Goal: Information Seeking & Learning: Learn about a topic

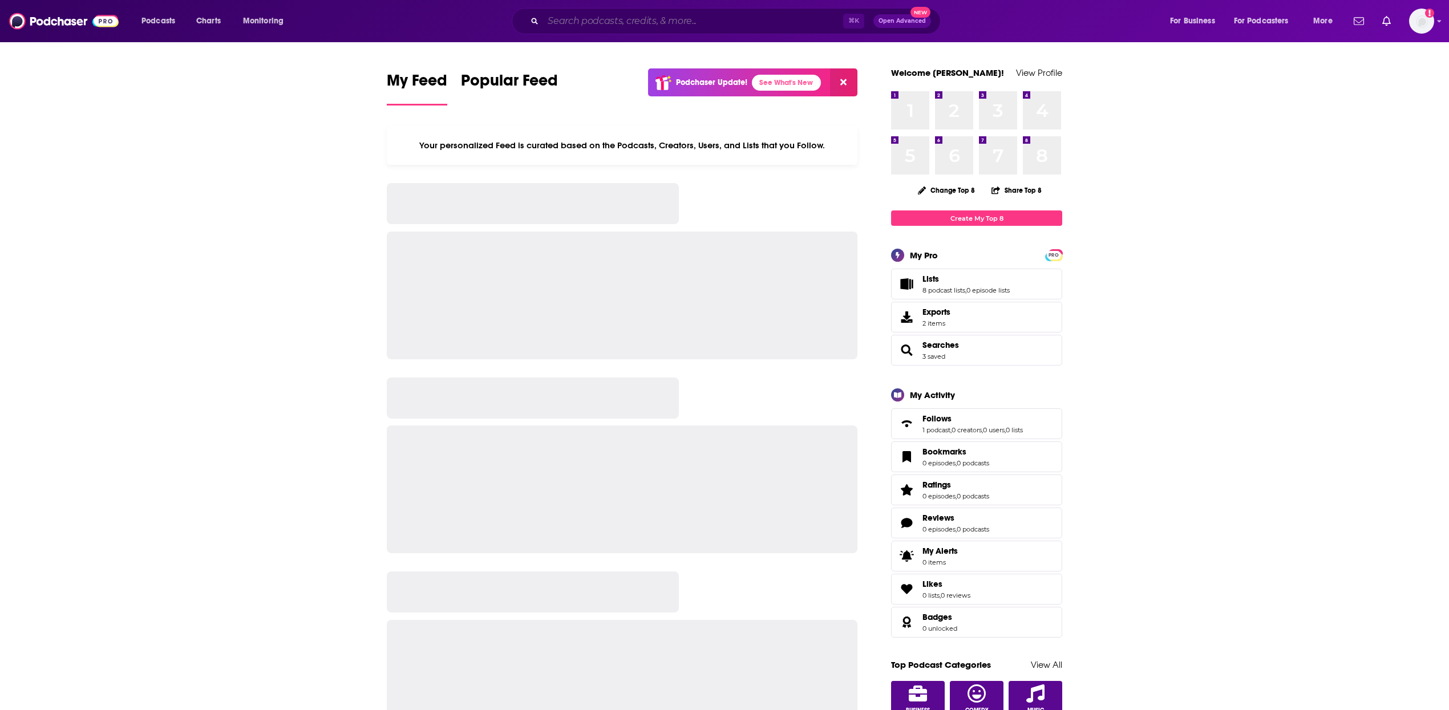
click at [591, 12] on input "Search podcasts, credits, & more..." at bounding box center [693, 21] width 300 height 18
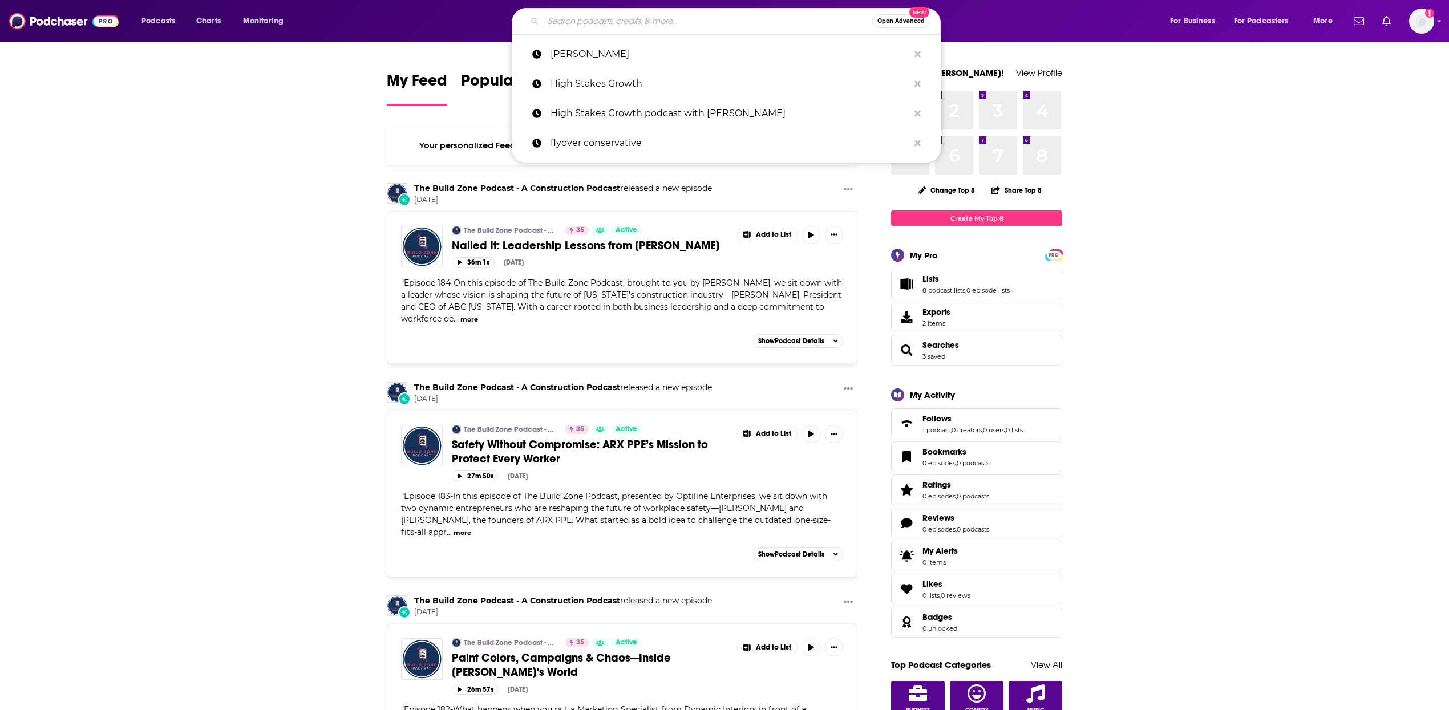
drag, startPoint x: 240, startPoint y: 200, endPoint x: 240, endPoint y: 158, distance: 41.7
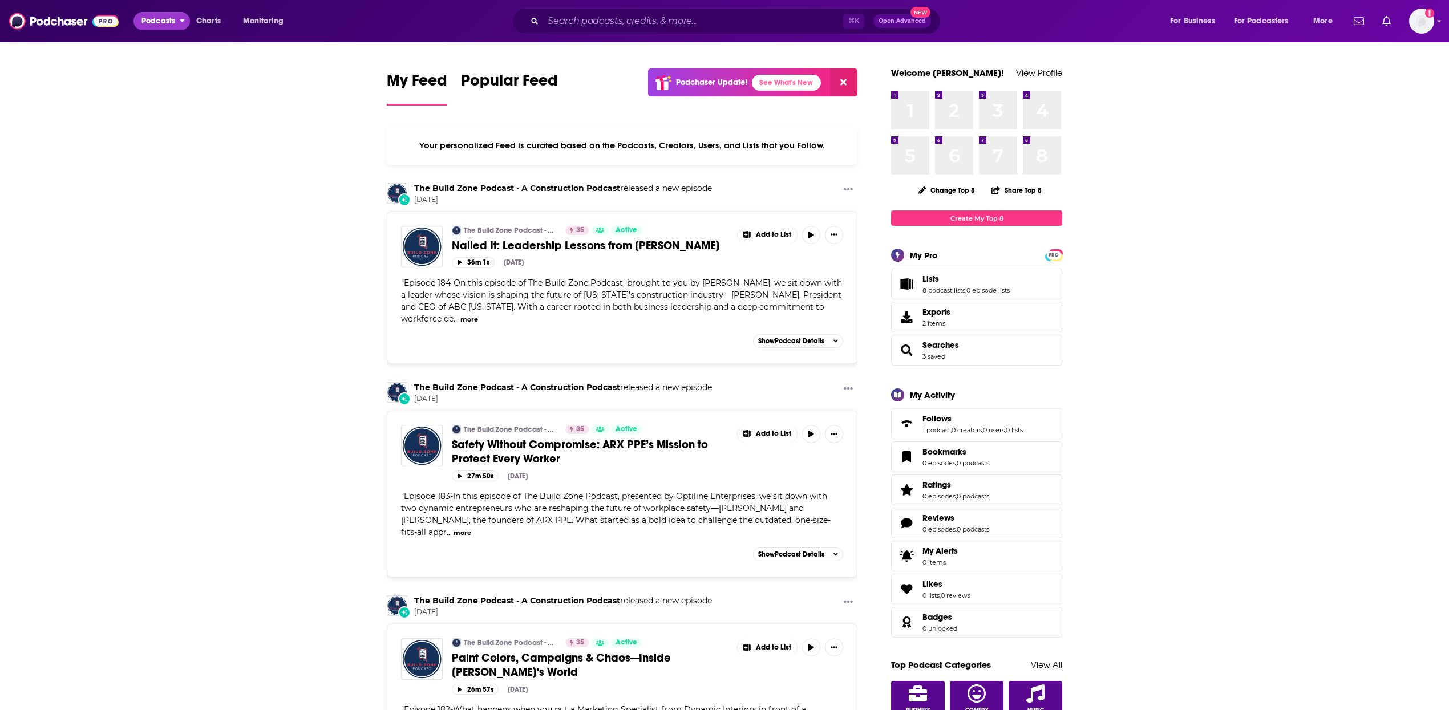
click at [144, 19] on span "Podcasts" at bounding box center [159, 21] width 34 height 16
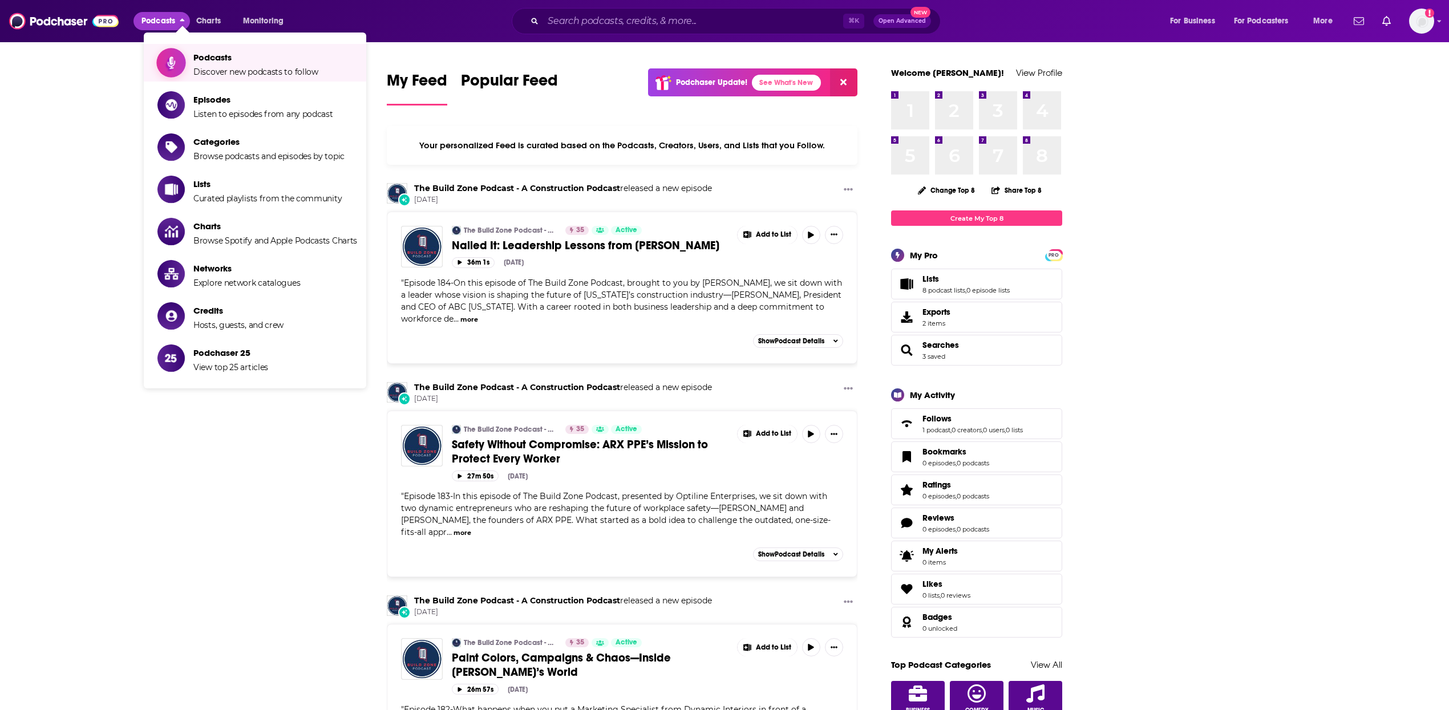
click at [242, 58] on span "Podcasts" at bounding box center [255, 57] width 125 height 11
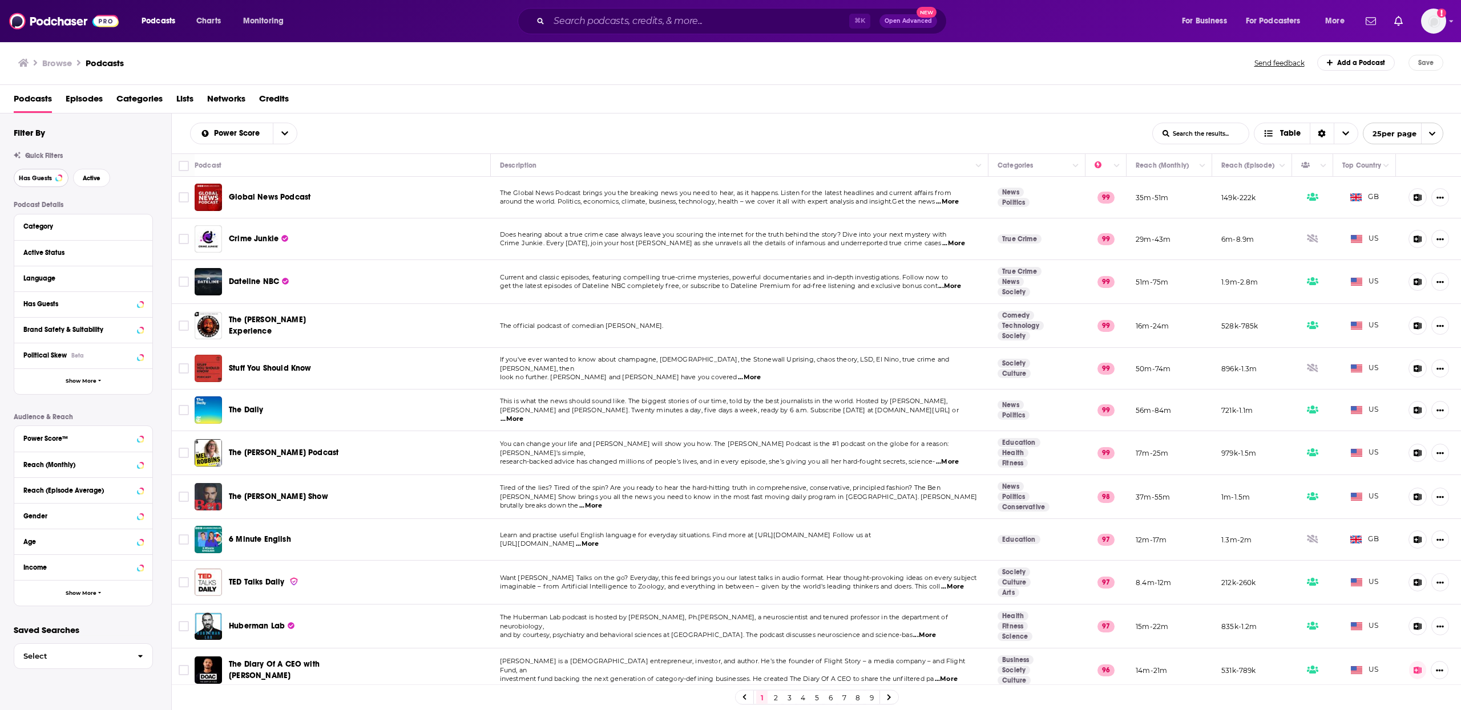
click at [46, 176] on span "Has Guests" at bounding box center [35, 178] width 33 height 6
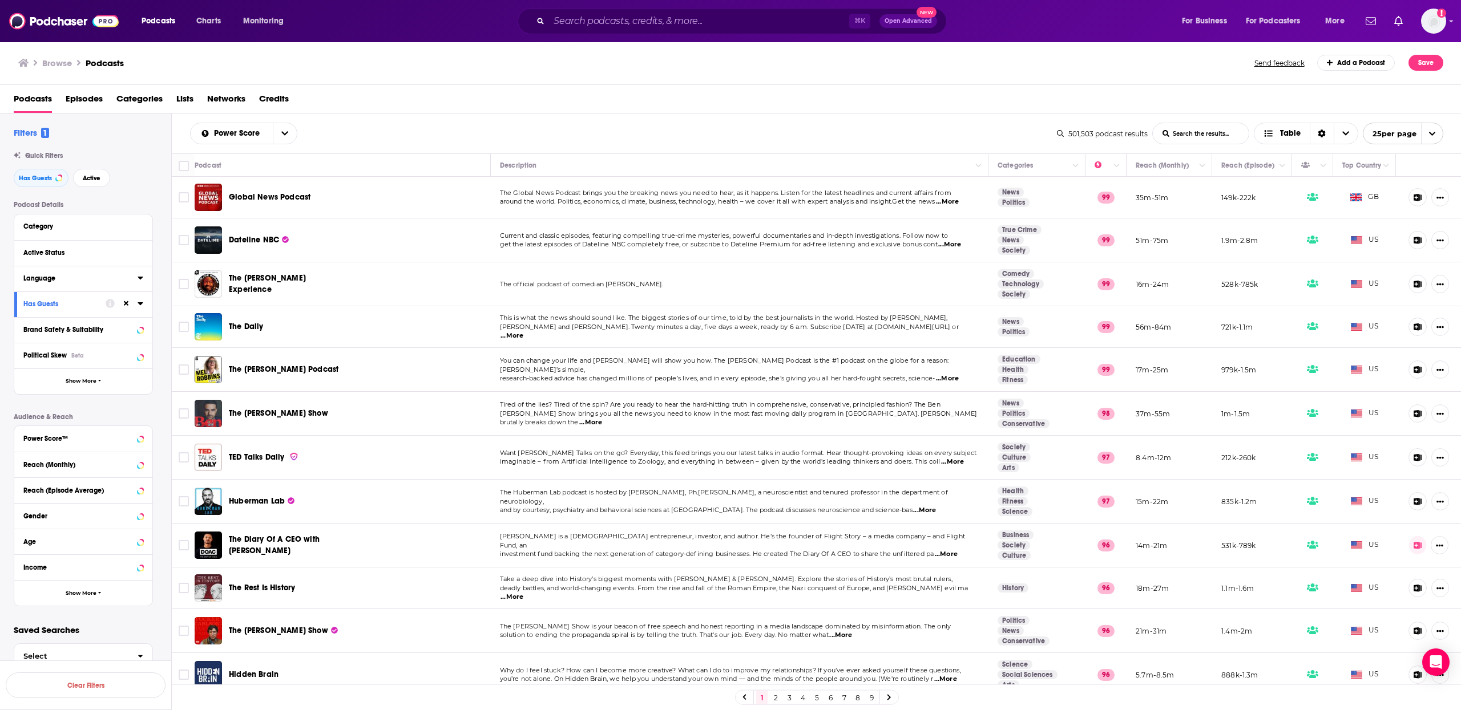
click at [47, 280] on div "Language" at bounding box center [76, 278] width 107 height 8
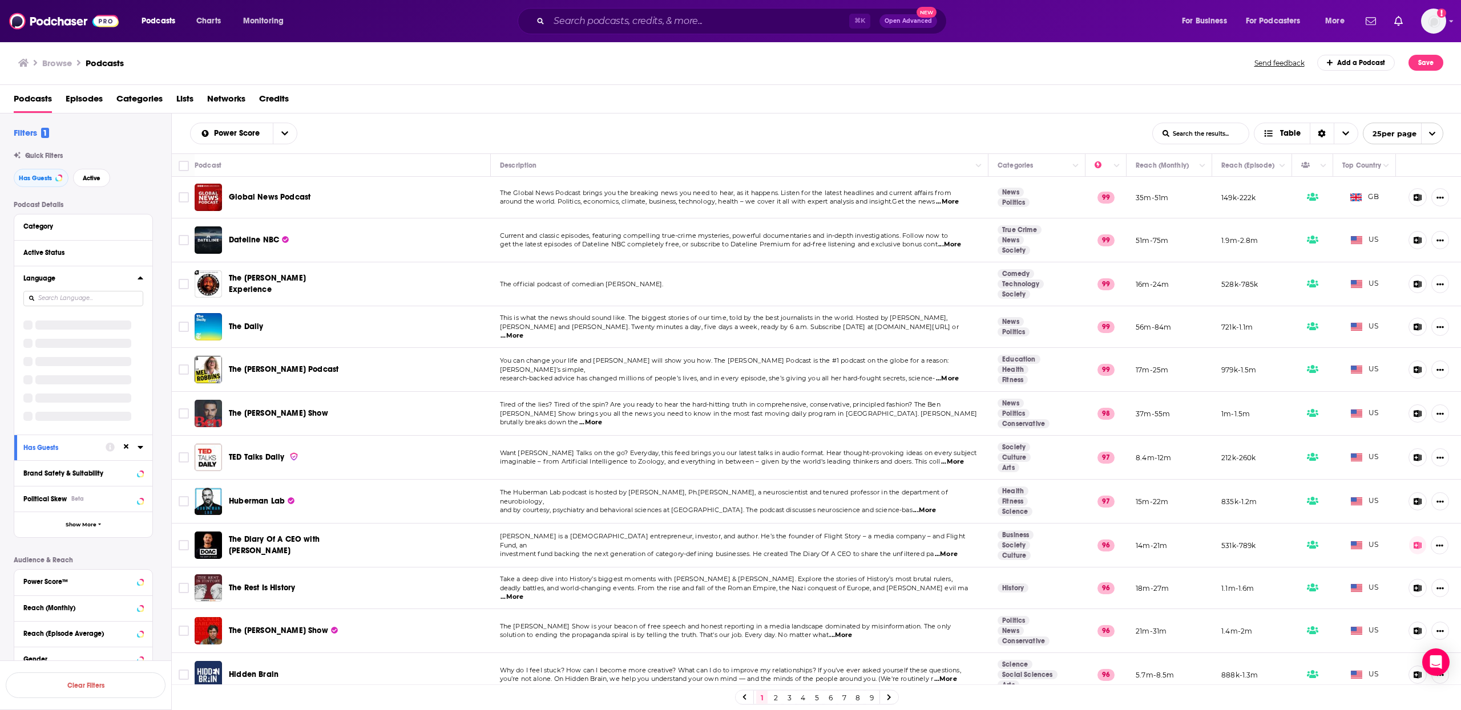
click at [92, 301] on input at bounding box center [83, 298] width 120 height 15
click at [41, 316] on span "English" at bounding box center [49, 317] width 23 height 8
click at [28, 320] on input "multiSelectOption-en-0" at bounding box center [28, 320] width 0 height 0
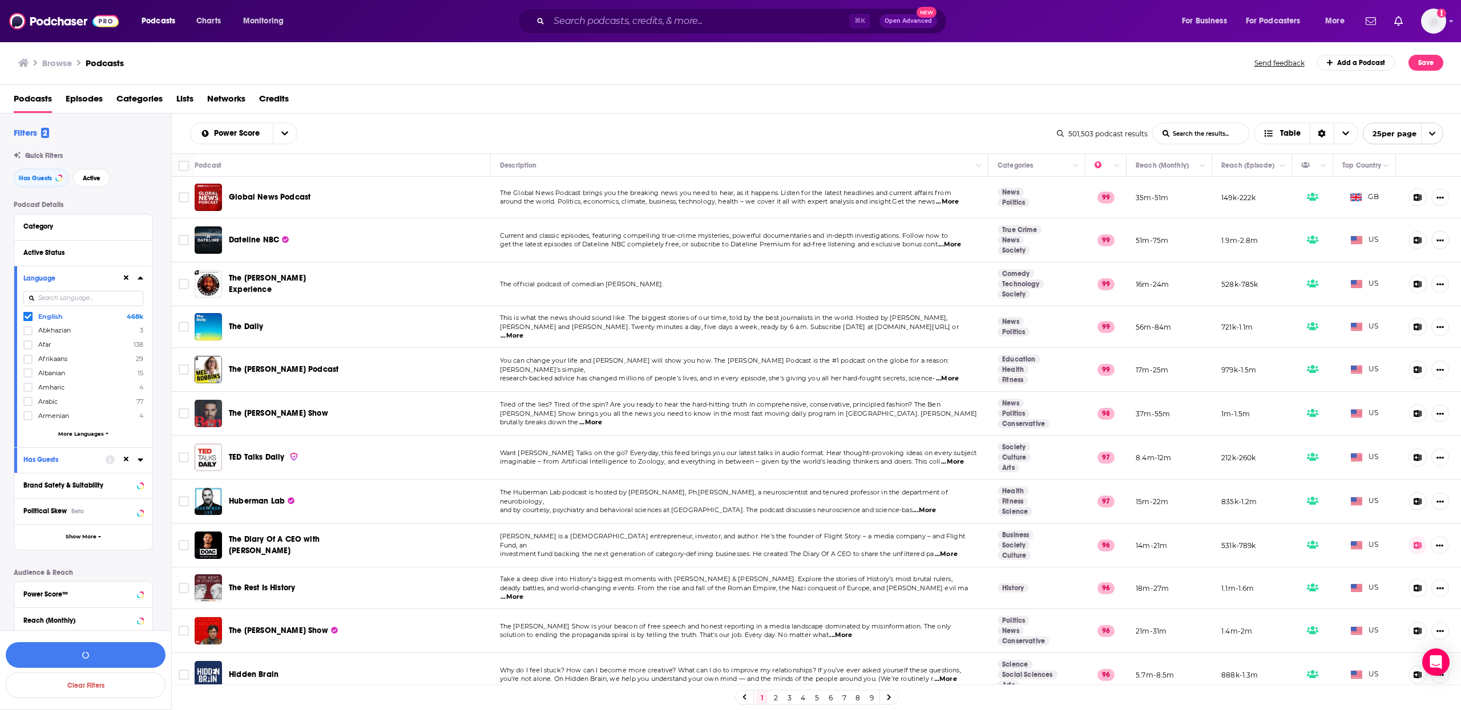
click at [83, 275] on div "Language" at bounding box center [68, 278] width 91 height 8
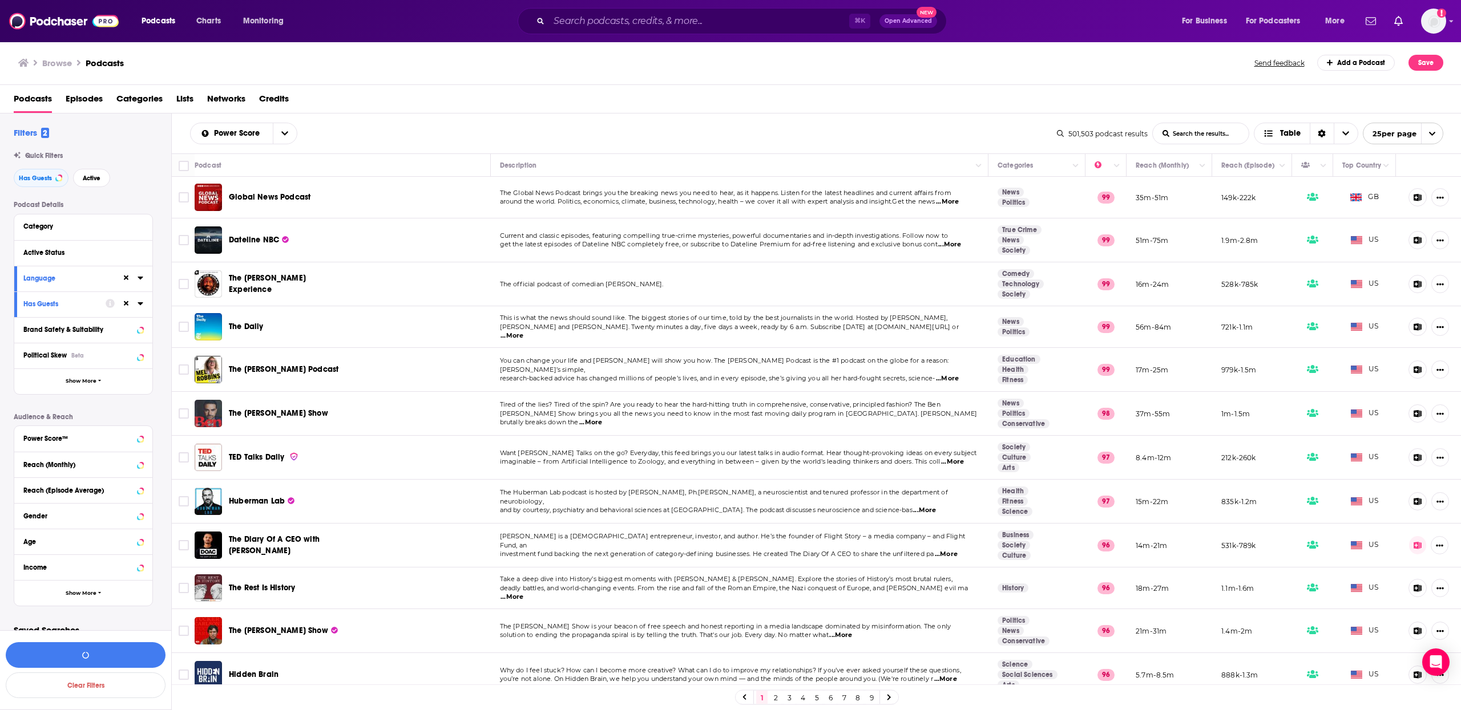
click at [82, 257] on button "Active Status" at bounding box center [83, 252] width 120 height 14
click at [91, 277] on span "All" at bounding box center [77, 273] width 107 height 15
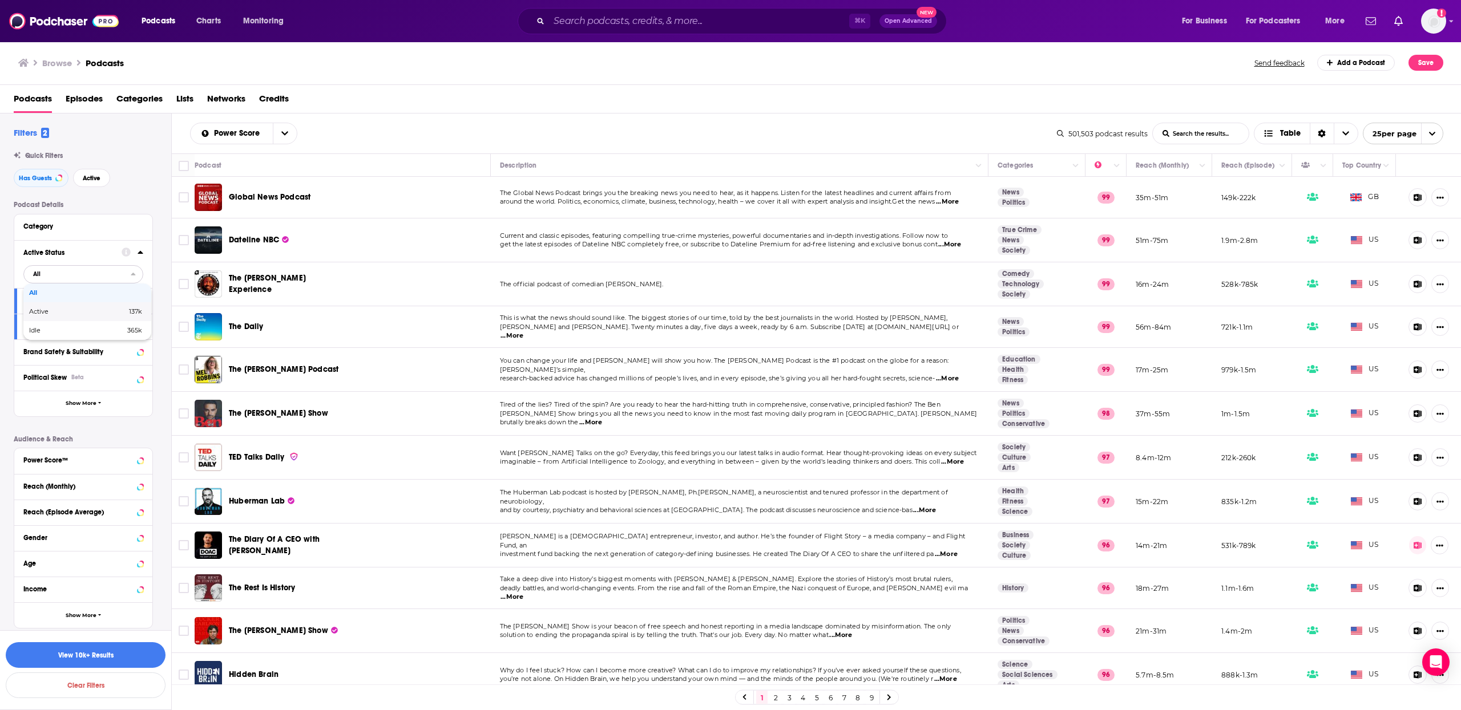
click at [81, 310] on span "Active" at bounding box center [58, 312] width 58 height 6
click at [84, 223] on div "Category" at bounding box center [76, 227] width 107 height 8
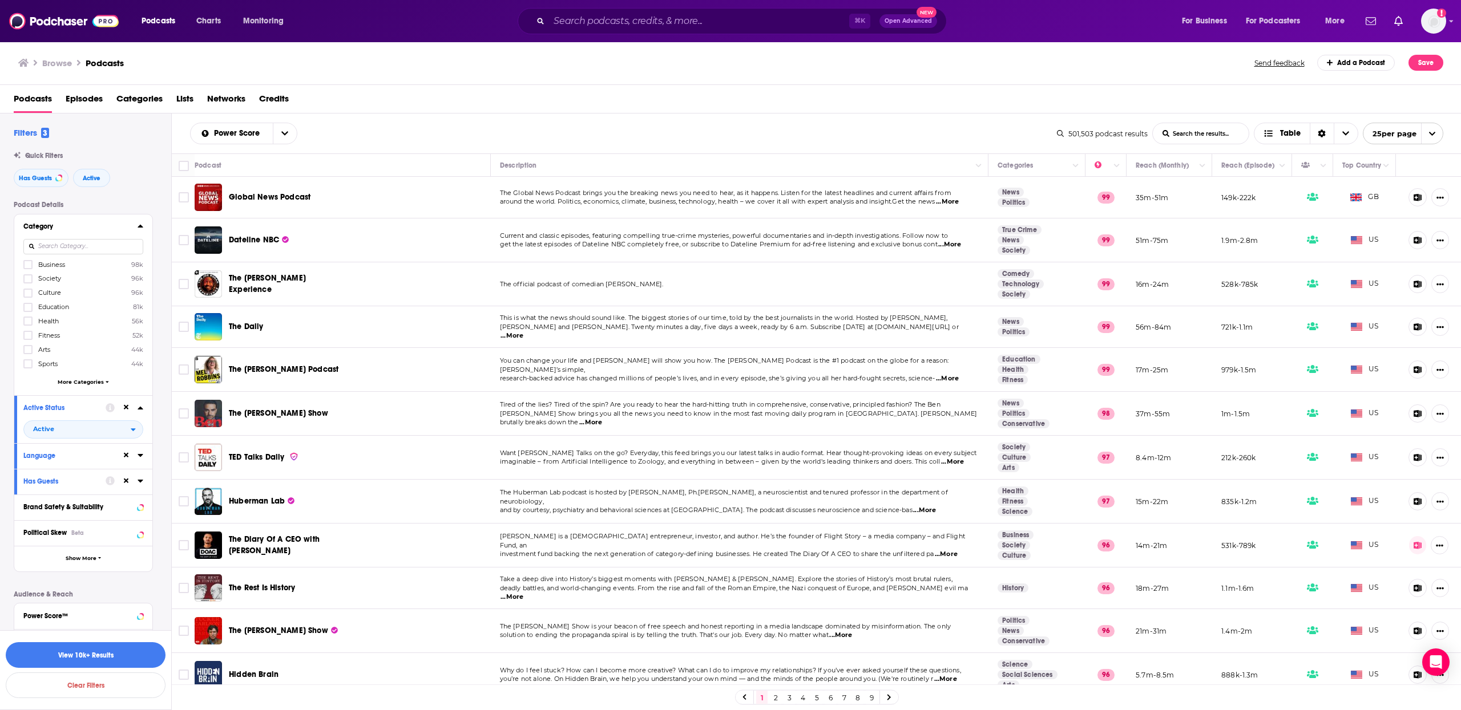
click at [86, 223] on div "Category" at bounding box center [76, 227] width 107 height 8
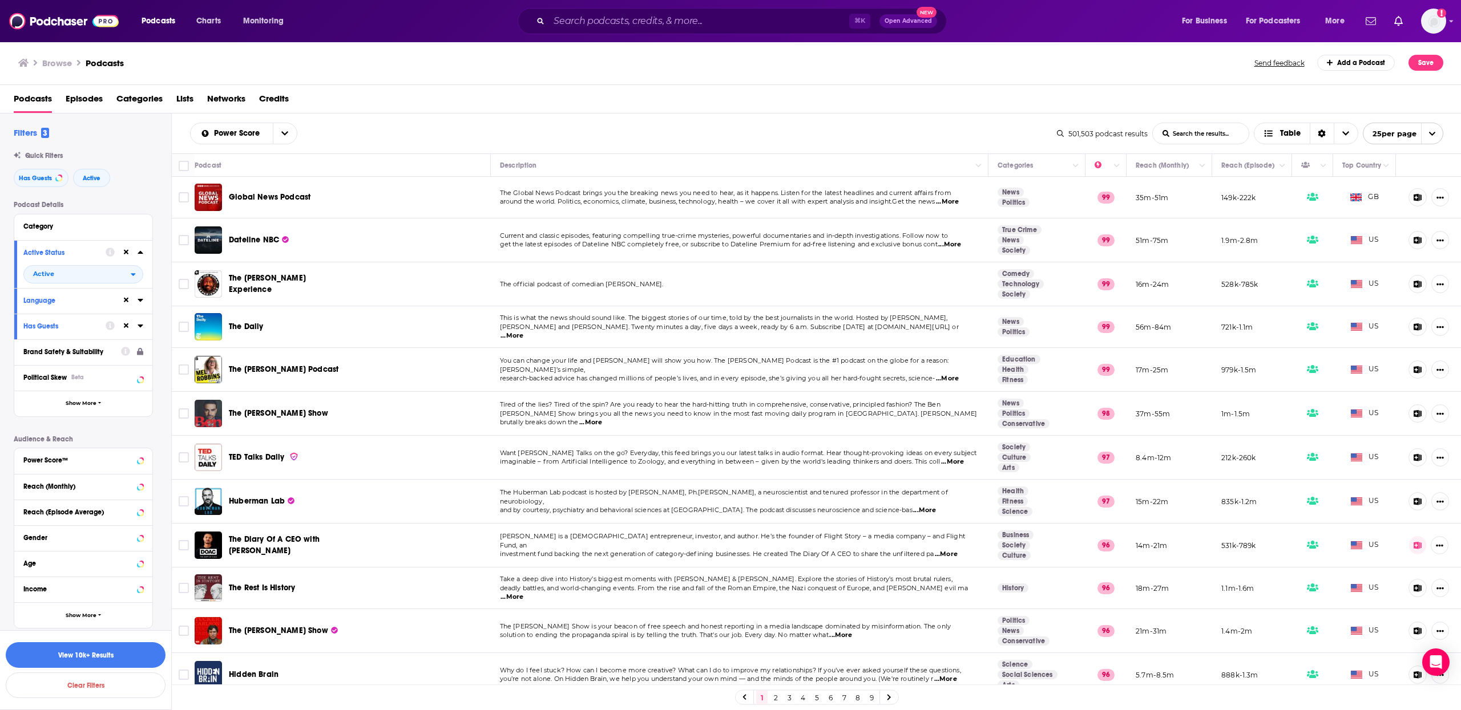
click at [92, 357] on button "Brand Safety & Suitability" at bounding box center [72, 352] width 98 height 14
click at [95, 458] on div "Power Score™" at bounding box center [68, 459] width 91 height 8
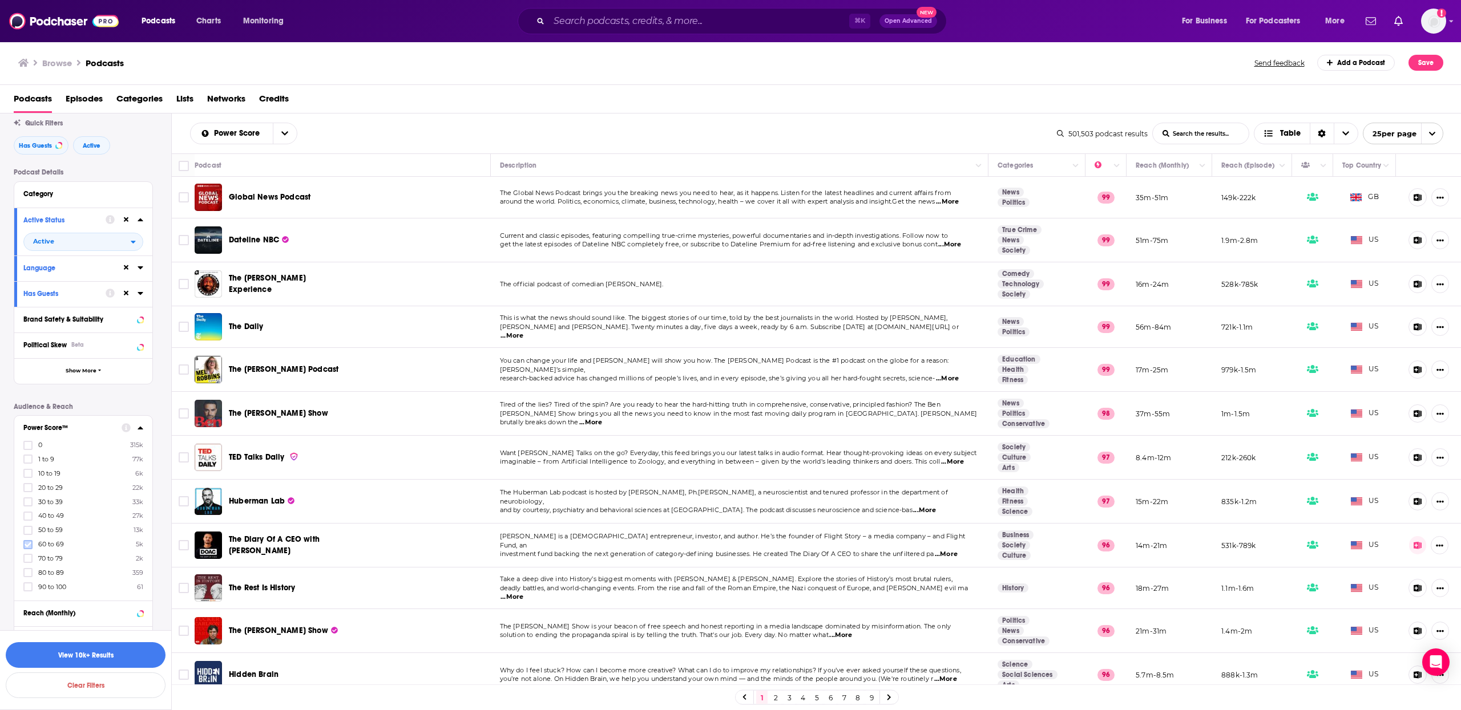
click at [25, 541] on icon at bounding box center [28, 544] width 7 height 7
click at [27, 527] on icon at bounding box center [28, 530] width 7 height 7
click at [29, 542] on icon at bounding box center [28, 544] width 7 height 7
click at [28, 544] on icon at bounding box center [28, 544] width 7 height 5
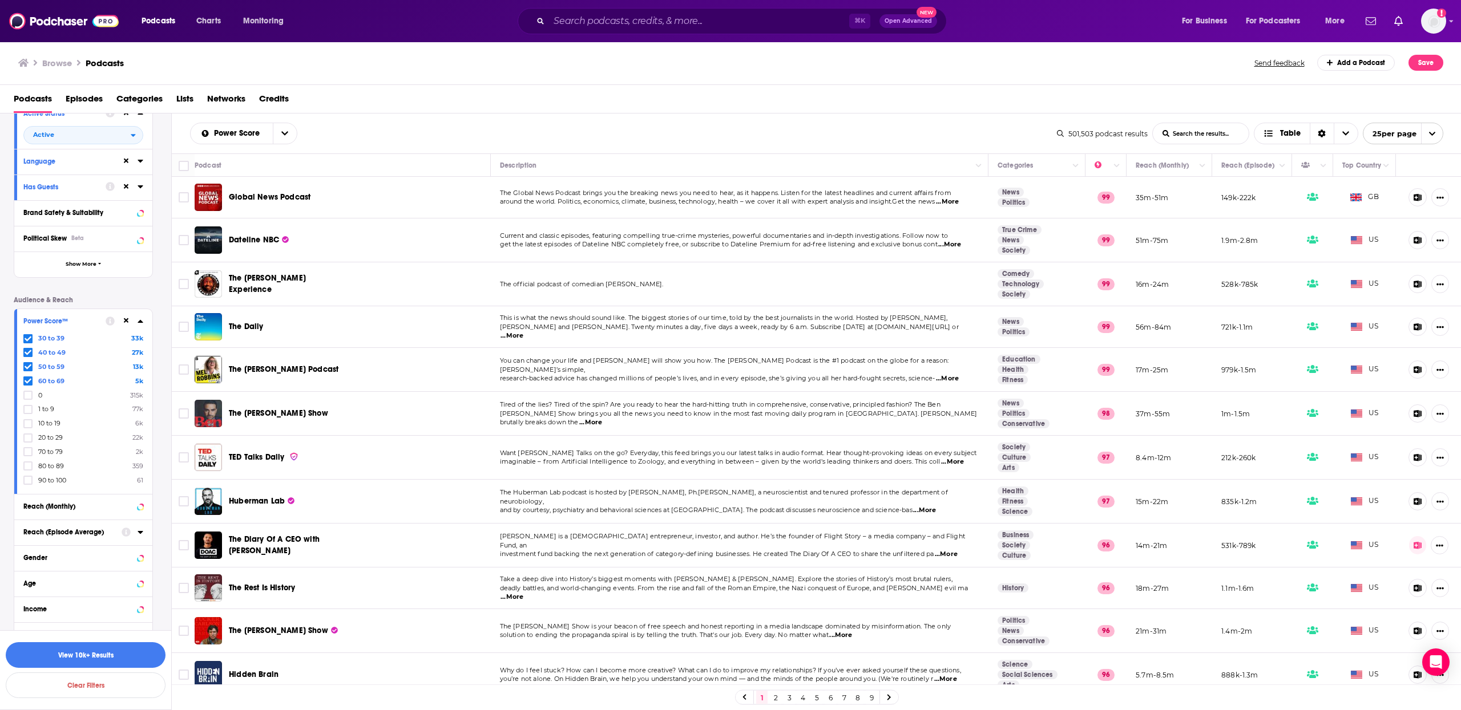
scroll to position [160, 0]
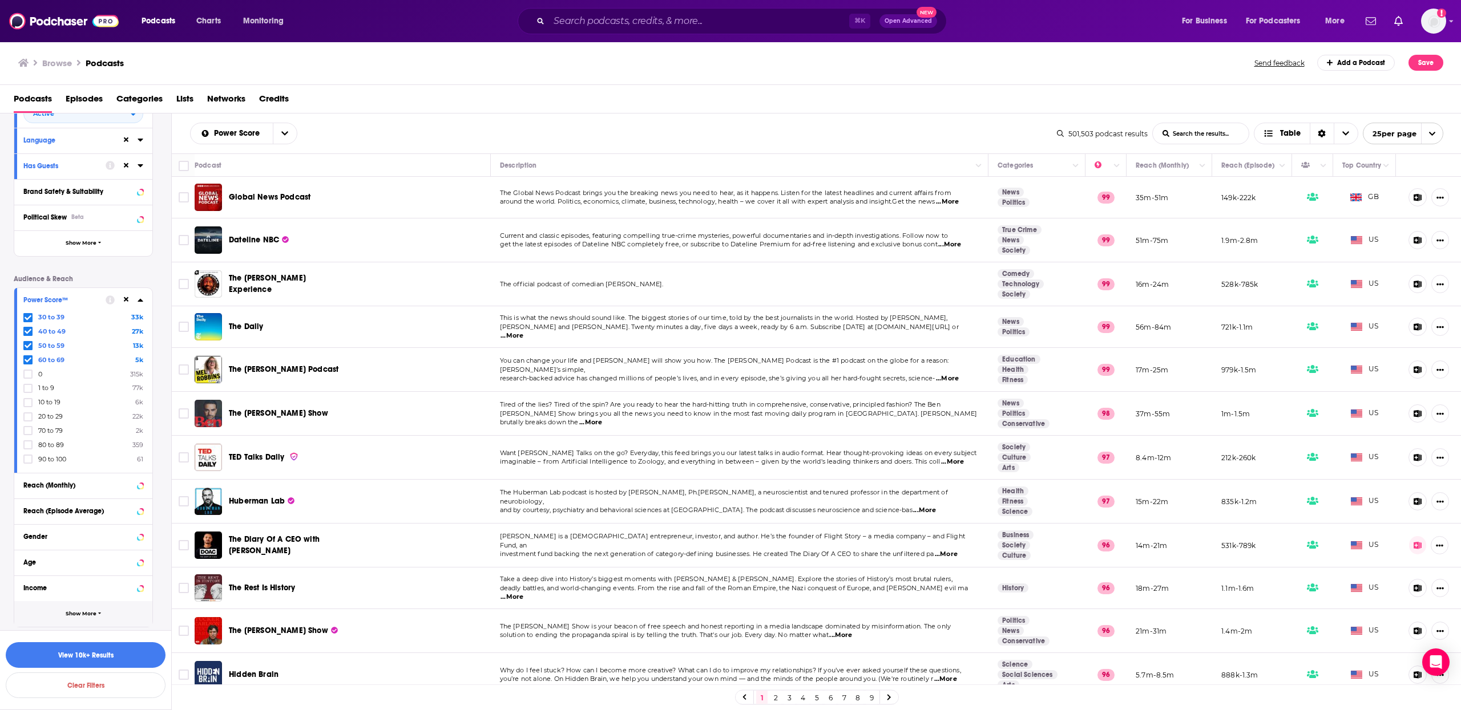
click at [78, 613] on span "Show More" at bounding box center [81, 614] width 31 height 6
click at [84, 541] on button "Gender" at bounding box center [72, 537] width 98 height 14
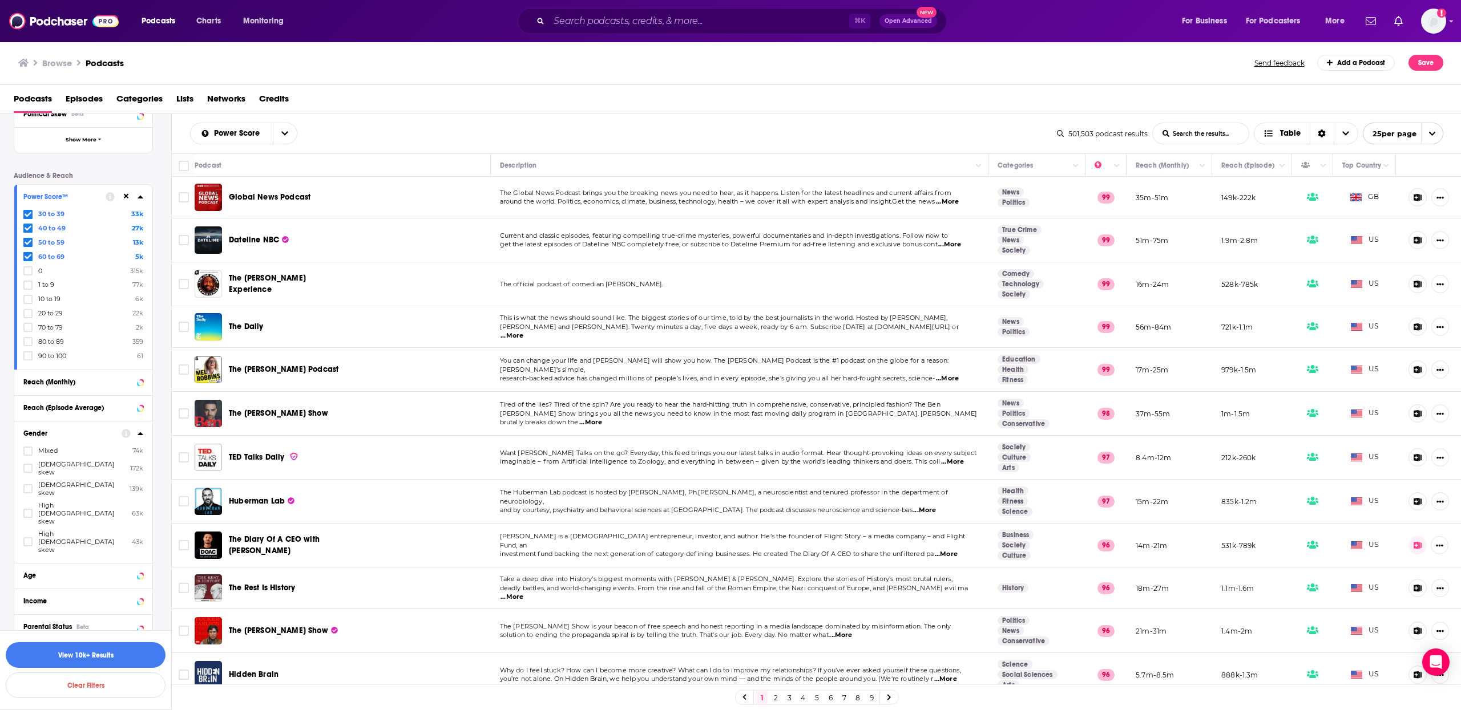
scroll to position [266, 0]
click at [81, 569] on div "Age" at bounding box center [68, 573] width 91 height 8
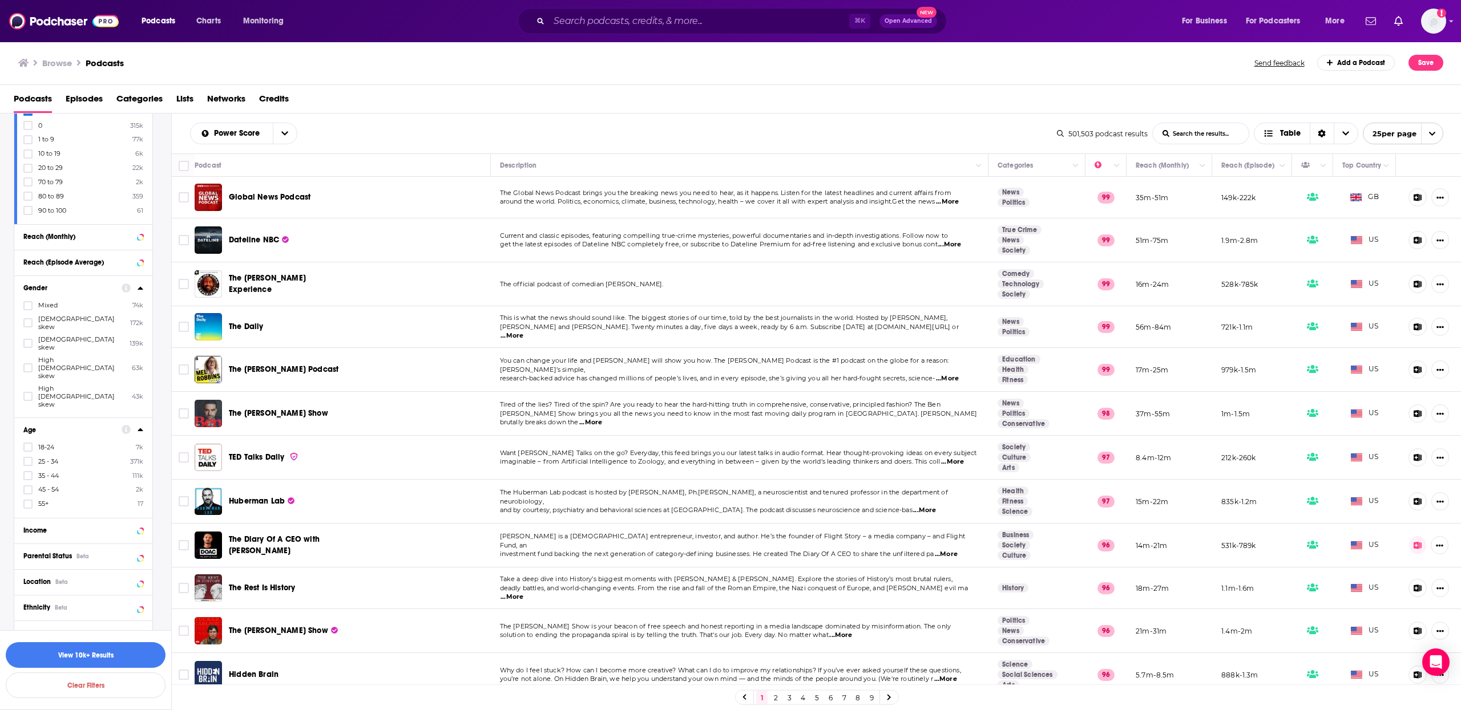
scroll to position [489, 0]
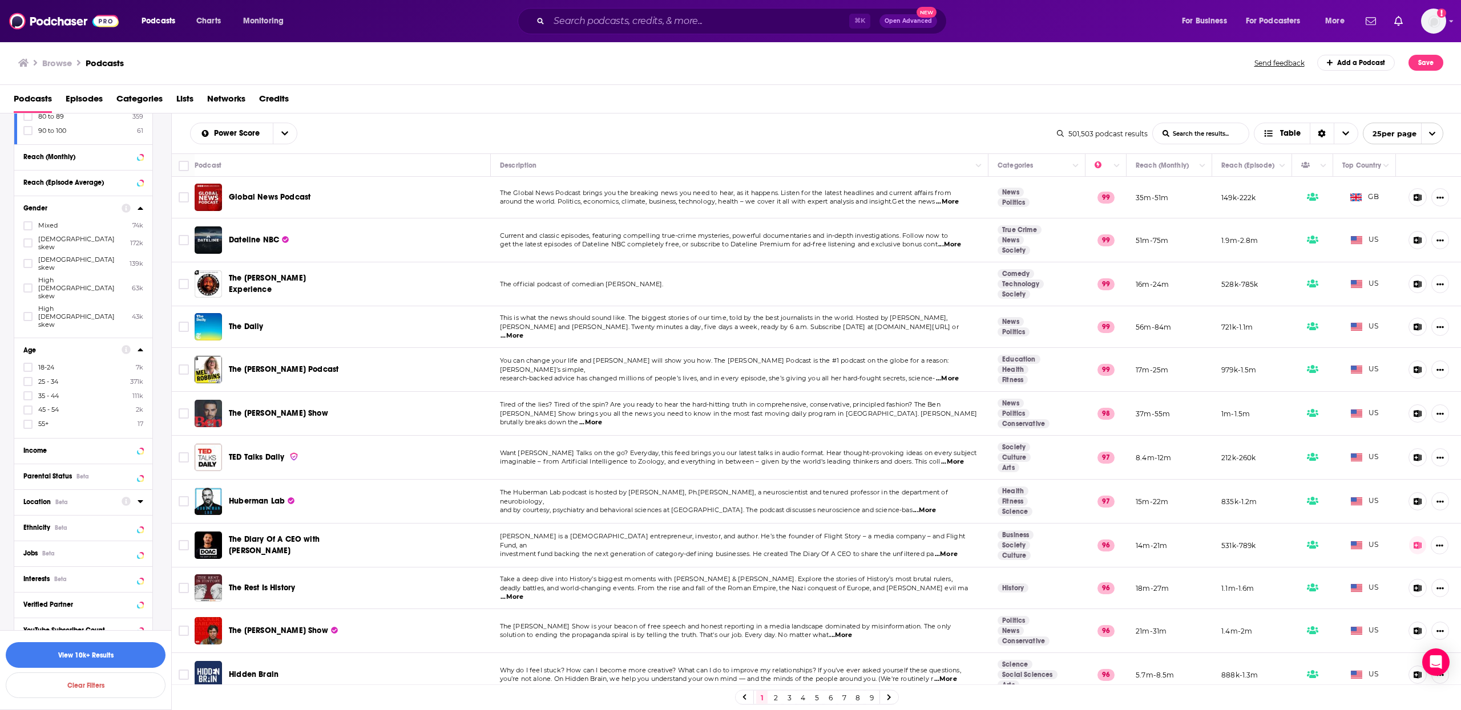
click at [85, 498] on div "Location Beta" at bounding box center [68, 502] width 91 height 8
click at [28, 548] on icon at bounding box center [28, 551] width 7 height 7
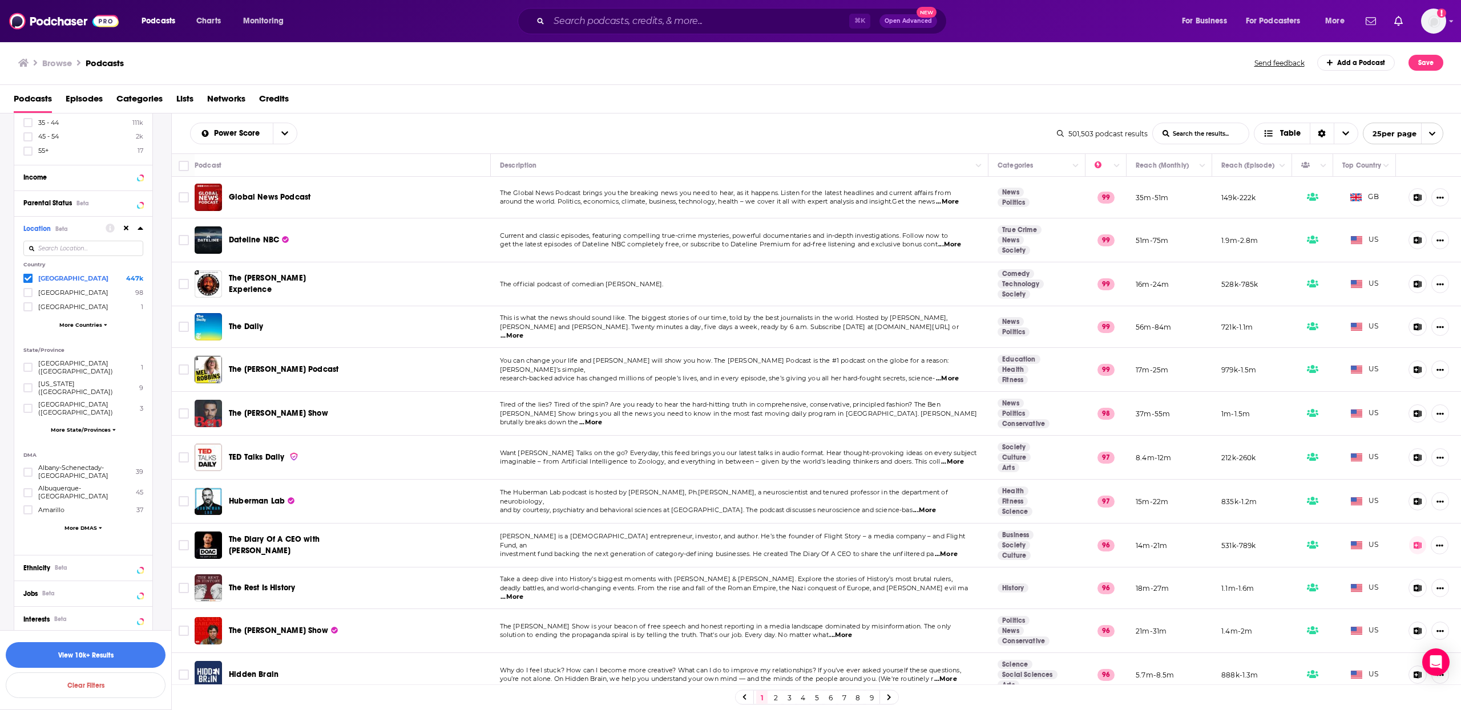
scroll to position [772, 0]
click at [96, 656] on button "View 10k+ Results" at bounding box center [86, 655] width 160 height 26
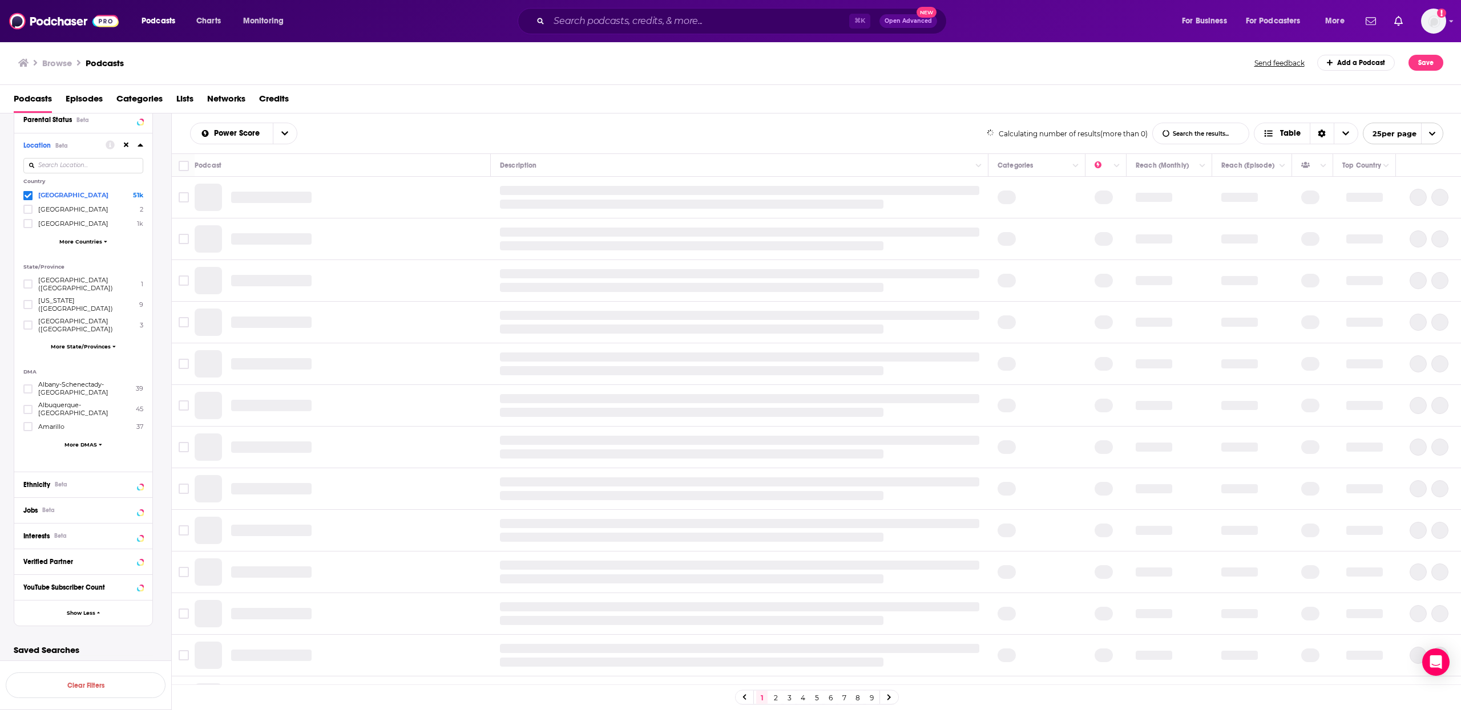
scroll to position [673, 0]
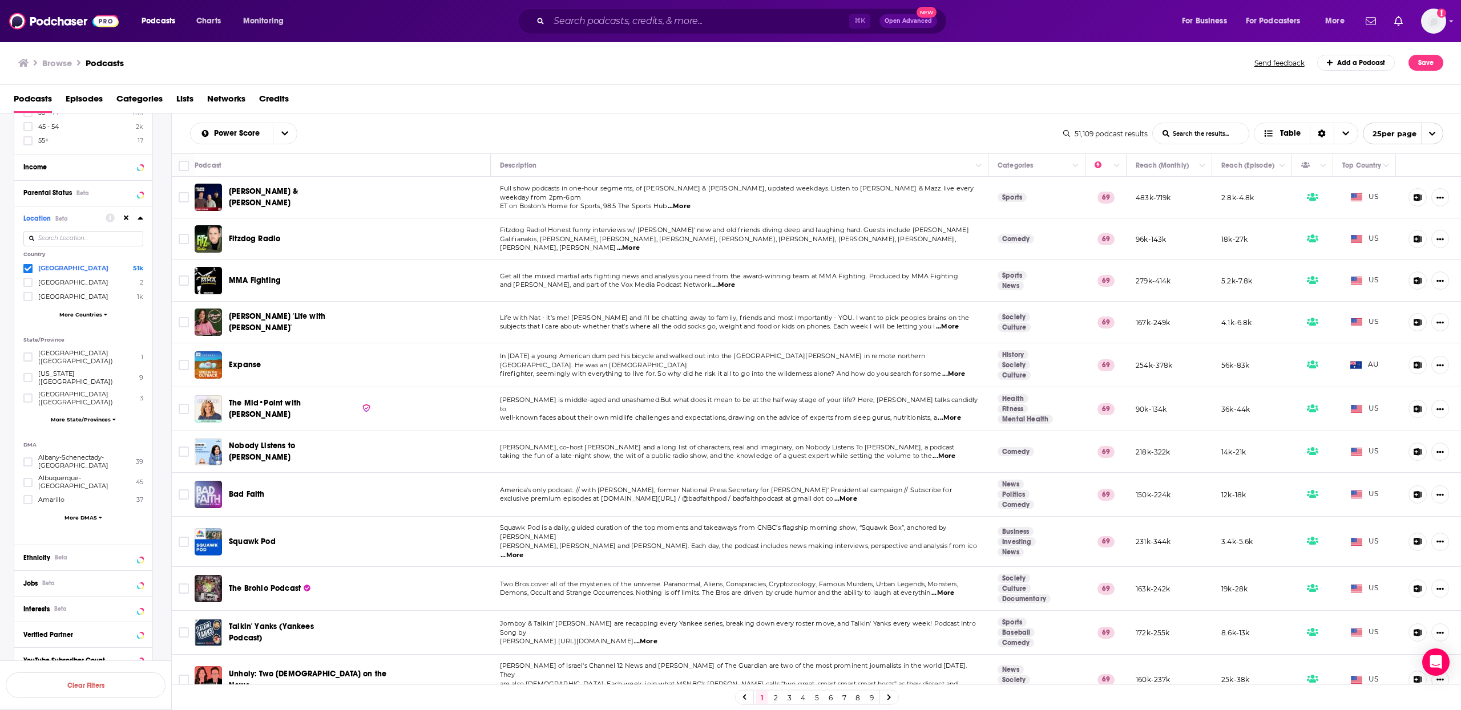
click at [1434, 231] on div at bounding box center [1440, 239] width 18 height 18
click at [1436, 236] on icon "Show More Button" at bounding box center [1439, 239] width 7 height 7
click at [693, 86] on div "Podcasts Episodes Categories Lists Networks Credits" at bounding box center [730, 99] width 1461 height 29
drag, startPoint x: 507, startPoint y: 193, endPoint x: 778, endPoint y: 131, distance: 277.9
click at [709, 192] on span "Full show podcasts in one-hour segments, of Felger & Massarotti, updated weekda…" at bounding box center [737, 192] width 474 height 17
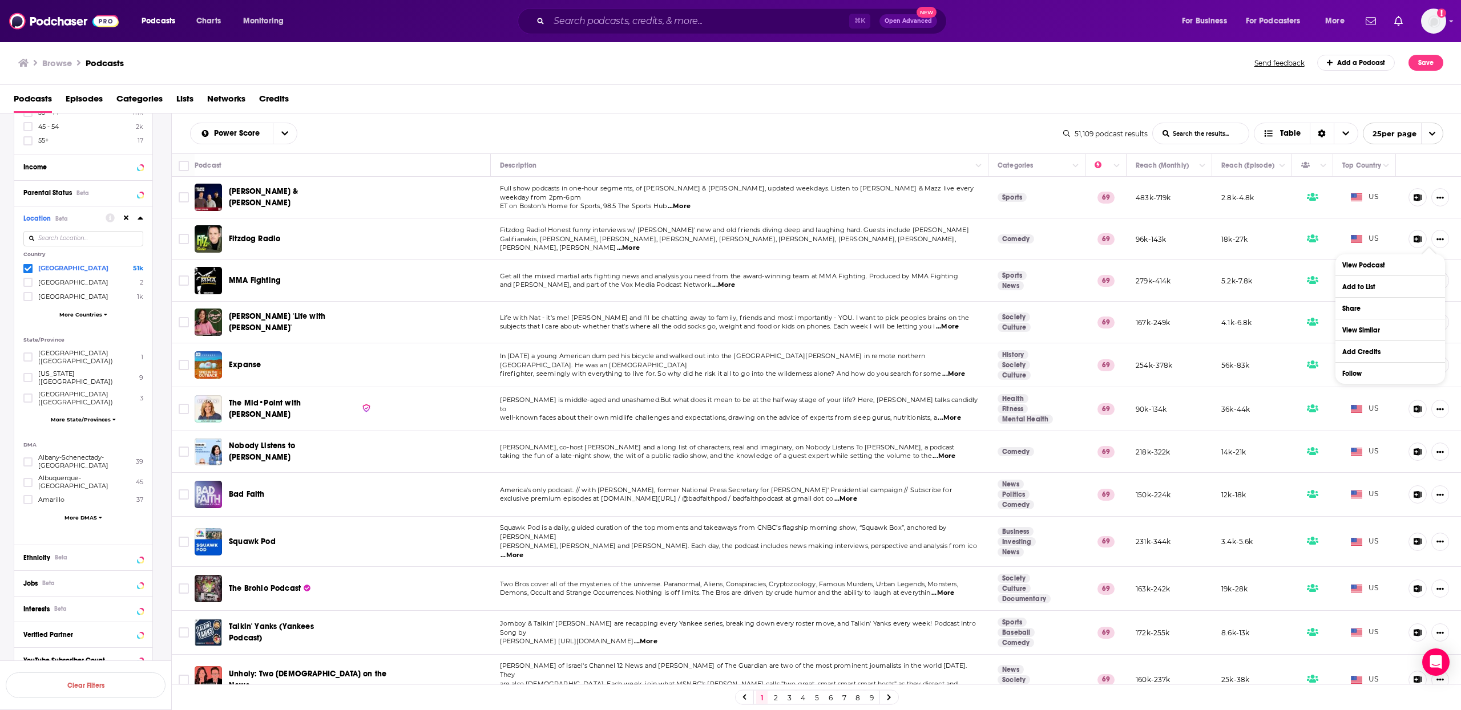
click at [786, 98] on div "Podcasts Episodes Categories Lists Networks Credits" at bounding box center [733, 101] width 1438 height 23
click at [250, 238] on span "Fitzdog Radio" at bounding box center [254, 239] width 51 height 10
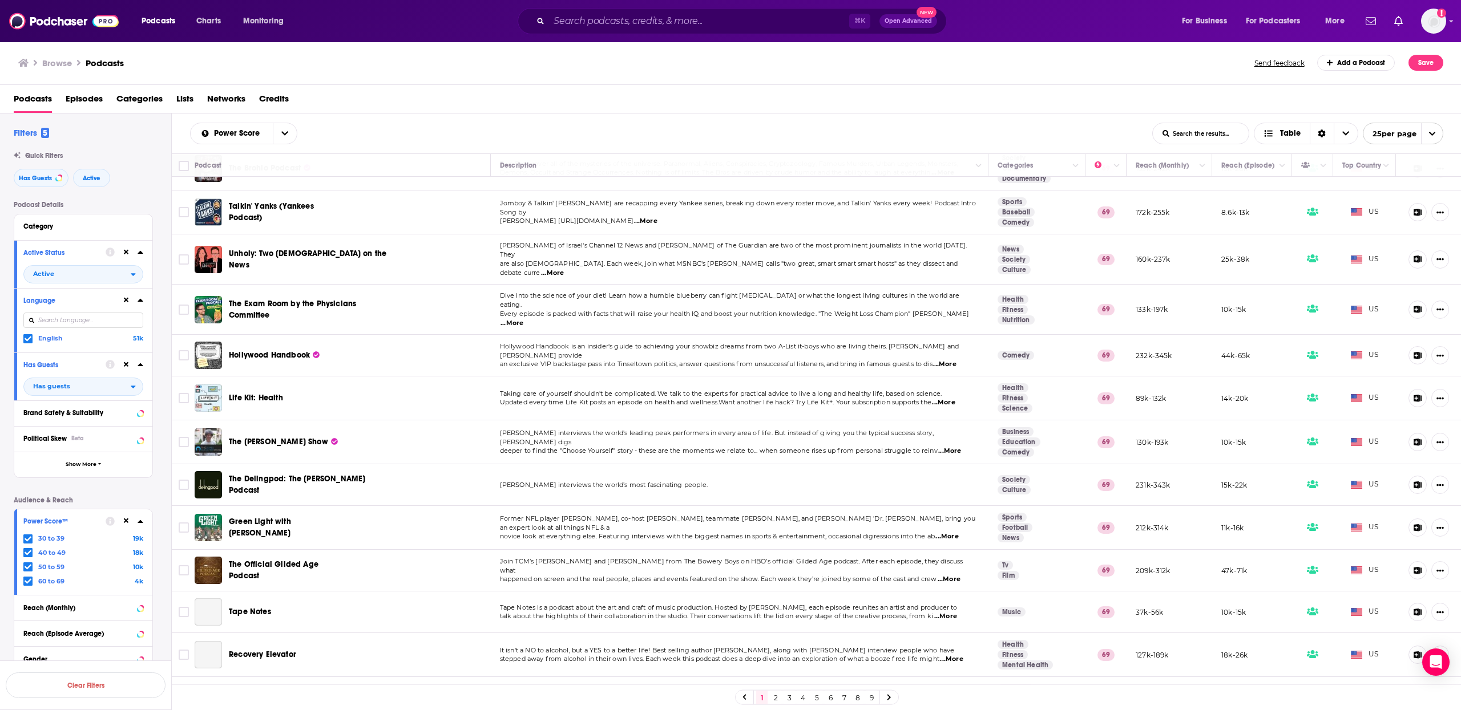
scroll to position [423, 0]
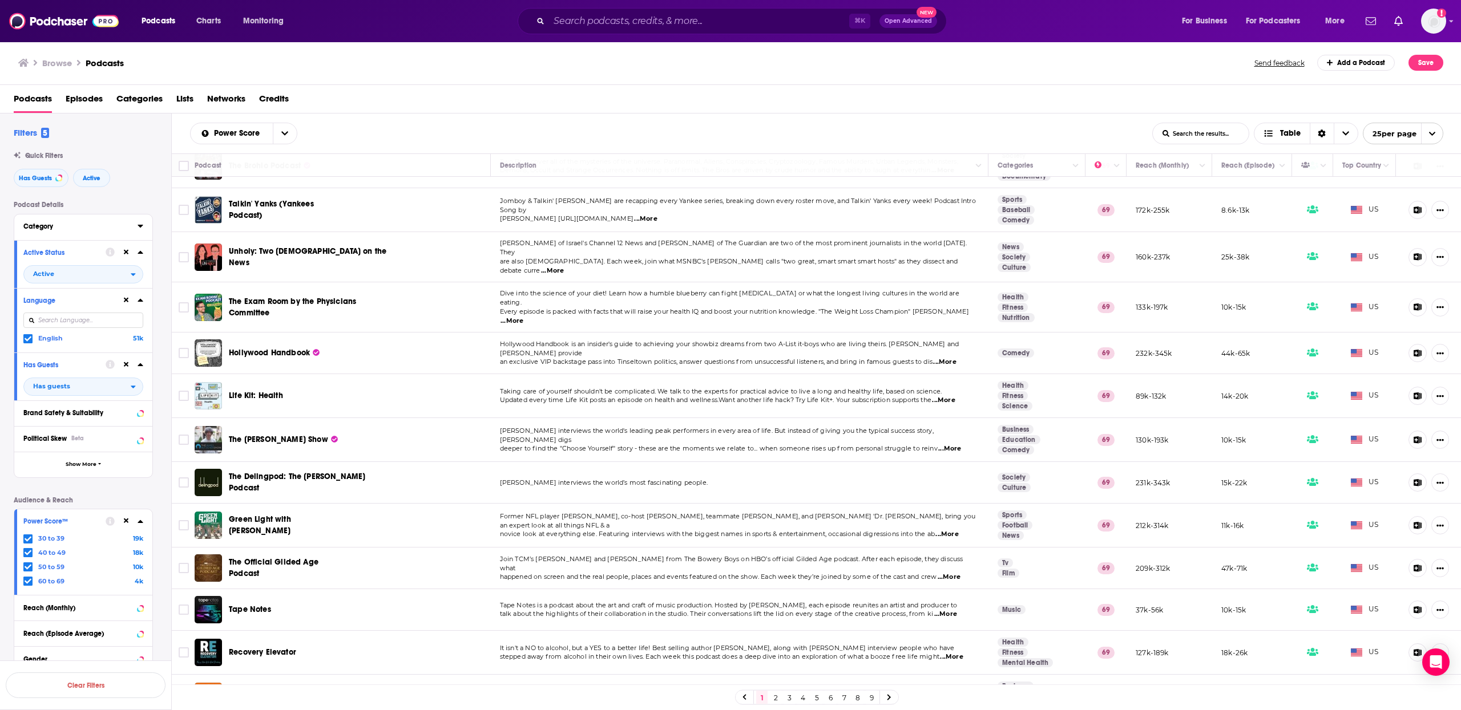
click at [79, 229] on div "Category" at bounding box center [76, 227] width 107 height 8
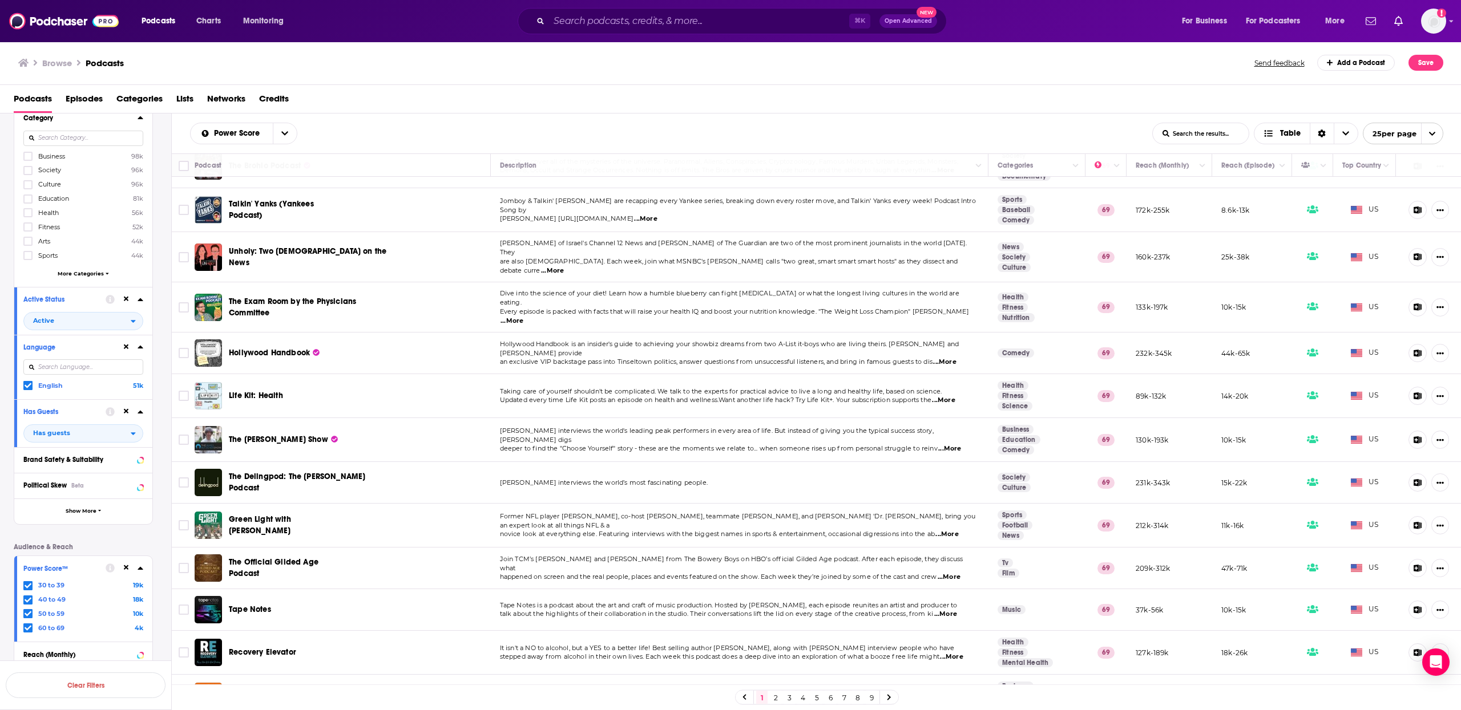
scroll to position [0, 0]
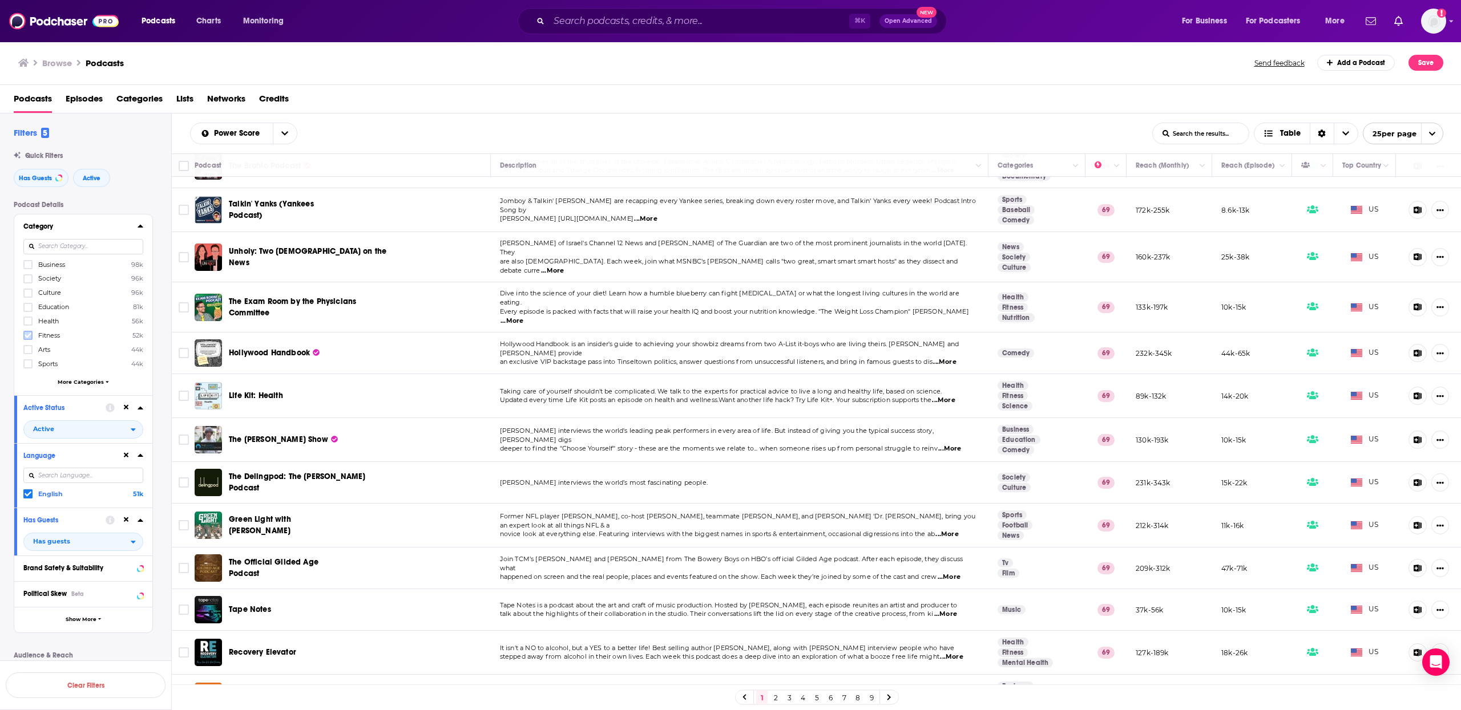
click at [25, 333] on icon at bounding box center [28, 335] width 7 height 7
click at [75, 248] on input at bounding box center [83, 246] width 120 height 15
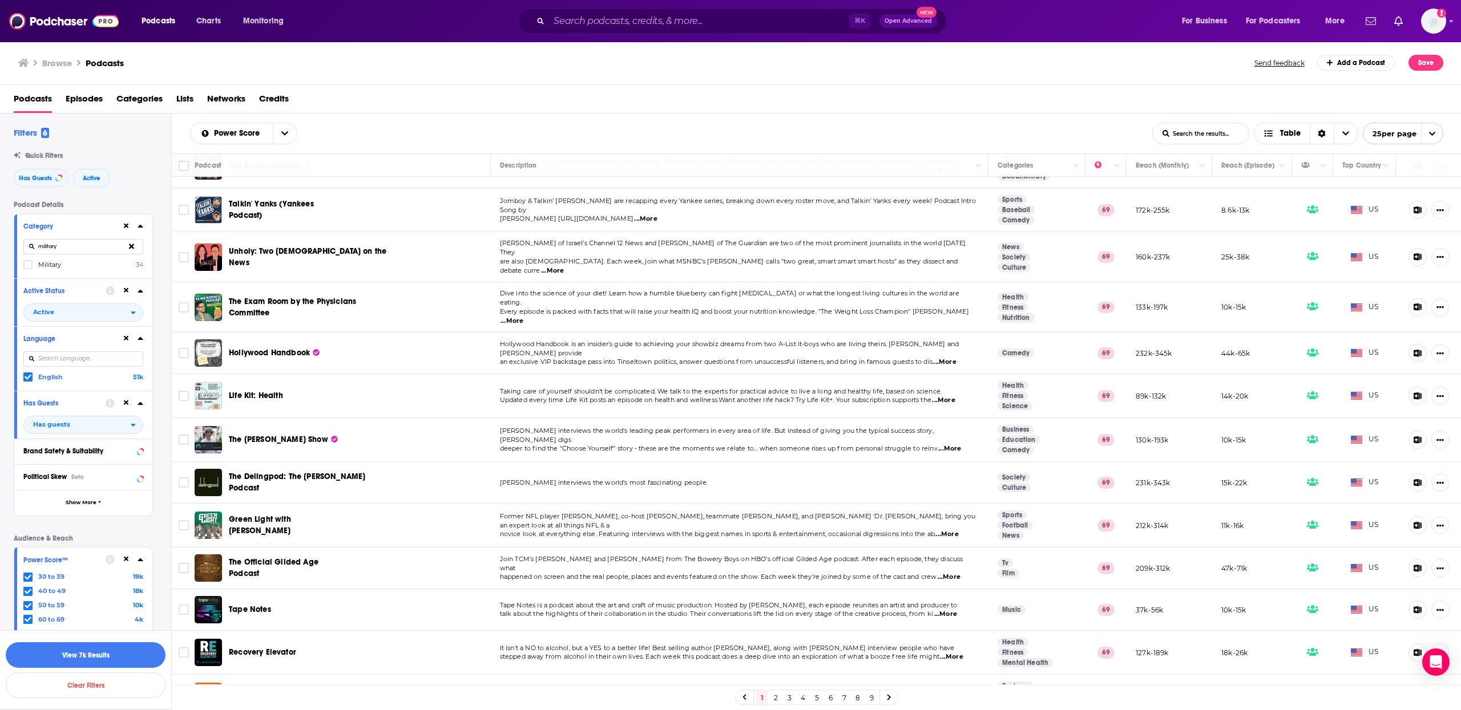
type input "military"
click at [47, 265] on span "Military" at bounding box center [49, 265] width 23 height 8
click at [28, 268] on input "multiSelectOption-military-category-0" at bounding box center [28, 268] width 0 height 0
click at [92, 645] on button "View 7k Results" at bounding box center [86, 655] width 160 height 26
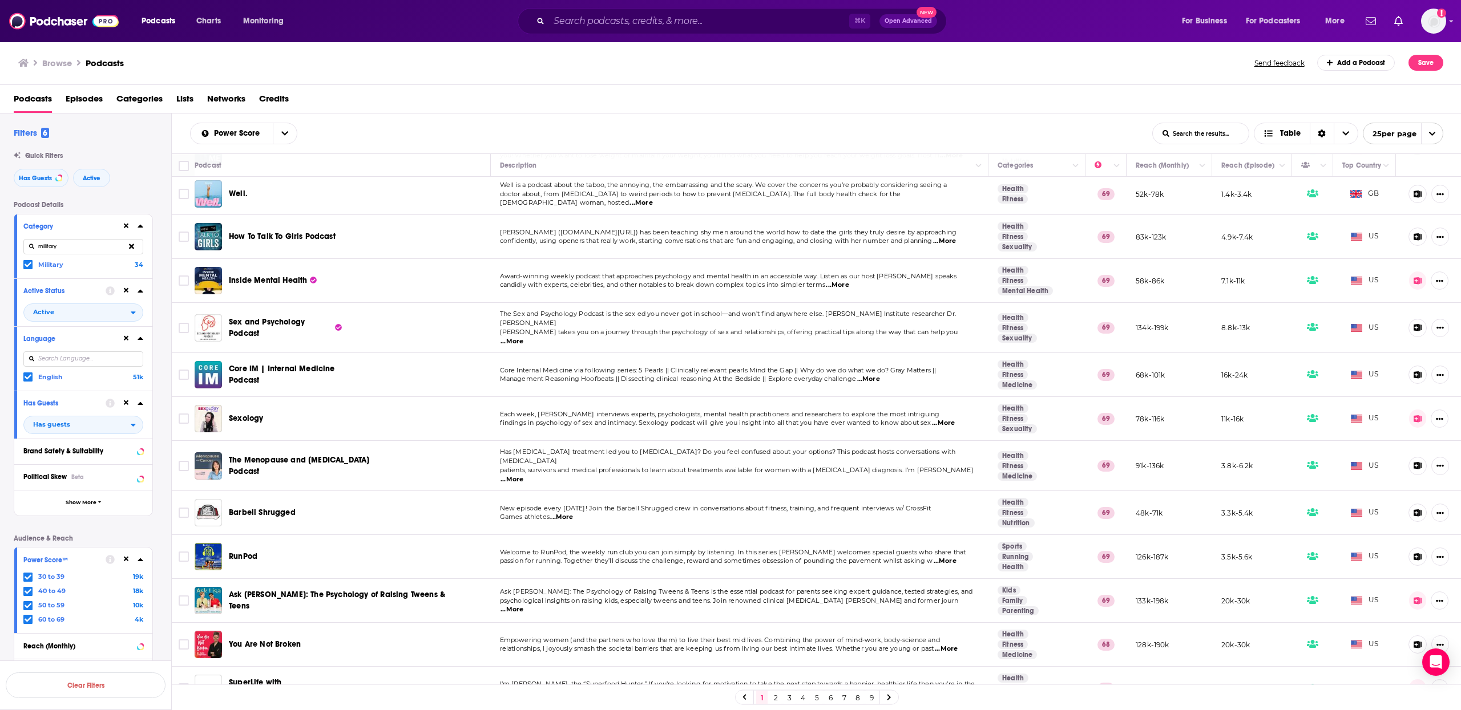
scroll to position [590, 0]
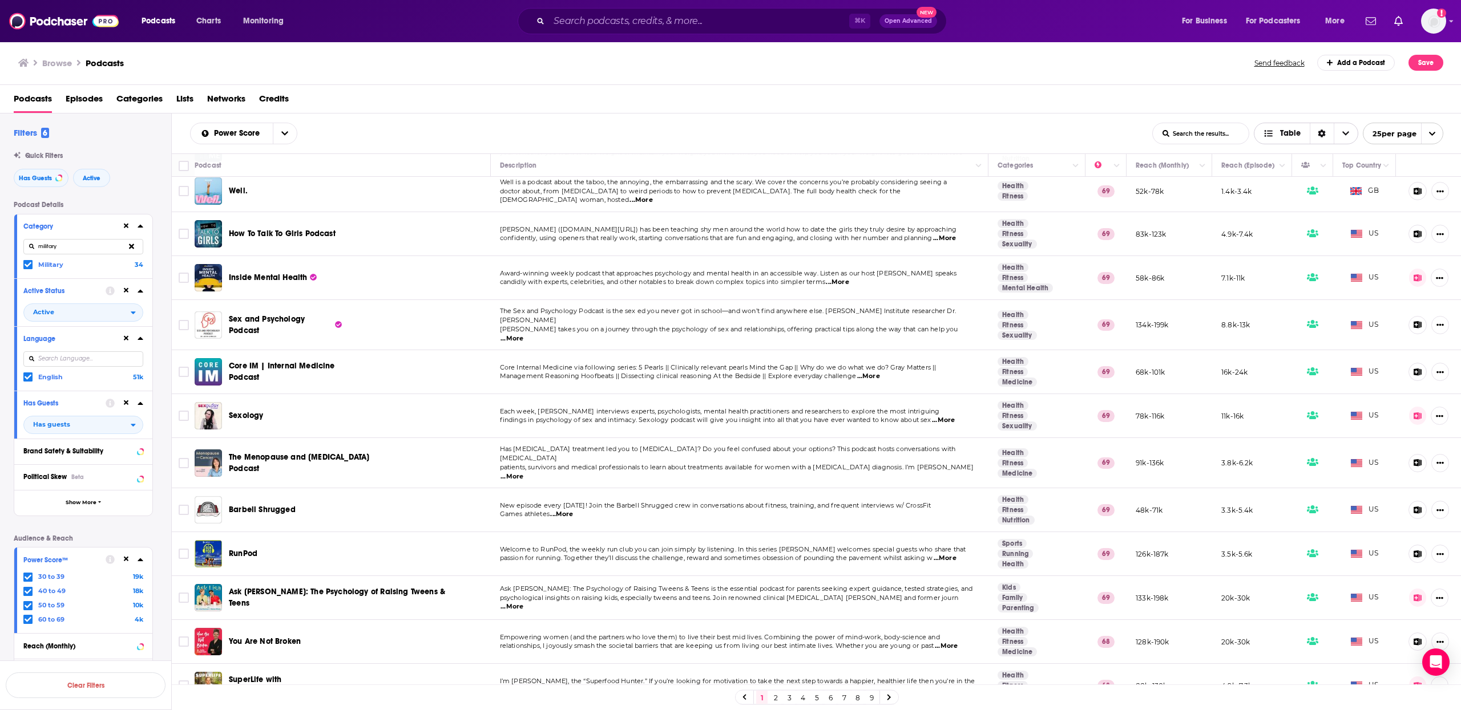
click at [1297, 139] on span "Table" at bounding box center [1281, 133] width 55 height 19
click at [1352, 132] on span "Choose View" at bounding box center [1345, 133] width 24 height 21
click at [1329, 131] on div "Sort Direction" at bounding box center [1321, 133] width 24 height 21
click at [1343, 88] on div "Podcasts Episodes Categories Lists Networks Credits" at bounding box center [730, 99] width 1461 height 29
click at [1428, 138] on span "open menu" at bounding box center [1432, 133] width 22 height 21
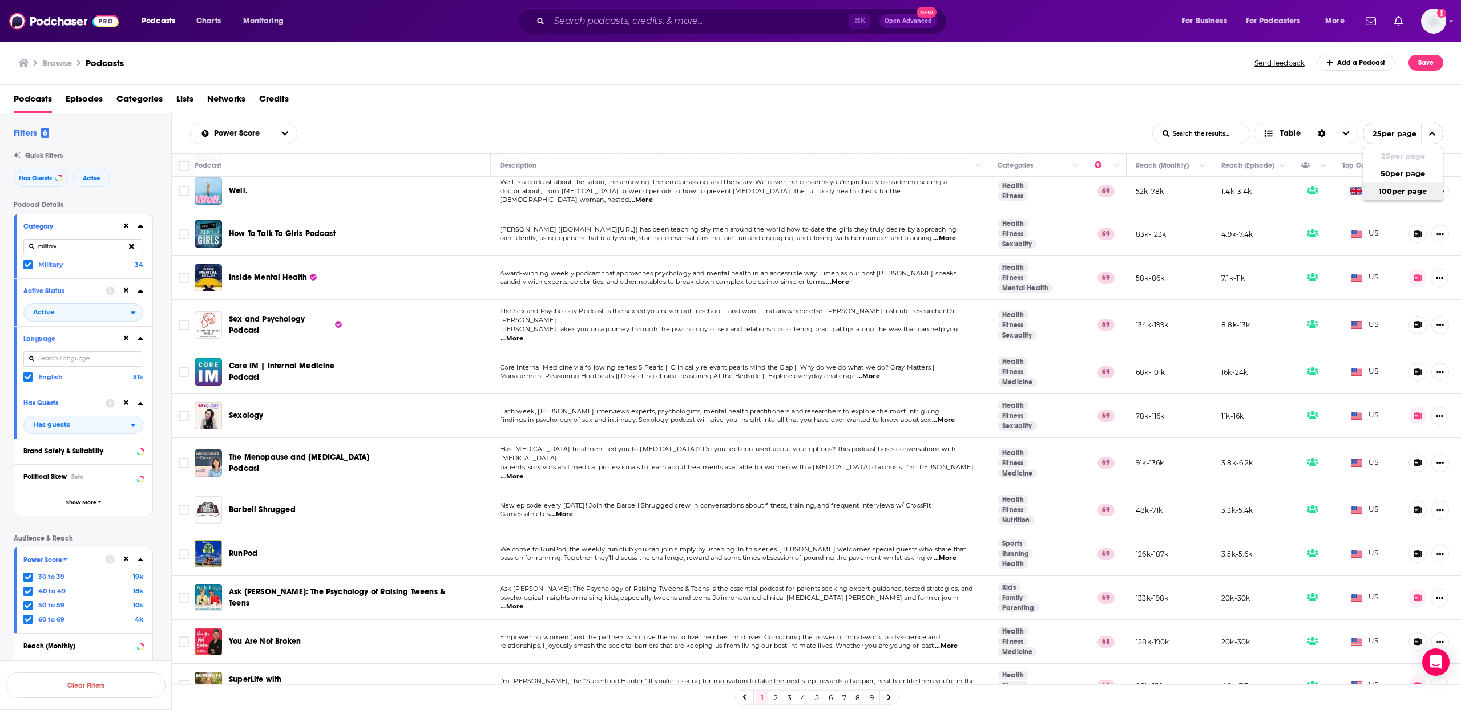
click at [1400, 191] on button "100 per page" at bounding box center [1402, 192] width 79 height 18
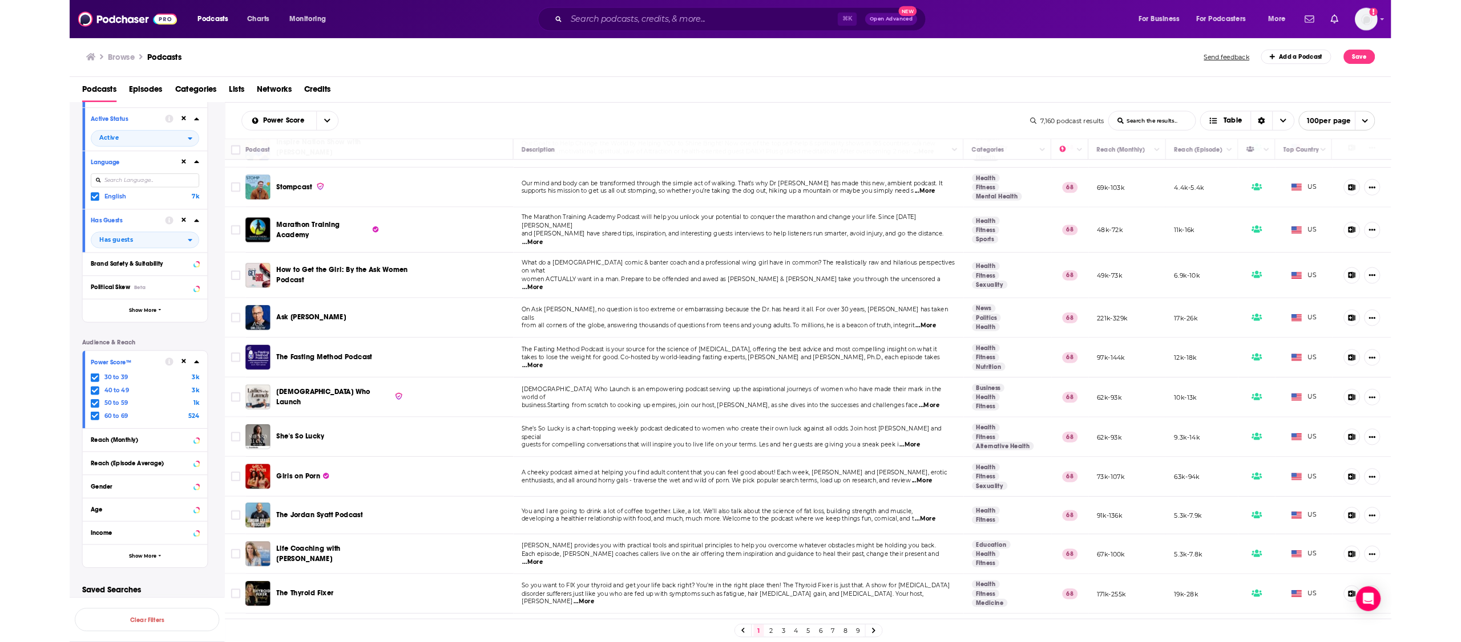
scroll to position [516, 0]
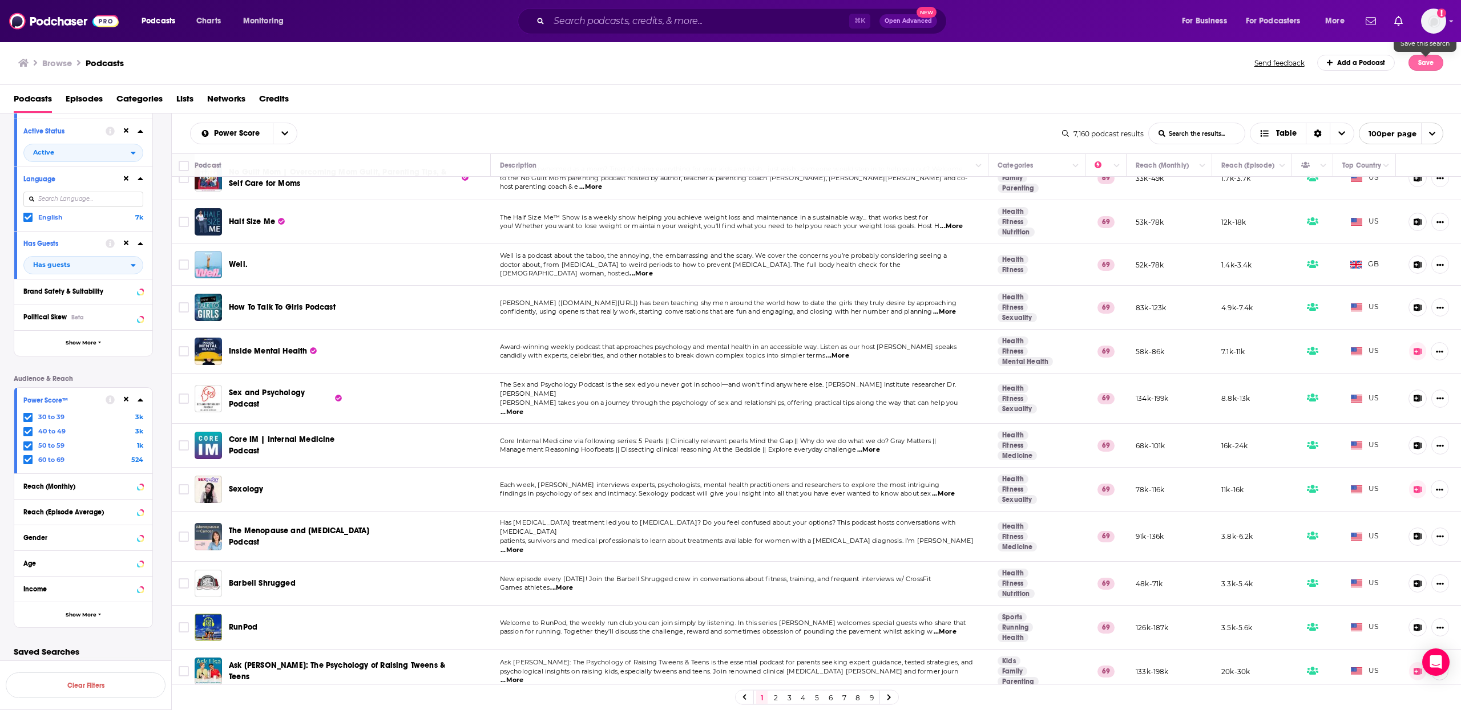
click at [1426, 63] on button "Save" at bounding box center [1425, 63] width 35 height 16
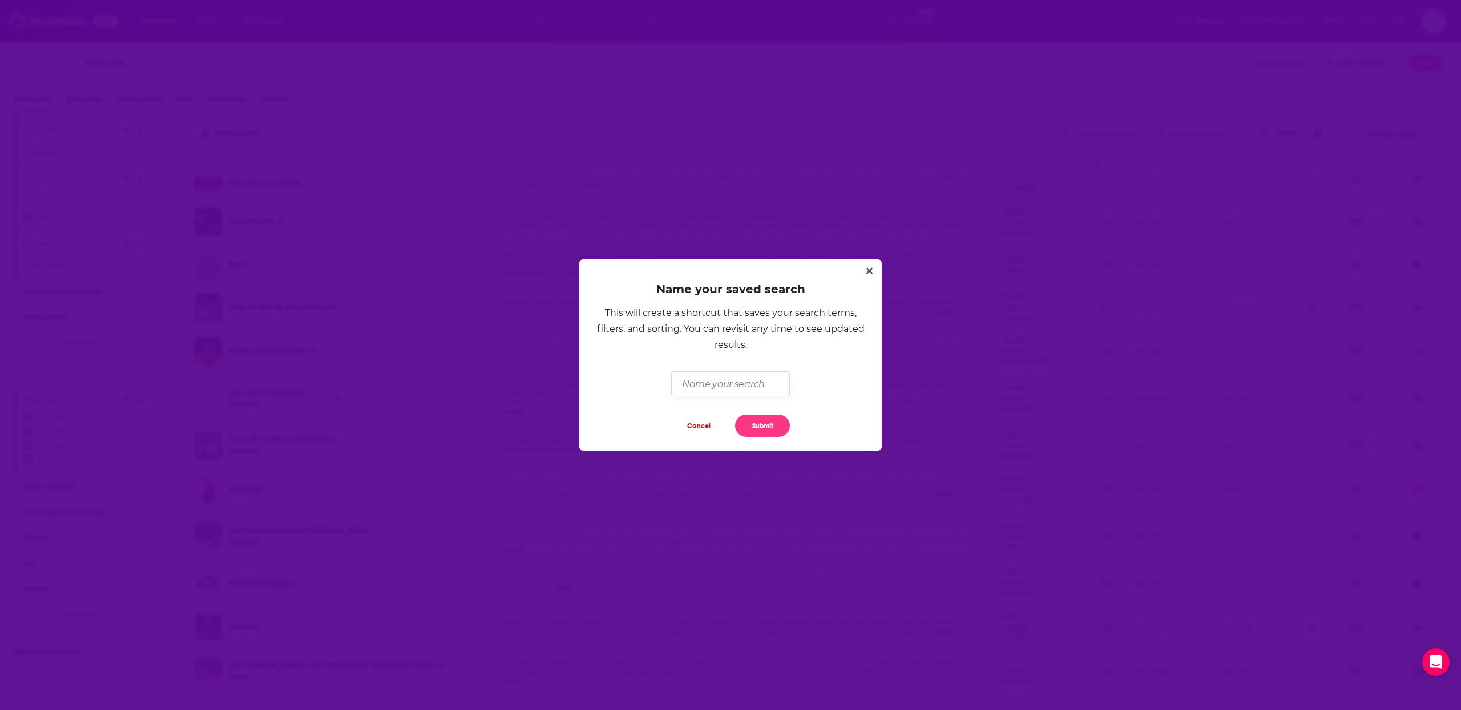
click at [733, 387] on input "Dialog" at bounding box center [730, 383] width 118 height 25
type input "BP - mid tier"
click at [769, 422] on button "Submit" at bounding box center [762, 426] width 55 height 22
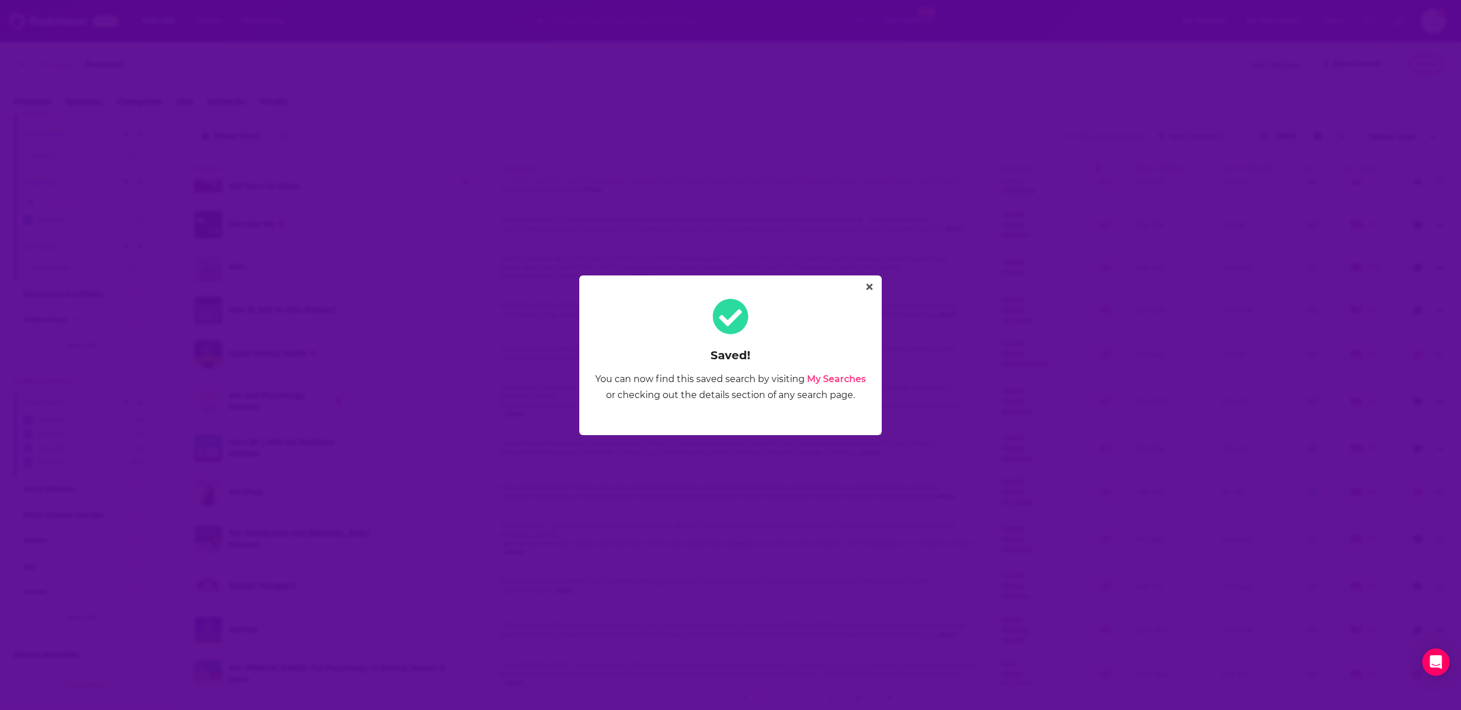
click at [856, 380] on link "My Searches" at bounding box center [836, 379] width 59 height 11
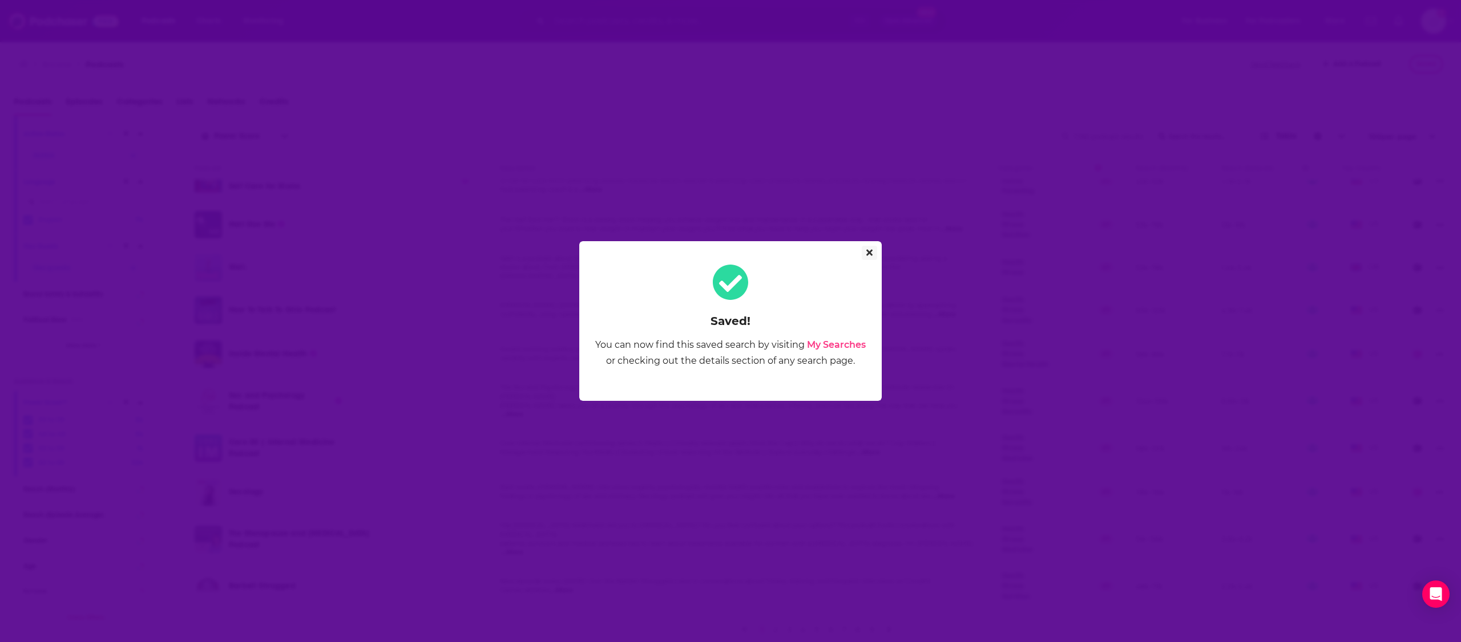
click at [870, 254] on icon "Close" at bounding box center [869, 253] width 6 height 6
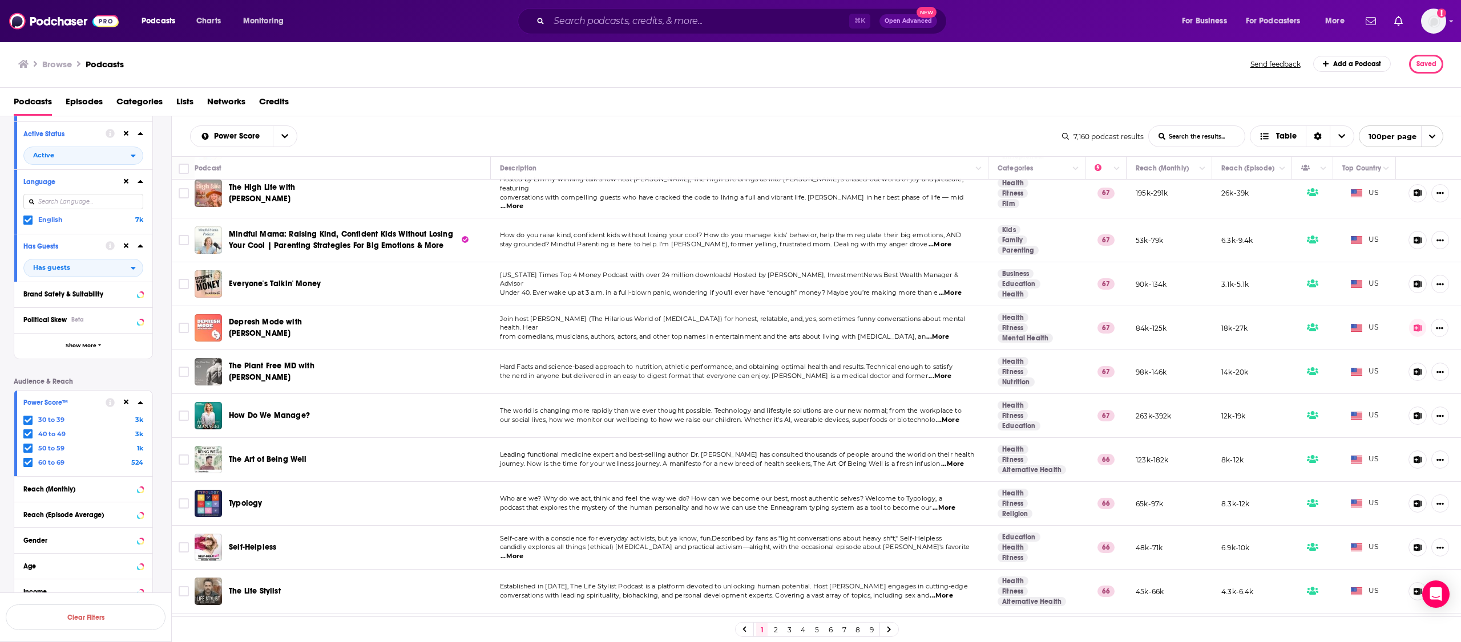
scroll to position [3954, 0]
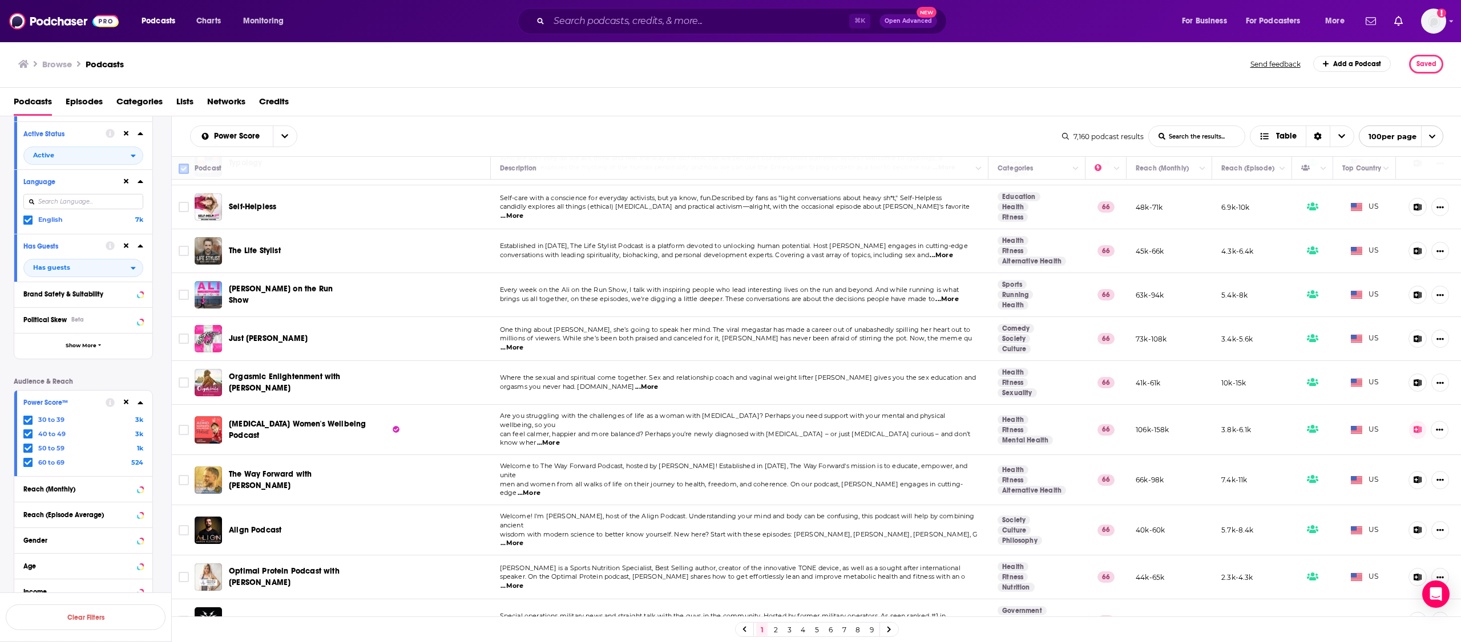
click at [180, 167] on input "Toggle select all" at bounding box center [184, 169] width 10 height 10
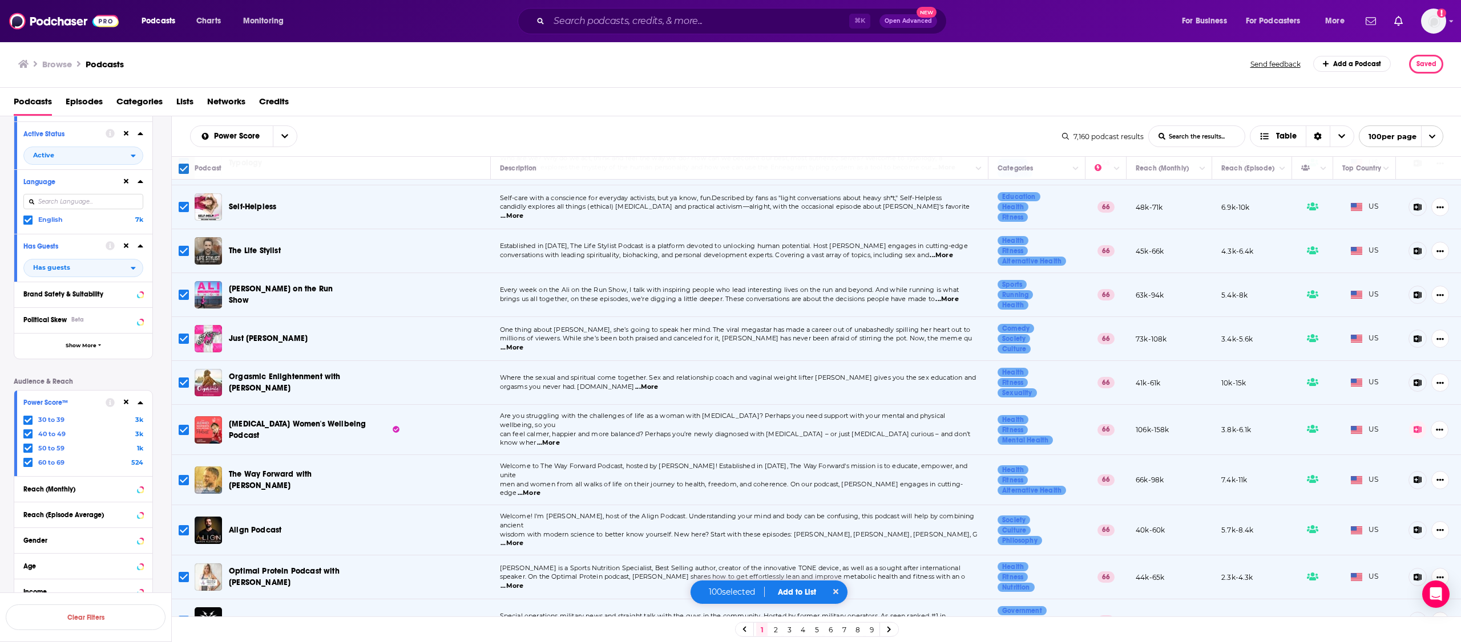
click at [803, 590] on button "Add to List" at bounding box center [797, 593] width 56 height 10
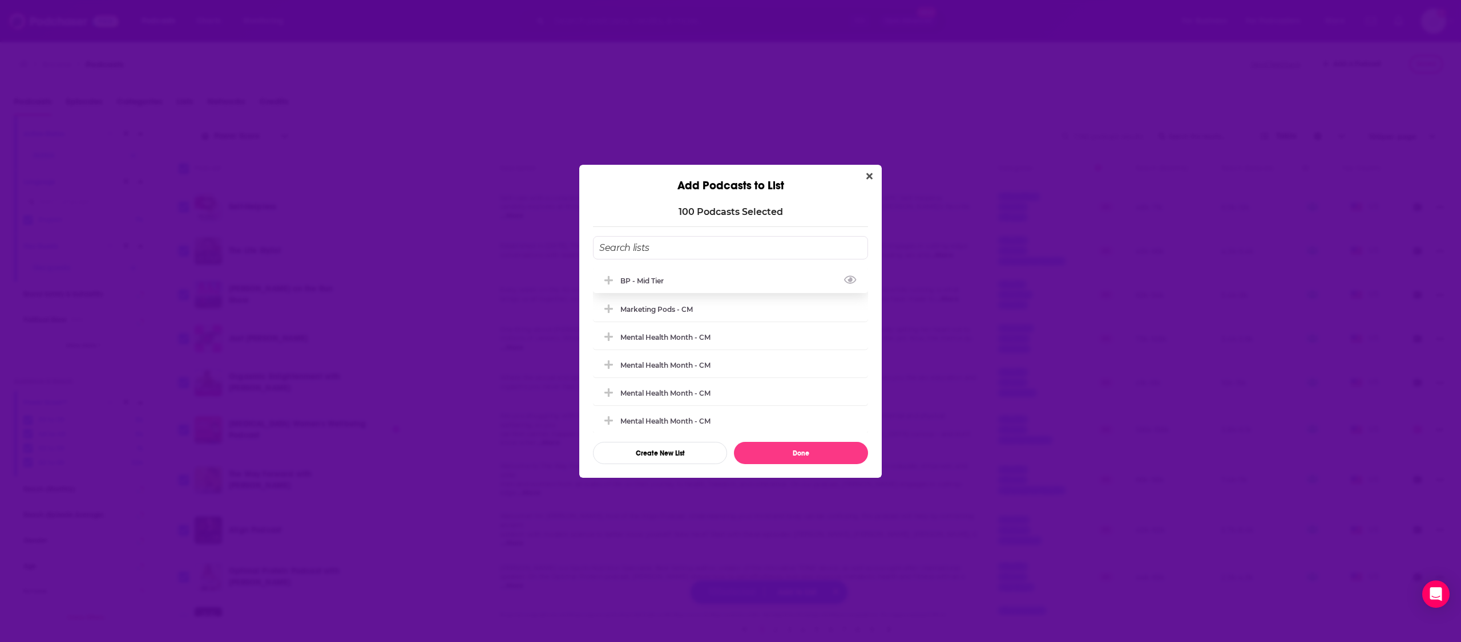
click at [728, 276] on div "BP - Mid tier" at bounding box center [730, 280] width 275 height 25
click at [836, 455] on button "Done" at bounding box center [801, 453] width 134 height 22
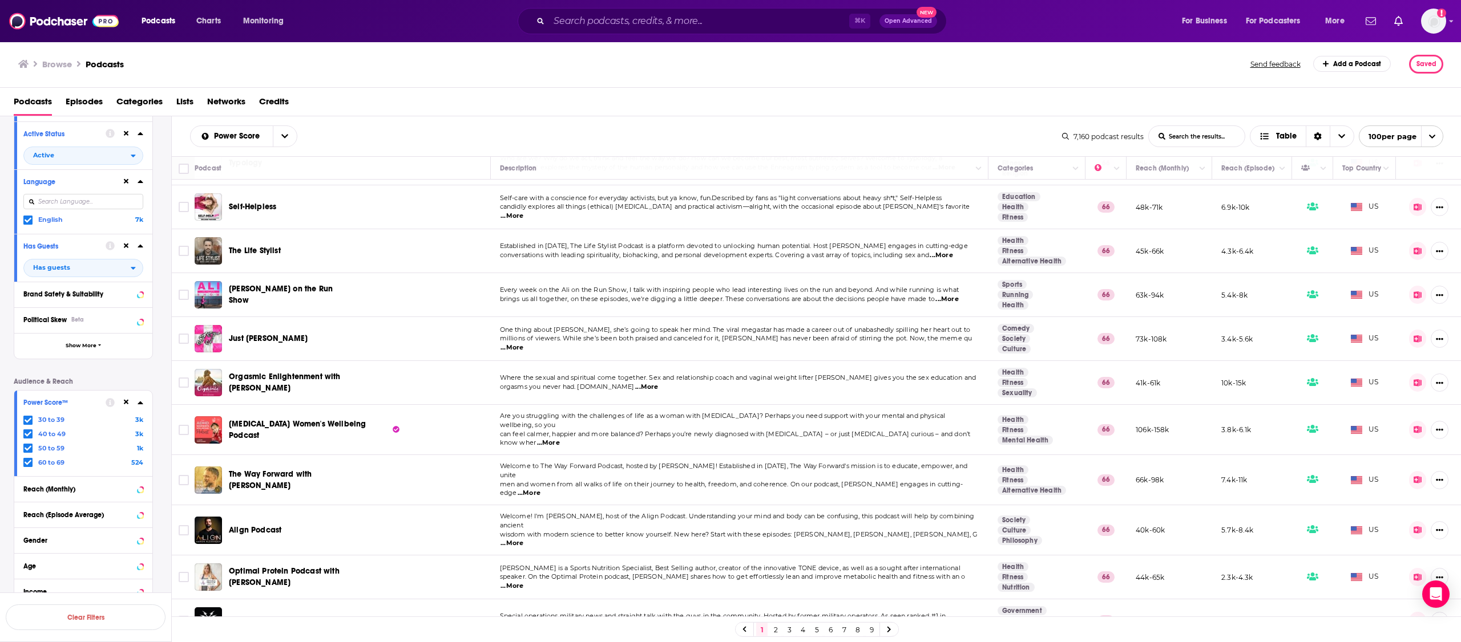
click at [775, 632] on link "2" at bounding box center [775, 630] width 11 height 14
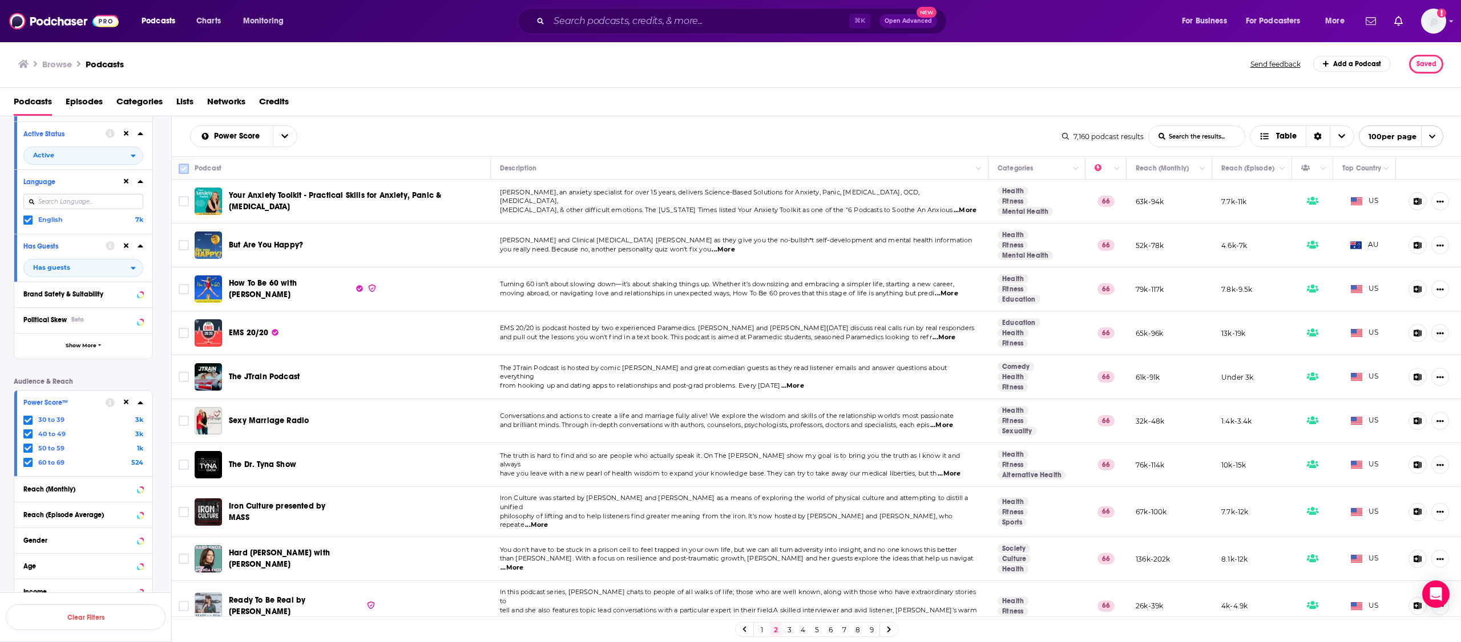
click at [185, 169] on input "Toggle select all" at bounding box center [184, 169] width 10 height 10
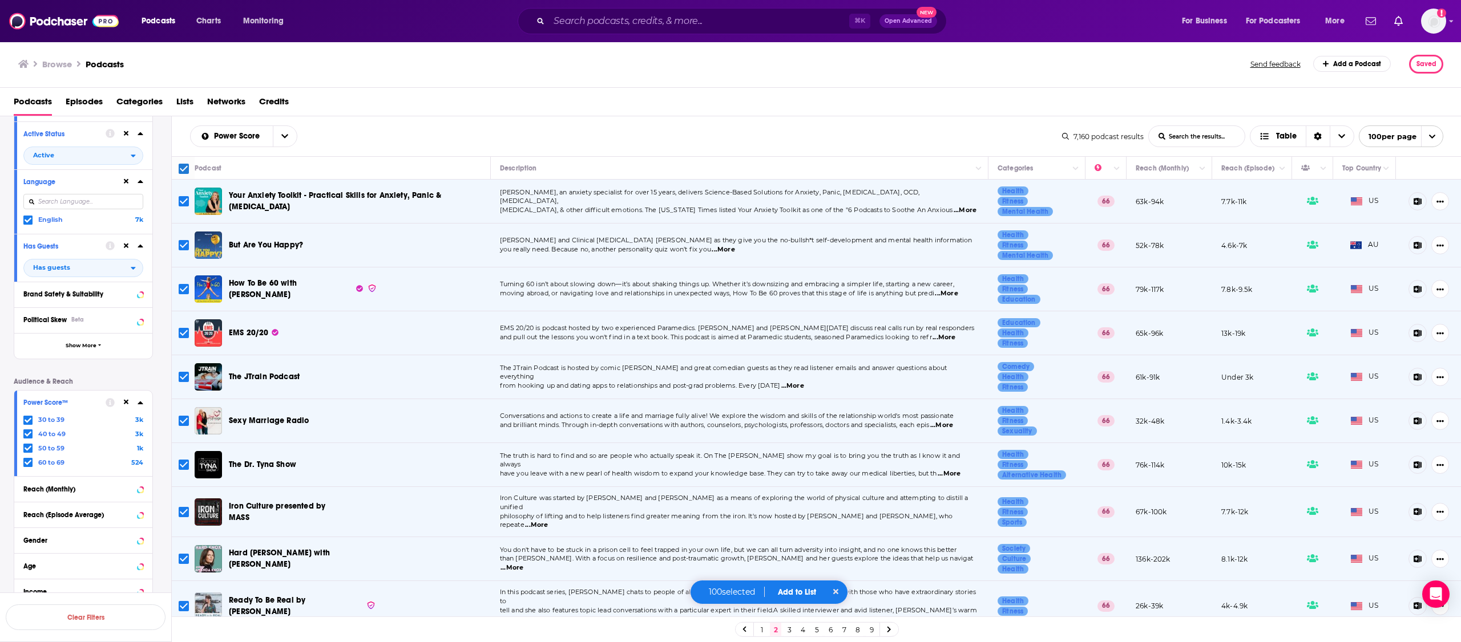
click at [790, 595] on button "Add to List" at bounding box center [797, 593] width 56 height 10
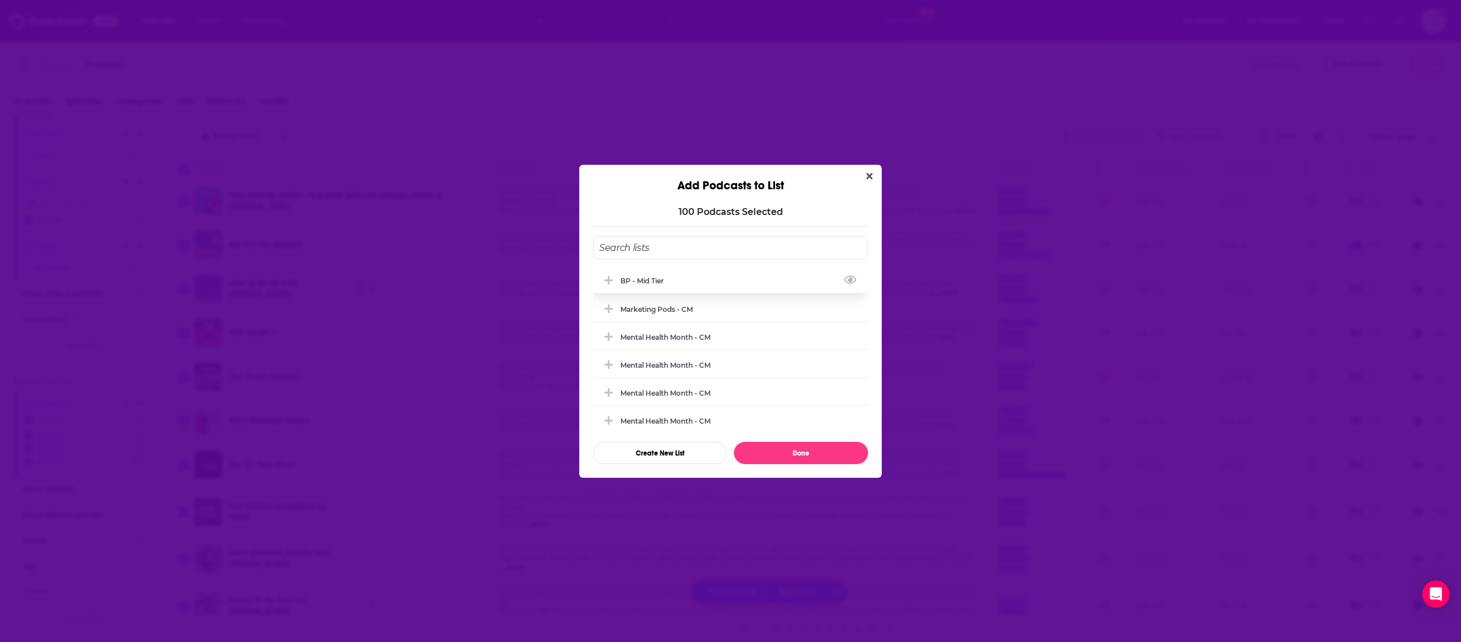
click at [659, 285] on div "BP - Mid tier" at bounding box center [645, 281] width 50 height 9
click at [805, 447] on button "Done" at bounding box center [801, 453] width 134 height 22
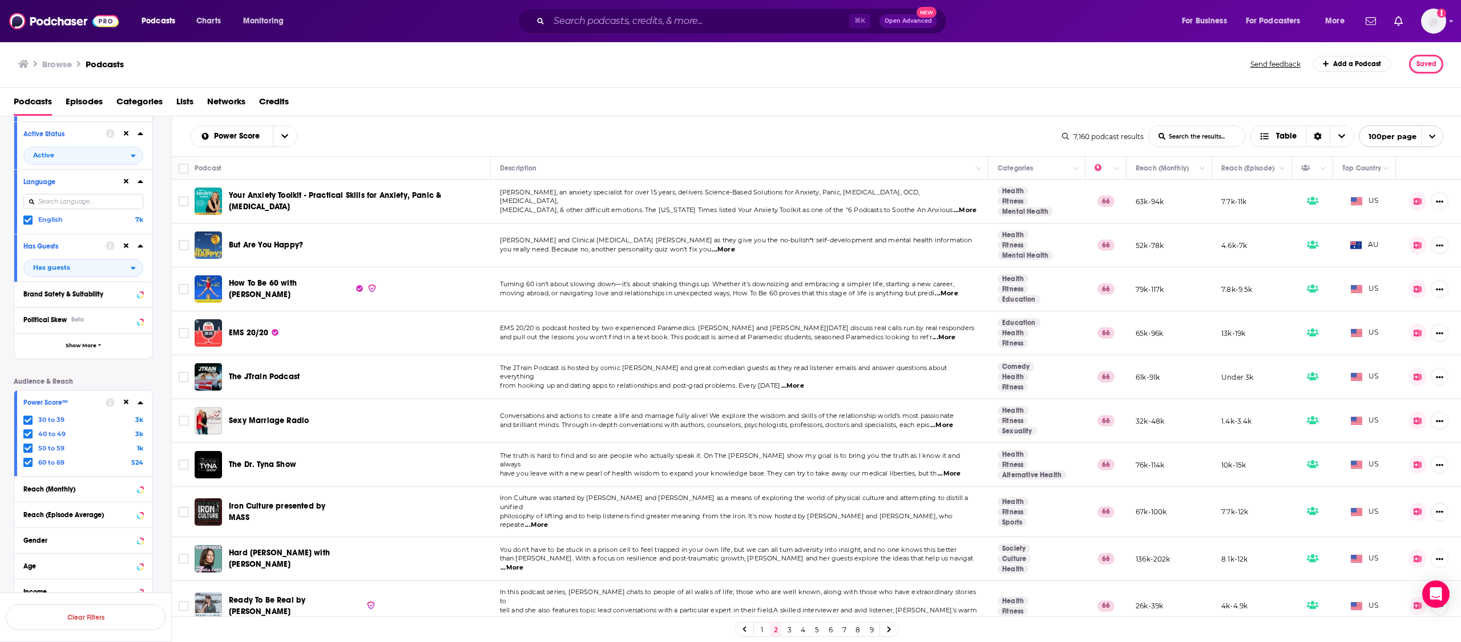
click at [787, 633] on link "3" at bounding box center [788, 630] width 11 height 14
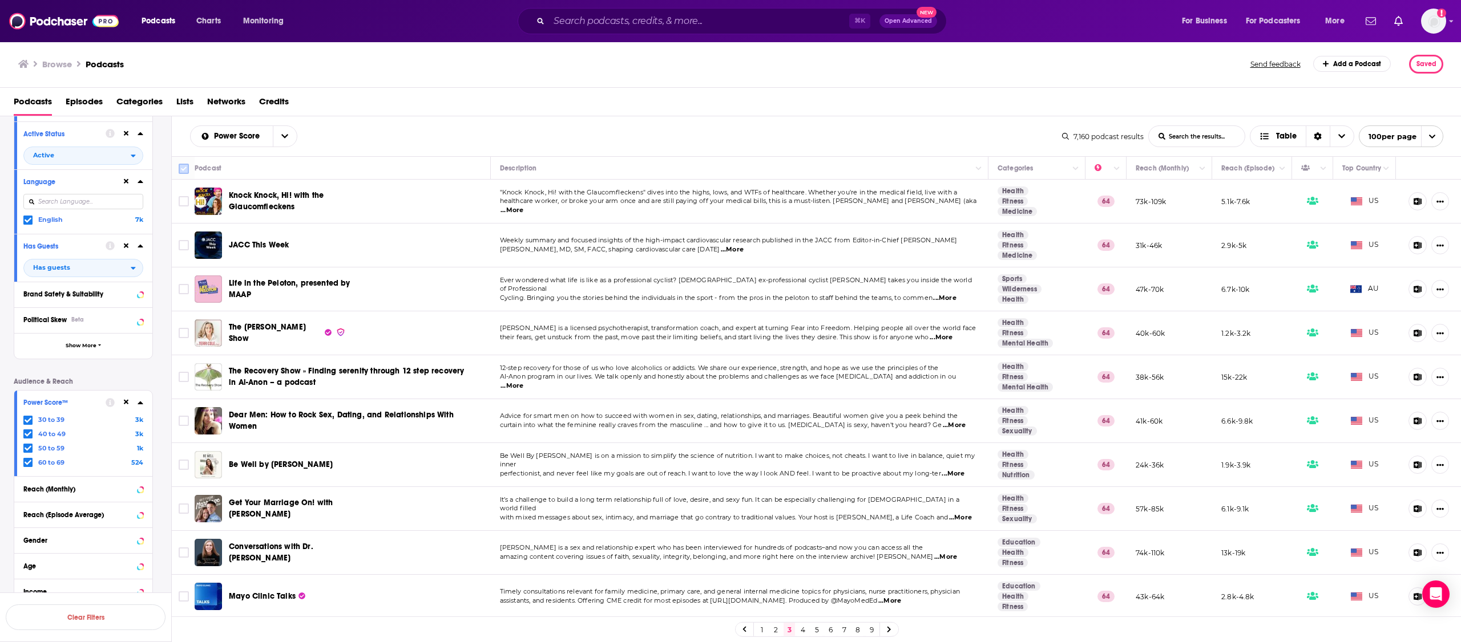
click at [181, 169] on input "Toggle select all" at bounding box center [184, 169] width 10 height 10
checkbox input "true"
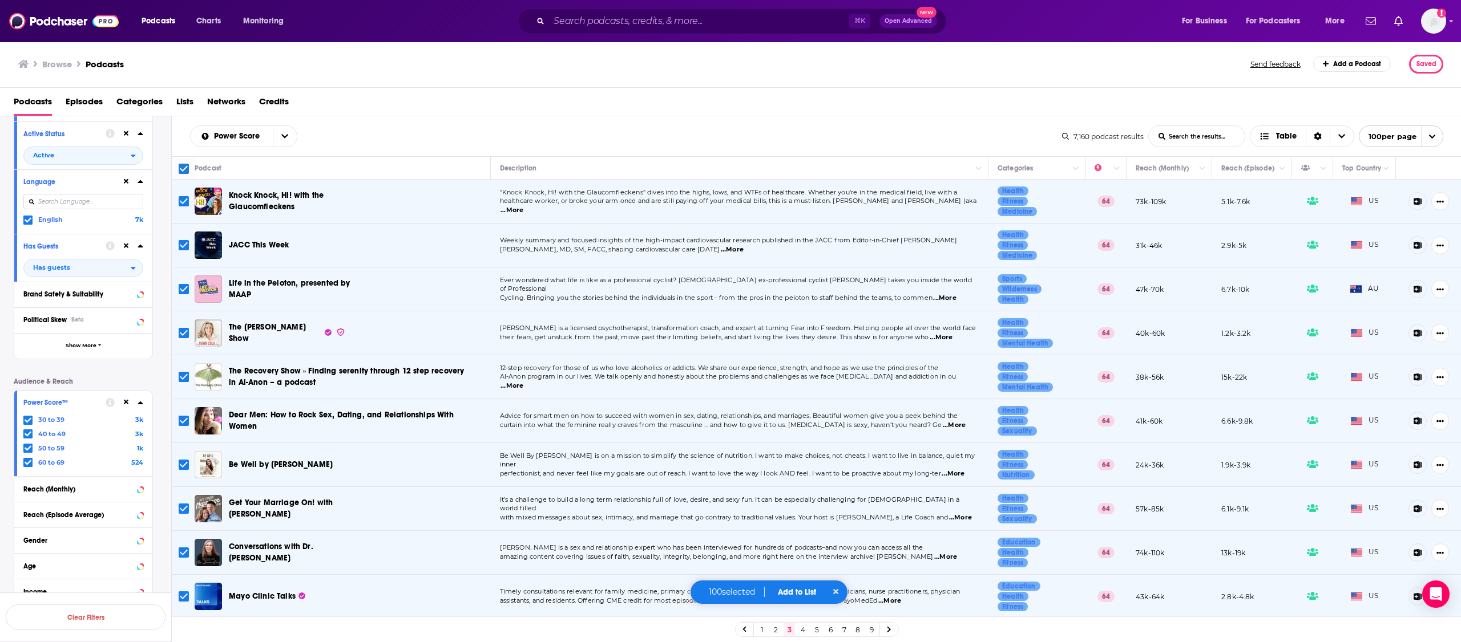
click at [793, 595] on button "Add to List" at bounding box center [797, 593] width 56 height 10
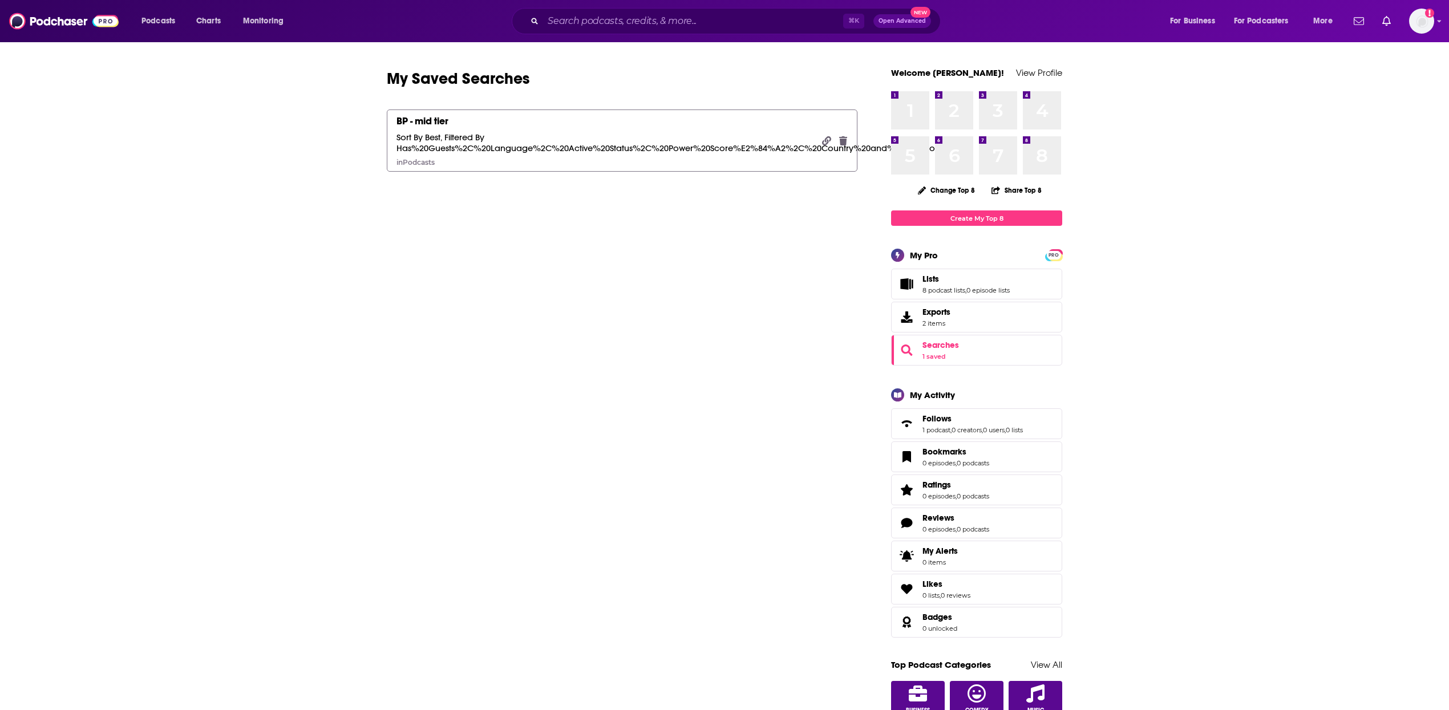
click at [664, 120] on div "BP - mid tier Sort By Best, Filtered By Has%20Guests%2C%20Language%2C%20Active%…" at bounding box center [605, 141] width 417 height 52
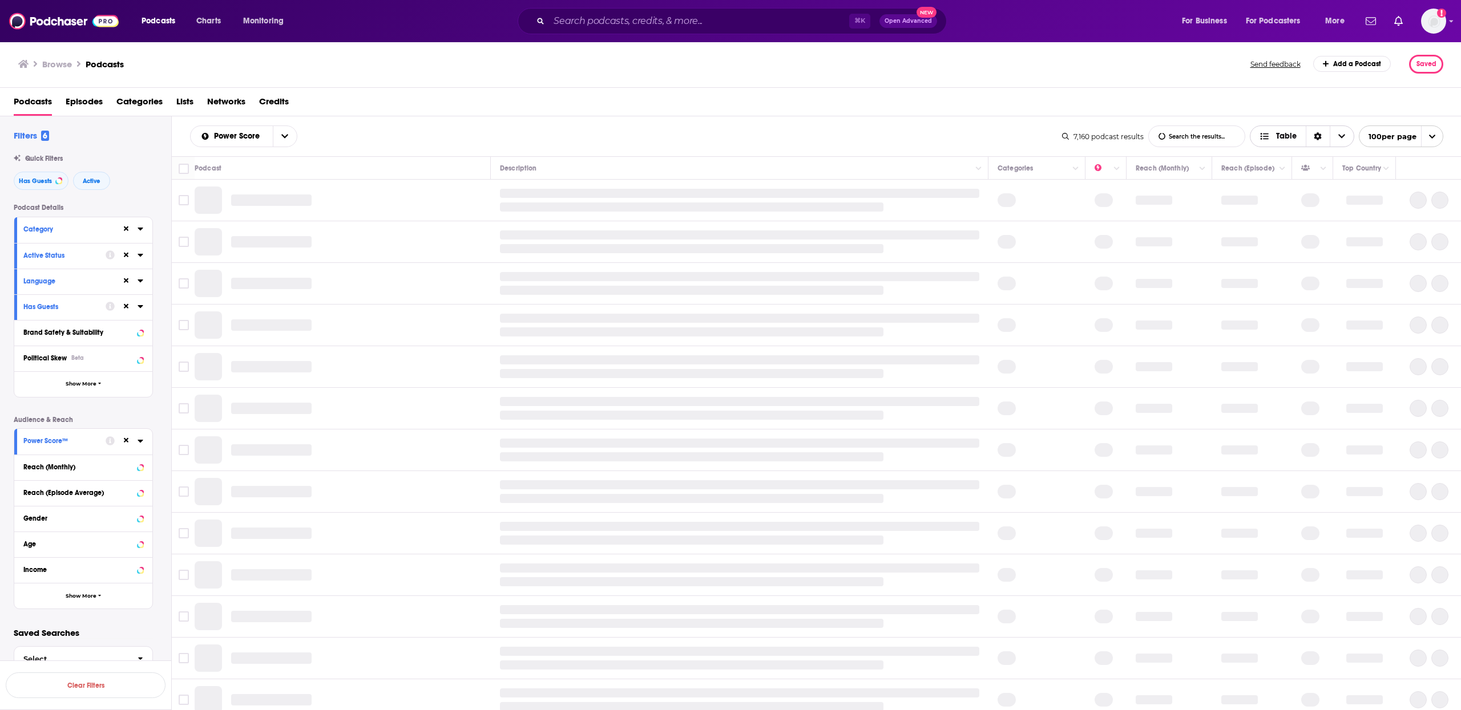
click at [1333, 139] on span "Choose View" at bounding box center [1341, 136] width 24 height 21
click at [1266, 129] on span "Table" at bounding box center [1277, 136] width 55 height 19
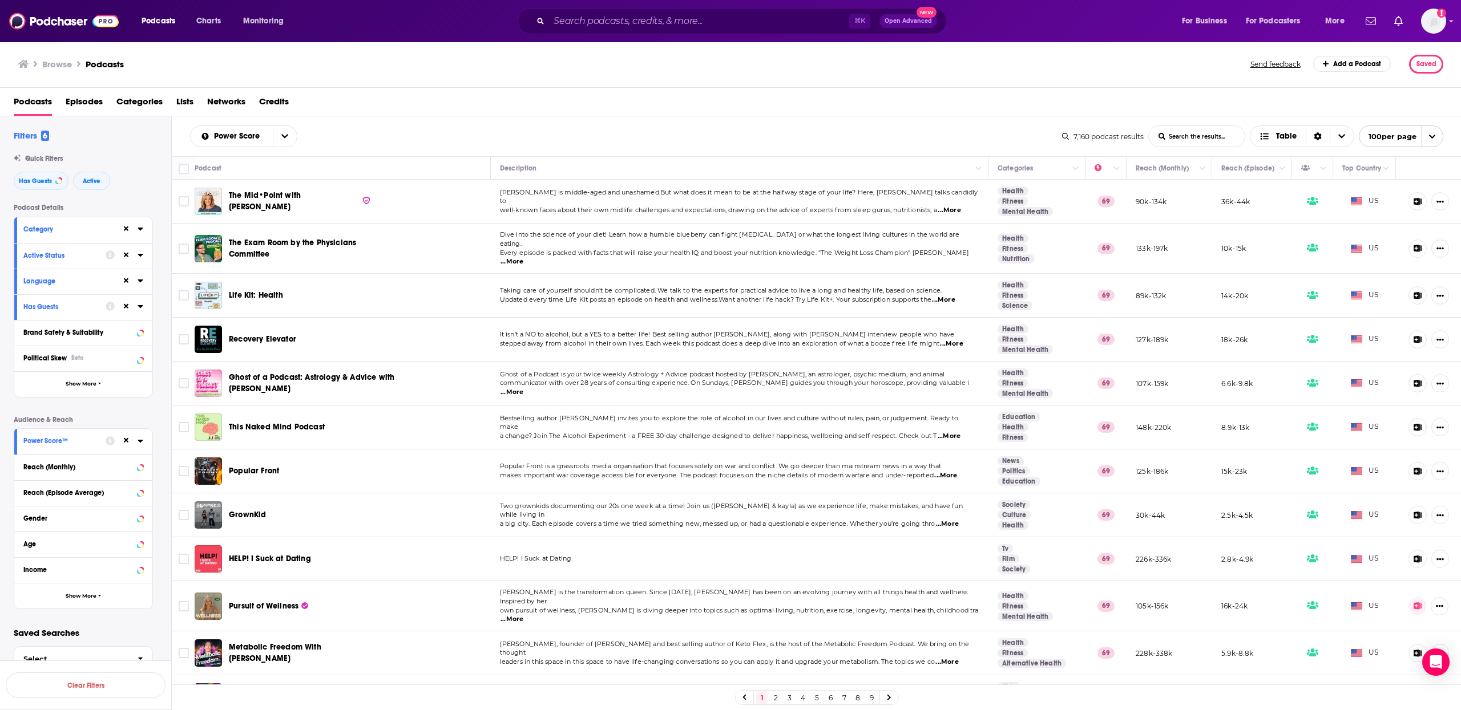
click at [186, 108] on span "Lists" at bounding box center [184, 103] width 17 height 23
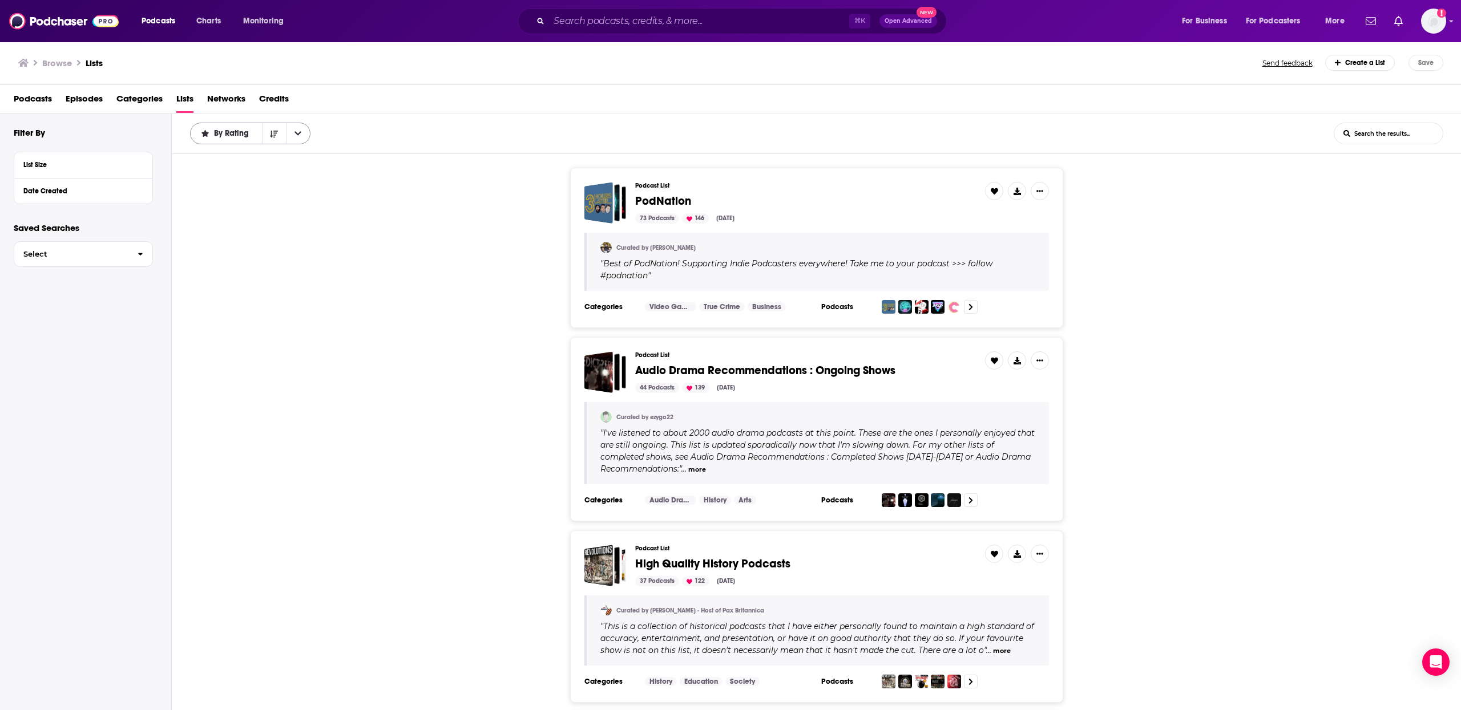
click at [302, 135] on button "open menu" at bounding box center [298, 133] width 24 height 21
drag, startPoint x: 357, startPoint y: 223, endPoint x: 85, endPoint y: 259, distance: 274.0
click at [357, 224] on div "Podcast List PodNation 73 Podcasts 146 Sep 22, 2025 Curated by Alex " Best of P…" at bounding box center [817, 248] width 1290 height 160
click at [98, 251] on span "Select" at bounding box center [71, 253] width 114 height 7
drag, startPoint x: 222, startPoint y: 247, endPoint x: 95, endPoint y: 226, distance: 129.0
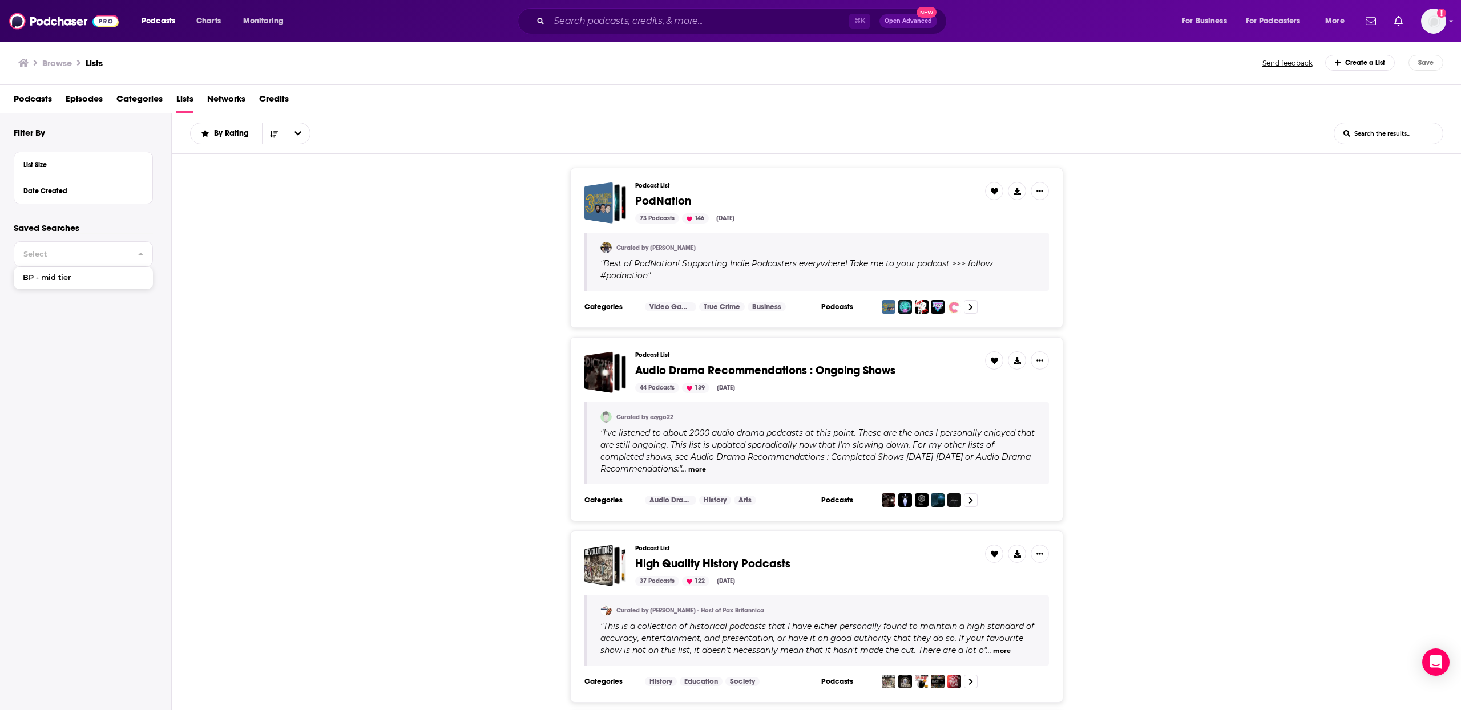
click at [222, 247] on div "Podcast List PodNation 73 Podcasts 146 Sep 22, 2025 Curated by Alex " Best of P…" at bounding box center [817, 248] width 1290 height 160
drag, startPoint x: 236, startPoint y: 237, endPoint x: 107, endPoint y: 239, distance: 129.0
click at [236, 237] on div "Podcast List PodNation 73 Podcasts 146 Sep 22, 2025 Curated by Alex " Best of P…" at bounding box center [817, 248] width 1290 height 160
click at [94, 275] on span "BP - mid tier" at bounding box center [69, 277] width 92 height 7
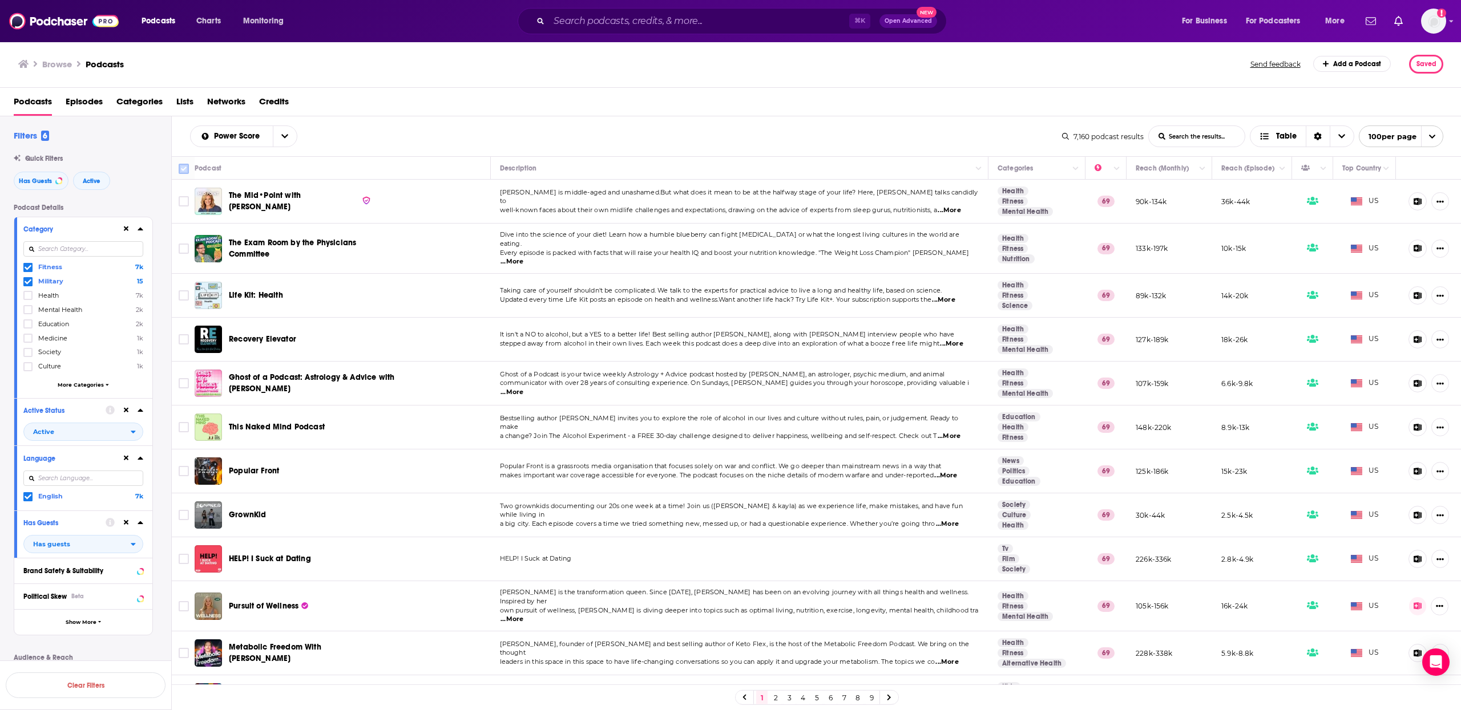
click at [179, 172] on input "Toggle select all" at bounding box center [184, 169] width 10 height 10
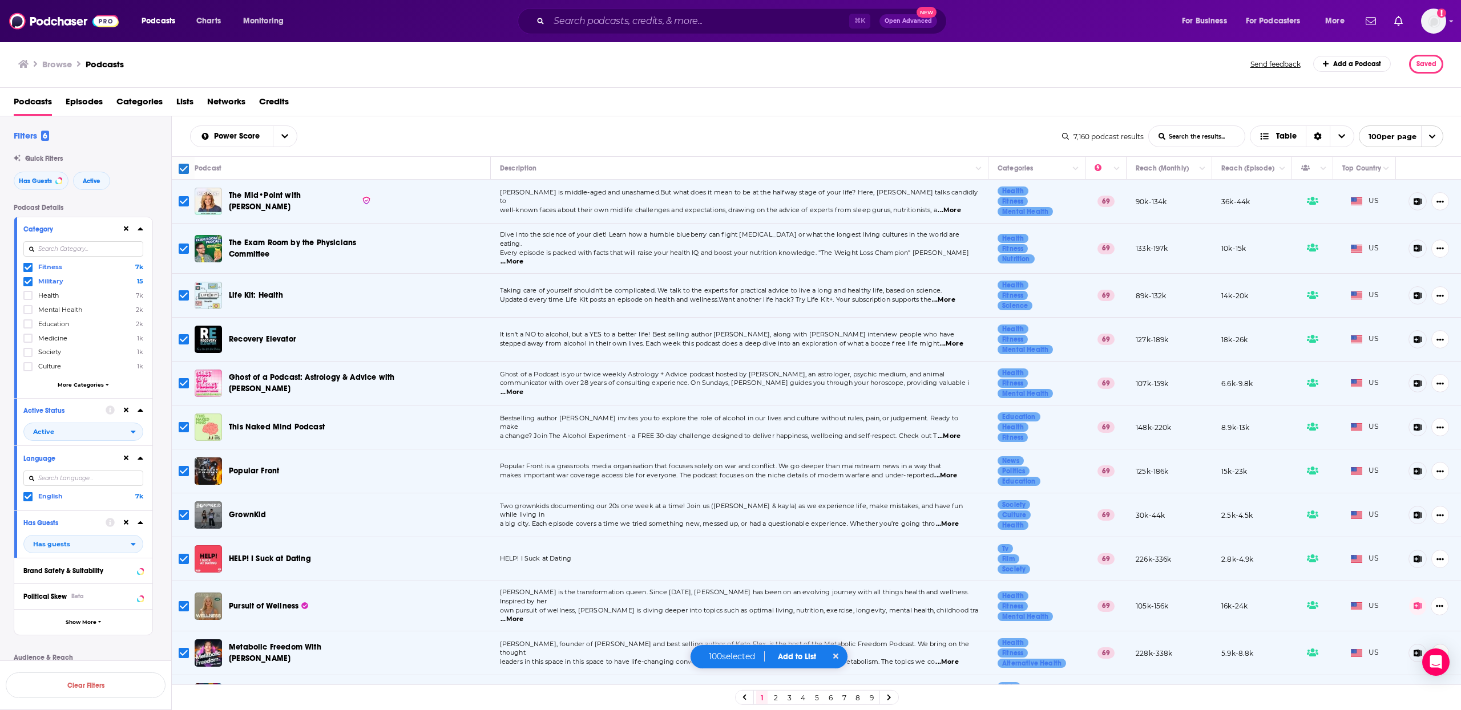
click at [890, 698] on icon at bounding box center [888, 698] width 3 height 6
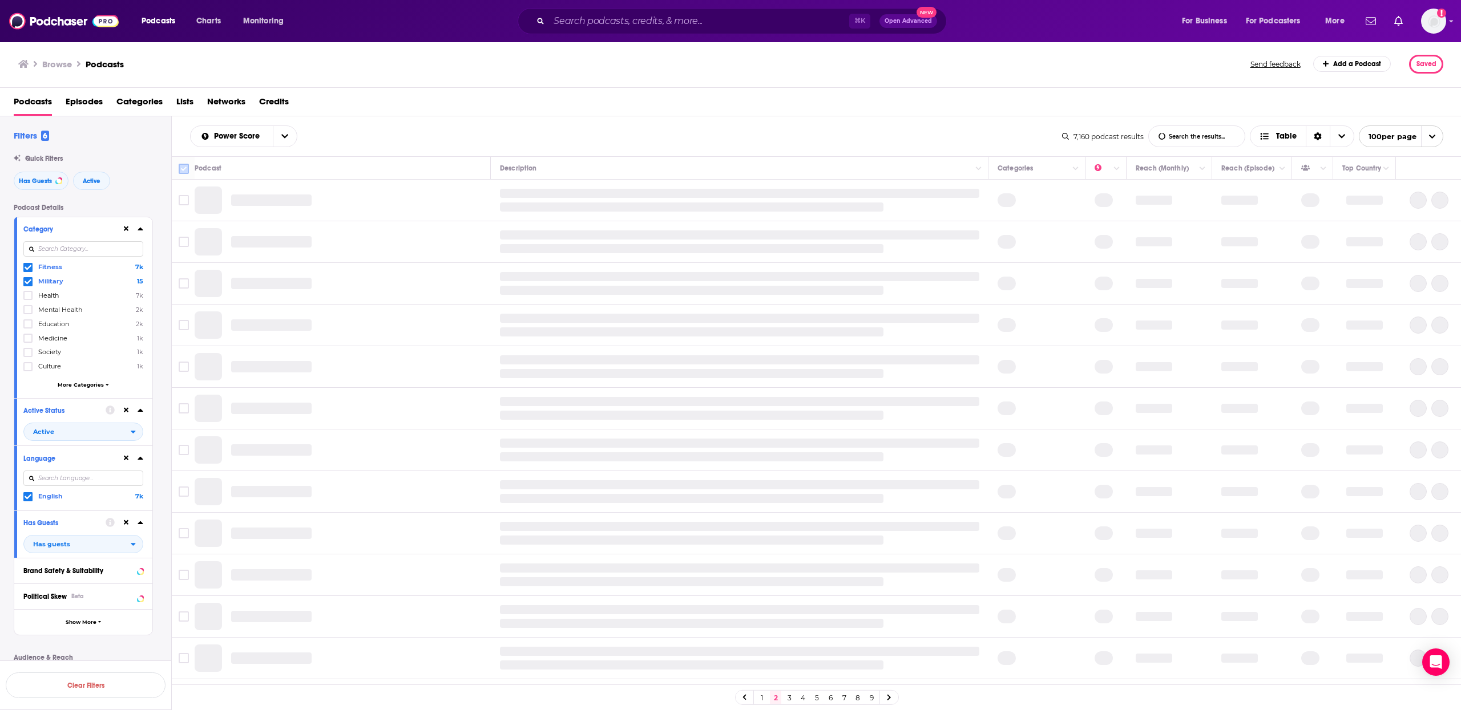
click at [187, 171] on input "Toggle select all" at bounding box center [184, 169] width 10 height 10
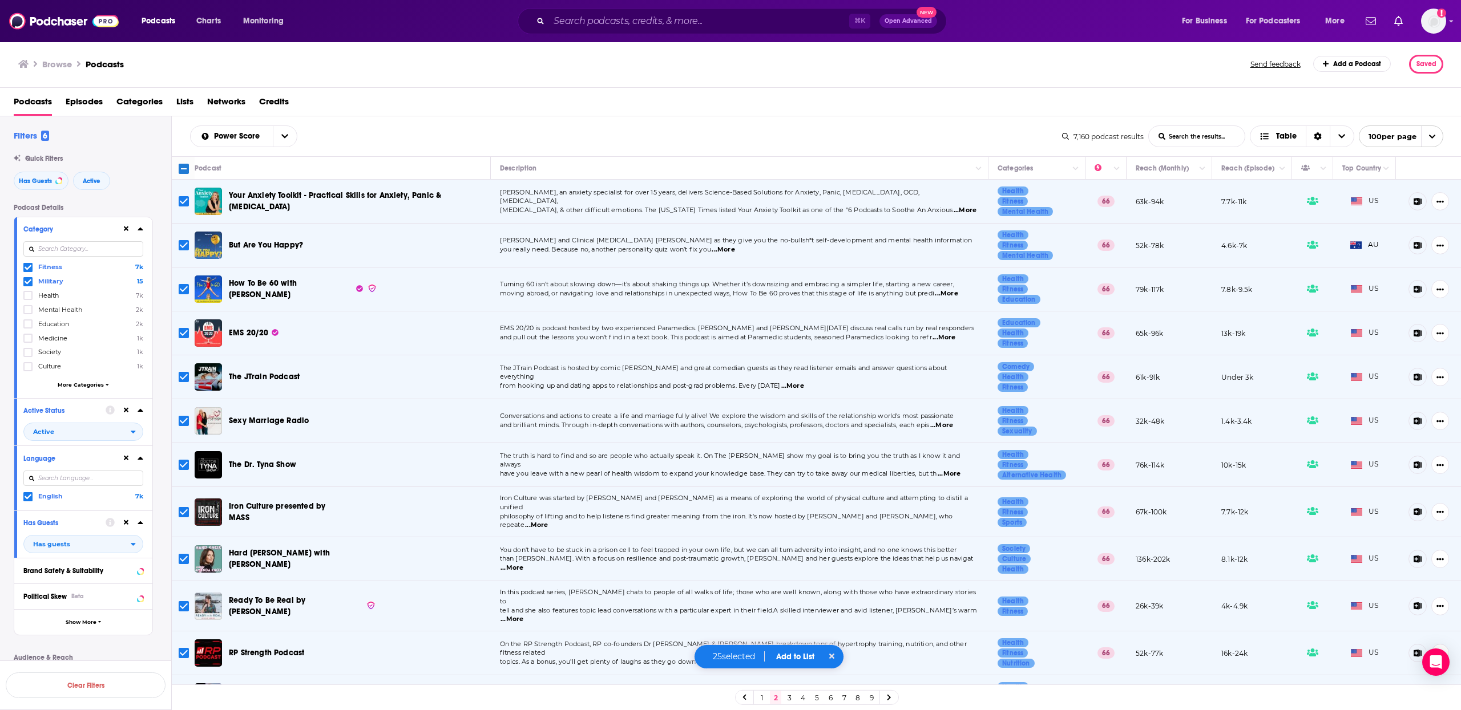
click at [1405, 140] on span "100 per page" at bounding box center [1387, 137] width 57 height 18
click at [788, 701] on link "3" at bounding box center [788, 698] width 11 height 14
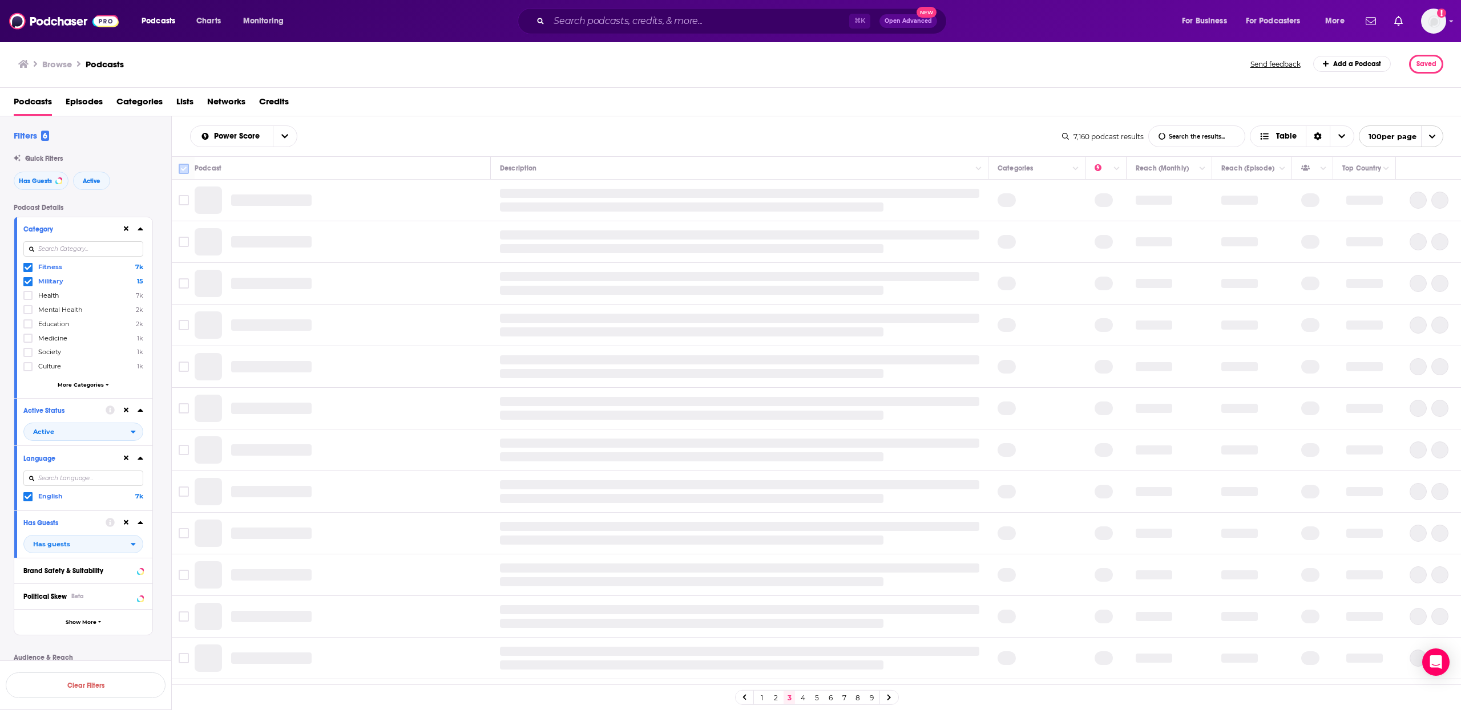
click at [185, 173] on input "Toggle select all" at bounding box center [184, 169] width 10 height 10
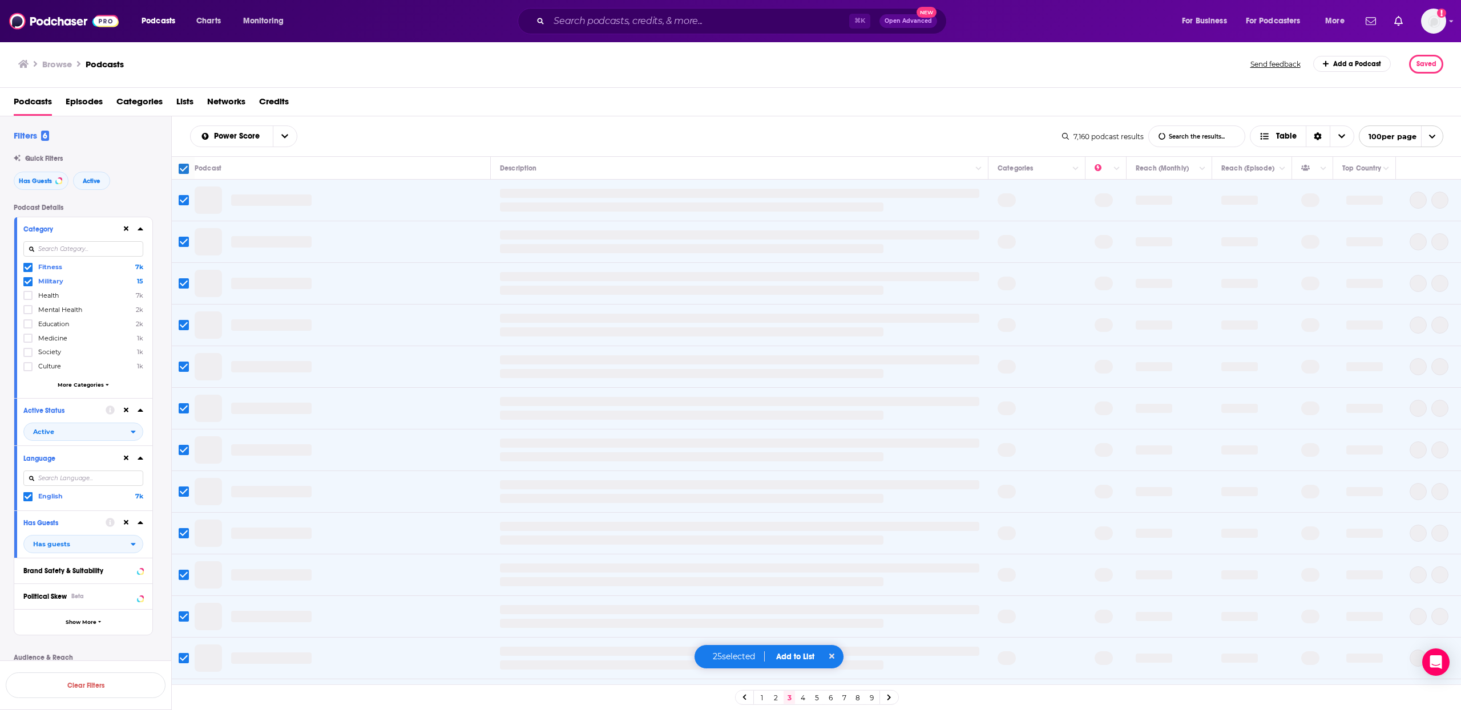
click at [804, 698] on link "4" at bounding box center [802, 698] width 11 height 14
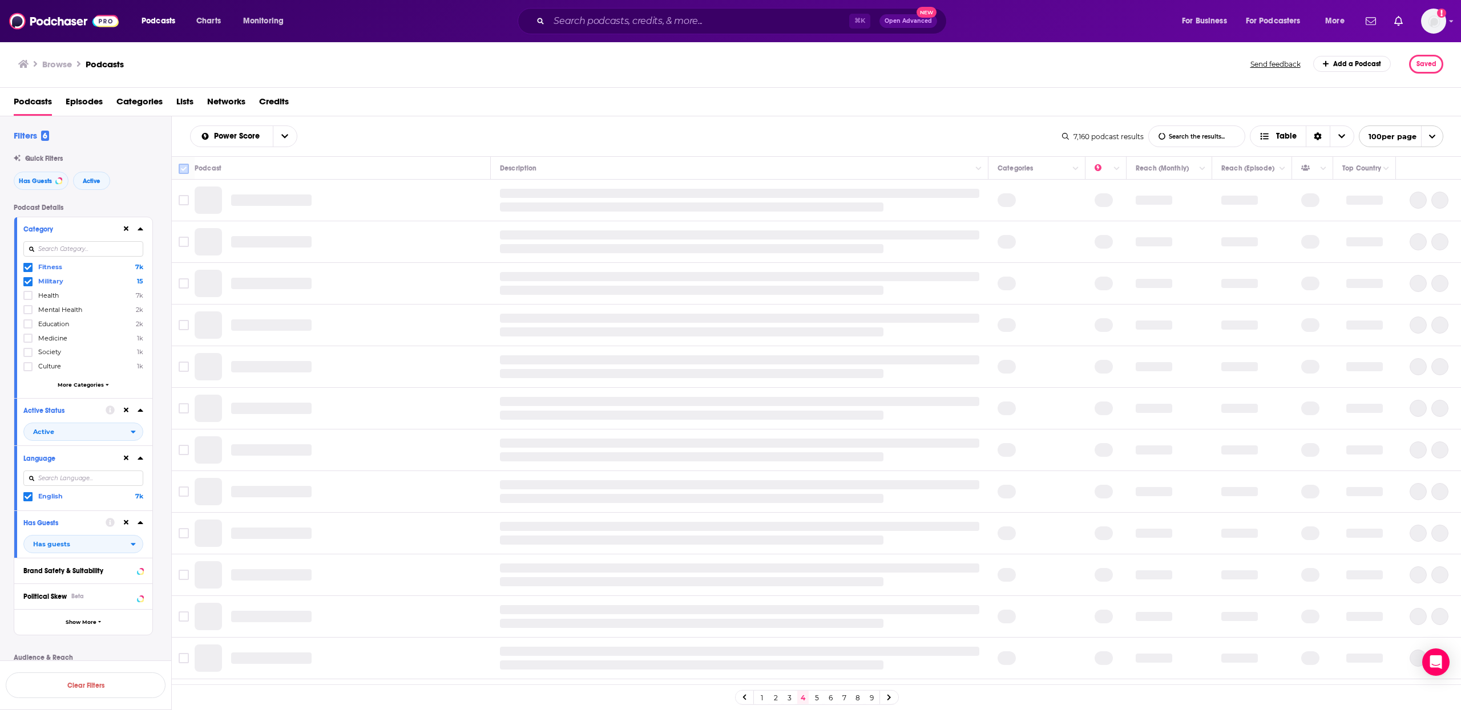
click at [187, 172] on input "Toggle select all" at bounding box center [184, 169] width 10 height 10
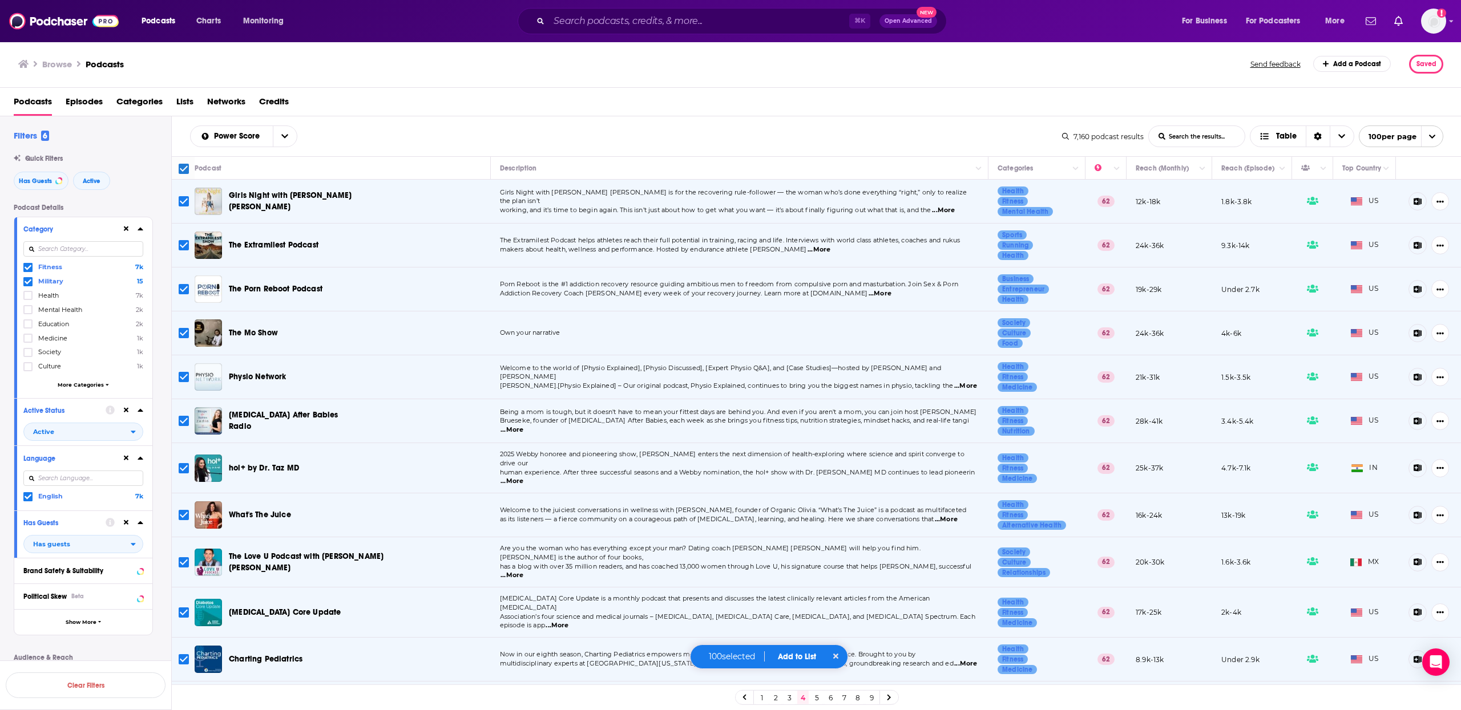
click at [791, 700] on link "3" at bounding box center [788, 698] width 11 height 14
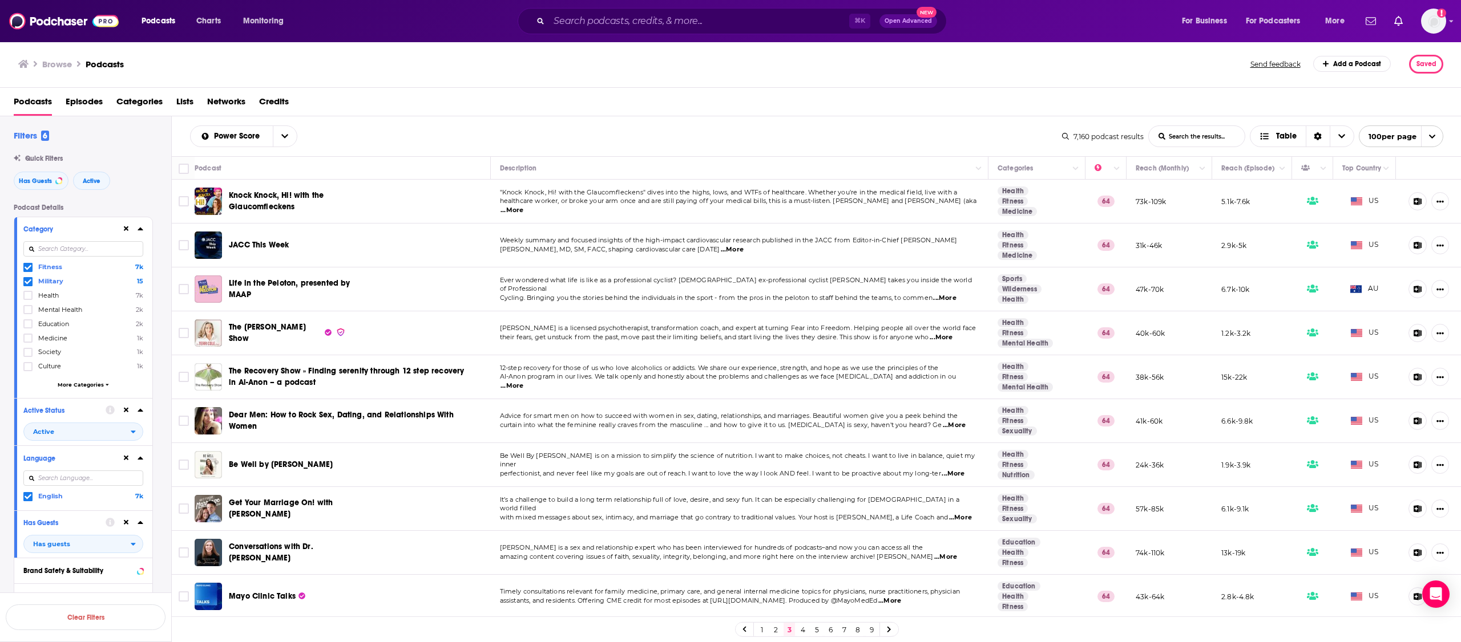
click at [763, 631] on link "1" at bounding box center [761, 630] width 11 height 14
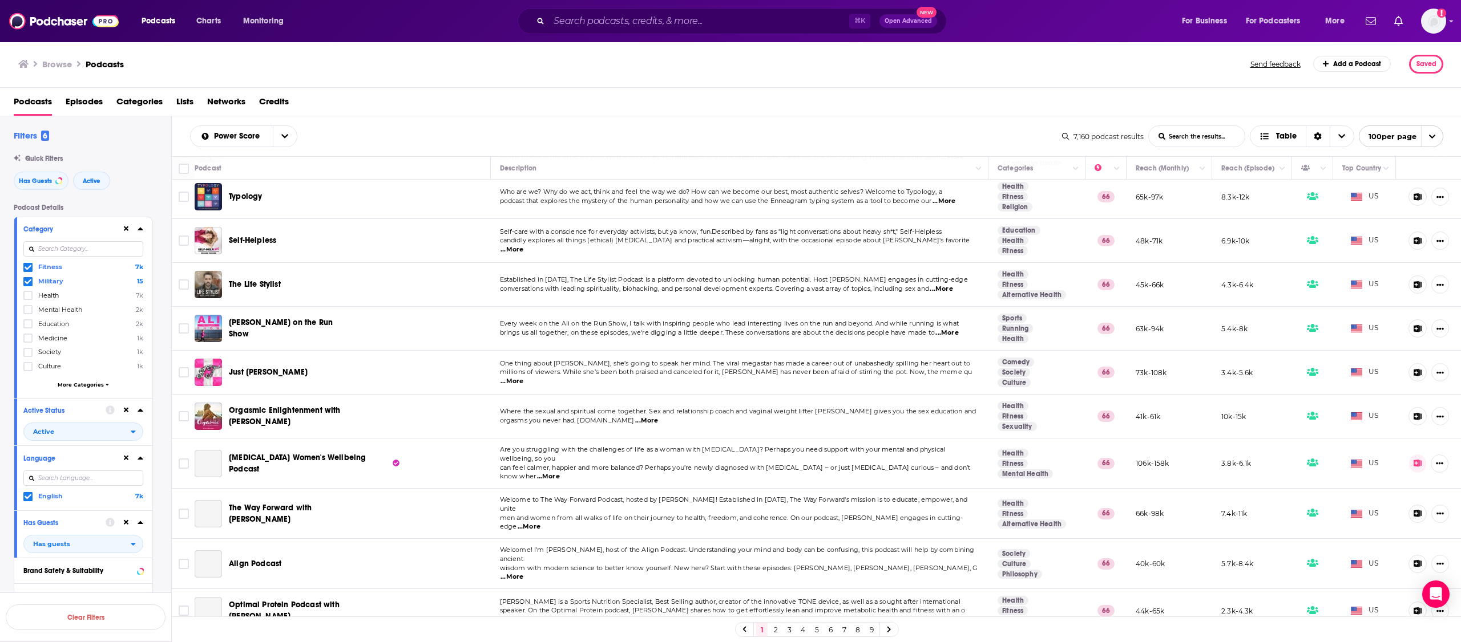
scroll to position [3954, 0]
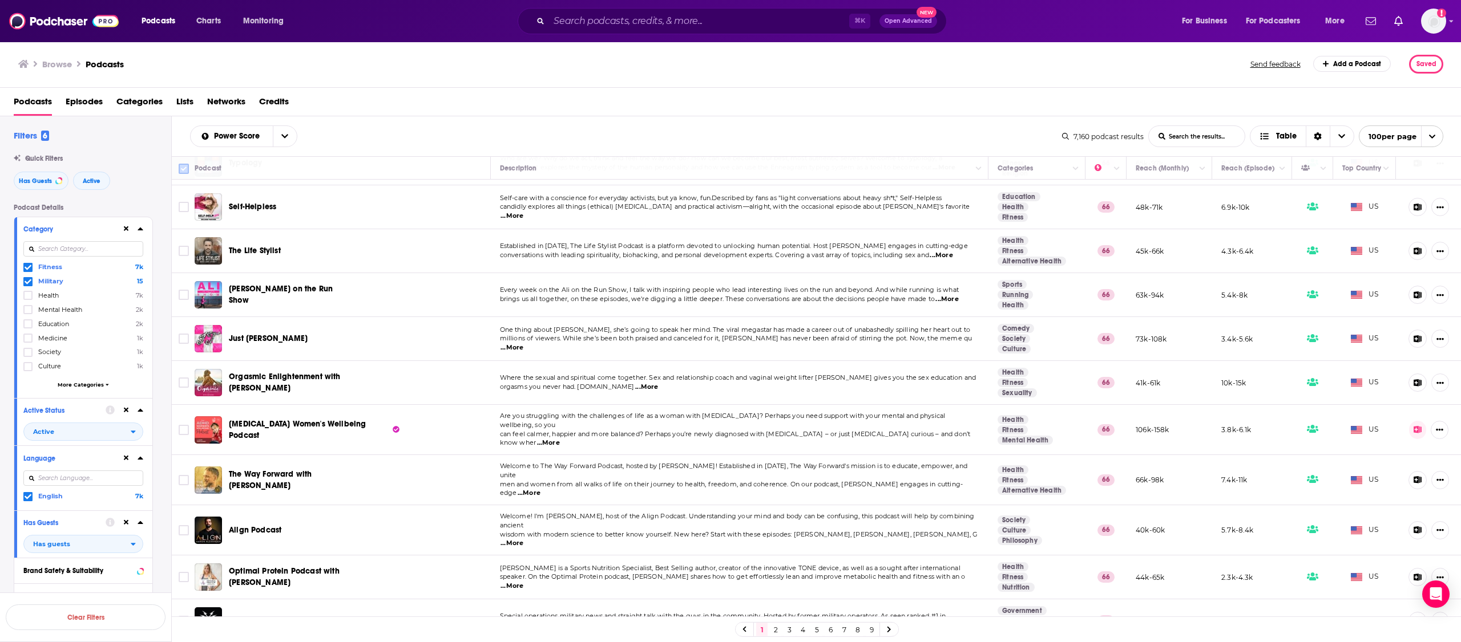
click at [187, 171] on input "Toggle select all" at bounding box center [184, 169] width 10 height 10
checkbox input "true"
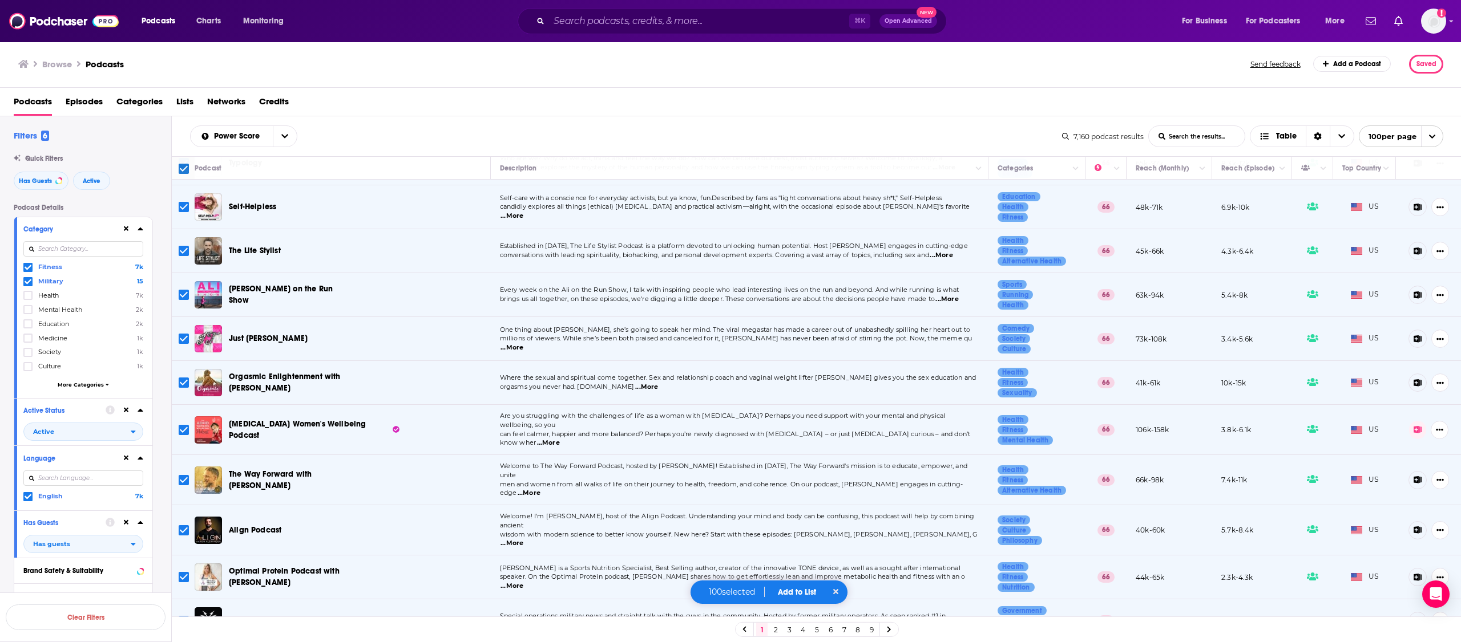
click at [795, 591] on button "Add to List" at bounding box center [797, 593] width 56 height 10
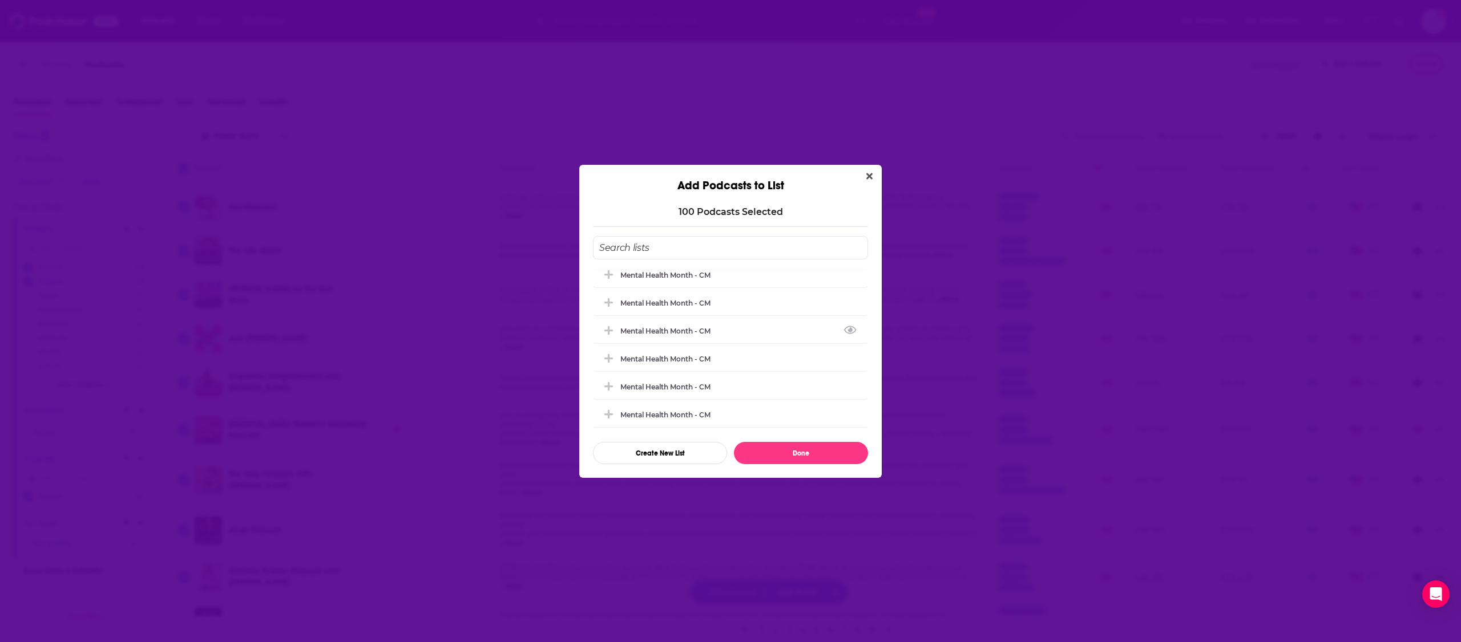
scroll to position [0, 0]
click at [660, 460] on button "Create New List" at bounding box center [660, 453] width 134 height 22
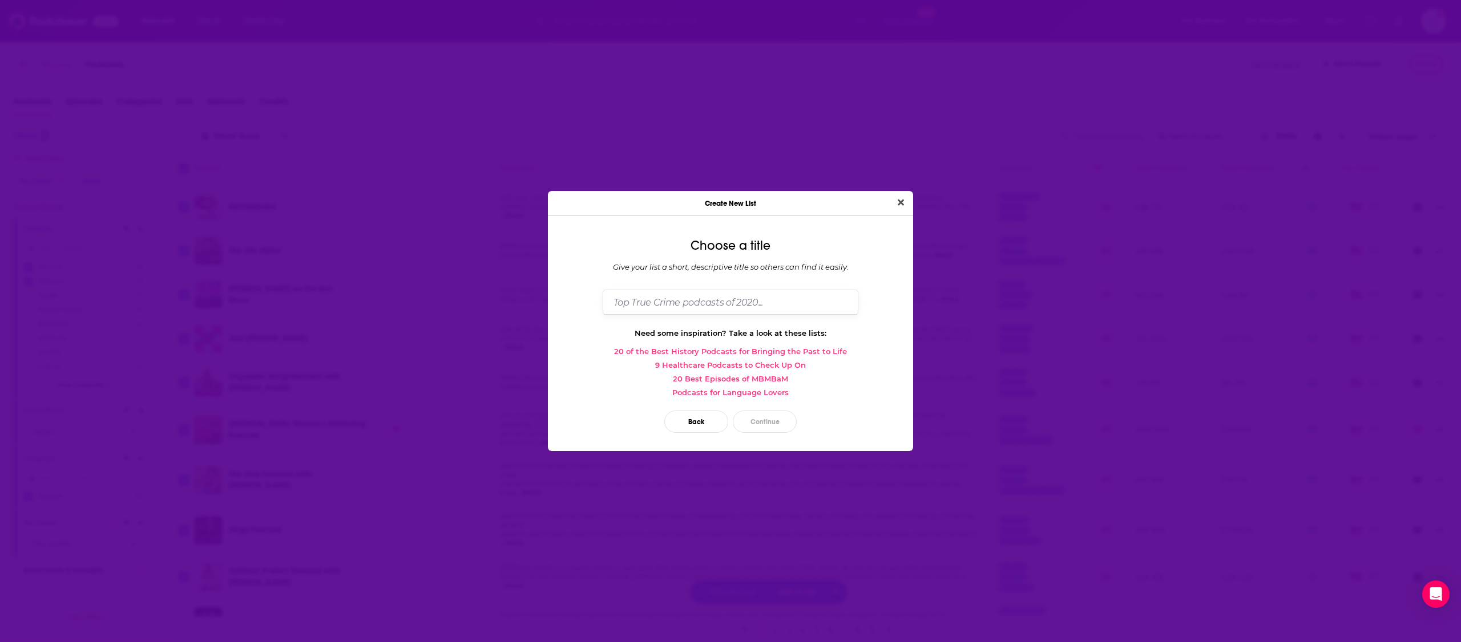
click at [705, 295] on input "Dialog" at bounding box center [731, 302] width 256 height 25
type input "BP - Mid tier"
click at [777, 421] on button "Continue" at bounding box center [765, 422] width 64 height 22
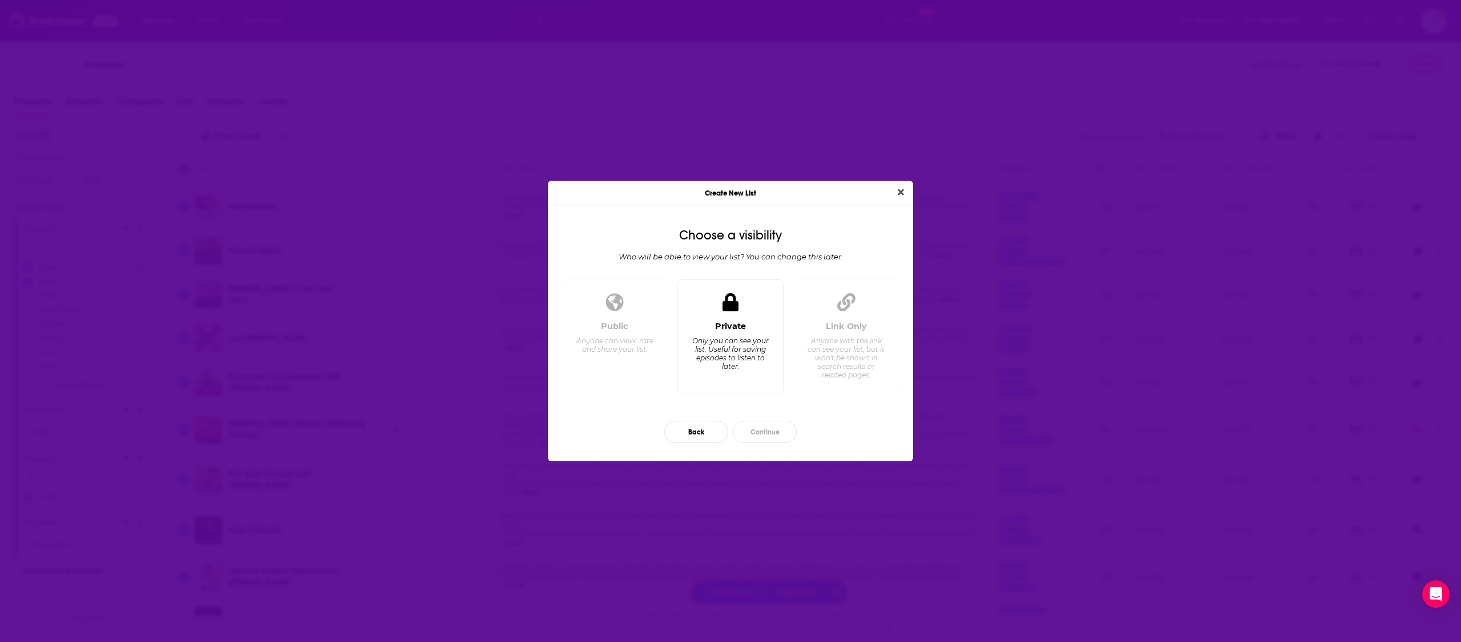
click at [742, 359] on div "Only you can see your list. Useful for saving episodes to listen to later." at bounding box center [730, 354] width 78 height 34
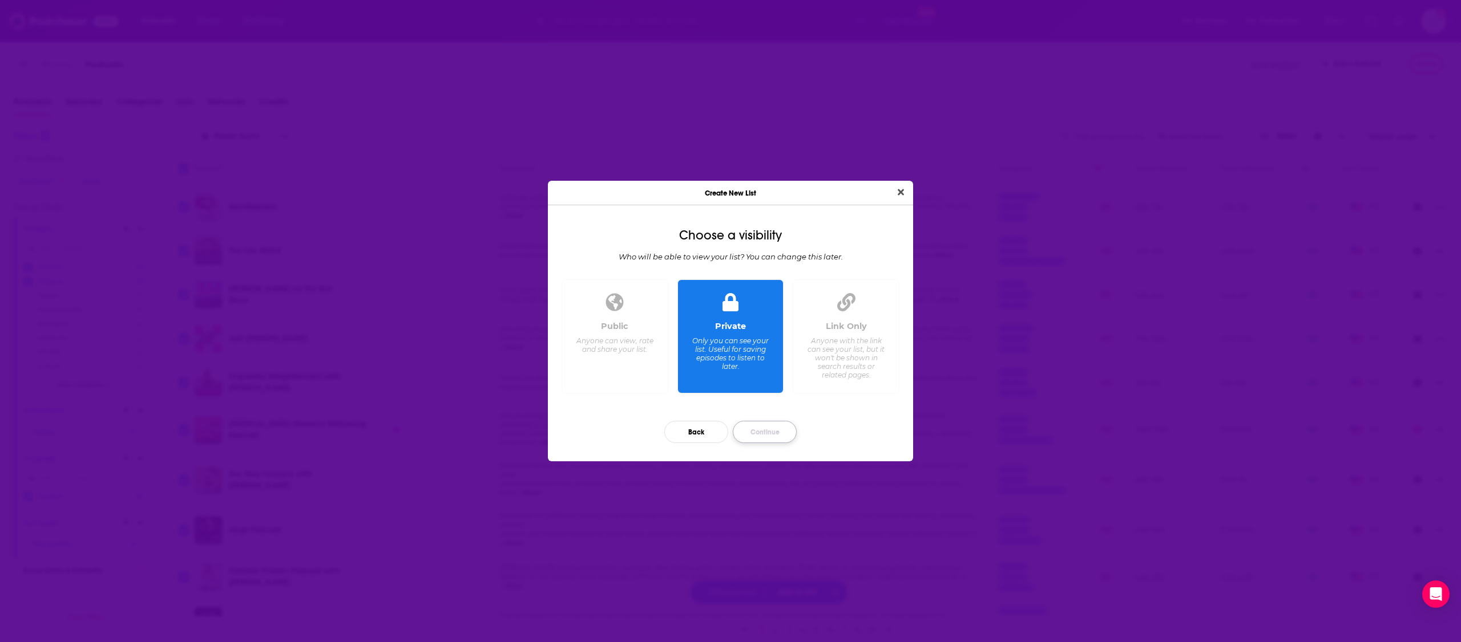
click at [765, 431] on button "Continue" at bounding box center [765, 432] width 64 height 22
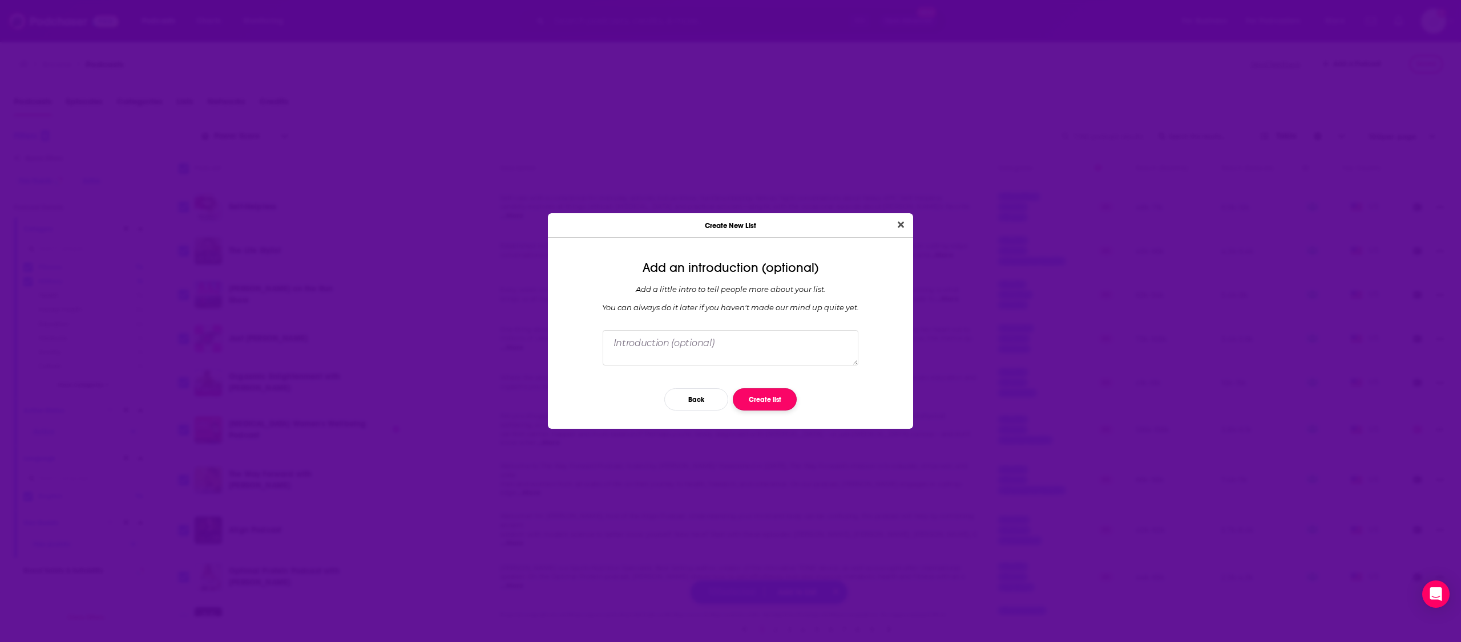
click at [773, 396] on button "Create list" at bounding box center [765, 400] width 64 height 22
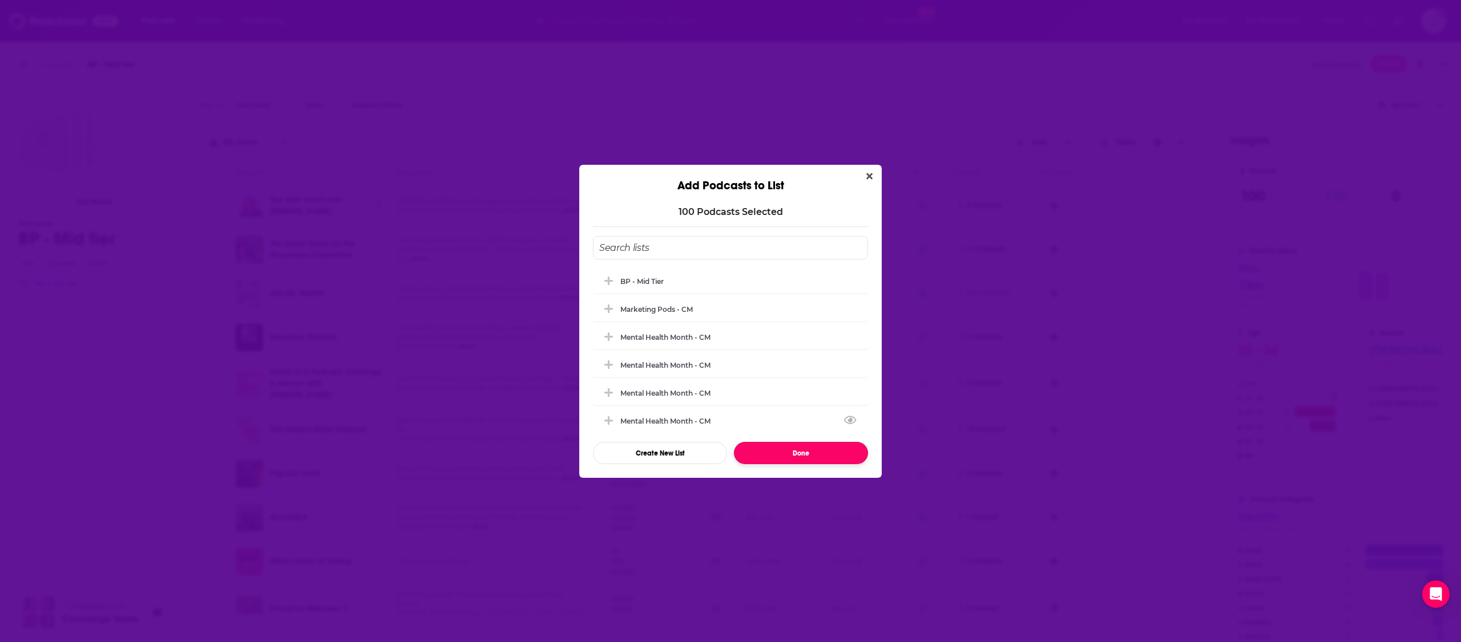
click at [807, 455] on button "Done" at bounding box center [801, 453] width 134 height 22
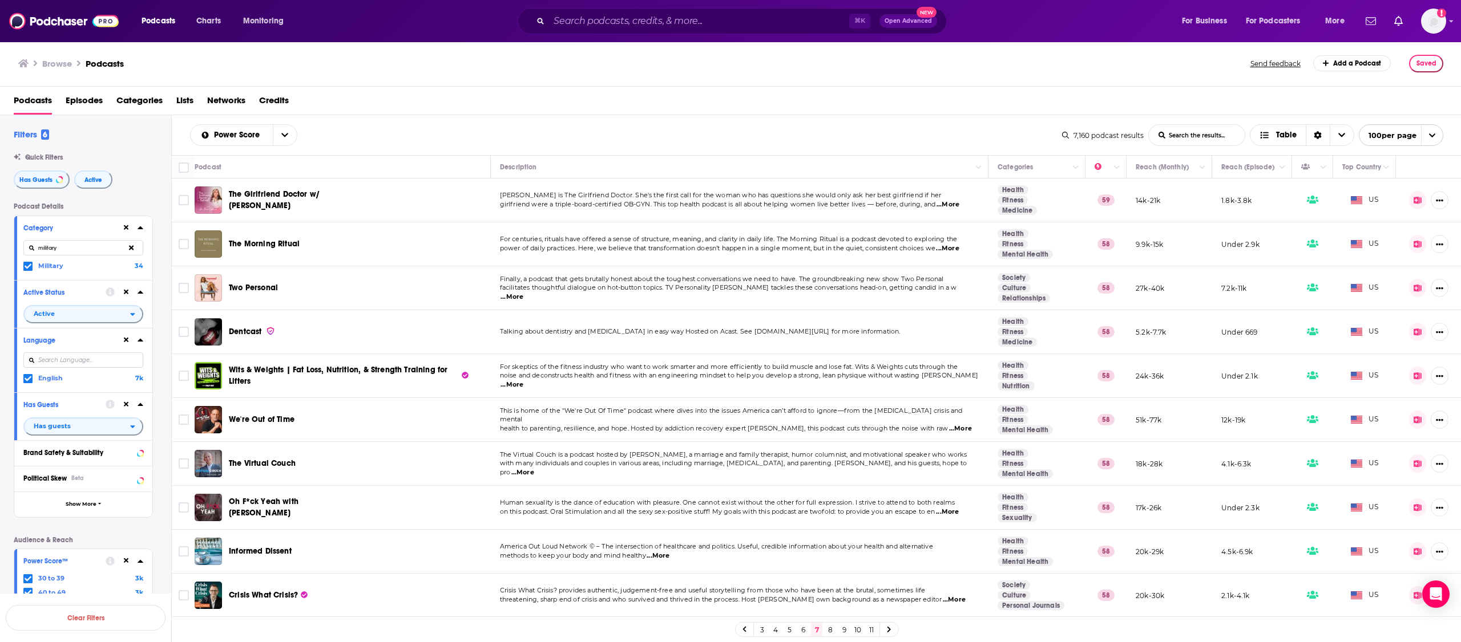
scroll to position [160, 0]
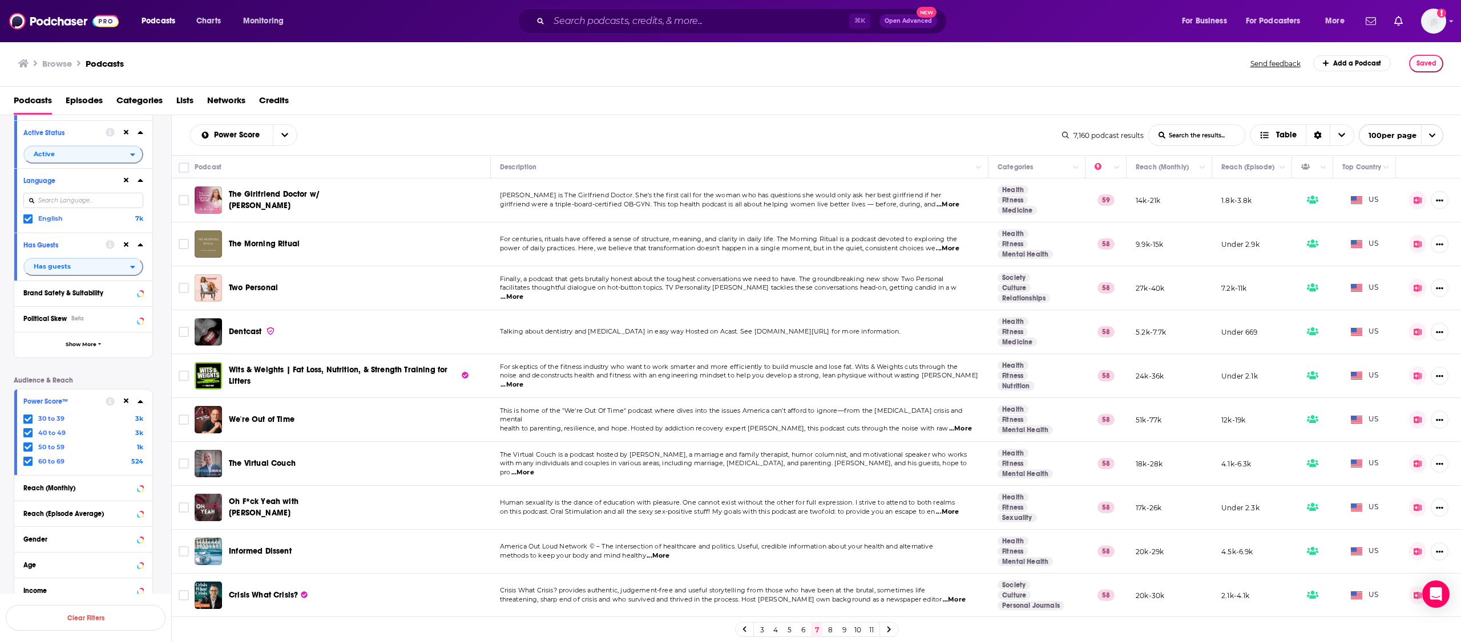
click at [830, 630] on link "8" at bounding box center [829, 630] width 11 height 14
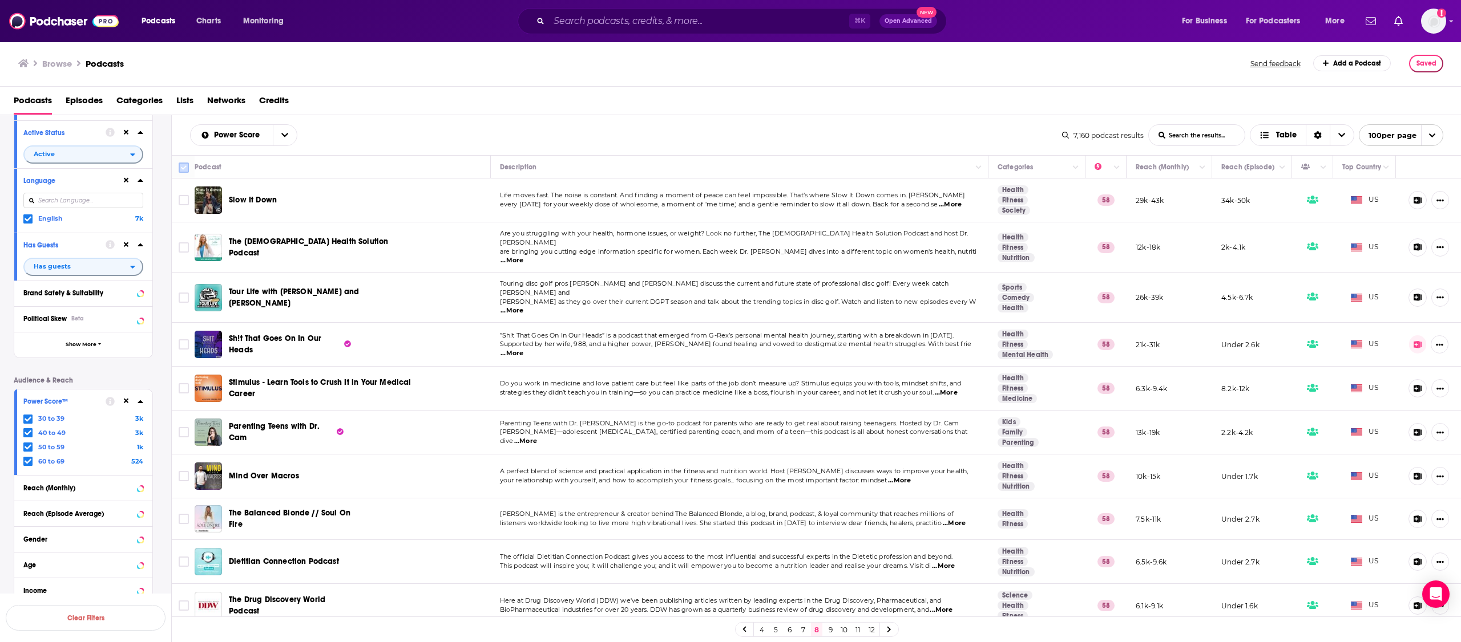
click at [183, 169] on input "Toggle select all" at bounding box center [184, 168] width 10 height 10
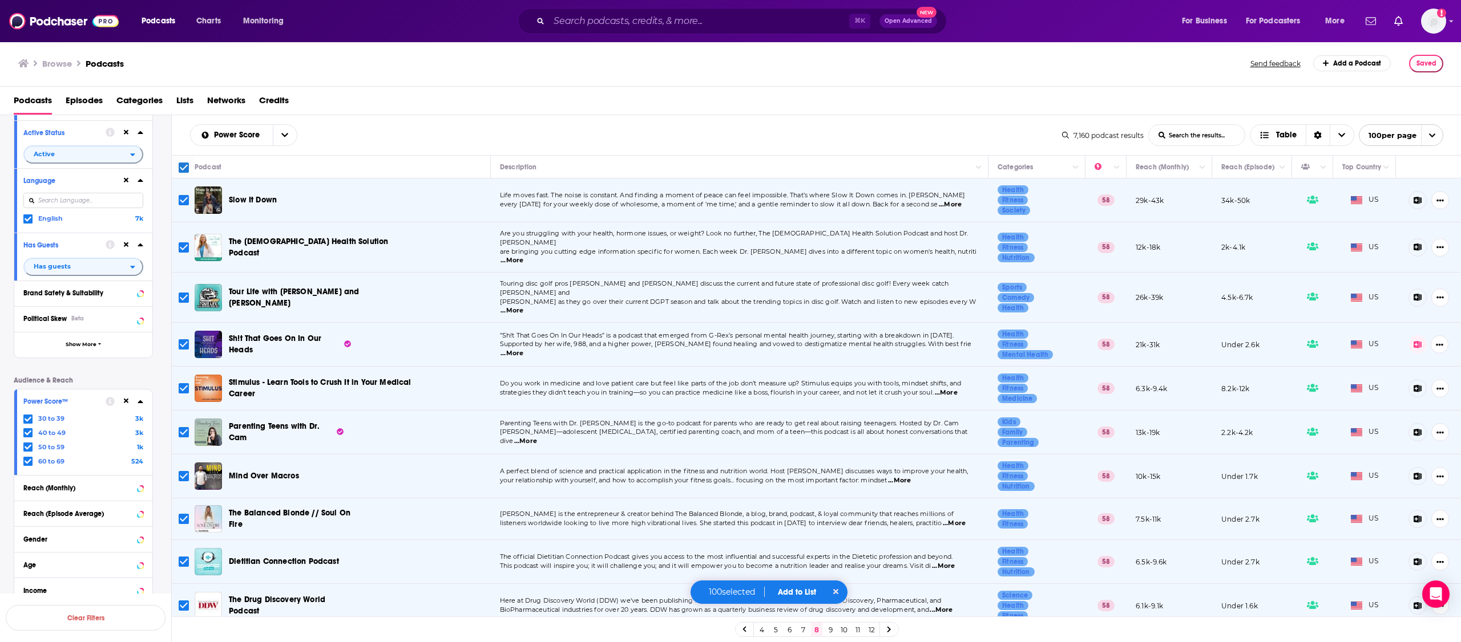
click at [797, 593] on button "Add to List" at bounding box center [797, 593] width 56 height 10
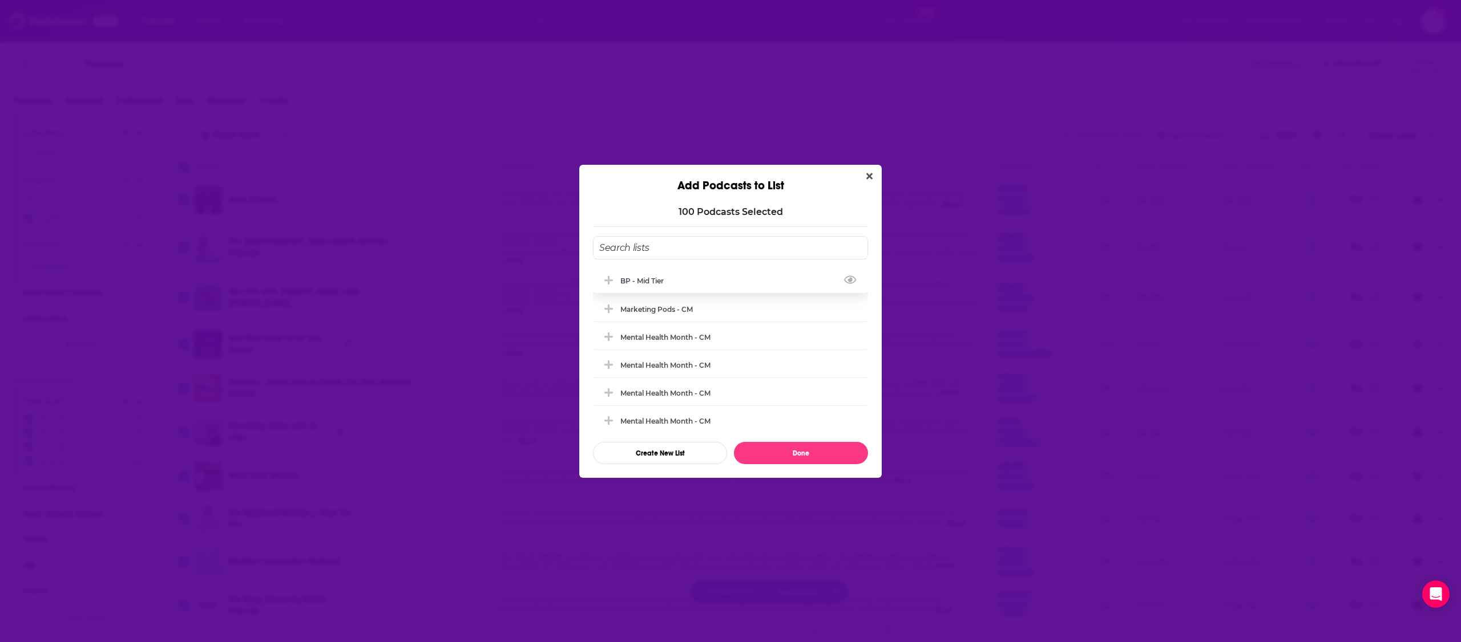
click at [689, 285] on div "BP - Mid tier" at bounding box center [730, 280] width 275 height 25
click at [807, 456] on button "Done" at bounding box center [801, 453] width 134 height 22
checkbox input "false"
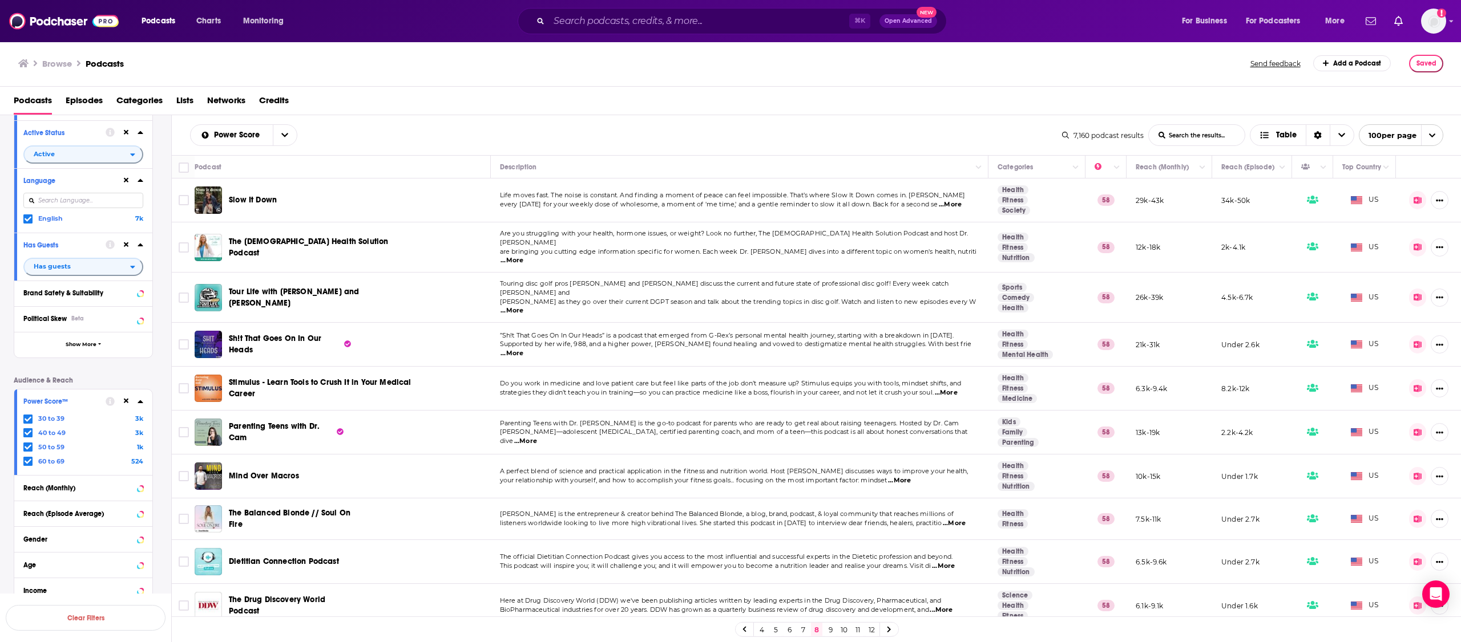
click at [830, 632] on link "9" at bounding box center [829, 630] width 11 height 14
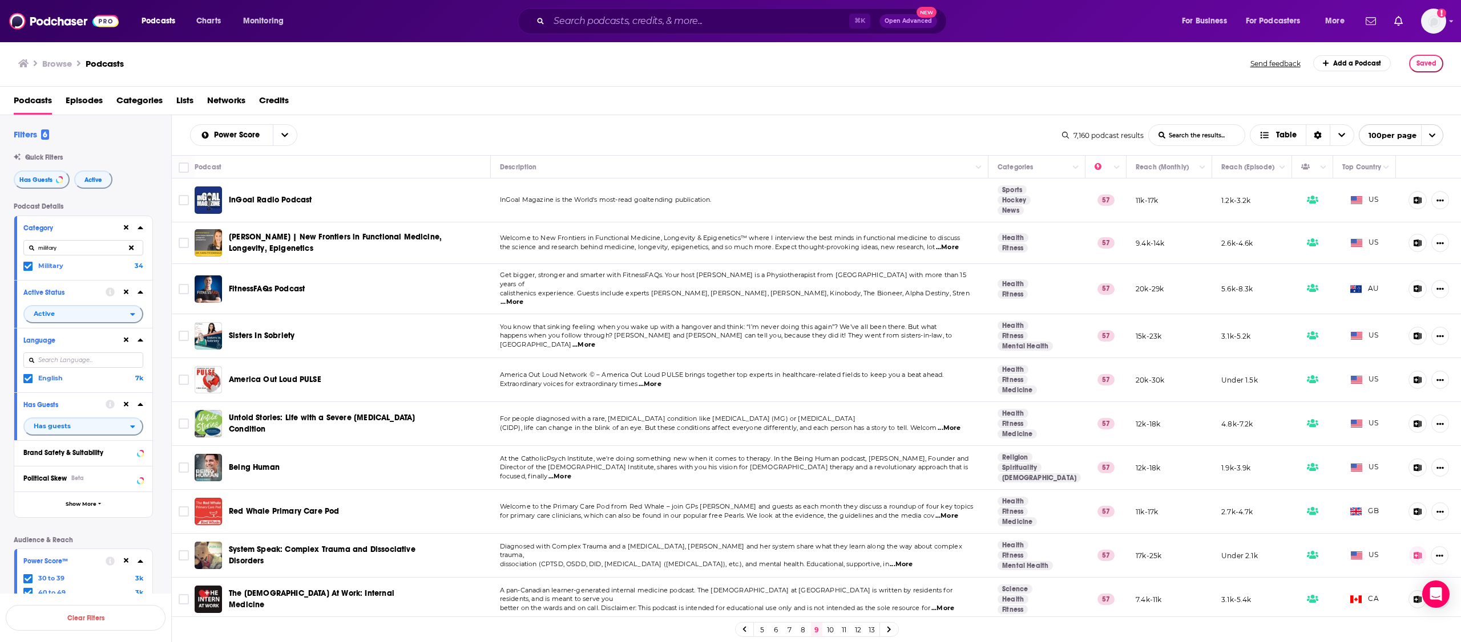
click at [99, 261] on div "military" at bounding box center [83, 248] width 120 height 26
click at [88, 253] on input "military" at bounding box center [83, 247] width 120 height 15
click at [136, 248] on button at bounding box center [131, 248] width 23 height 27
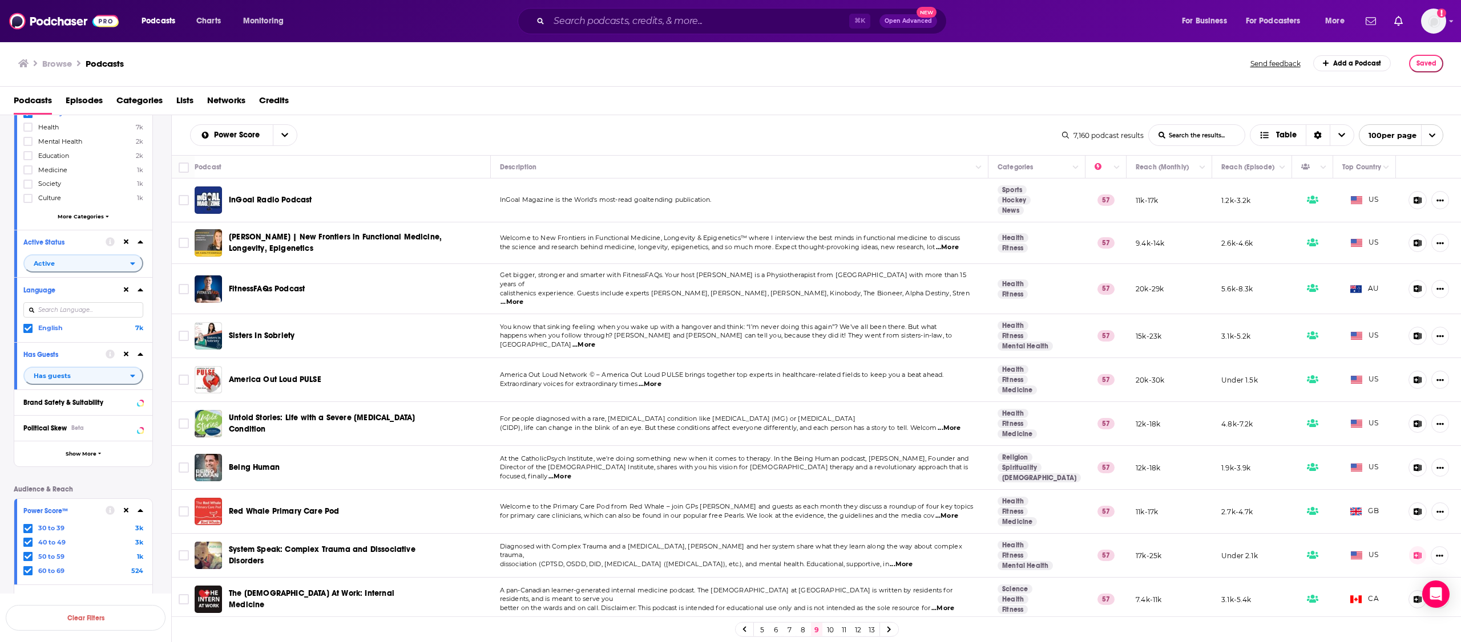
scroll to position [192, 0]
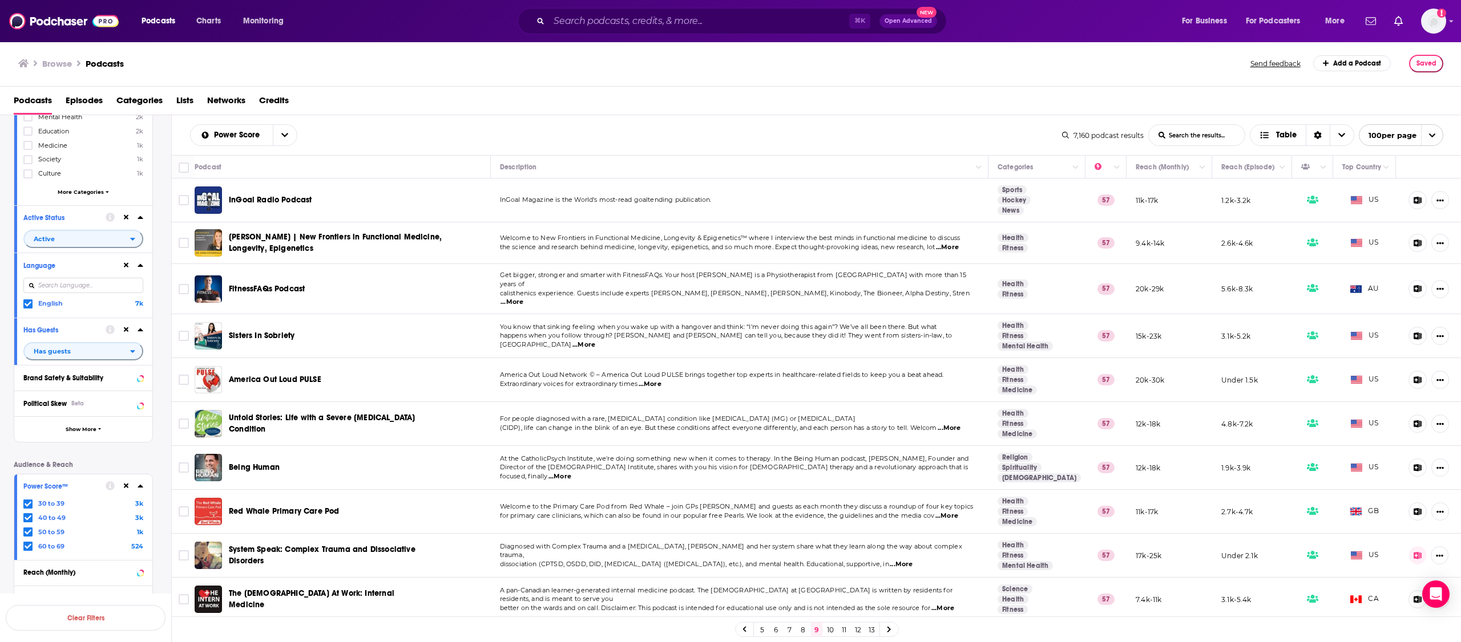
click at [80, 192] on span "More Categories" at bounding box center [81, 192] width 46 height 6
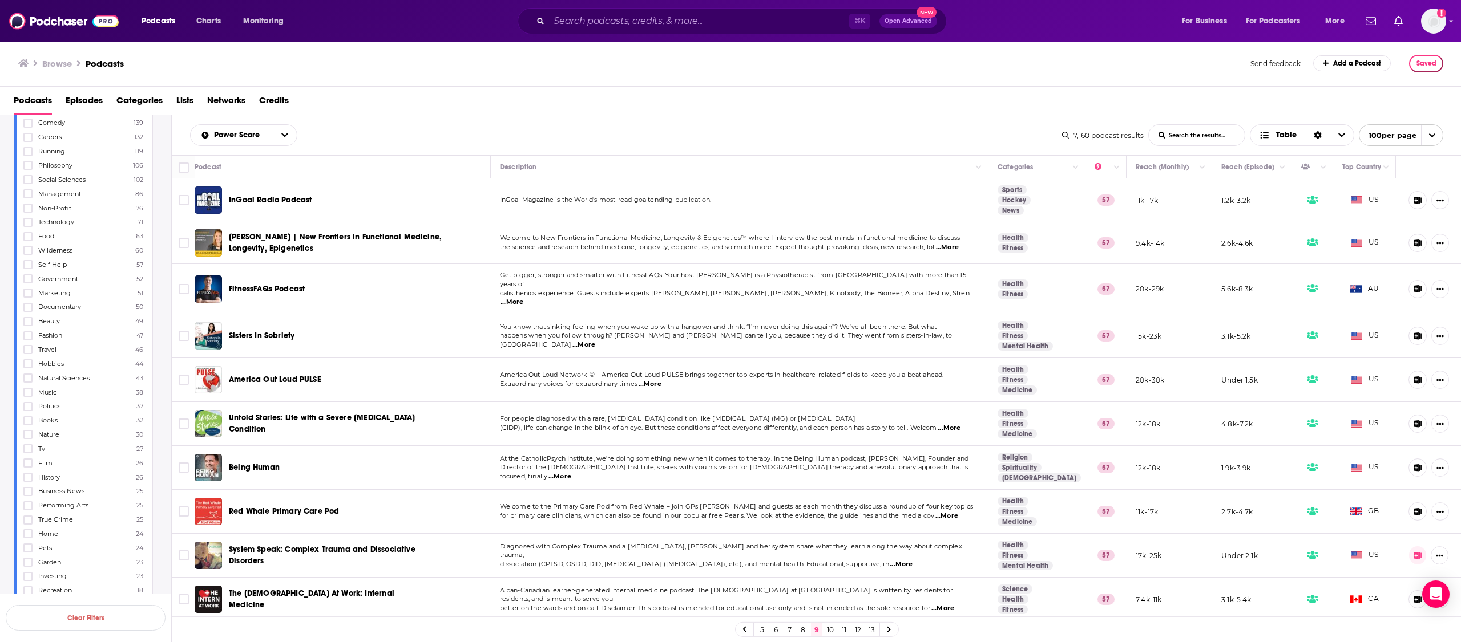
scroll to position [524, 0]
click at [27, 240] on icon at bounding box center [28, 238] width 7 height 7
click at [27, 228] on icon at bounding box center [28, 225] width 7 height 5
click at [30, 339] on icon at bounding box center [28, 338] width 7 height 7
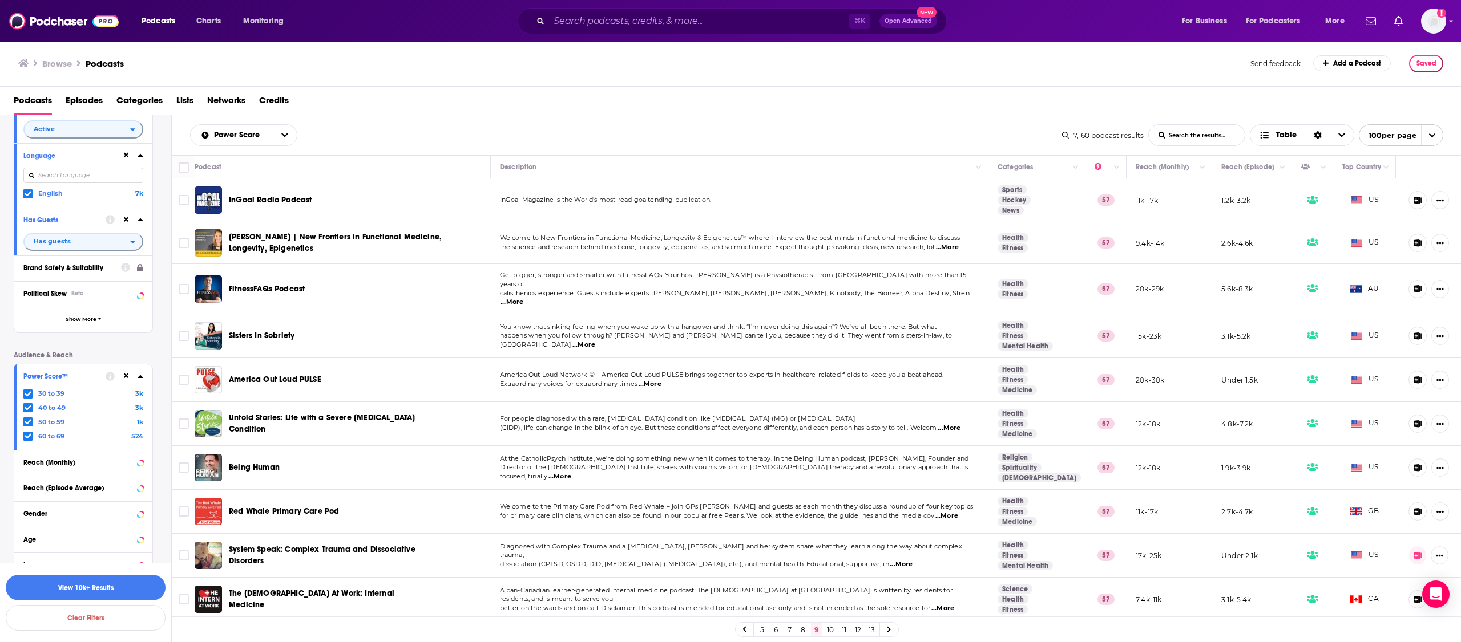
scroll to position [2844, 0]
click at [27, 391] on icon at bounding box center [28, 389] width 7 height 7
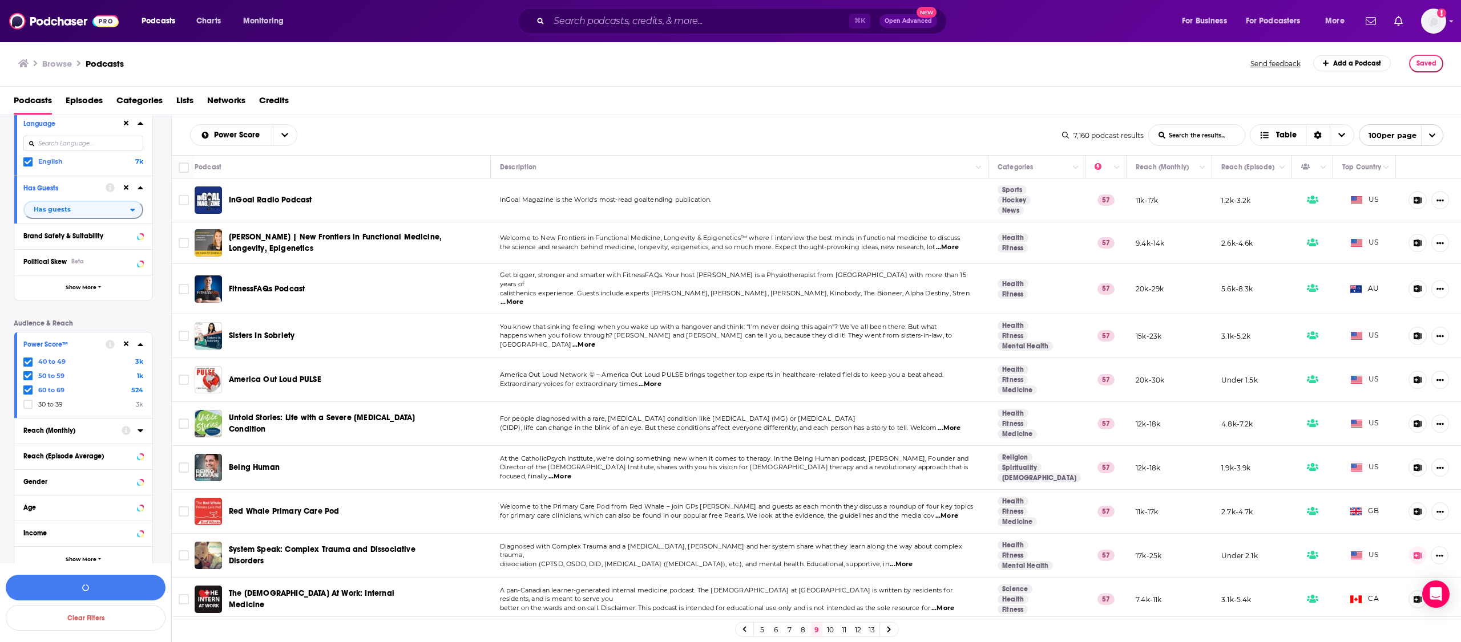
scroll to position [2883, 0]
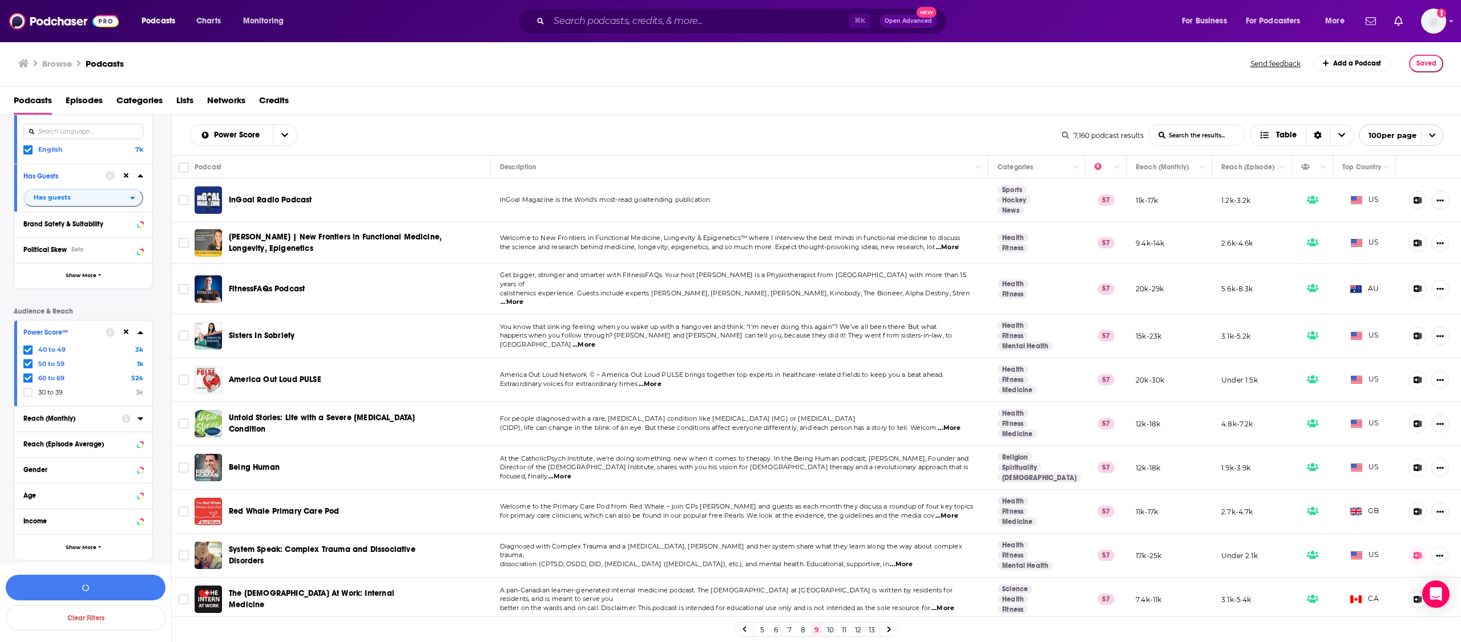
click at [84, 421] on div "Reach (Monthly)" at bounding box center [68, 419] width 91 height 8
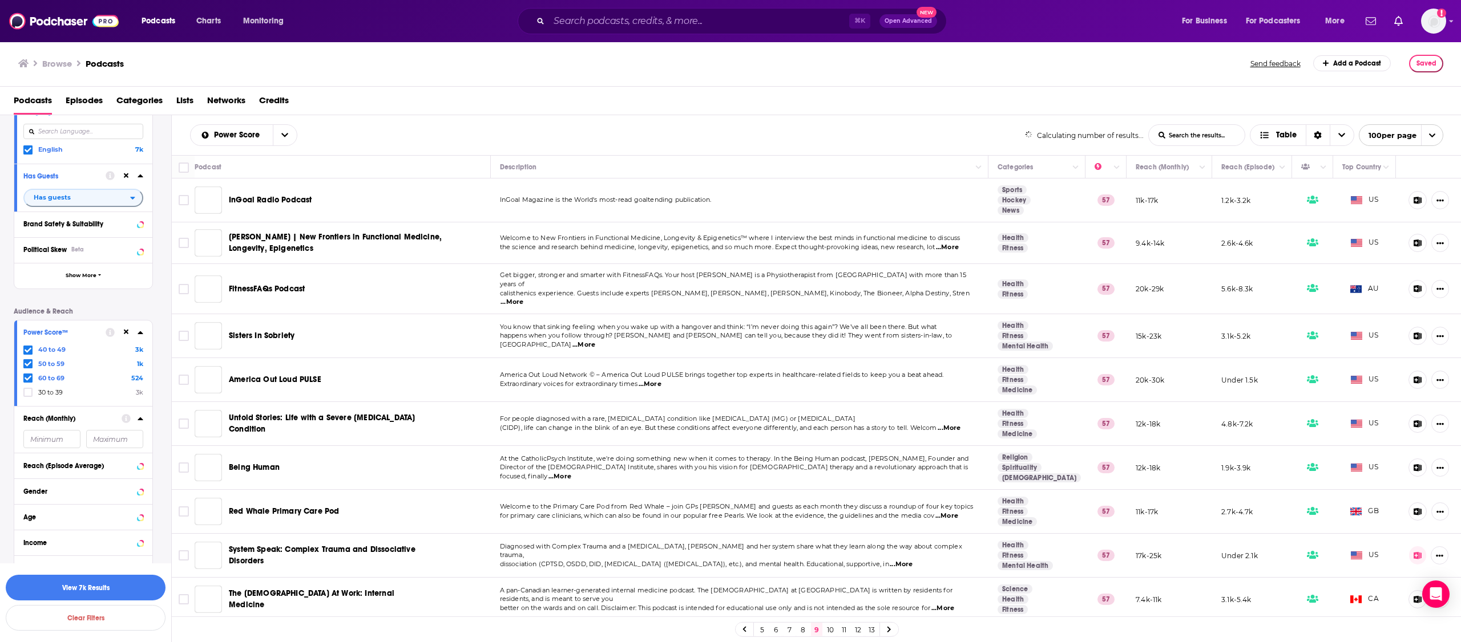
click at [43, 430] on input "number" at bounding box center [51, 439] width 57 height 18
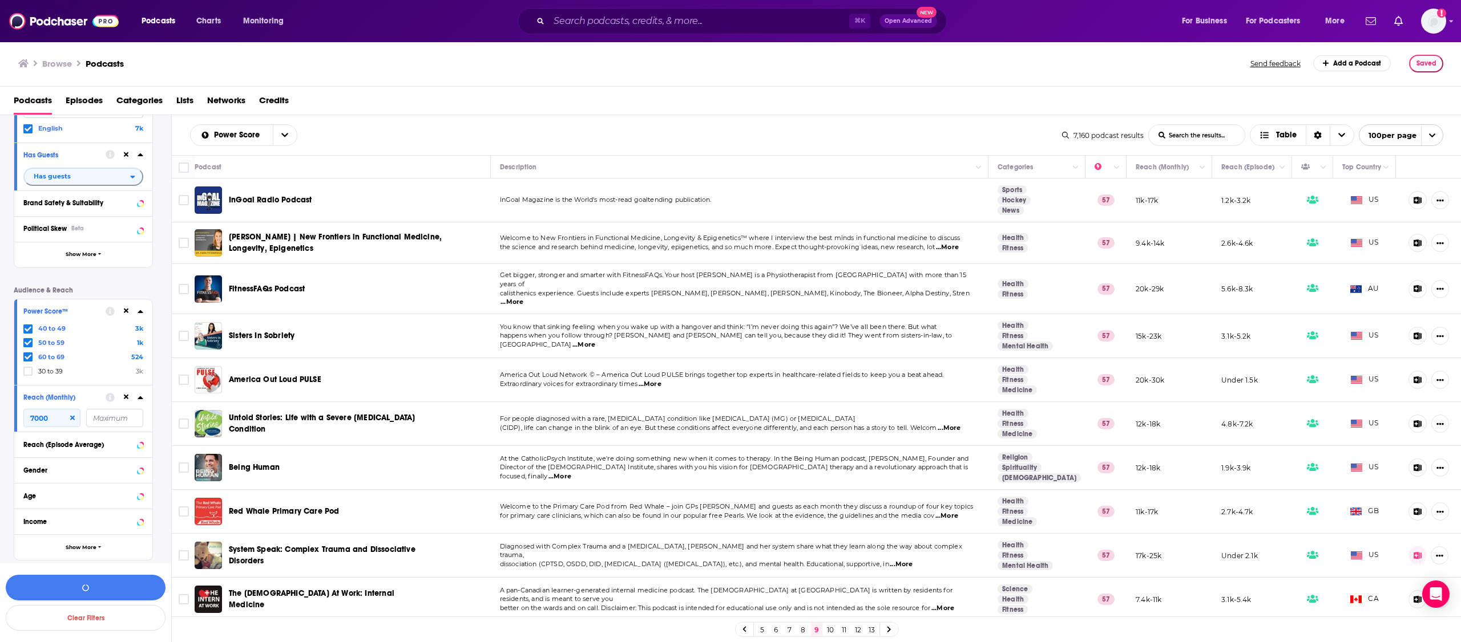
click at [80, 472] on div "Gender" at bounding box center [68, 471] width 91 height 8
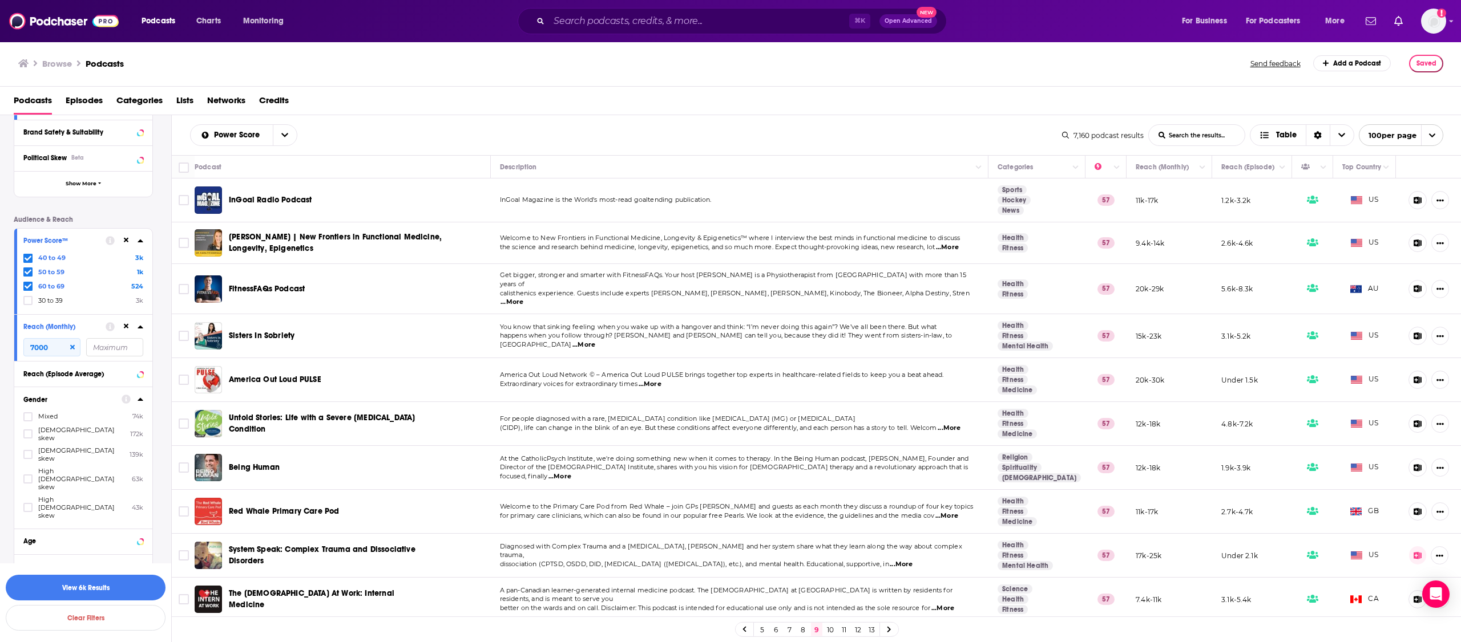
scroll to position [2979, 0]
click at [30, 431] on icon at bounding box center [28, 430] width 7 height 7
click at [128, 585] on button "View 774 Results" at bounding box center [86, 588] width 160 height 26
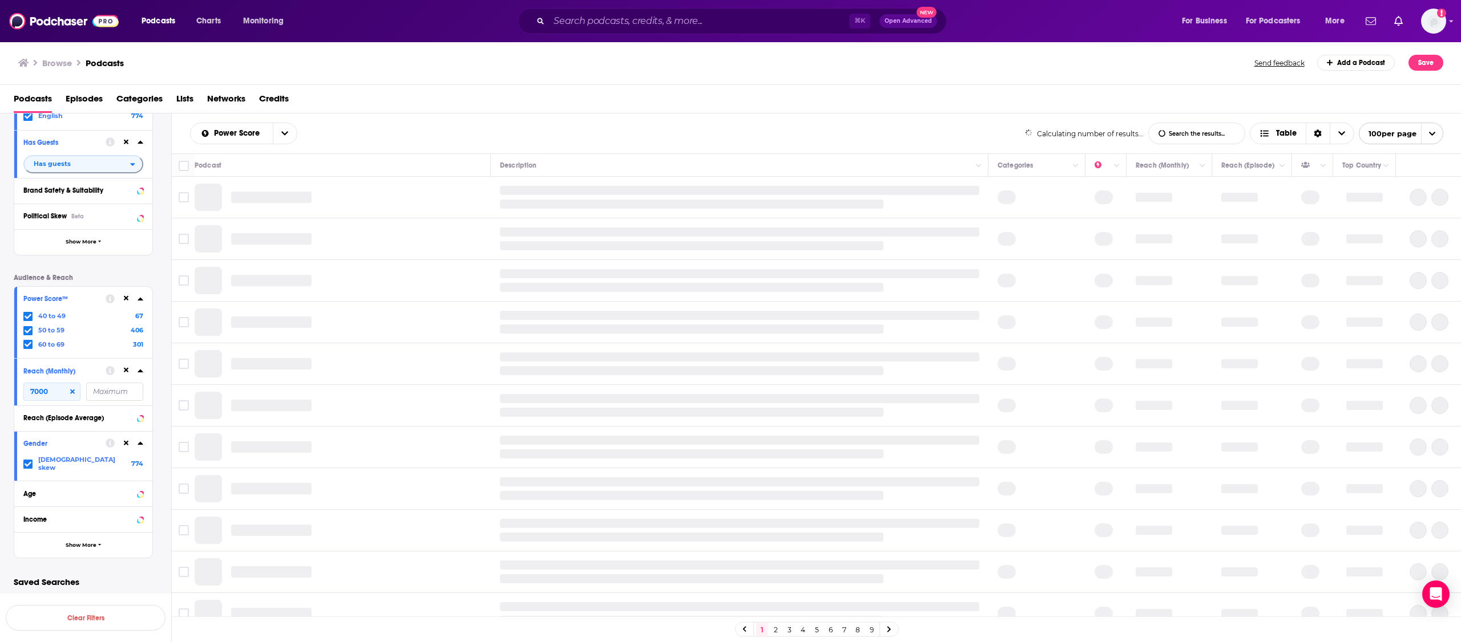
scroll to position [1646, 0]
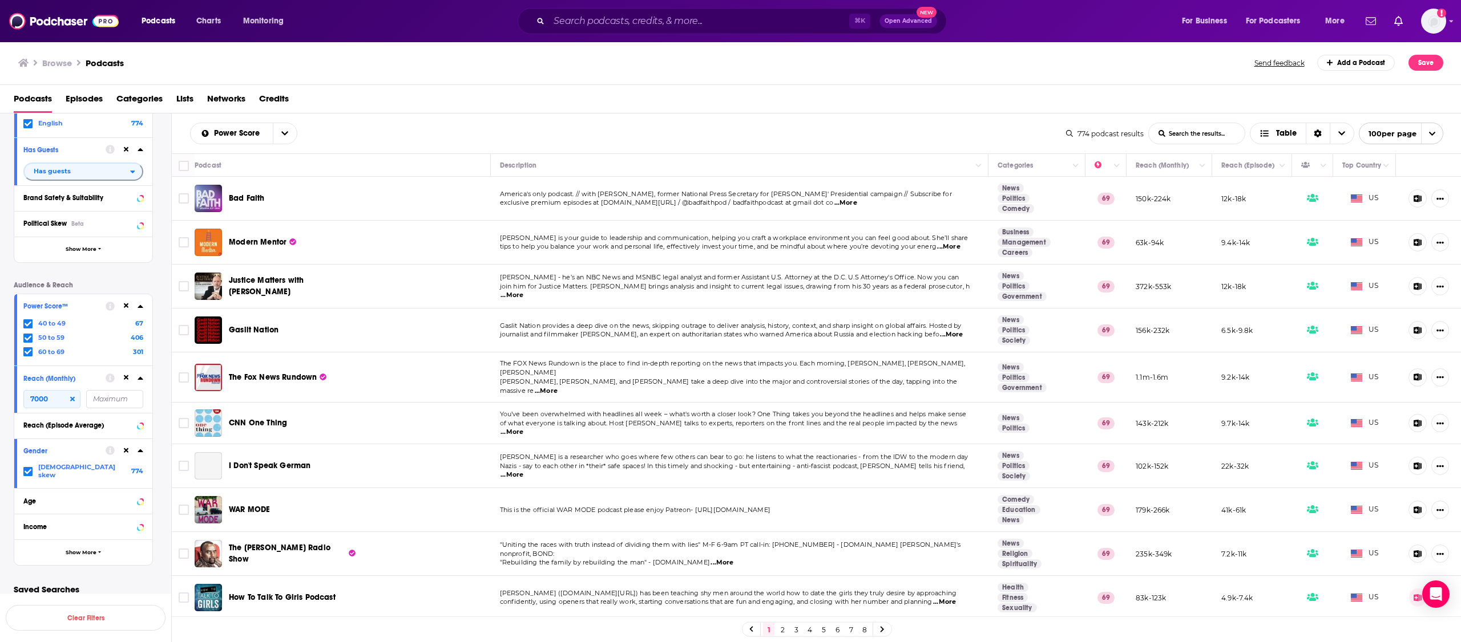
click at [882, 633] on icon at bounding box center [882, 630] width 5 height 7
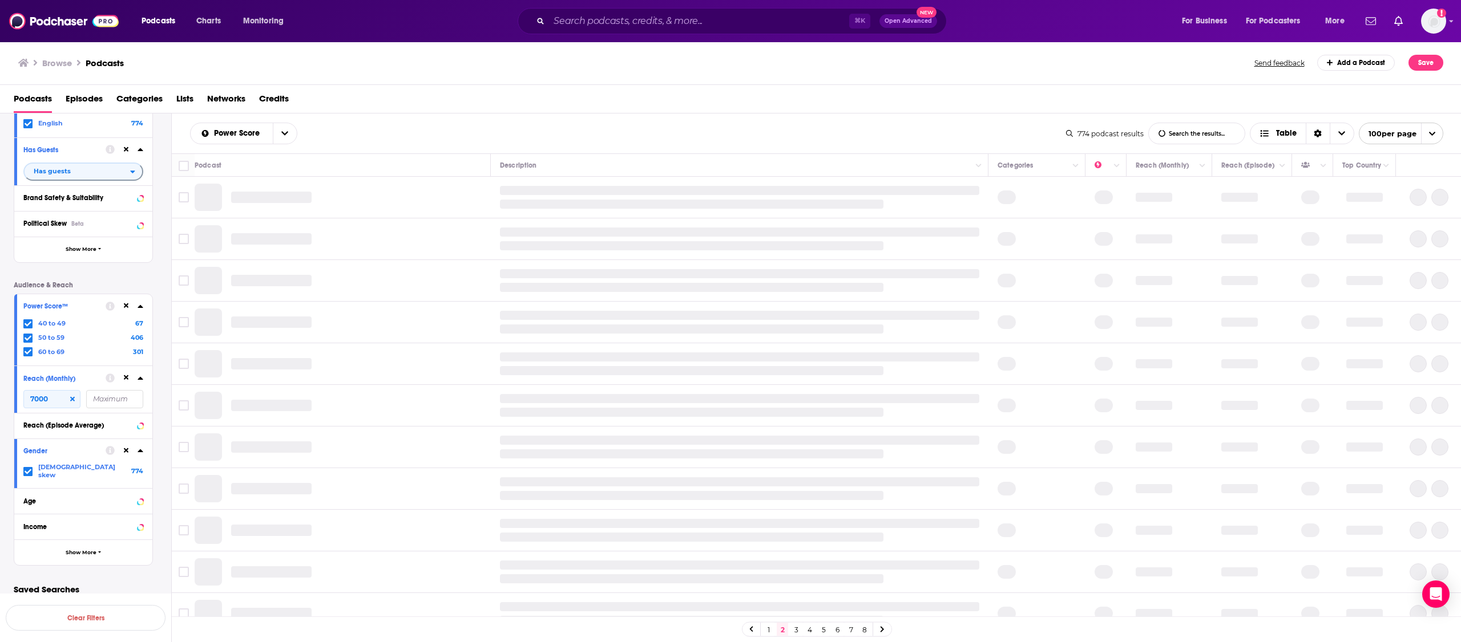
click at [864, 627] on link "8" at bounding box center [864, 630] width 11 height 14
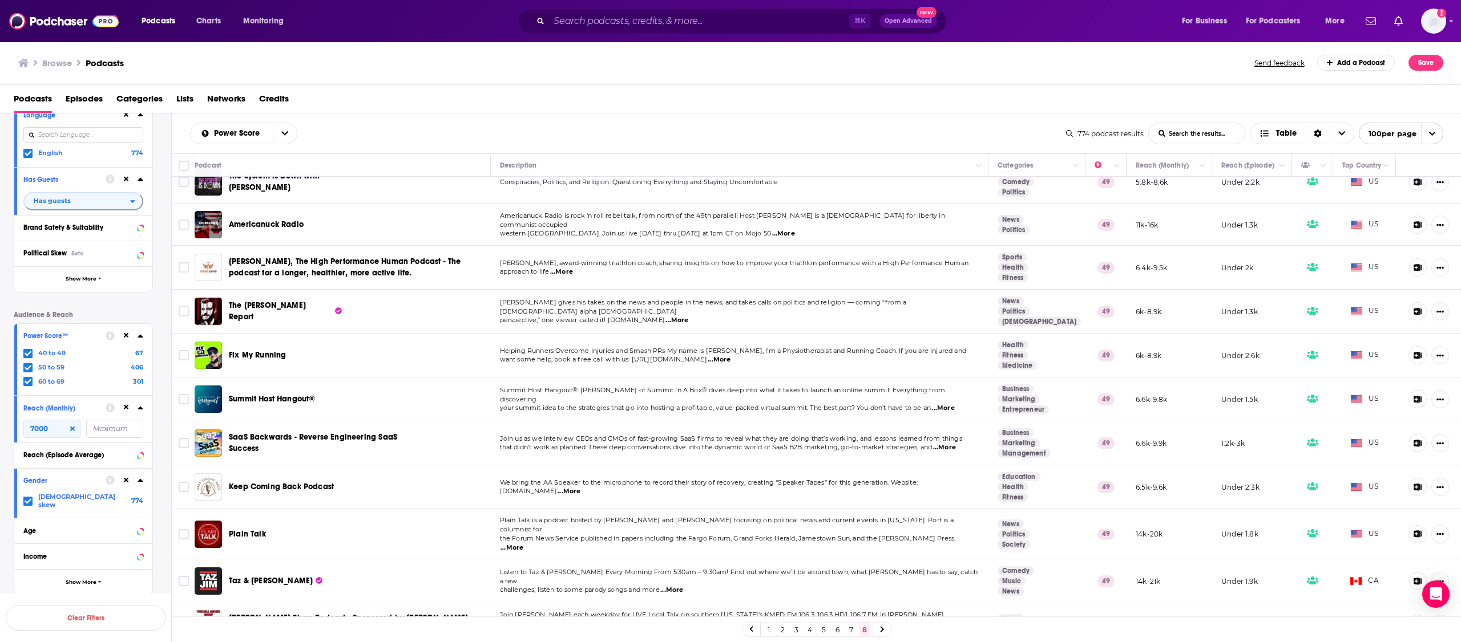
scroll to position [1646, 0]
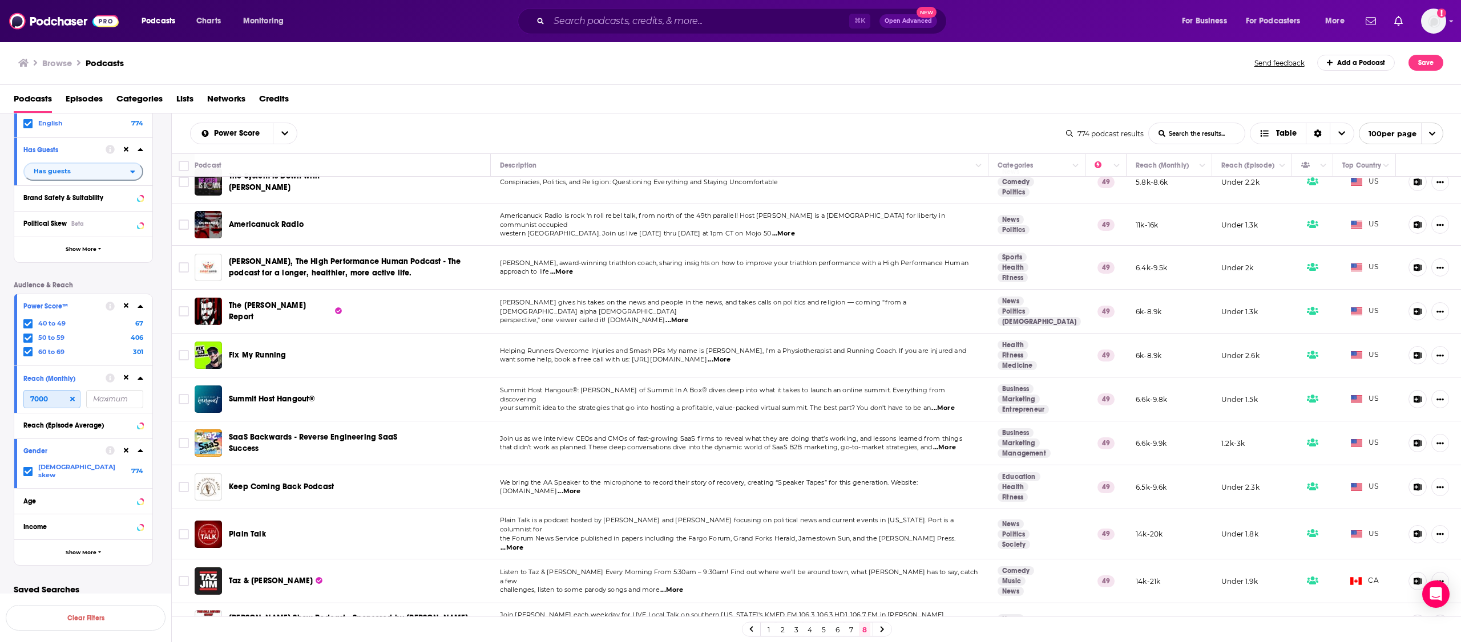
drag, startPoint x: 50, startPoint y: 399, endPoint x: 27, endPoint y: 398, distance: 22.9
click at [27, 398] on input "7000" at bounding box center [51, 399] width 57 height 18
drag, startPoint x: 55, startPoint y: 403, endPoint x: 21, endPoint y: 402, distance: 33.7
click at [21, 402] on div "Reach (Monthly) 5000" at bounding box center [83, 389] width 138 height 47
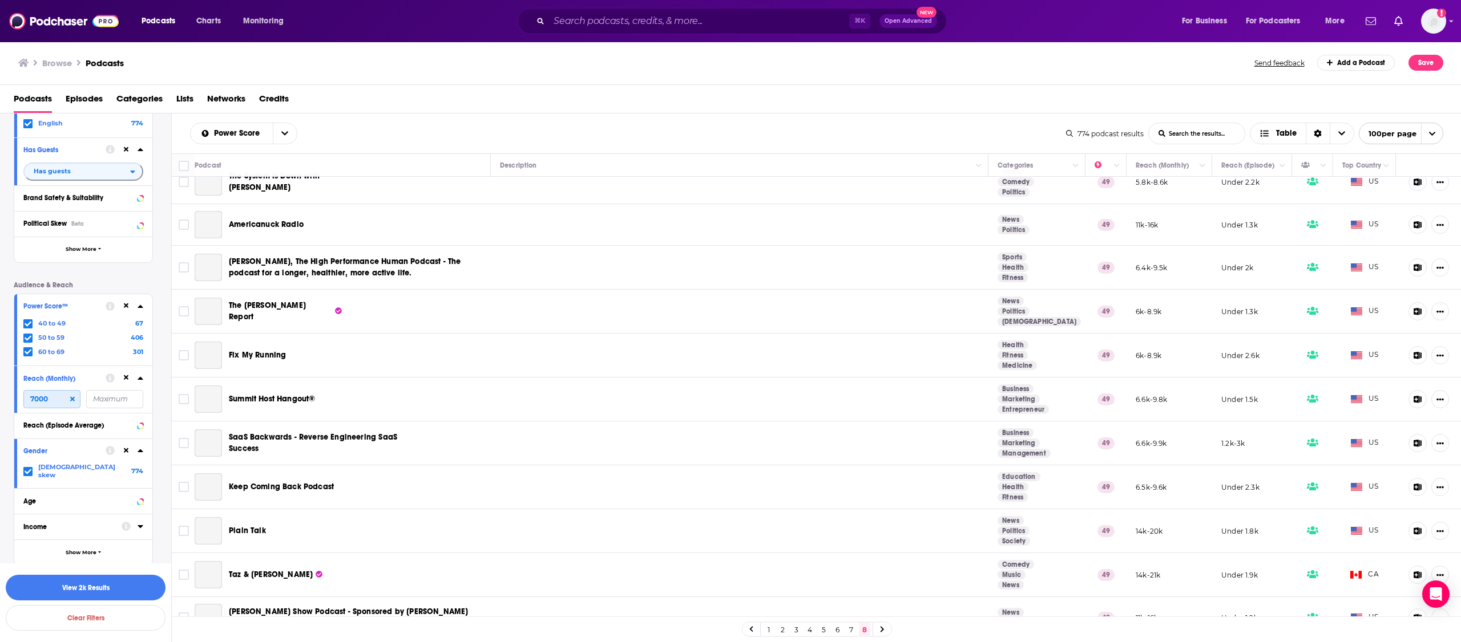
type input "7000"
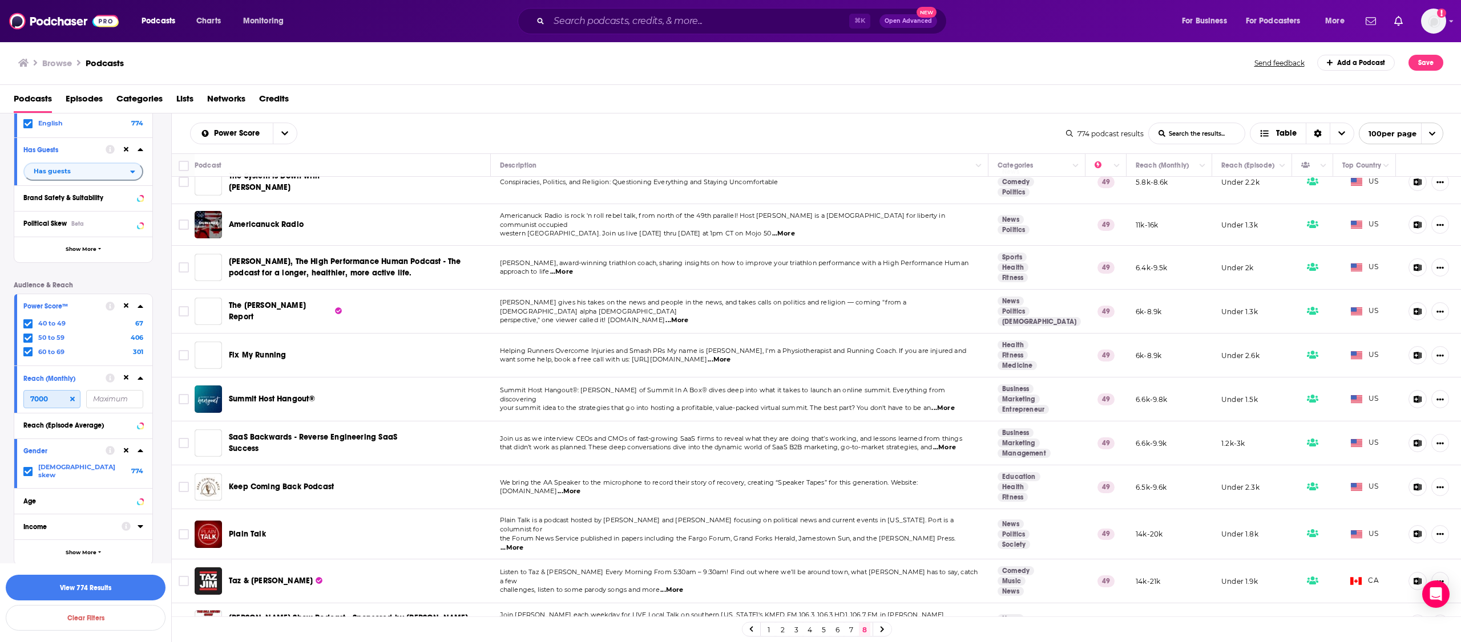
scroll to position [1643, 0]
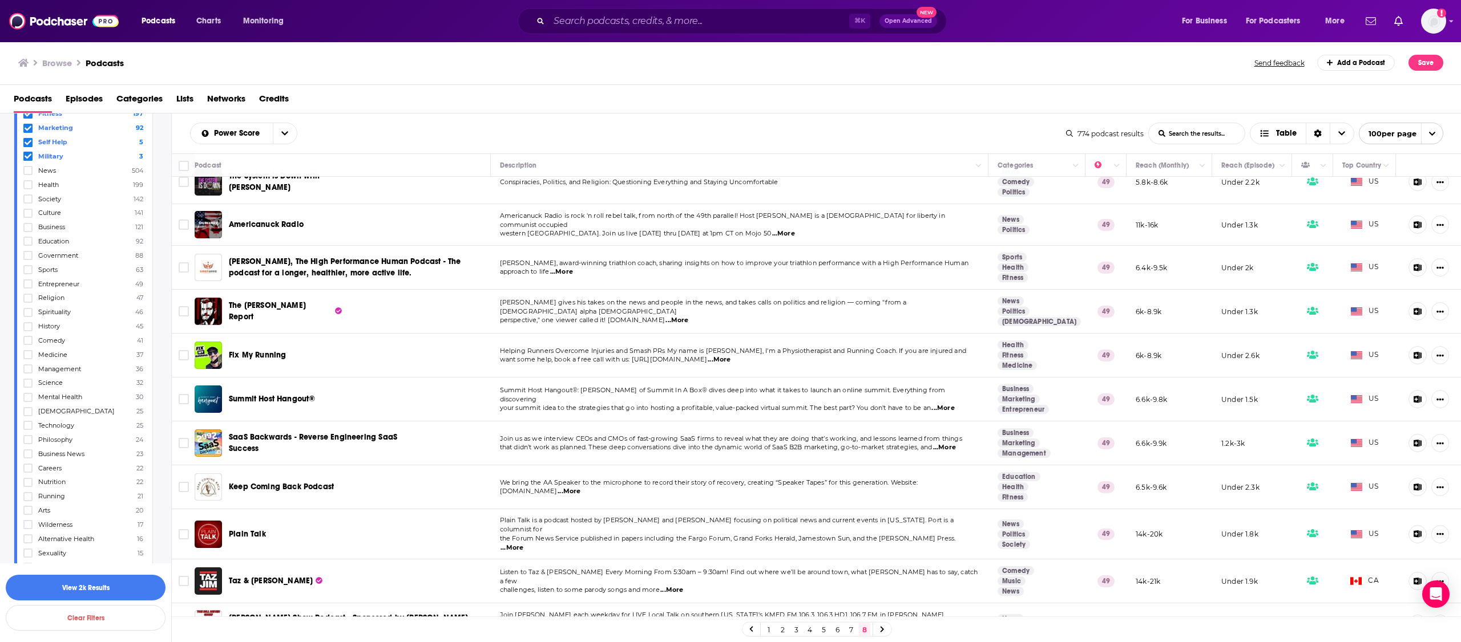
scroll to position [0, 0]
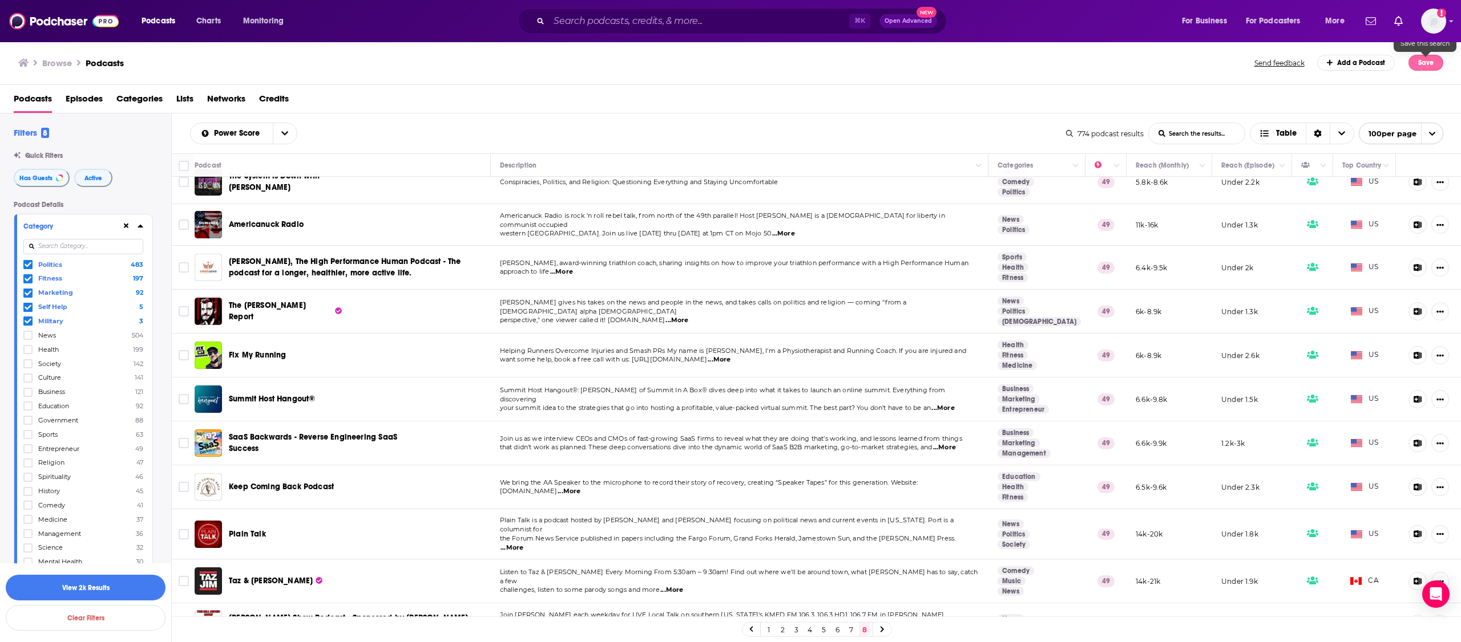
click at [1417, 64] on button "Save" at bounding box center [1425, 63] width 35 height 16
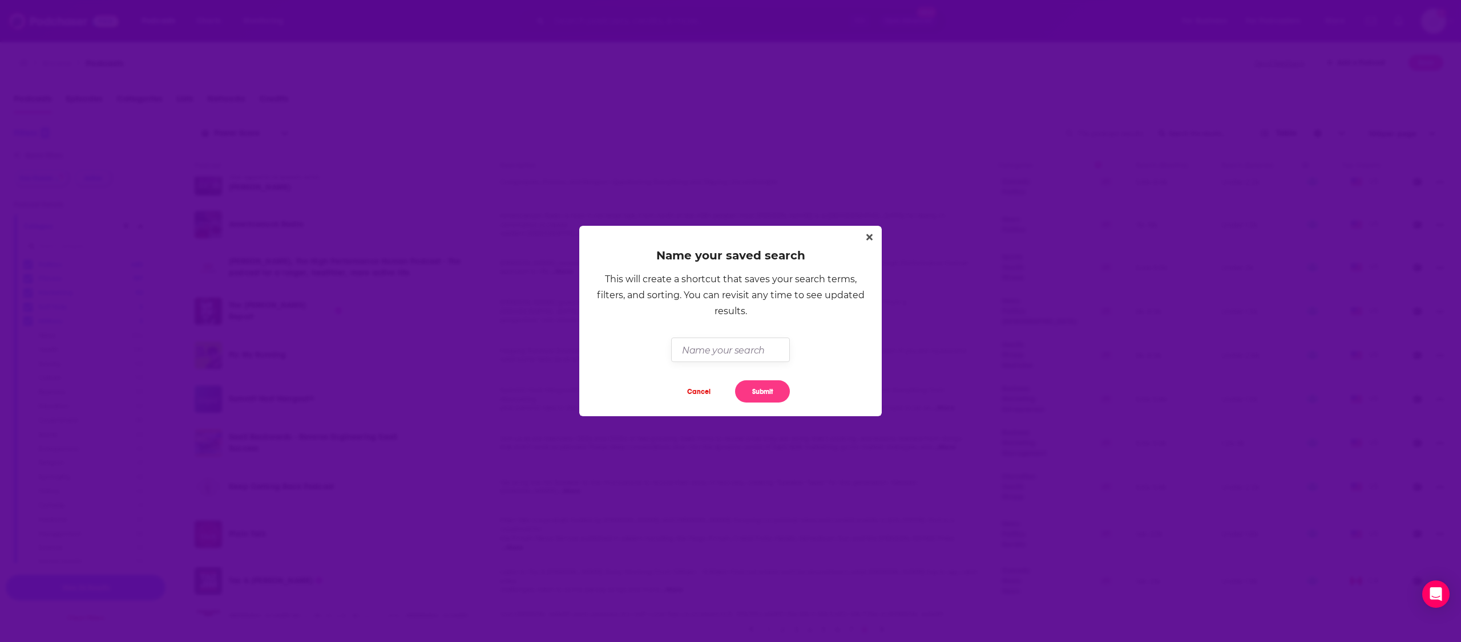
click at [761, 341] on input "Dialog" at bounding box center [730, 350] width 118 height 25
type input "BP - Targeted Mid Tier"
click at [750, 385] on button "Submit" at bounding box center [762, 392] width 55 height 22
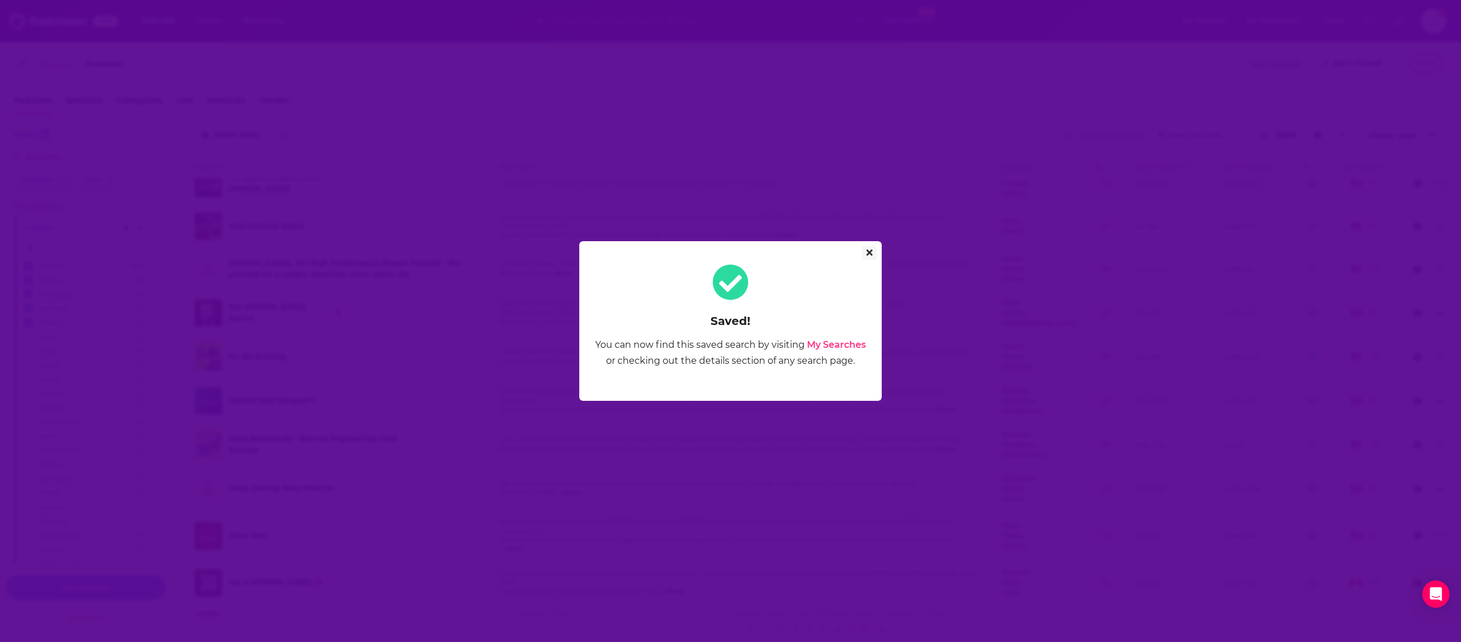
click at [869, 250] on icon "Close" at bounding box center [869, 252] width 6 height 9
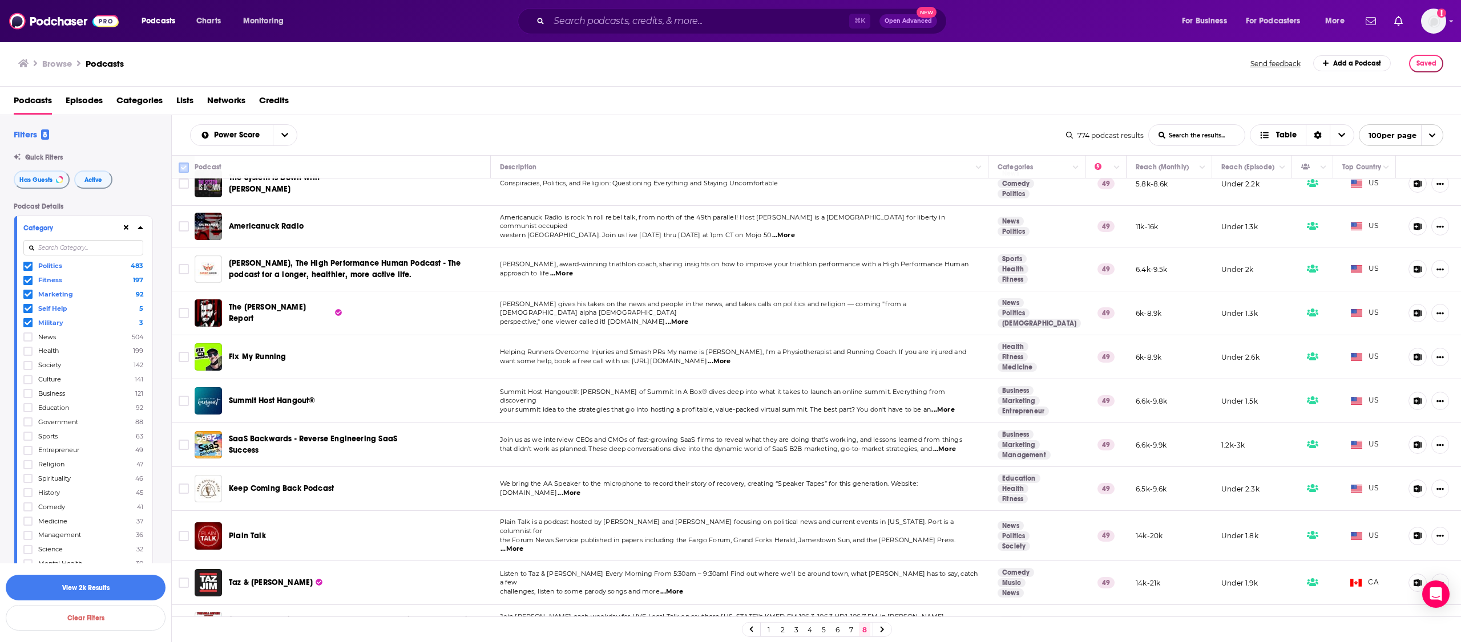
click at [183, 169] on input "Toggle select all" at bounding box center [184, 168] width 10 height 10
checkbox input "true"
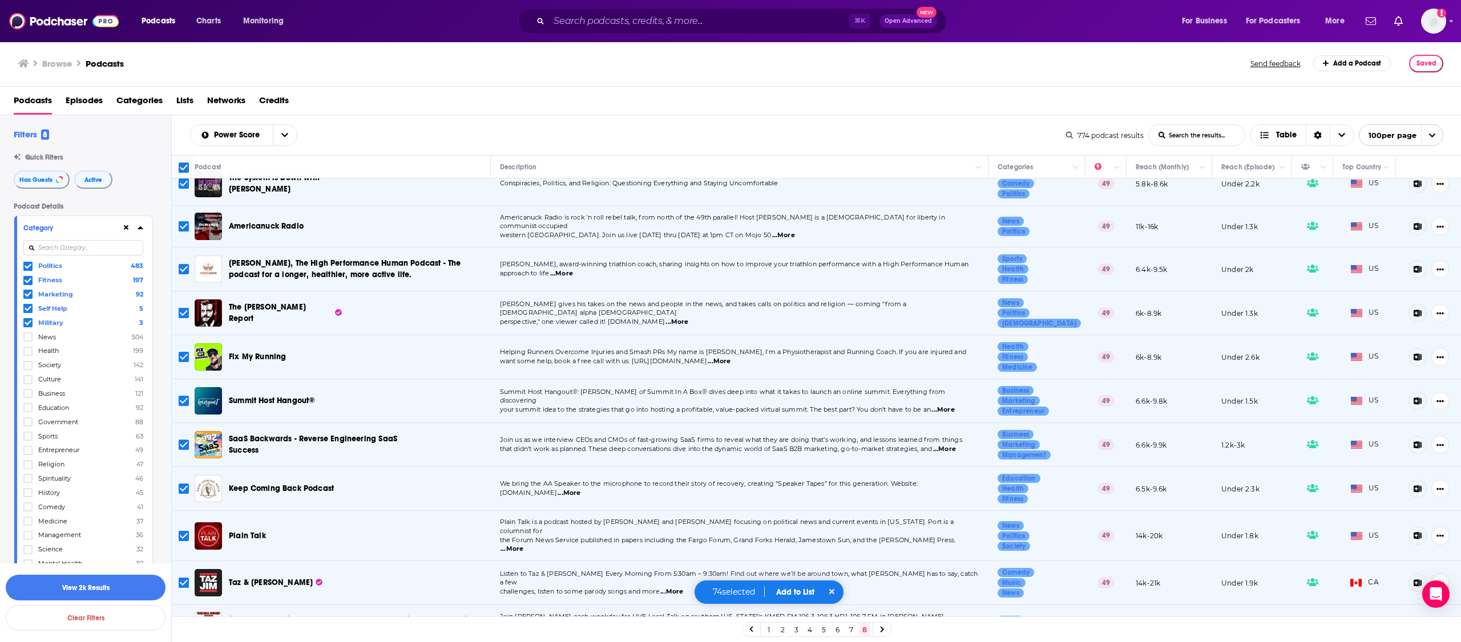
click at [805, 595] on button "Add to List" at bounding box center [795, 593] width 56 height 10
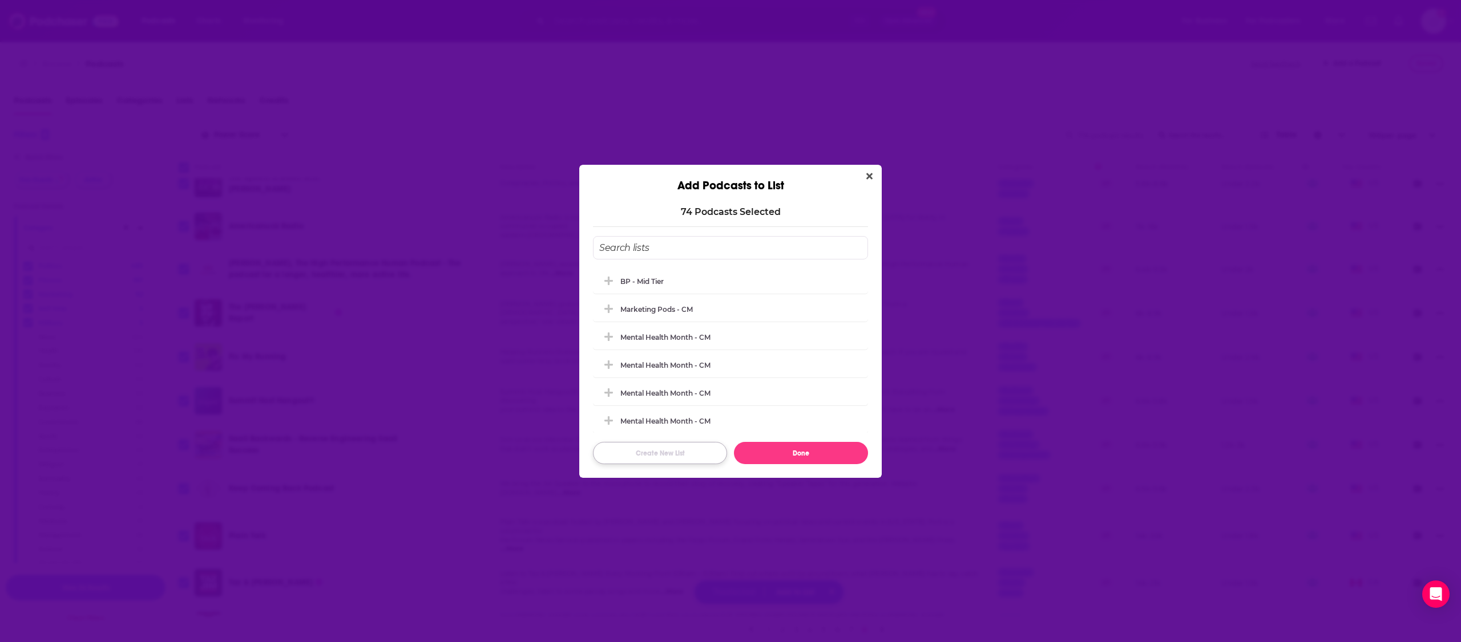
click at [673, 454] on button "Create New List" at bounding box center [660, 453] width 134 height 22
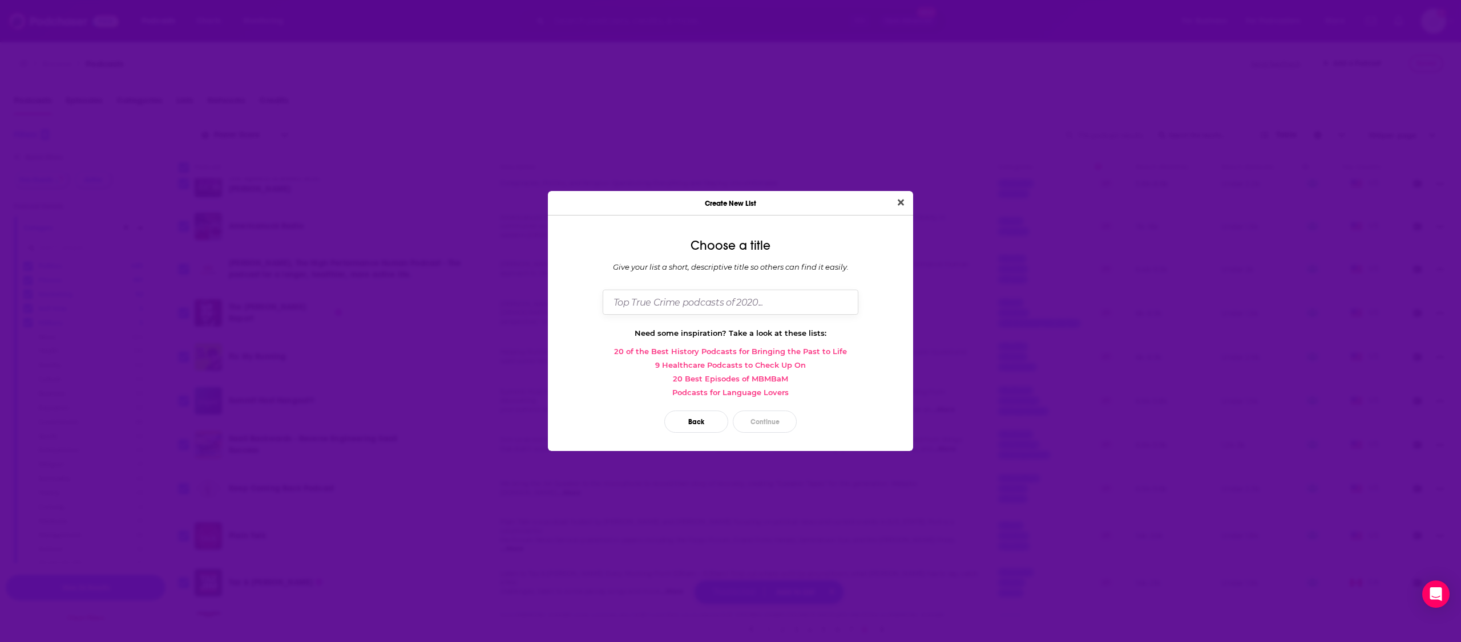
click at [705, 298] on input "Dialog" at bounding box center [731, 302] width 256 height 25
type input "BP - Targeted Mid Tier"
click at [777, 416] on button "Continue" at bounding box center [765, 422] width 64 height 22
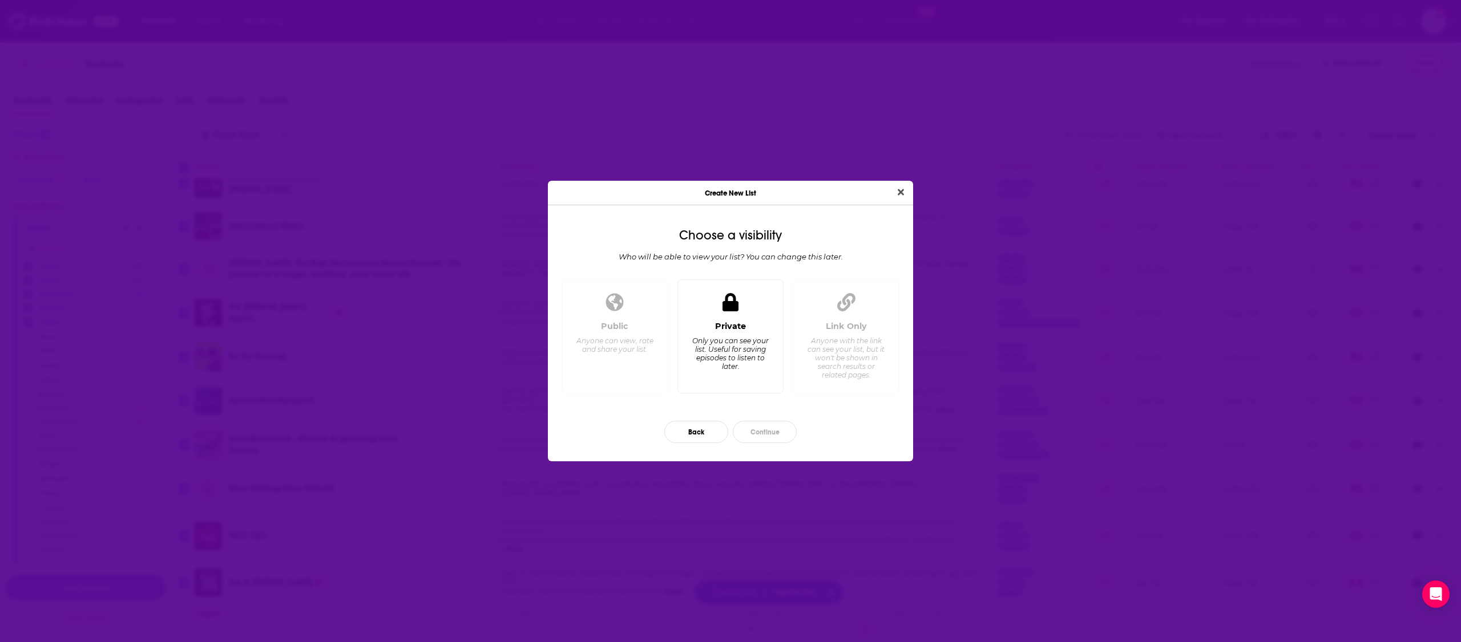
click at [727, 333] on div "Private Only you can see your list. Useful for saving episodes to listen to lat…" at bounding box center [730, 352] width 87 height 63
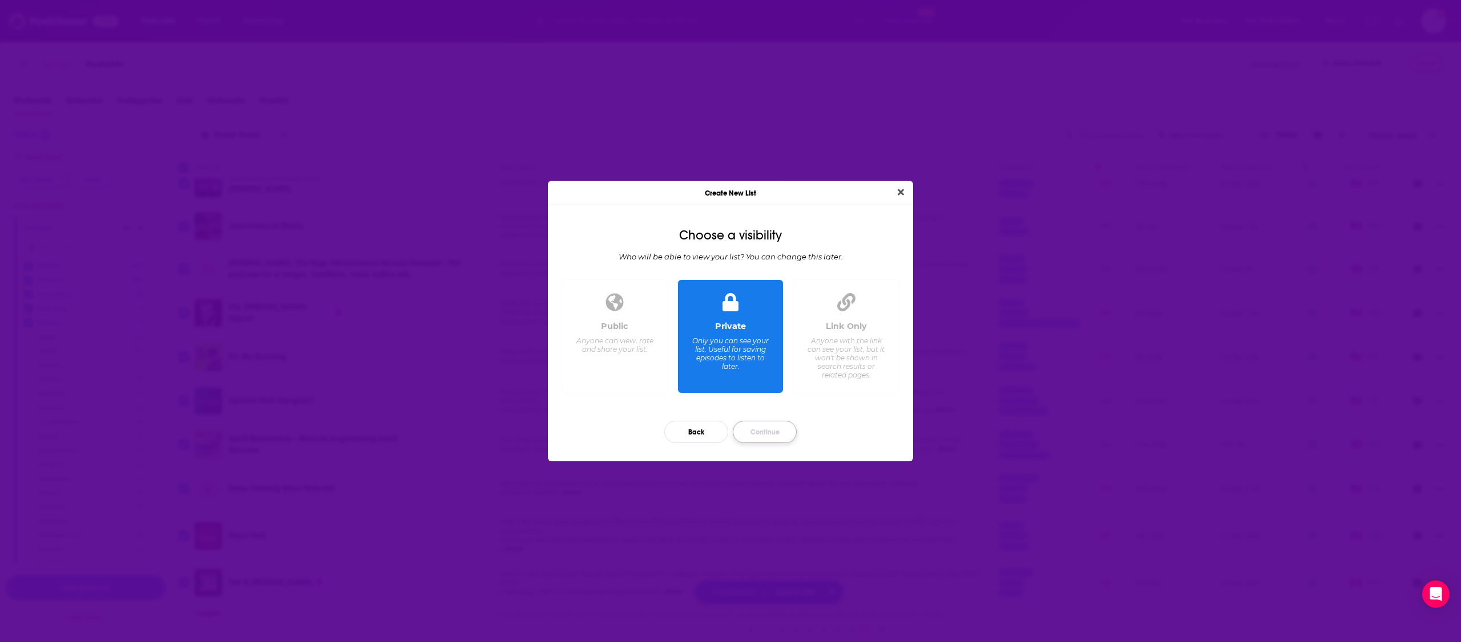
click at [769, 422] on button "Continue" at bounding box center [765, 432] width 64 height 22
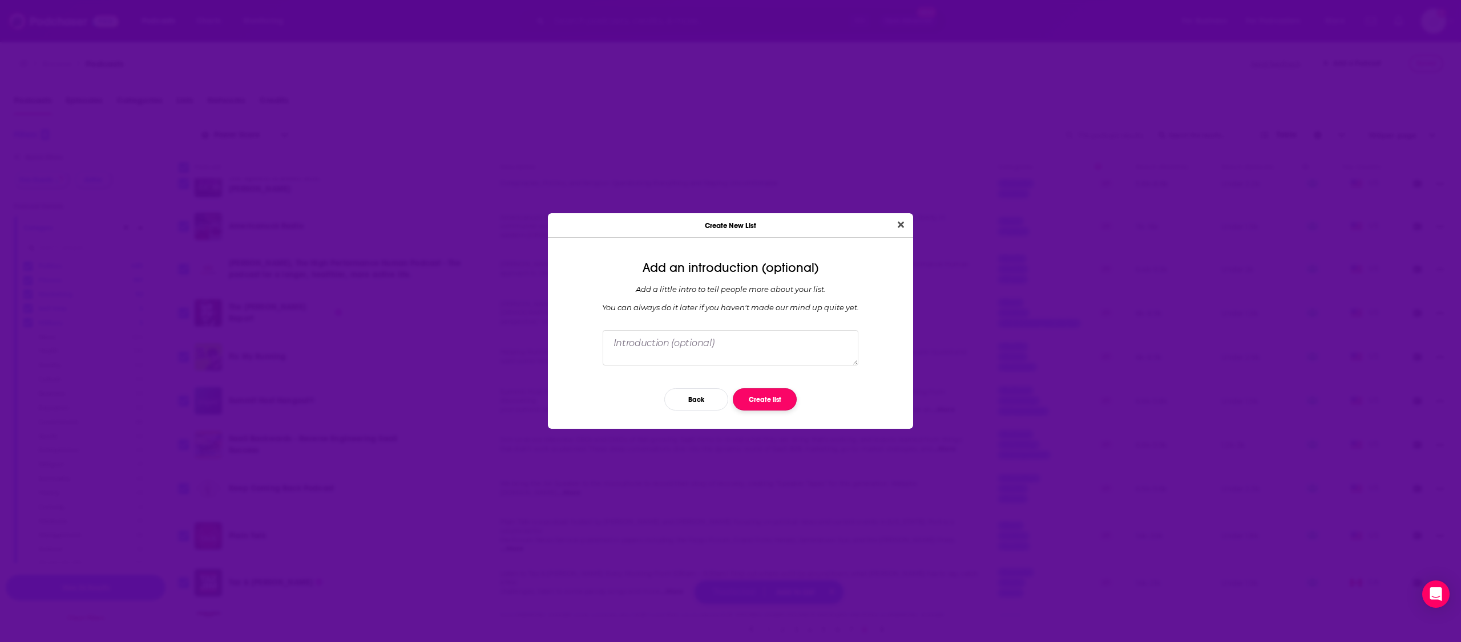
click at [773, 405] on button "Create list" at bounding box center [765, 400] width 64 height 22
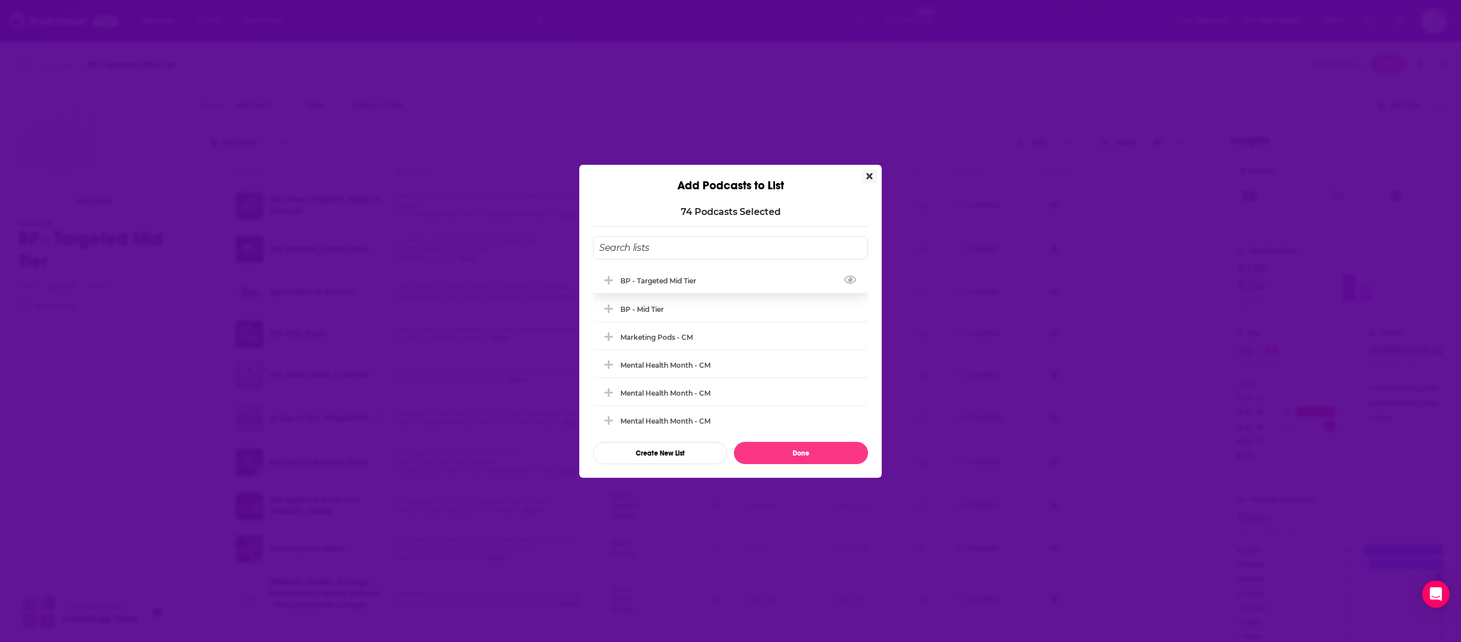
click at [718, 283] on div "BP - Targeted Mid Tier" at bounding box center [730, 280] width 275 height 25
click at [809, 449] on button "Done" at bounding box center [801, 453] width 134 height 22
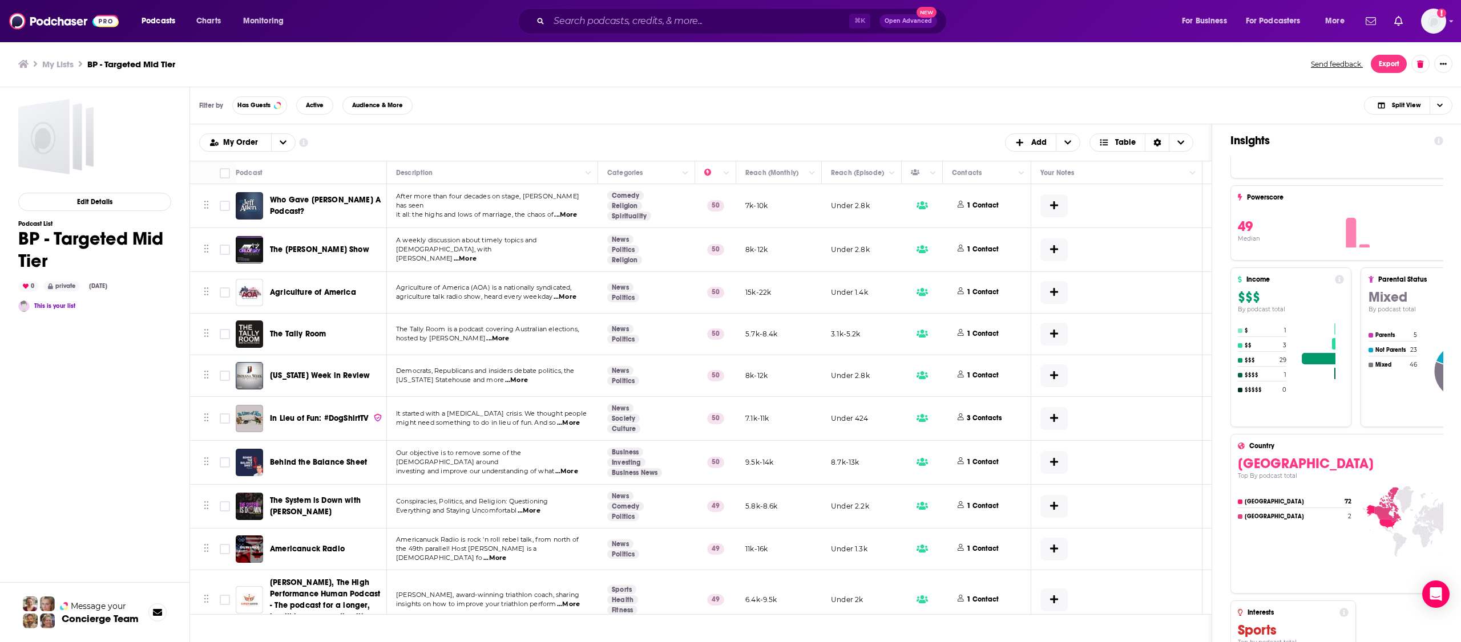
scroll to position [593, 0]
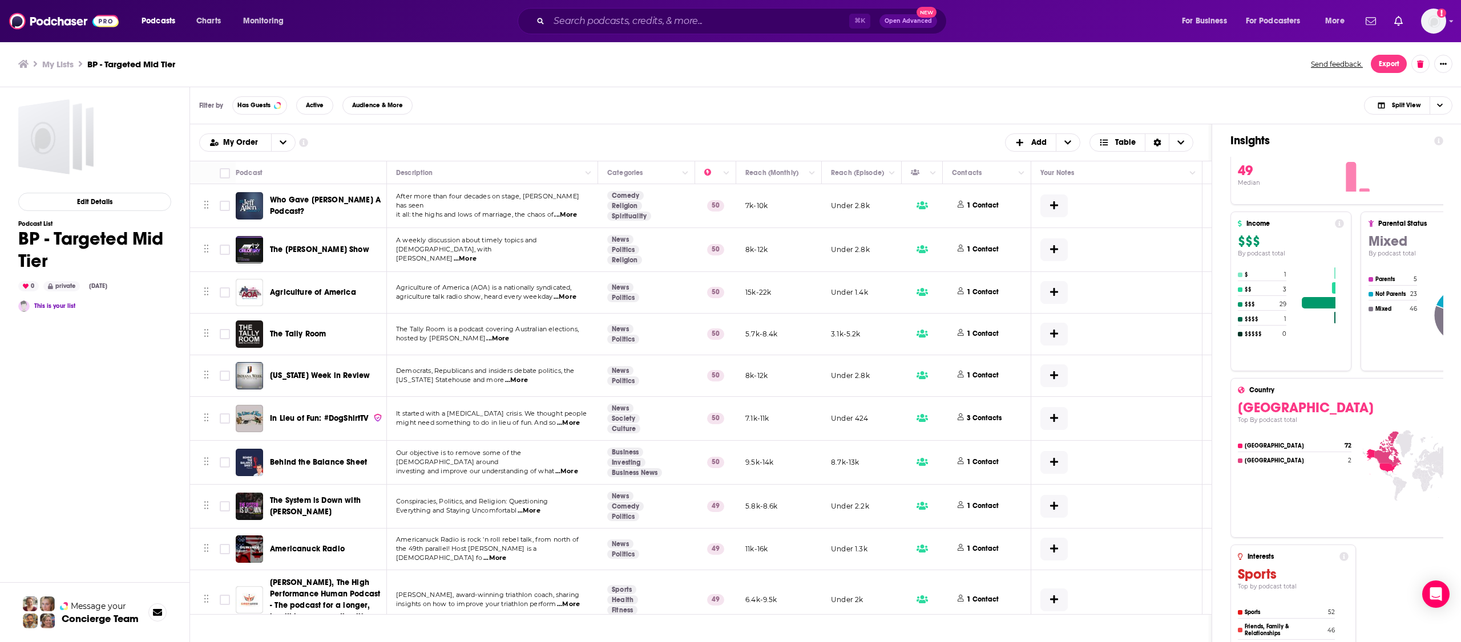
click at [403, 69] on div "My Lists BP - Targeted Mid Tier Send feedback. Export" at bounding box center [730, 64] width 1425 height 18
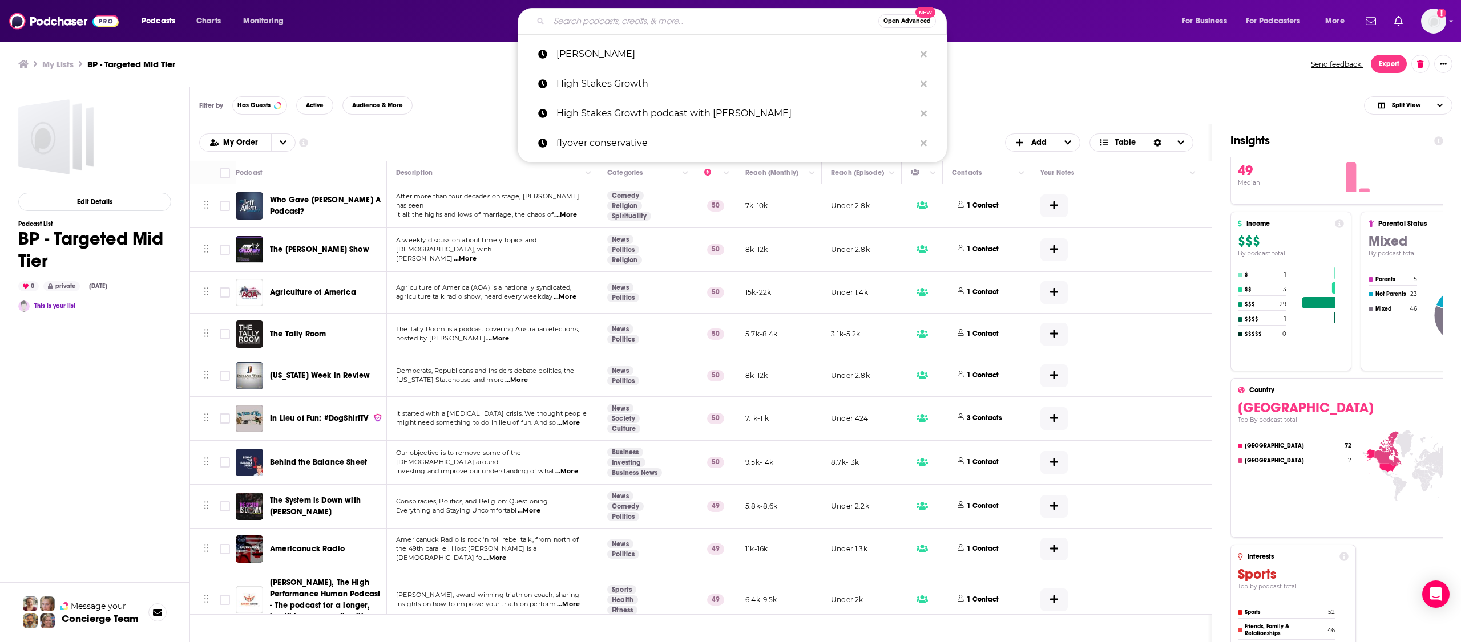
click at [600, 21] on input "Search podcasts, credits, & more..." at bounding box center [713, 21] width 329 height 18
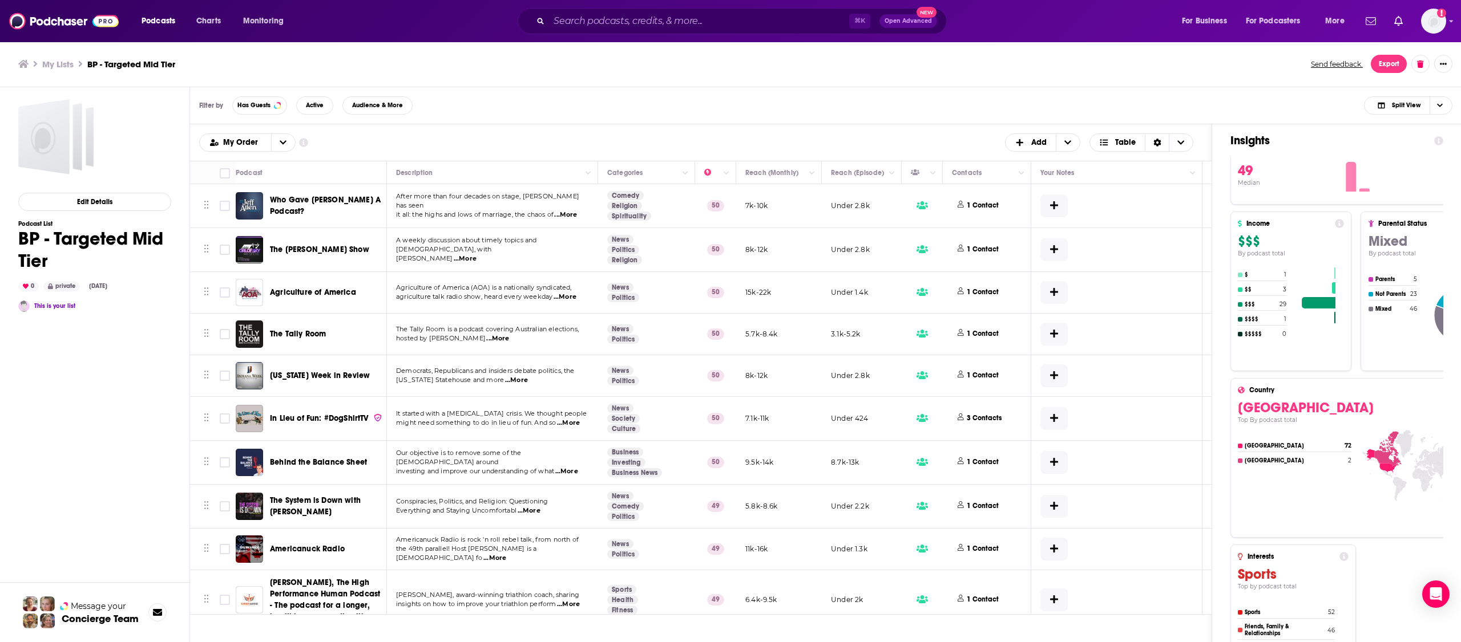
click at [440, 32] on div "⌘ K Open Advanced New" at bounding box center [743, 21] width 853 height 26
click at [1430, 24] on img "Logged in as LLassiter" at bounding box center [1433, 21] width 25 height 25
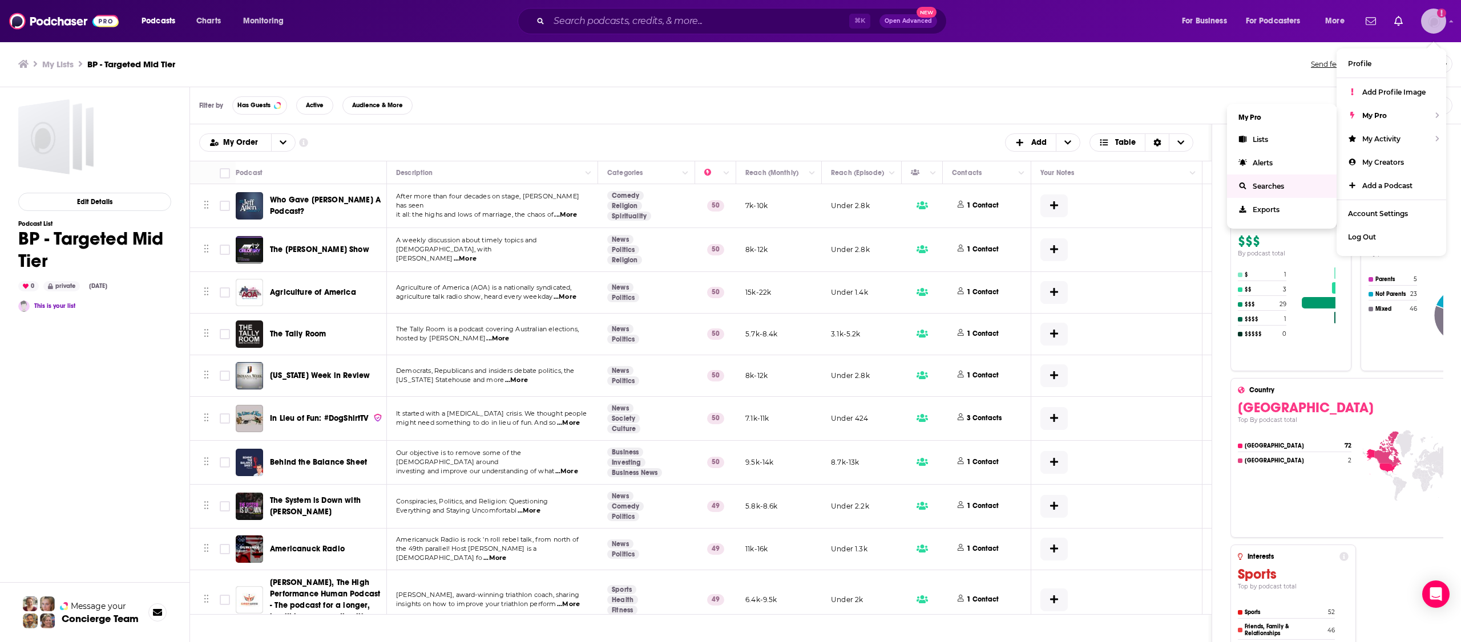
click at [1269, 182] on span "Searches" at bounding box center [1267, 186] width 31 height 9
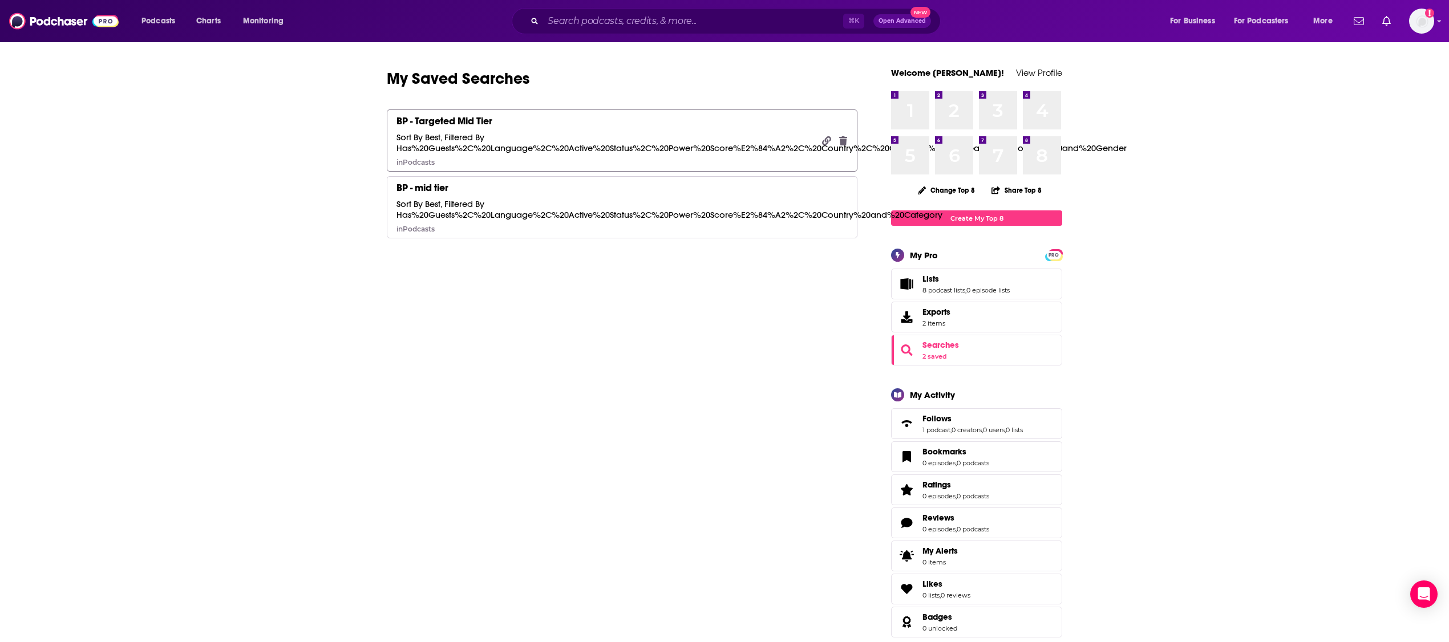
click at [512, 130] on div "BP - Targeted Mid Tier Sort By Best, Filtered By Has%20Guests%2C%20Language%2C%…" at bounding box center [605, 141] width 417 height 52
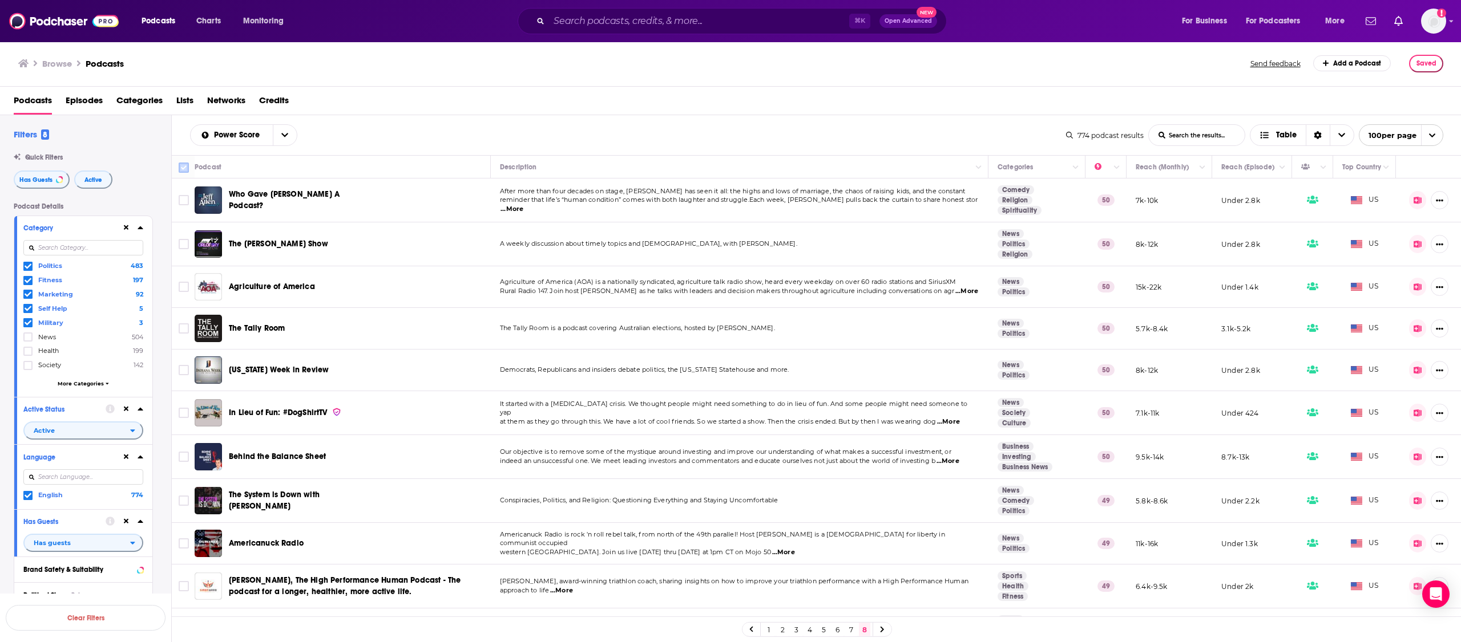
click at [186, 169] on input "Toggle select all" at bounding box center [184, 168] width 10 height 10
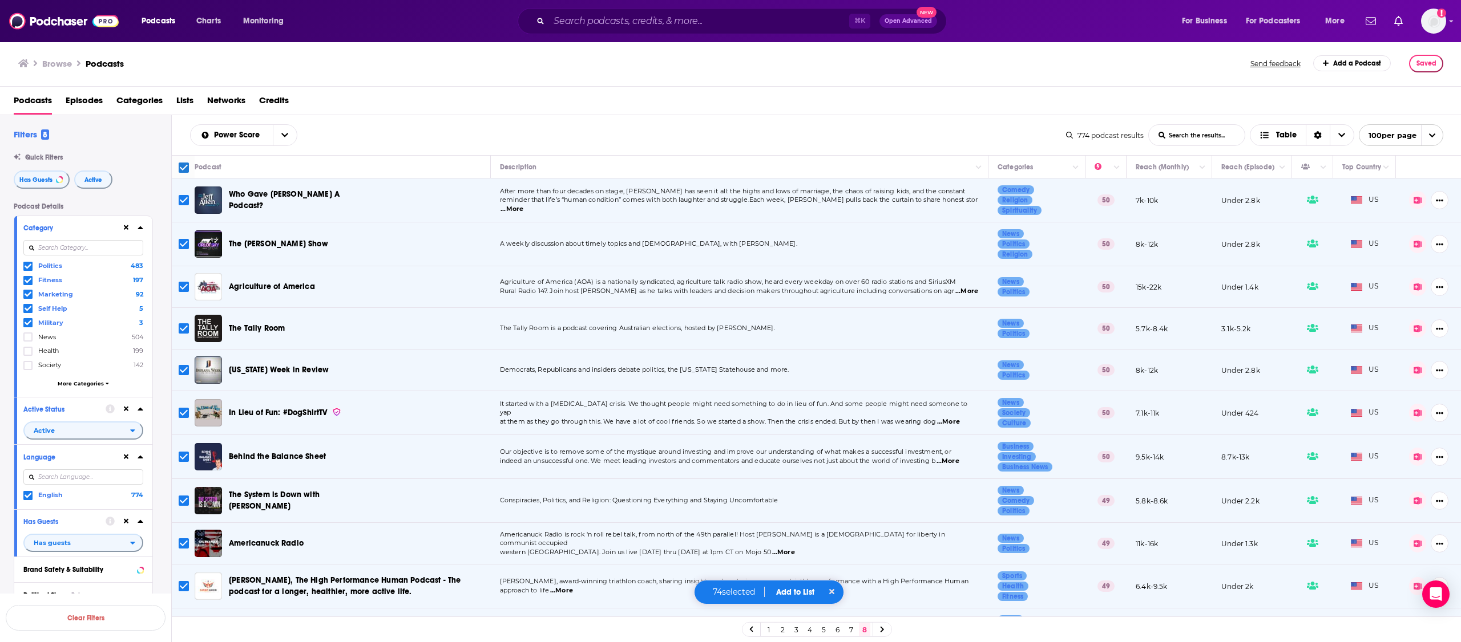
click at [804, 600] on div "74 selected Add to List" at bounding box center [769, 592] width 151 height 25
click at [801, 592] on button "Add to List" at bounding box center [795, 593] width 56 height 10
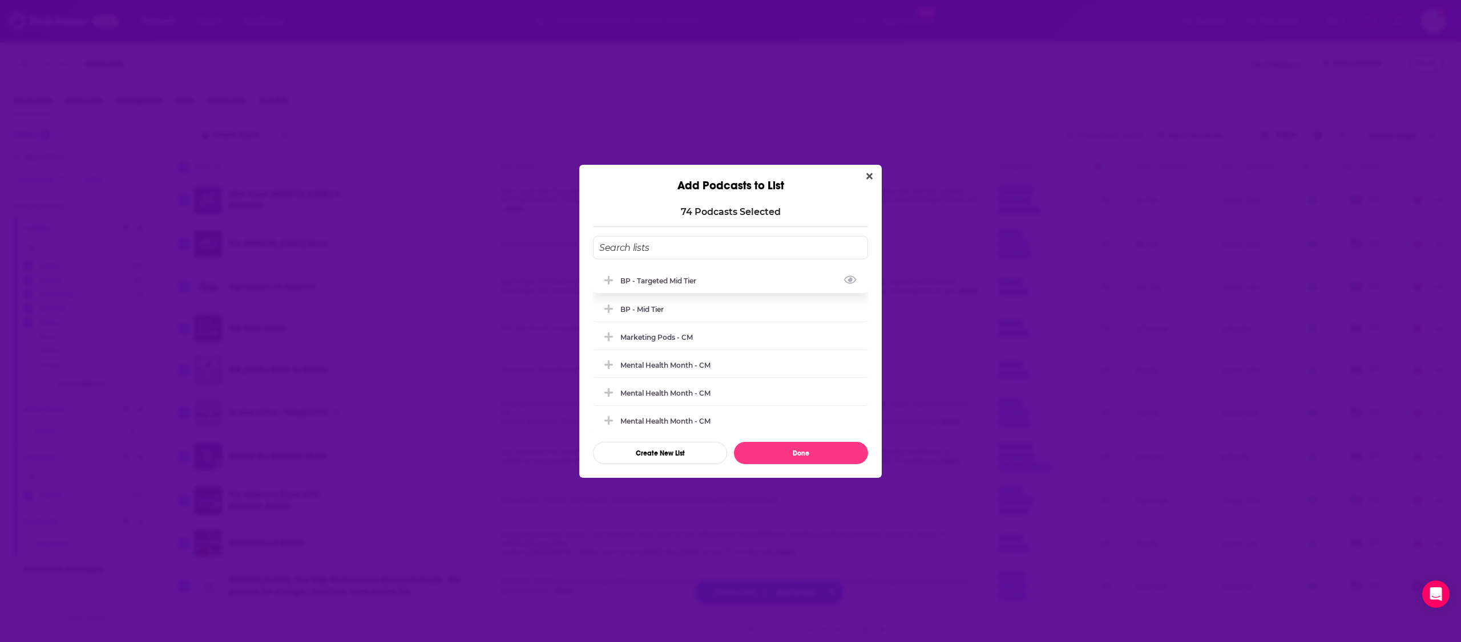
click at [660, 285] on div "BP - Targeted Mid Tier" at bounding box center [730, 280] width 275 height 25
drag, startPoint x: 809, startPoint y: 458, endPoint x: 796, endPoint y: 625, distance: 167.7
click at [809, 458] on button "Done" at bounding box center [801, 453] width 134 height 22
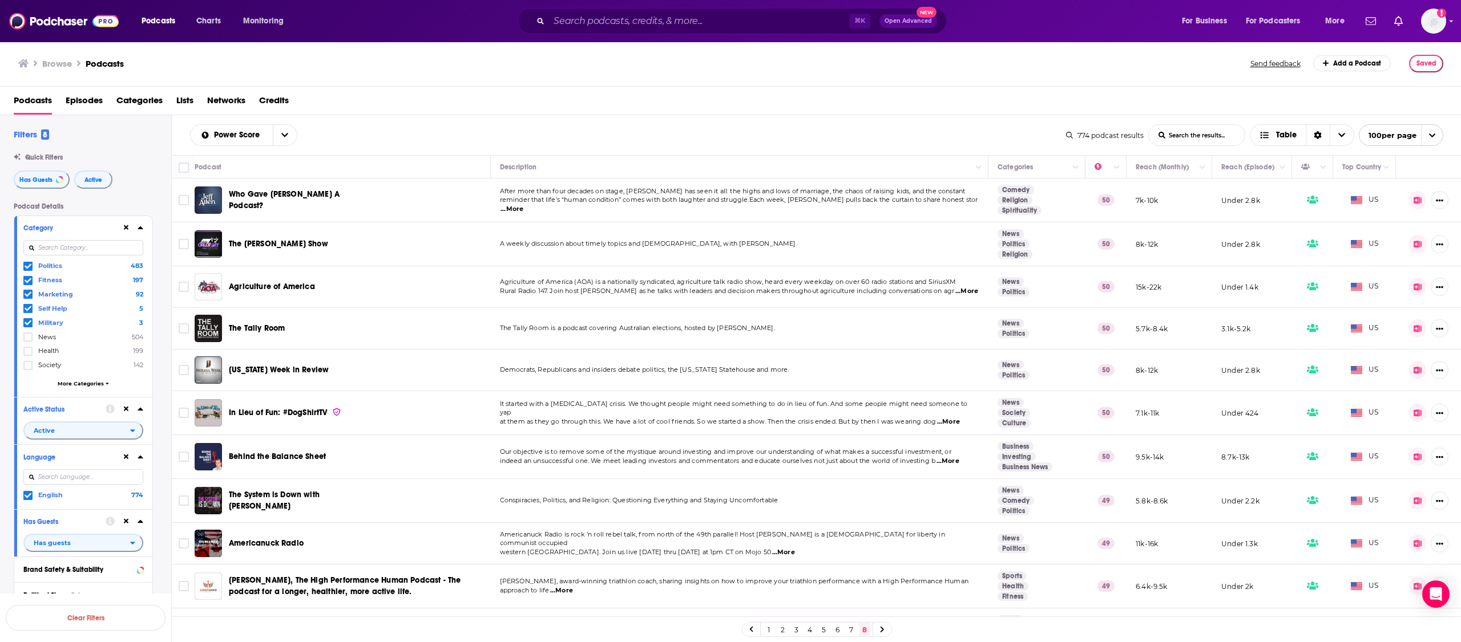
click at [853, 629] on link "7" at bounding box center [850, 630] width 11 height 14
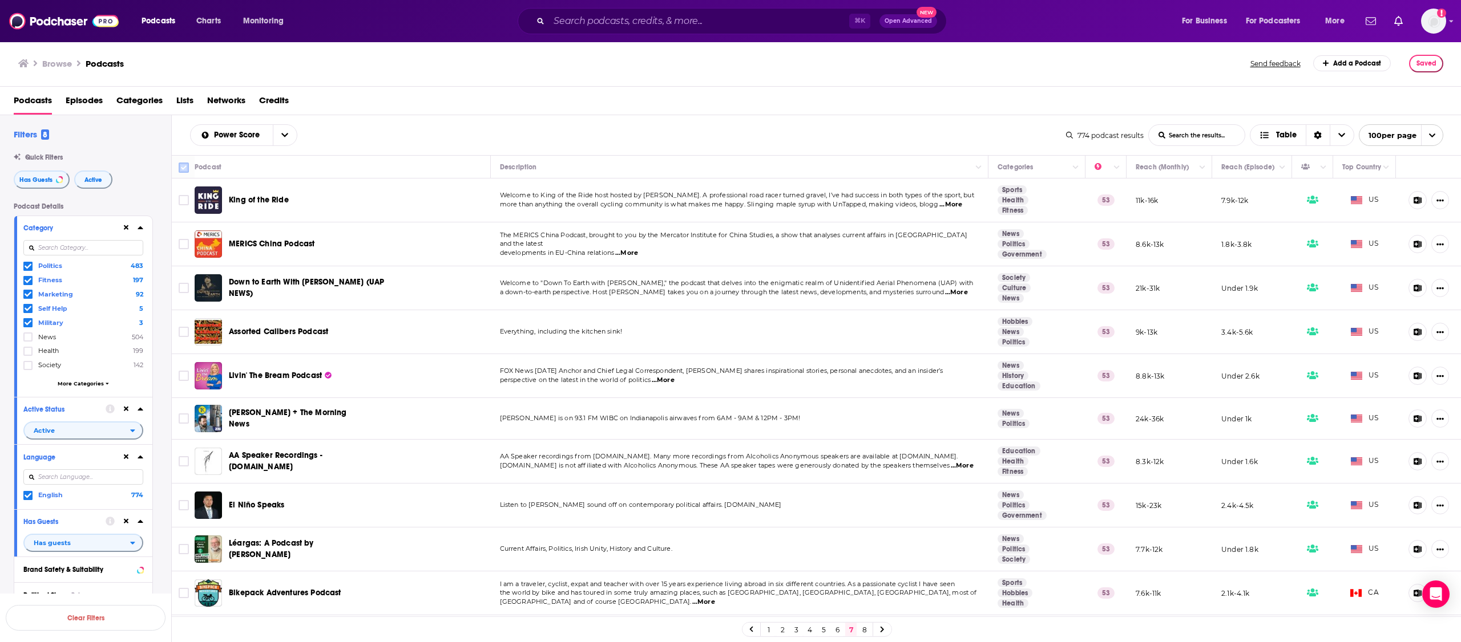
click at [183, 168] on input "Toggle select all" at bounding box center [184, 168] width 10 height 10
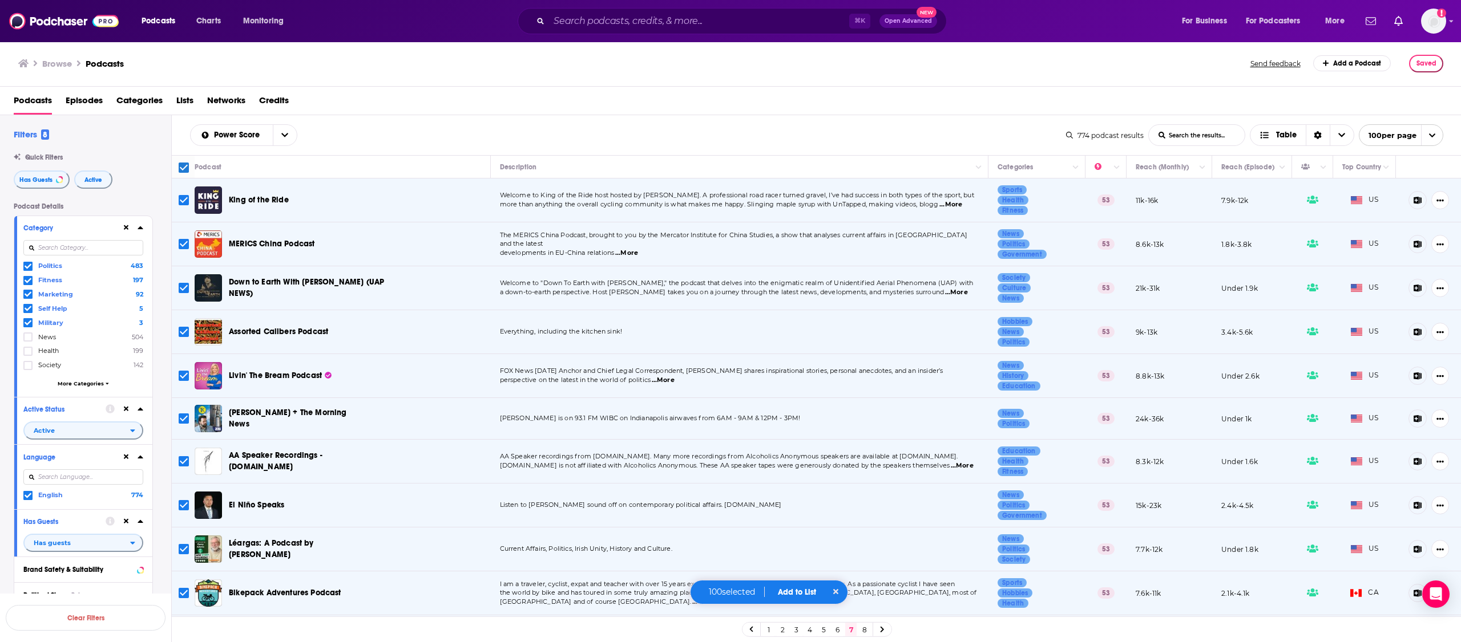
click at [803, 593] on button "Add to List" at bounding box center [797, 593] width 56 height 10
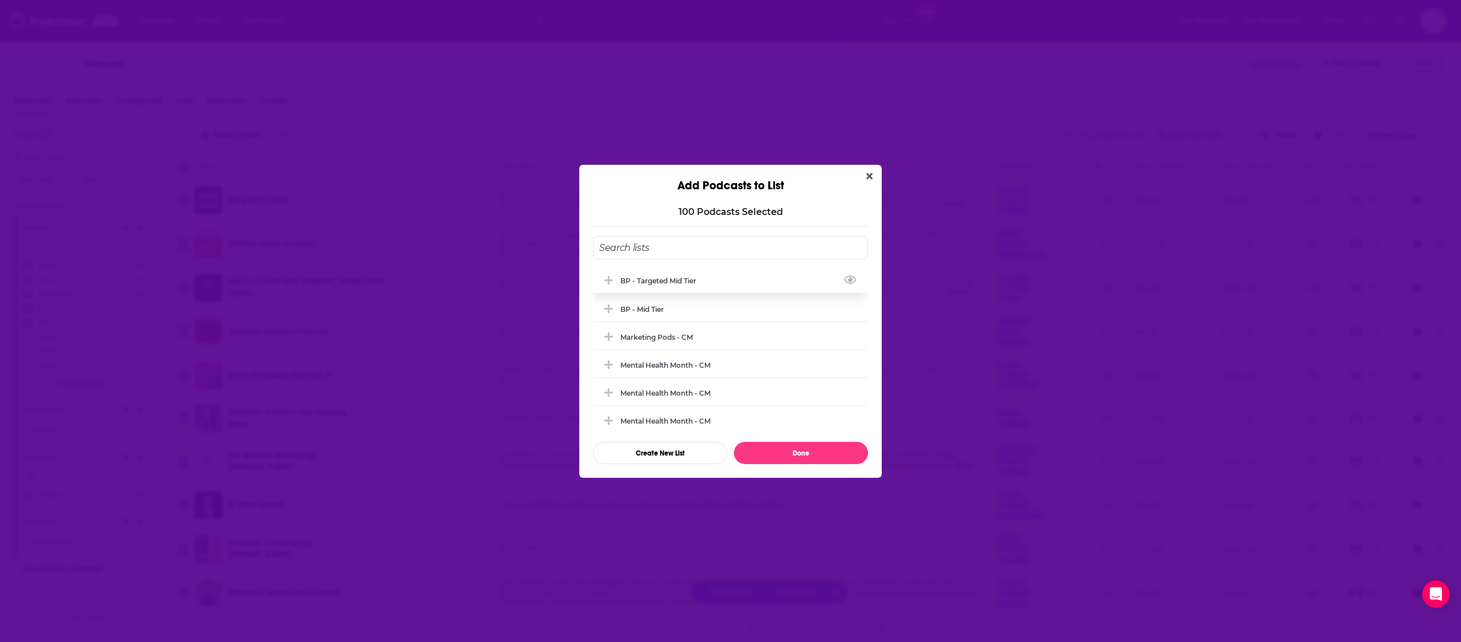
click at [681, 281] on div "BP - Targeted Mid Tier" at bounding box center [661, 281] width 83 height 9
click at [811, 455] on button "Done" at bounding box center [801, 453] width 134 height 22
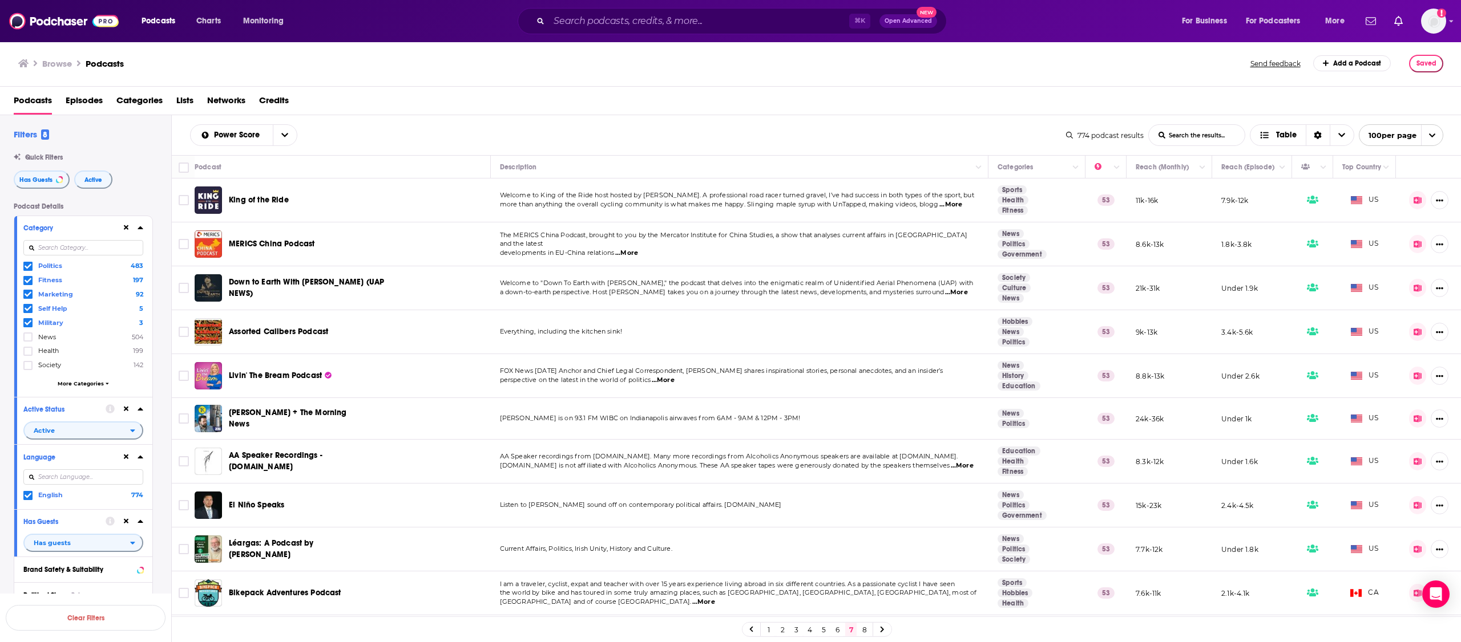
click at [811, 455] on td "AA Speaker recordings from rocketed.org. Many more recordings from Alcoholics A…" at bounding box center [740, 462] width 498 height 44
click at [839, 630] on link "6" at bounding box center [836, 630] width 11 height 14
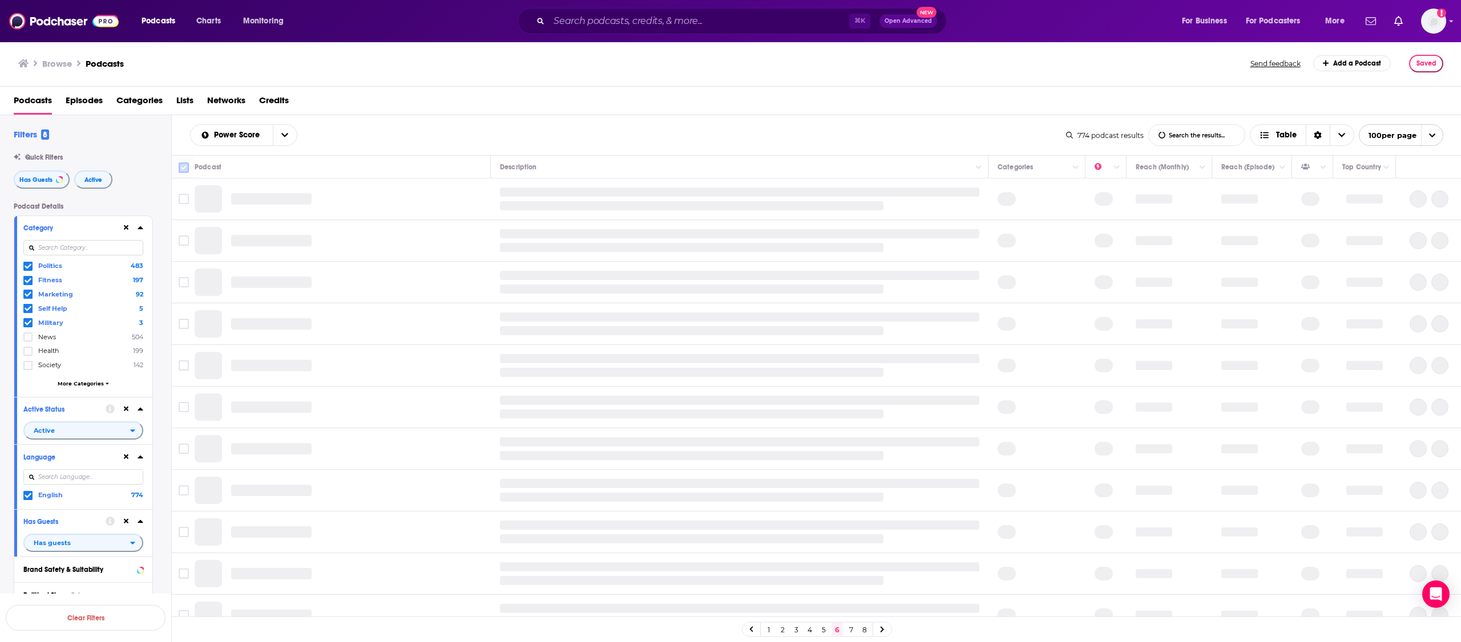
click at [183, 172] on input "Toggle select all" at bounding box center [184, 168] width 10 height 10
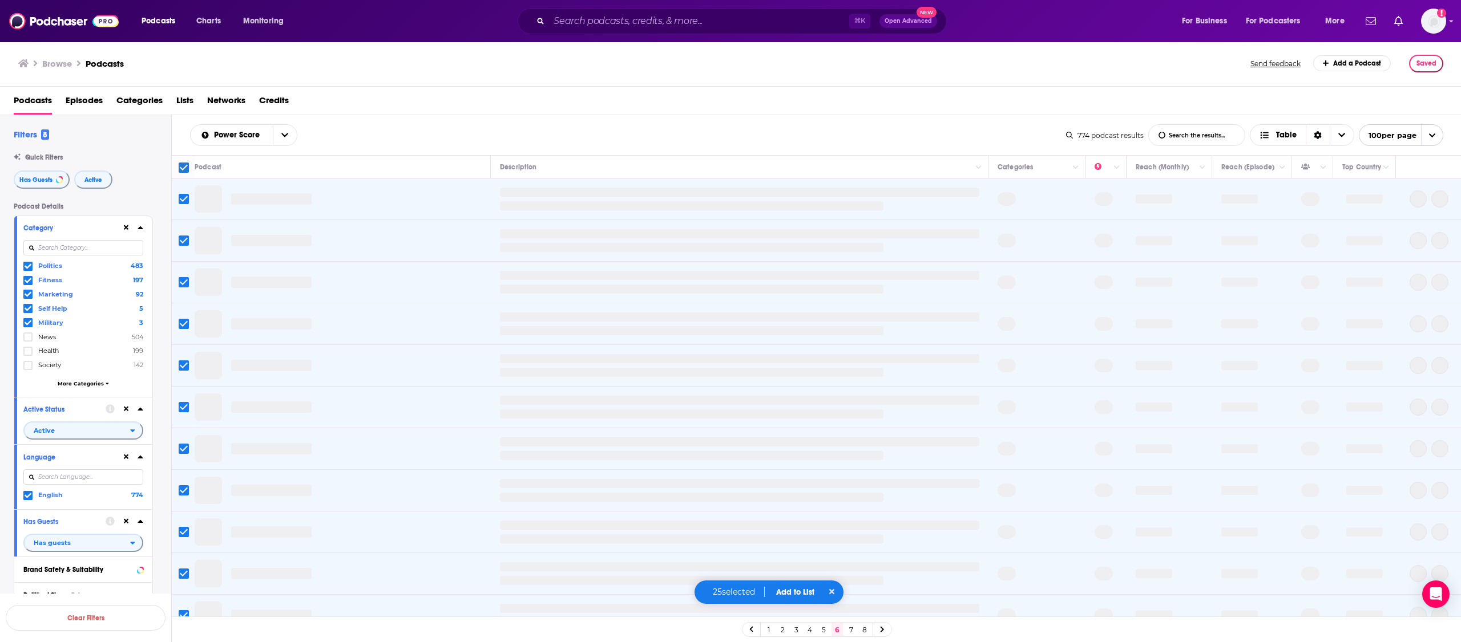
click at [798, 597] on div "25 selected Add to List" at bounding box center [769, 592] width 151 height 25
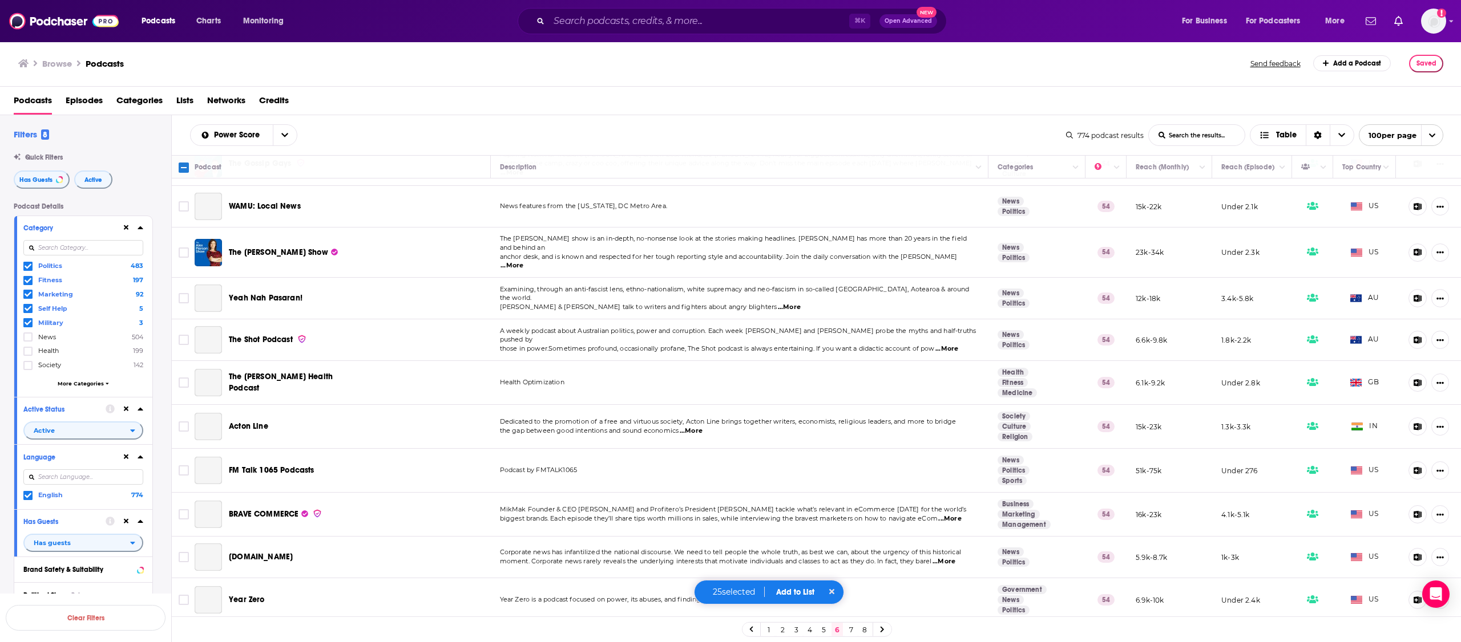
scroll to position [2551, 0]
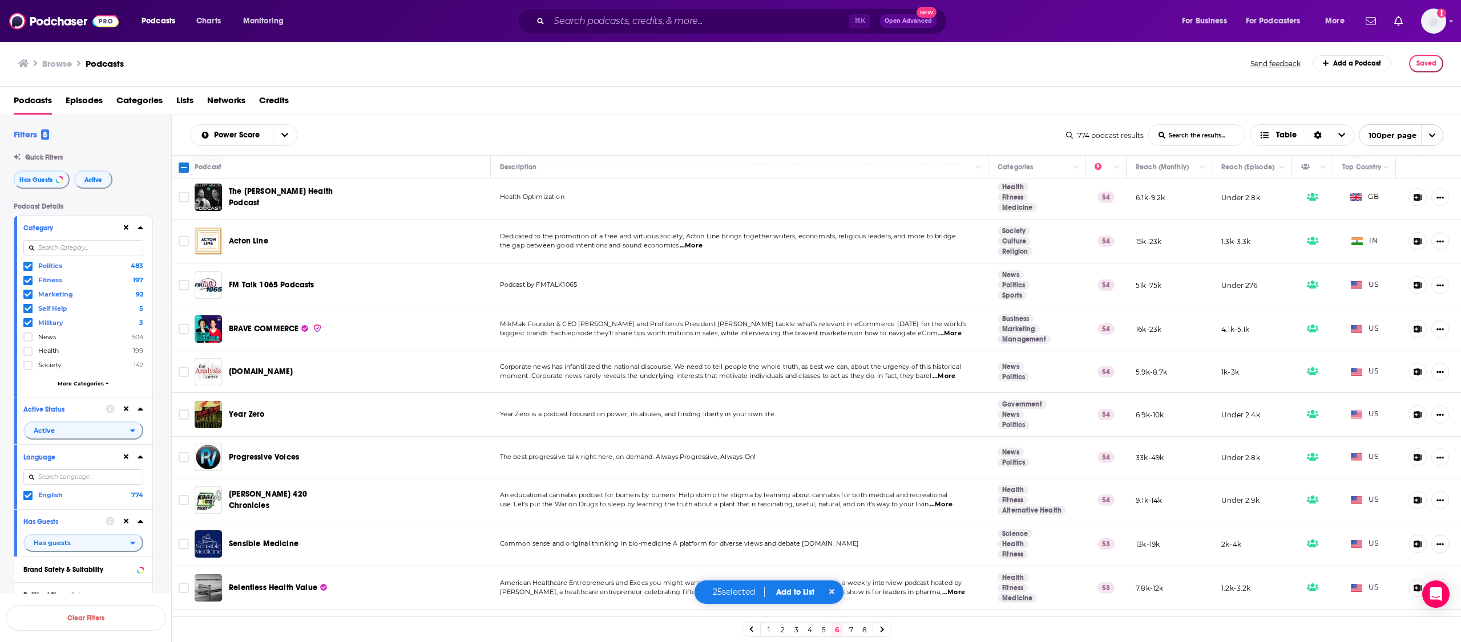
click at [183, 172] on input "Toggle select all" at bounding box center [184, 168] width 10 height 10
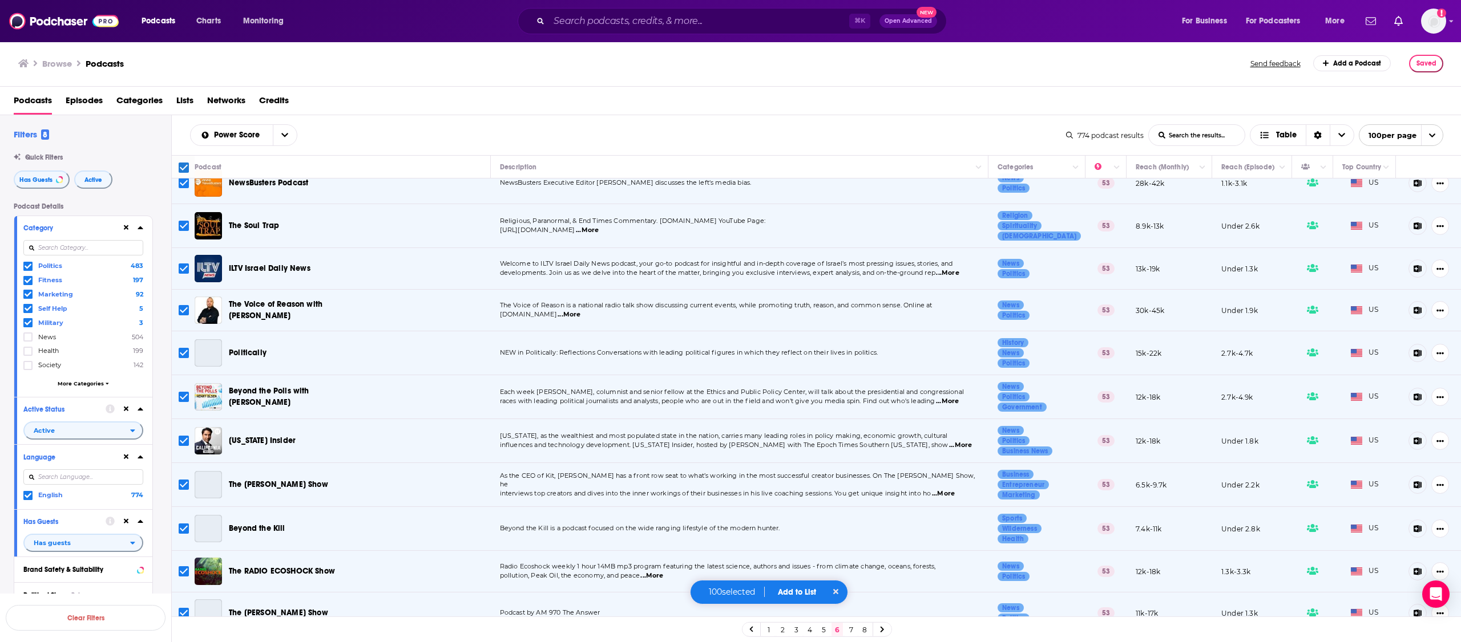
scroll to position [3562, 0]
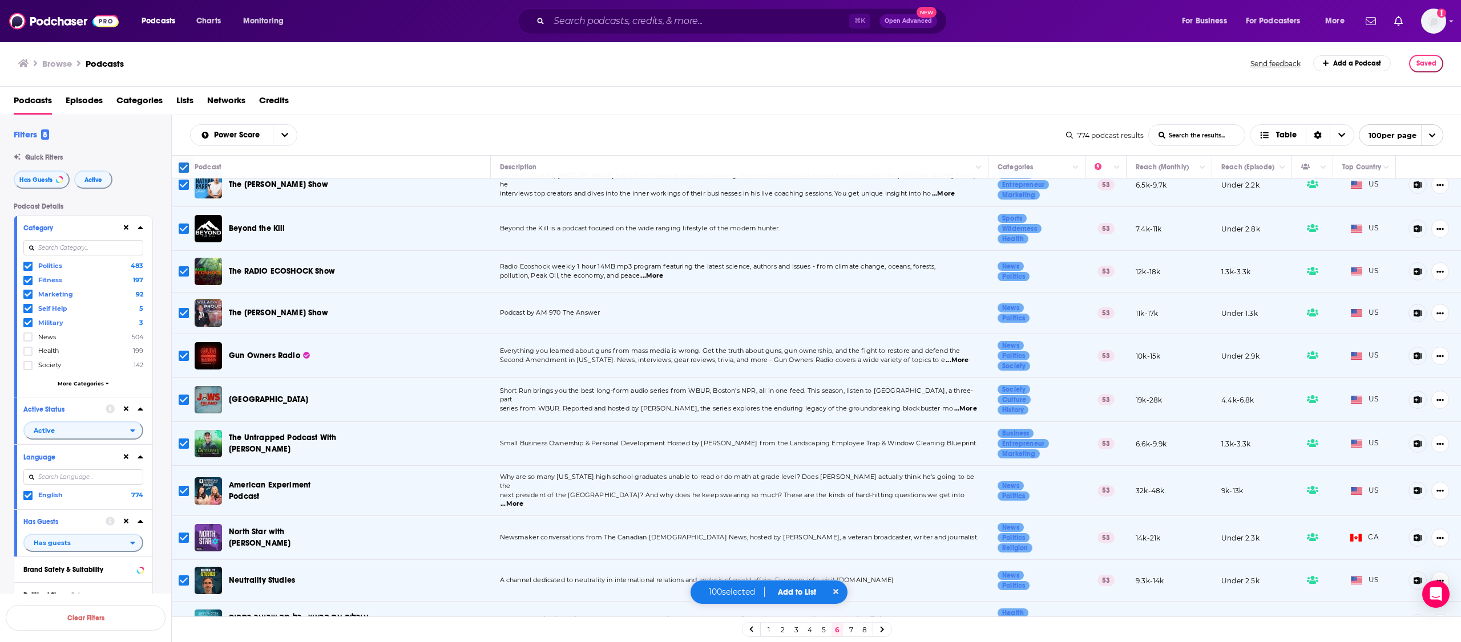
click at [854, 632] on link "7" at bounding box center [850, 630] width 11 height 14
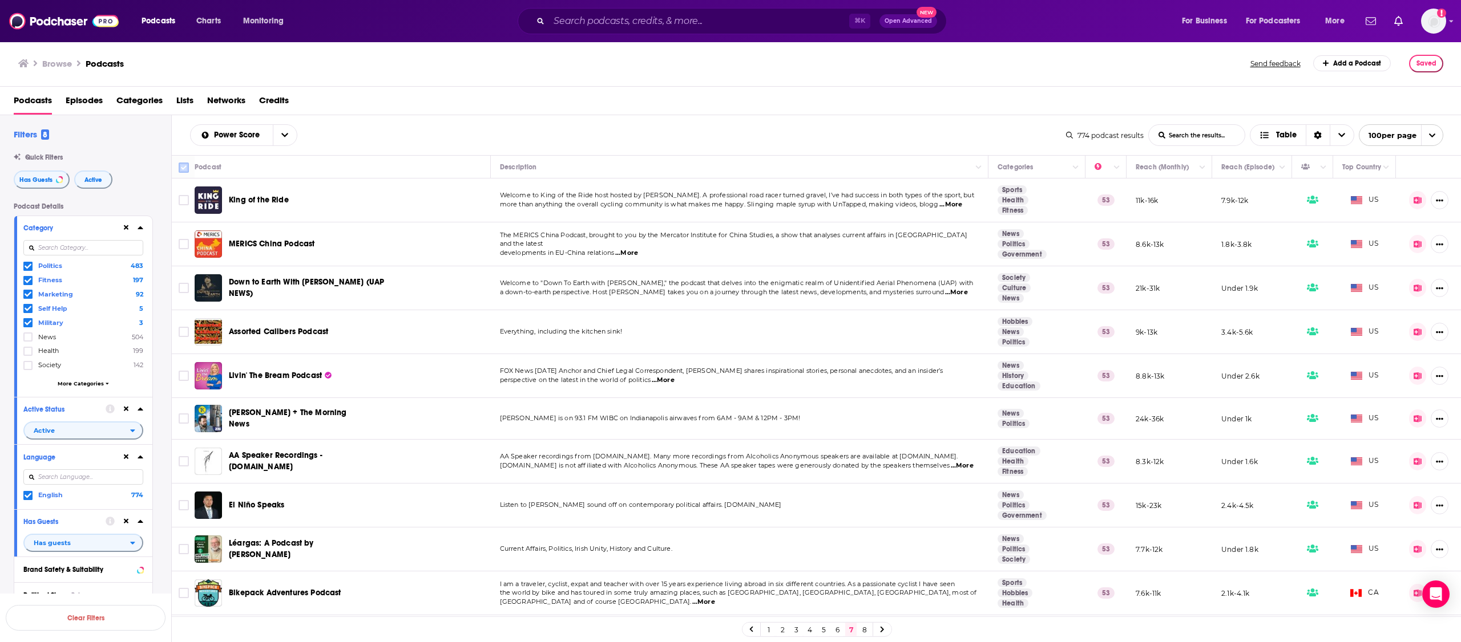
click at [188, 165] on input "Toggle select all" at bounding box center [184, 168] width 10 height 10
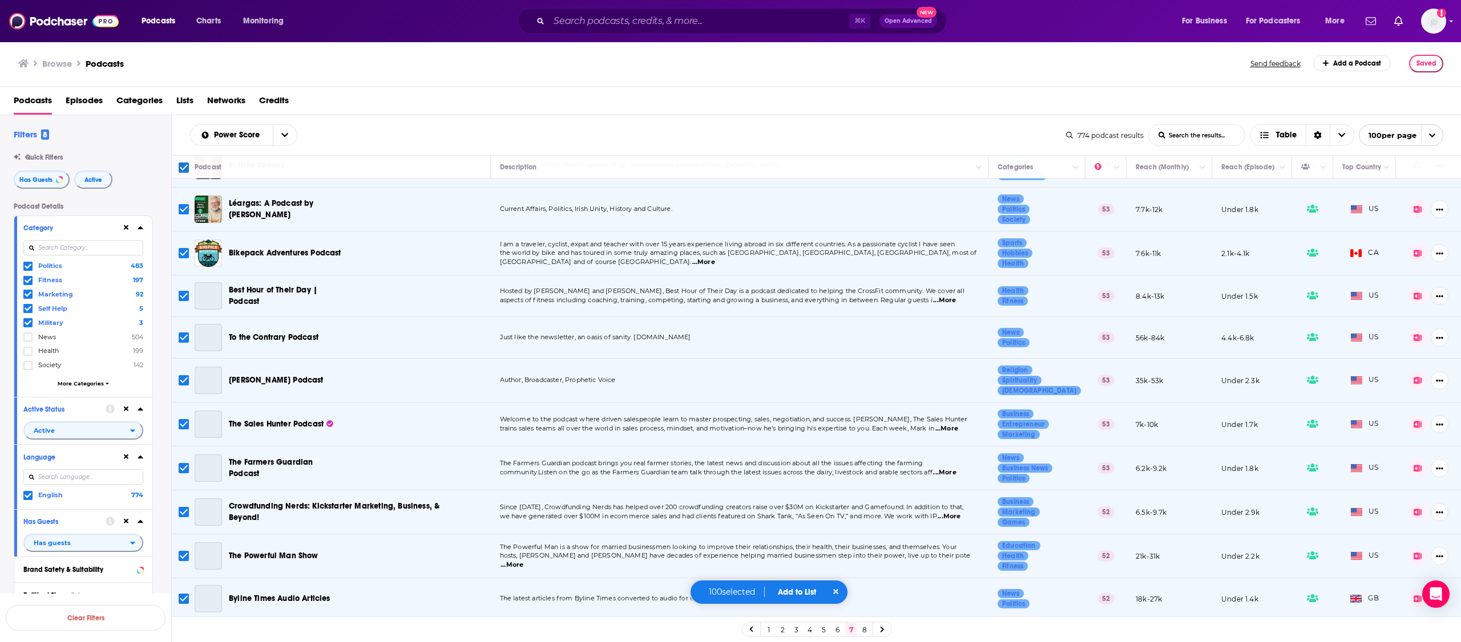
scroll to position [514, 0]
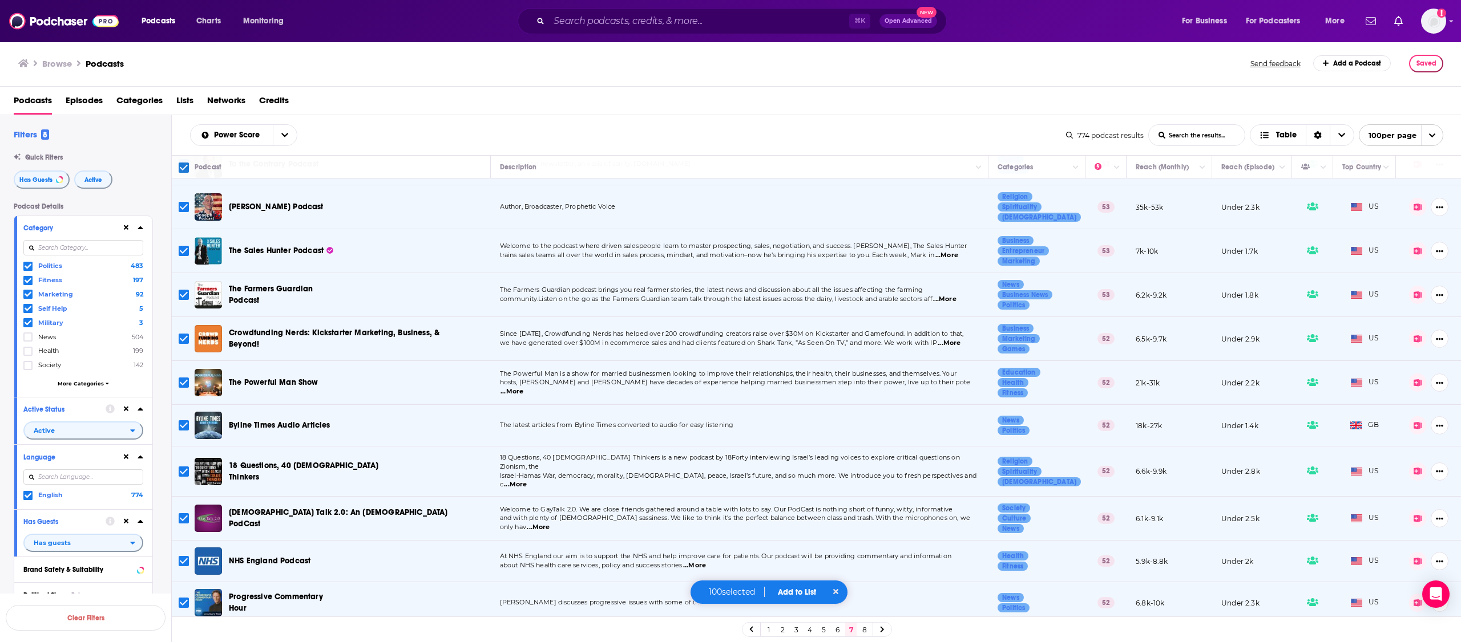
click at [806, 597] on button "Add to List" at bounding box center [797, 593] width 56 height 10
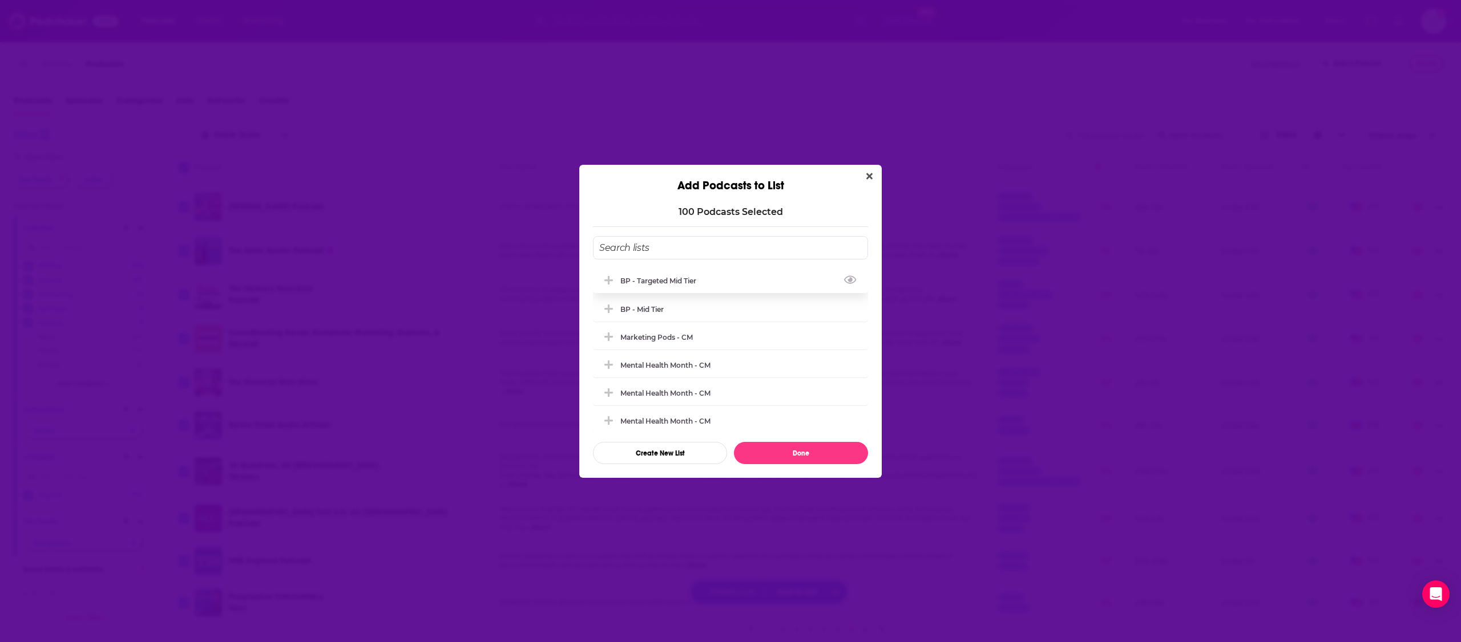
click at [673, 289] on div "BP - Targeted Mid Tier" at bounding box center [730, 280] width 275 height 25
click at [807, 457] on button "Done" at bounding box center [801, 453] width 134 height 22
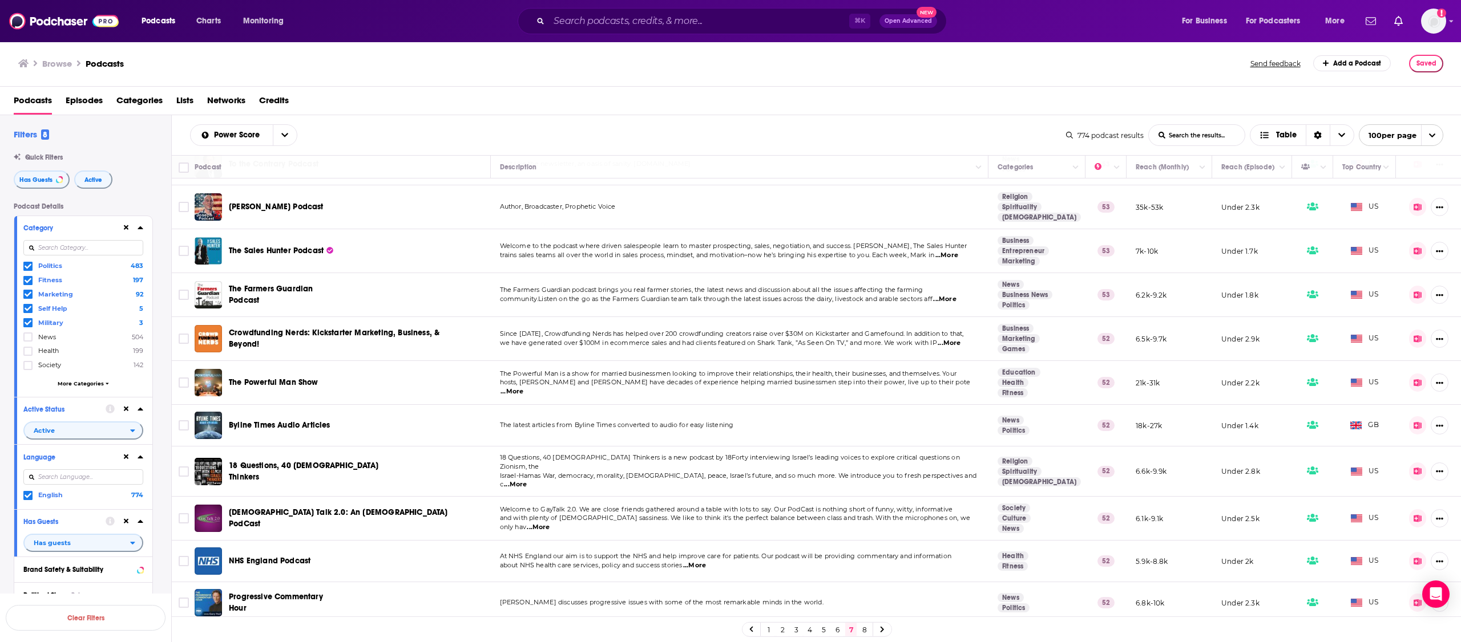
click at [836, 634] on link "6" at bounding box center [836, 630] width 11 height 14
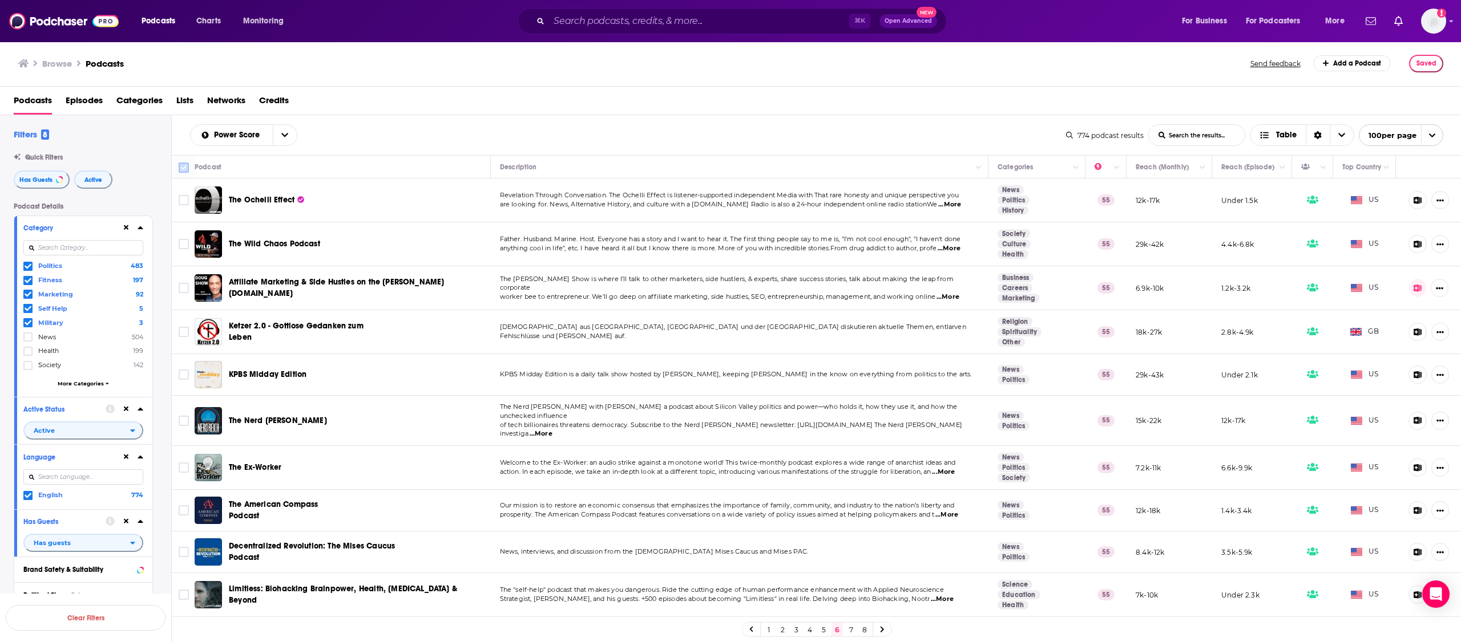
click at [185, 169] on input "Toggle select all" at bounding box center [184, 168] width 10 height 10
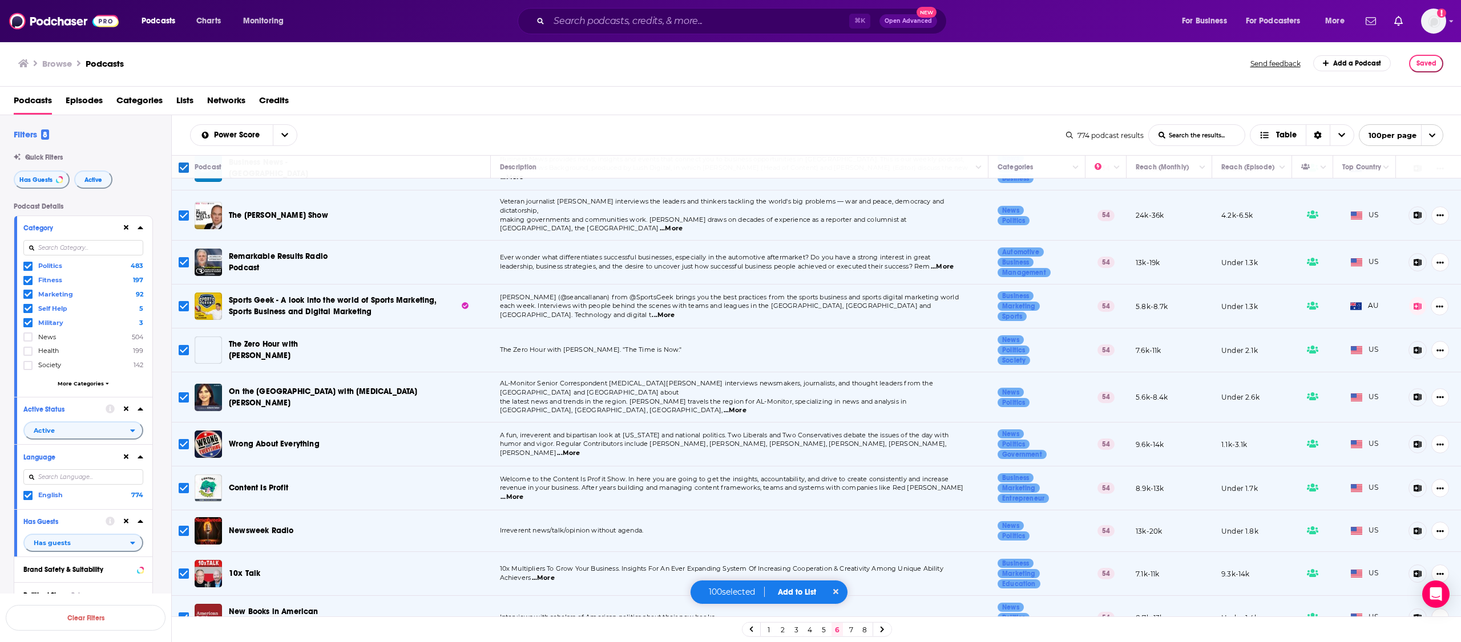
scroll to position [766, 0]
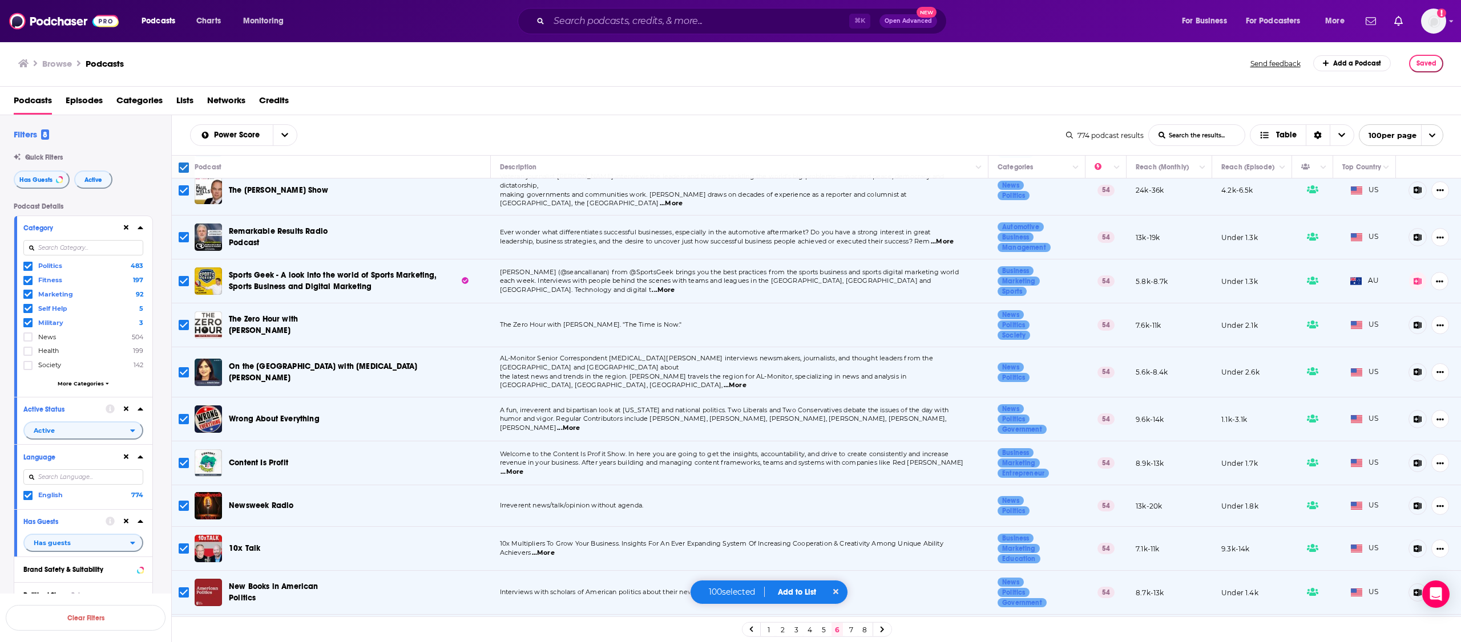
click at [795, 592] on button "Add to List" at bounding box center [797, 593] width 56 height 10
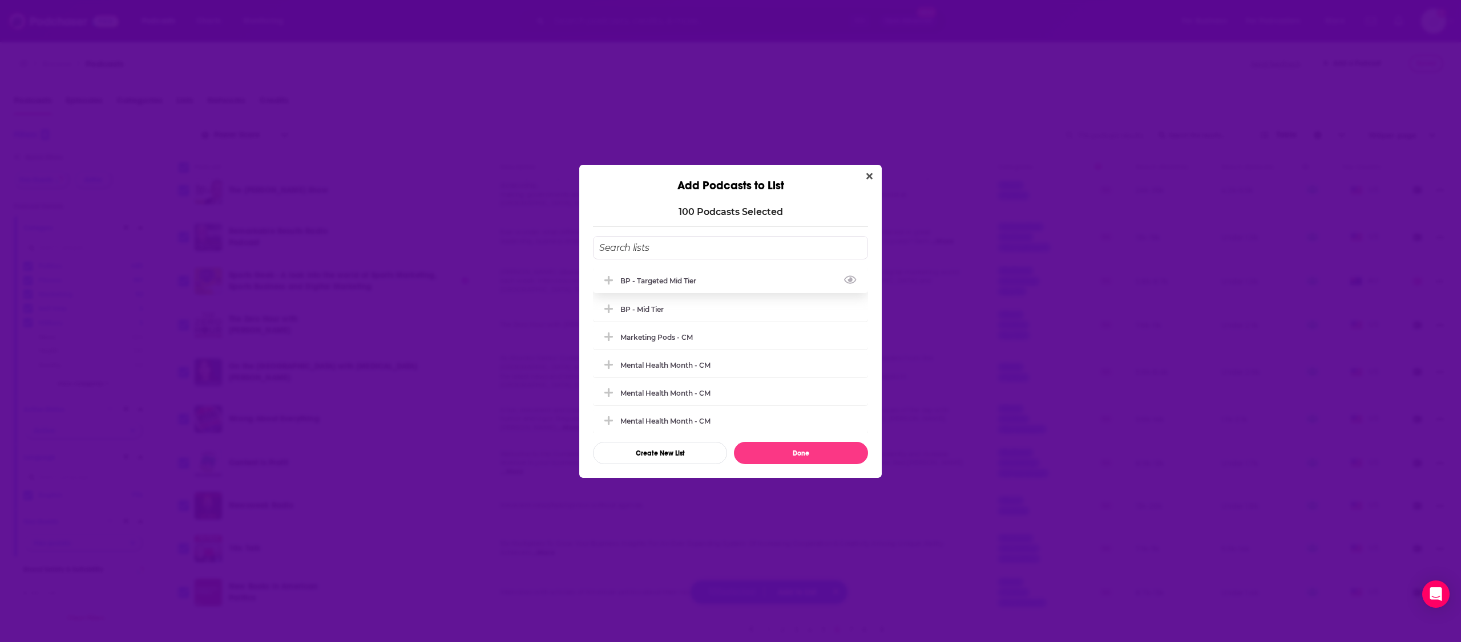
click at [687, 284] on div "BP - Targeted Mid Tier" at bounding box center [661, 281] width 83 height 9
click at [827, 455] on button "Done" at bounding box center [801, 453] width 134 height 22
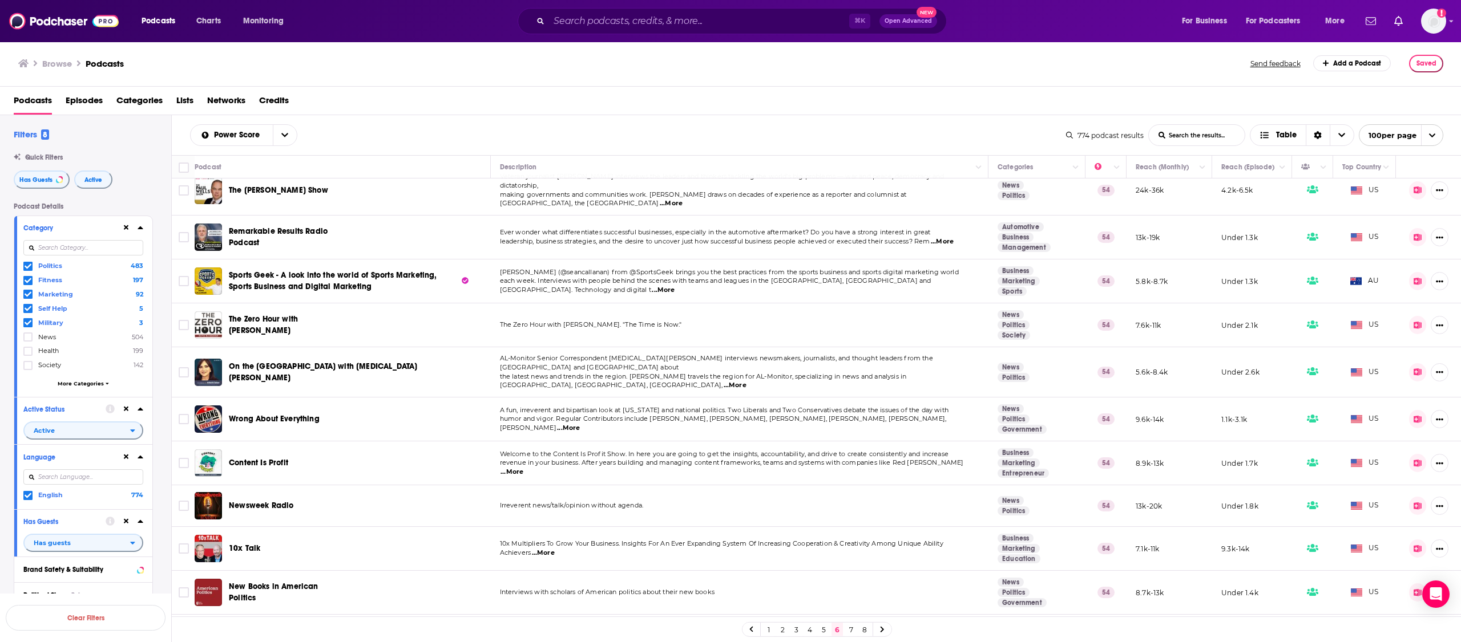
click at [822, 631] on link "5" at bounding box center [823, 630] width 11 height 14
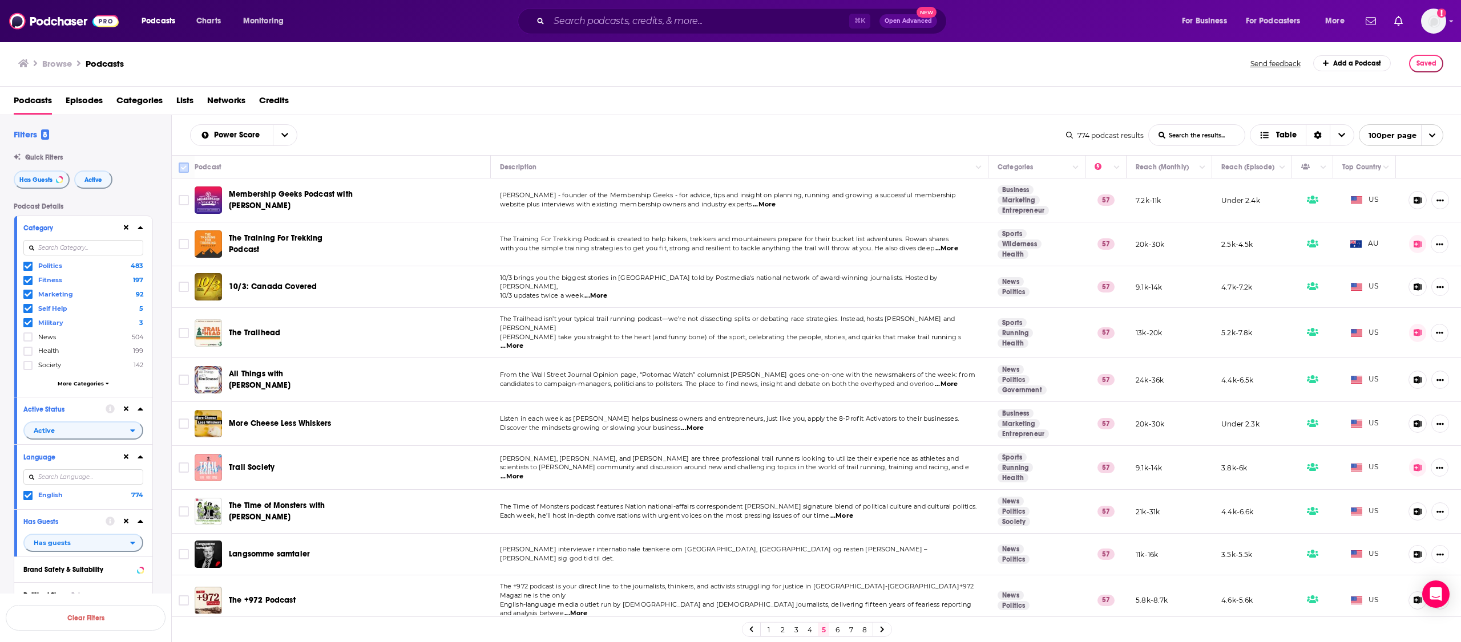
click at [185, 169] on input "Toggle select all" at bounding box center [184, 168] width 10 height 10
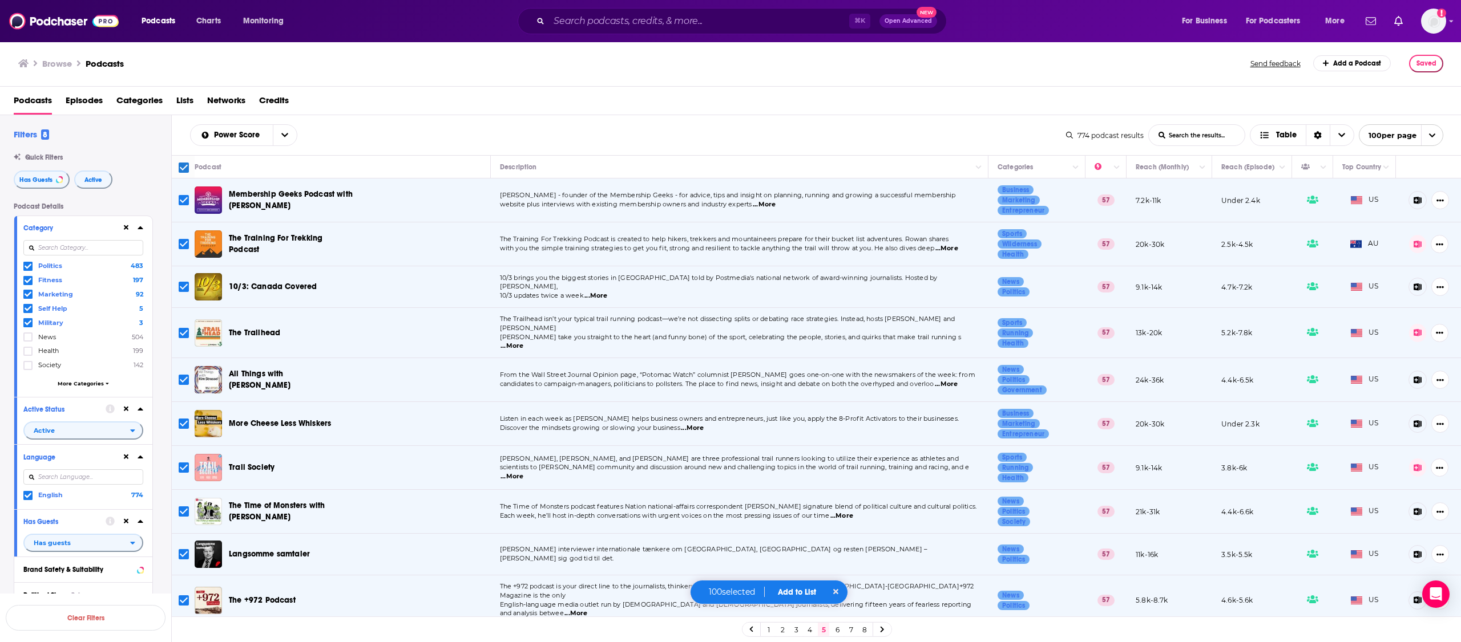
click at [794, 596] on button "Add to List" at bounding box center [797, 593] width 56 height 10
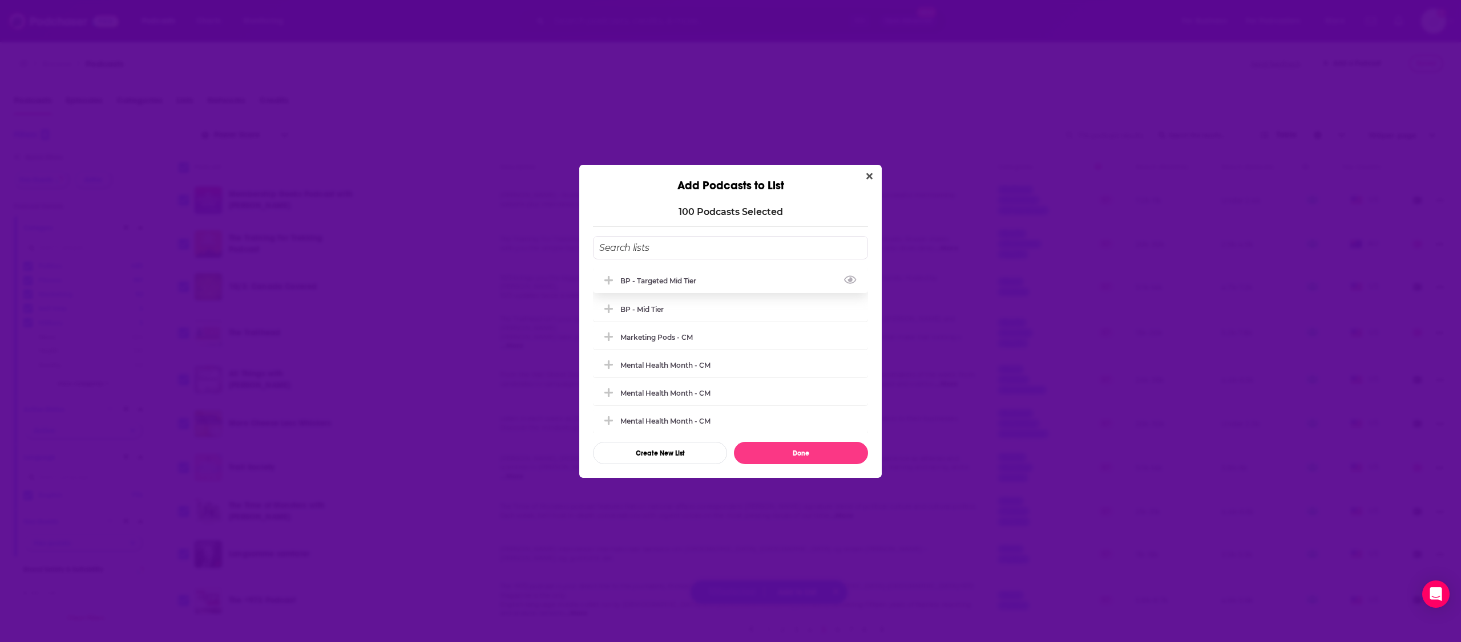
drag, startPoint x: 663, startPoint y: 274, endPoint x: 849, endPoint y: 485, distance: 280.9
click at [663, 274] on div "BP - Targeted Mid Tier" at bounding box center [730, 280] width 275 height 25
click at [786, 458] on button "Done" at bounding box center [801, 453] width 134 height 22
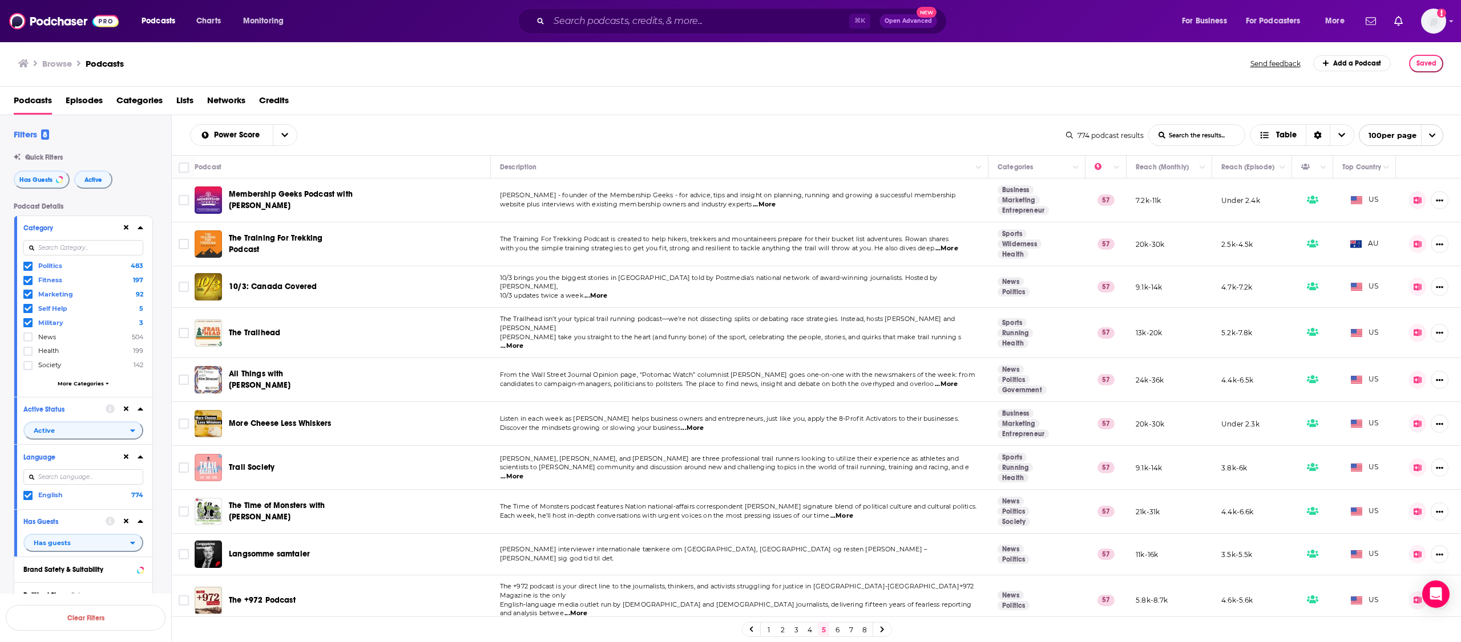
click at [810, 633] on link "4" at bounding box center [809, 630] width 11 height 14
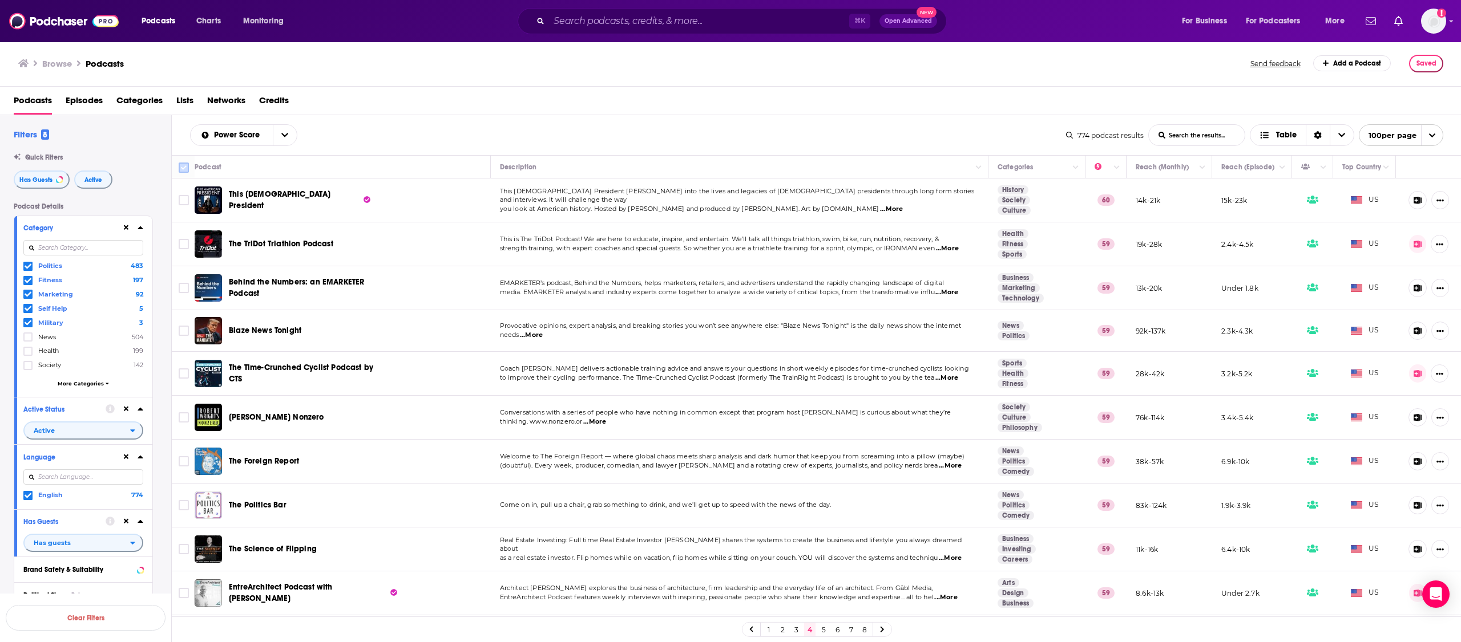
click at [185, 172] on input "Toggle select all" at bounding box center [184, 168] width 10 height 10
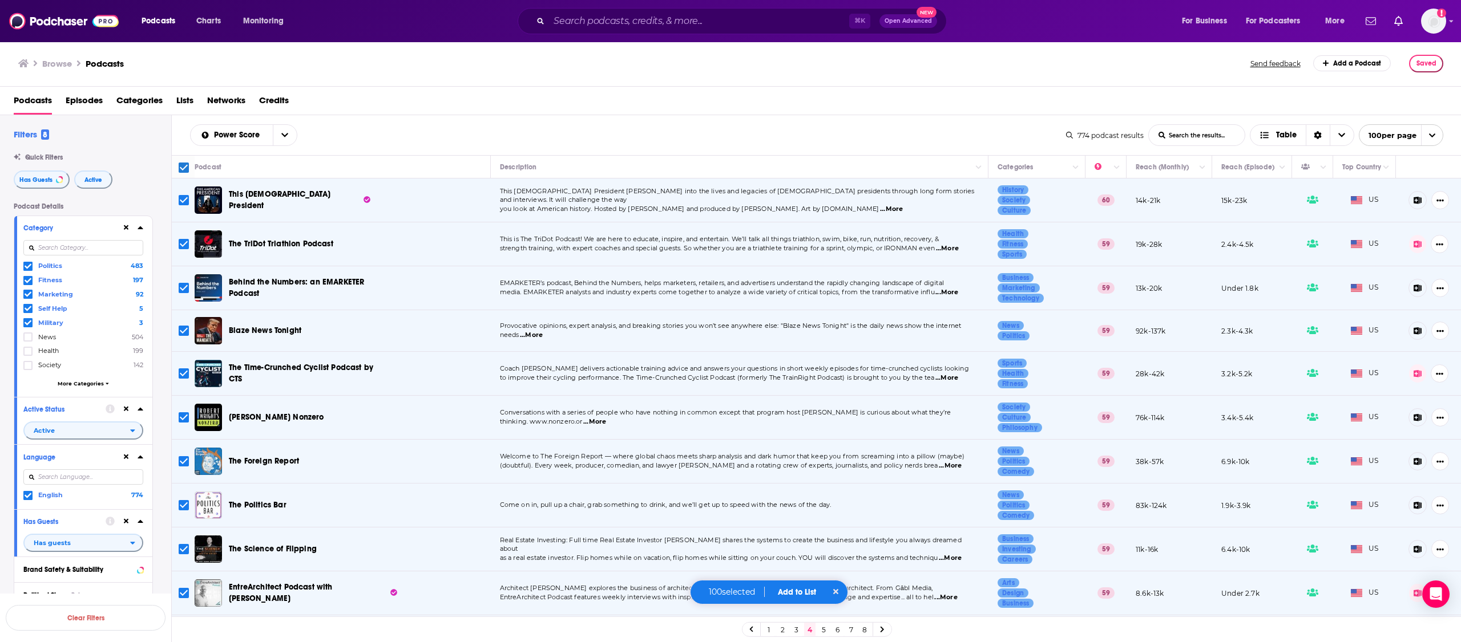
click at [799, 593] on button "Add to List" at bounding box center [797, 593] width 56 height 10
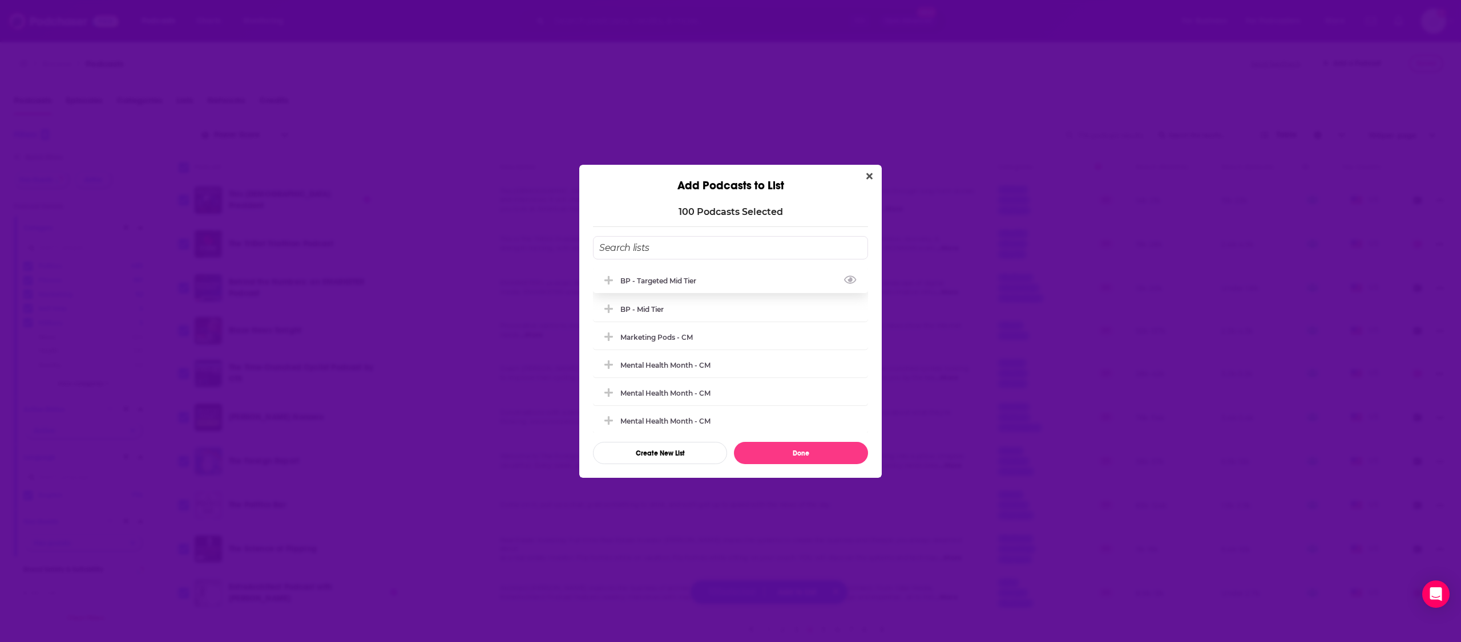
click at [674, 284] on div "BP - Targeted Mid Tier" at bounding box center [661, 281] width 83 height 9
click at [798, 458] on button "Done" at bounding box center [801, 453] width 134 height 22
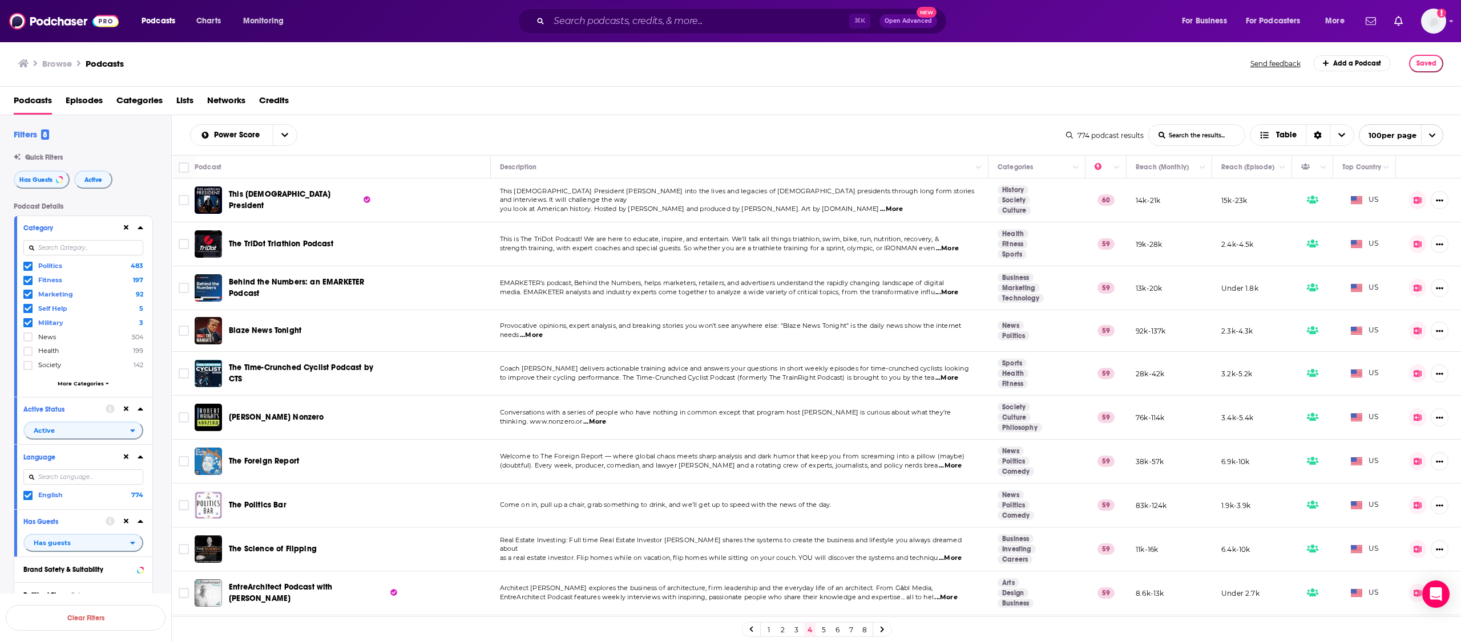
click at [798, 631] on link "3" at bounding box center [795, 630] width 11 height 14
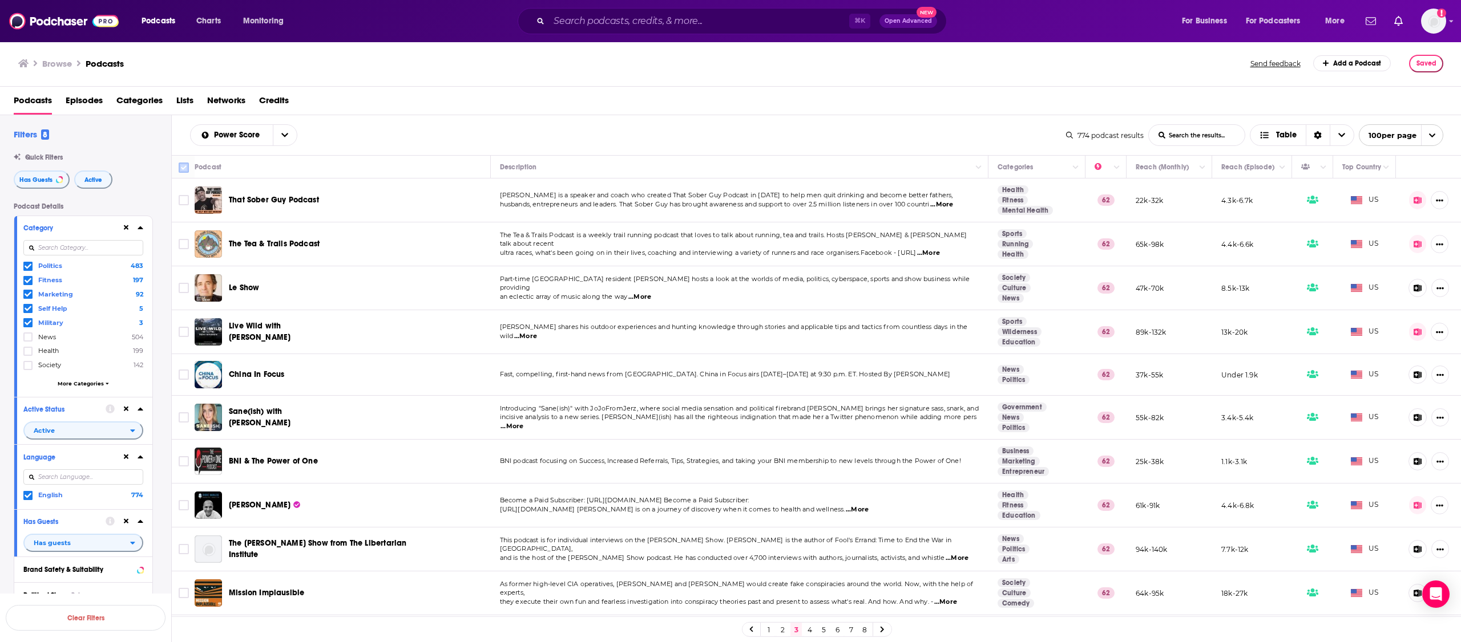
click at [189, 170] on span at bounding box center [184, 168] width 10 height 10
click at [185, 172] on input "Toggle select all" at bounding box center [184, 168] width 10 height 10
checkbox input "true"
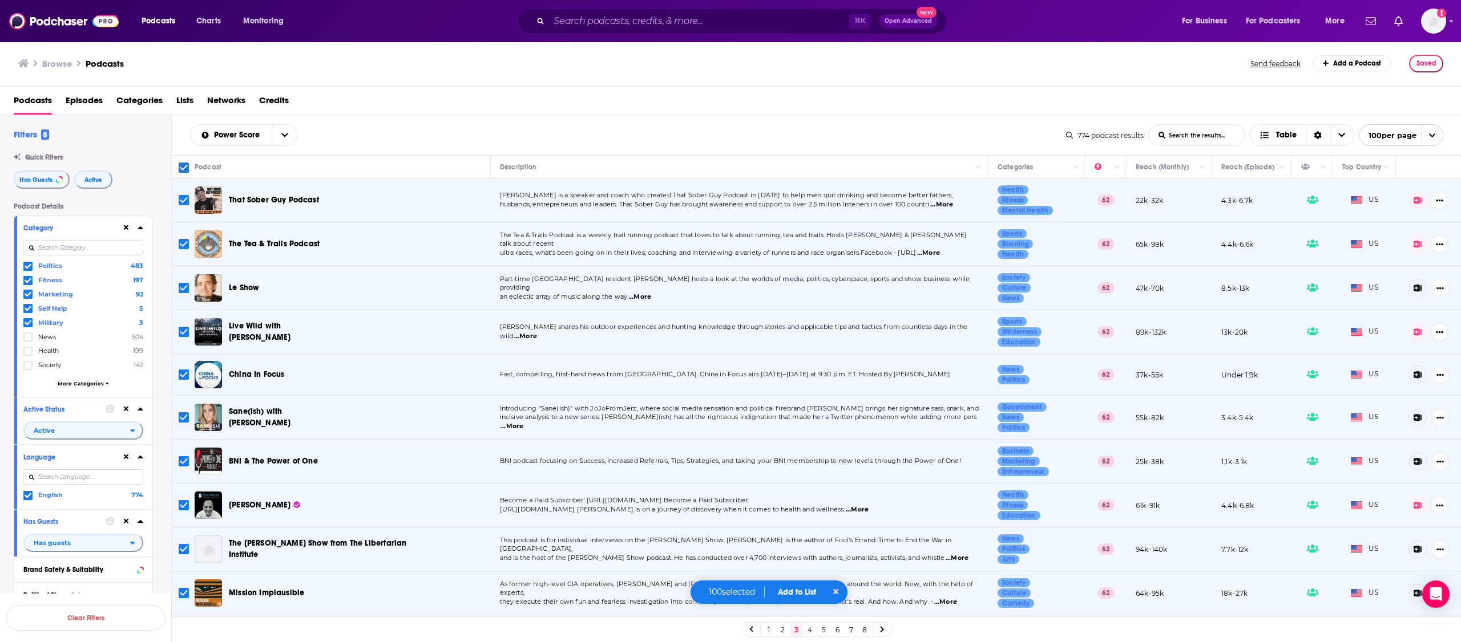
click at [794, 590] on button "Add to List" at bounding box center [797, 593] width 56 height 10
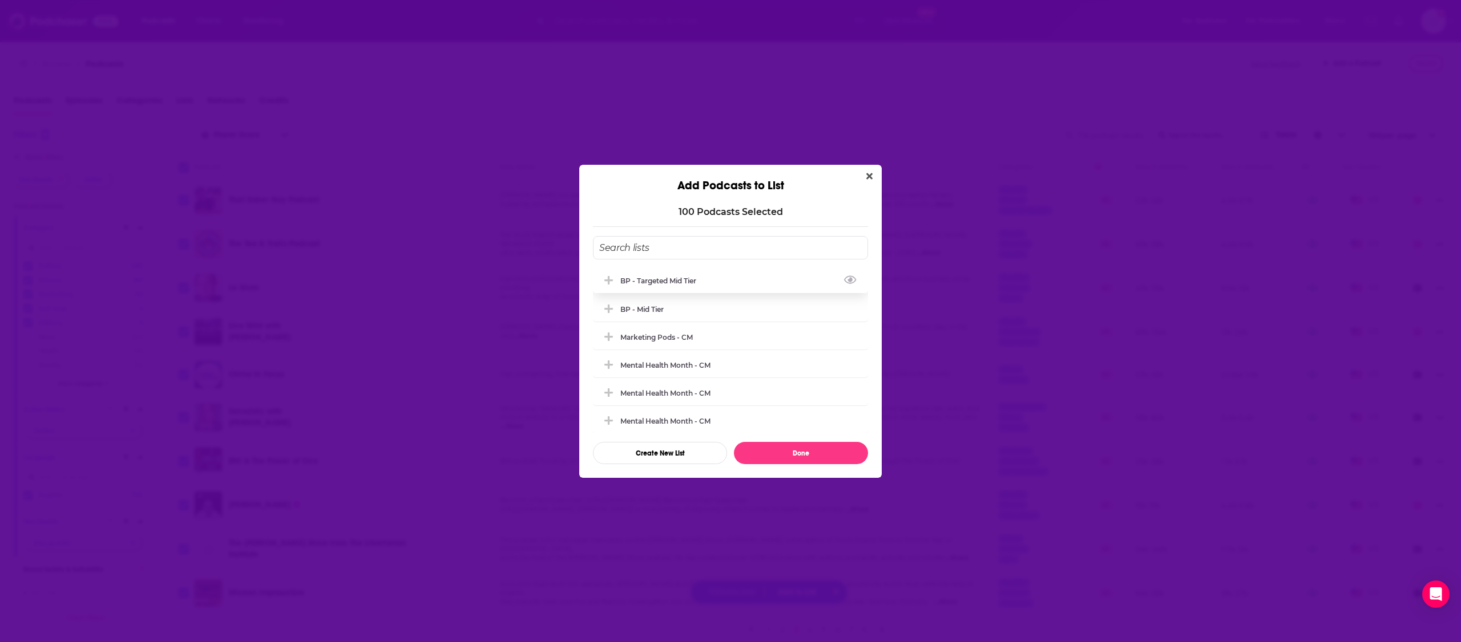
click at [669, 276] on div "BP - Targeted Mid Tier" at bounding box center [730, 280] width 275 height 25
click at [789, 455] on button "Done" at bounding box center [801, 453] width 134 height 22
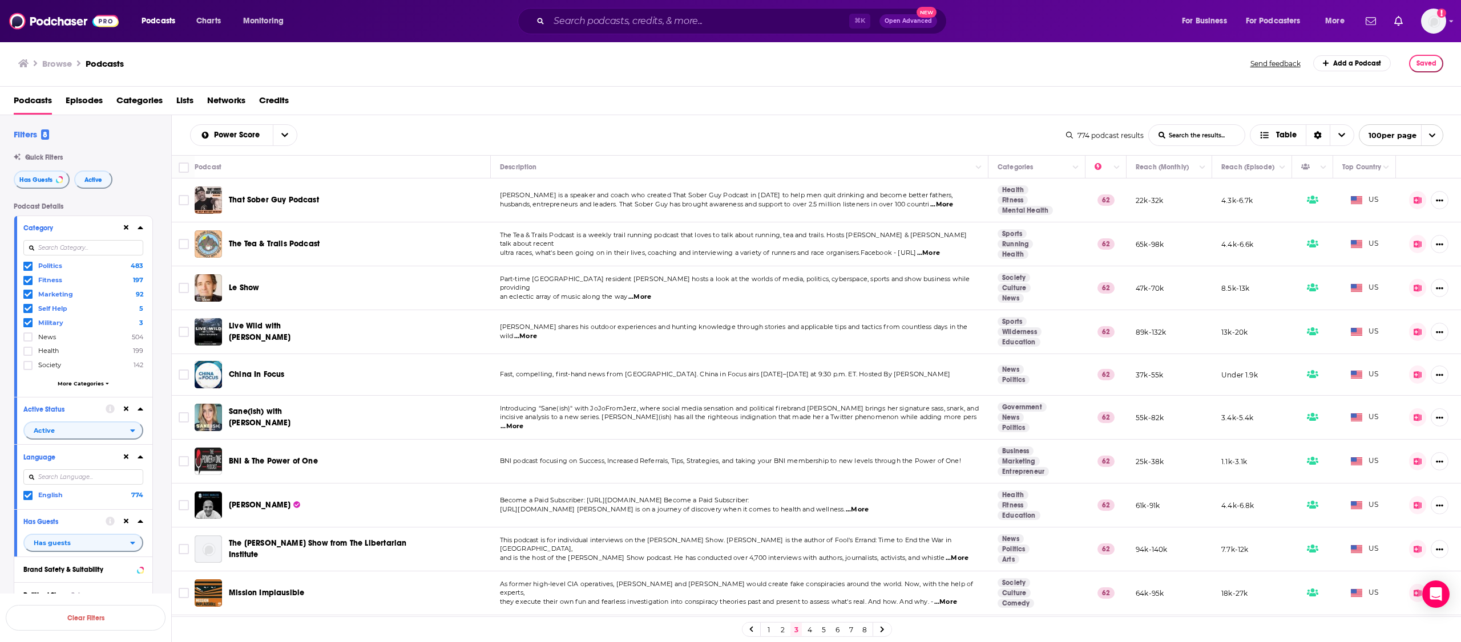
click at [782, 629] on link "2" at bounding box center [782, 630] width 11 height 14
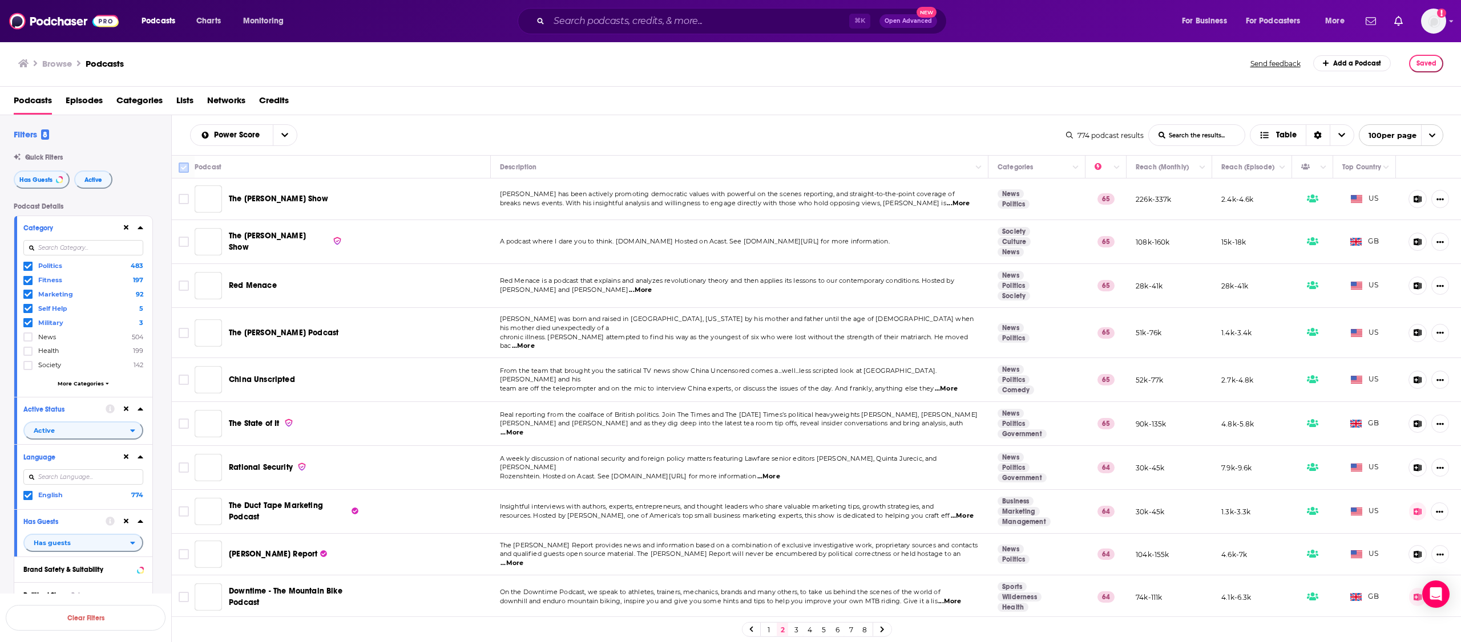
click at [188, 170] on input "Toggle select all" at bounding box center [184, 168] width 10 height 10
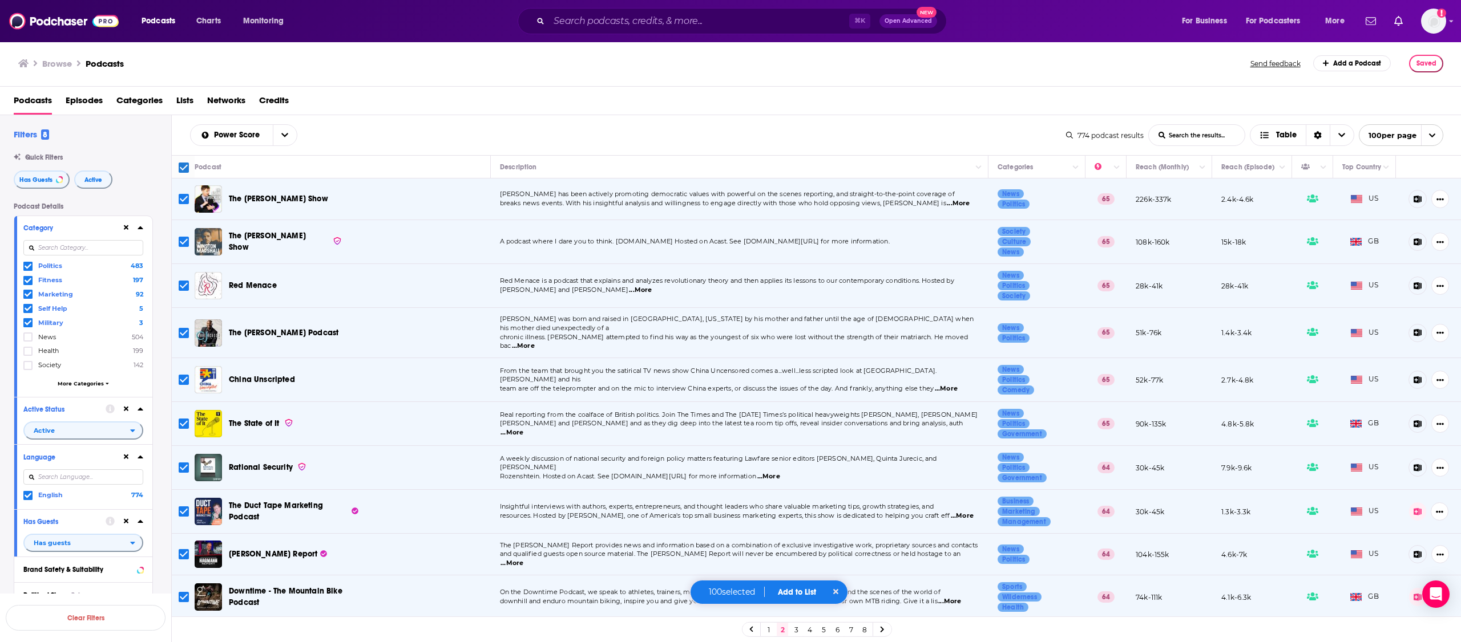
click at [802, 592] on button "Add to List" at bounding box center [797, 593] width 56 height 10
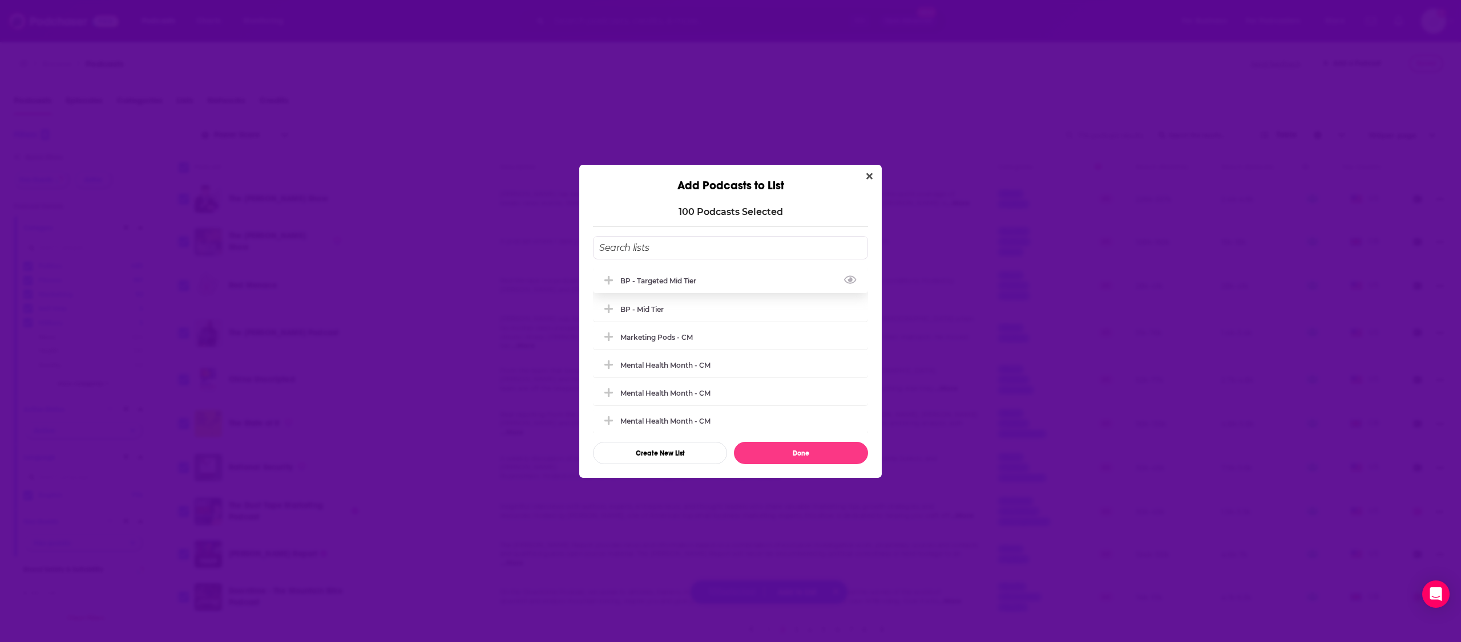
click at [658, 281] on div "BP - Targeted Mid Tier" at bounding box center [661, 281] width 83 height 9
click at [806, 452] on button "Done" at bounding box center [801, 453] width 134 height 22
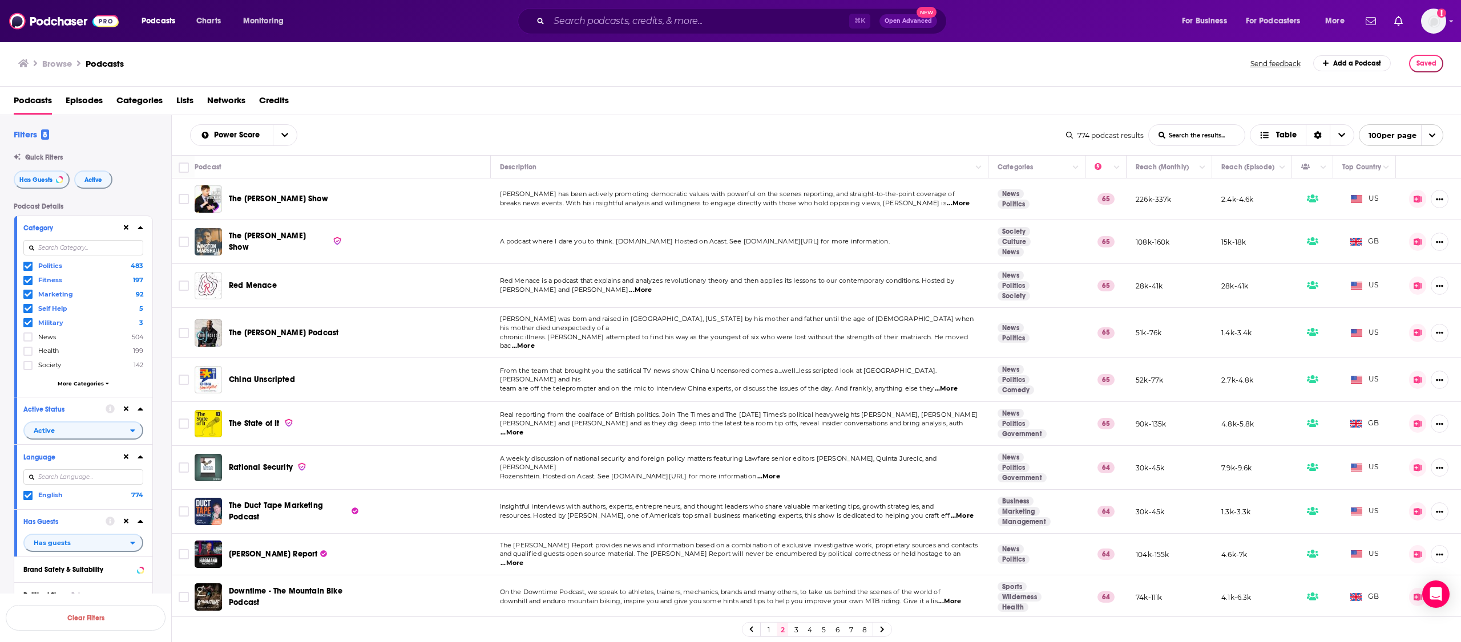
click at [767, 630] on link "1" at bounding box center [768, 630] width 11 height 14
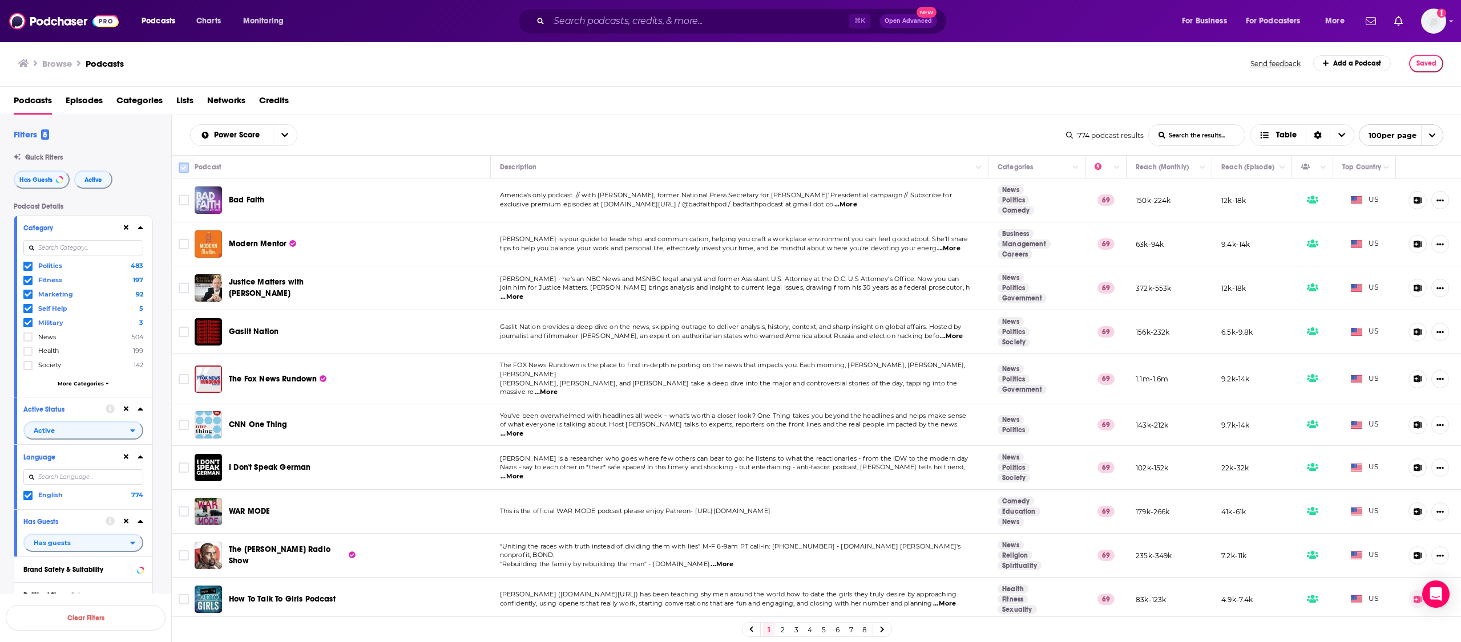
click at [184, 171] on input "Toggle select all" at bounding box center [184, 168] width 10 height 10
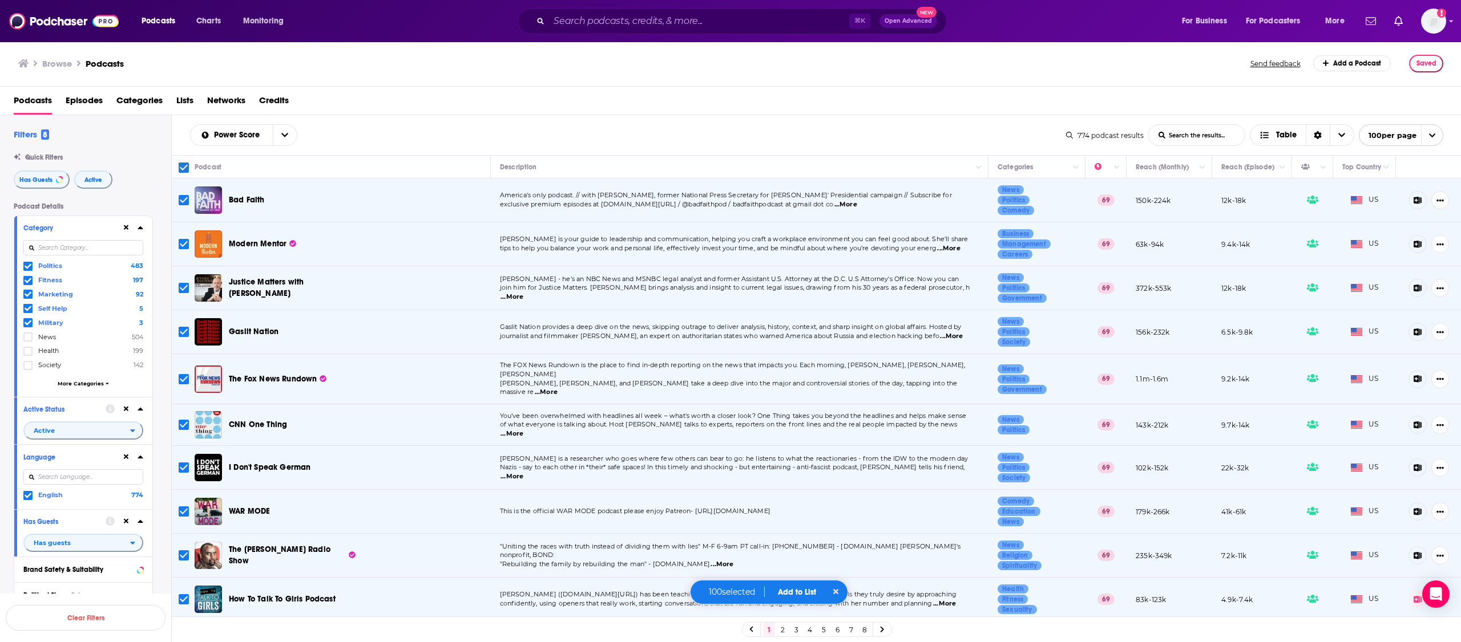
click at [803, 594] on button "Add to List" at bounding box center [797, 593] width 56 height 10
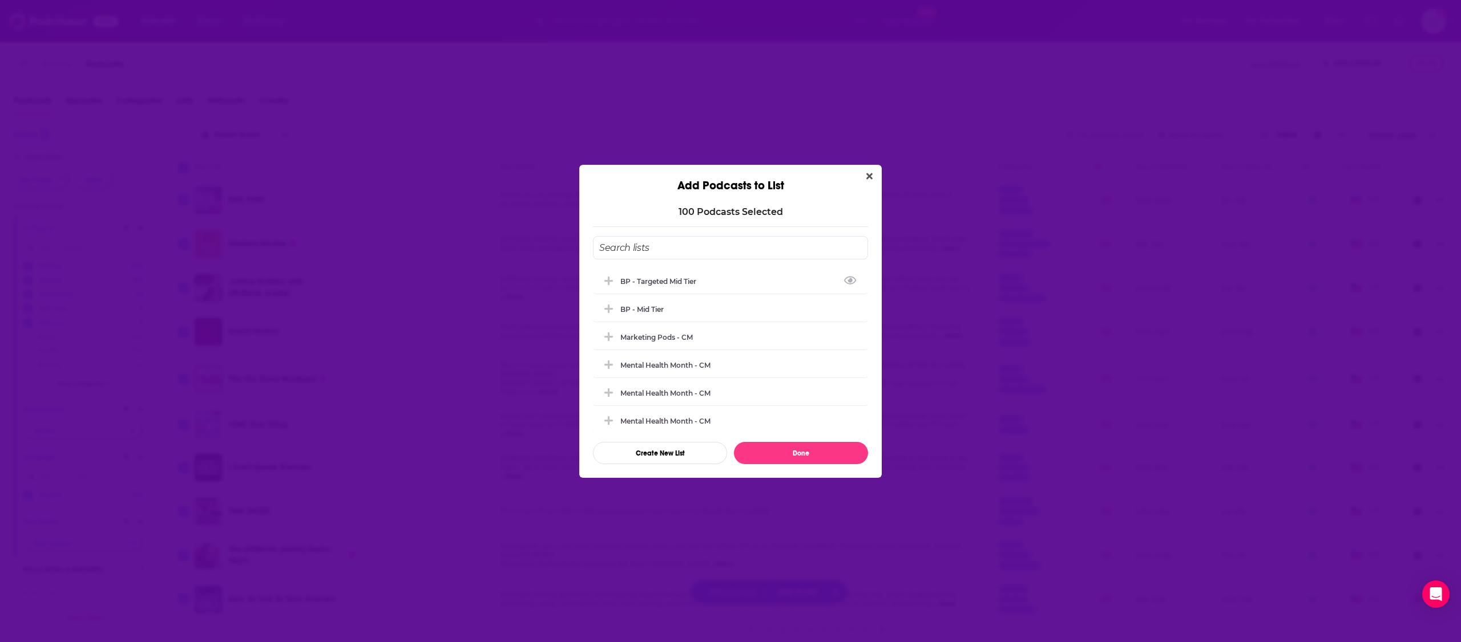
click at [685, 284] on div "BP - Targeted Mid Tier" at bounding box center [661, 281] width 83 height 9
click at [815, 452] on button "Done" at bounding box center [801, 453] width 134 height 22
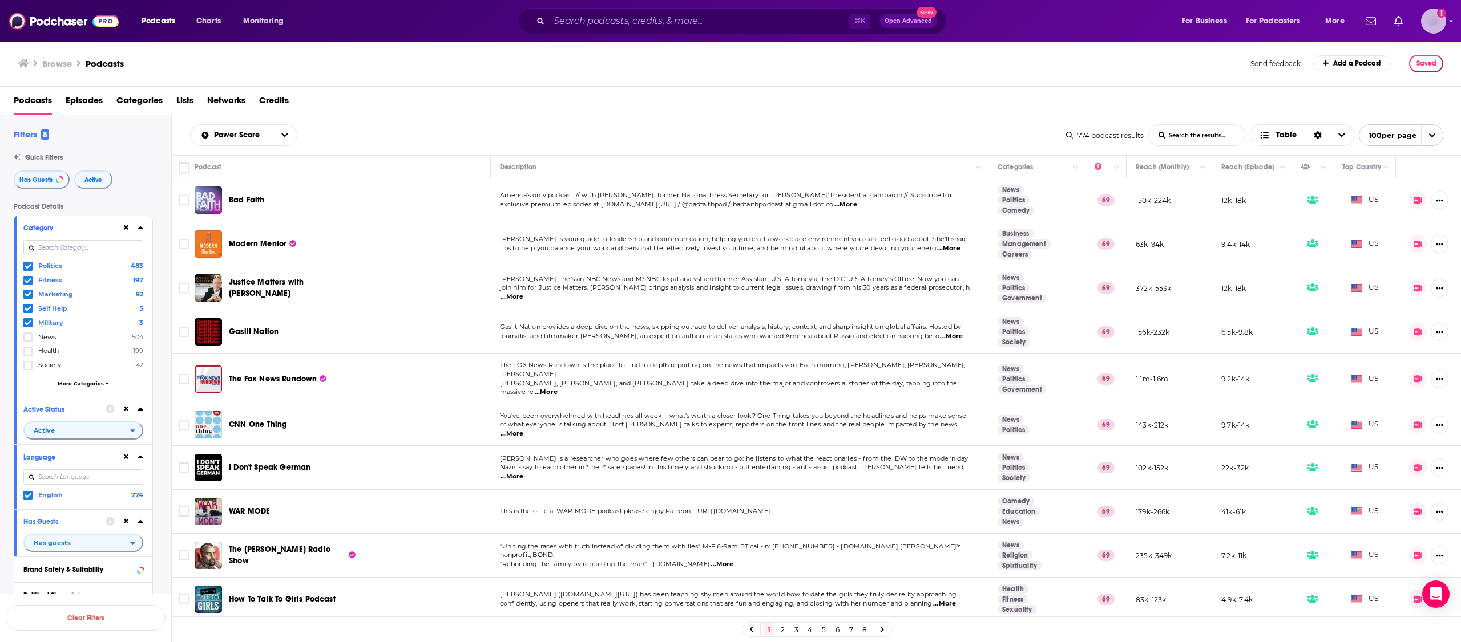
click at [1438, 19] on img "Logged in as LLassiter" at bounding box center [1433, 21] width 25 height 25
click at [26, 340] on icon at bounding box center [28, 337] width 7 height 5
click at [28, 281] on icon at bounding box center [28, 280] width 7 height 5
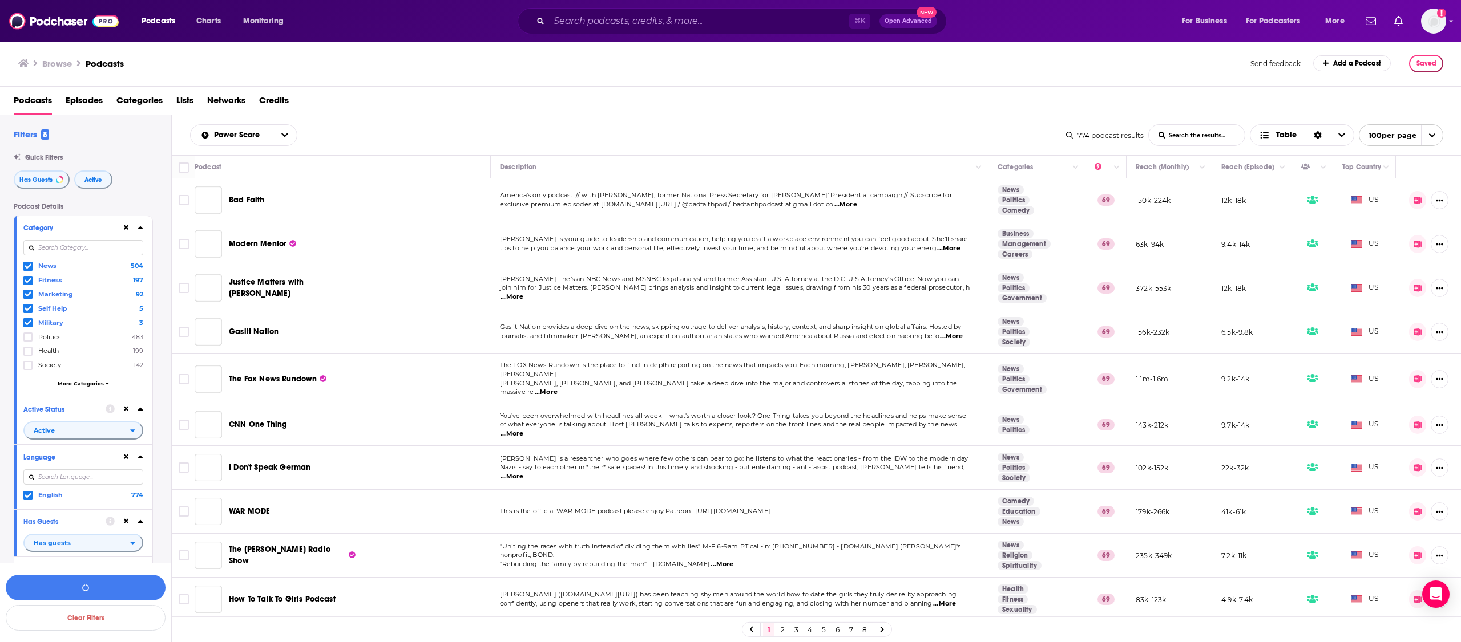
click at [27, 295] on icon at bounding box center [28, 294] width 7 height 7
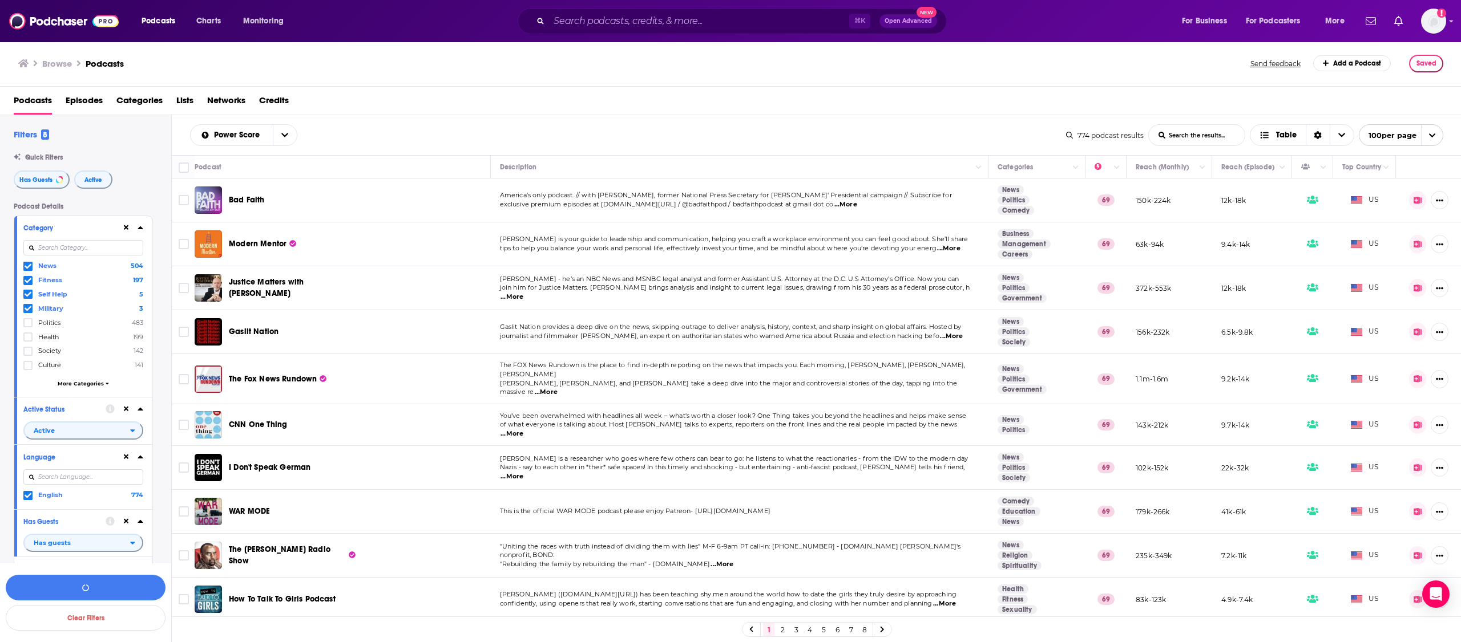
click at [30, 282] on icon at bounding box center [28, 280] width 7 height 7
click at [83, 585] on button "View 1k Results" at bounding box center [86, 588] width 160 height 26
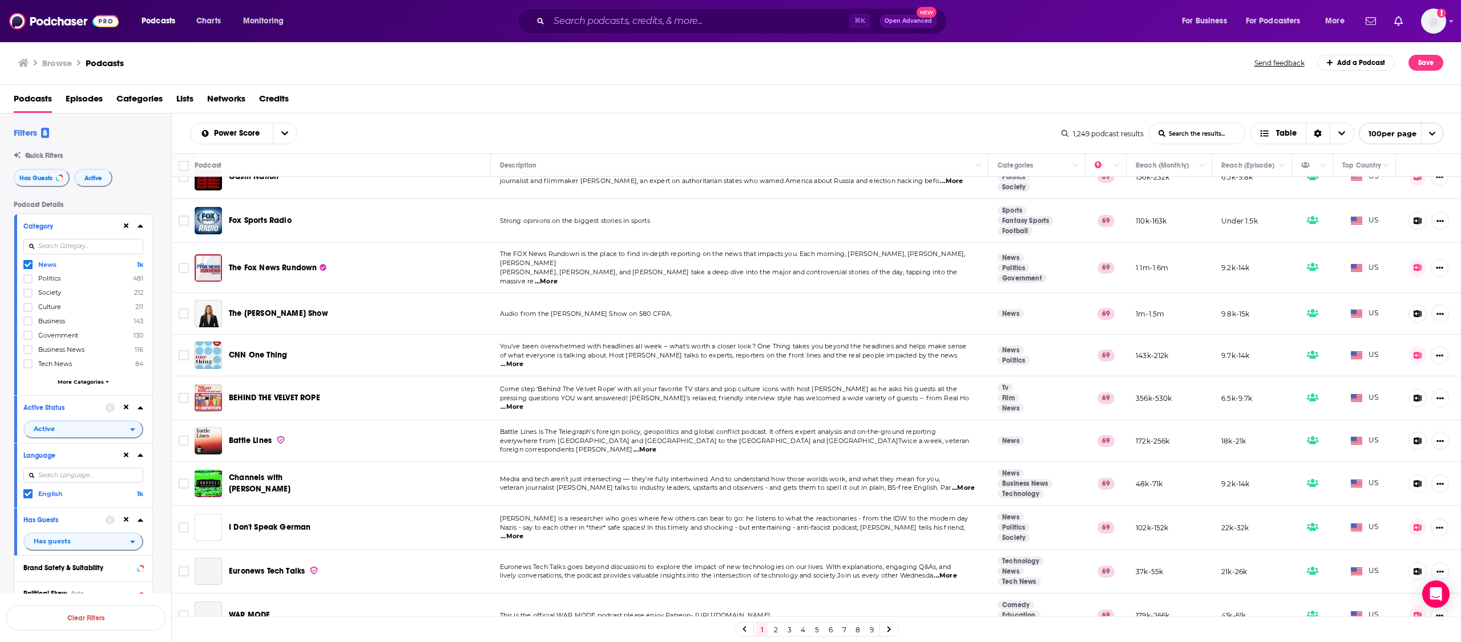
scroll to position [435, 0]
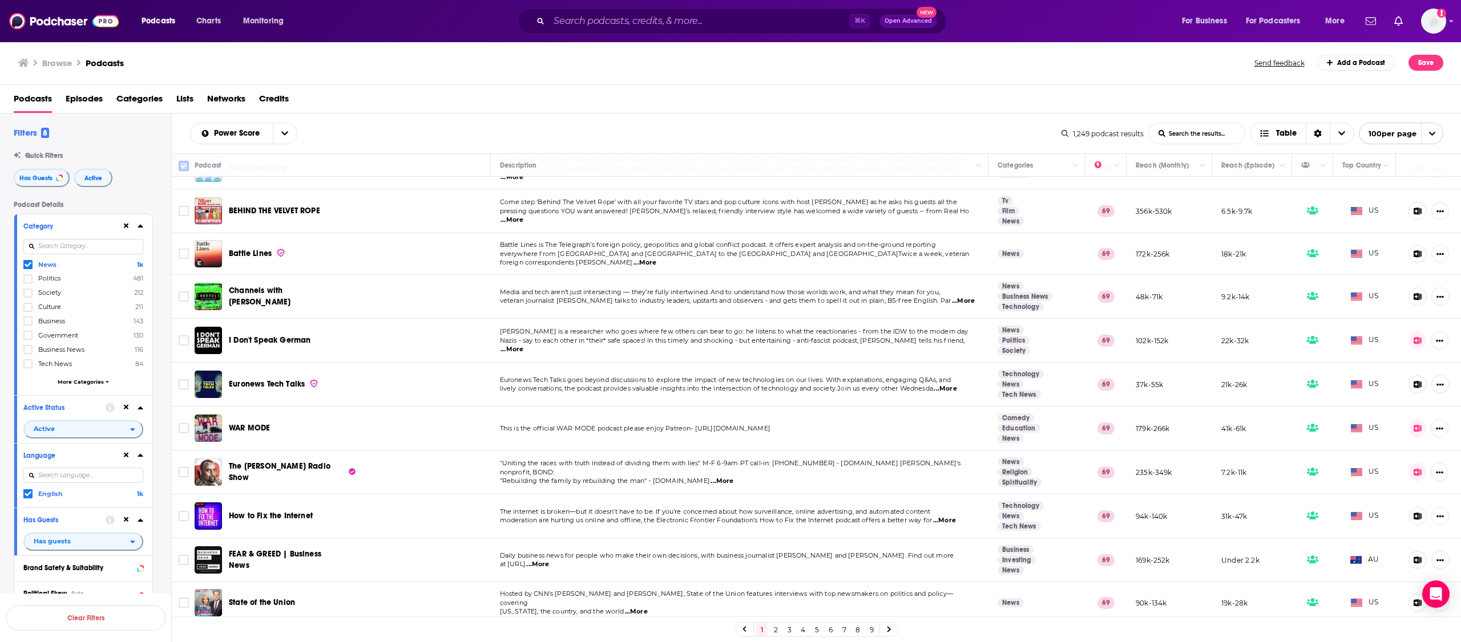
click at [186, 167] on input "Toggle select all" at bounding box center [184, 166] width 10 height 10
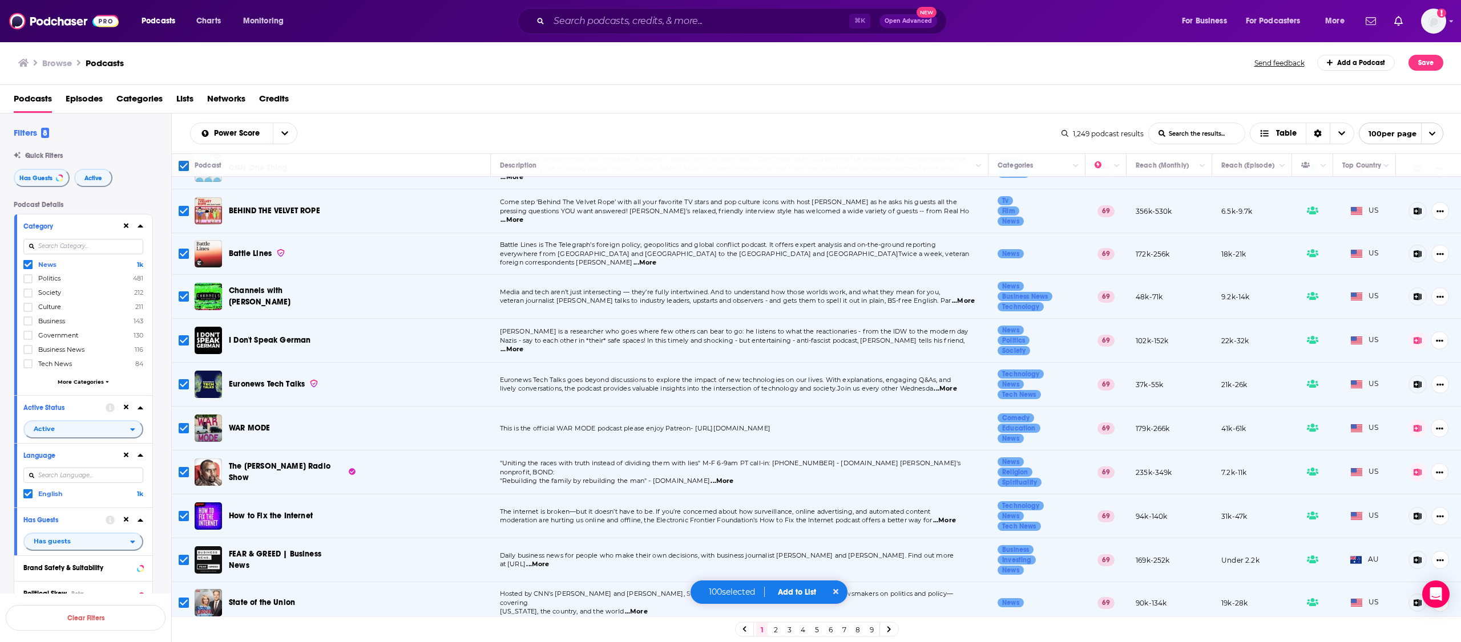
click at [864, 632] on div "1 2 3 4 5 6 7 8 9" at bounding box center [817, 630] width 164 height 15
click at [874, 629] on link "9" at bounding box center [871, 630] width 11 height 14
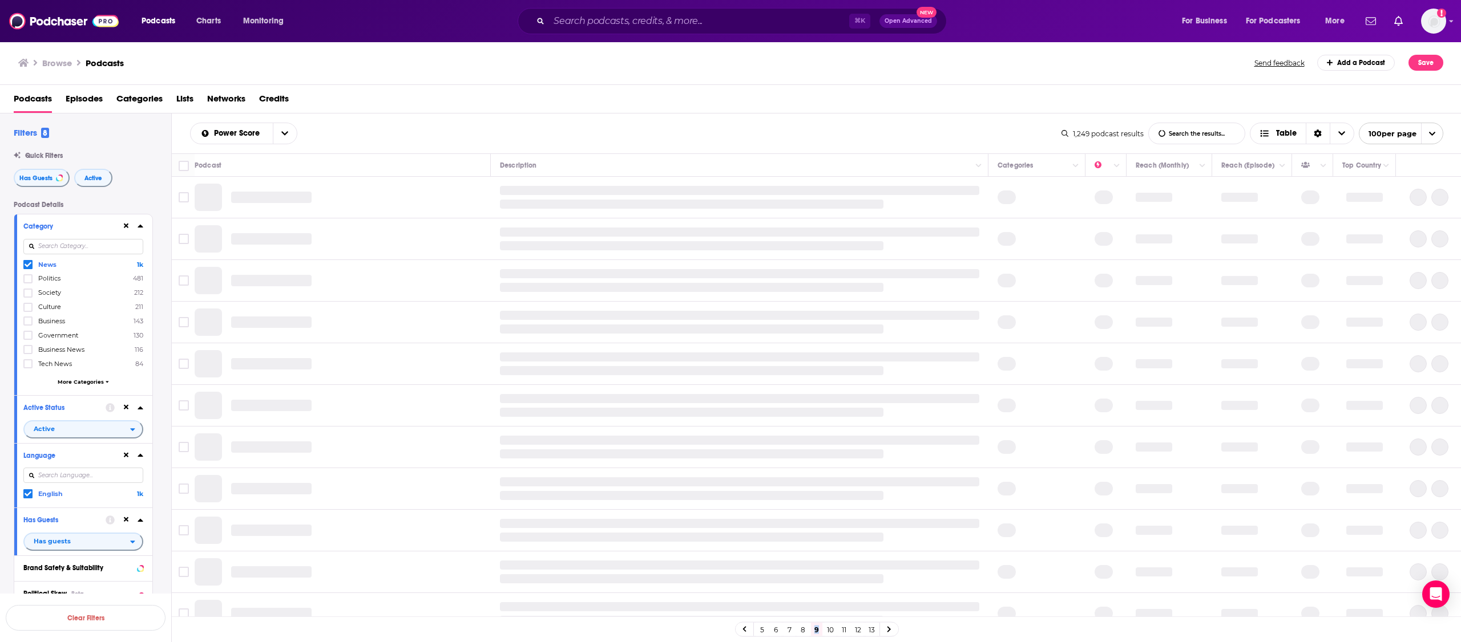
click at [873, 630] on link "13" at bounding box center [871, 630] width 11 height 14
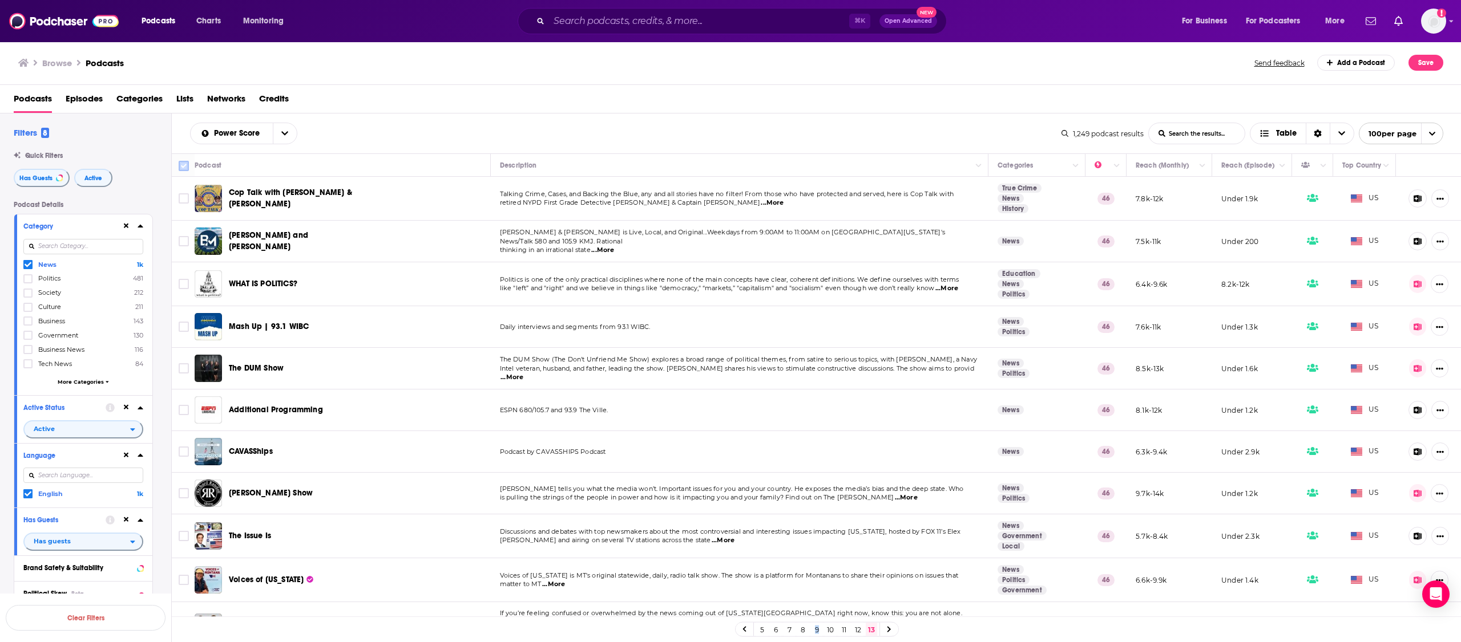
click at [187, 167] on input "Toggle select all" at bounding box center [184, 166] width 10 height 10
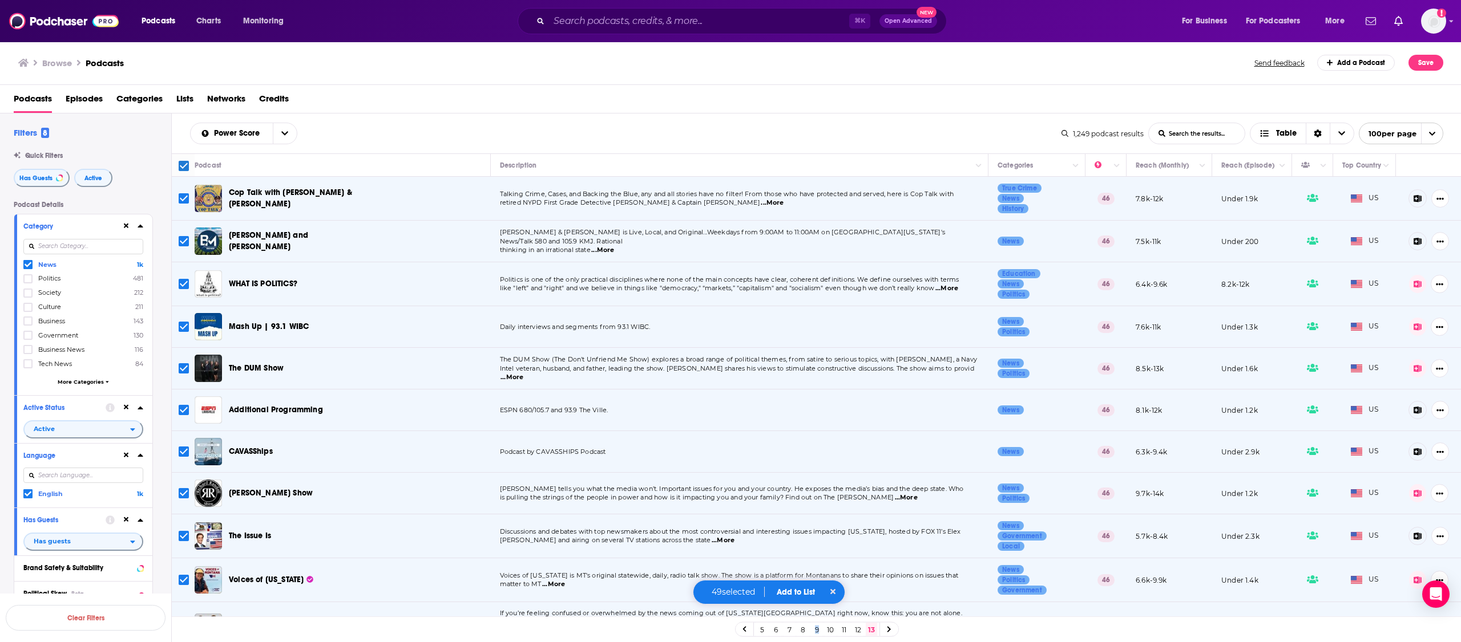
click at [806, 593] on button "Add to List" at bounding box center [795, 593] width 56 height 10
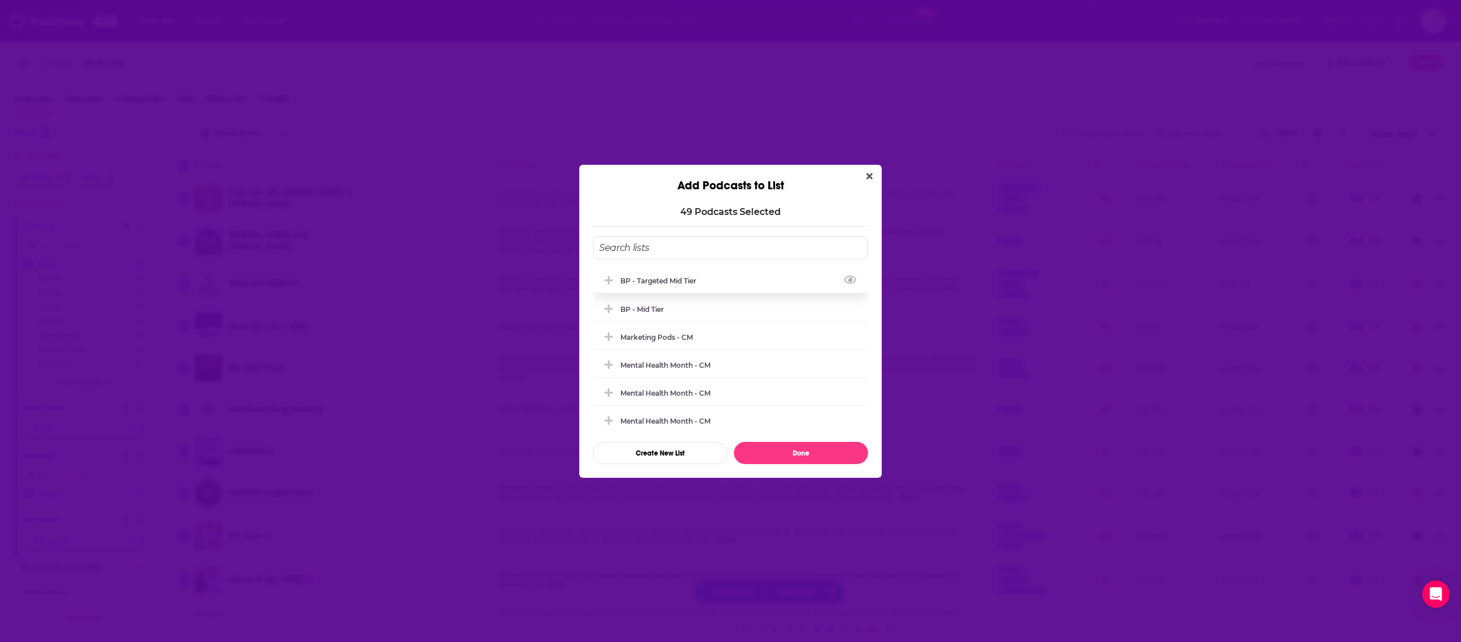
click at [681, 284] on div "BP - Targeted Mid Tier" at bounding box center [661, 281] width 83 height 9
click at [822, 457] on button "Done" at bounding box center [801, 453] width 134 height 22
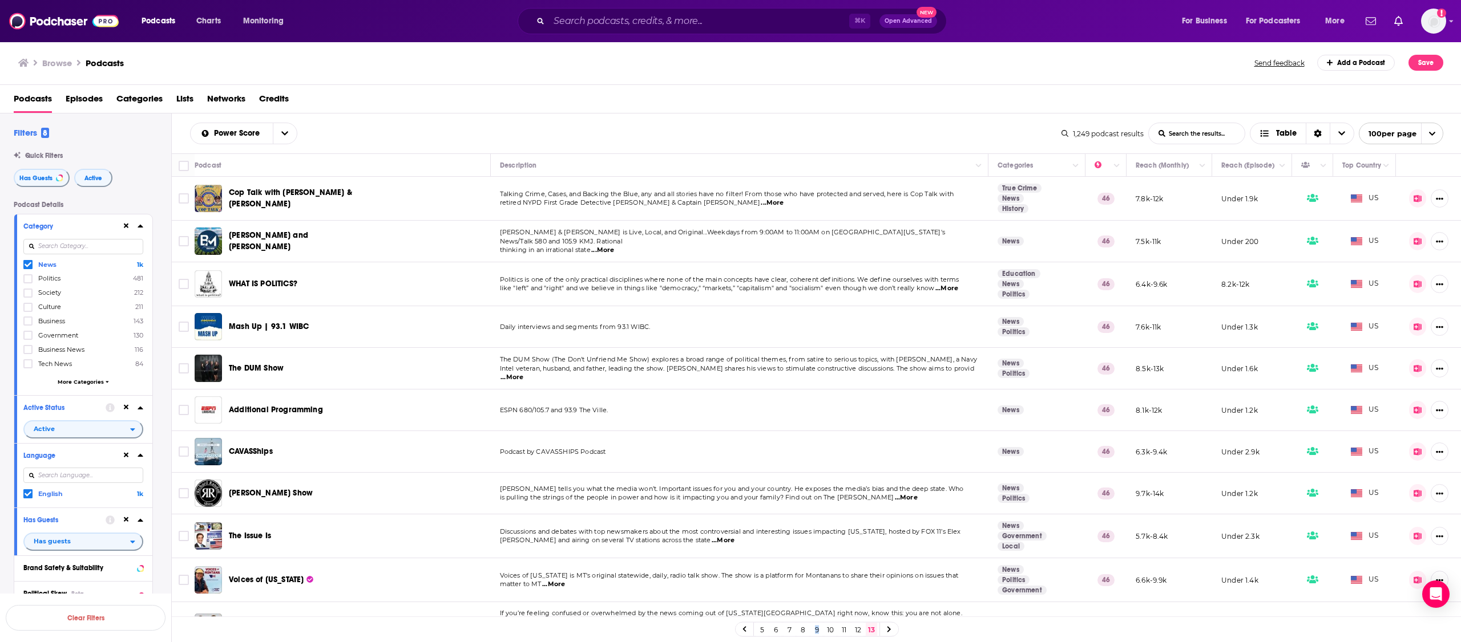
click at [859, 627] on link "12" at bounding box center [857, 630] width 11 height 14
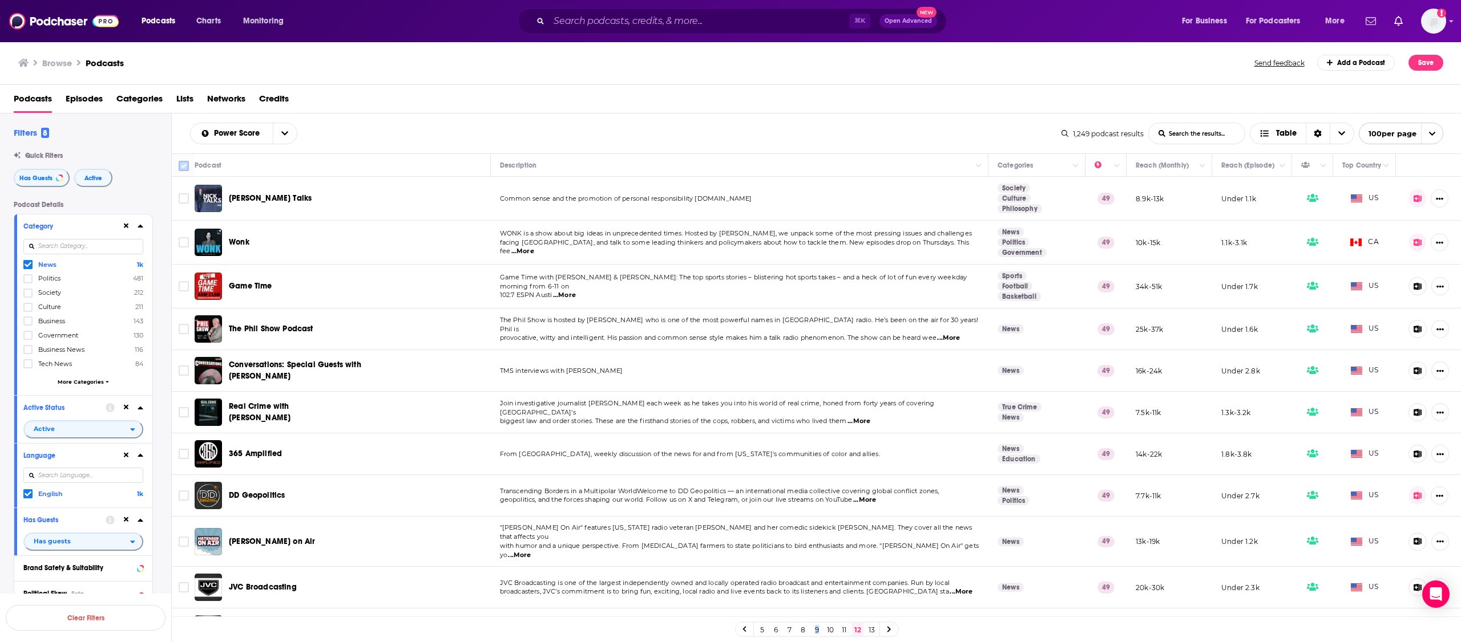
click at [180, 167] on input "Toggle select all" at bounding box center [184, 166] width 10 height 10
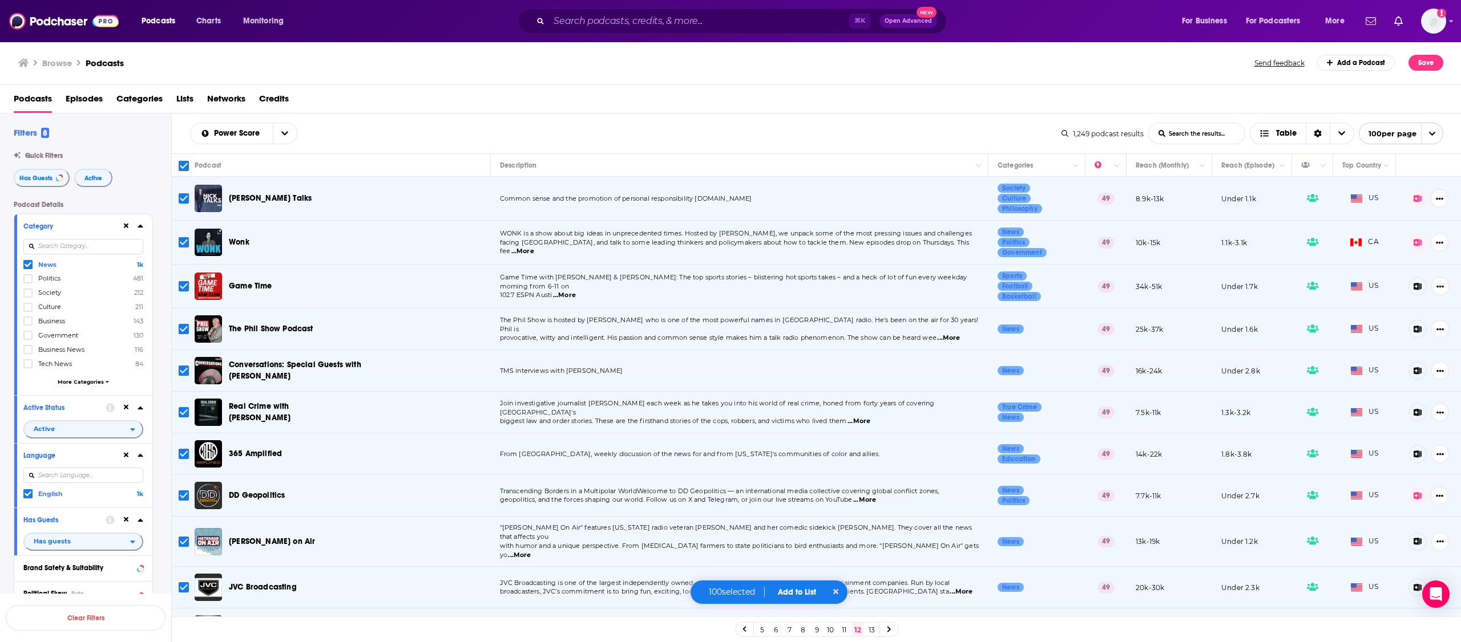
click at [805, 598] on div "100 selected Add to List" at bounding box center [769, 592] width 159 height 25
click at [801, 597] on button "Add to List" at bounding box center [797, 593] width 56 height 10
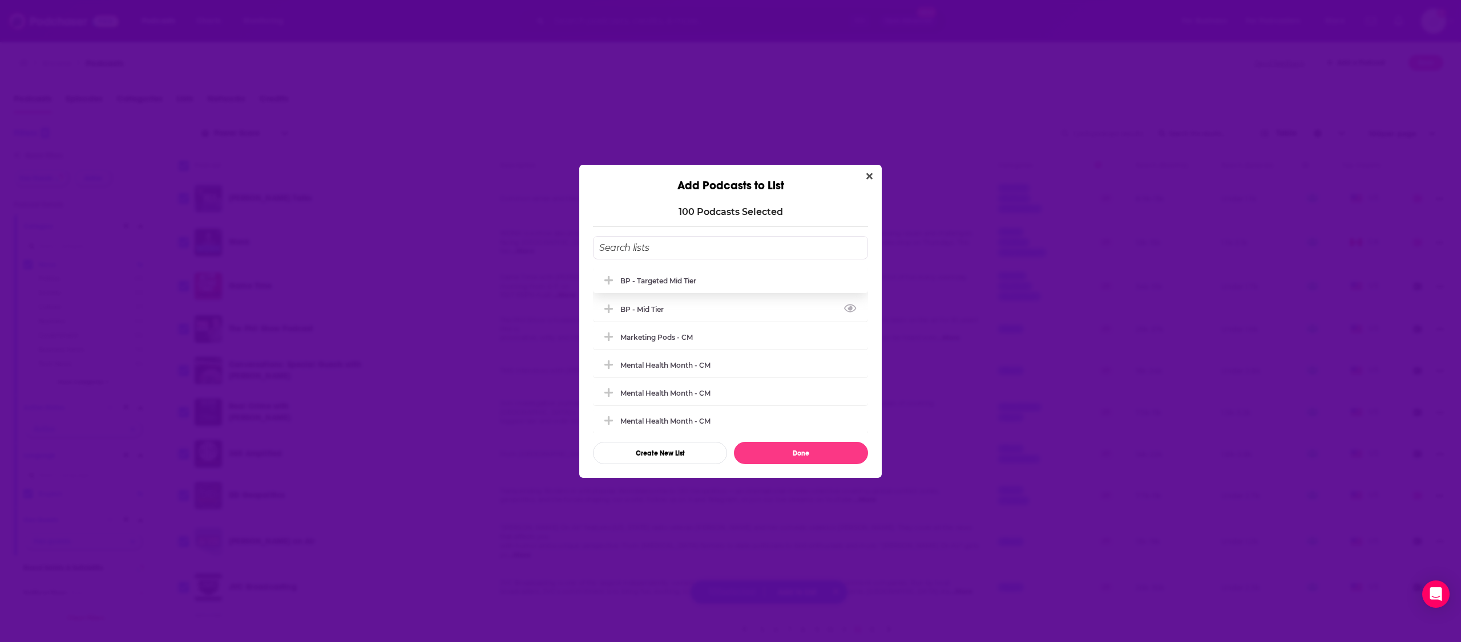
click at [657, 276] on div "BP - Targeted Mid Tier" at bounding box center [730, 280] width 275 height 25
click at [665, 282] on div "BP - Targeted Mid Tier" at bounding box center [661, 281] width 83 height 9
click at [792, 452] on button "Done" at bounding box center [801, 453] width 134 height 22
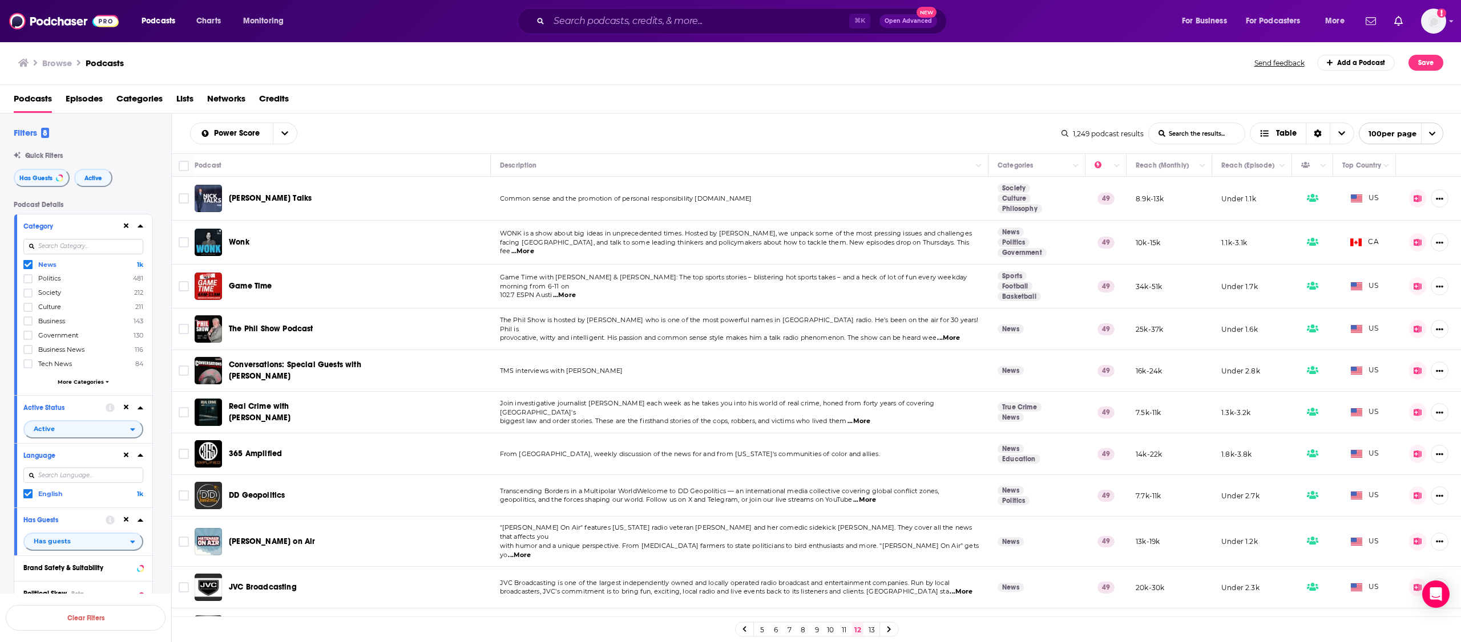
click at [844, 629] on link "11" at bounding box center [843, 630] width 11 height 14
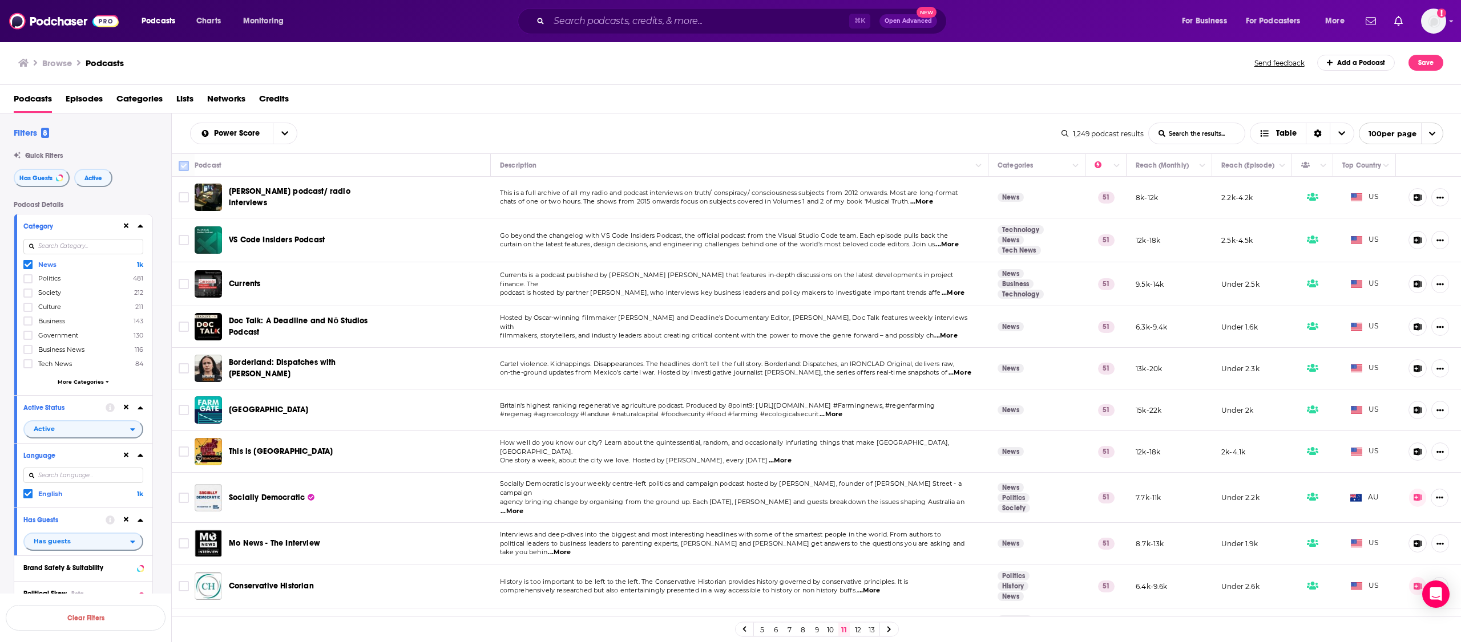
click at [184, 171] on input "Toggle select all" at bounding box center [184, 166] width 10 height 10
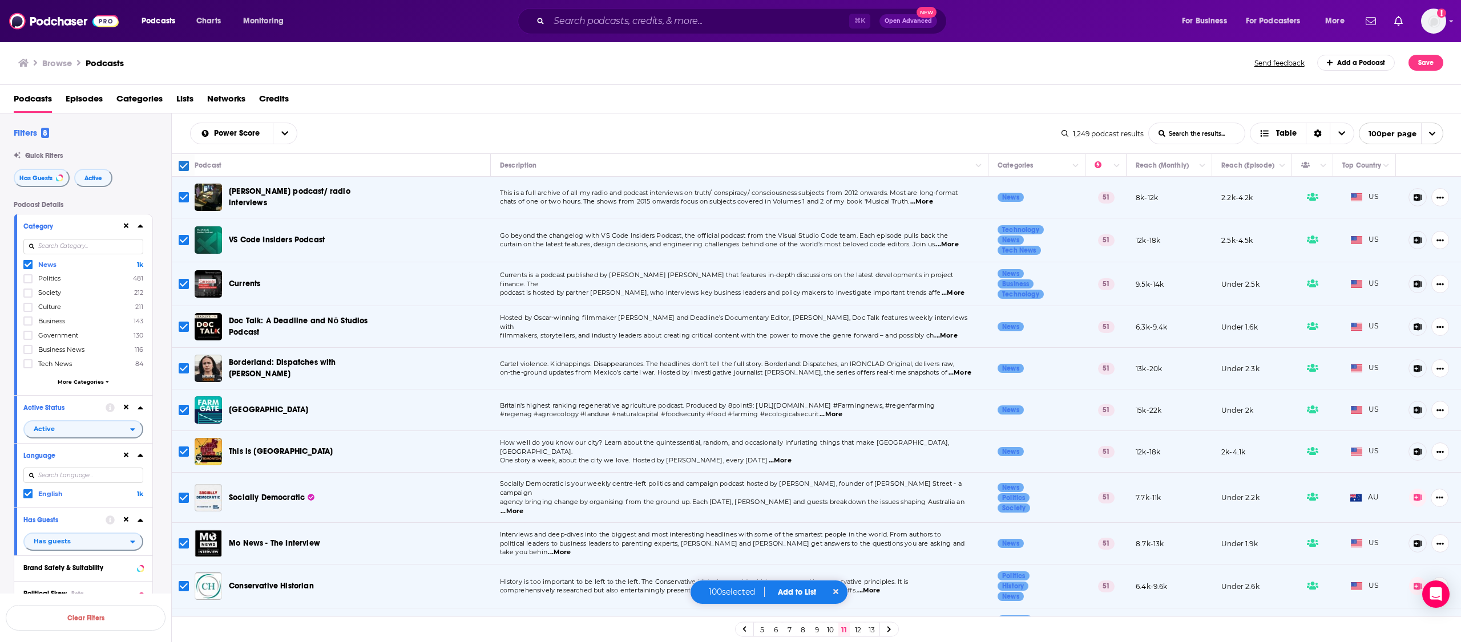
click at [806, 597] on div "100 selected Add to List" at bounding box center [769, 592] width 159 height 25
click at [795, 596] on button "Add to List" at bounding box center [797, 593] width 56 height 10
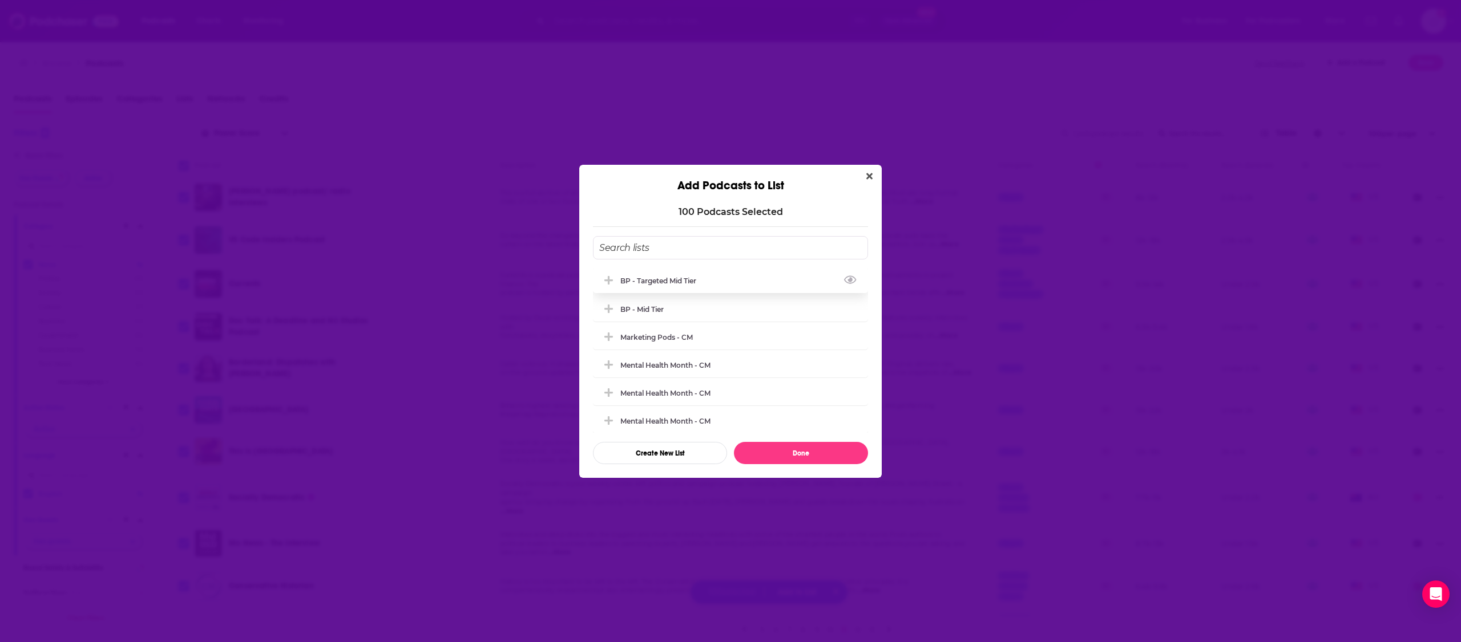
click at [670, 288] on div "BP - Targeted Mid Tier" at bounding box center [730, 280] width 275 height 25
click at [805, 450] on button "Done" at bounding box center [801, 453] width 134 height 22
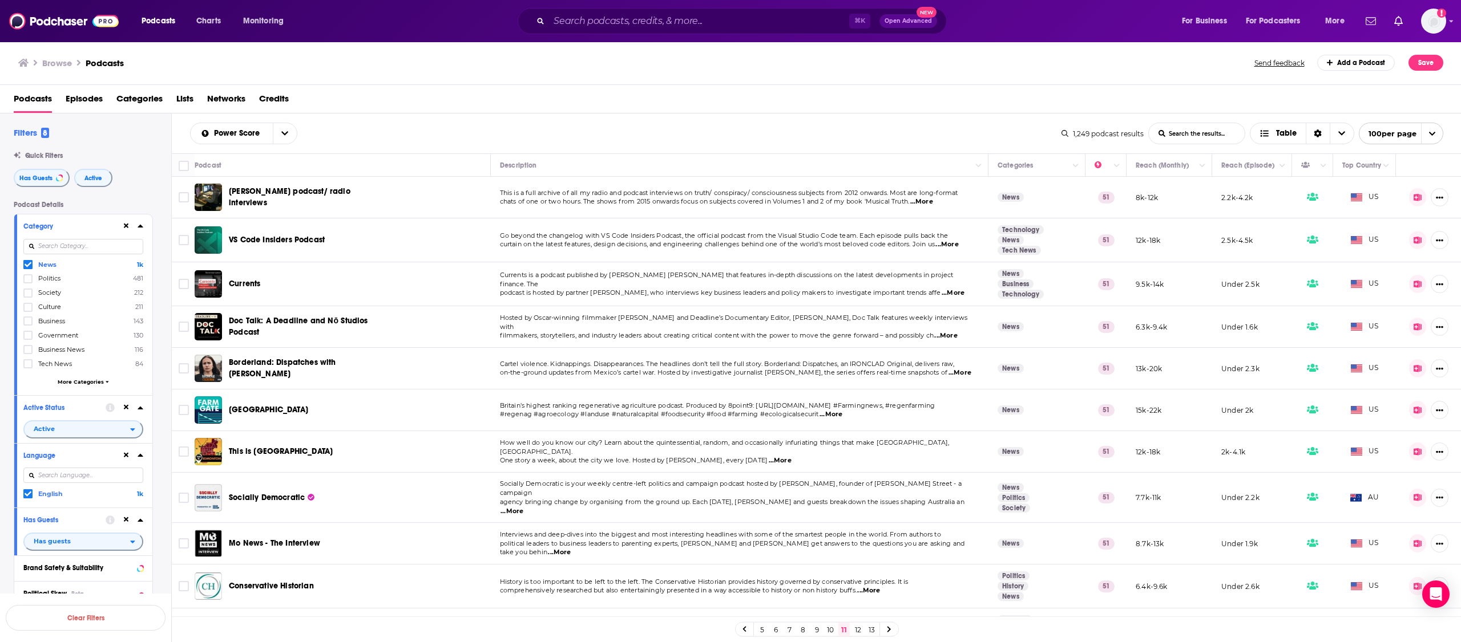
click at [832, 630] on link "10" at bounding box center [829, 630] width 11 height 14
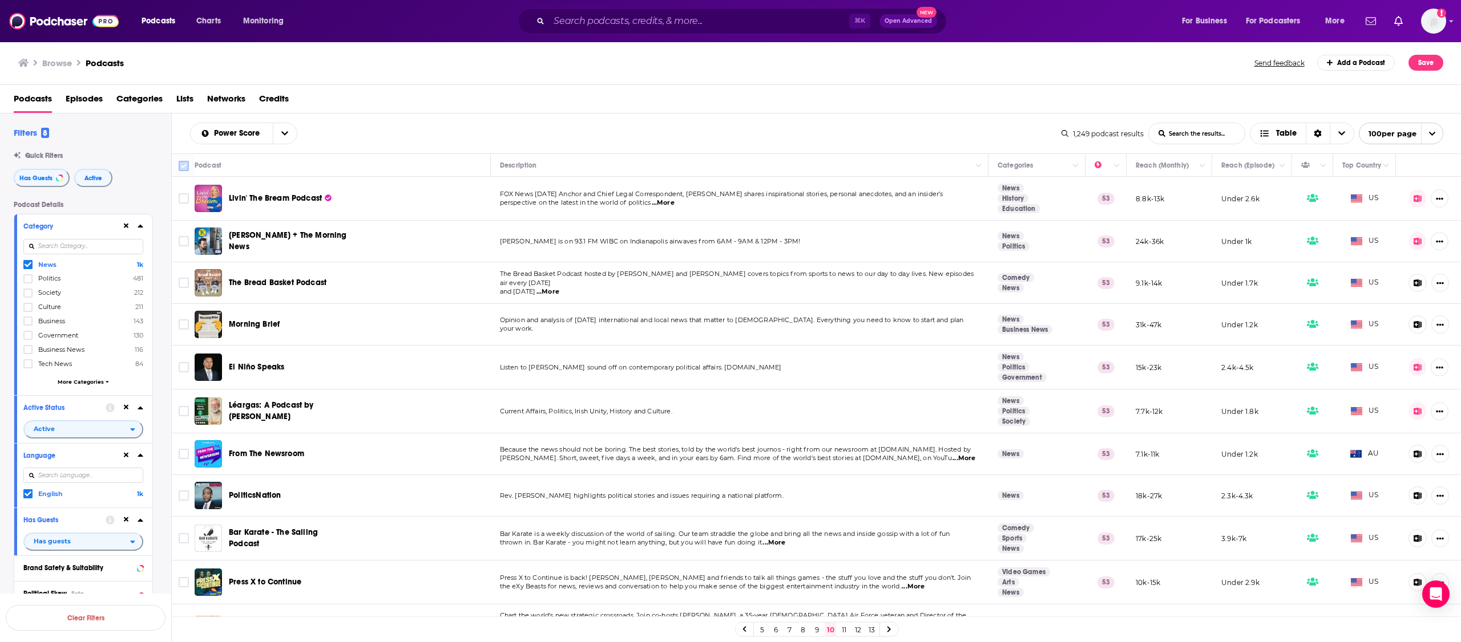
click at [184, 168] on input "Toggle select all" at bounding box center [184, 166] width 10 height 10
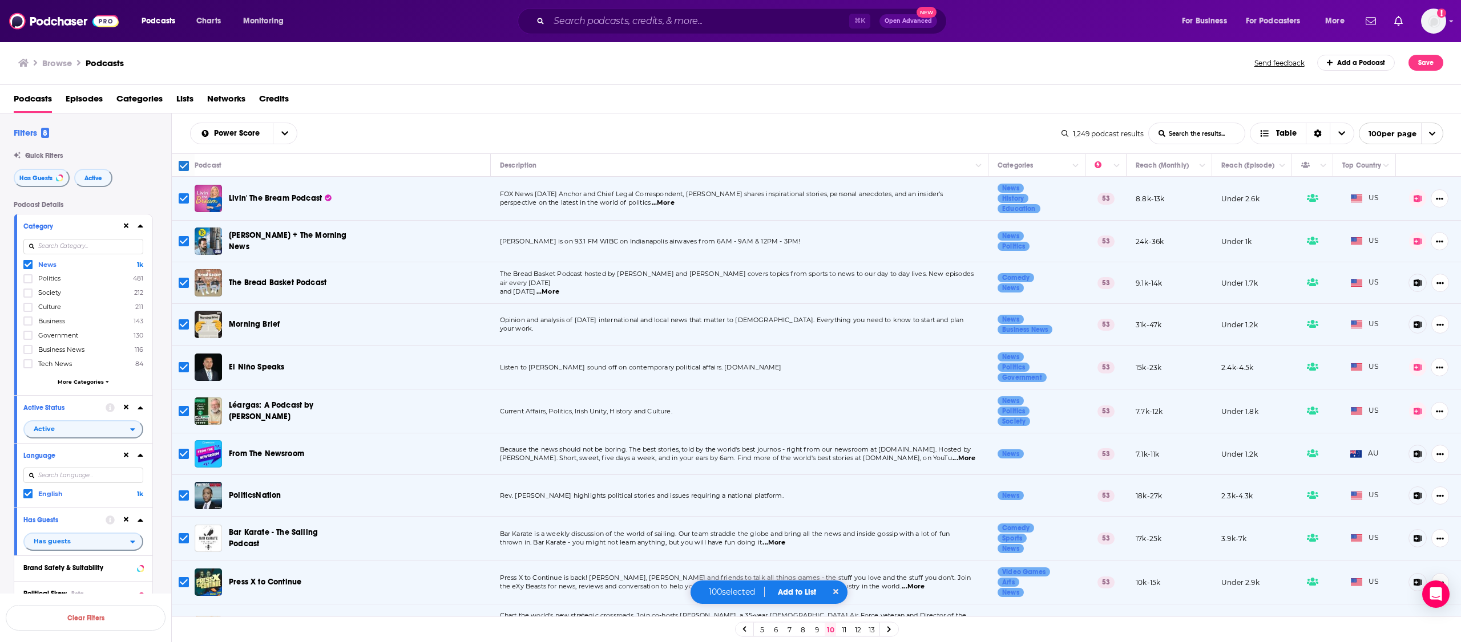
click at [796, 592] on button "Add to List" at bounding box center [797, 593] width 56 height 10
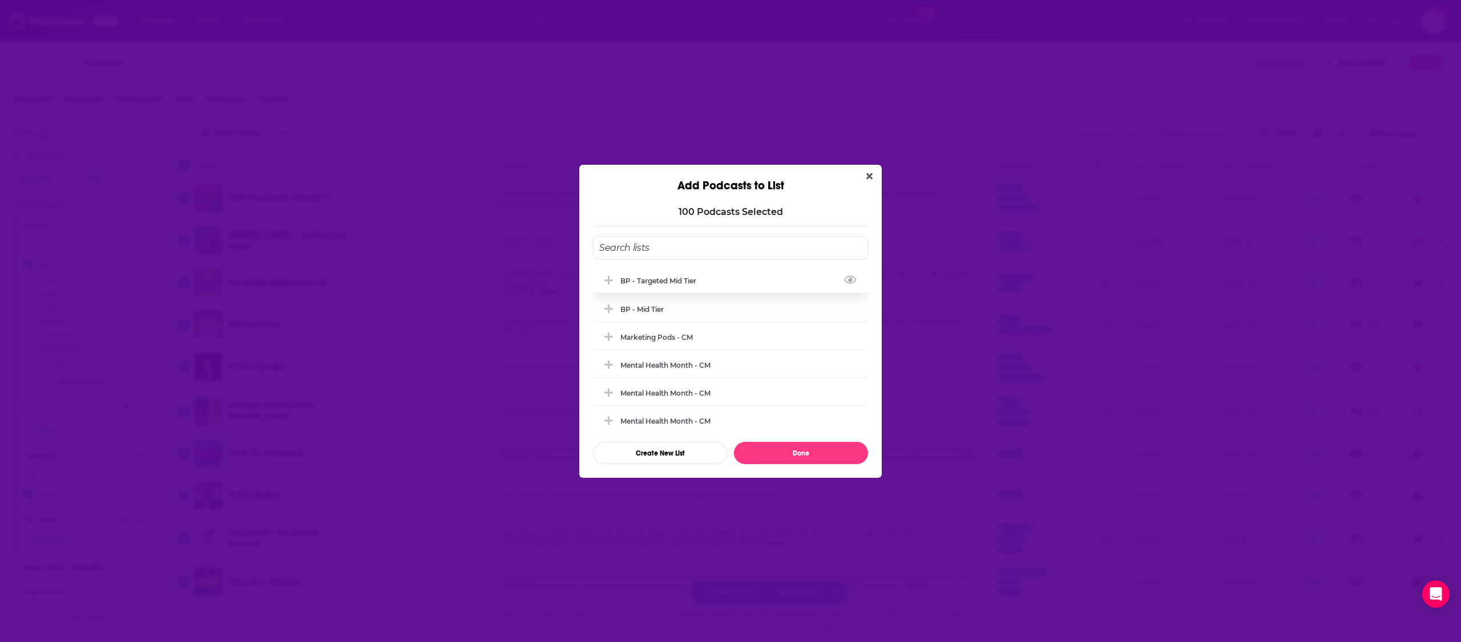
click at [680, 289] on div "BP - Targeted Mid Tier" at bounding box center [730, 280] width 275 height 25
click at [816, 448] on button "Done" at bounding box center [801, 453] width 134 height 22
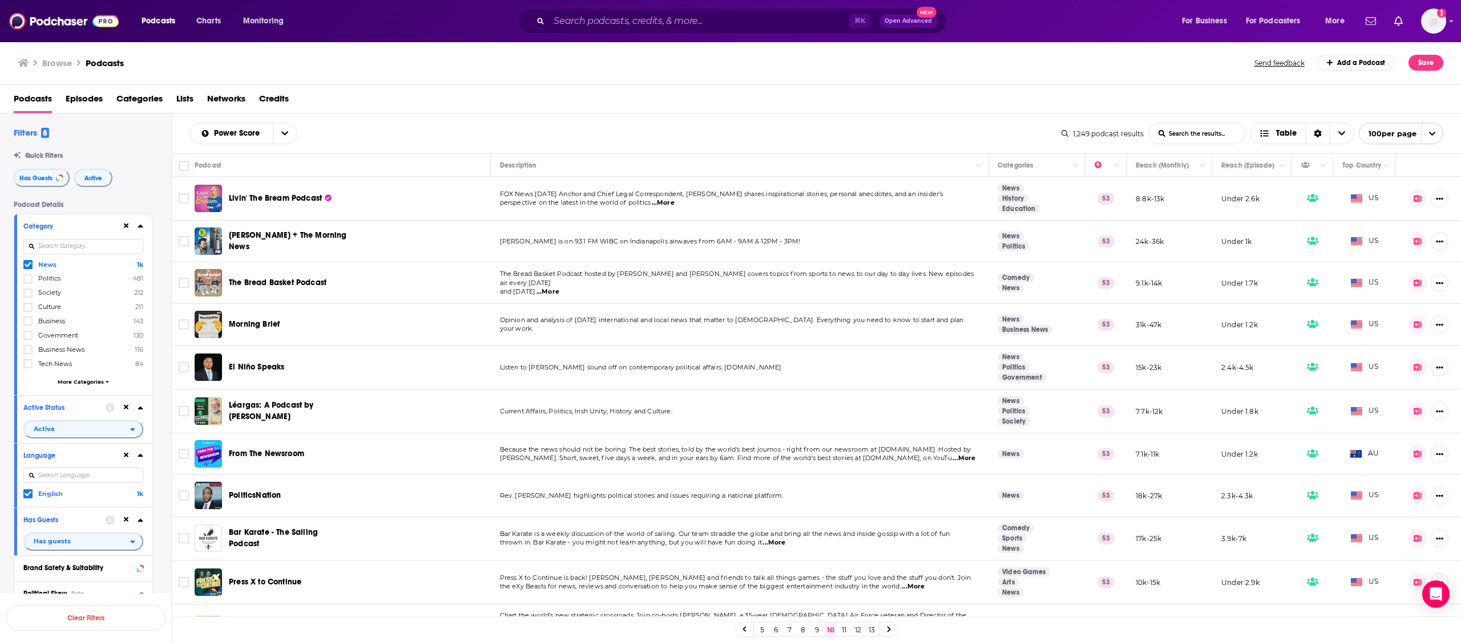
click at [817, 632] on link "9" at bounding box center [816, 630] width 11 height 14
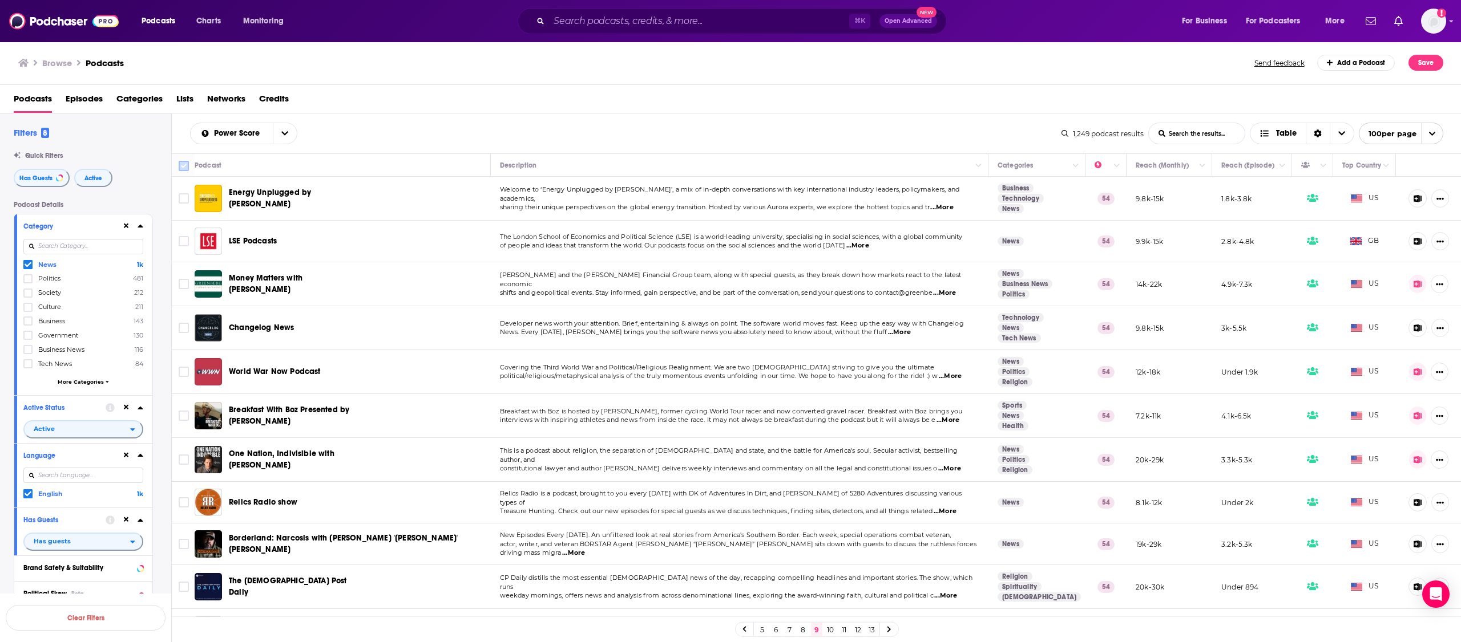
click at [182, 172] on icon at bounding box center [184, 166] width 14 height 14
click at [183, 166] on input "Toggle select all" at bounding box center [184, 166] width 10 height 10
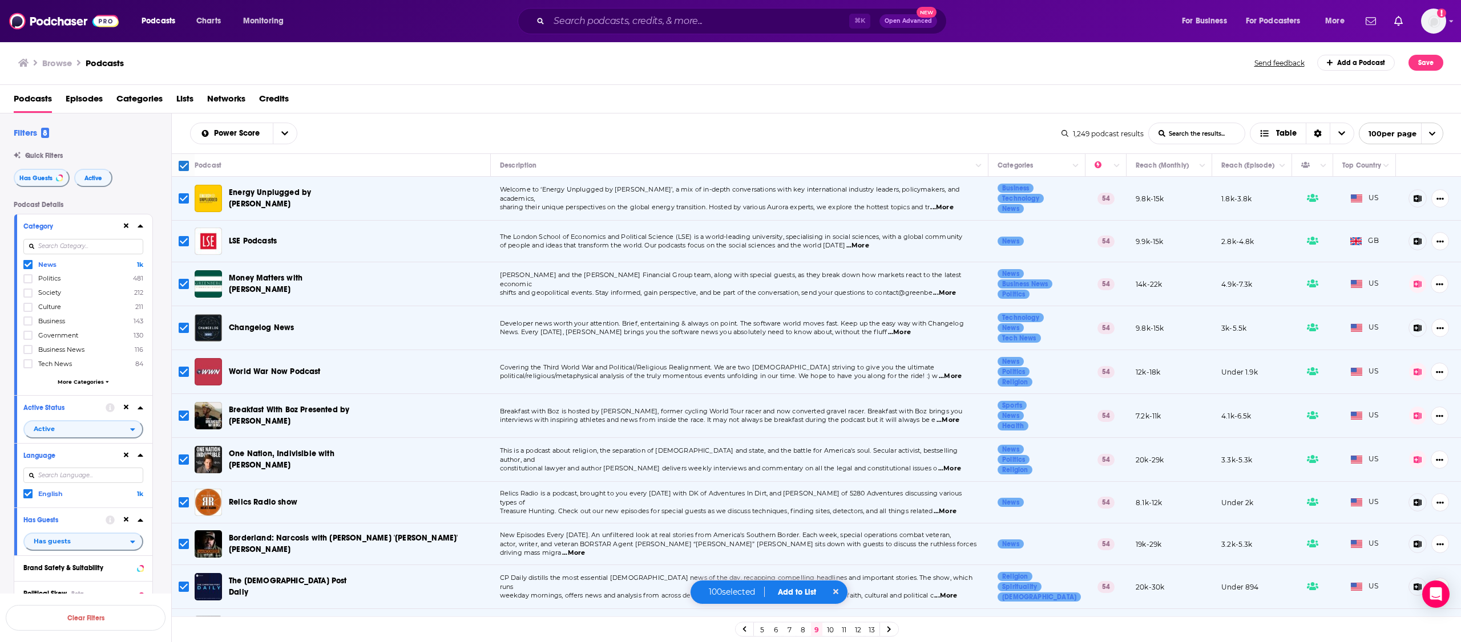
click at [805, 591] on button "Add to List" at bounding box center [797, 593] width 56 height 10
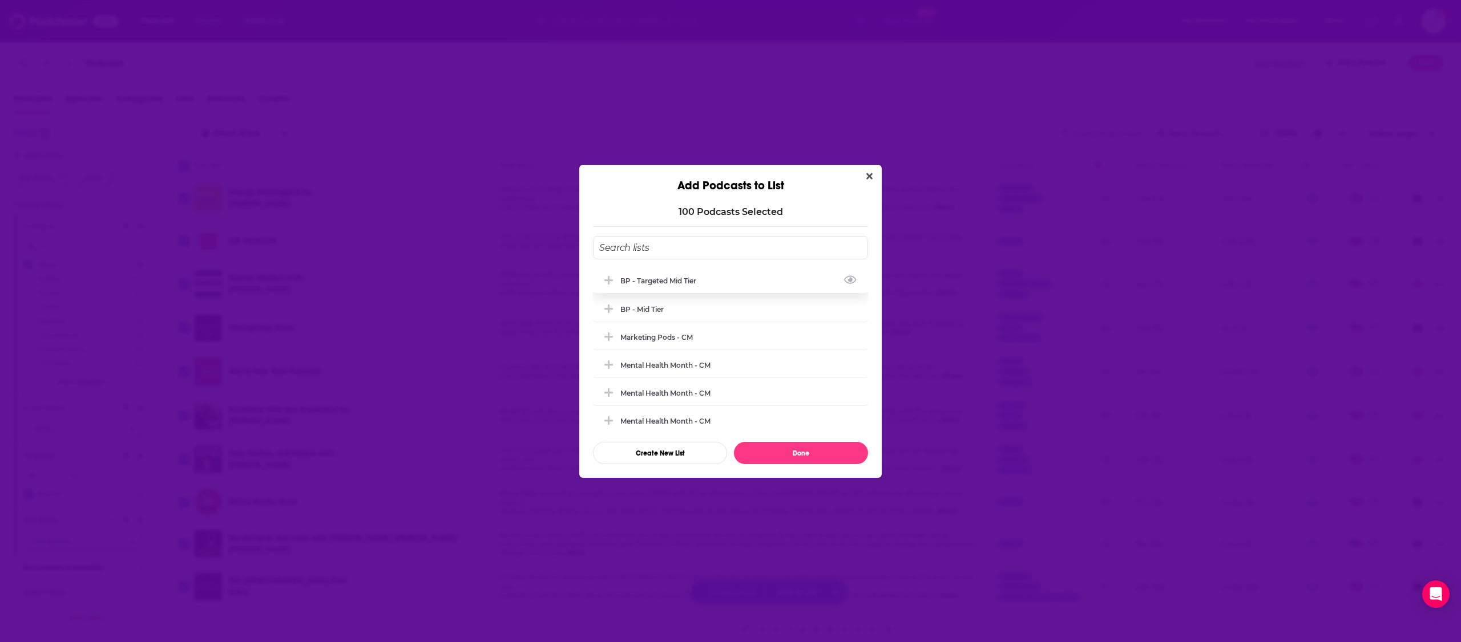
click at [718, 285] on div "BP - Targeted Mid Tier" at bounding box center [730, 280] width 275 height 25
click at [773, 454] on button "Done" at bounding box center [801, 453] width 134 height 22
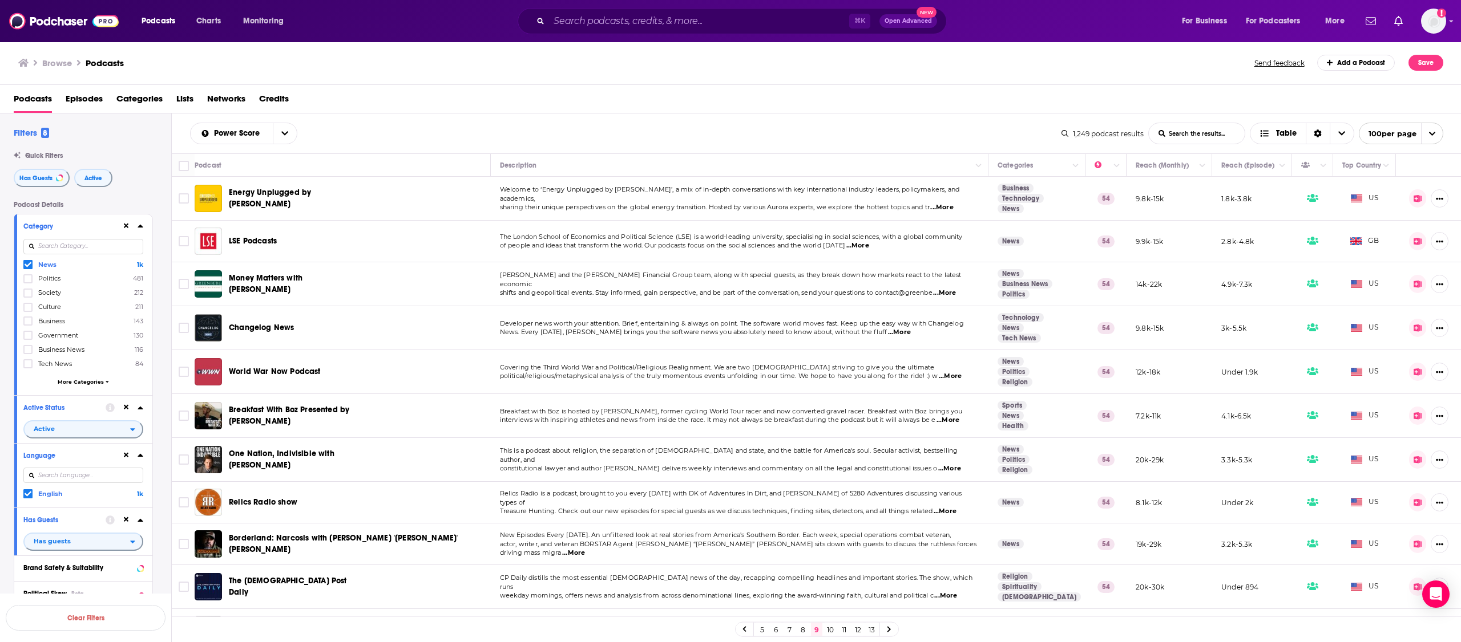
click at [805, 633] on link "8" at bounding box center [802, 630] width 11 height 14
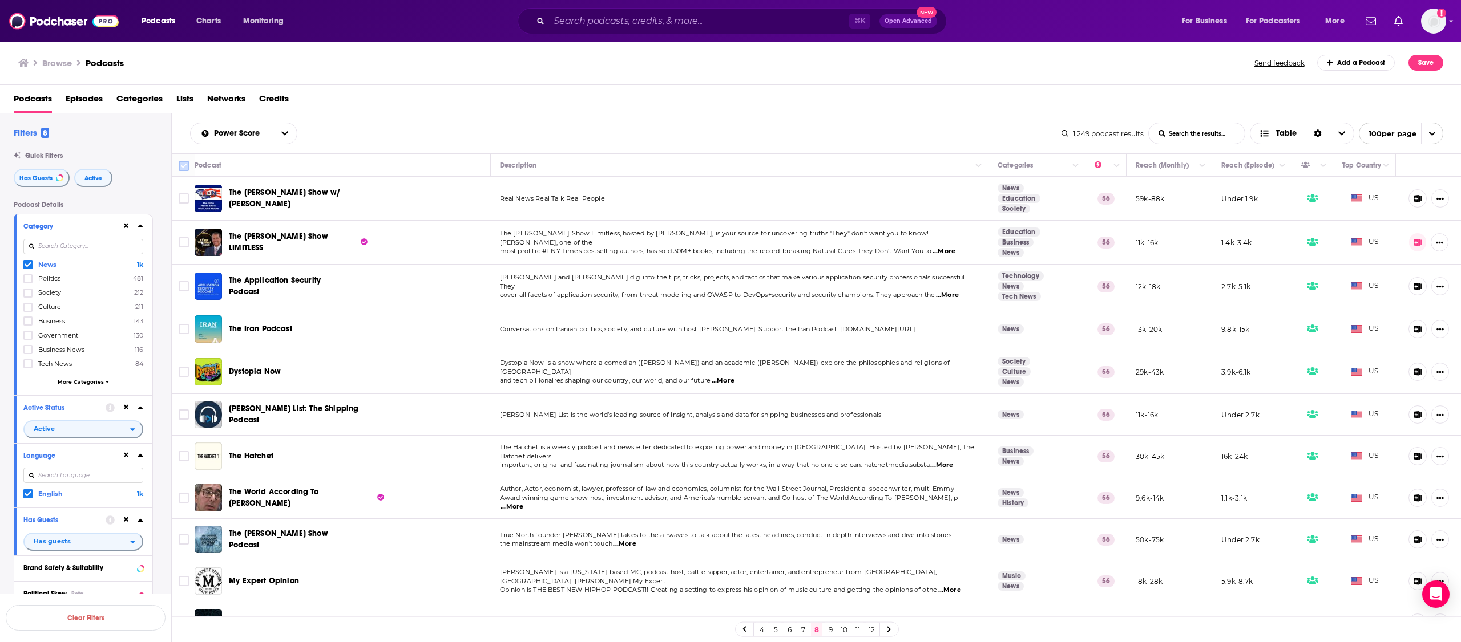
click at [187, 167] on input "Toggle select all" at bounding box center [184, 166] width 10 height 10
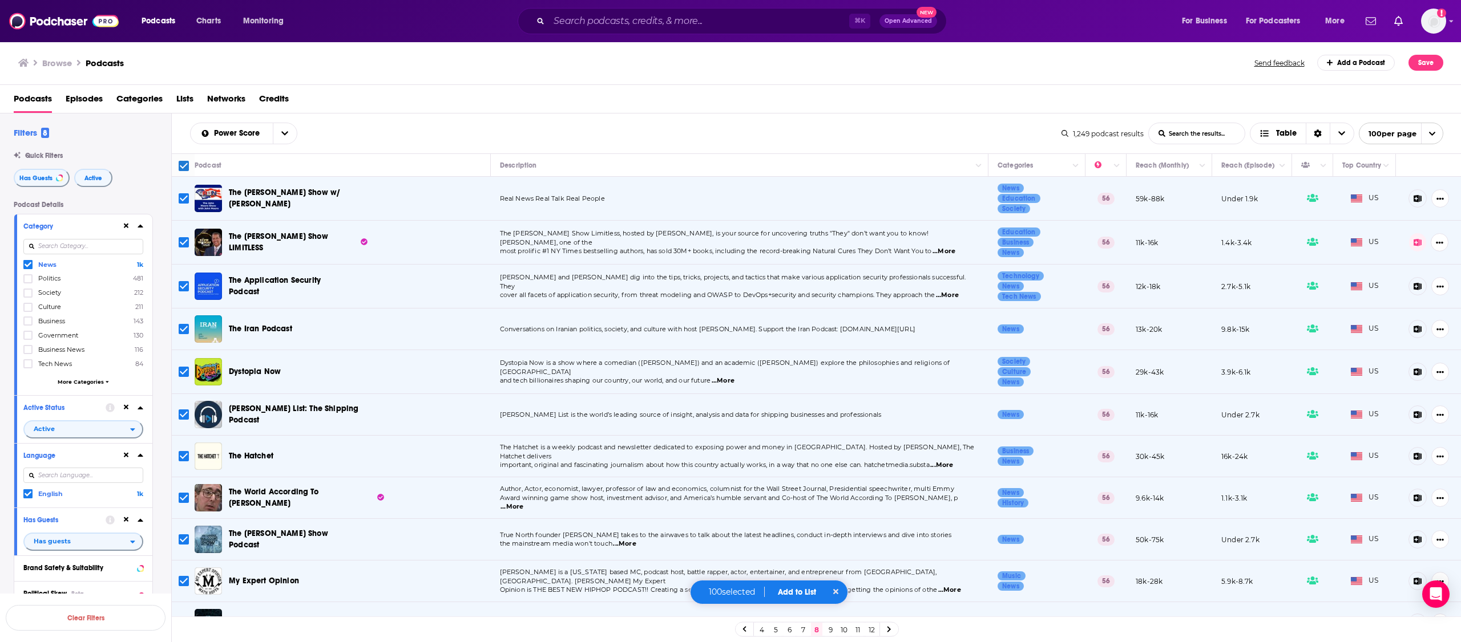
click at [799, 595] on button "Add to List" at bounding box center [797, 593] width 56 height 10
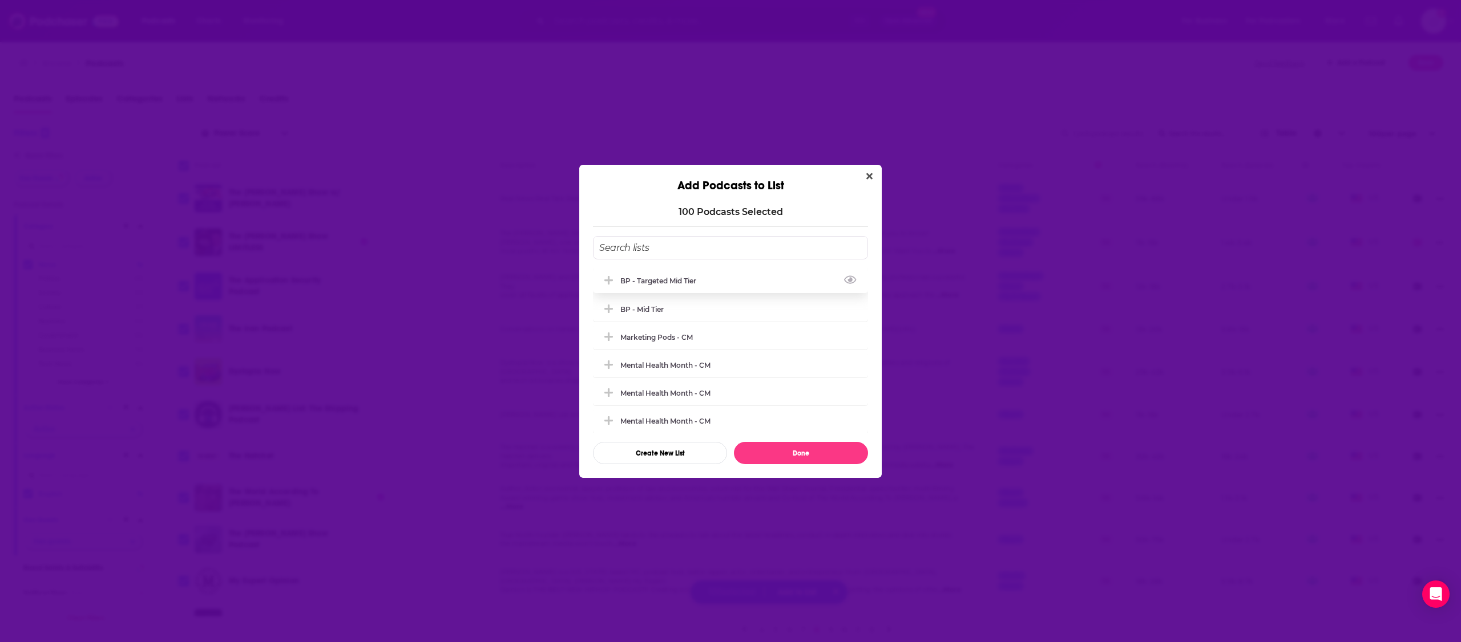
click at [670, 285] on div "BP - Targeted Mid Tier" at bounding box center [661, 281] width 83 height 9
click at [811, 448] on button "Done" at bounding box center [801, 453] width 134 height 22
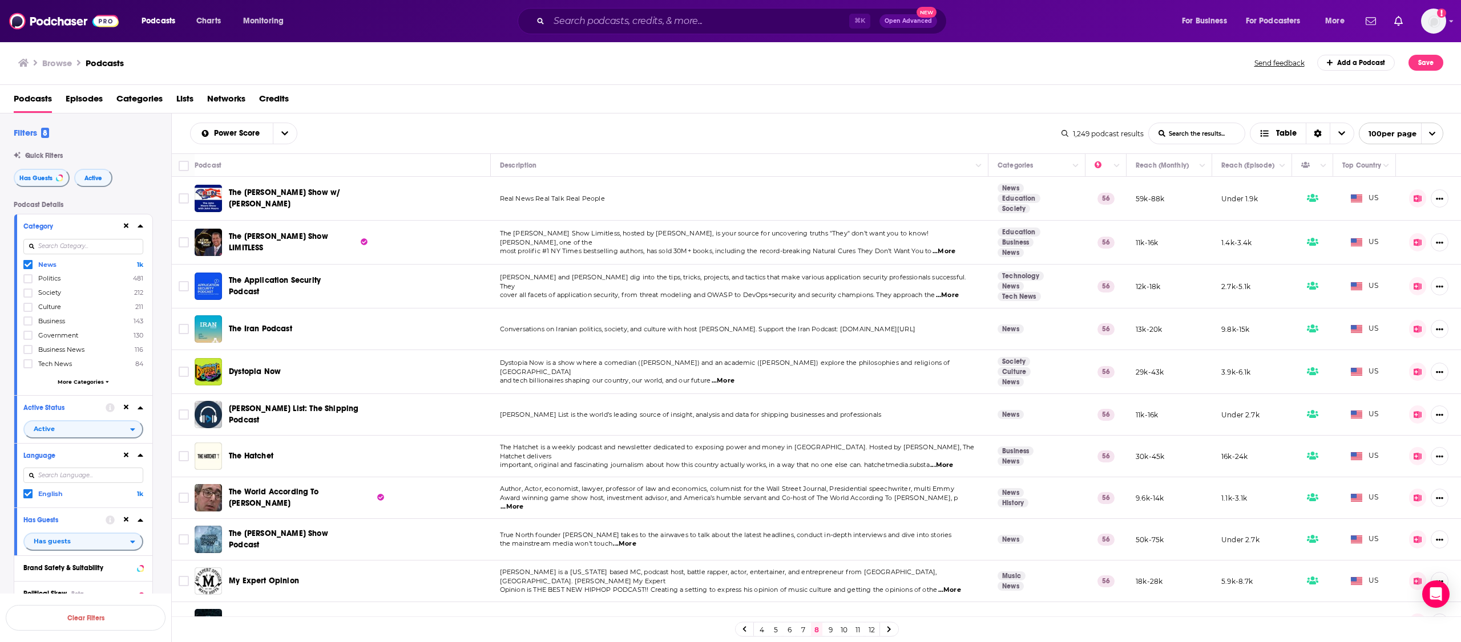
click at [801, 630] on link "7" at bounding box center [802, 630] width 11 height 14
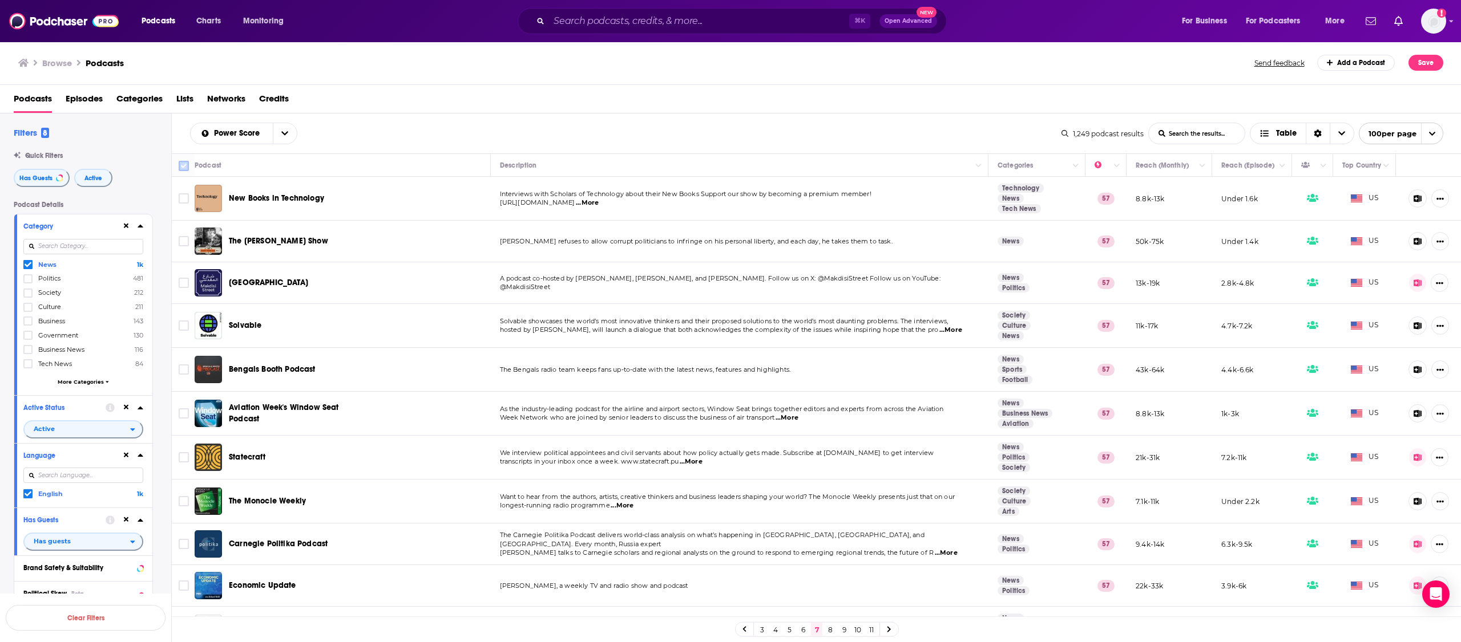
click at [185, 165] on input "Toggle select all" at bounding box center [184, 166] width 10 height 10
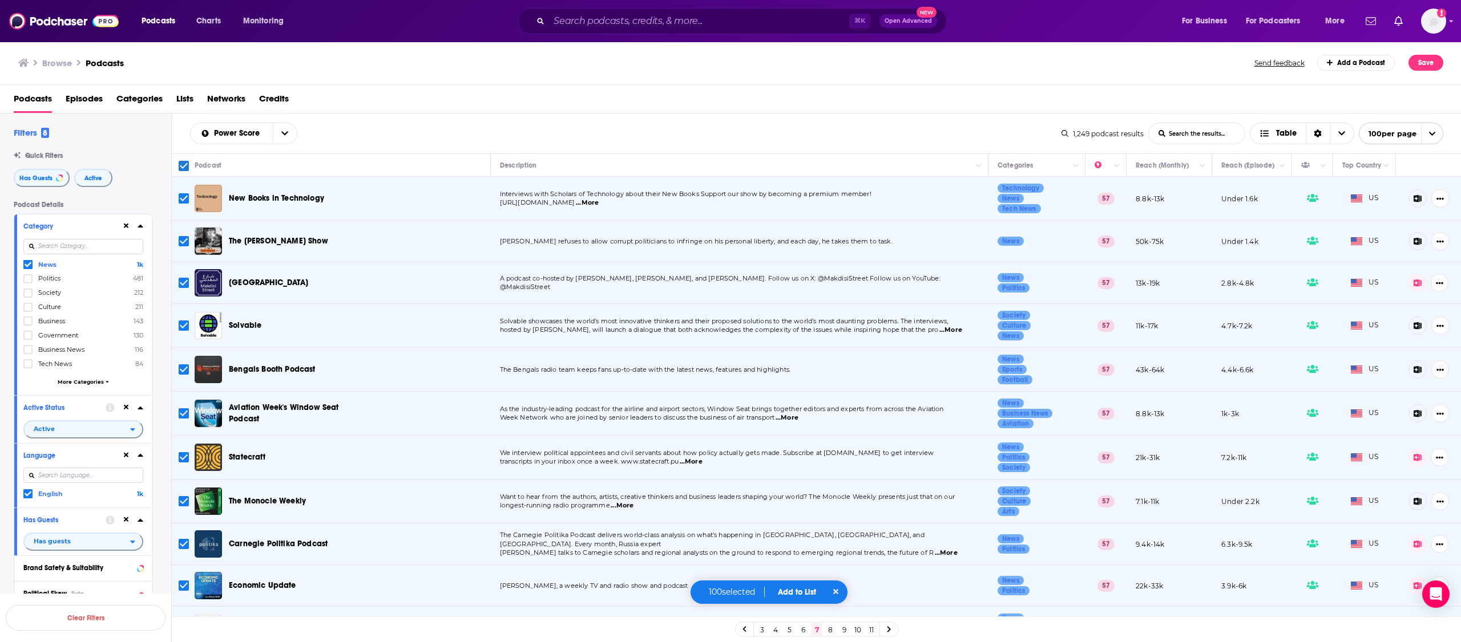
click at [802, 594] on button "Add to List" at bounding box center [797, 593] width 56 height 10
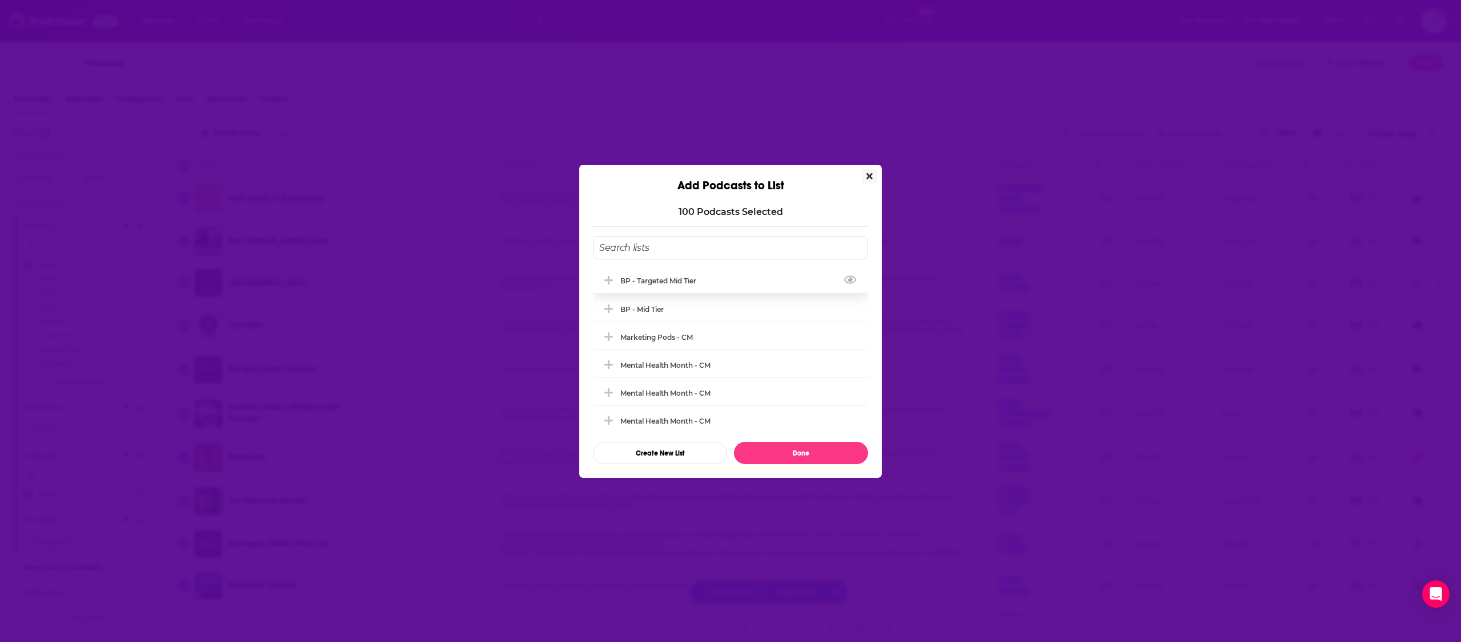
click at [679, 280] on div "BP - Targeted Mid Tier" at bounding box center [661, 281] width 83 height 9
click at [794, 453] on button "Done" at bounding box center [801, 453] width 134 height 22
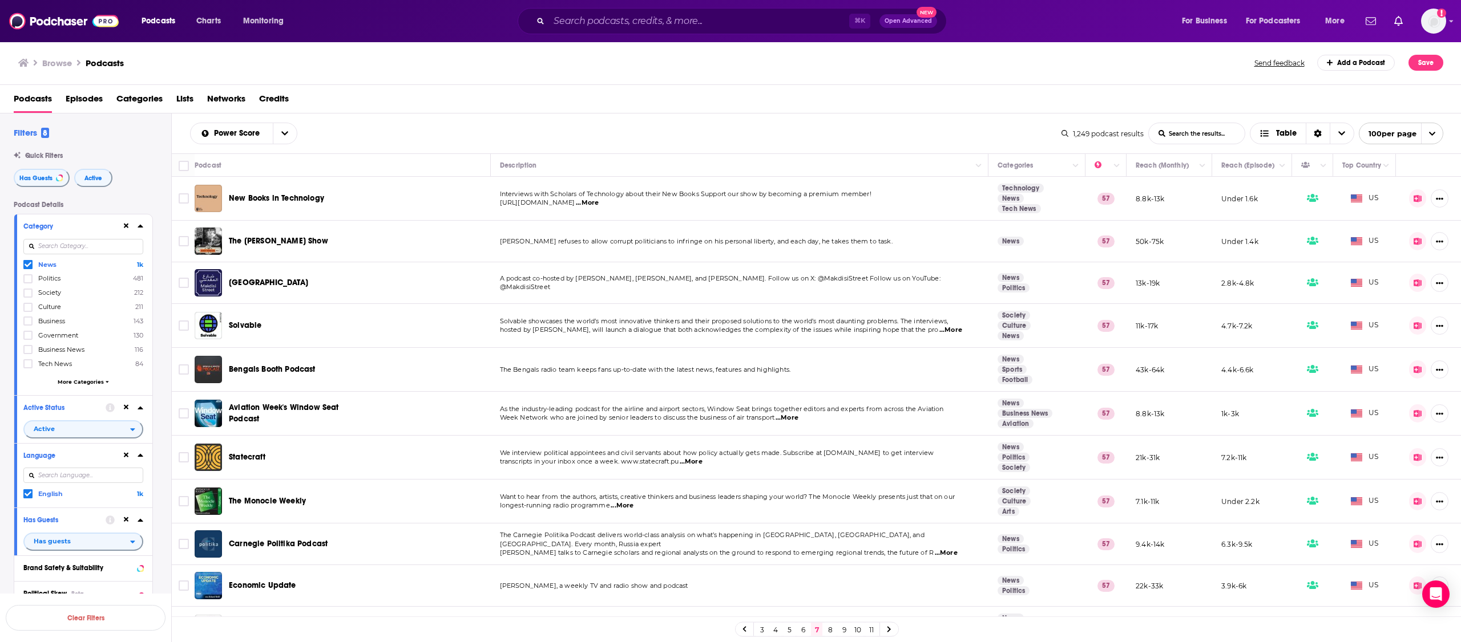
click at [802, 632] on link "6" at bounding box center [802, 630] width 11 height 14
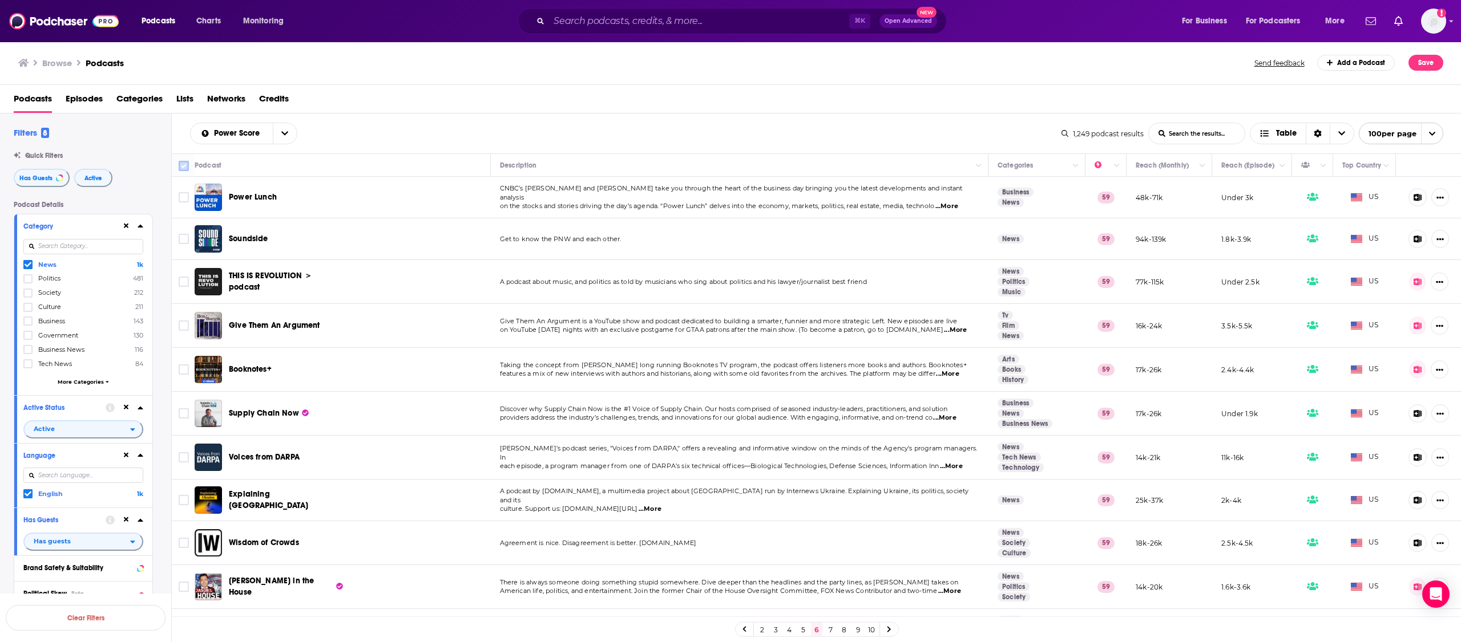
click at [183, 165] on input "Toggle select all" at bounding box center [184, 166] width 10 height 10
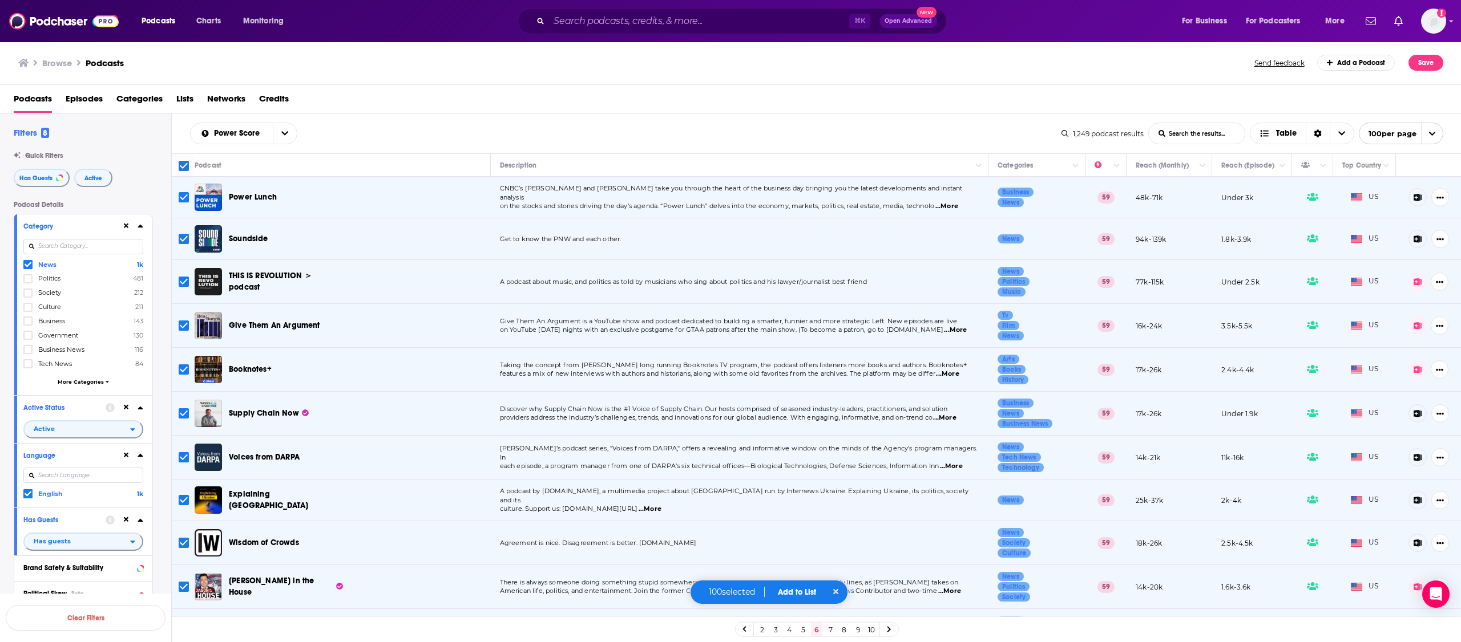
click at [799, 593] on button "Add to List" at bounding box center [797, 593] width 56 height 10
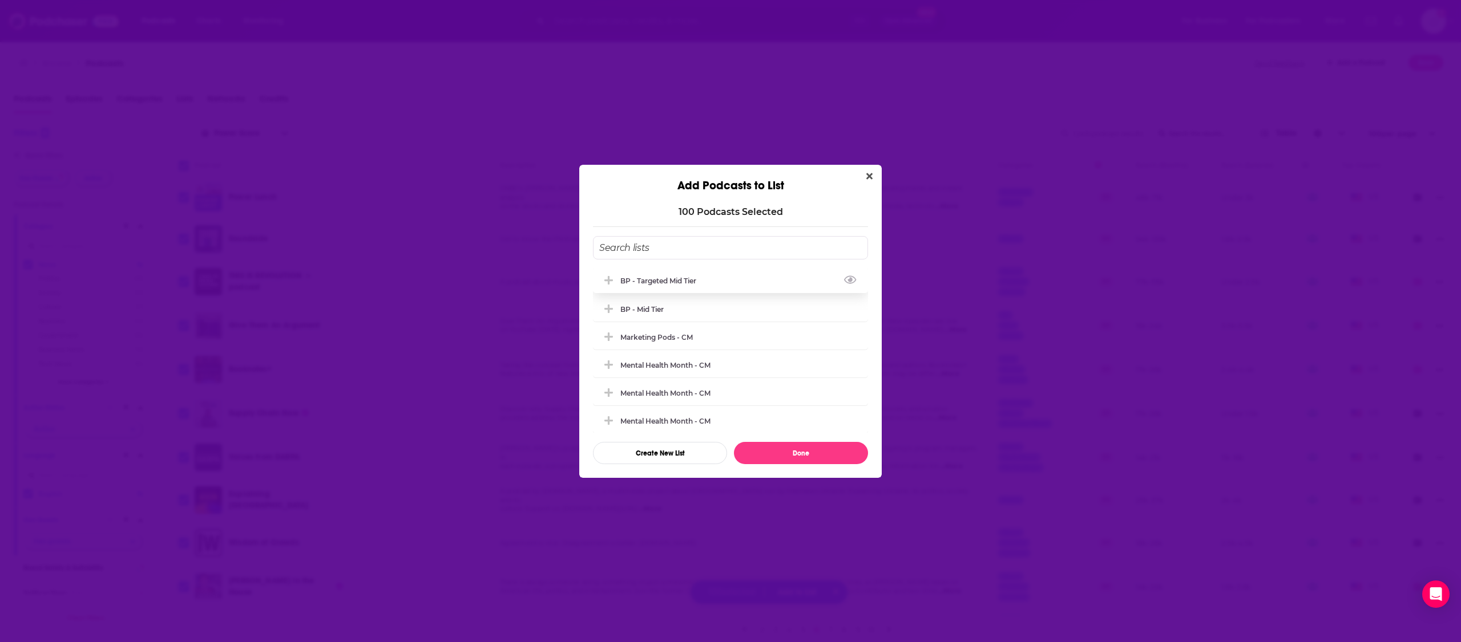
click at [734, 284] on div "BP - Targeted Mid Tier" at bounding box center [730, 280] width 275 height 25
click at [812, 455] on button "Done" at bounding box center [801, 453] width 134 height 22
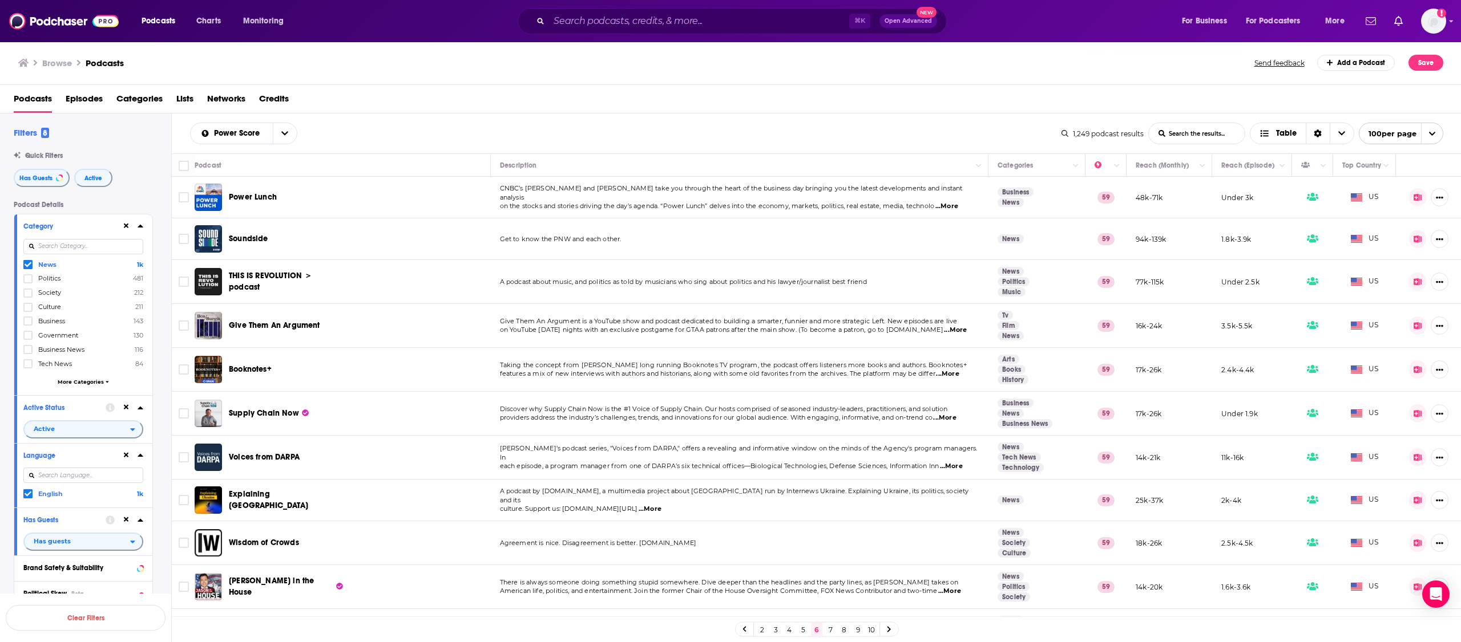
click at [802, 630] on link "5" at bounding box center [802, 630] width 11 height 14
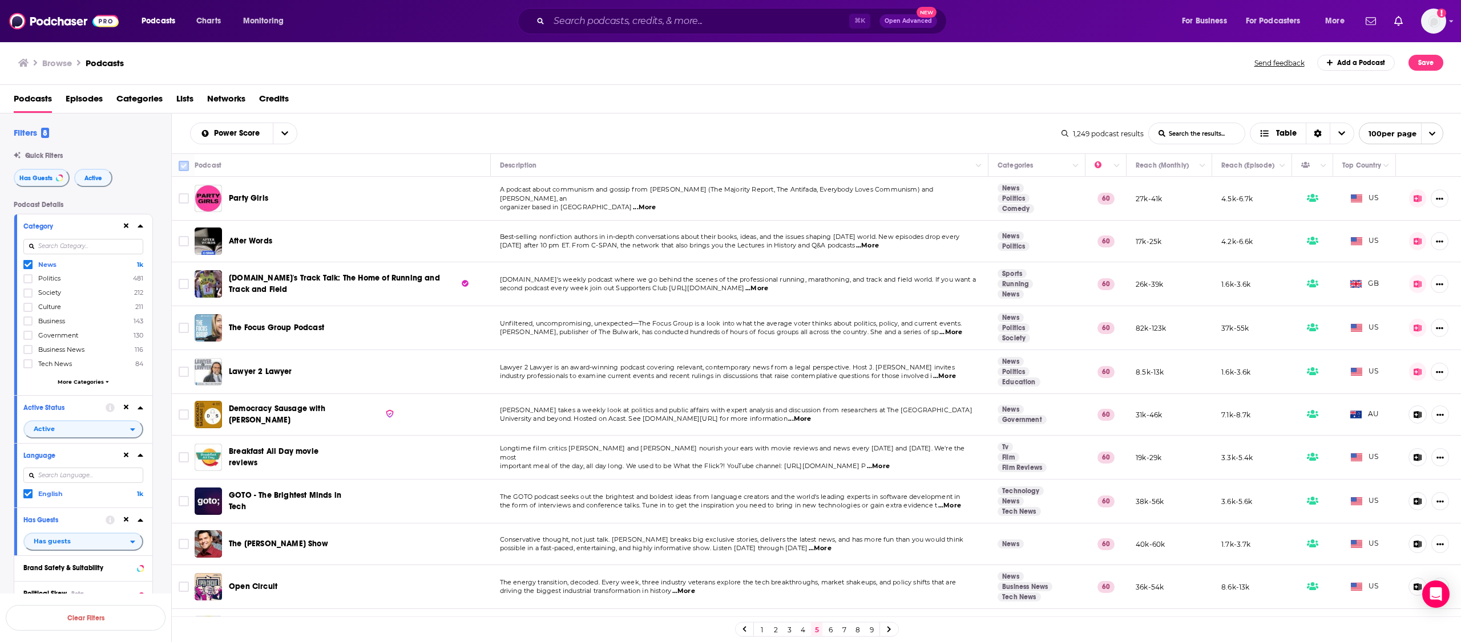
click at [183, 167] on input "Toggle select all" at bounding box center [184, 166] width 10 height 10
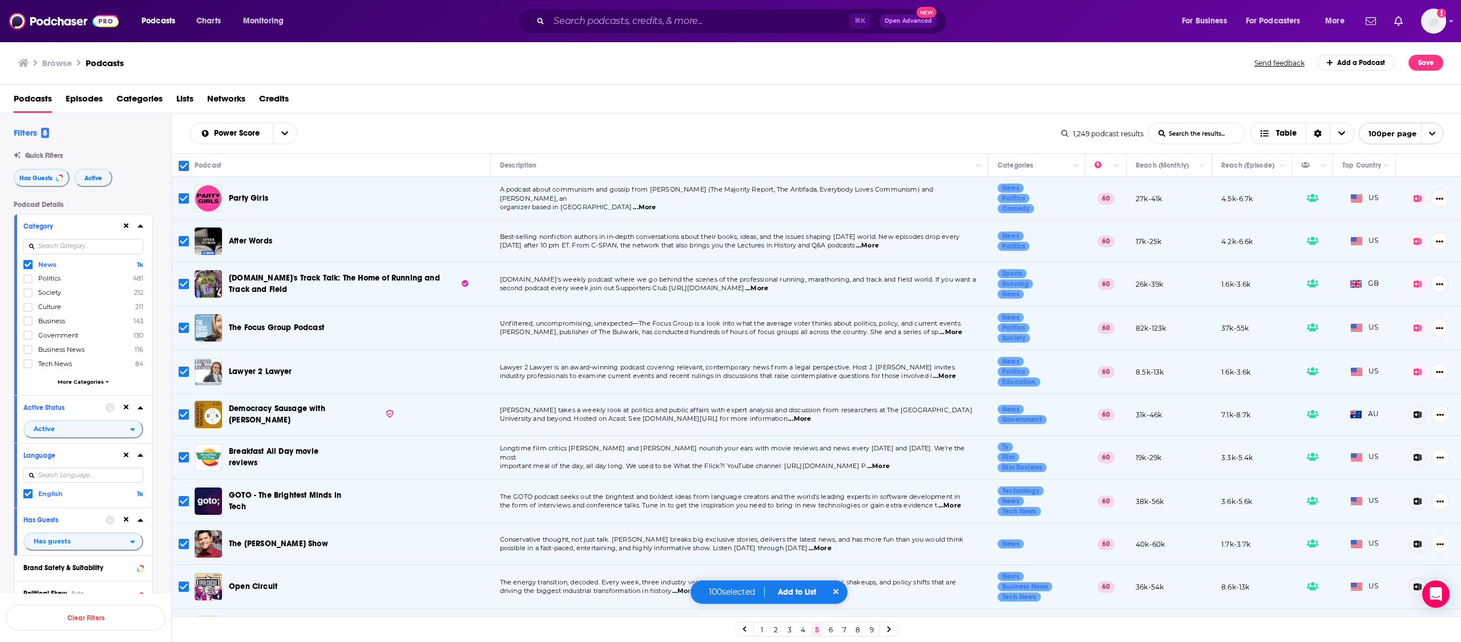
click at [799, 592] on button "Add to List" at bounding box center [797, 593] width 56 height 10
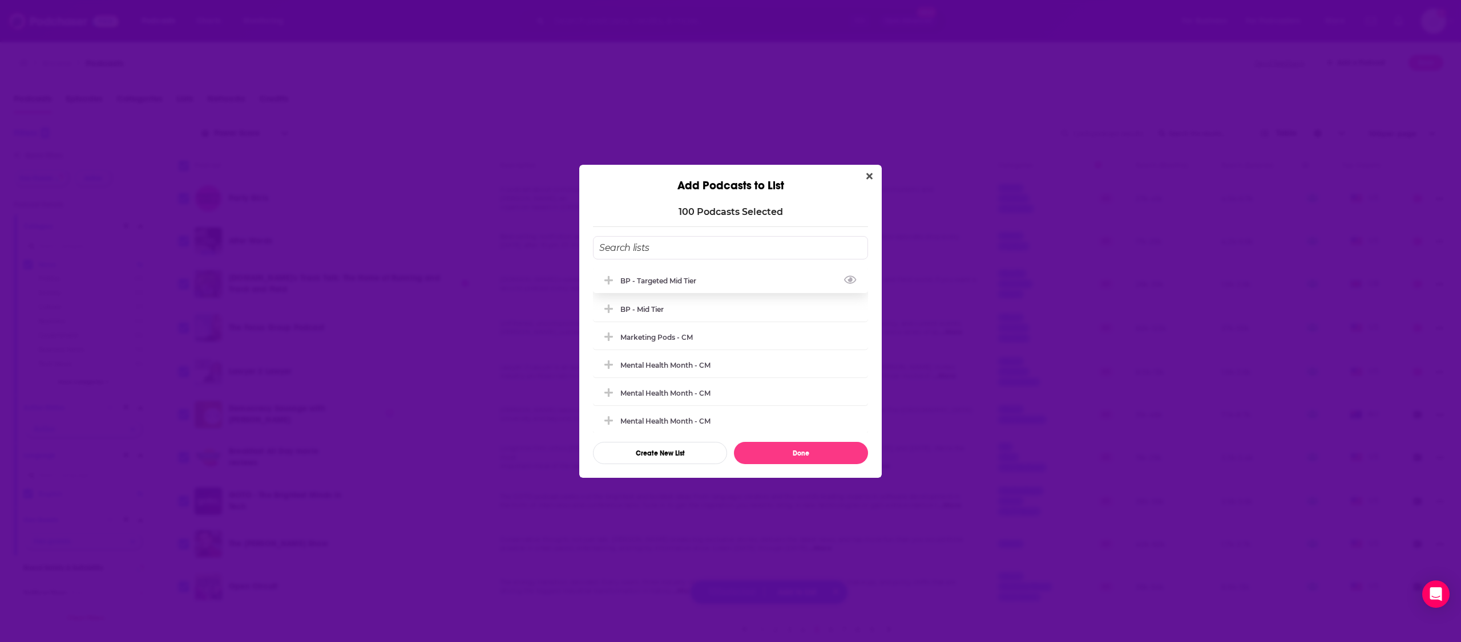
click at [680, 282] on div "BP - Targeted Mid Tier" at bounding box center [661, 281] width 83 height 9
click at [832, 456] on button "Done" at bounding box center [801, 453] width 134 height 22
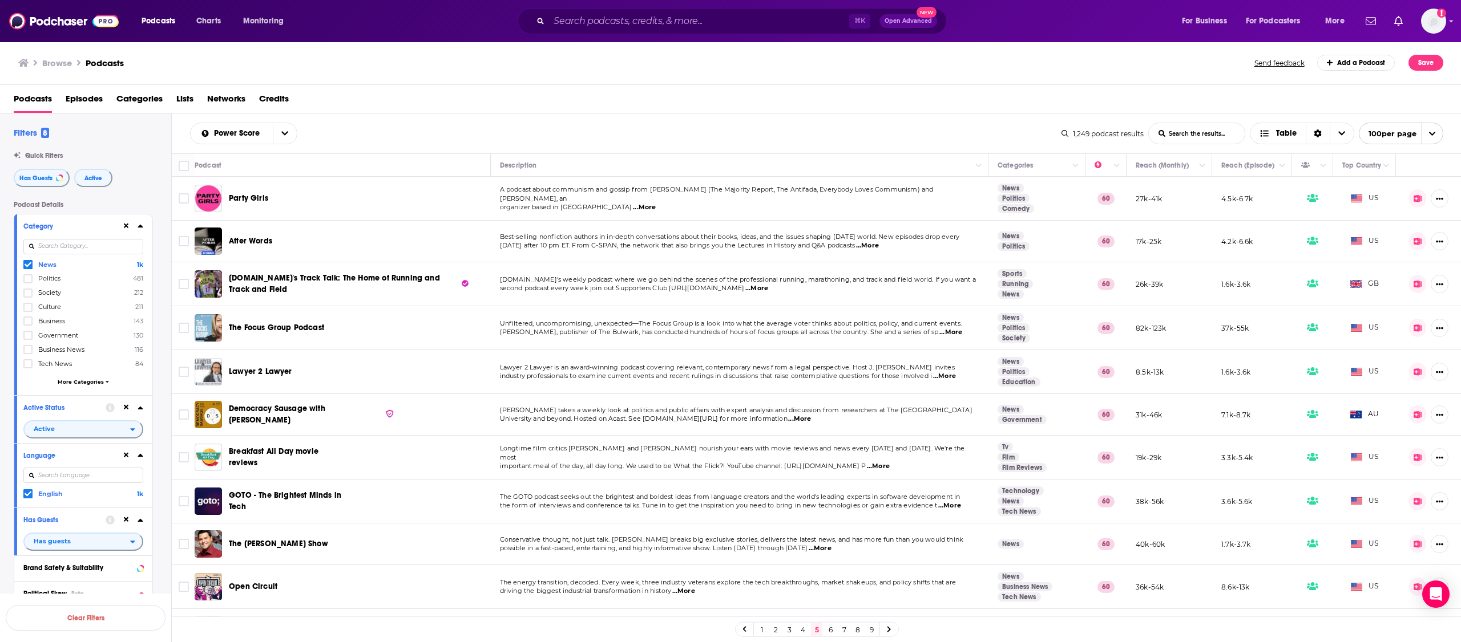
click at [805, 632] on link "4" at bounding box center [802, 630] width 11 height 14
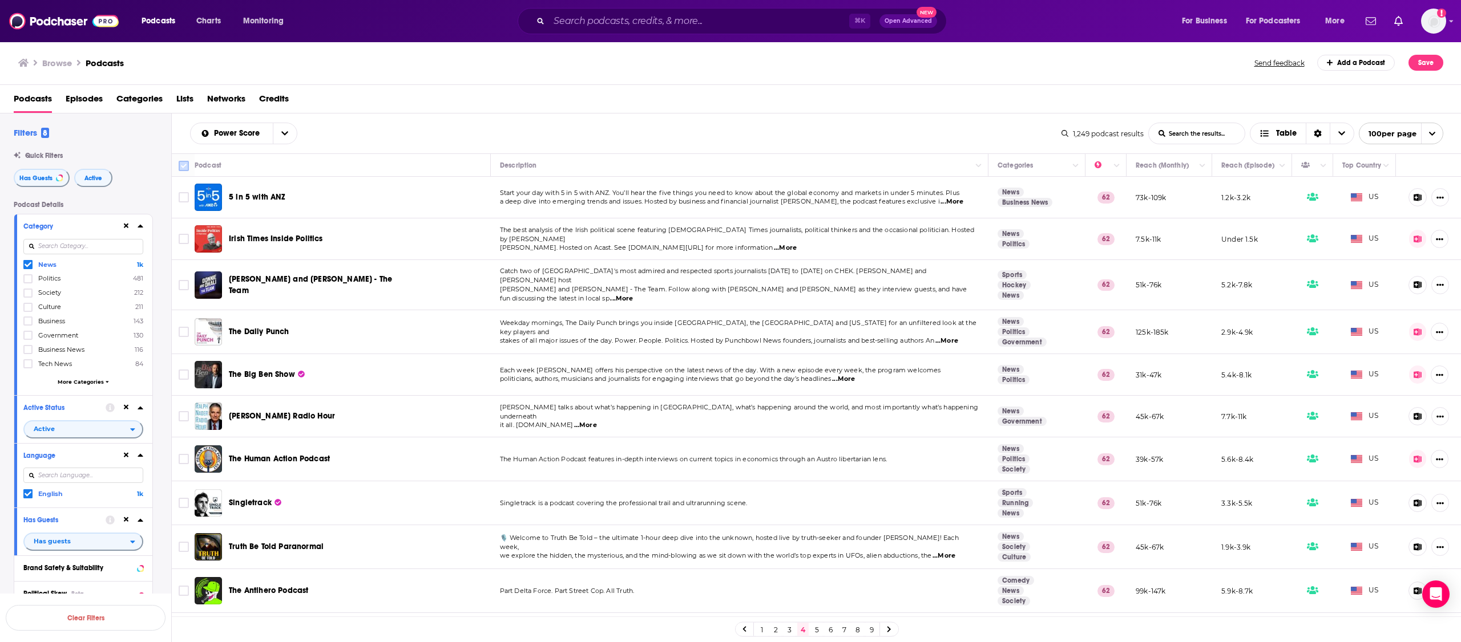
click at [184, 167] on input "Toggle select all" at bounding box center [184, 166] width 10 height 10
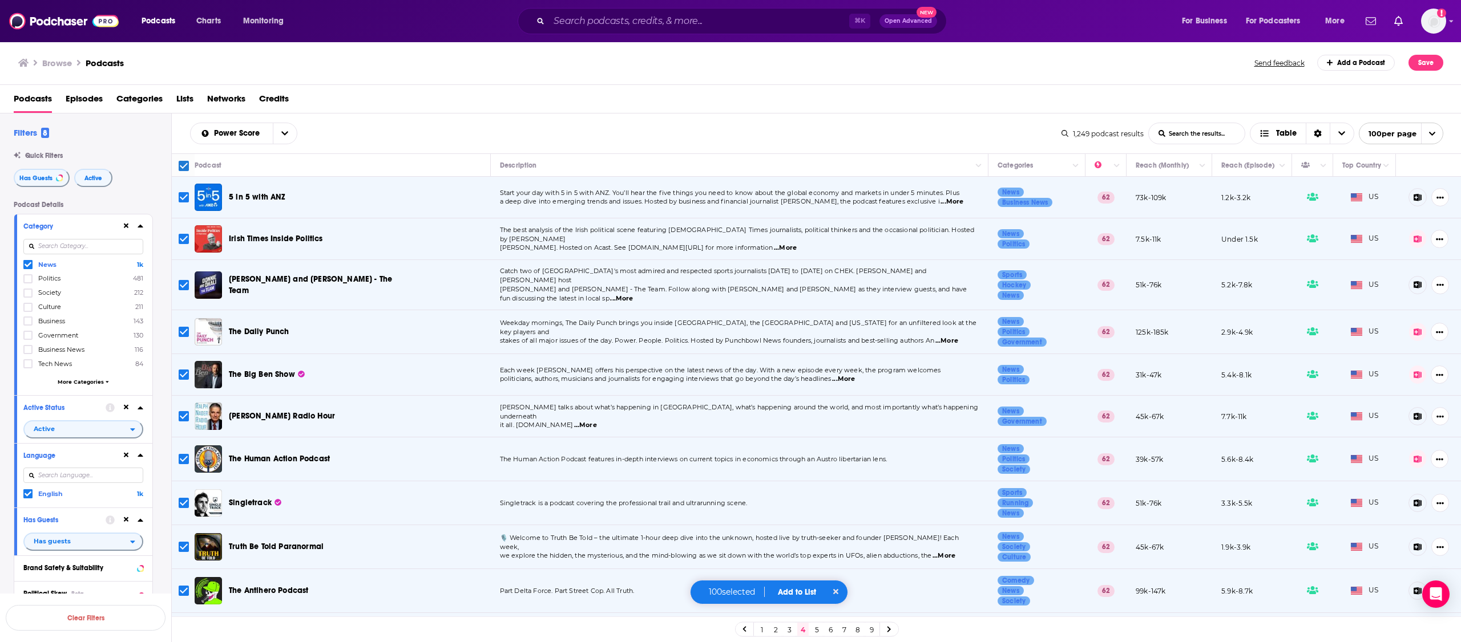
click at [793, 593] on button "Add to List" at bounding box center [797, 593] width 56 height 10
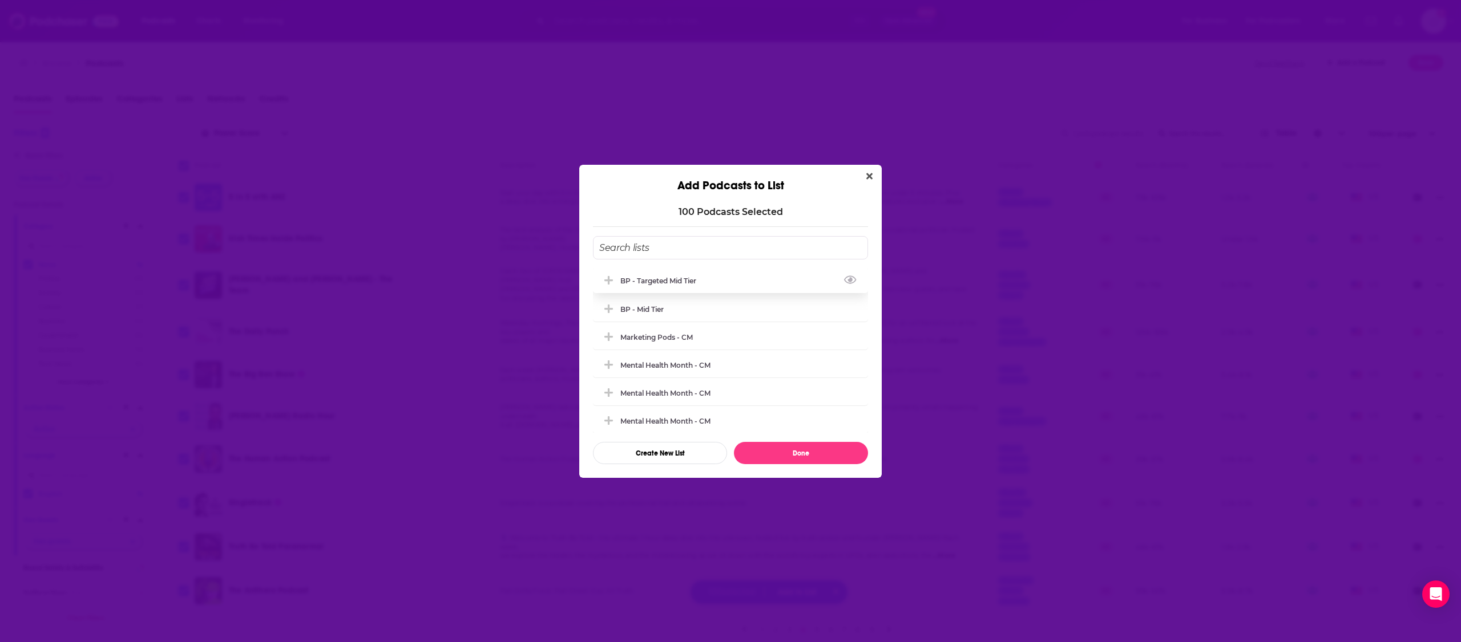
click at [688, 279] on div "BP - Targeted Mid Tier" at bounding box center [661, 281] width 83 height 9
click at [803, 451] on button "Done" at bounding box center [801, 453] width 134 height 22
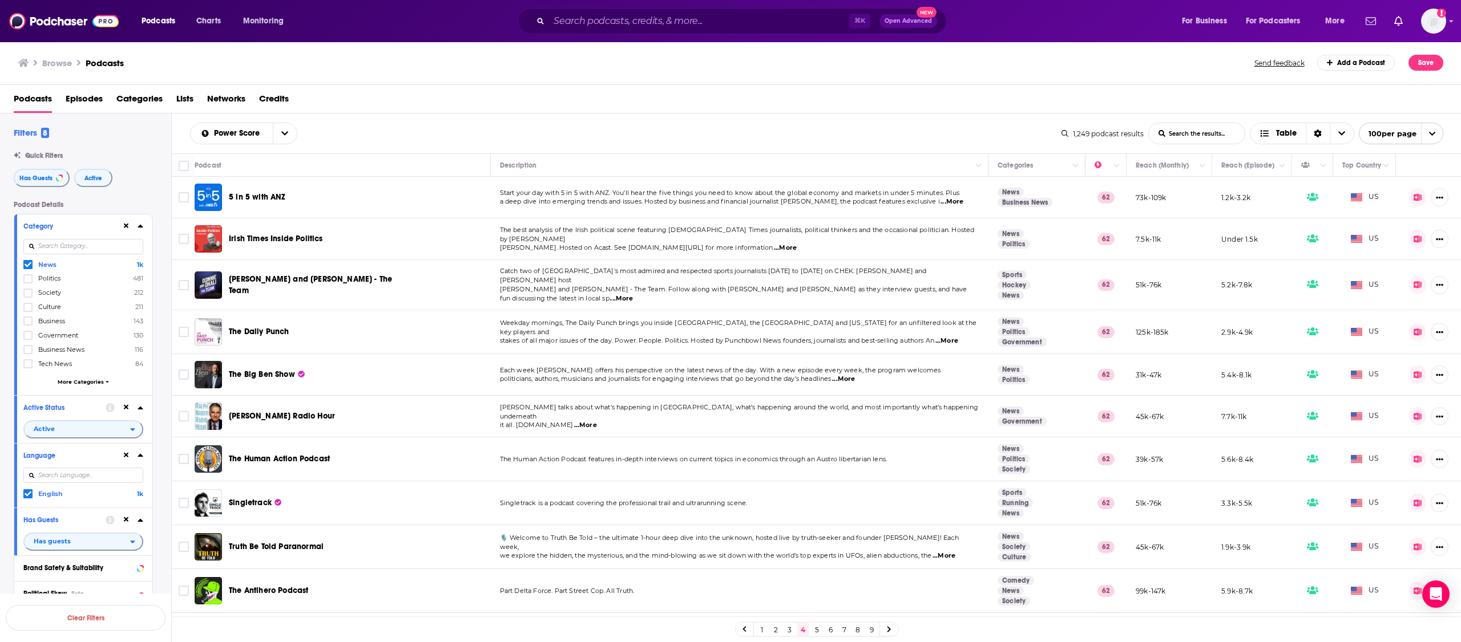
click at [789, 630] on link "3" at bounding box center [788, 630] width 11 height 14
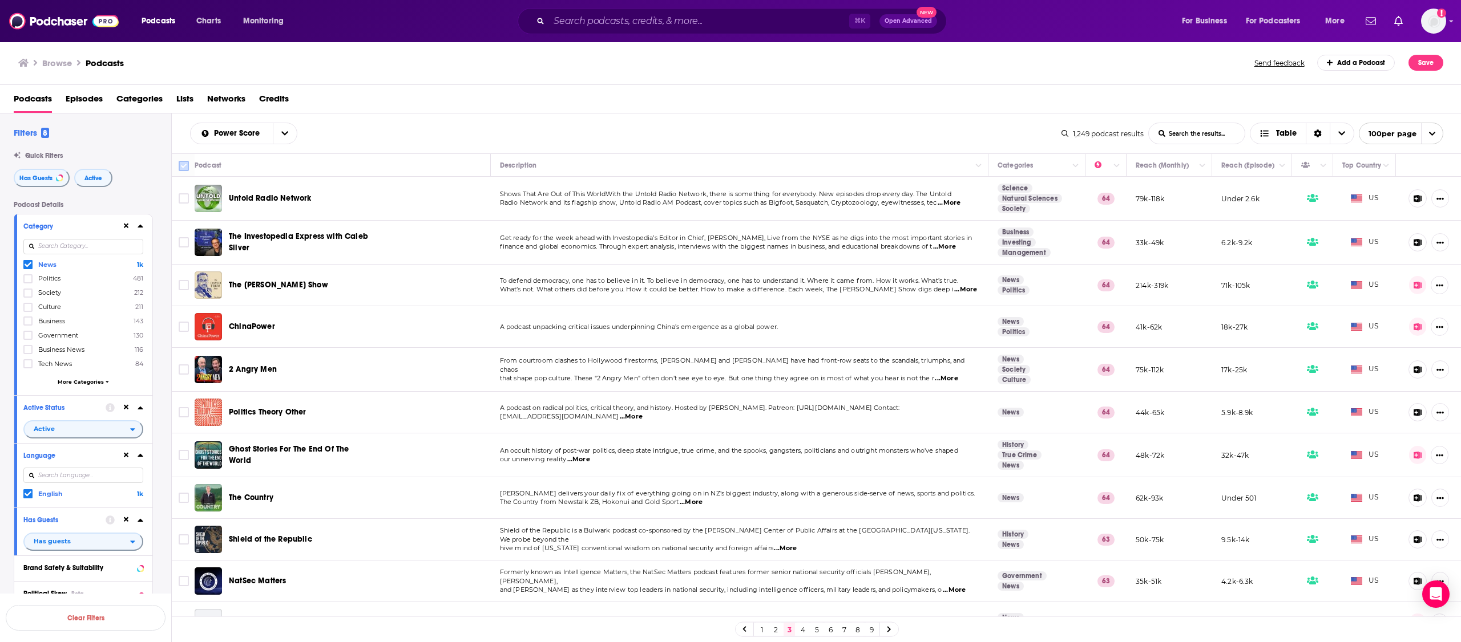
click at [185, 167] on input "Toggle select all" at bounding box center [184, 166] width 10 height 10
checkbox input "true"
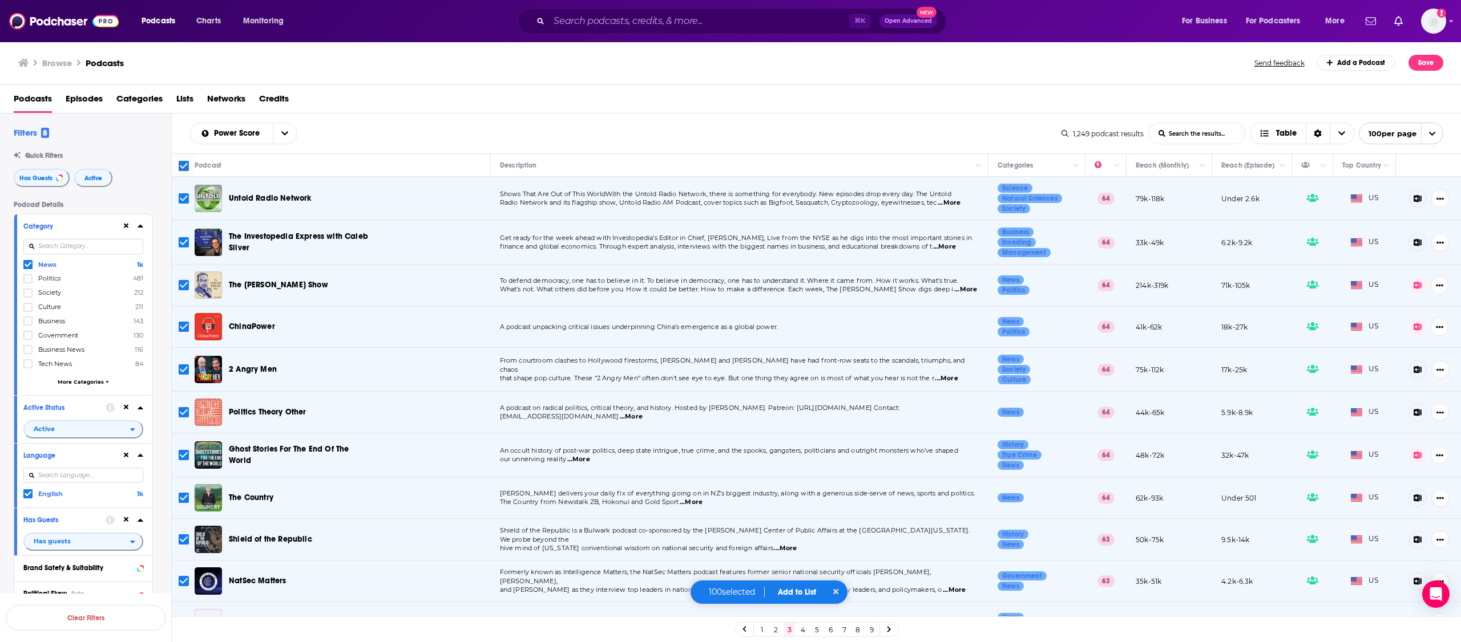
click at [793, 589] on button "Add to List" at bounding box center [797, 593] width 56 height 10
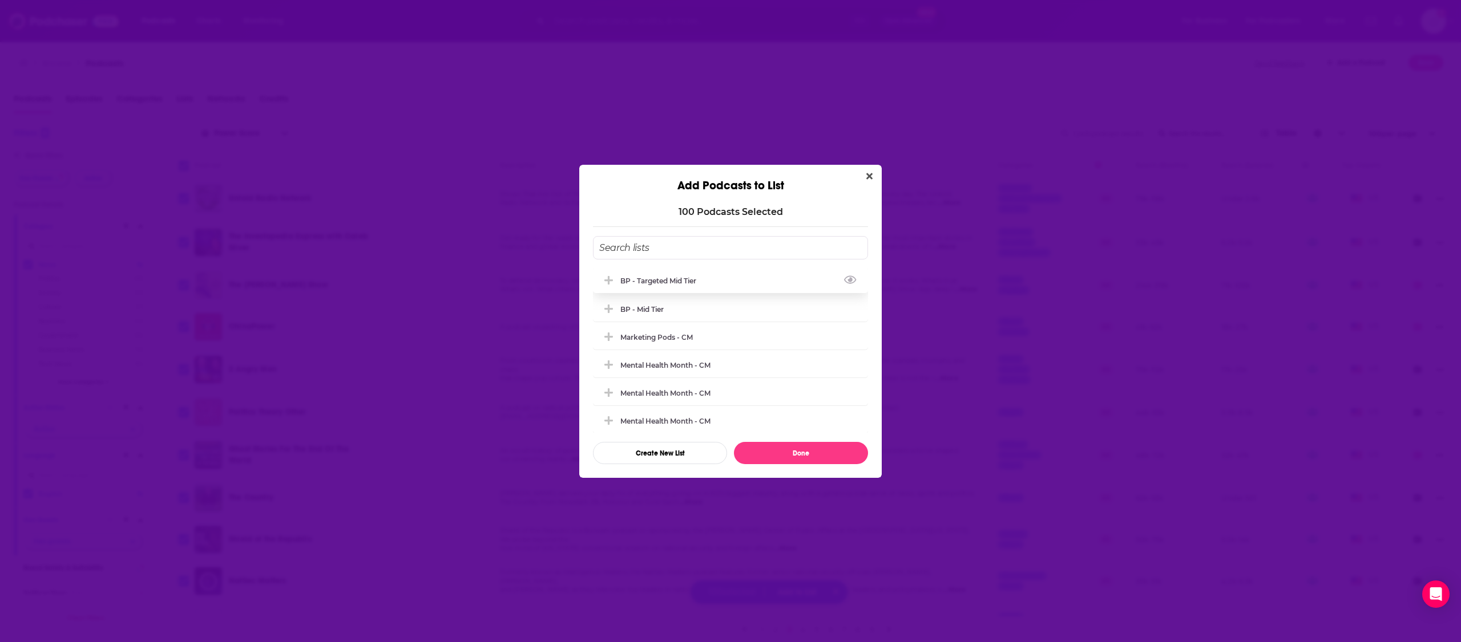
click at [655, 277] on div "BP - Targeted Mid Tier" at bounding box center [661, 281] width 83 height 9
click at [779, 450] on button "Done" at bounding box center [801, 453] width 134 height 22
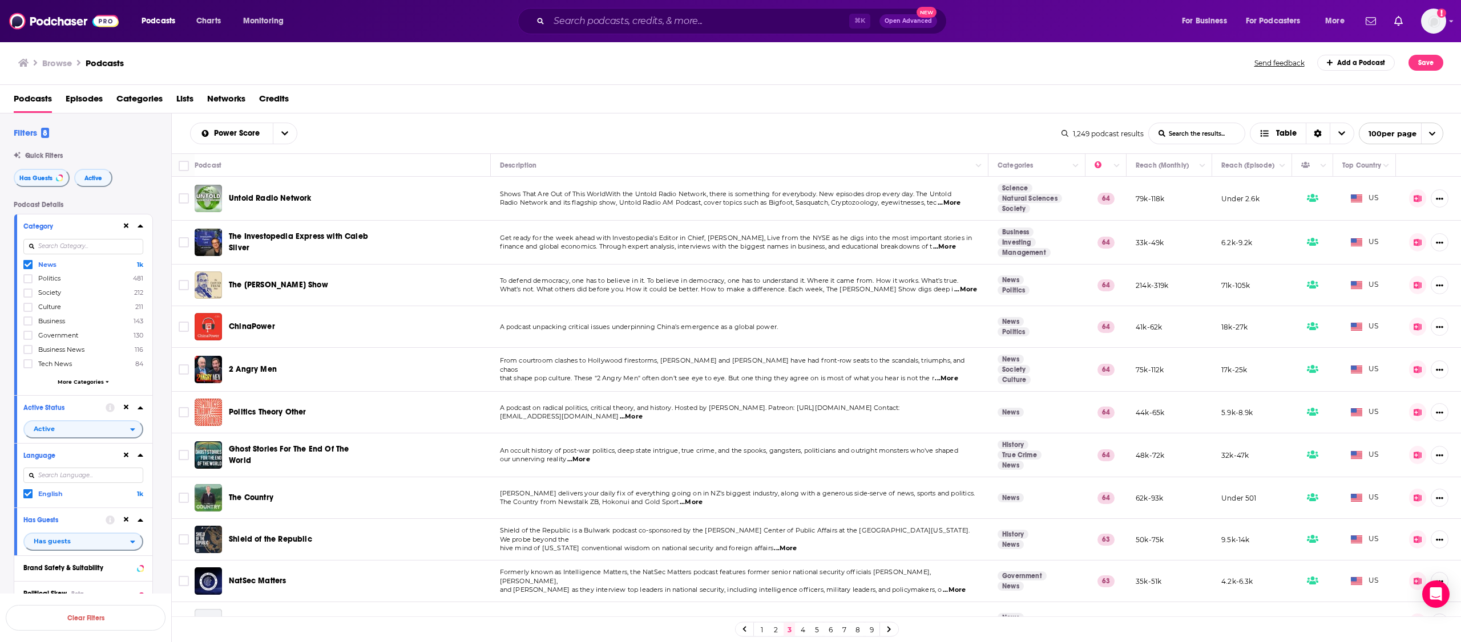
click at [778, 631] on link "2" at bounding box center [775, 630] width 11 height 14
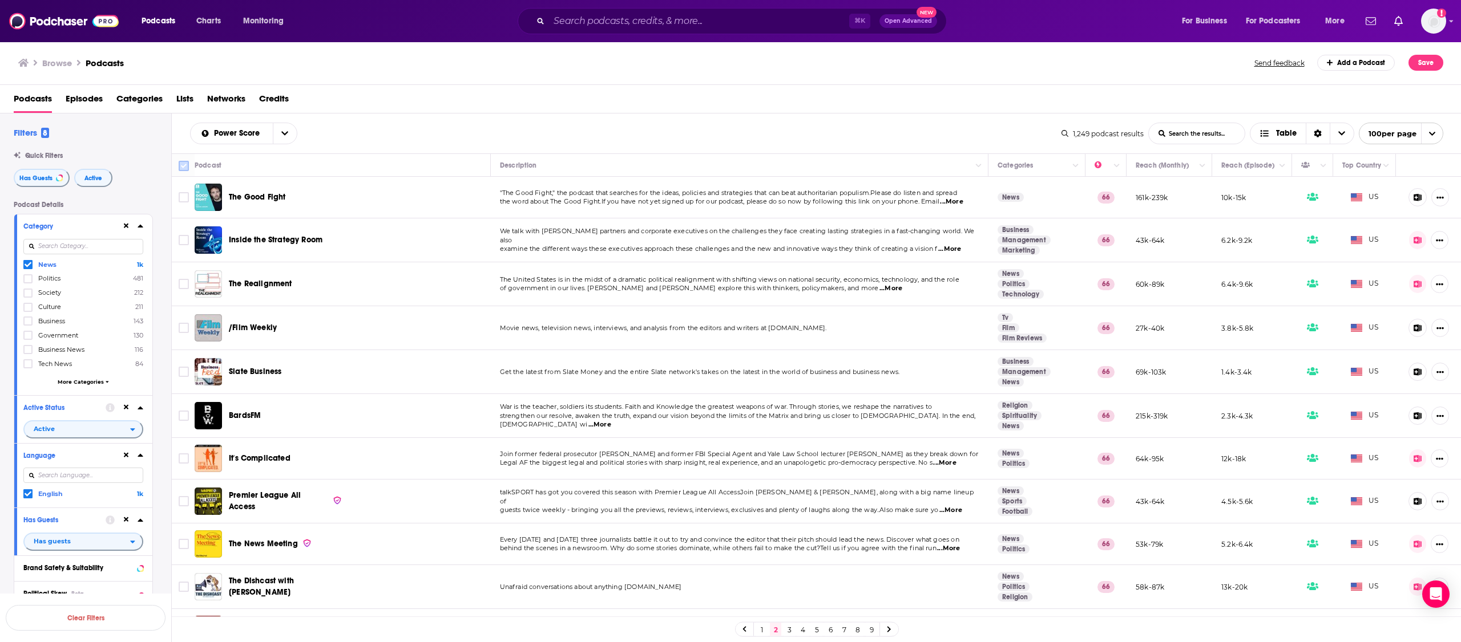
click at [182, 164] on input "Toggle select all" at bounding box center [184, 166] width 10 height 10
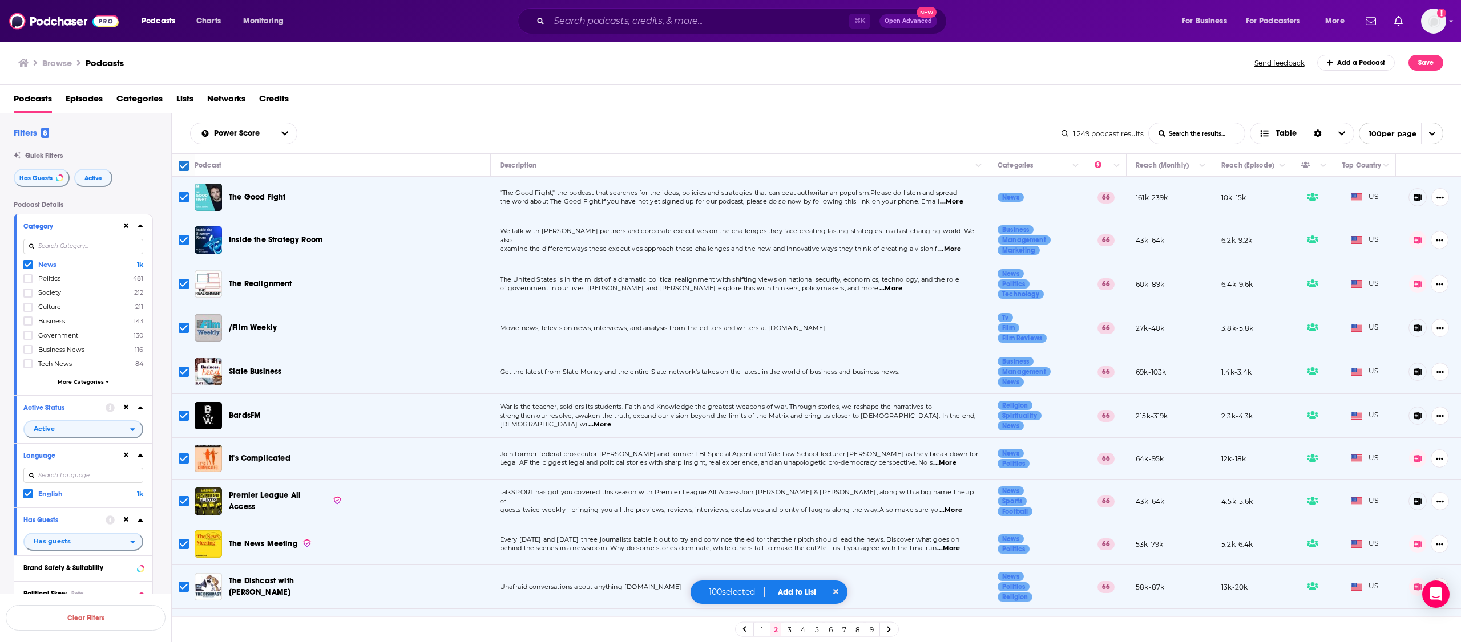
click at [787, 585] on div "100 selected Add to List" at bounding box center [769, 592] width 159 height 25
click at [791, 591] on button "Add to List" at bounding box center [797, 593] width 56 height 10
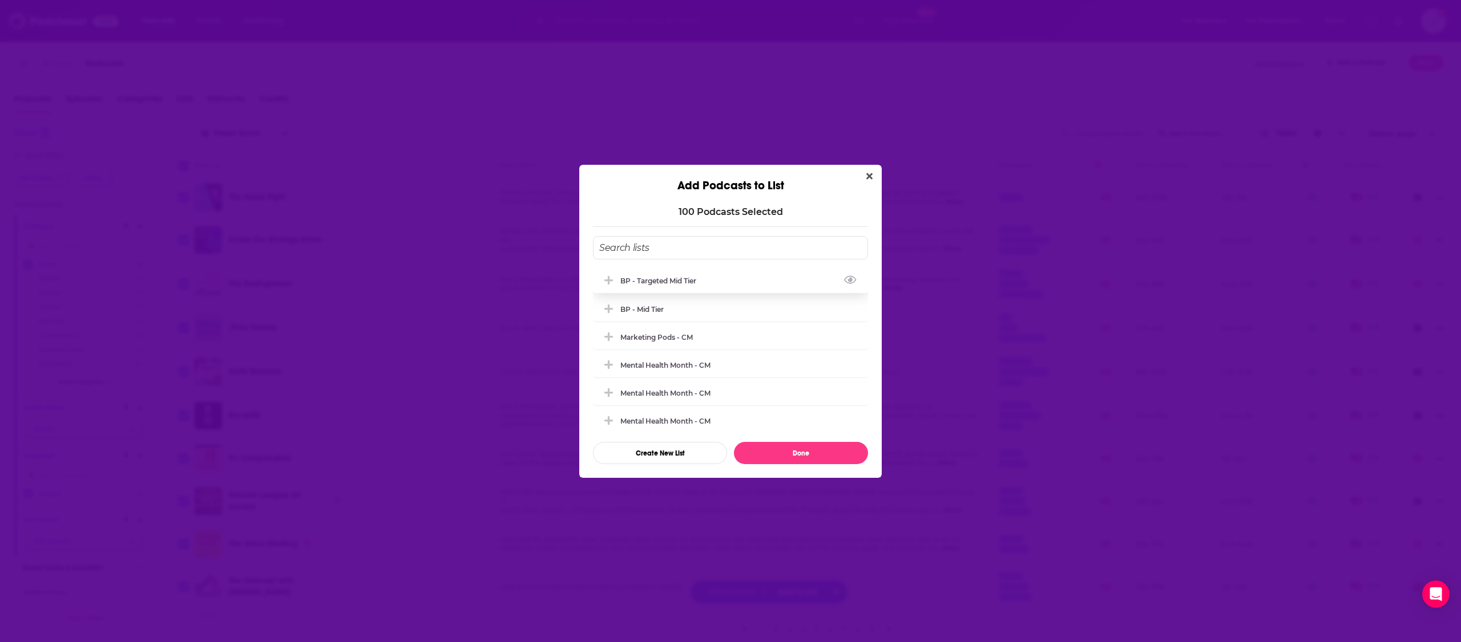
click at [697, 279] on div "BP - Targeted Mid Tier" at bounding box center [661, 281] width 83 height 9
click at [809, 458] on button "Done" at bounding box center [801, 453] width 134 height 22
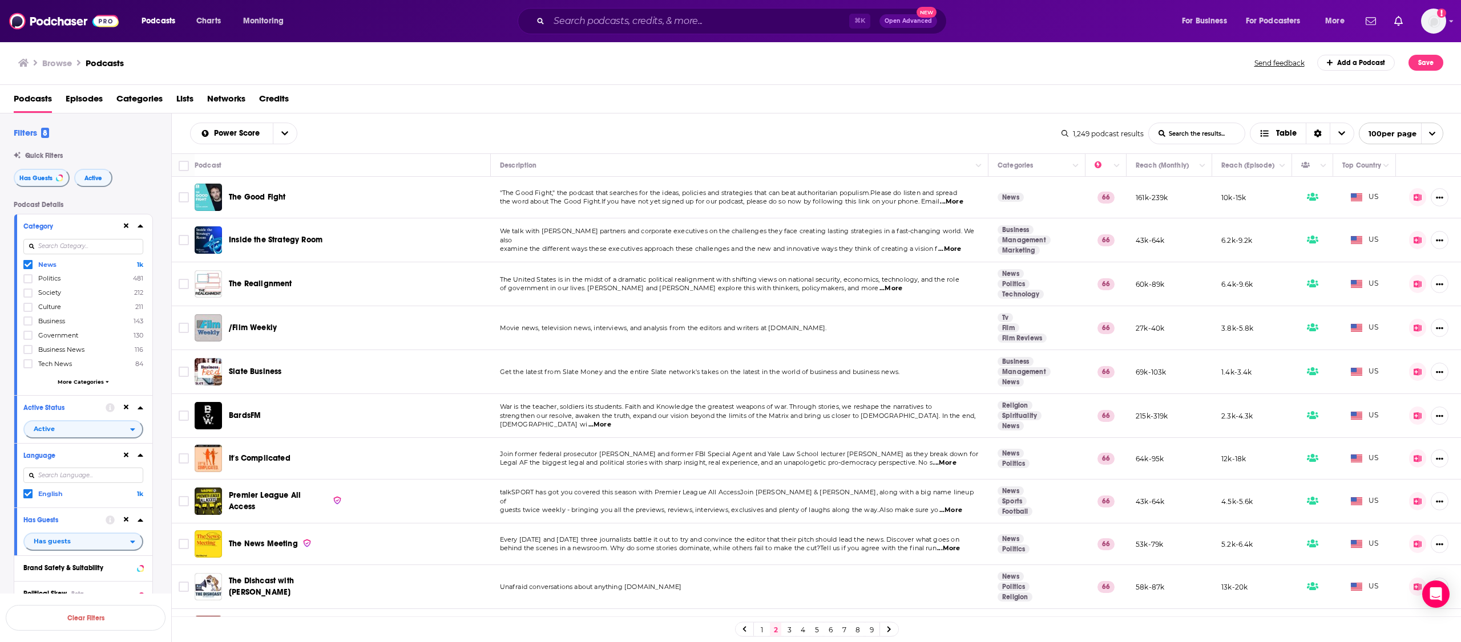
click at [763, 632] on link "1" at bounding box center [761, 630] width 11 height 14
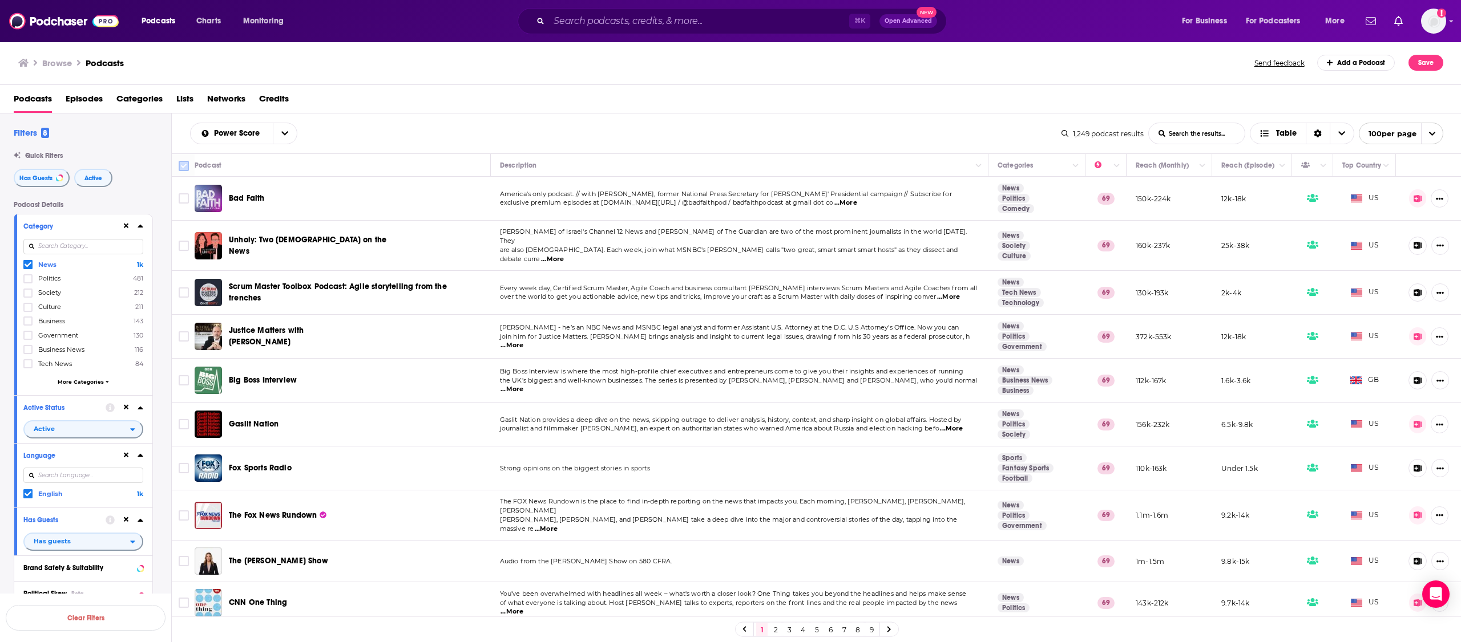
click at [186, 168] on input "Toggle select all" at bounding box center [184, 166] width 10 height 10
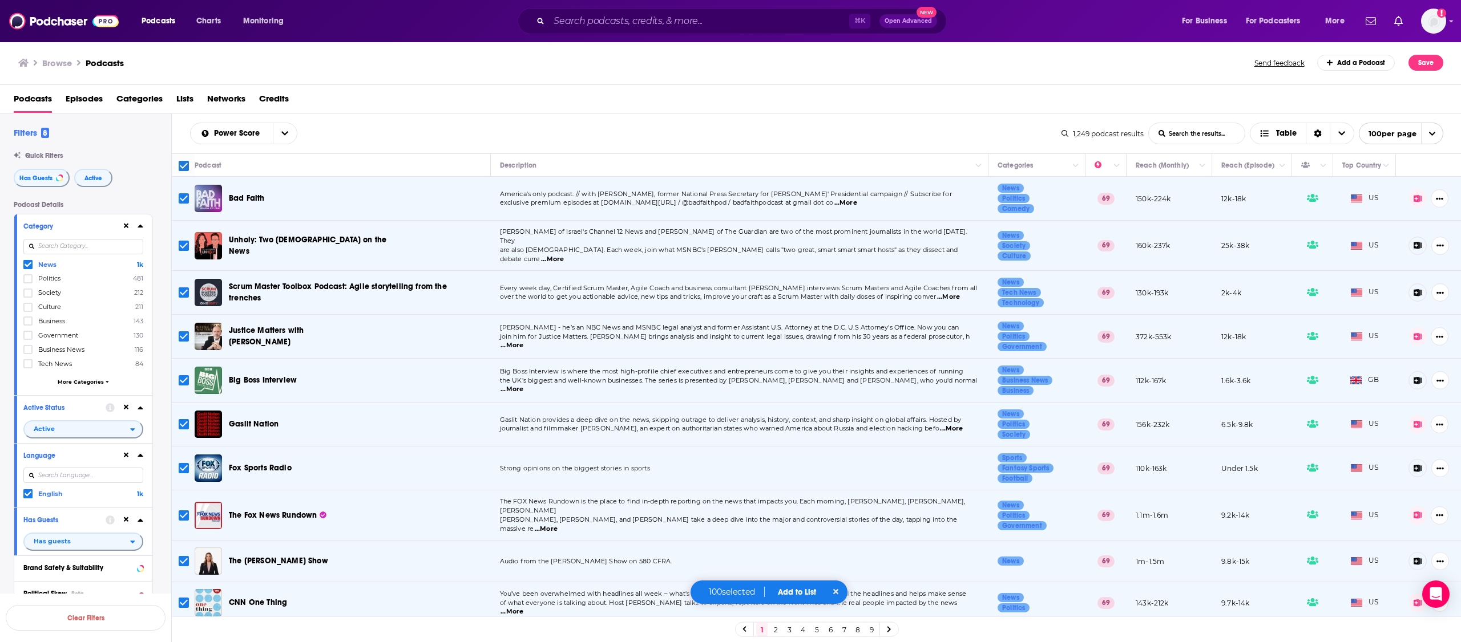
click at [802, 589] on button "Add to List" at bounding box center [797, 593] width 56 height 10
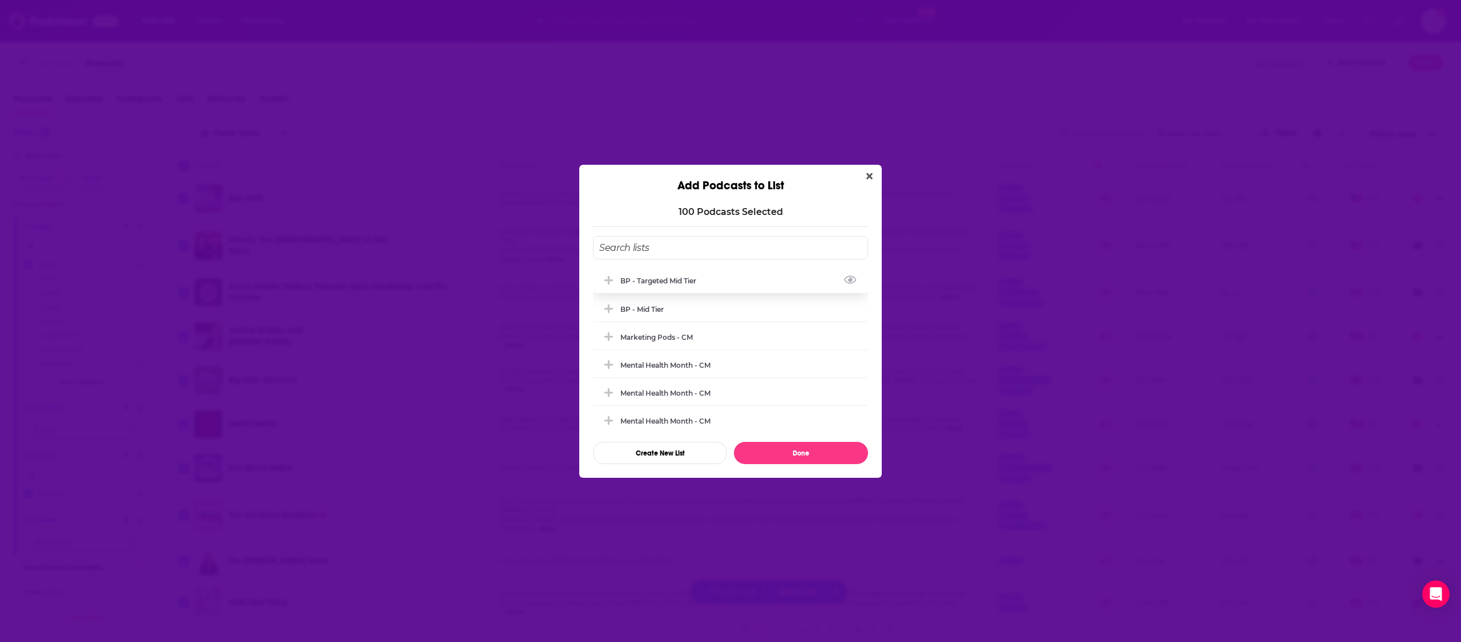
click at [690, 285] on div "BP - Targeted Mid Tier" at bounding box center [661, 281] width 83 height 9
click at [817, 454] on button "Done" at bounding box center [801, 453] width 134 height 22
checkbox input "false"
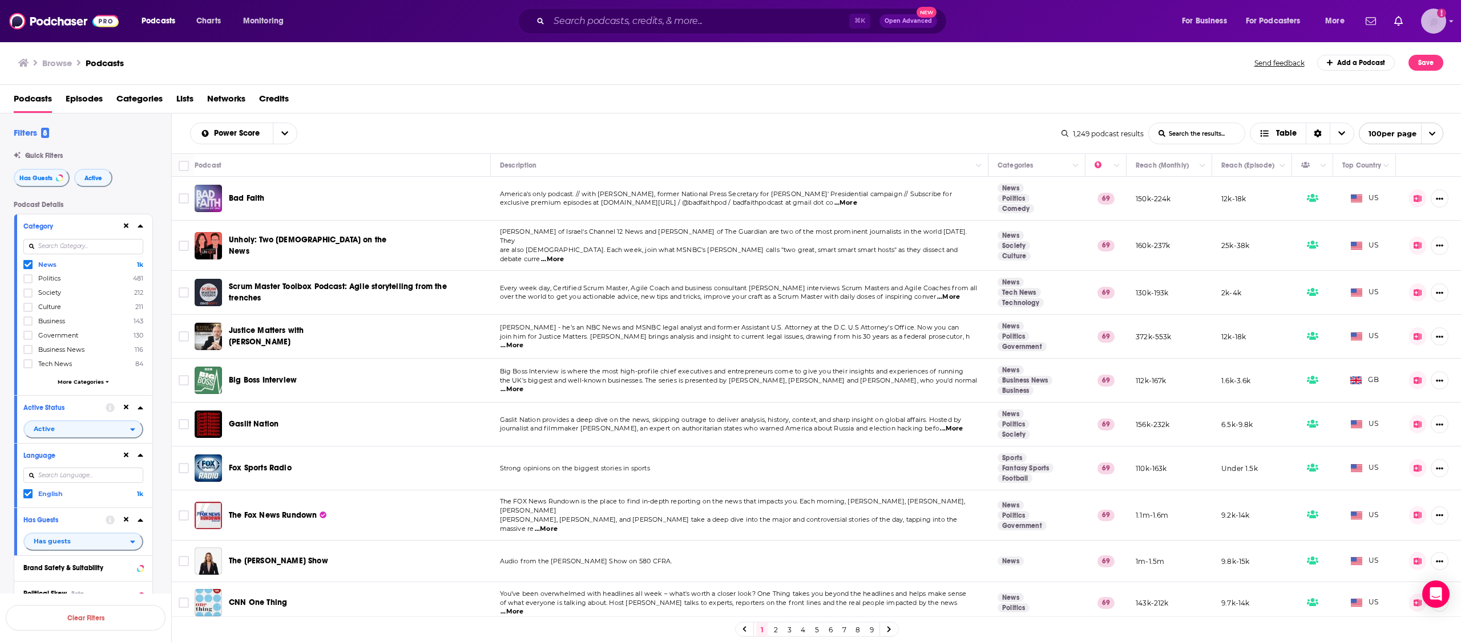
click at [1437, 28] on img "Logged in as LLassiter" at bounding box center [1433, 21] width 25 height 25
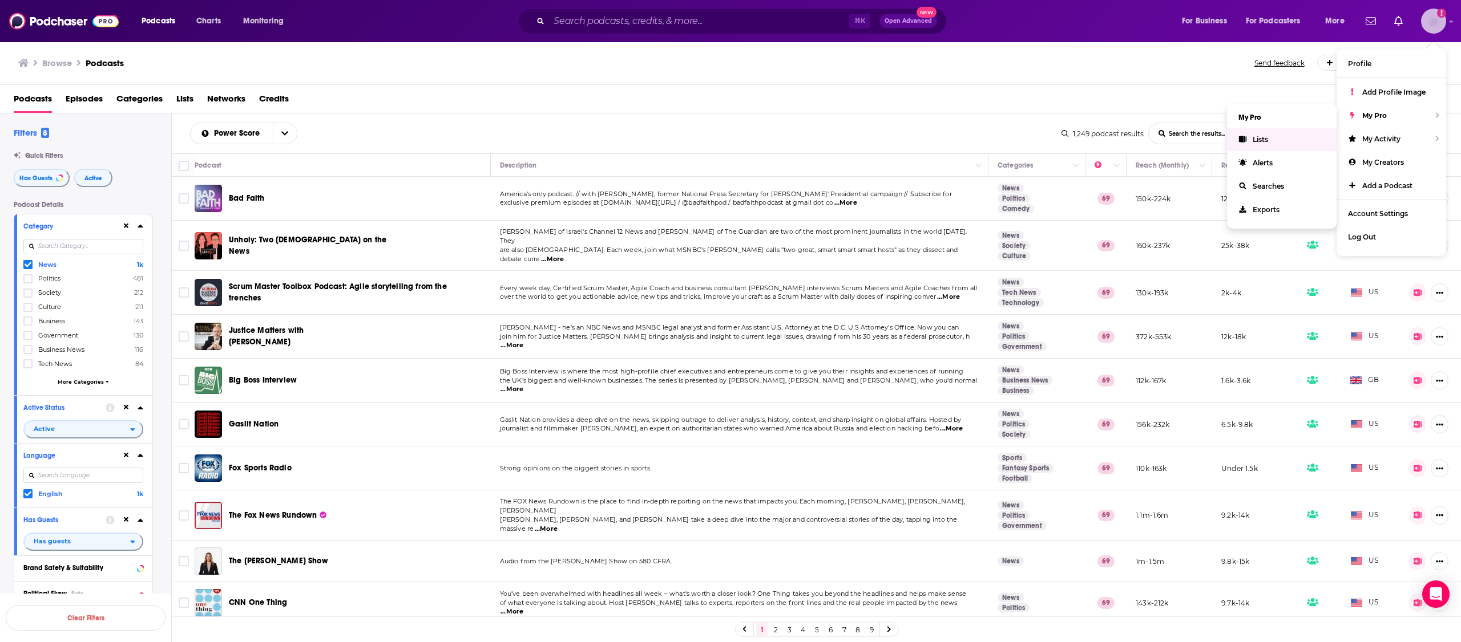
click at [1267, 137] on span "Lists" at bounding box center [1259, 139] width 15 height 9
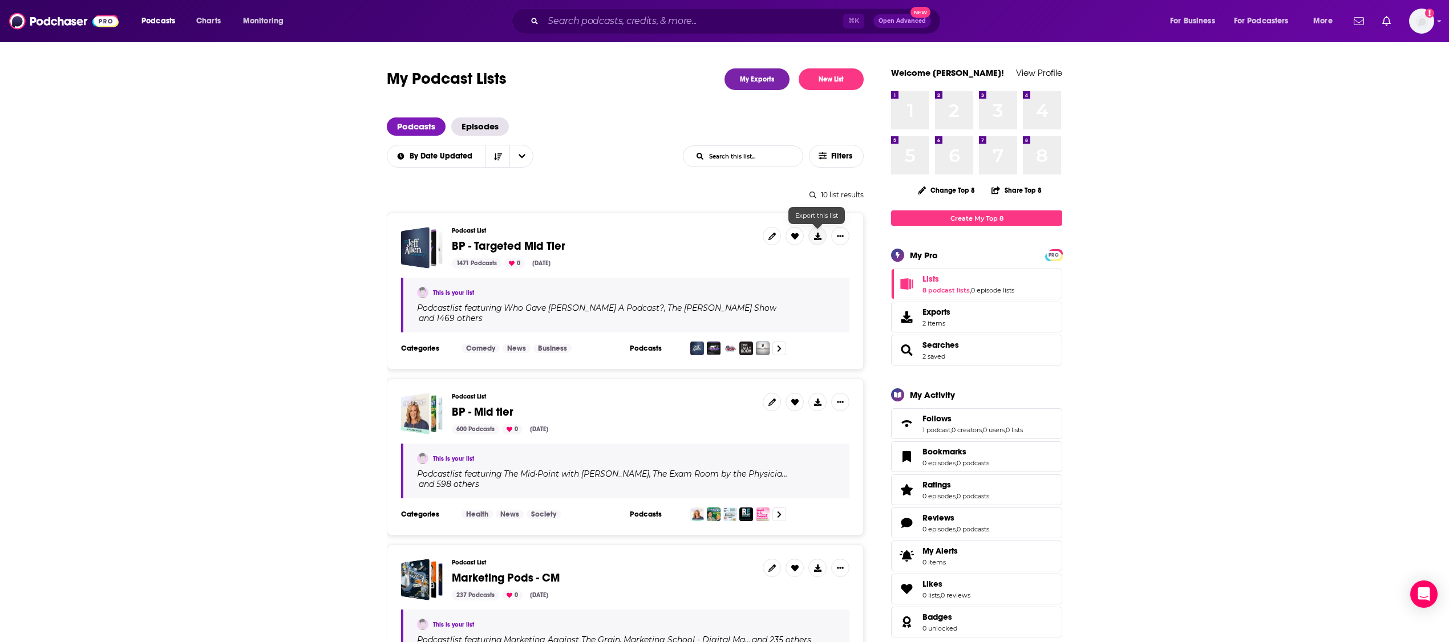
click at [820, 239] on icon at bounding box center [817, 236] width 7 height 7
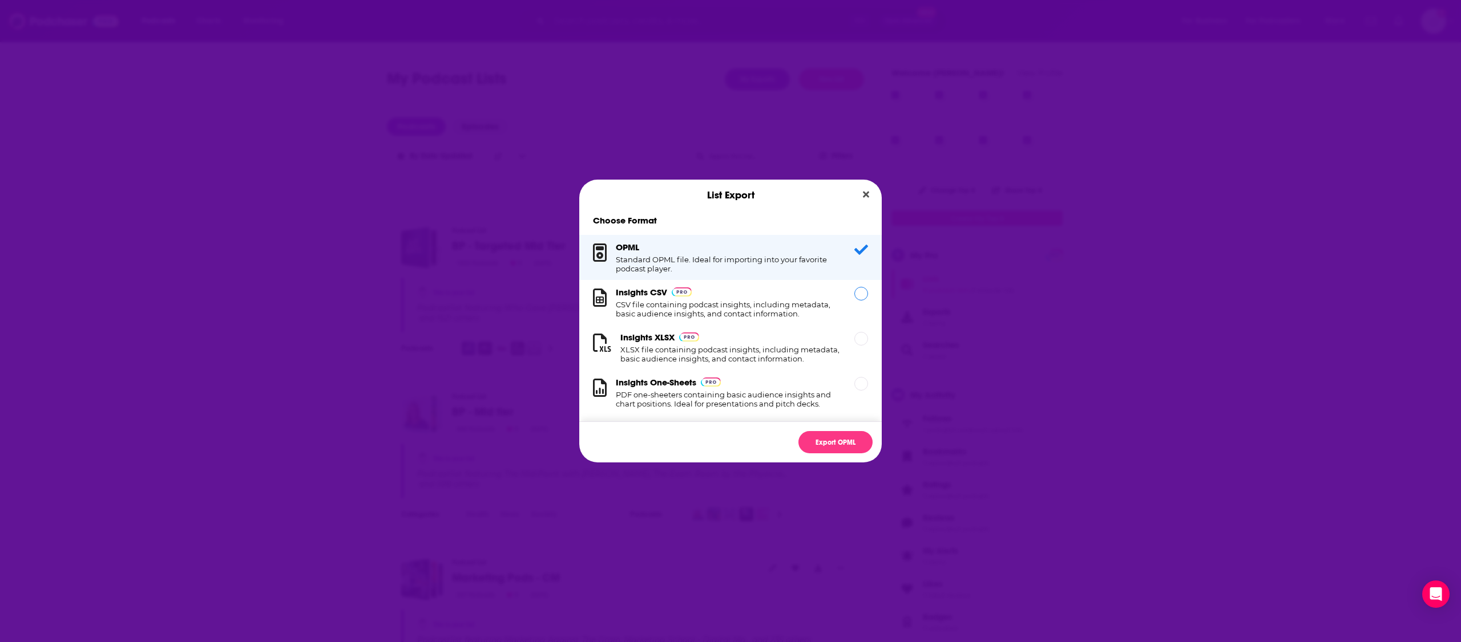
click at [777, 309] on h1 "CSV file containing podcast insights, including metadata, basic audience insigh…" at bounding box center [728, 309] width 225 height 18
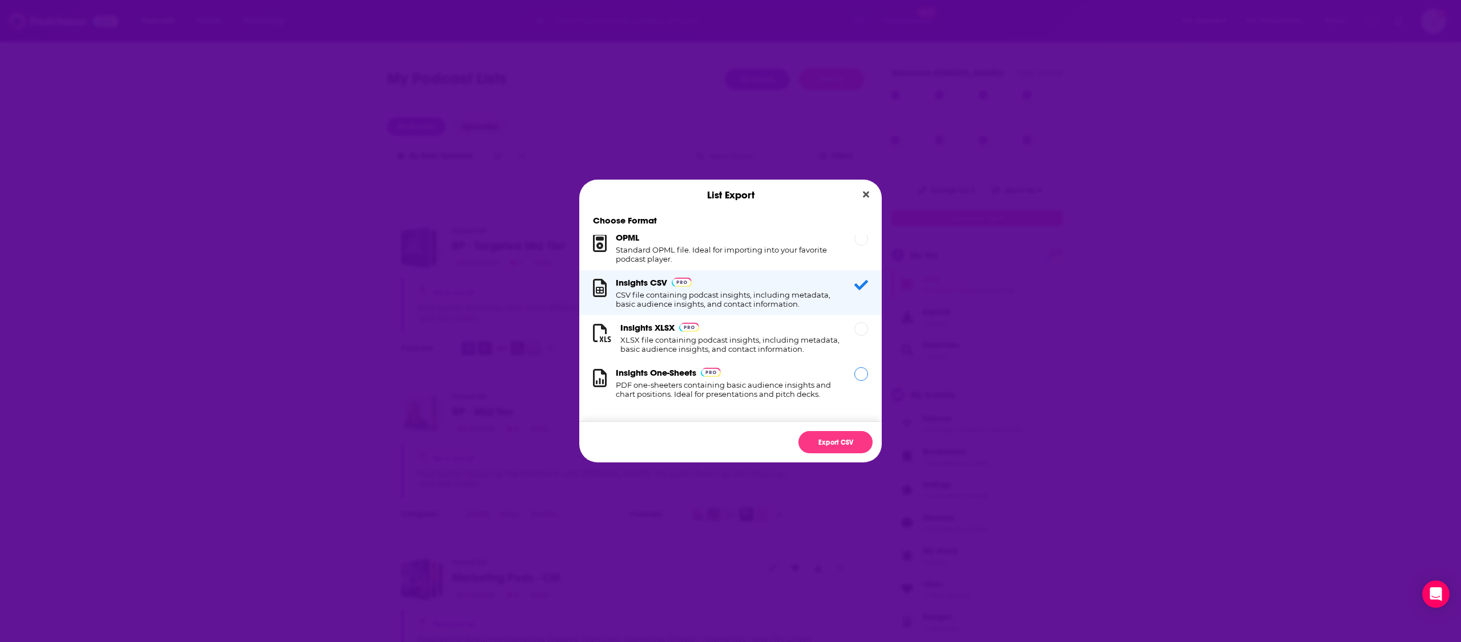
scroll to position [19, 0]
click at [737, 322] on div "Insights XLSX XLSX file containing podcast insights, including metadata, basic …" at bounding box center [730, 337] width 220 height 31
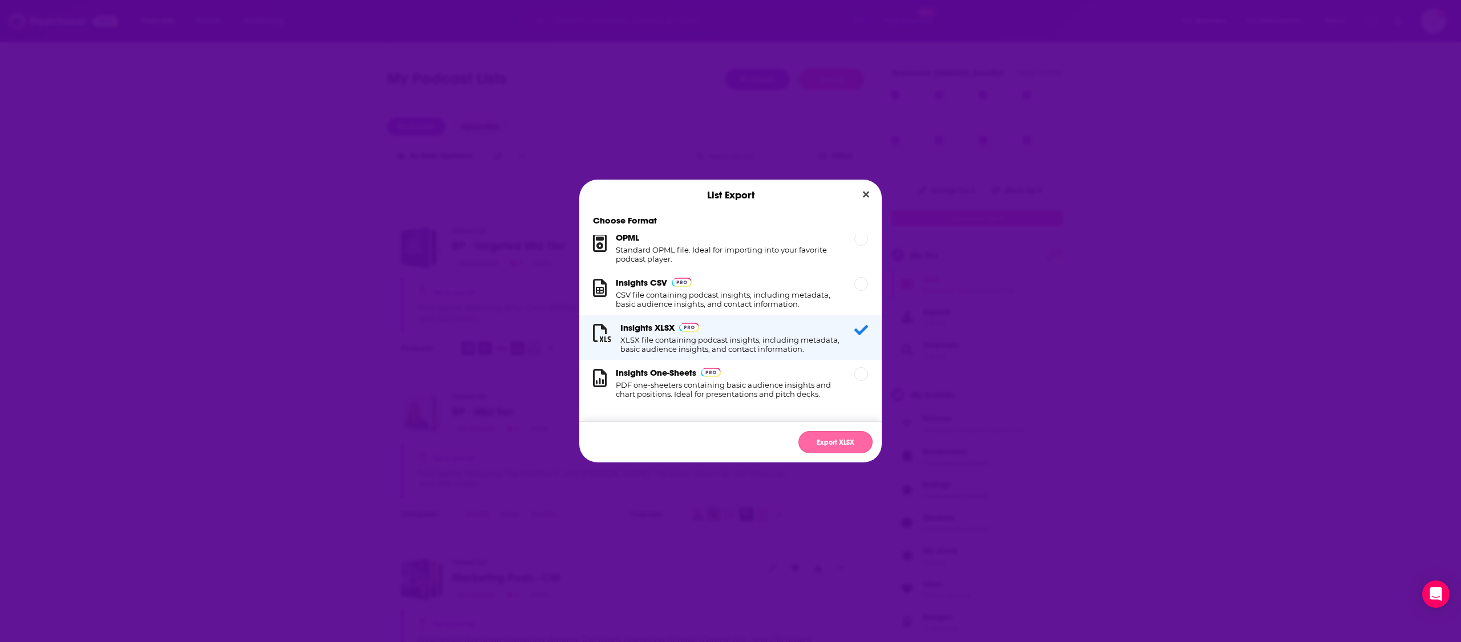
click at [840, 447] on button "Export XLSX" at bounding box center [835, 442] width 74 height 22
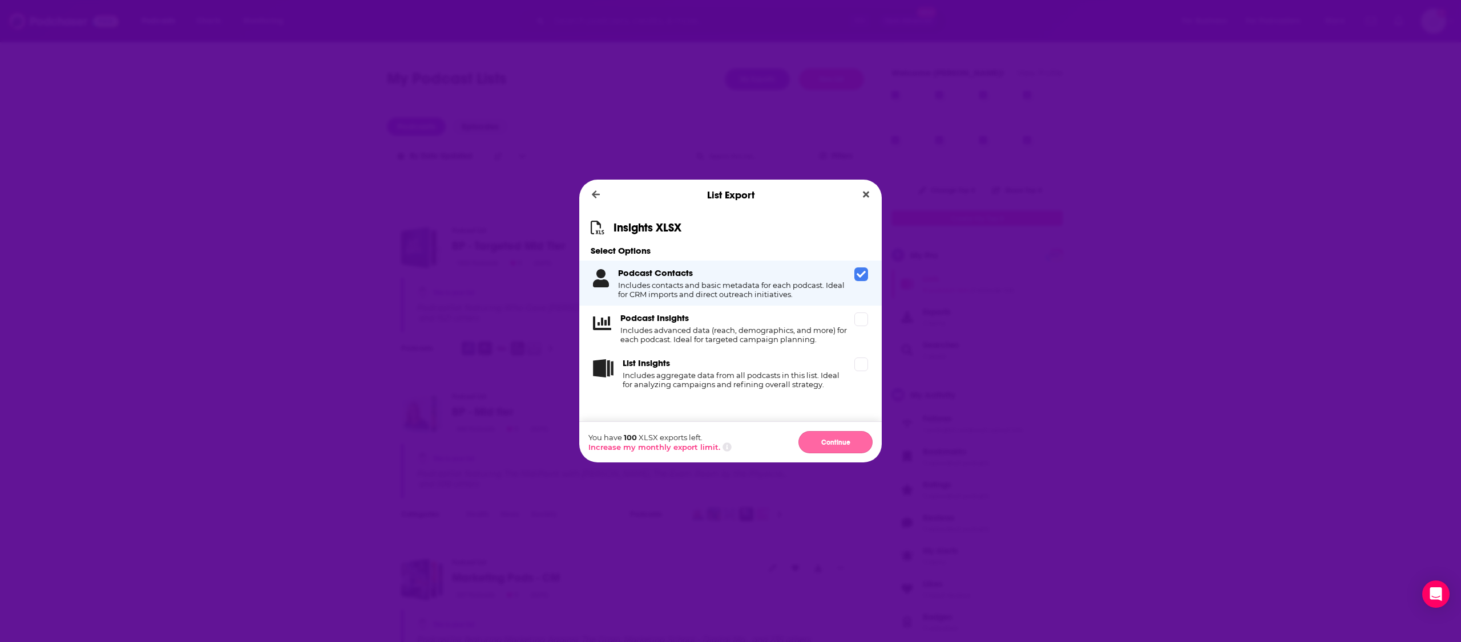
click at [842, 441] on button "Continue" at bounding box center [835, 442] width 74 height 22
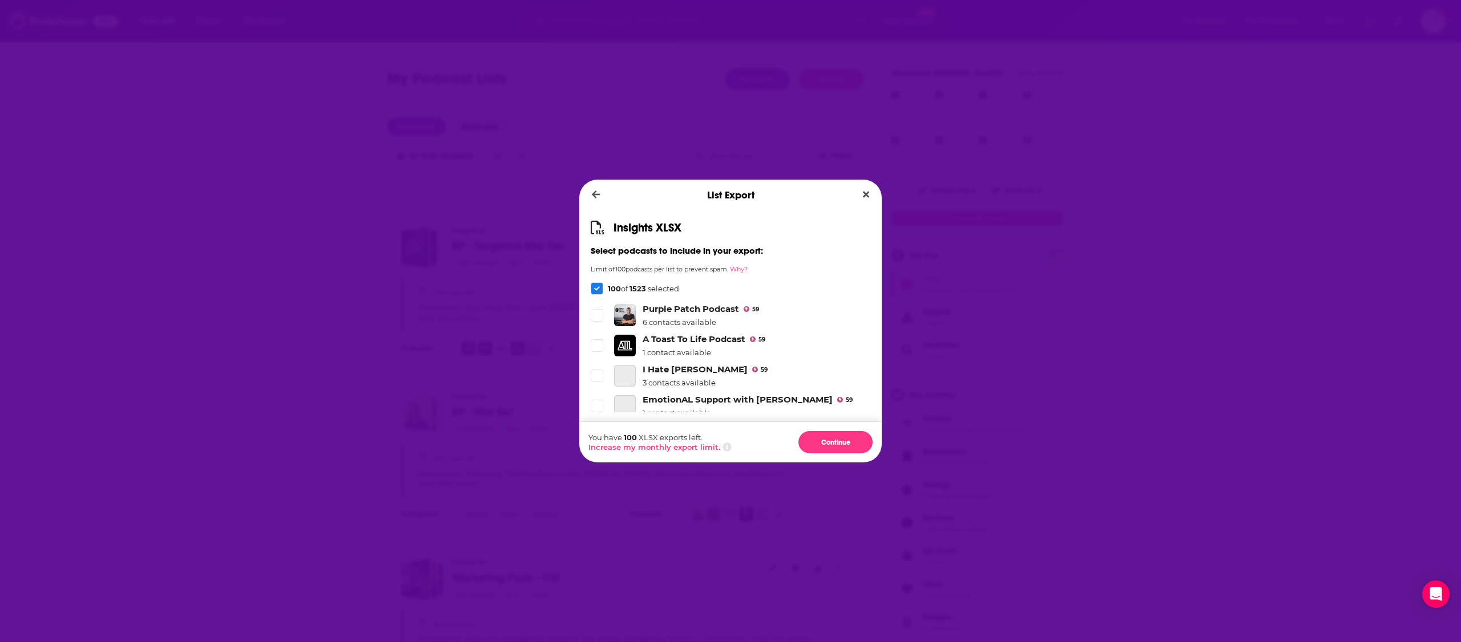
scroll to position [4569, 0]
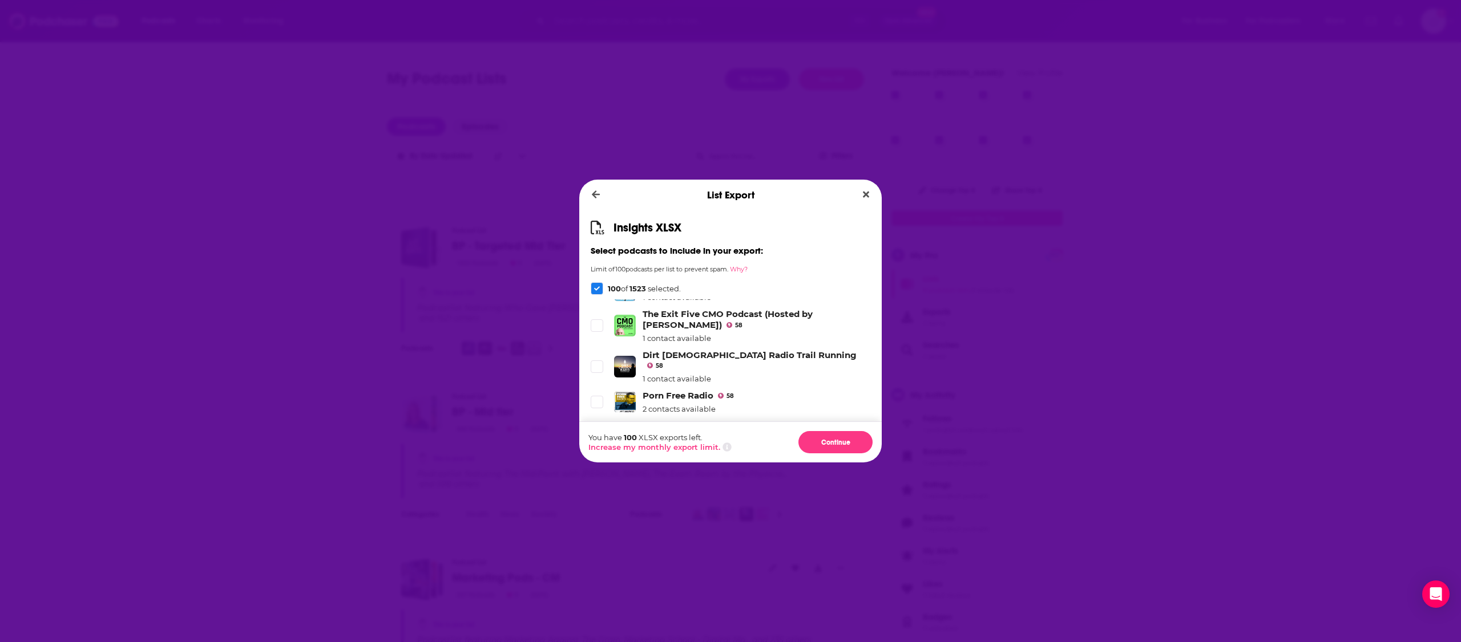
click at [597, 460] on icon "Dialog" at bounding box center [596, 462] width 7 height 5
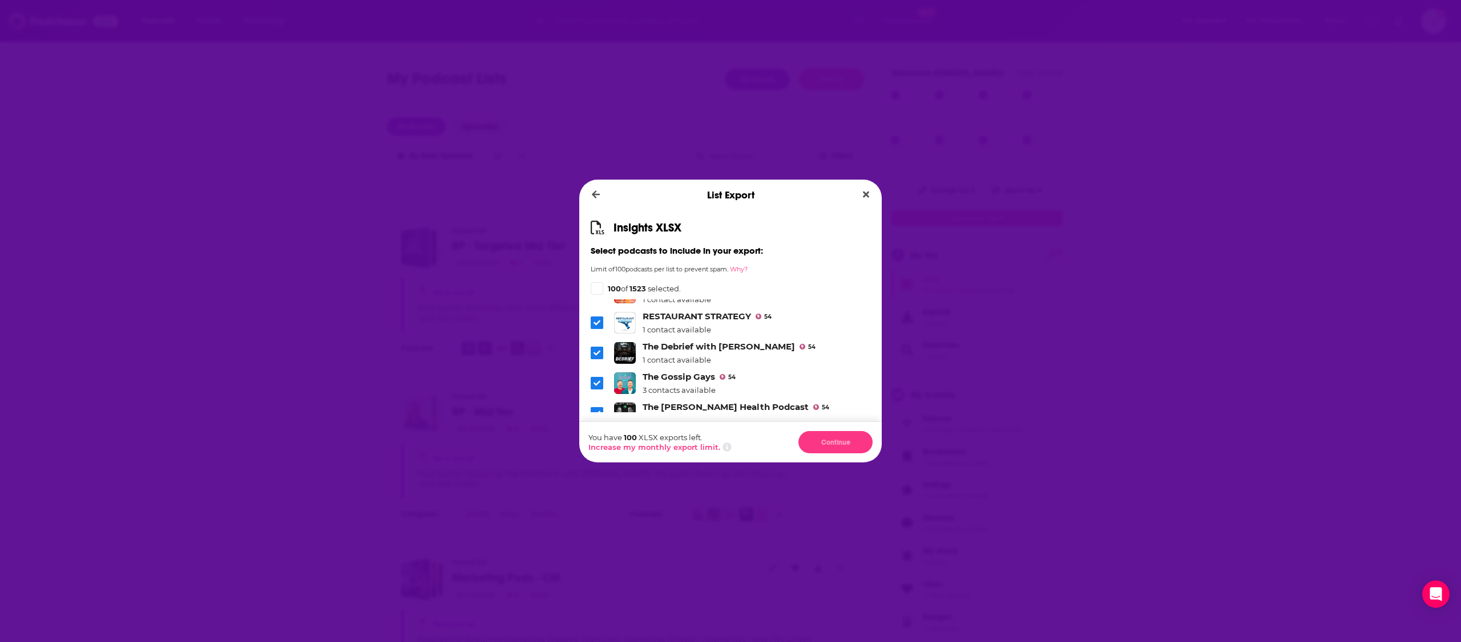
scroll to position [2016, 0]
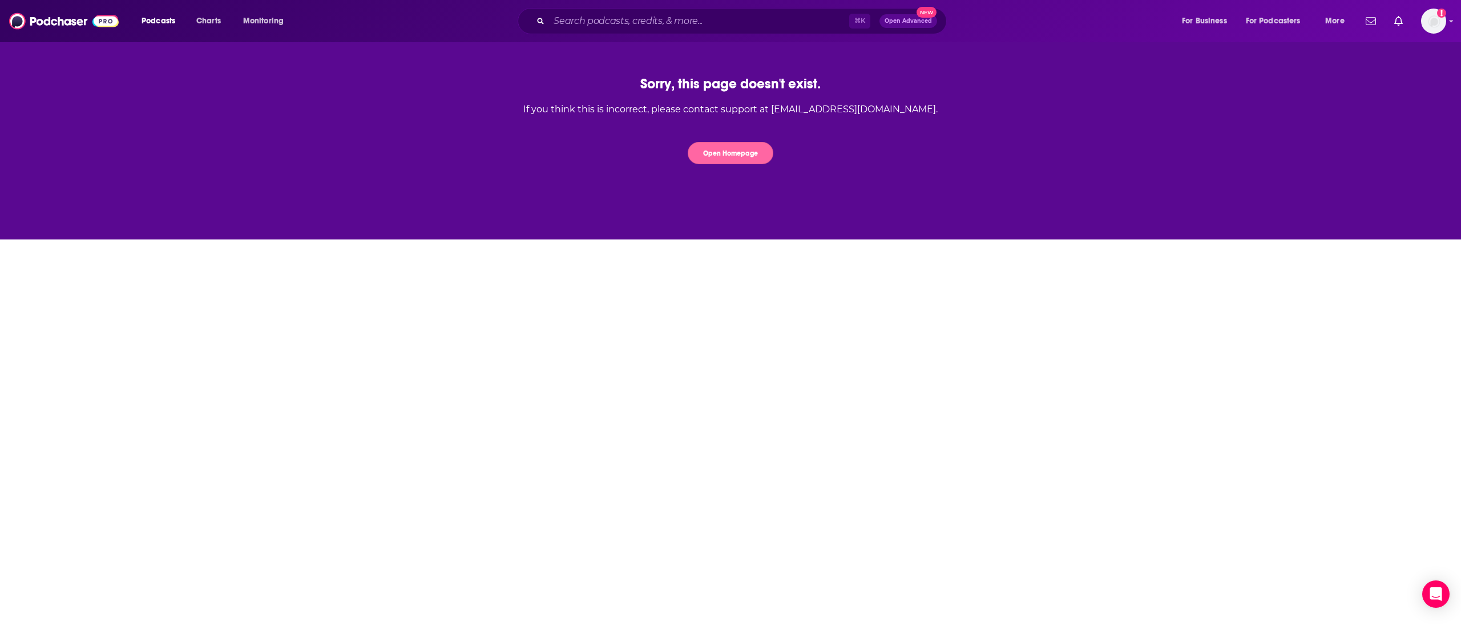
click at [719, 150] on button "Open Homepage" at bounding box center [731, 153] width 86 height 22
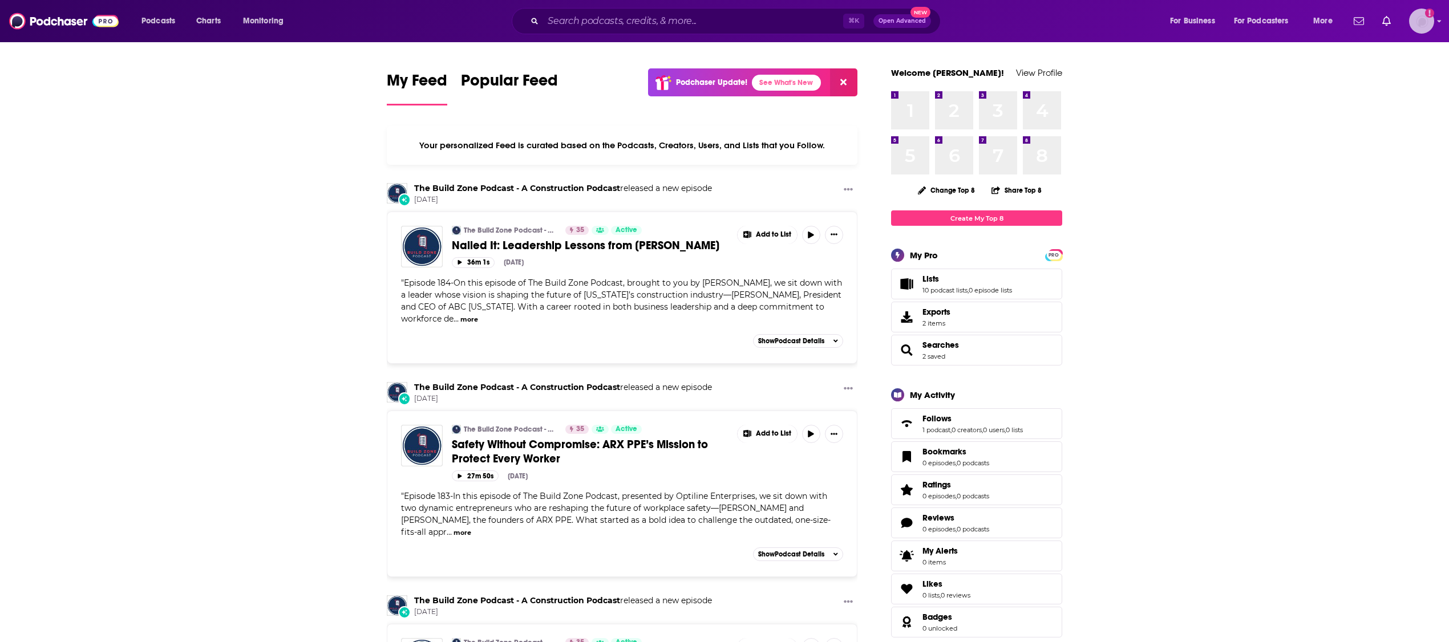
click at [1429, 30] on img "Logged in as LLassiter" at bounding box center [1421, 21] width 25 height 25
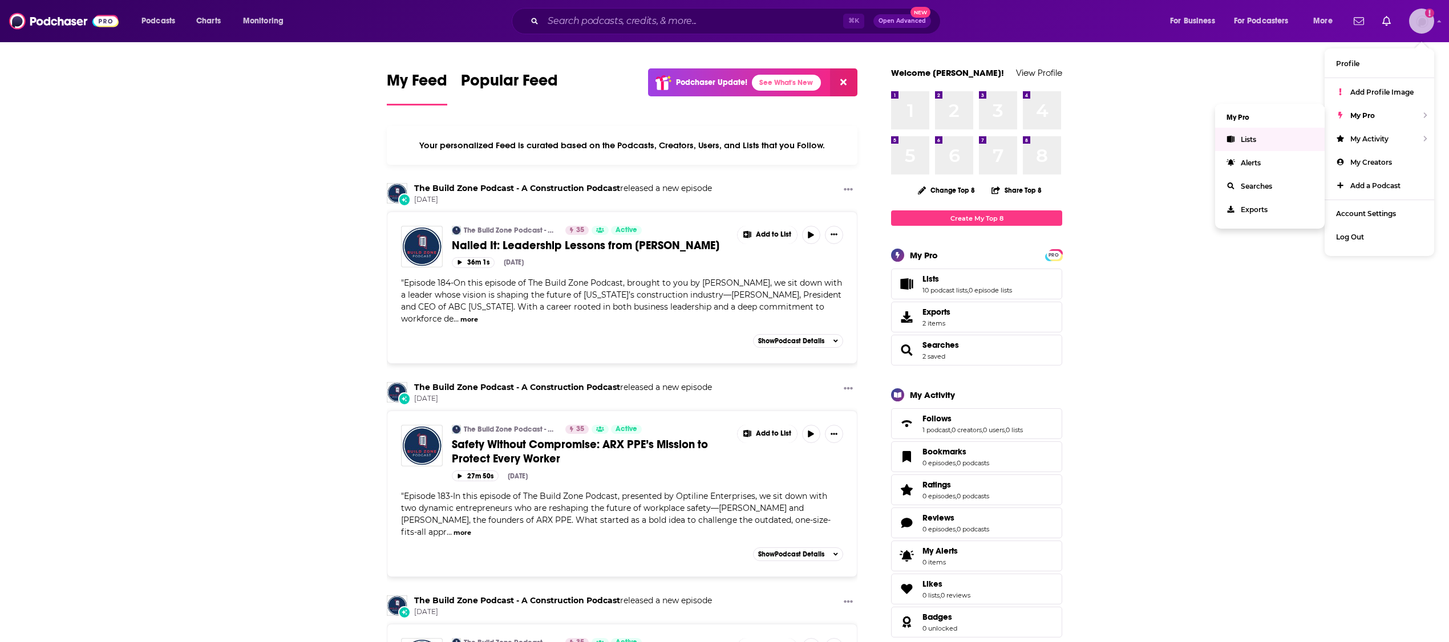
click at [1268, 134] on link "Lists" at bounding box center [1270, 139] width 110 height 23
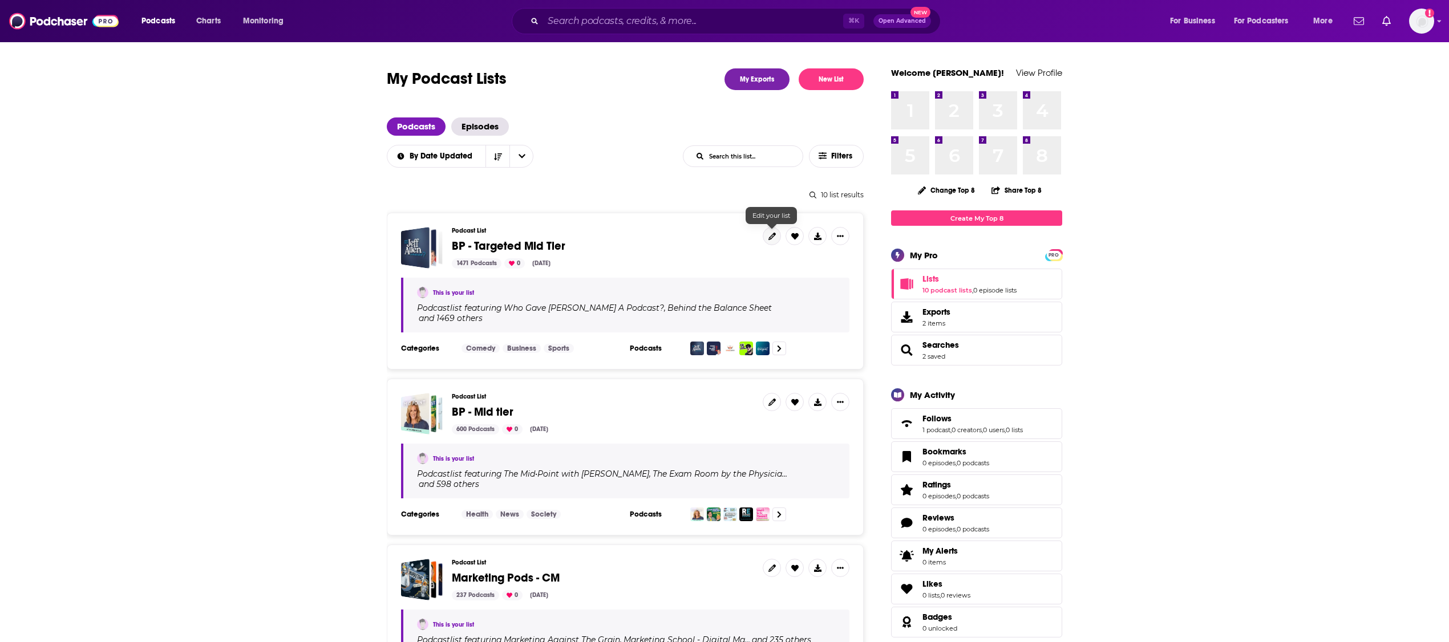
click at [774, 236] on icon at bounding box center [772, 236] width 7 height 7
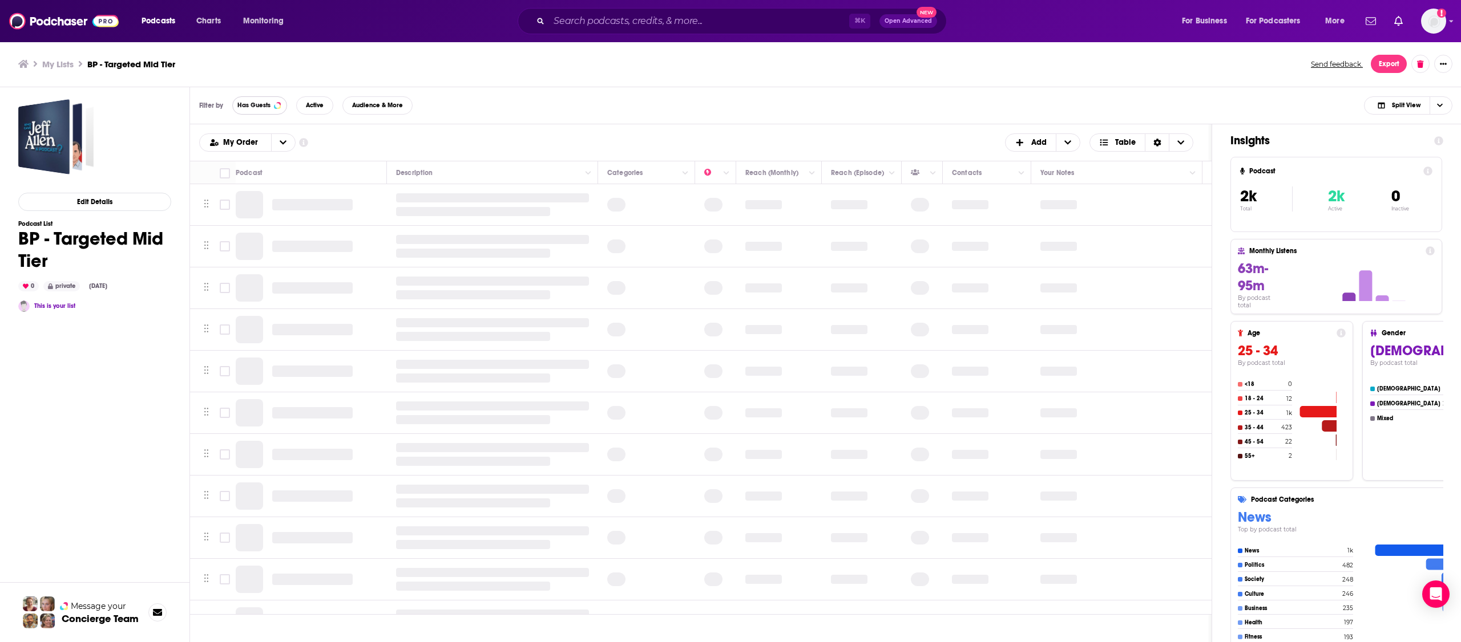
click at [272, 108] on button "Has Guests" at bounding box center [259, 105] width 55 height 18
click at [245, 105] on span "Has Guests" at bounding box center [253, 105] width 33 height 6
click at [280, 143] on icon "open menu" at bounding box center [283, 143] width 7 height 8
click at [1057, 143] on span "+ Add" at bounding box center [1068, 142] width 24 height 17
click at [747, 116] on div "Filter by Has Guests Active Audience & More Split View" at bounding box center [825, 105] width 1271 height 37
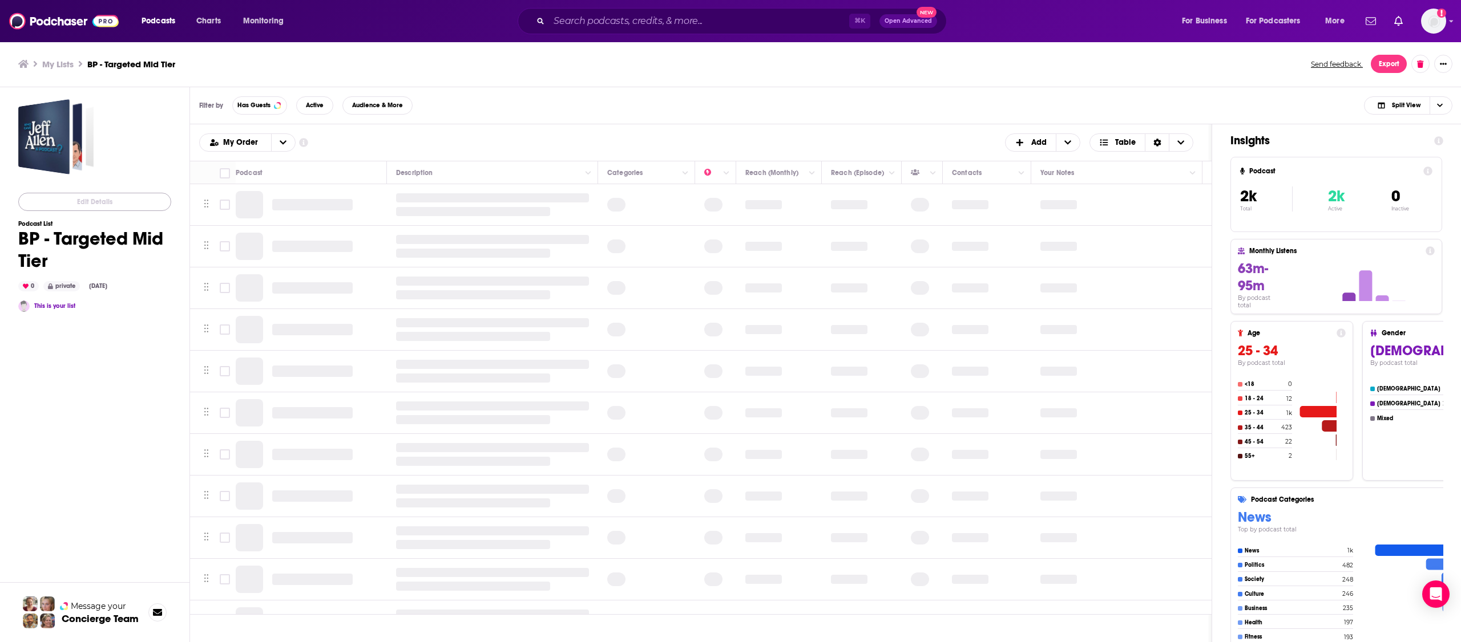
click at [107, 211] on button "Edit Details" at bounding box center [94, 202] width 153 height 18
click at [18, 193] on button "Edit Details" at bounding box center [94, 202] width 153 height 18
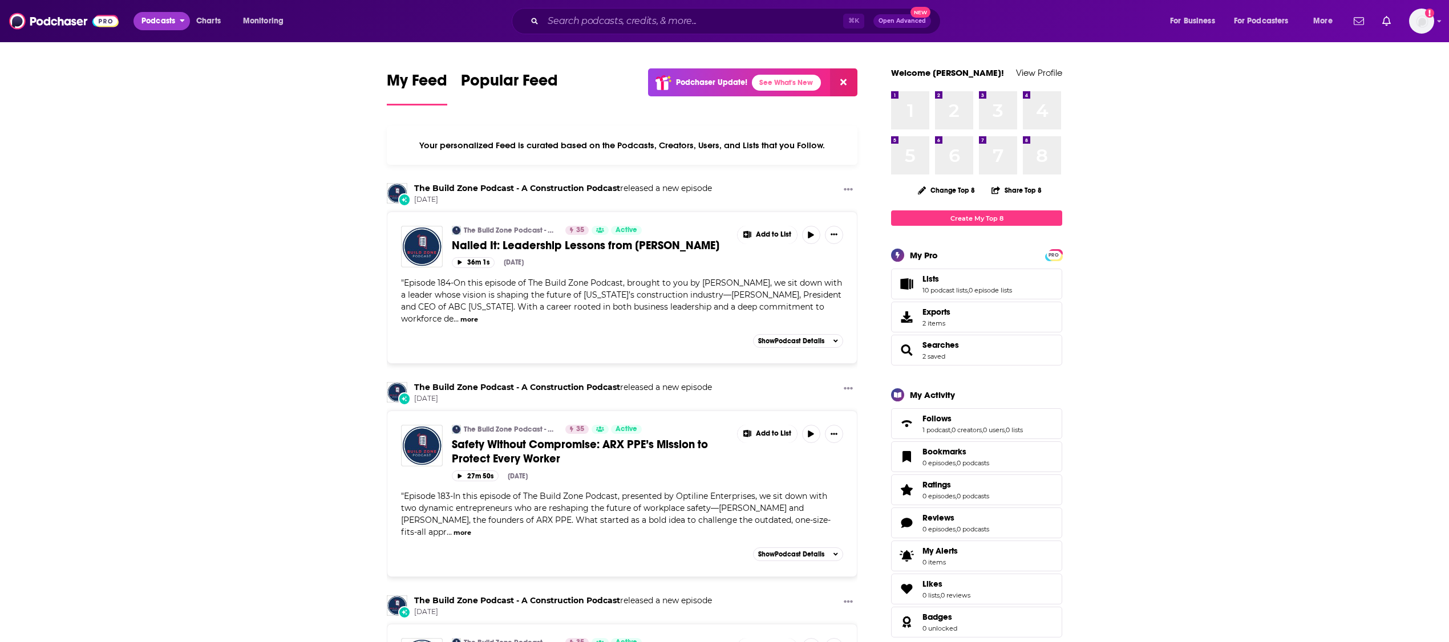
click at [159, 26] on span "Podcasts" at bounding box center [159, 21] width 34 height 16
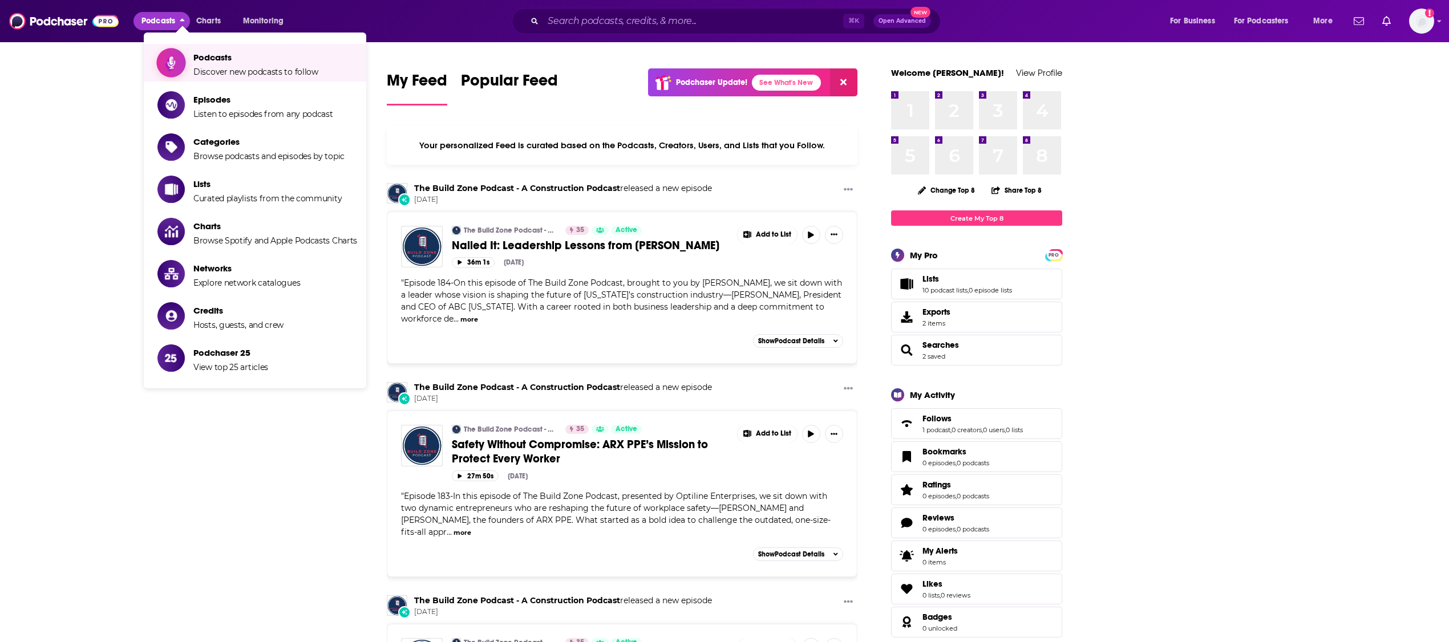
click at [195, 58] on span "Podcasts" at bounding box center [255, 57] width 125 height 11
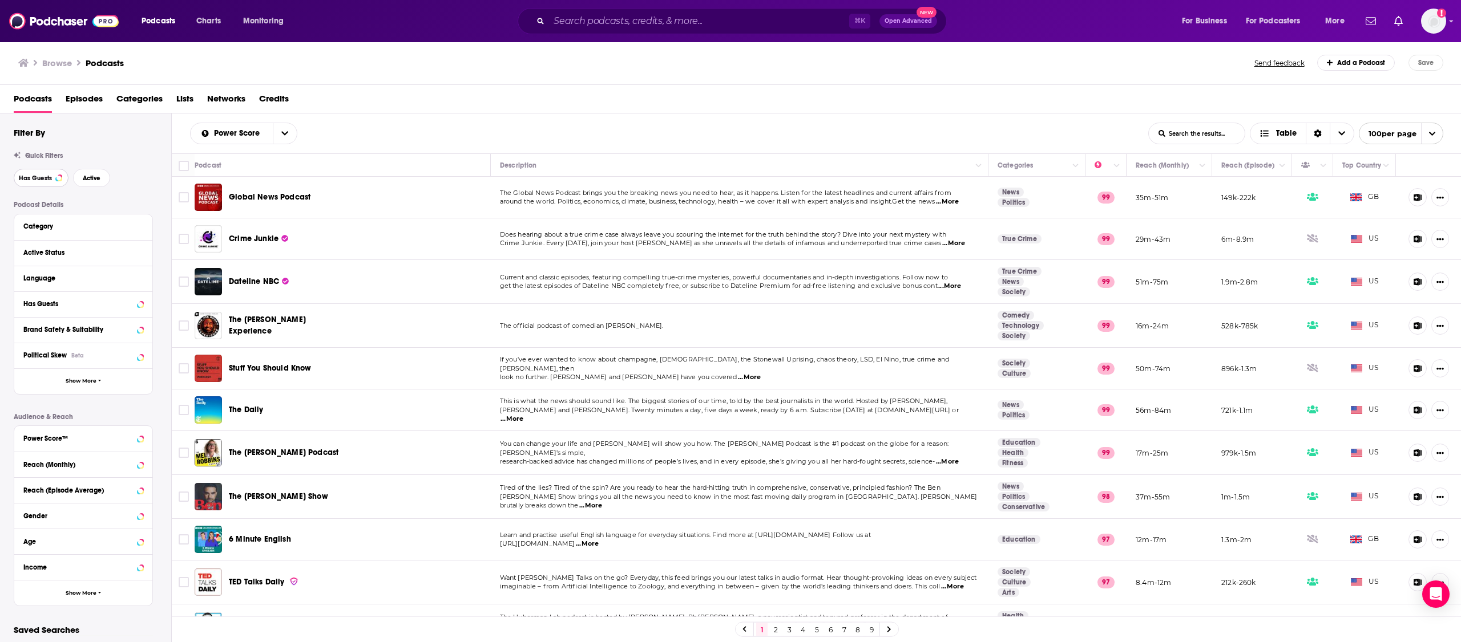
click at [52, 179] on button "Has Guests" at bounding box center [41, 178] width 55 height 18
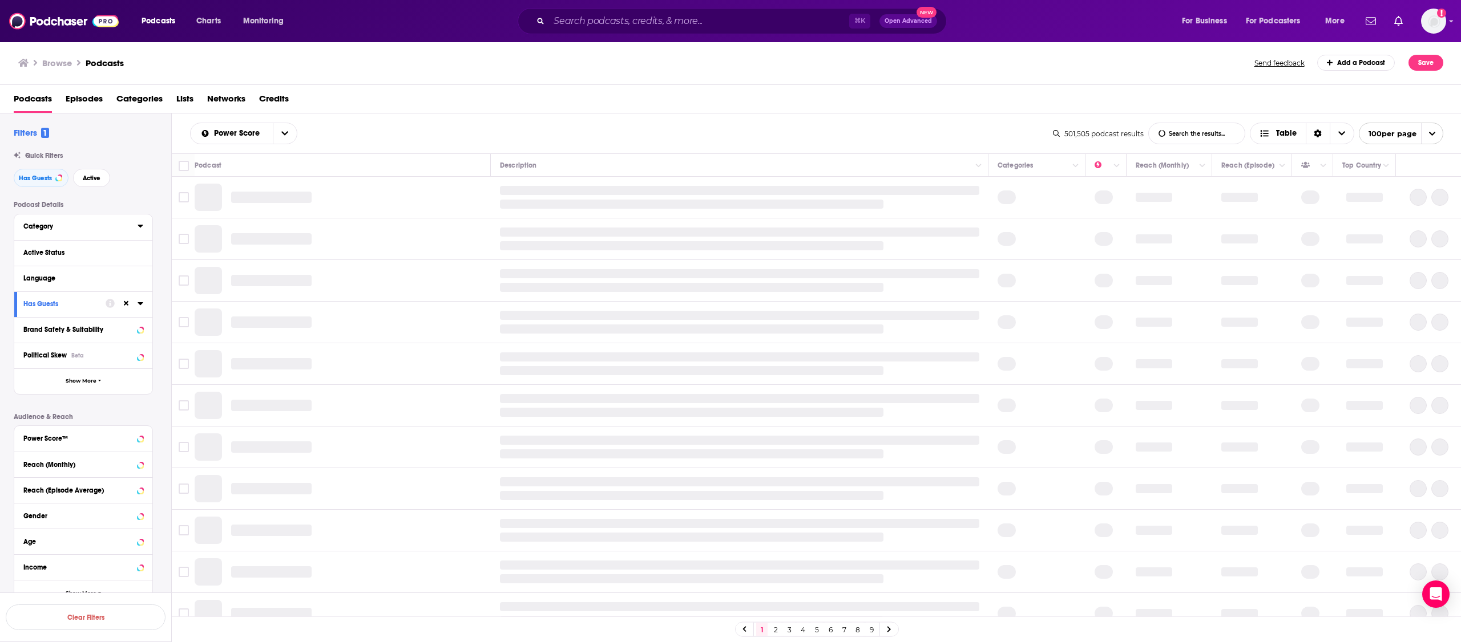
click at [62, 227] on div "Category" at bounding box center [76, 227] width 107 height 8
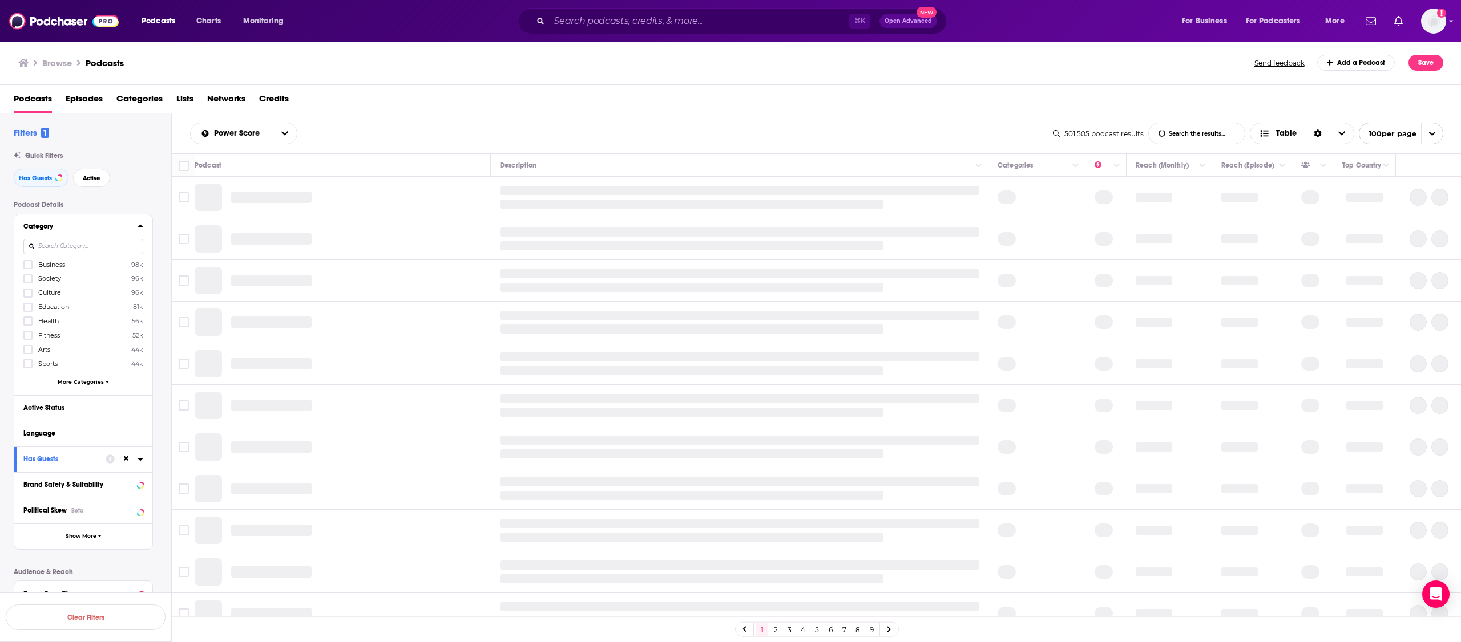
click at [63, 246] on input at bounding box center [83, 246] width 120 height 15
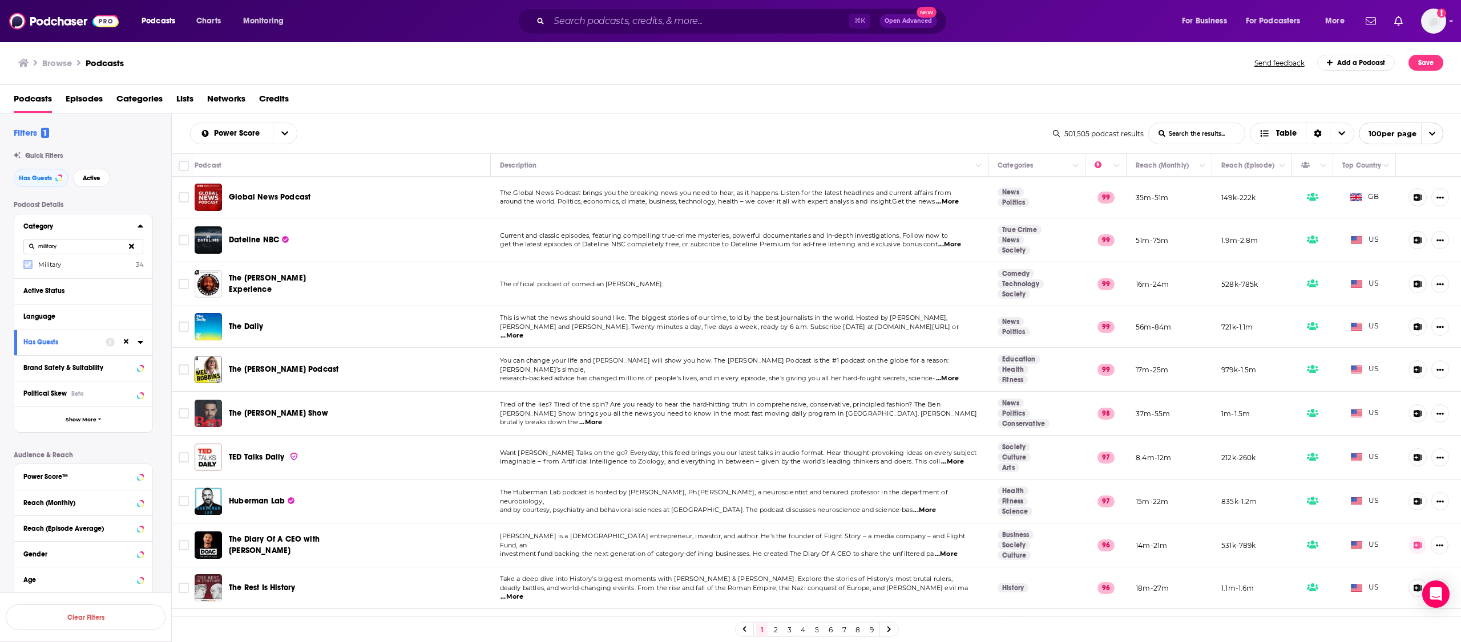
type input "military"
click at [25, 265] on icon at bounding box center [28, 264] width 7 height 7
click at [67, 293] on div "Active Status" at bounding box center [68, 291] width 91 height 8
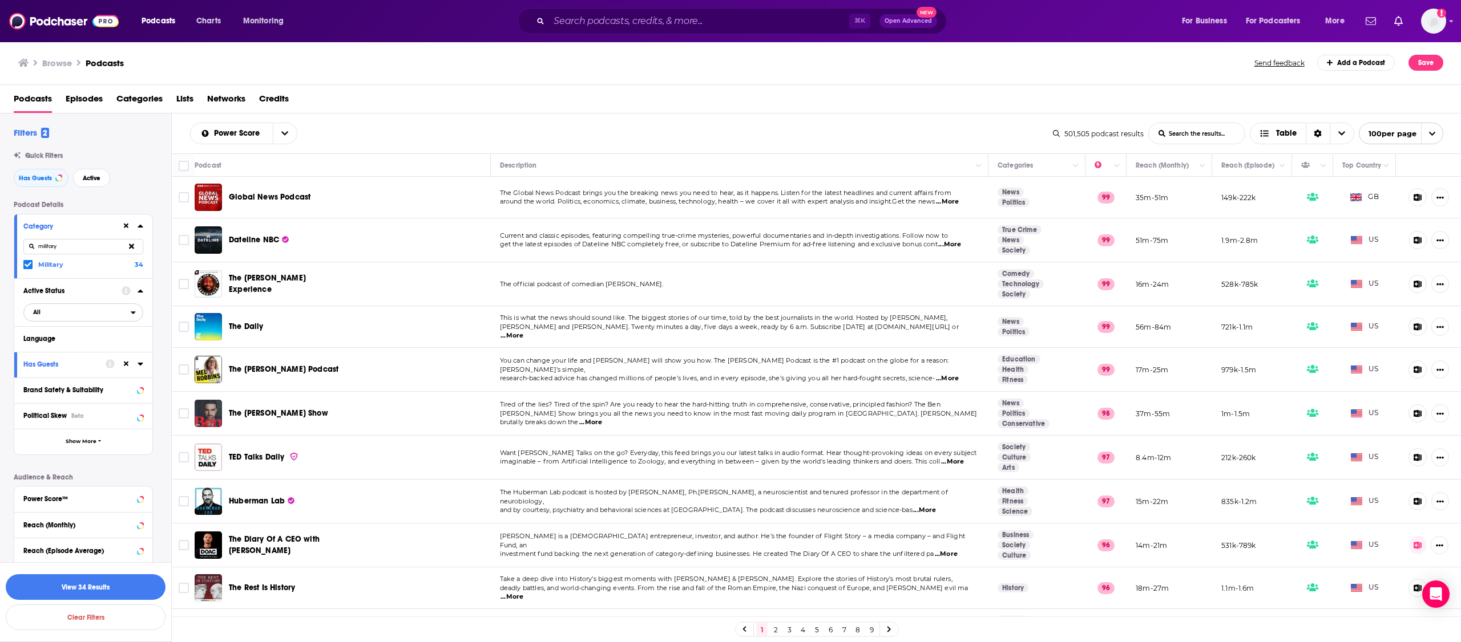
click at [71, 314] on span "All" at bounding box center [77, 312] width 107 height 15
click at [47, 351] on span "Active" at bounding box center [58, 350] width 58 height 6
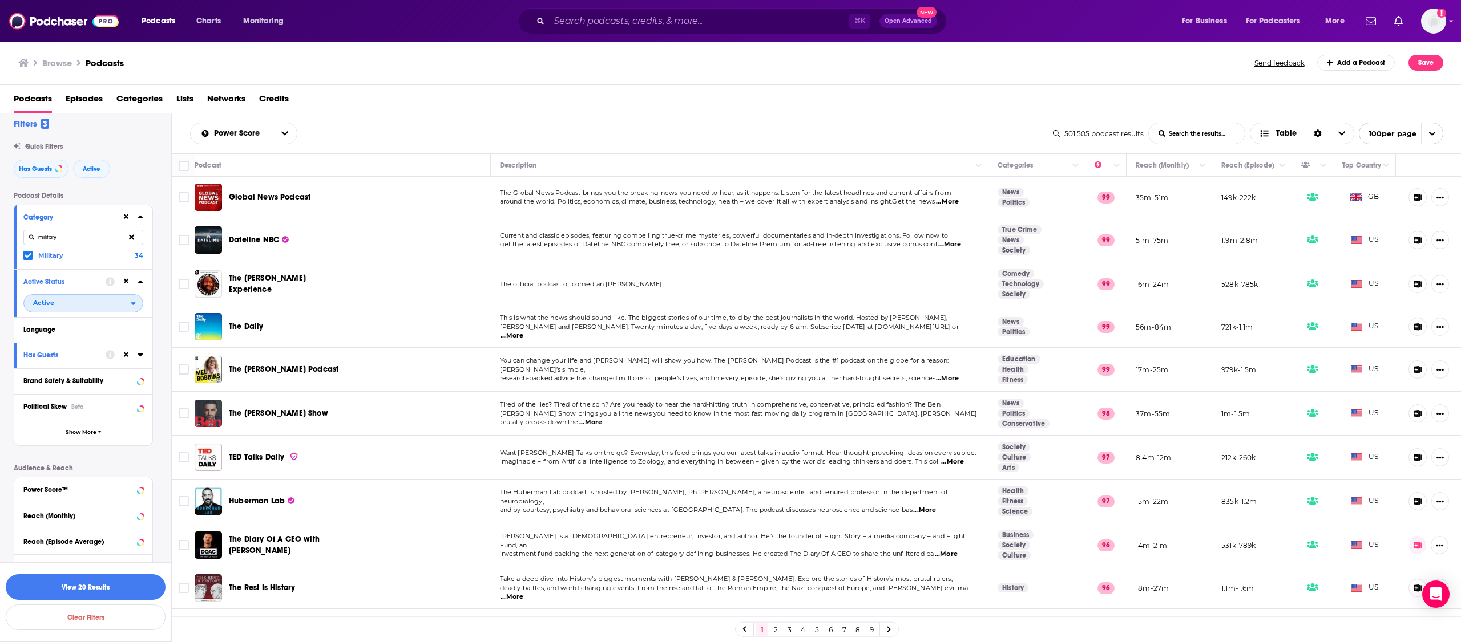
scroll to position [22, 0]
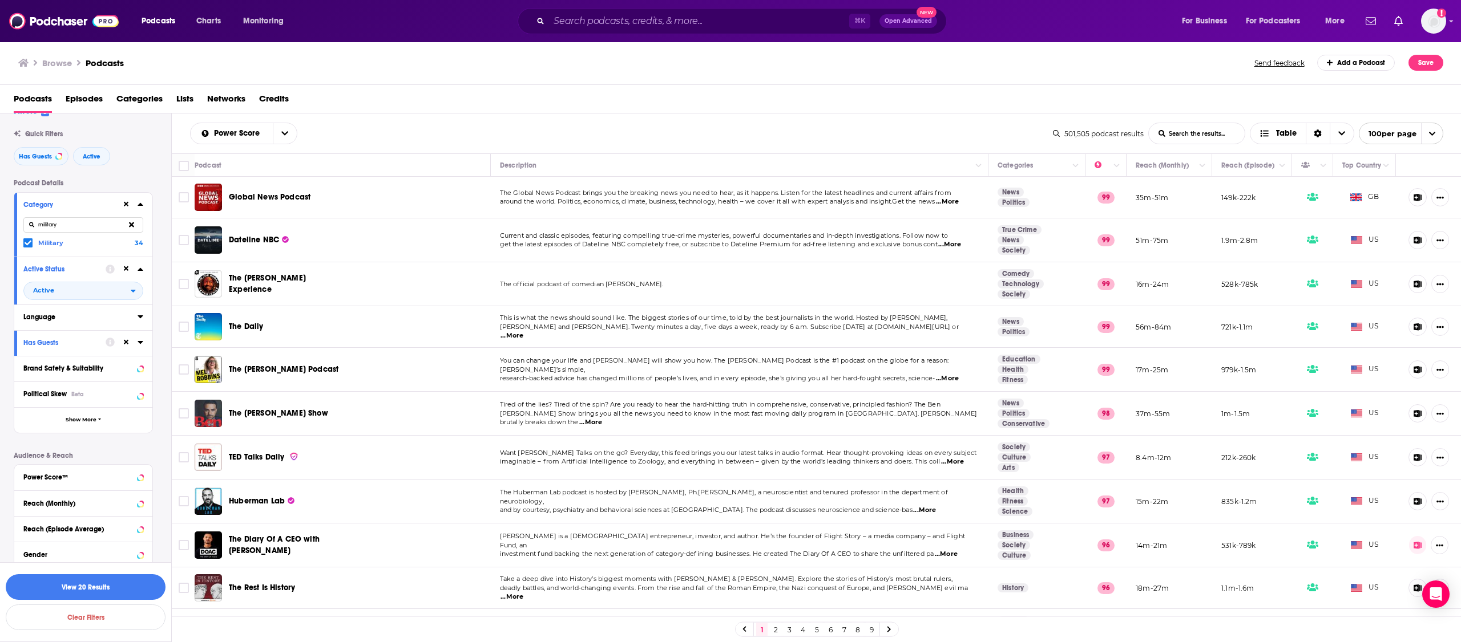
click at [67, 313] on div "Language" at bounding box center [76, 317] width 107 height 8
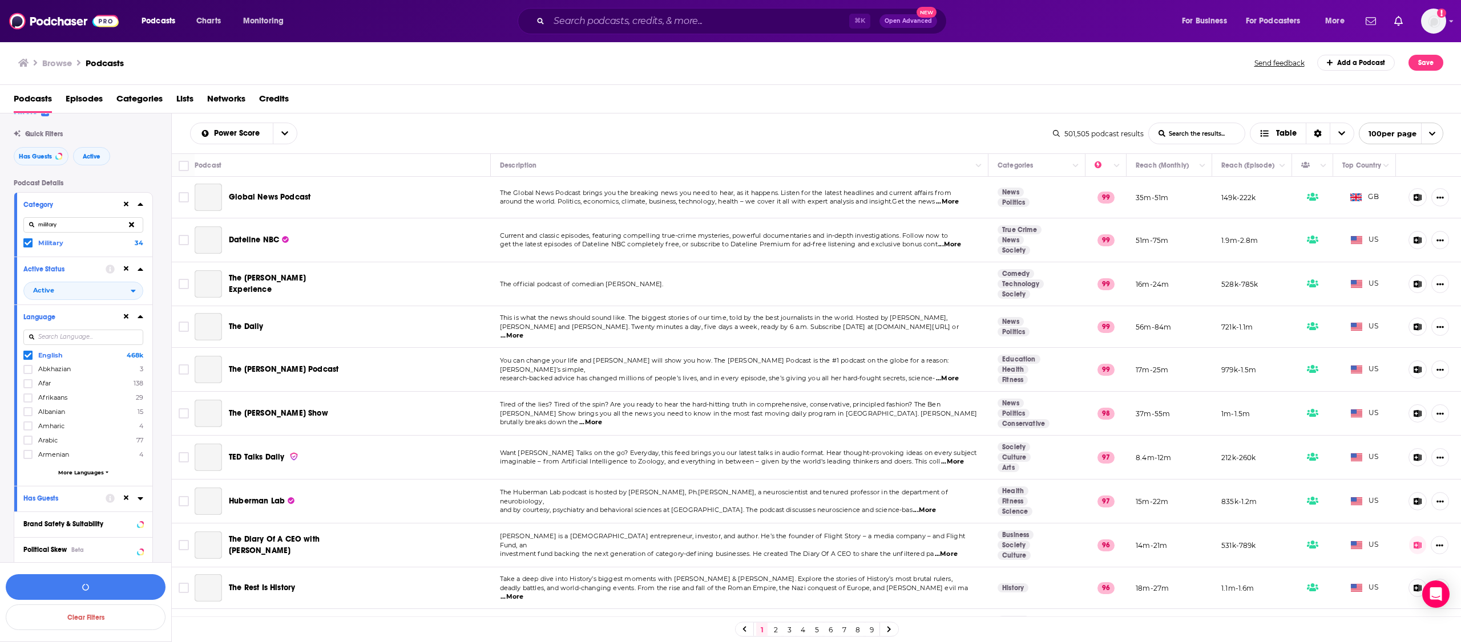
click at [95, 314] on div "Language" at bounding box center [68, 317] width 91 height 8
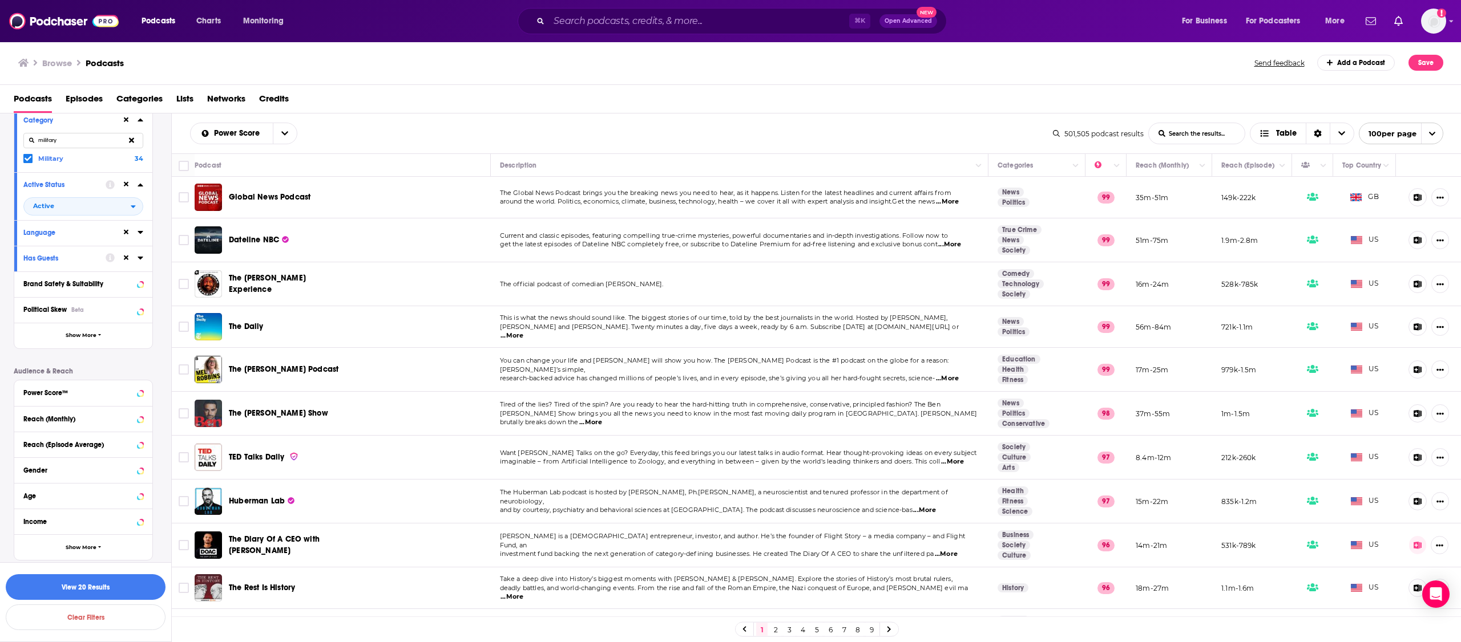
scroll to position [107, 0]
click at [80, 466] on div "Gender" at bounding box center [68, 470] width 91 height 8
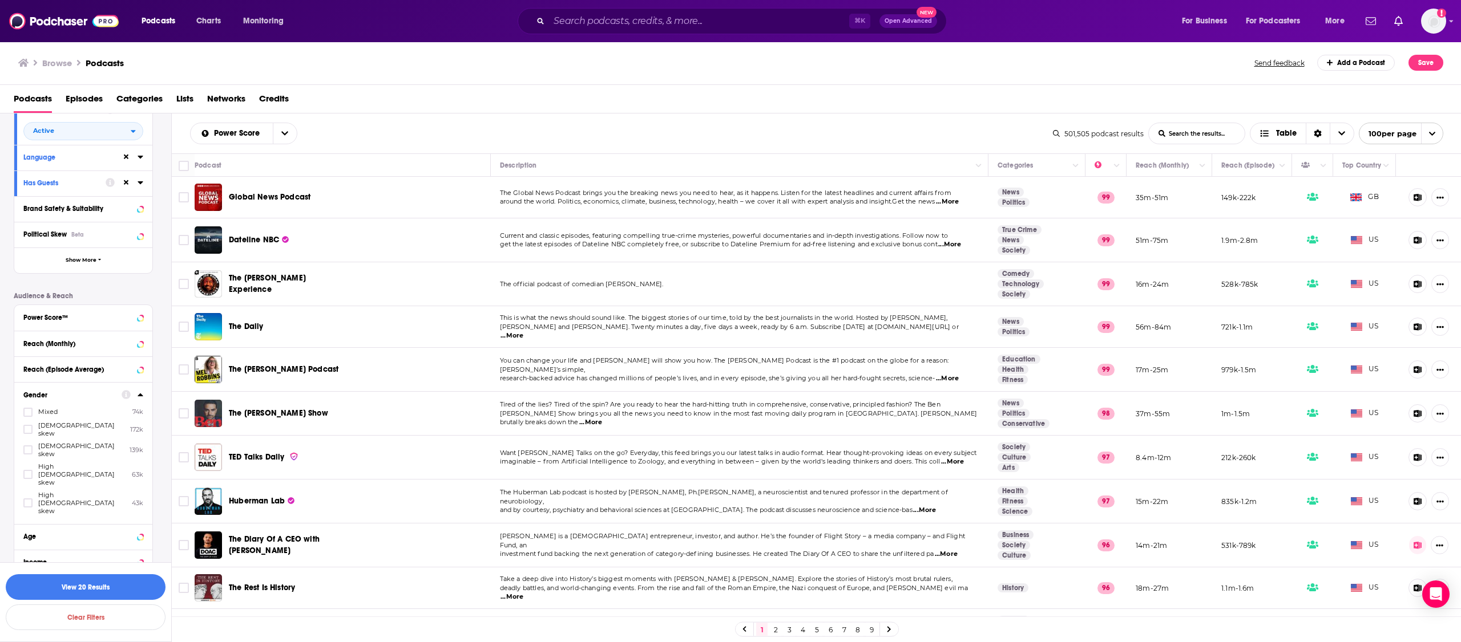
drag, startPoint x: 30, startPoint y: 427, endPoint x: 72, endPoint y: 397, distance: 51.5
click at [30, 427] on icon at bounding box center [28, 429] width 7 height 7
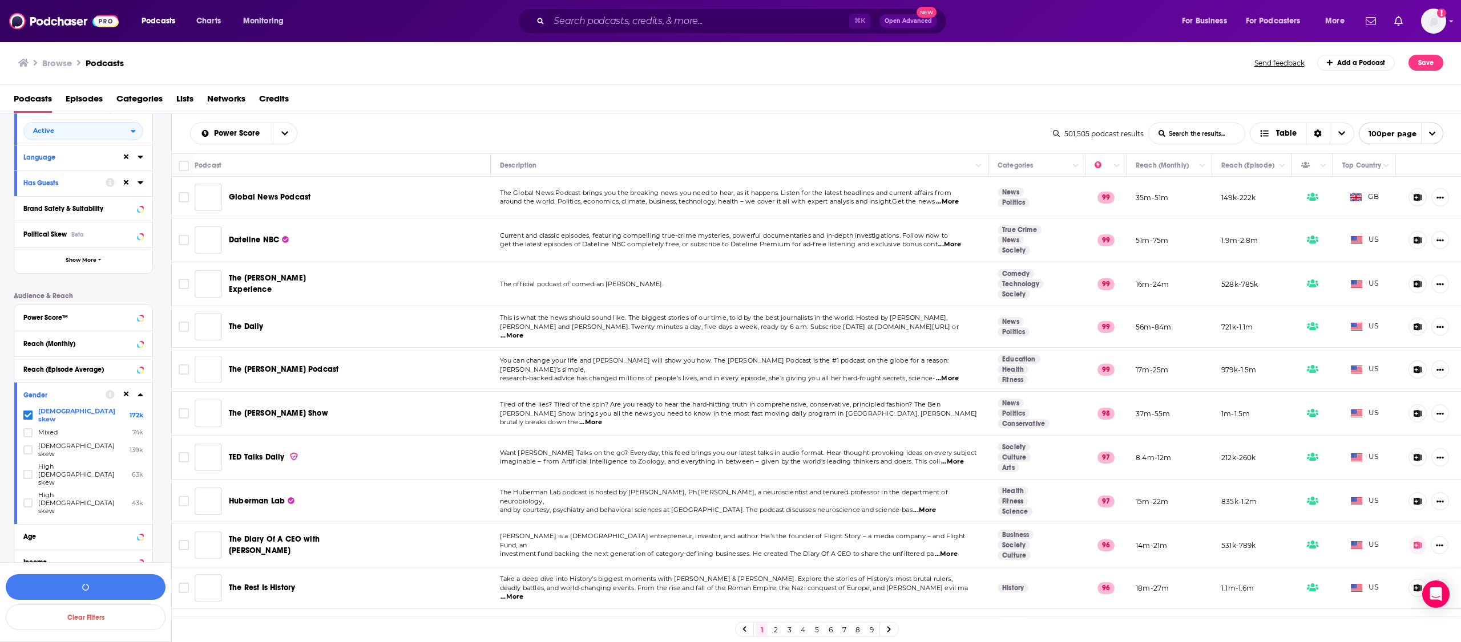
click at [71, 394] on div "Gender" at bounding box center [60, 395] width 75 height 8
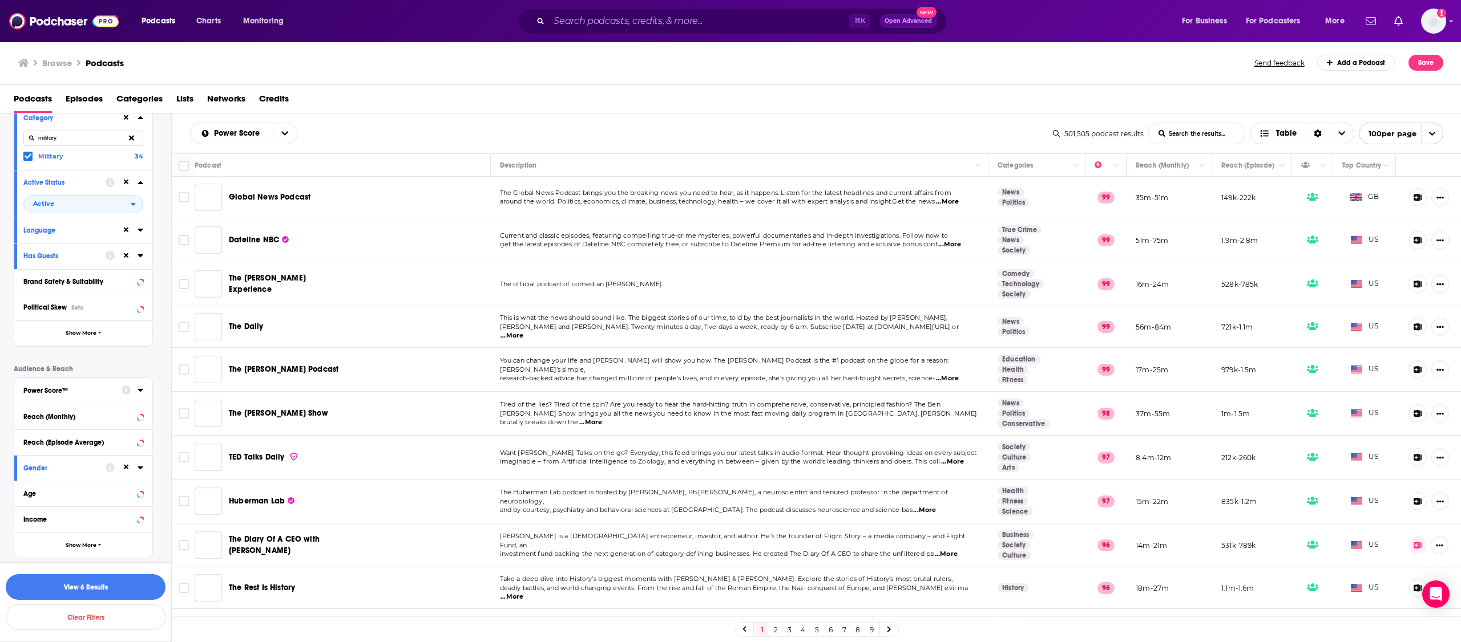
scroll to position [107, 0]
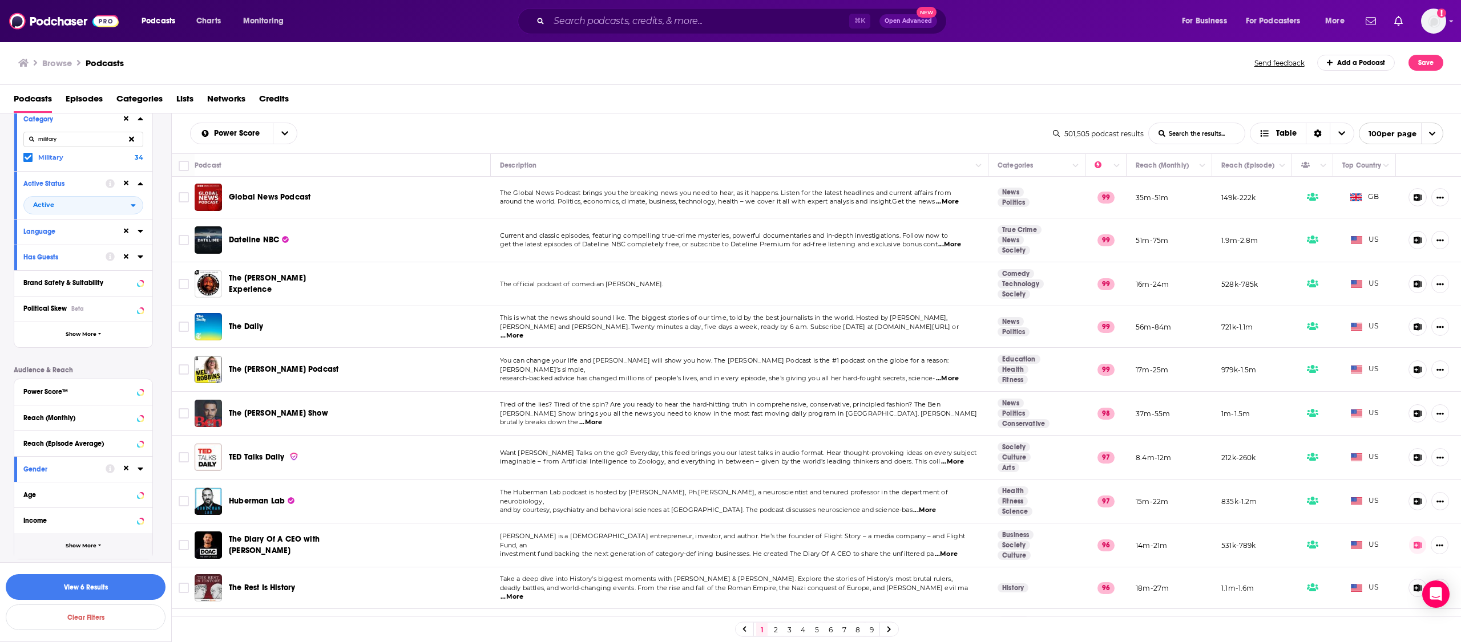
click at [94, 543] on span "Show More" at bounding box center [81, 546] width 31 height 6
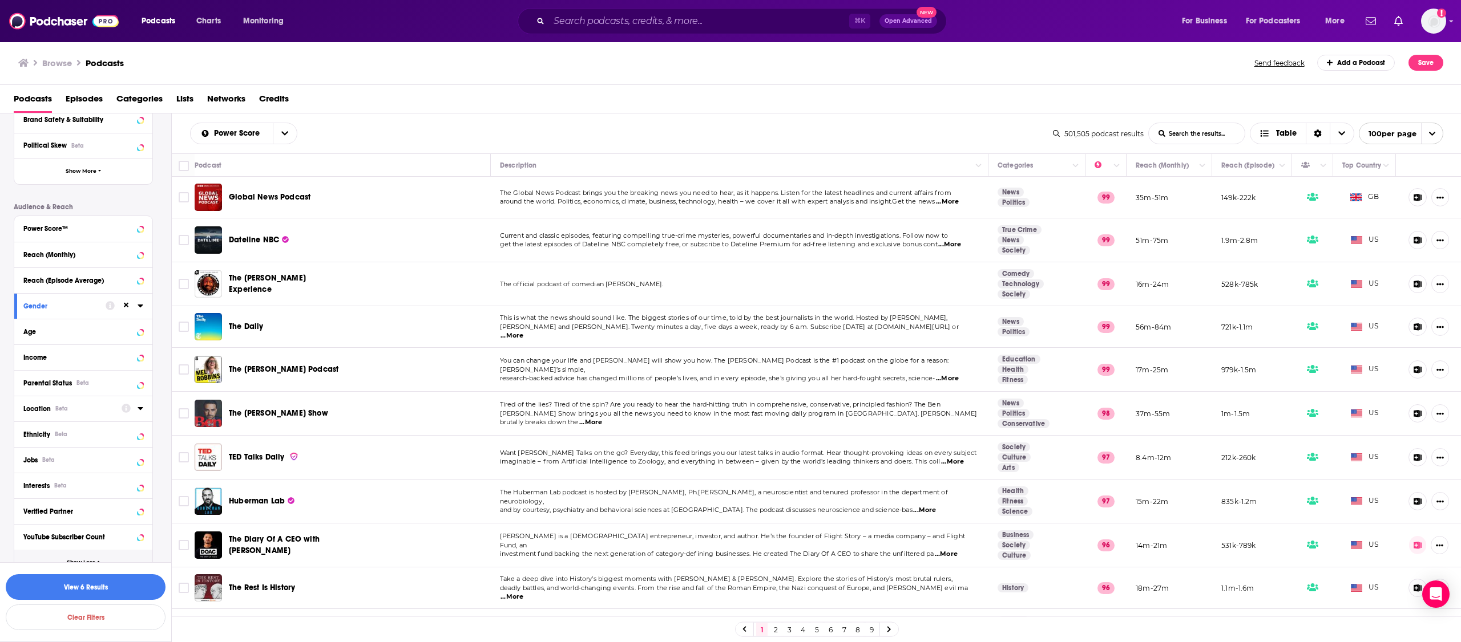
scroll to position [286, 0]
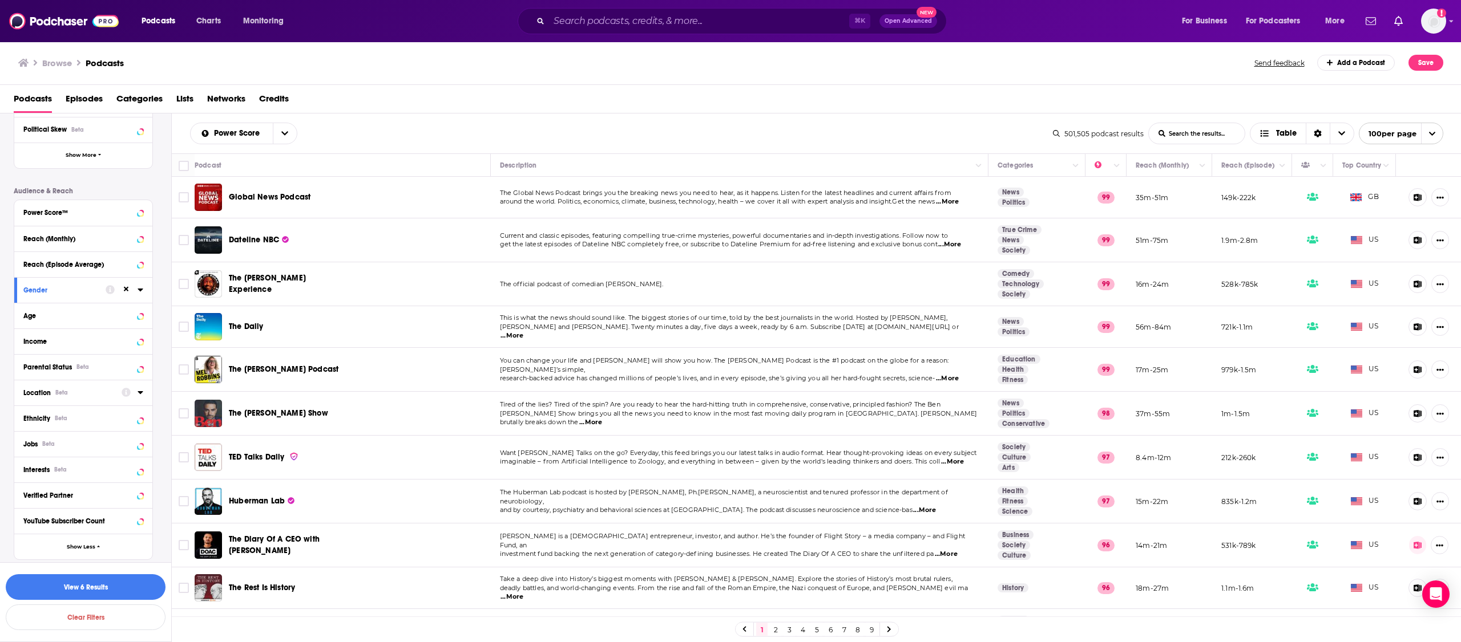
click at [88, 396] on button "Location Beta" at bounding box center [72, 392] width 98 height 14
click at [31, 443] on span at bounding box center [28, 442] width 7 height 7
click at [77, 396] on button "Location Beta" at bounding box center [64, 392] width 82 height 14
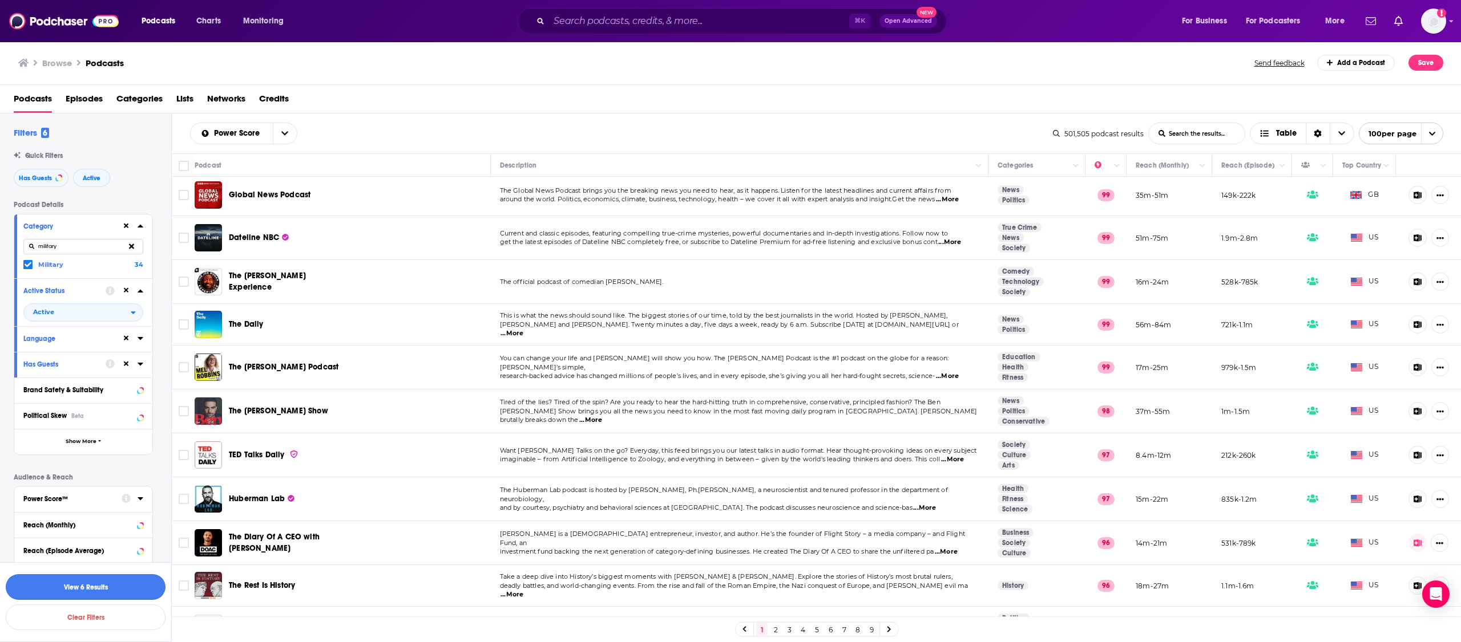
scroll to position [3, 0]
click at [105, 588] on button "View 6 Results" at bounding box center [86, 588] width 160 height 26
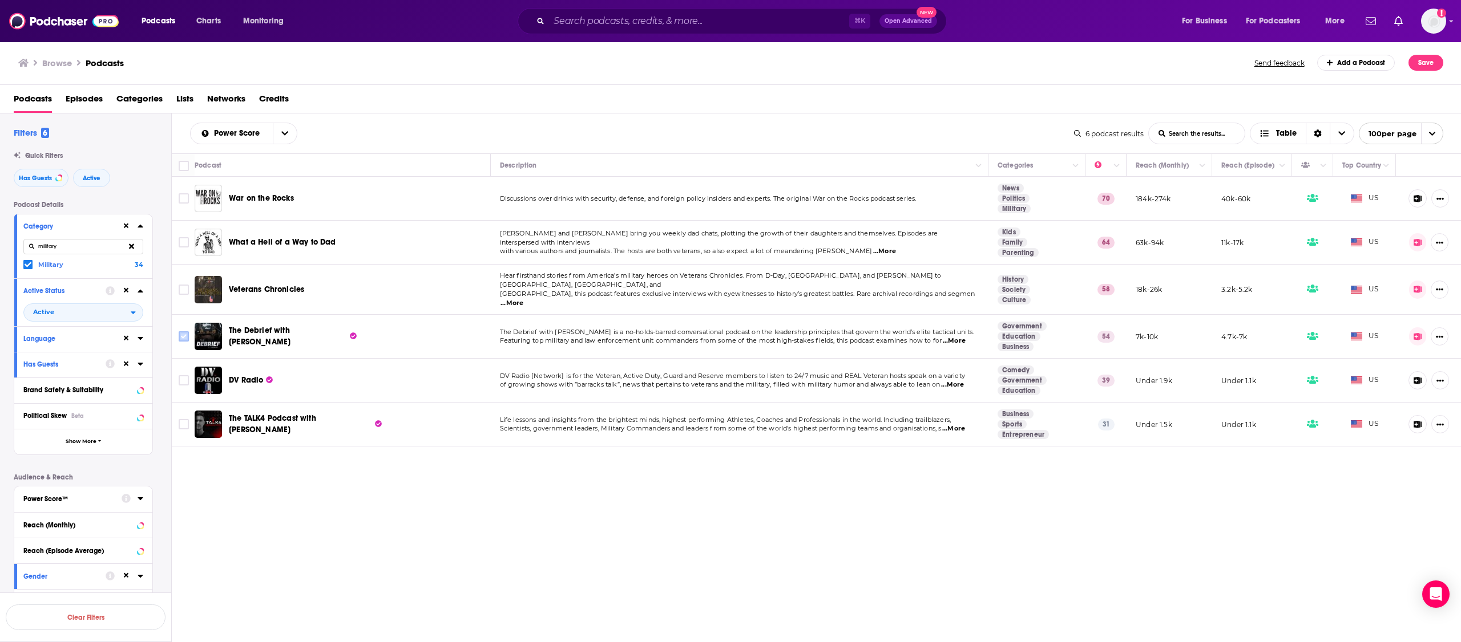
click at [180, 334] on input "Toggle select row" at bounding box center [184, 337] width 10 height 10
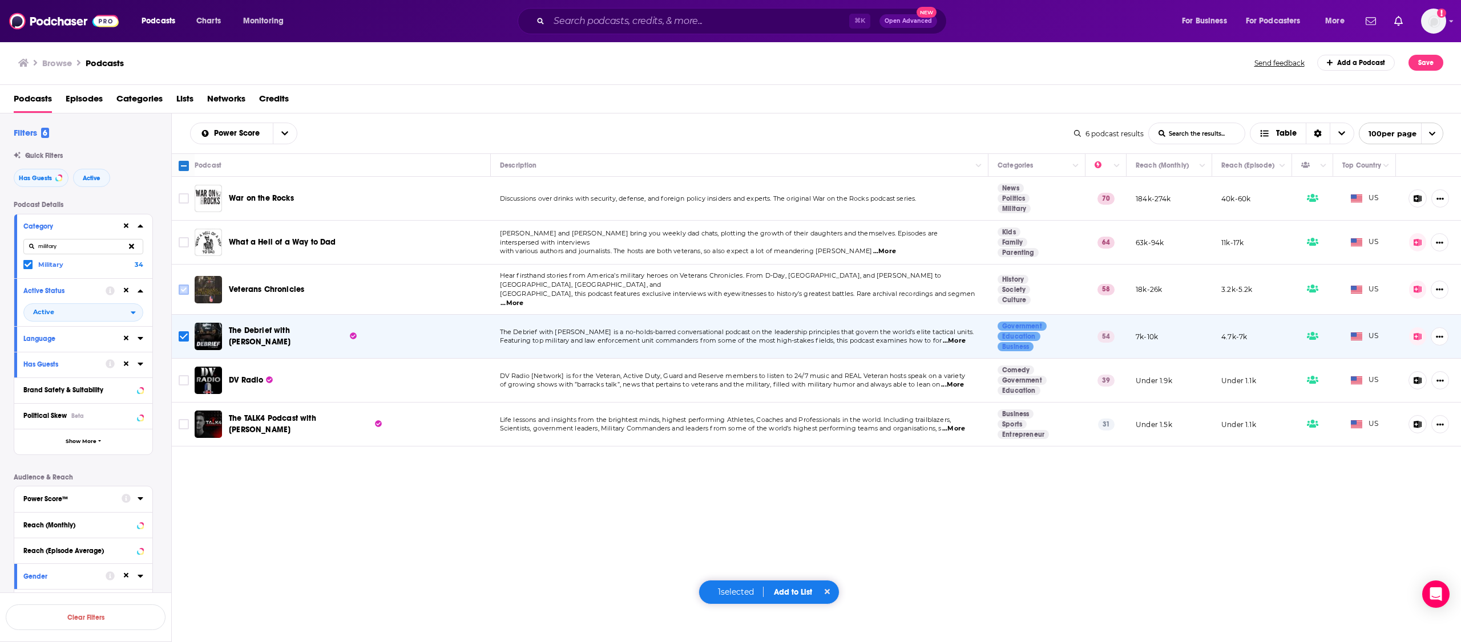
click at [183, 293] on icon "Toggle select row" at bounding box center [184, 290] width 14 height 14
click at [181, 240] on input "Toggle select row" at bounding box center [184, 242] width 10 height 10
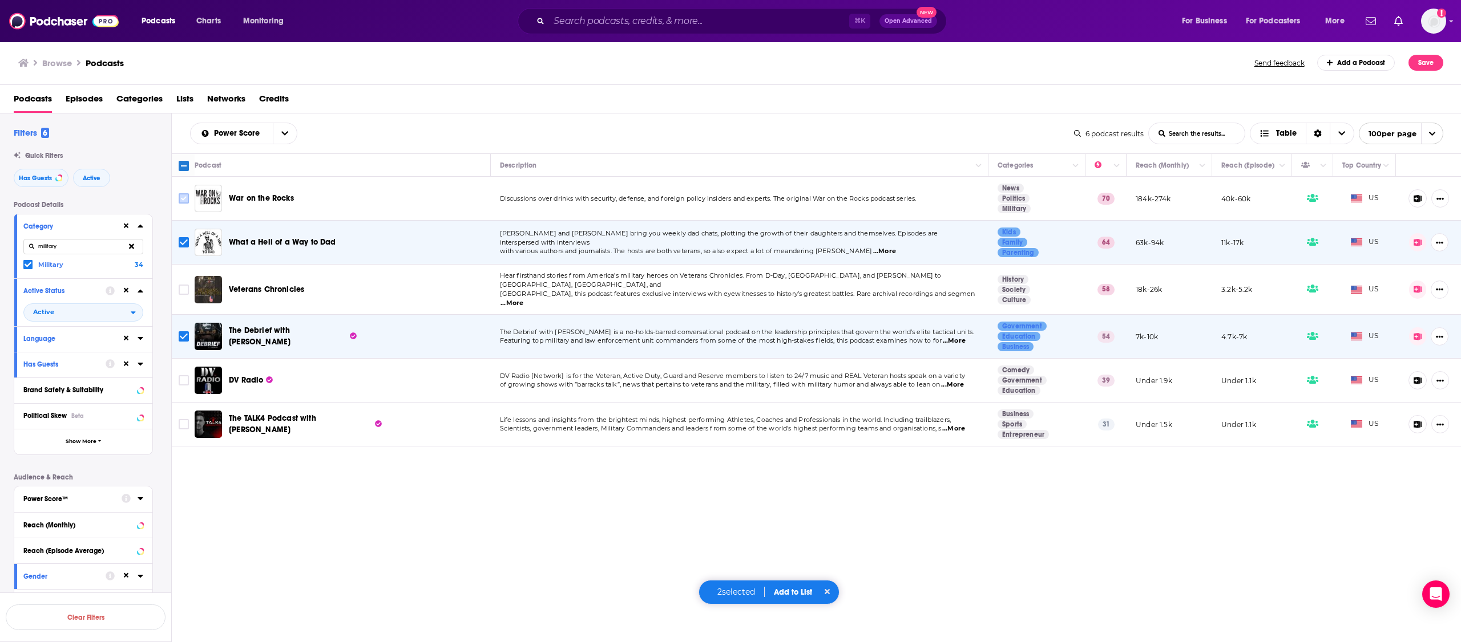
click at [186, 201] on input "Toggle select row" at bounding box center [184, 198] width 10 height 10
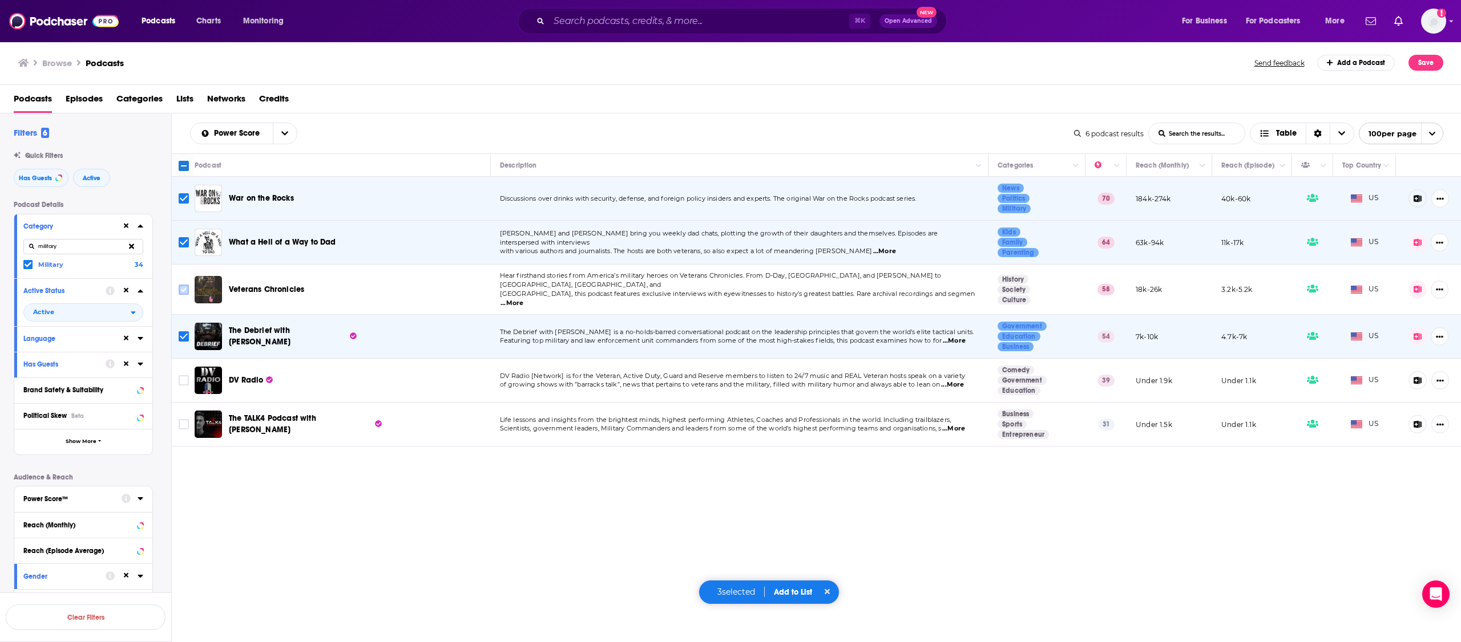
click at [184, 286] on input "Toggle select row" at bounding box center [184, 290] width 10 height 10
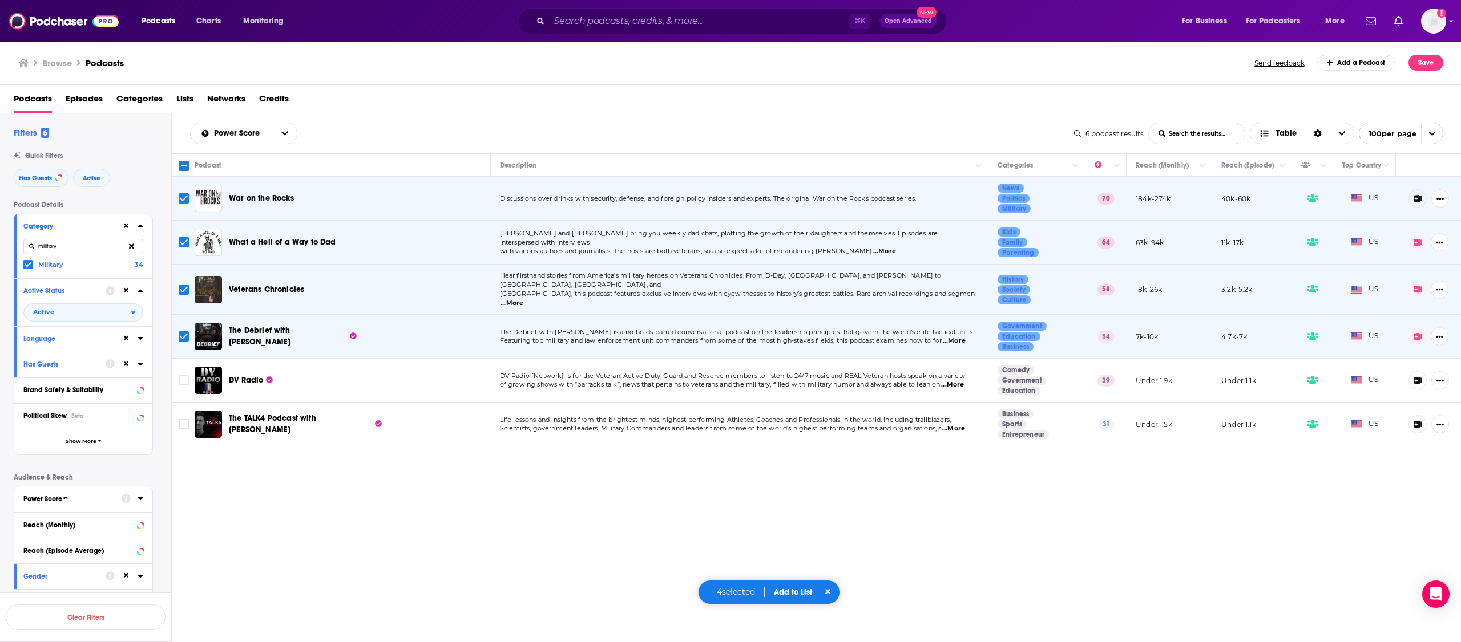
click at [862, 522] on div "Power Score List Search Input Search the results... Table 6 podcast results Lis…" at bounding box center [817, 415] width 1290 height 602
click at [786, 595] on button "Add to List" at bounding box center [793, 593] width 56 height 10
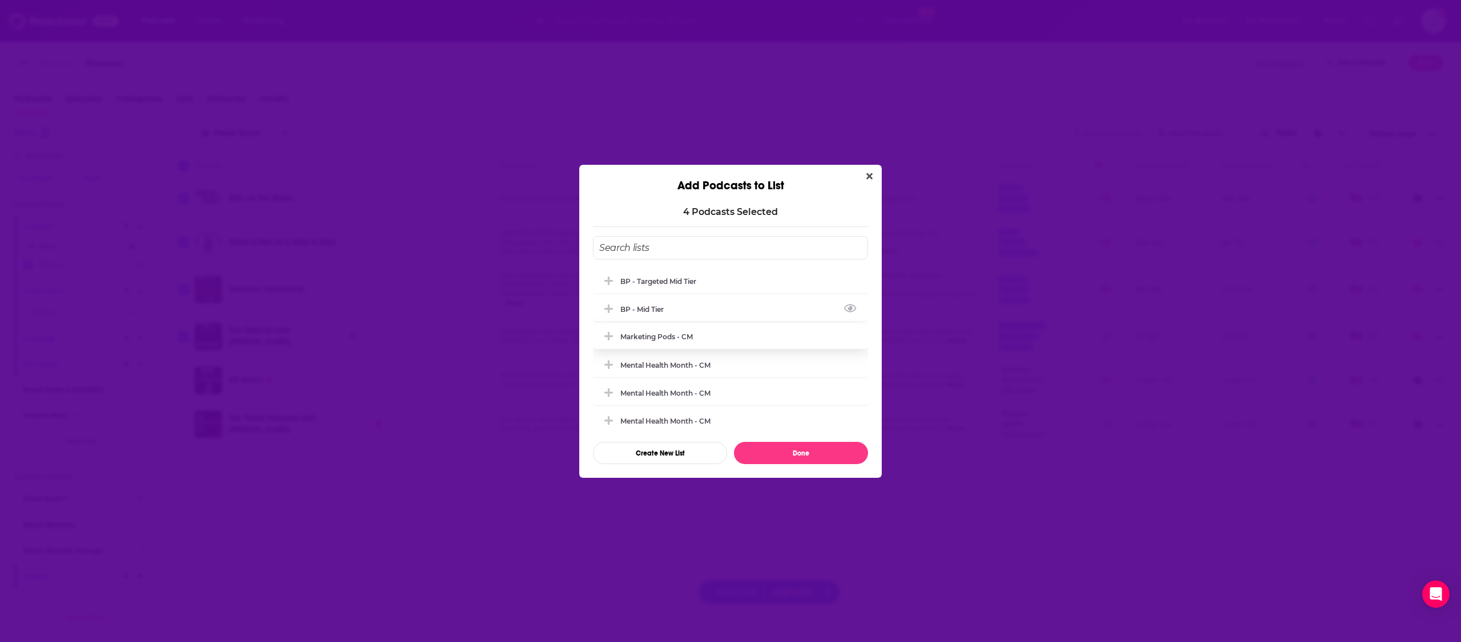
click at [664, 317] on div "BP - Mid tier" at bounding box center [730, 309] width 275 height 25
click at [611, 309] on icon "Add Podcast To List" at bounding box center [608, 309] width 9 height 2
click at [654, 249] on input "Add Podcast To List" at bounding box center [730, 247] width 275 height 23
click at [649, 454] on button "Create New List" at bounding box center [660, 453] width 134 height 22
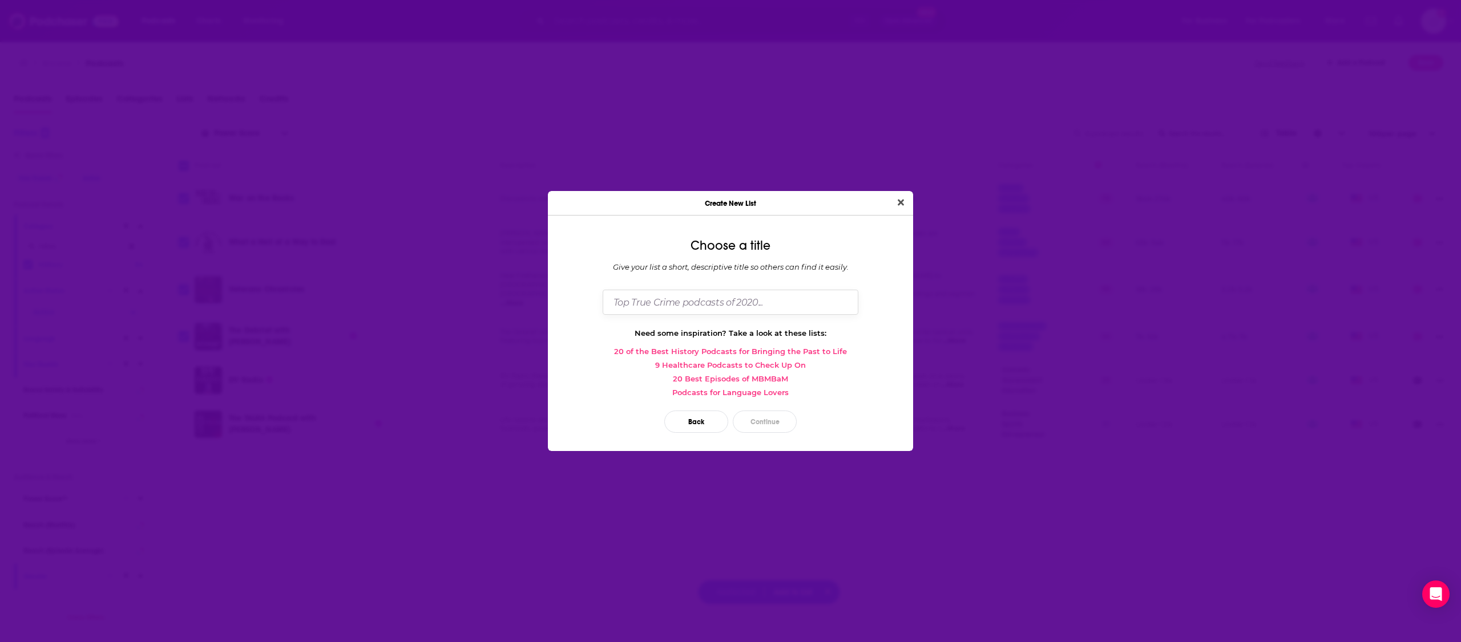
click at [656, 312] on input "Dialog" at bounding box center [731, 302] width 256 height 25
type input "Military / News / Politics"
click at [767, 421] on button "Continue" at bounding box center [765, 422] width 64 height 22
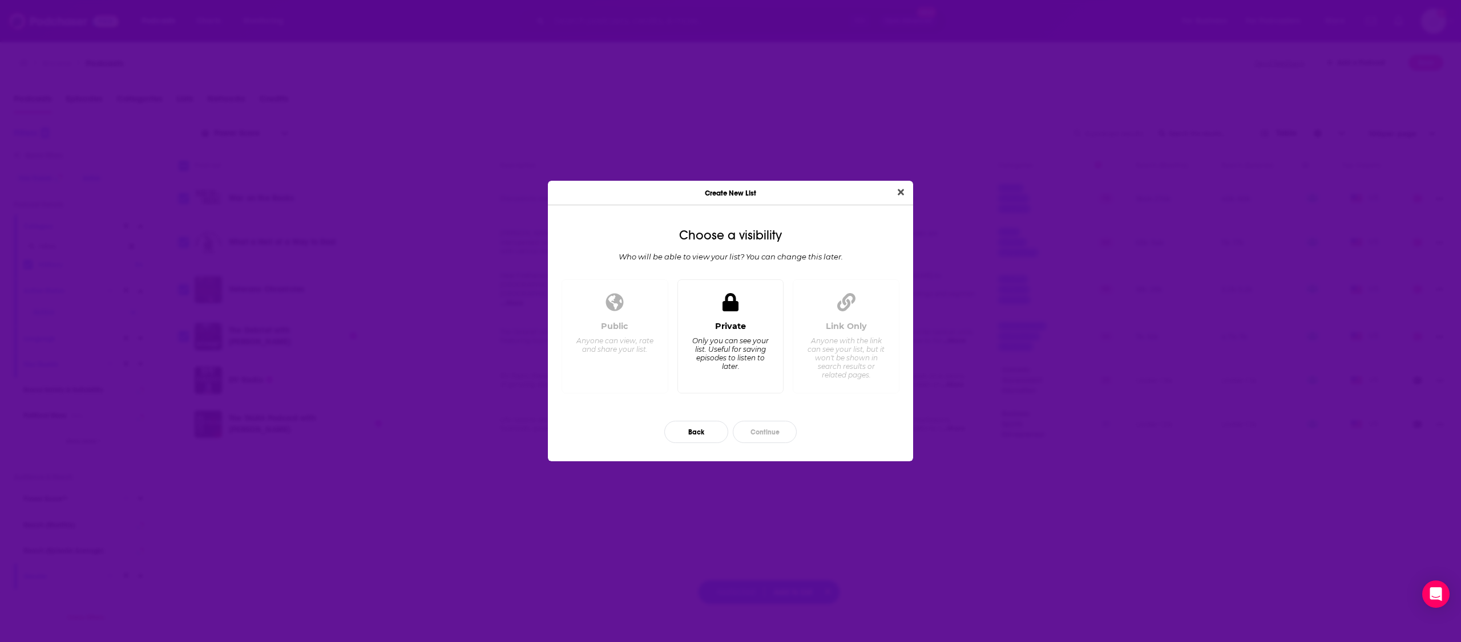
click at [721, 333] on div "Private Only you can see your list. Useful for saving episodes to listen to lat…" at bounding box center [730, 352] width 87 height 63
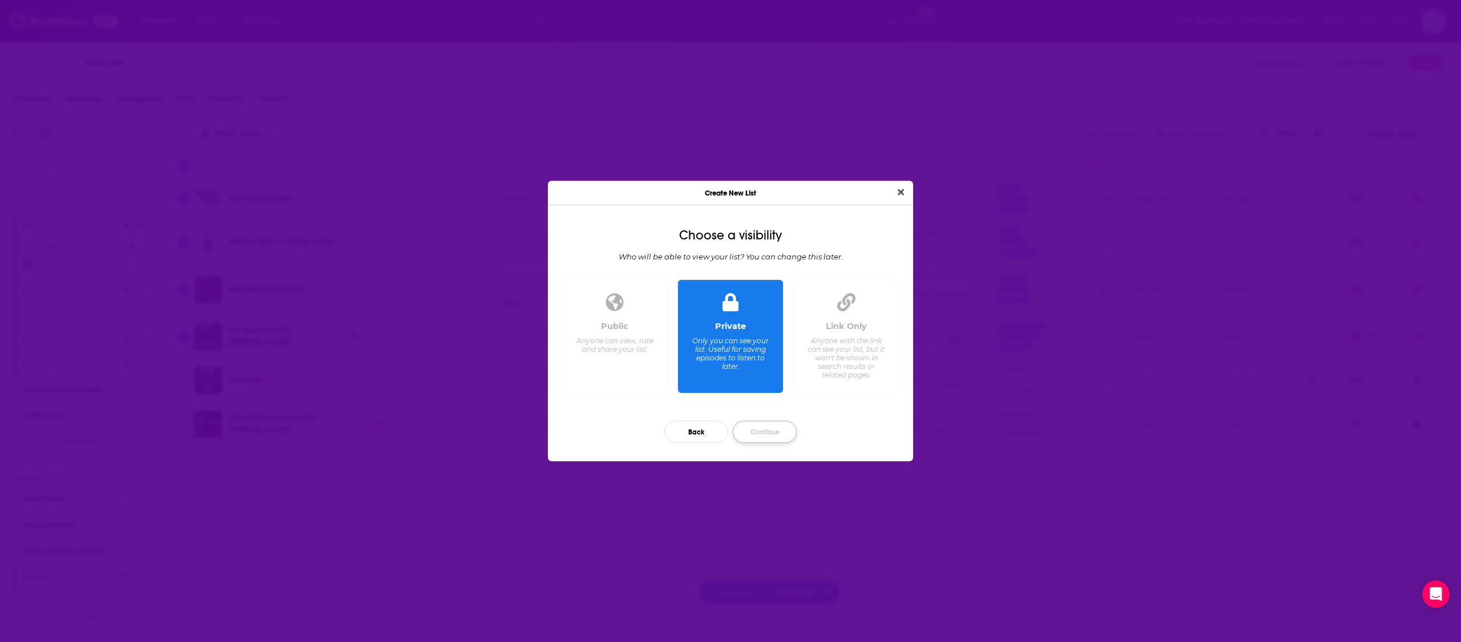
click at [770, 436] on button "Continue" at bounding box center [765, 432] width 64 height 22
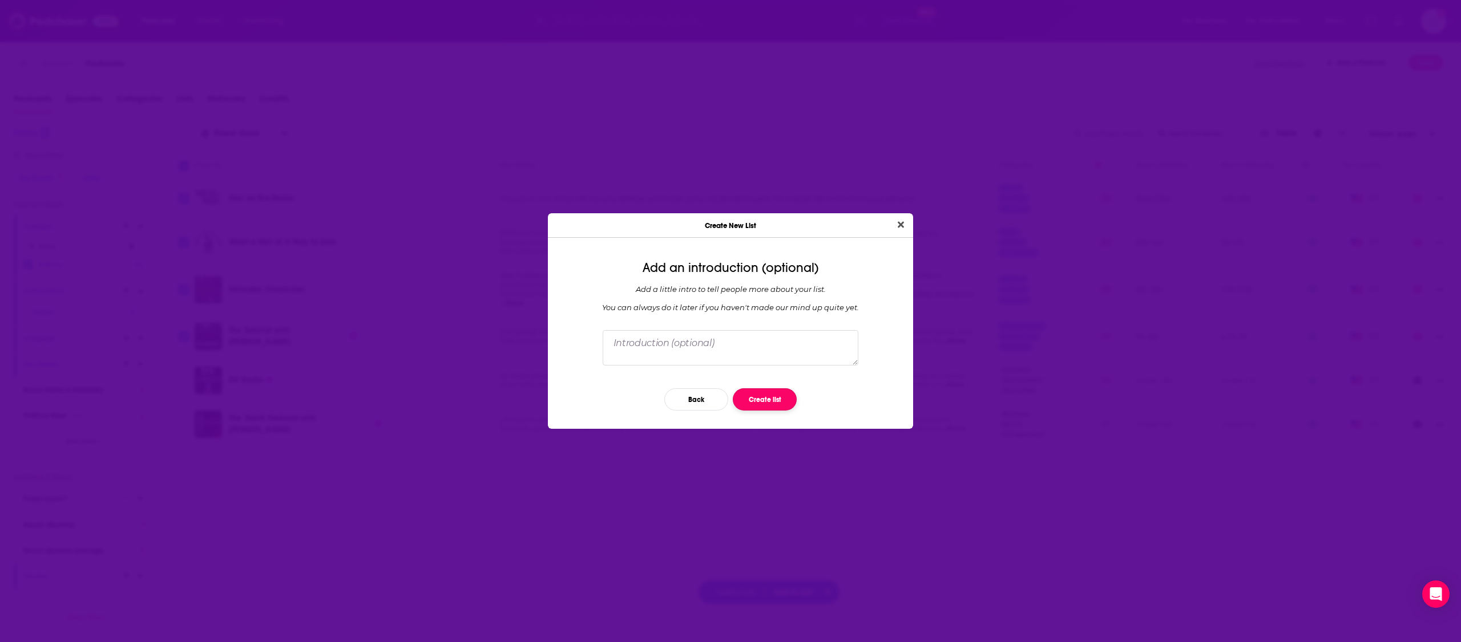
click at [767, 400] on button "Create list" at bounding box center [765, 400] width 64 height 22
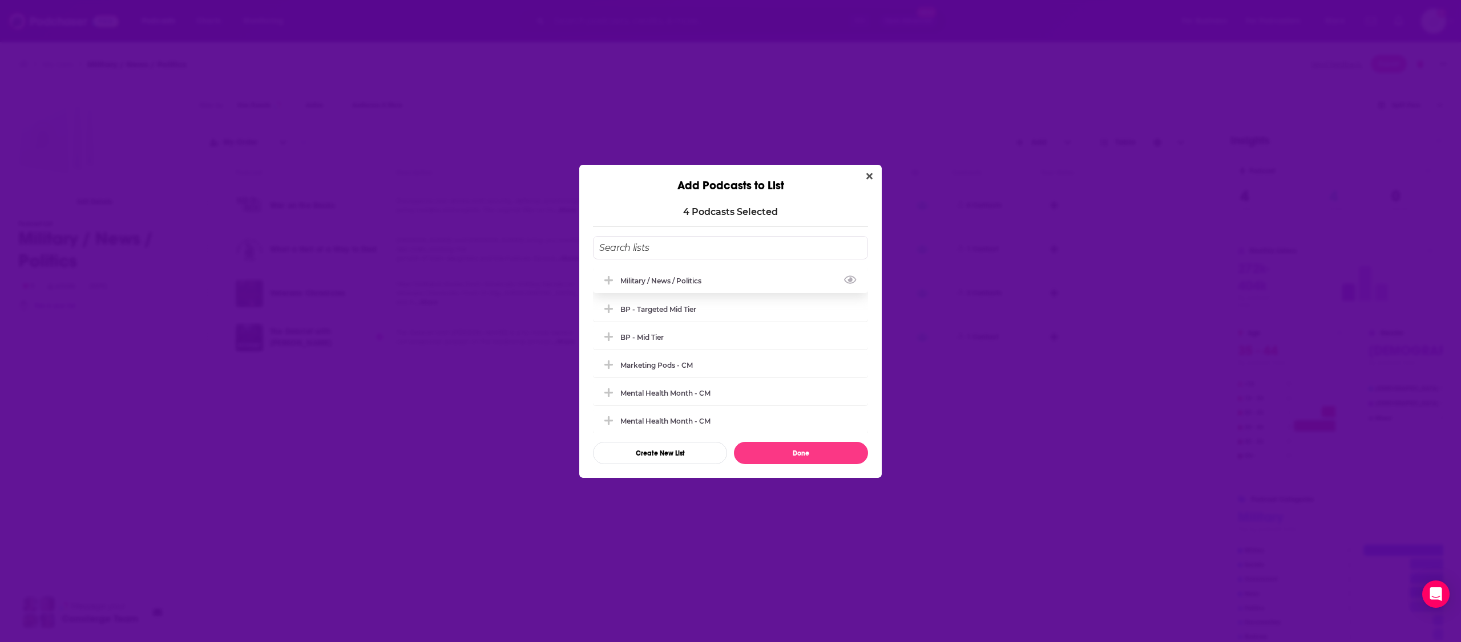
click at [670, 278] on div "Military / News / Politics" at bounding box center [664, 281] width 88 height 9
click at [803, 452] on button "Done" at bounding box center [801, 453] width 134 height 22
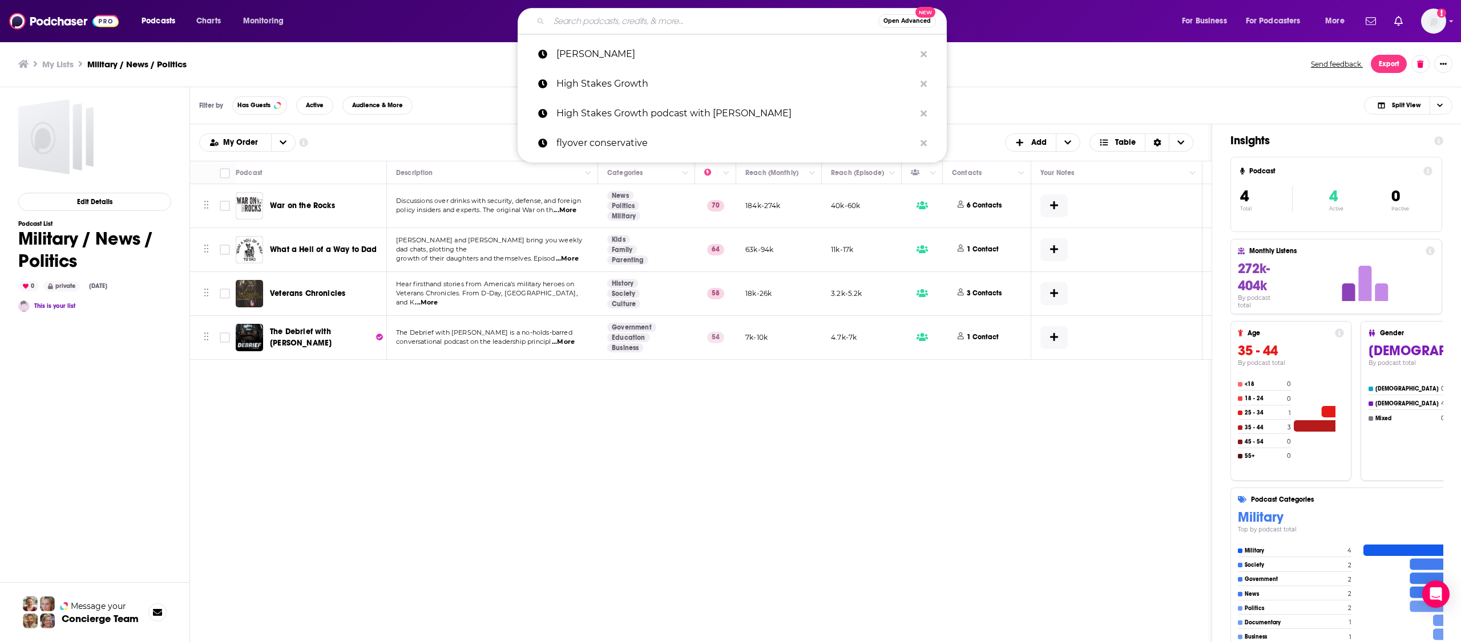
click at [575, 27] on input "Search podcasts, credits, & more..." at bounding box center [713, 21] width 329 height 18
click at [131, 21] on div "Podcasts Charts Monitoring Open Advanced New [PERSON_NAME] High Stakes Growth H…" at bounding box center [739, 21] width 1231 height 26
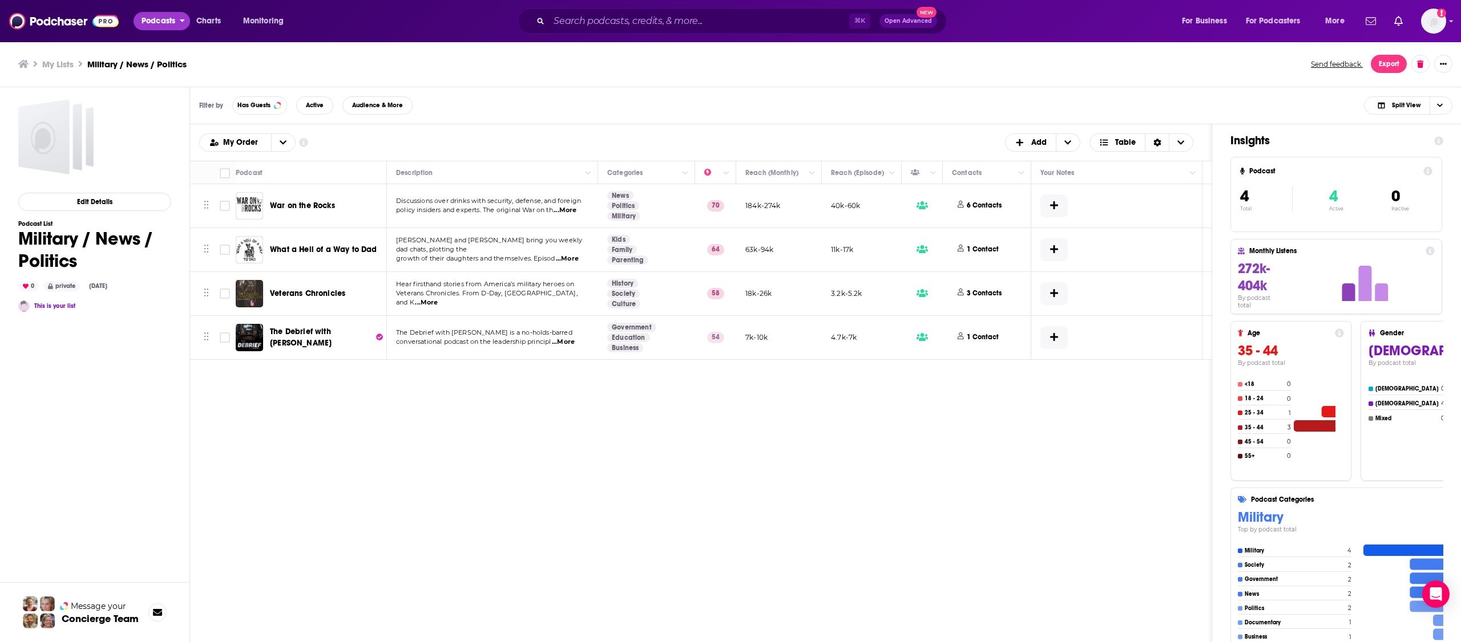
click at [154, 21] on span "Podcasts" at bounding box center [159, 21] width 34 height 16
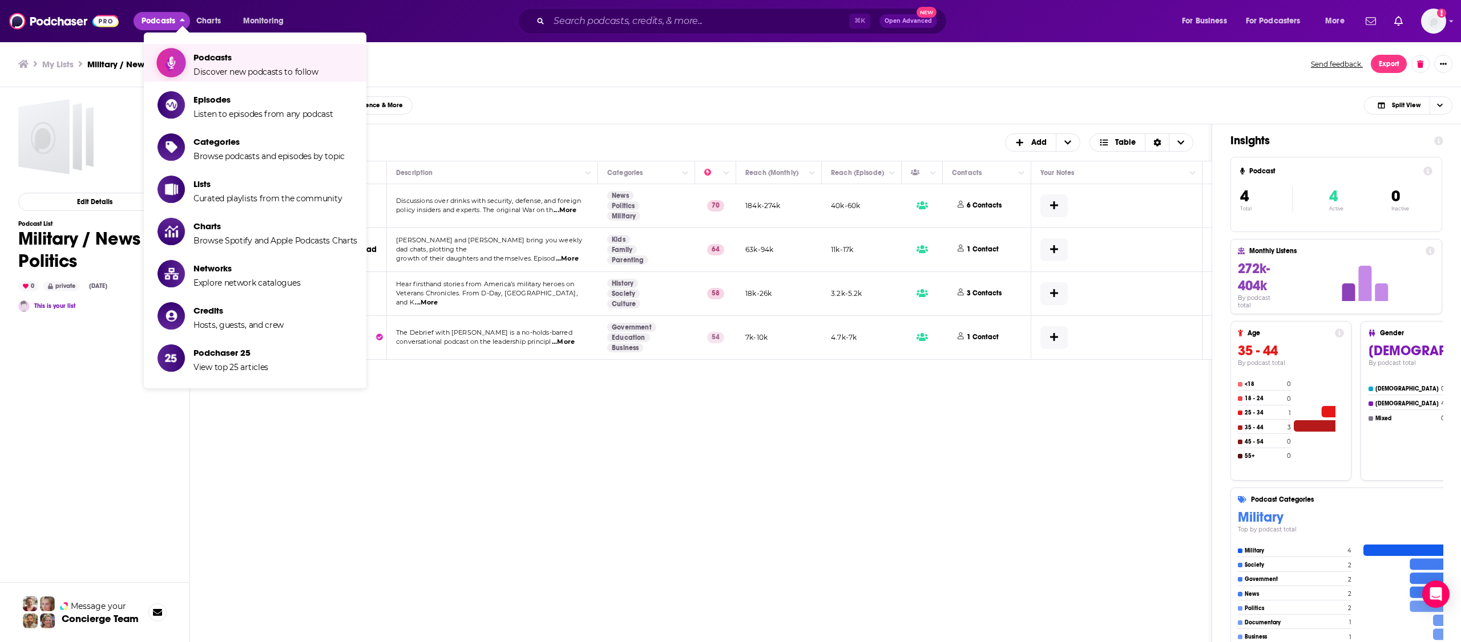
click at [208, 61] on span "Podcasts" at bounding box center [255, 57] width 125 height 11
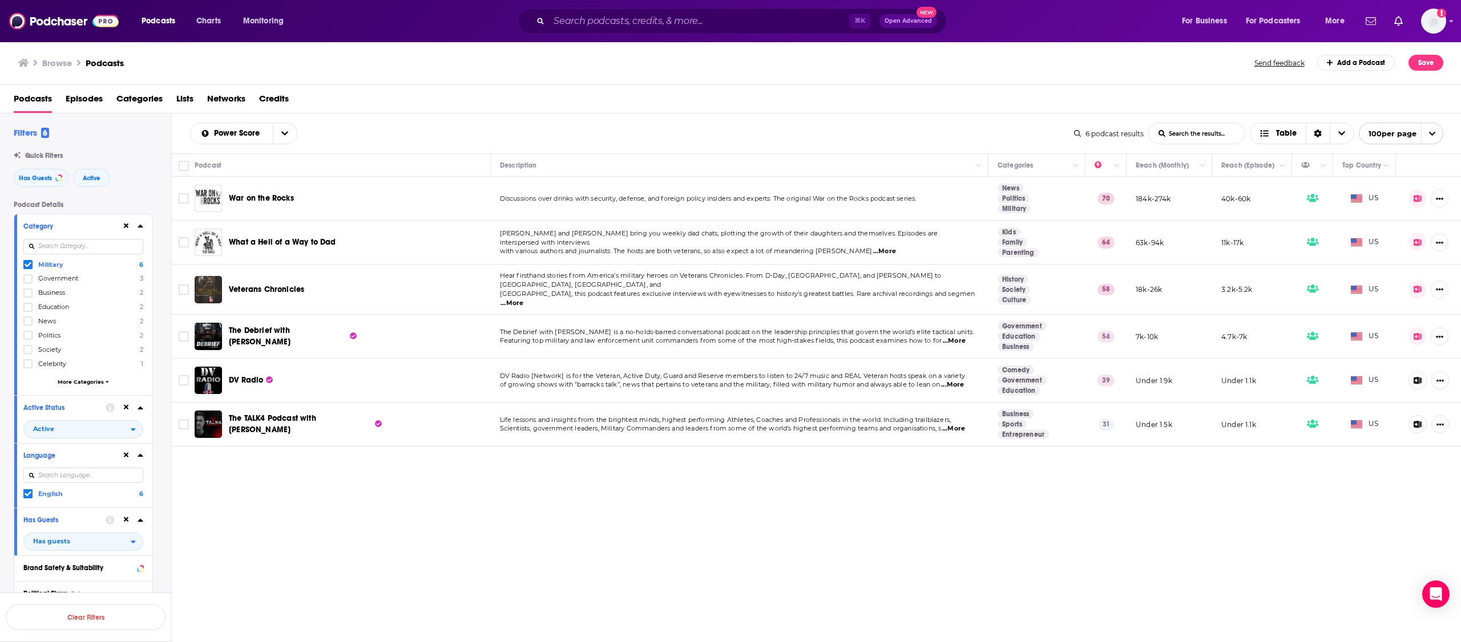
click at [30, 265] on icon at bounding box center [28, 264] width 7 height 7
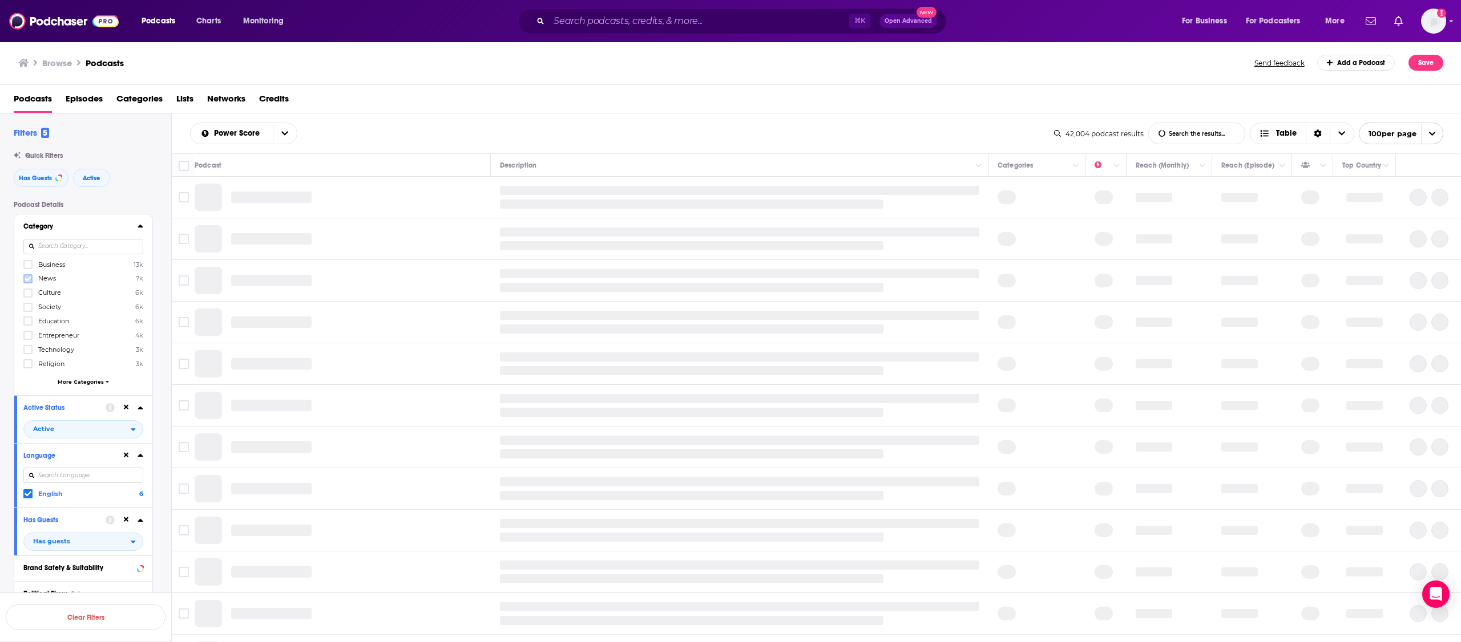
click at [27, 278] on icon at bounding box center [28, 278] width 7 height 5
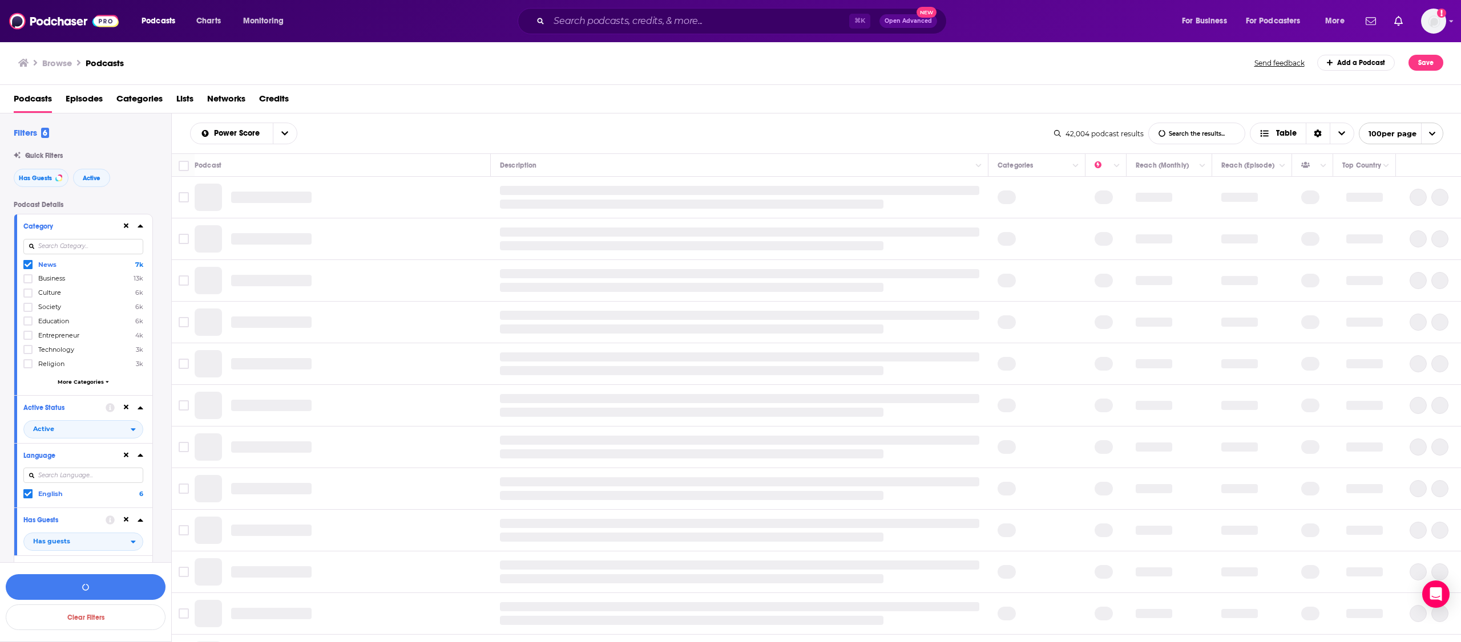
click at [50, 248] on input at bounding box center [83, 246] width 120 height 15
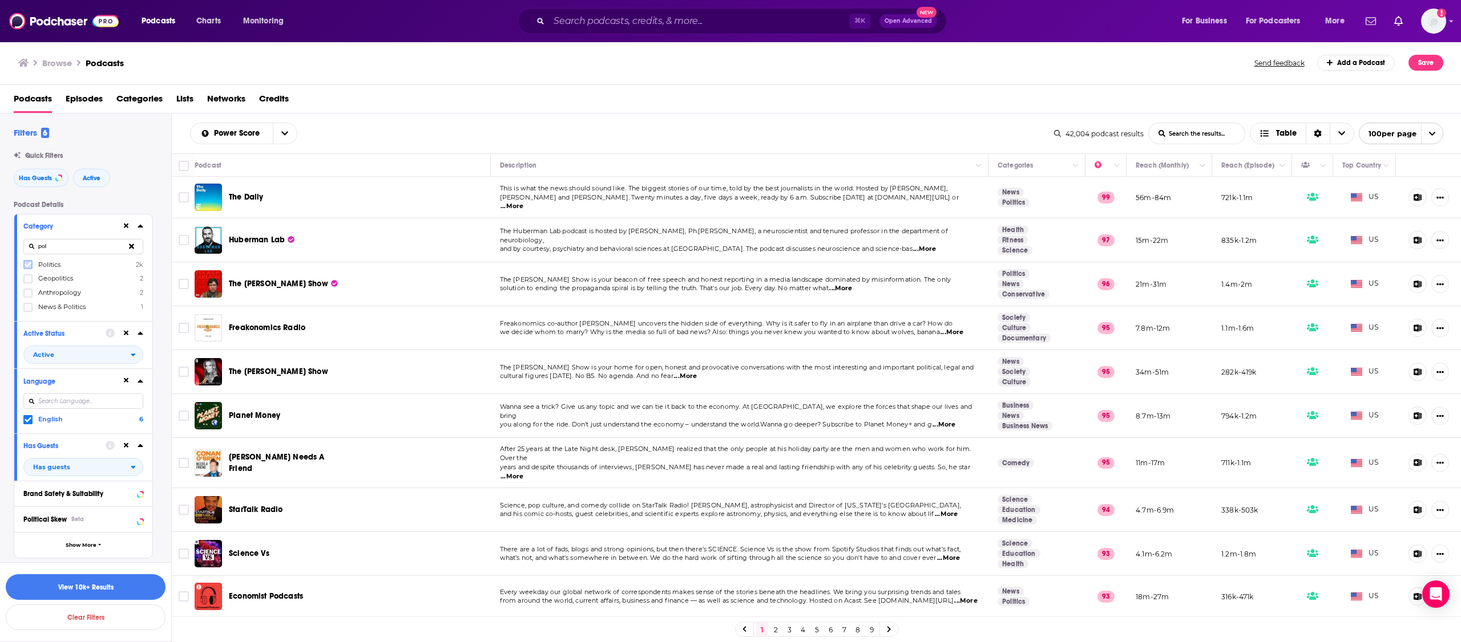
type input "pol"
click at [28, 263] on icon at bounding box center [28, 264] width 7 height 7
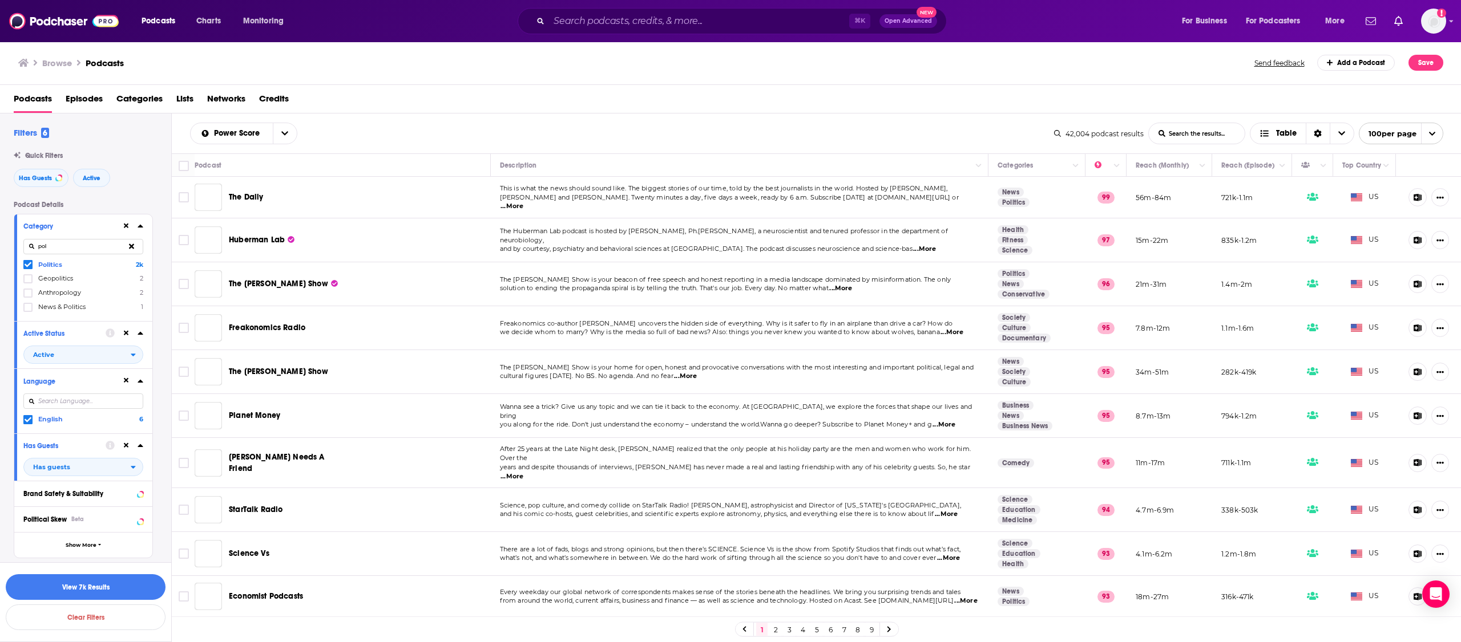
click at [87, 516] on div "Political Skew Beta" at bounding box center [79, 520] width 112 height 8
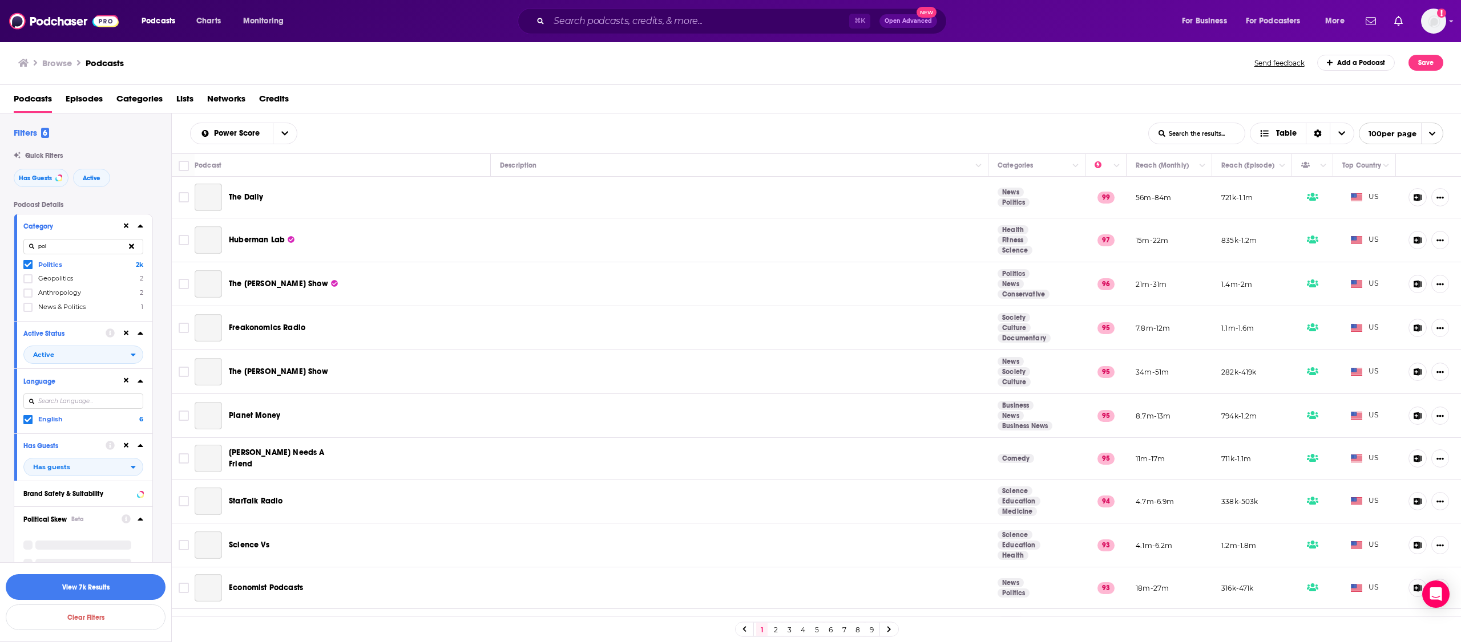
scroll to position [112, 0]
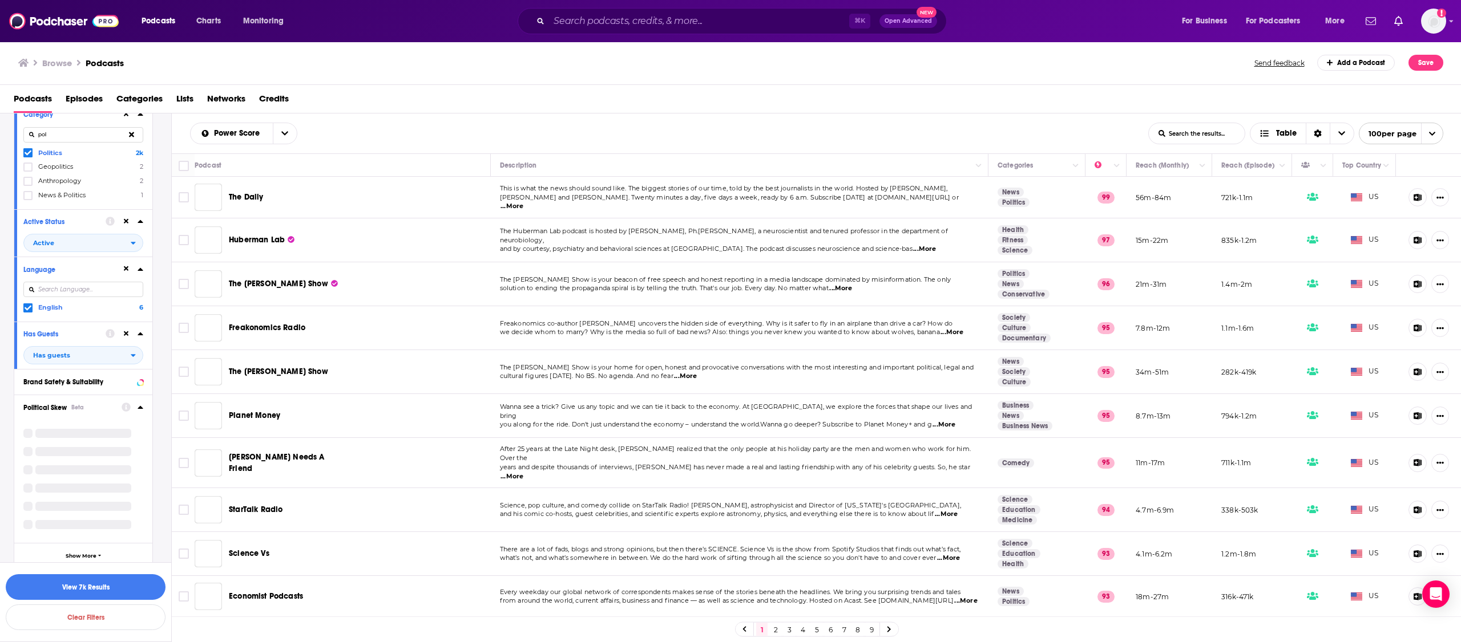
click at [99, 406] on div "Political Skew Beta" at bounding box center [68, 408] width 91 height 8
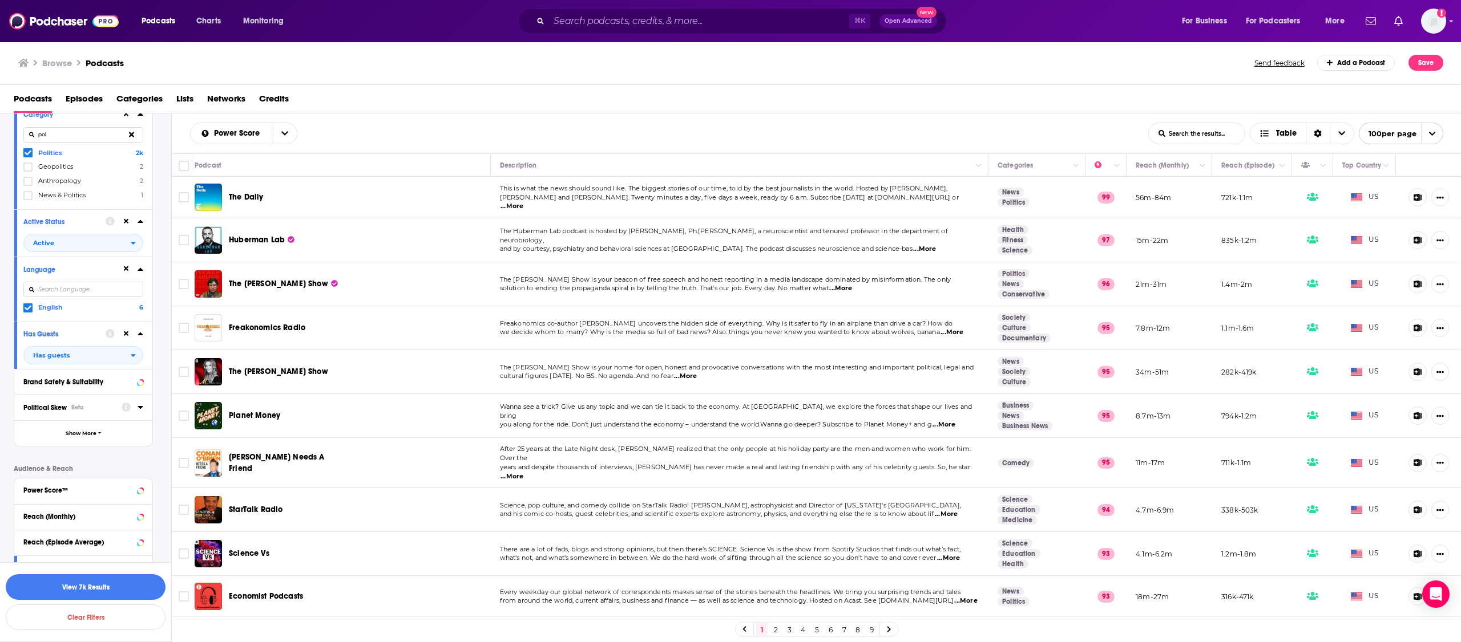
click at [99, 406] on div "Political Skew Beta" at bounding box center [68, 408] width 91 height 8
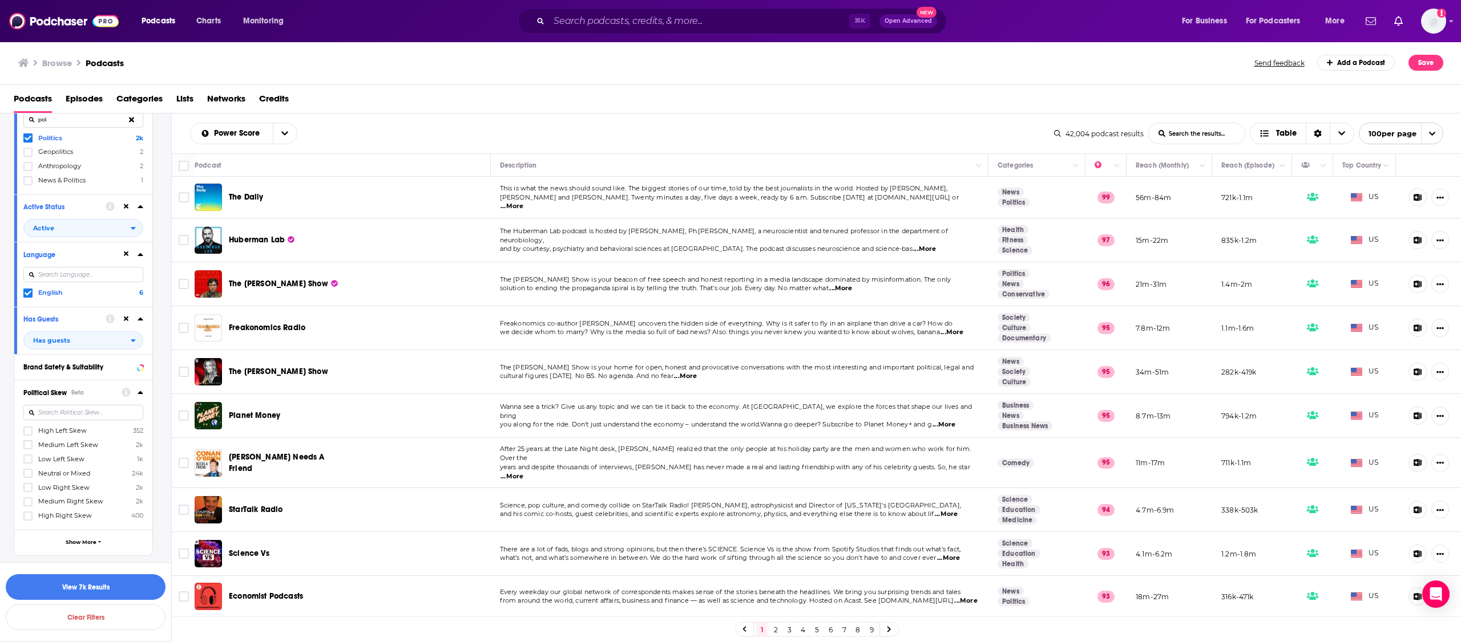
scroll to position [226, 0]
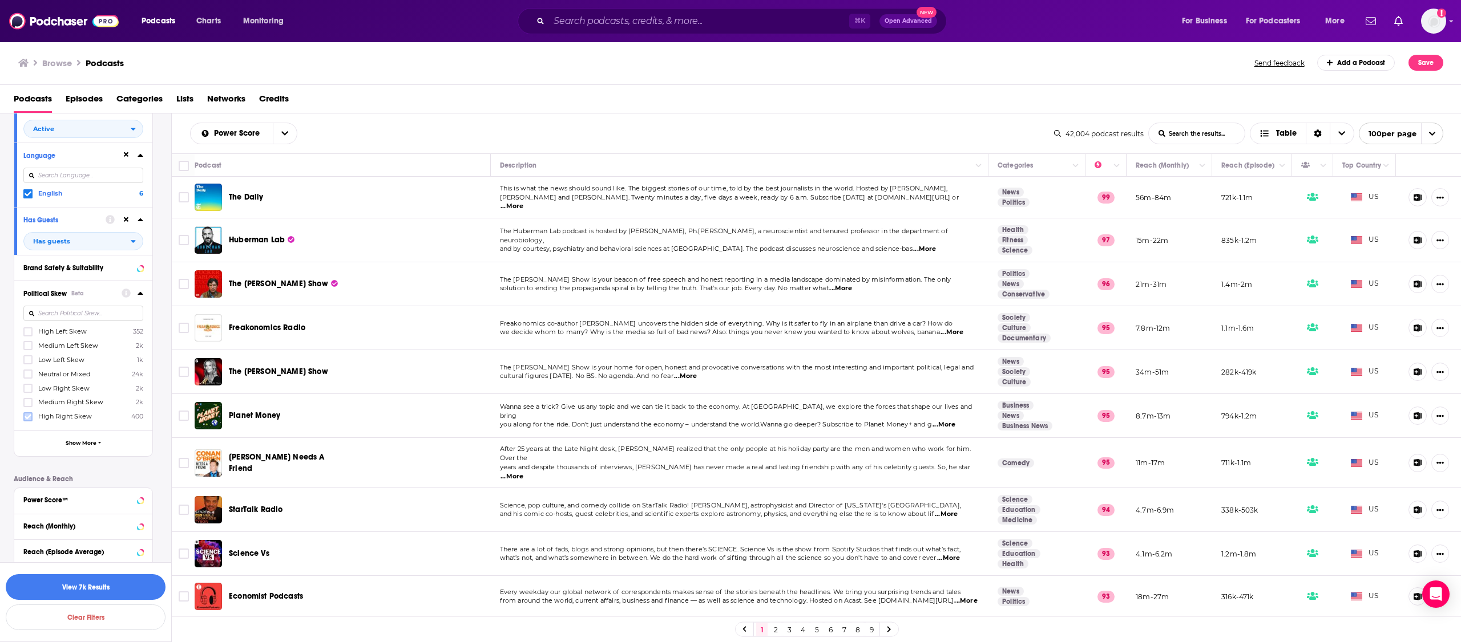
click at [28, 415] on icon at bounding box center [28, 416] width 7 height 5
click at [28, 415] on icon at bounding box center [28, 417] width 7 height 7
click at [84, 440] on span "Show More" at bounding box center [81, 443] width 31 height 6
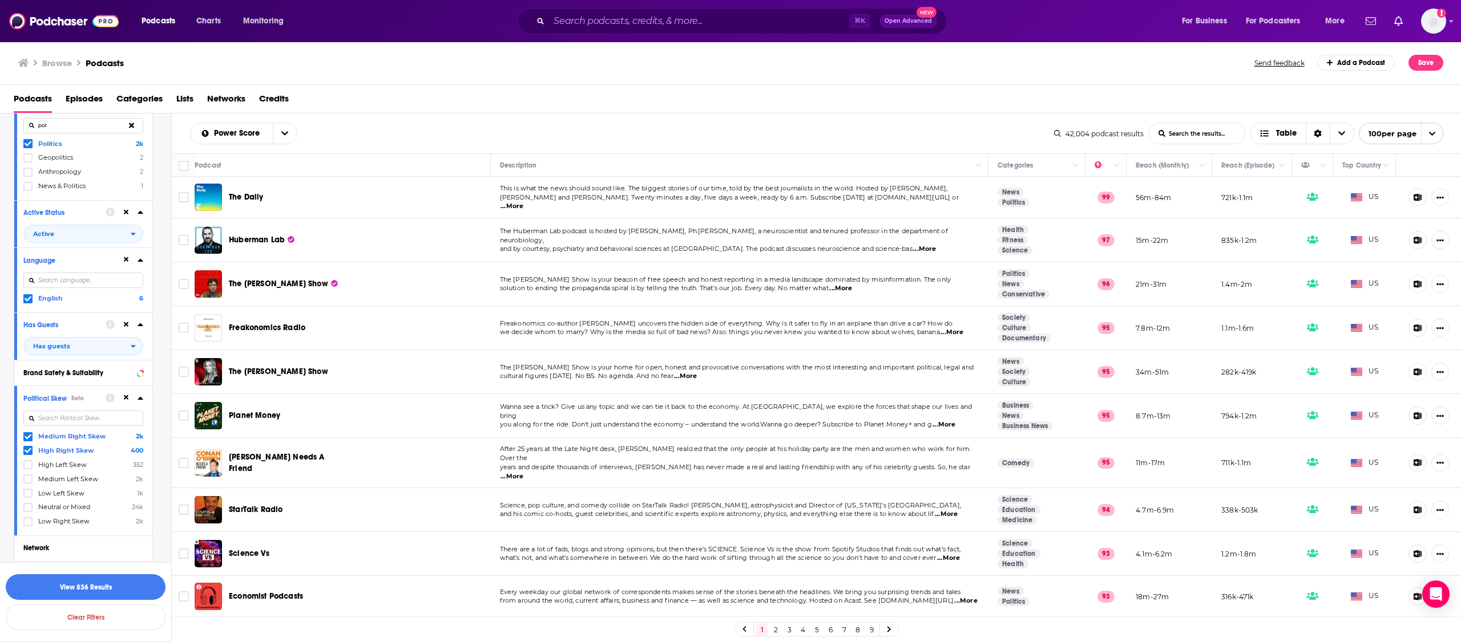
scroll to position [127, 0]
click at [75, 370] on button "Brand Safety & Suitability" at bounding box center [72, 366] width 98 height 14
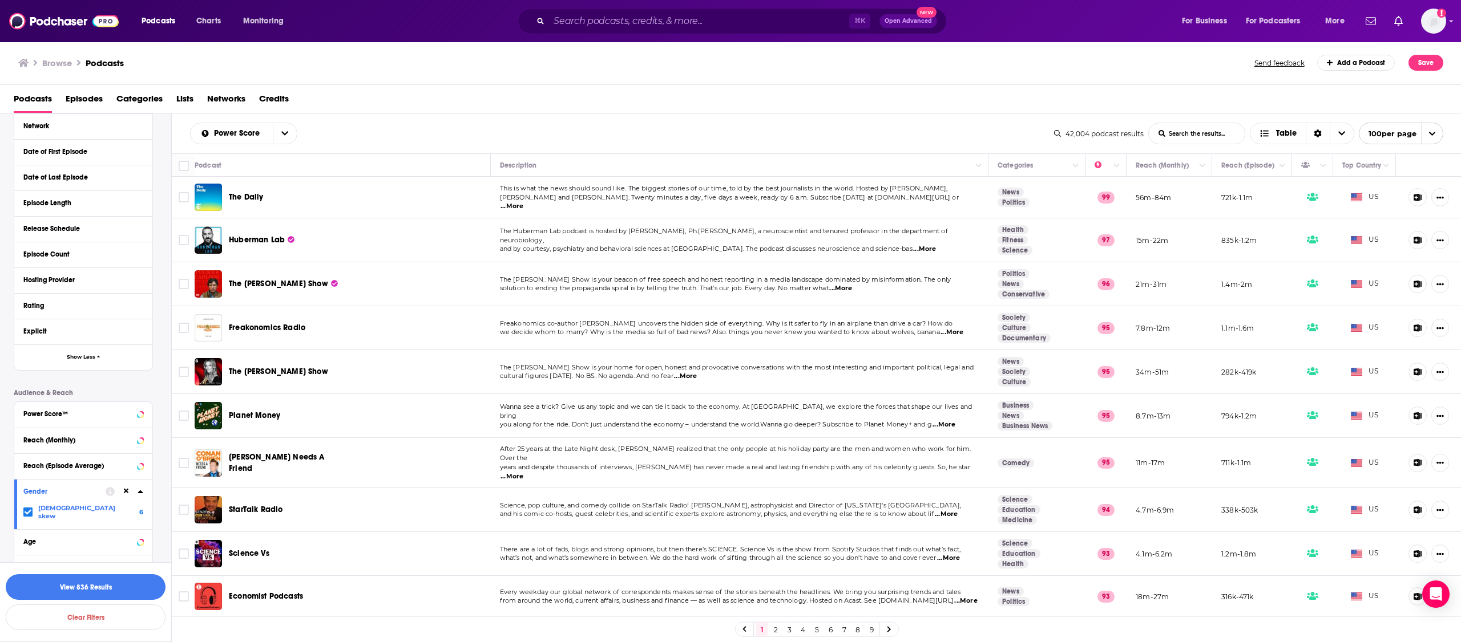
scroll to position [583, 0]
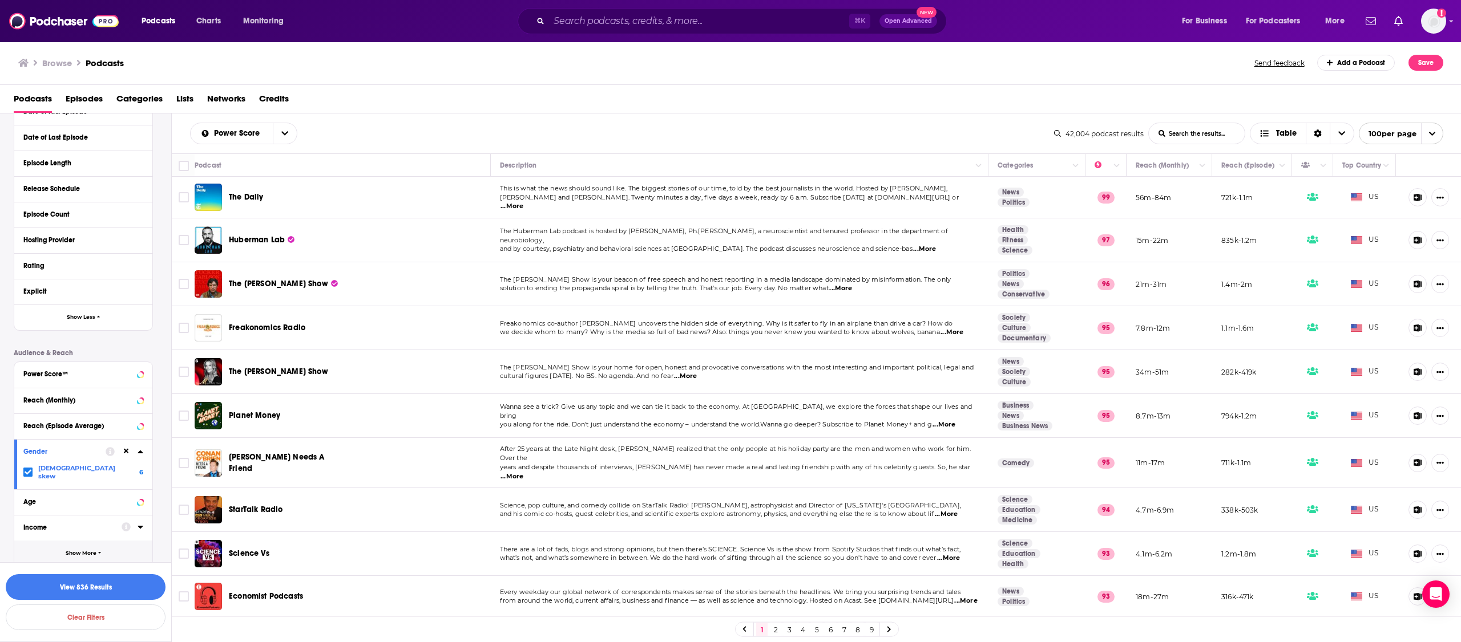
click at [81, 551] on span "Show More" at bounding box center [81, 554] width 31 height 6
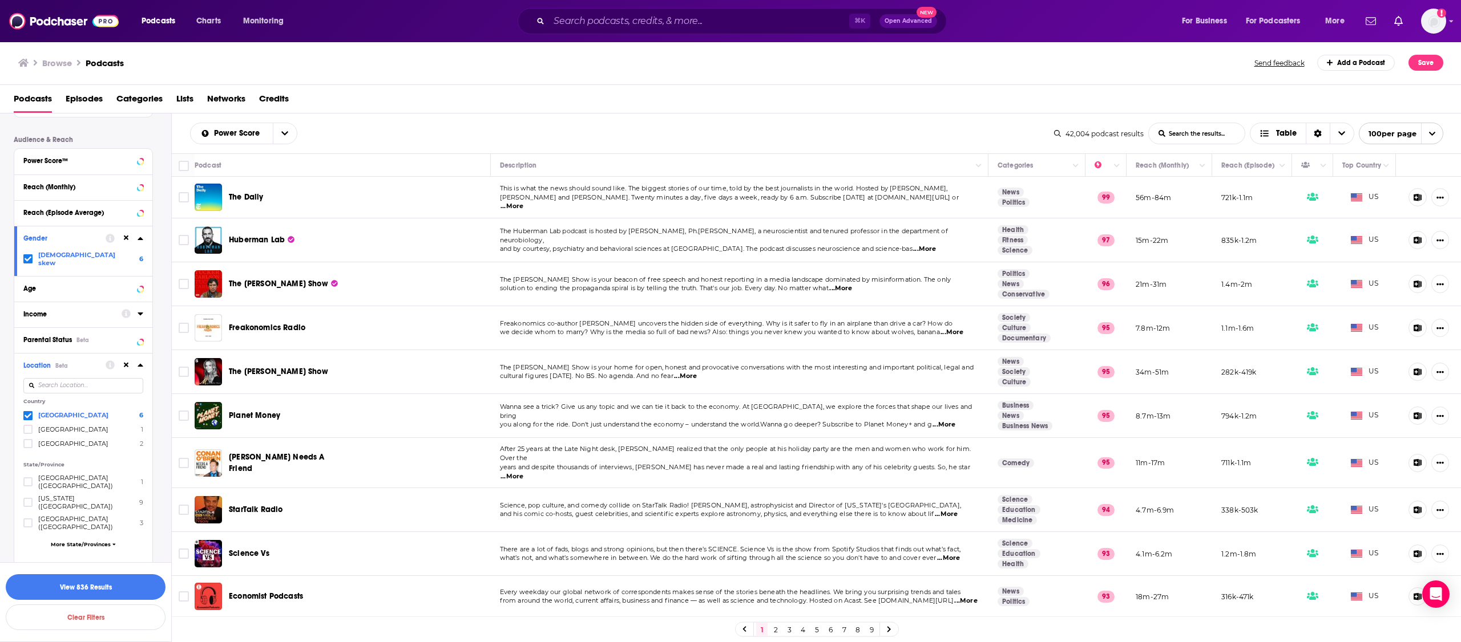
scroll to position [532, 0]
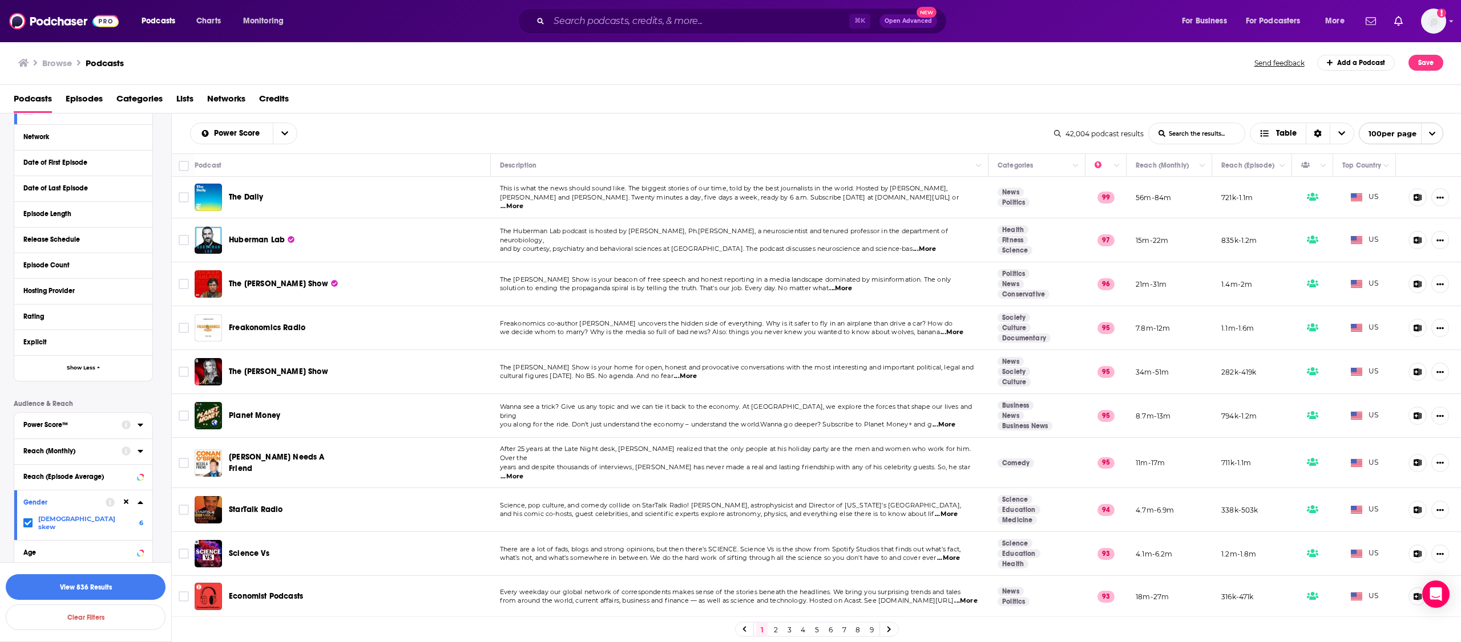
click at [72, 451] on div "Reach (Monthly)" at bounding box center [68, 451] width 91 height 8
click at [63, 473] on input "number" at bounding box center [51, 472] width 57 height 18
click at [112, 472] on input "number" at bounding box center [114, 472] width 57 height 18
type input "2"
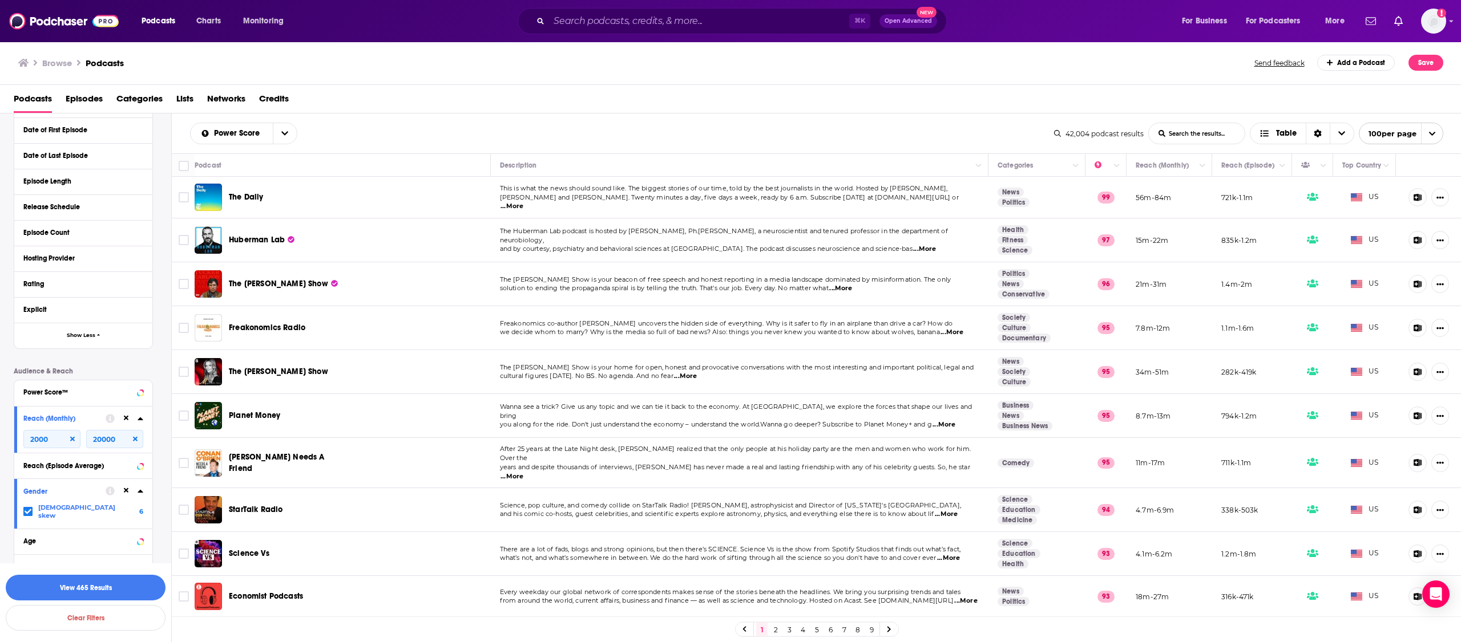
scroll to position [544, 0]
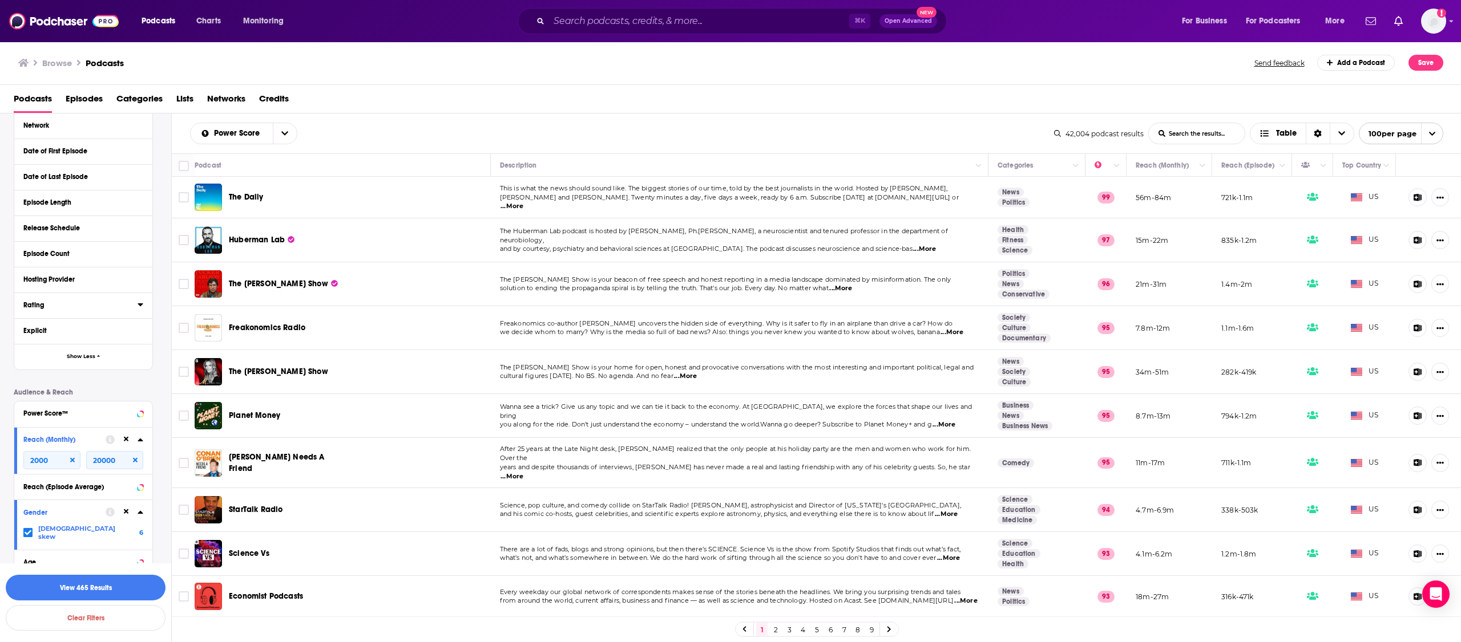
click at [85, 307] on div "Rating" at bounding box center [76, 305] width 107 height 8
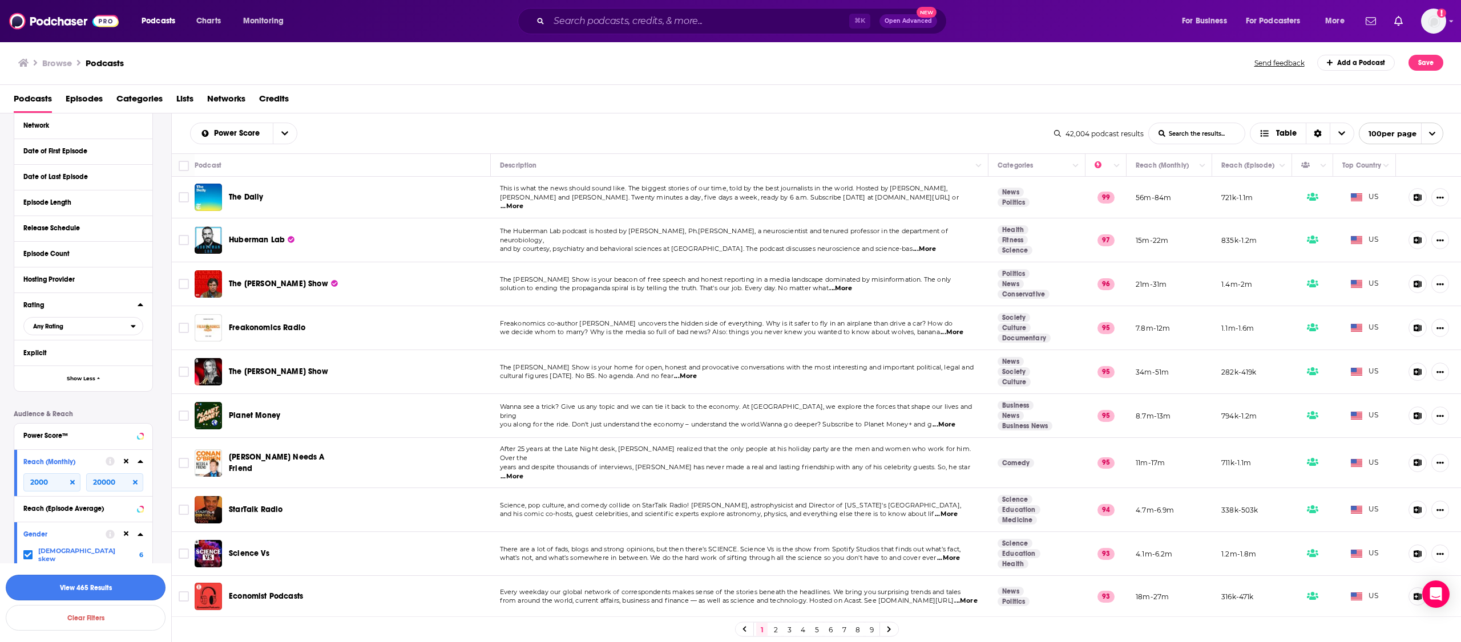
click at [118, 589] on button "View 465 Results" at bounding box center [86, 588] width 160 height 26
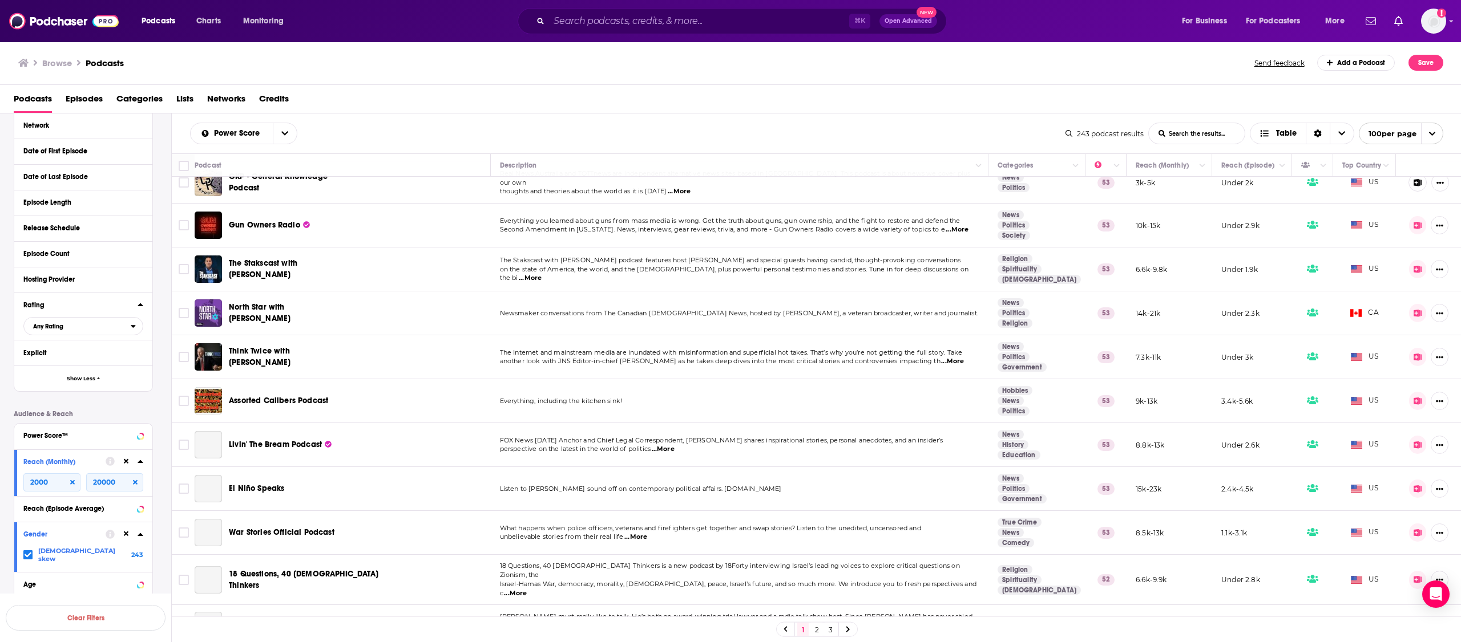
scroll to position [1317, 0]
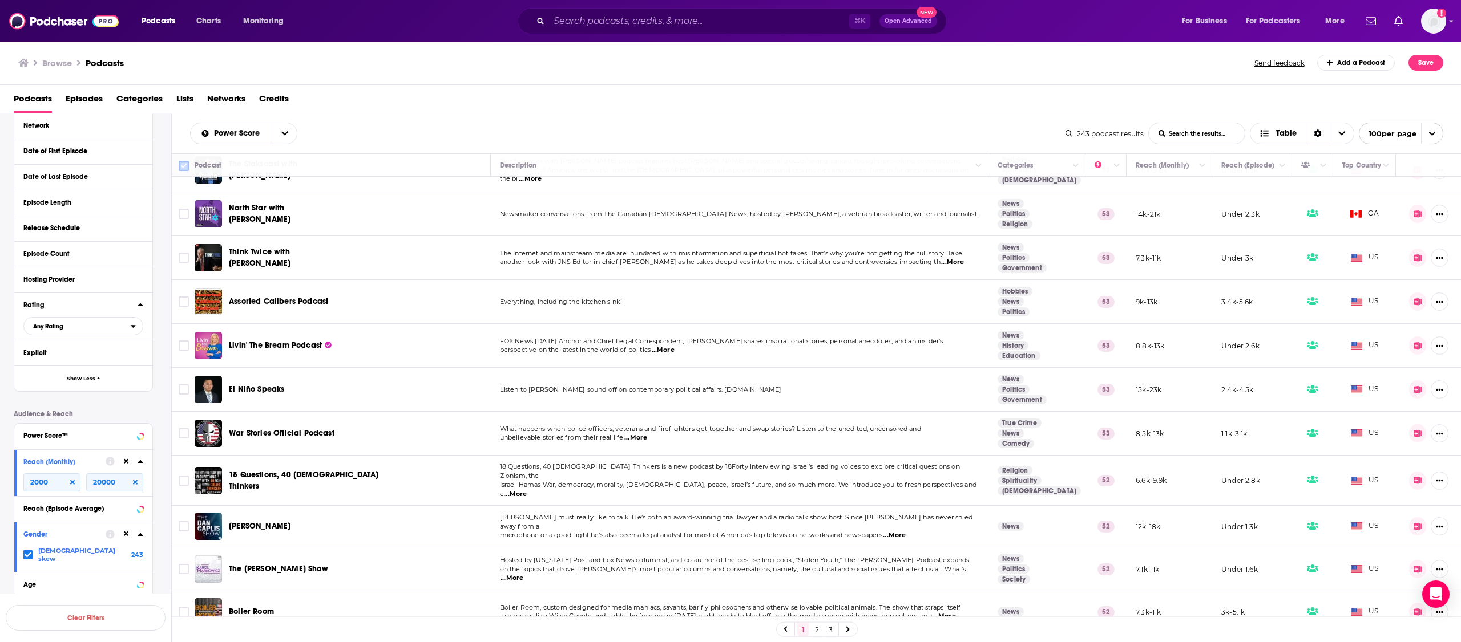
click at [185, 167] on input "Toggle select all" at bounding box center [184, 166] width 10 height 10
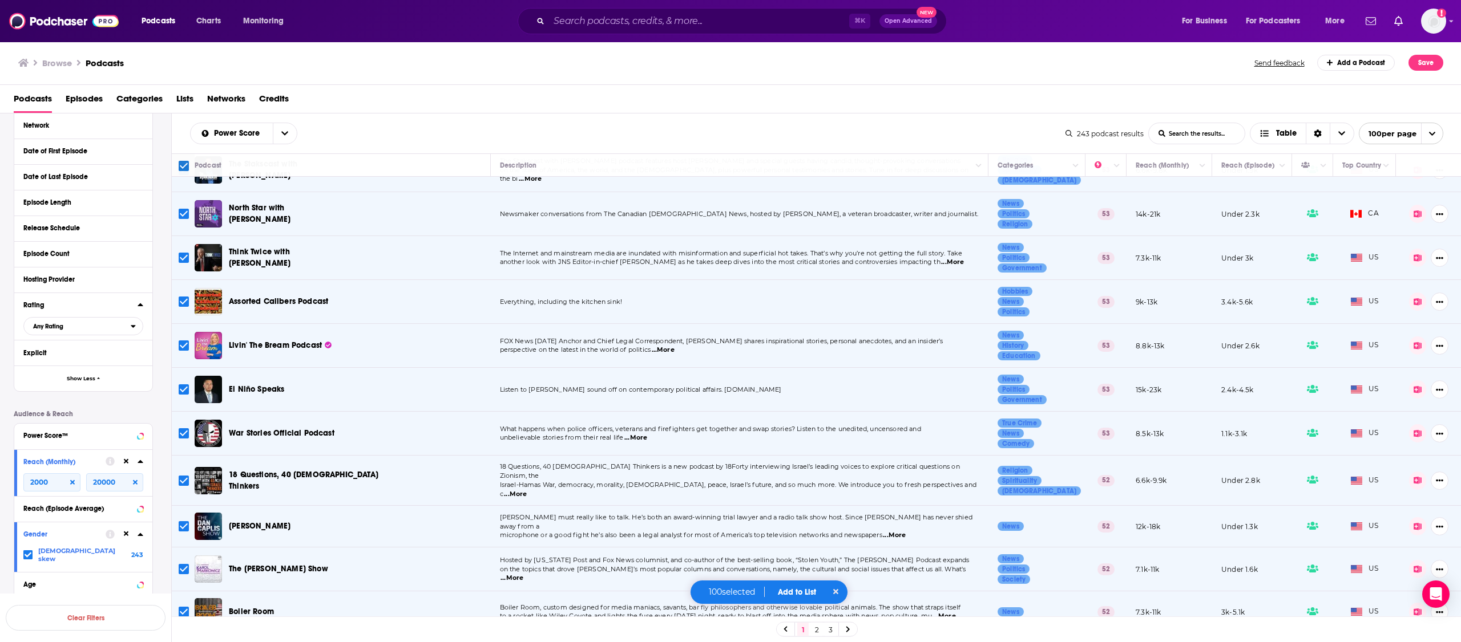
click at [799, 595] on button "Add to List" at bounding box center [797, 593] width 56 height 10
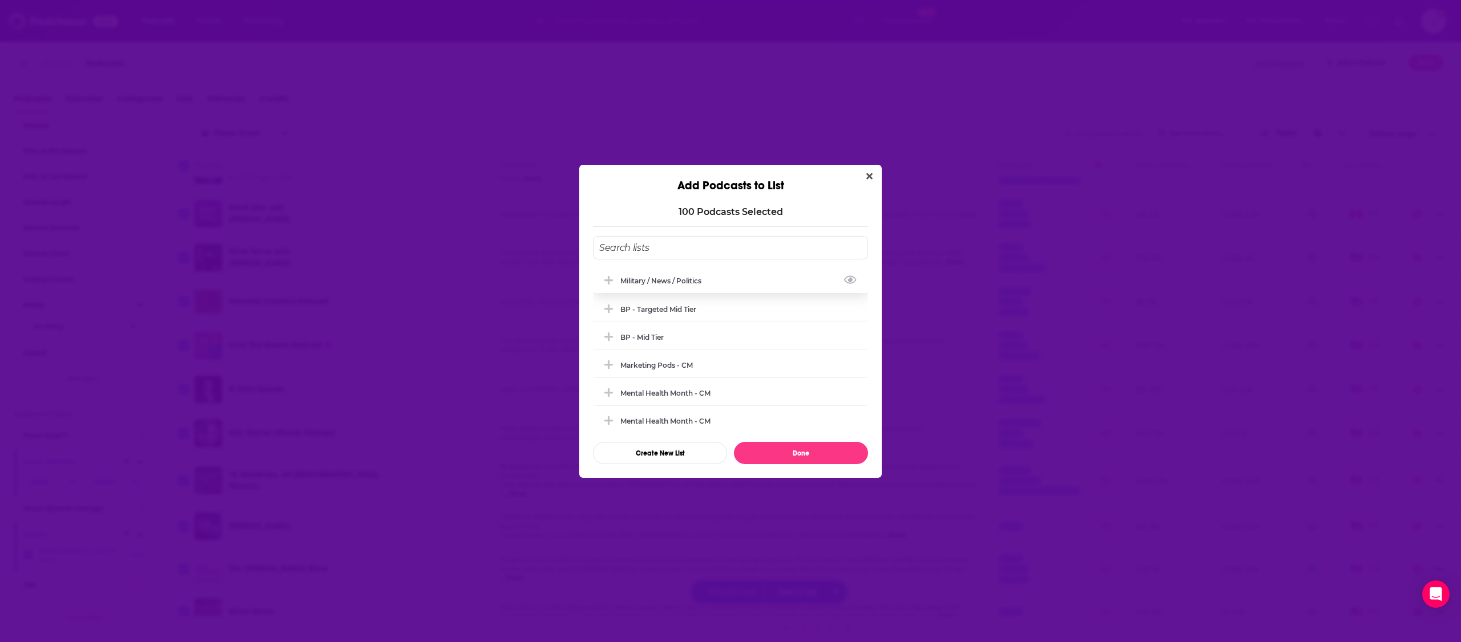
click at [656, 277] on div "Military / News / Politics" at bounding box center [664, 281] width 88 height 9
click at [815, 457] on button "Done" at bounding box center [801, 453] width 134 height 22
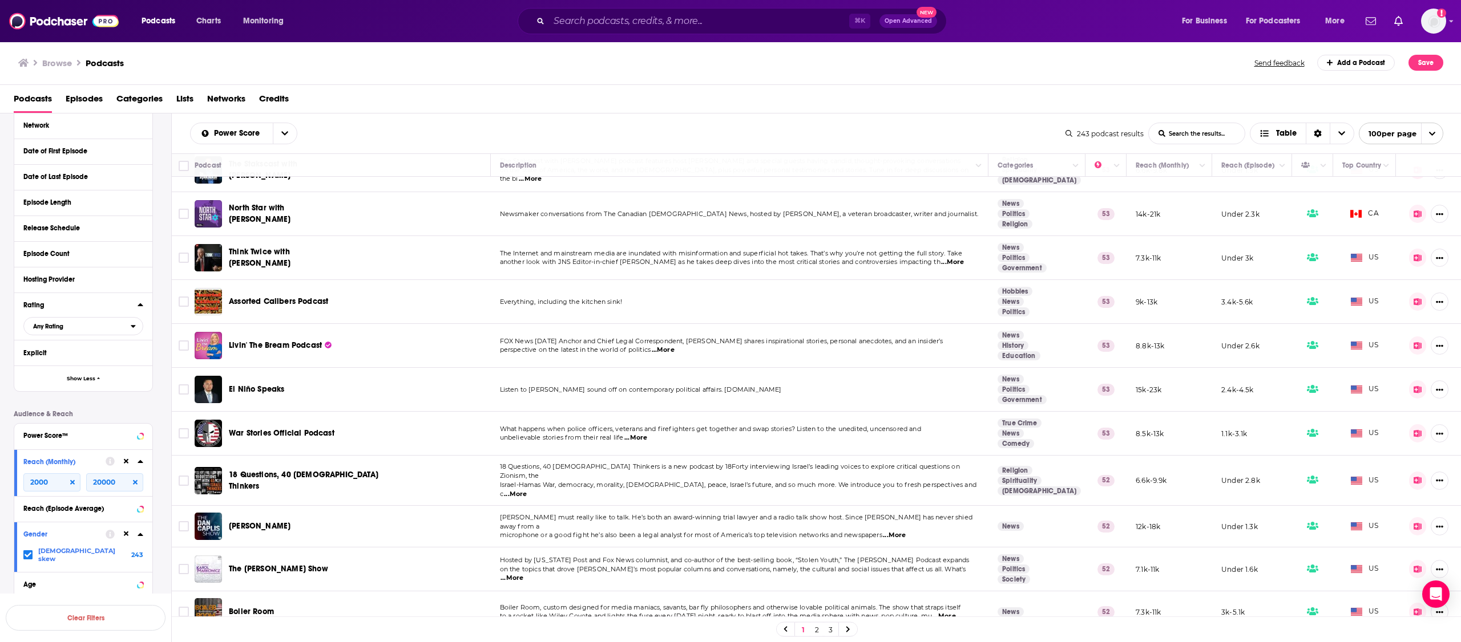
drag, startPoint x: 816, startPoint y: 632, endPoint x: 808, endPoint y: 629, distance: 8.7
click at [815, 632] on link "2" at bounding box center [816, 630] width 11 height 14
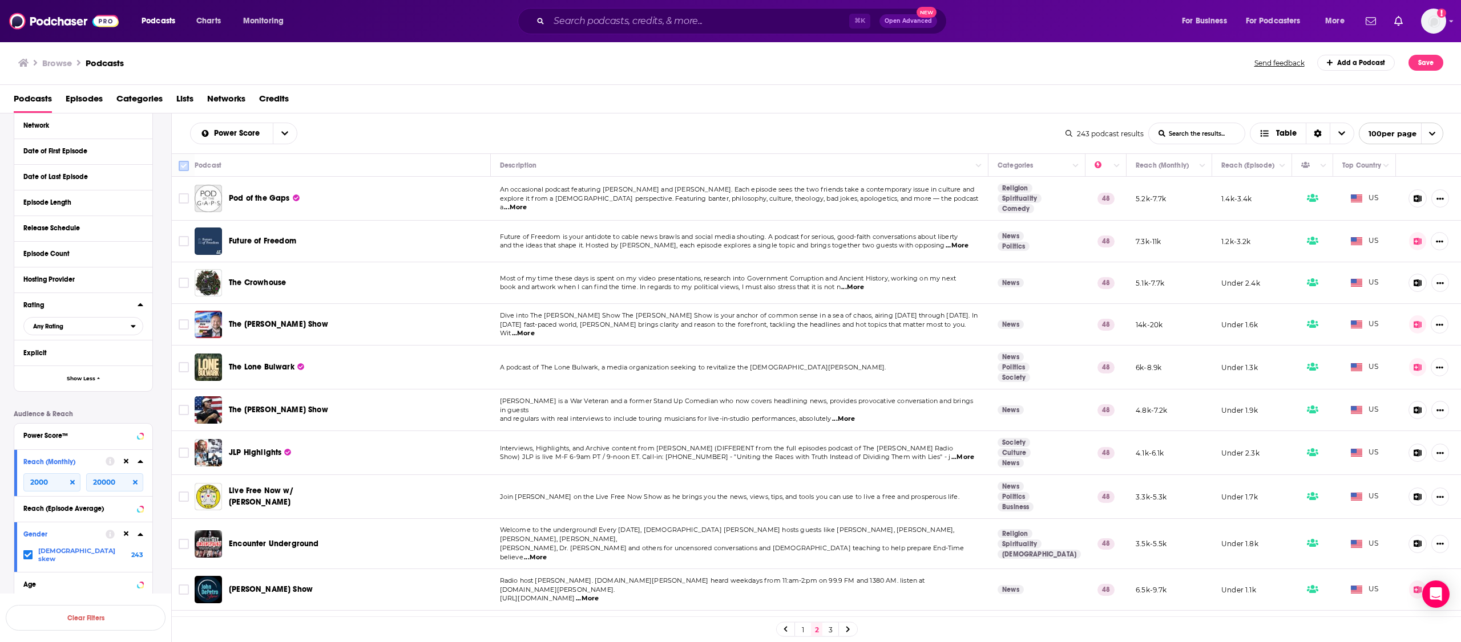
click at [184, 167] on input "Toggle select all" at bounding box center [184, 166] width 10 height 10
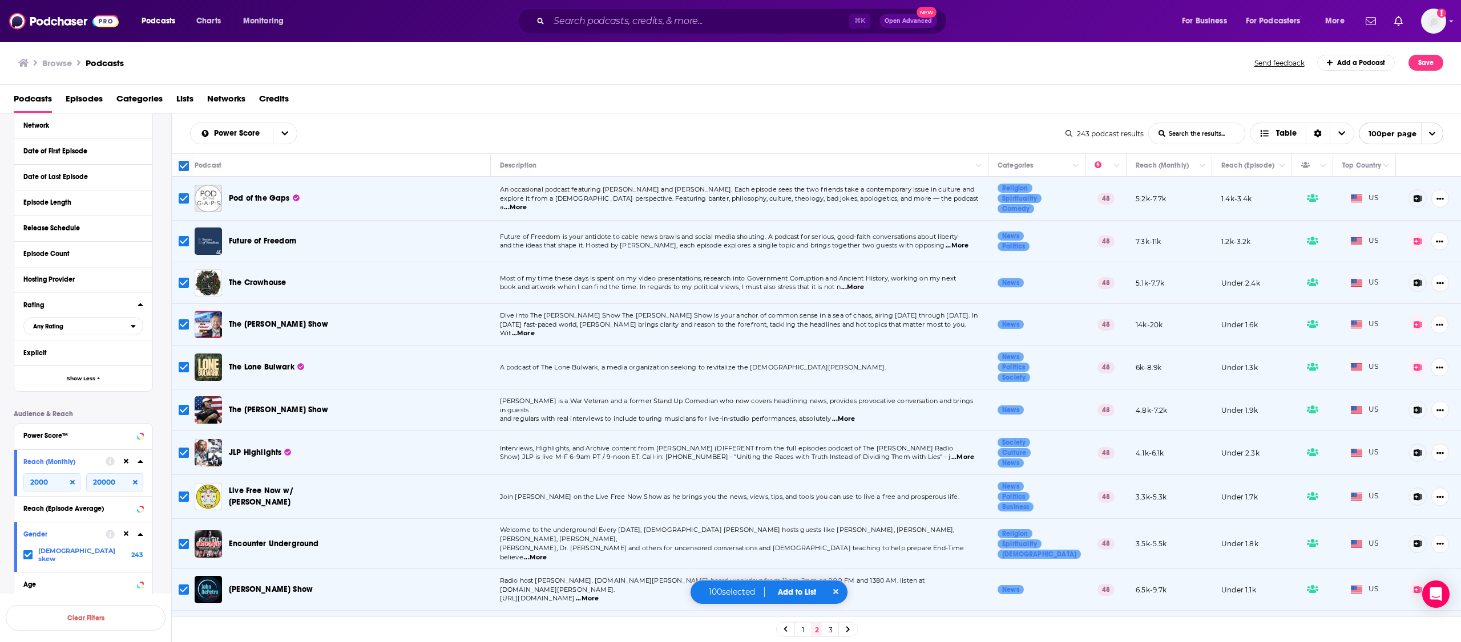
click at [795, 594] on button "Add to List" at bounding box center [797, 593] width 56 height 10
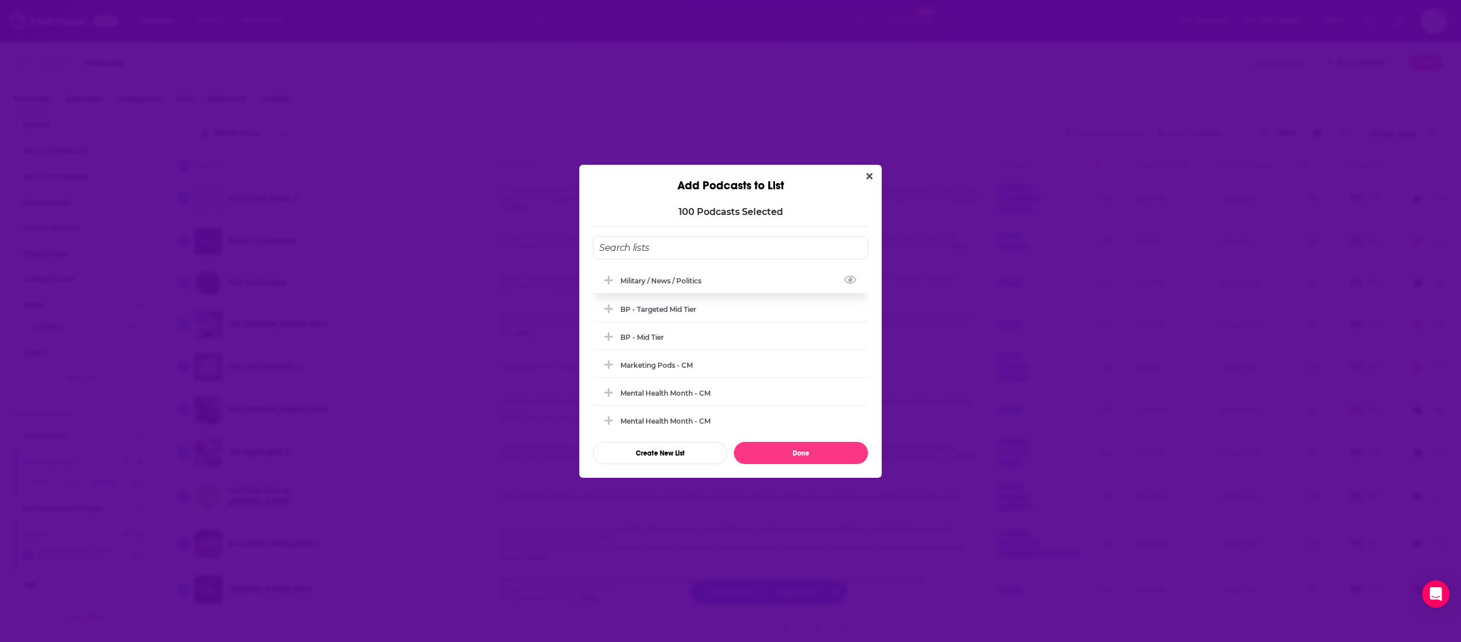
click at [673, 281] on div "Military / News / Politics" at bounding box center [664, 281] width 88 height 9
click at [807, 454] on button "Done" at bounding box center [801, 453] width 134 height 22
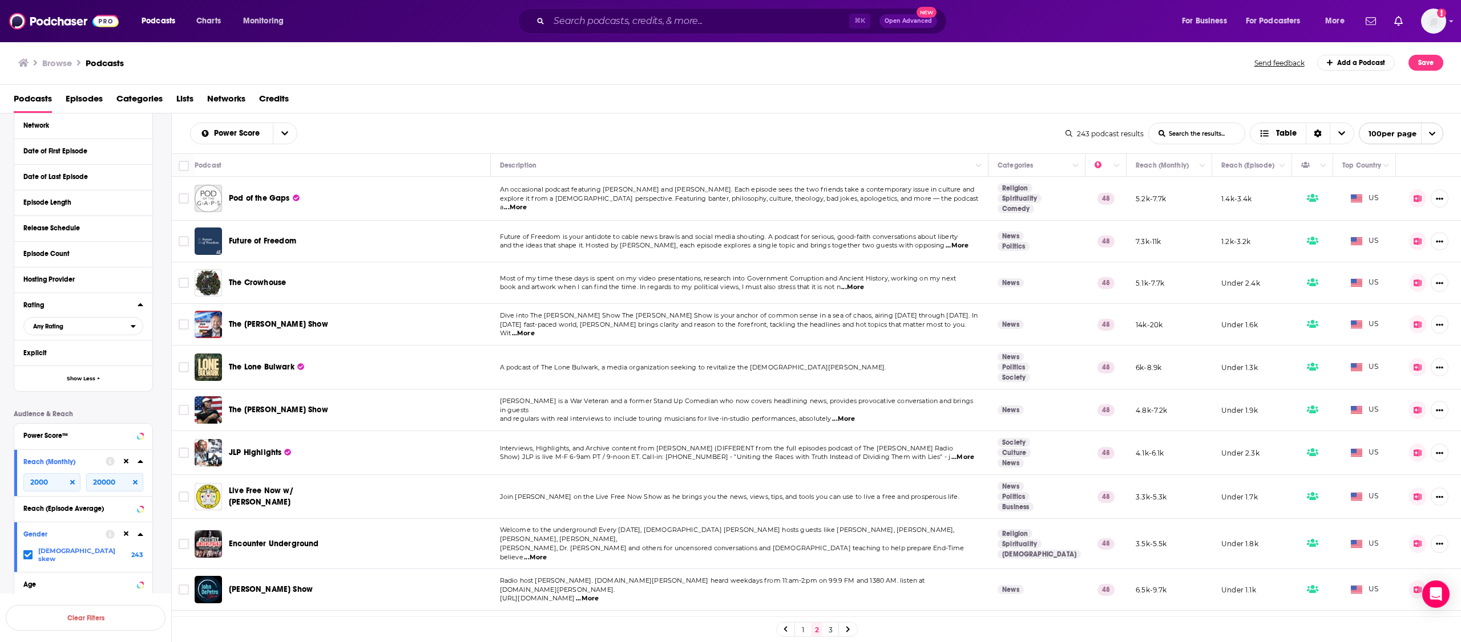
click at [829, 632] on link "3" at bounding box center [829, 630] width 11 height 14
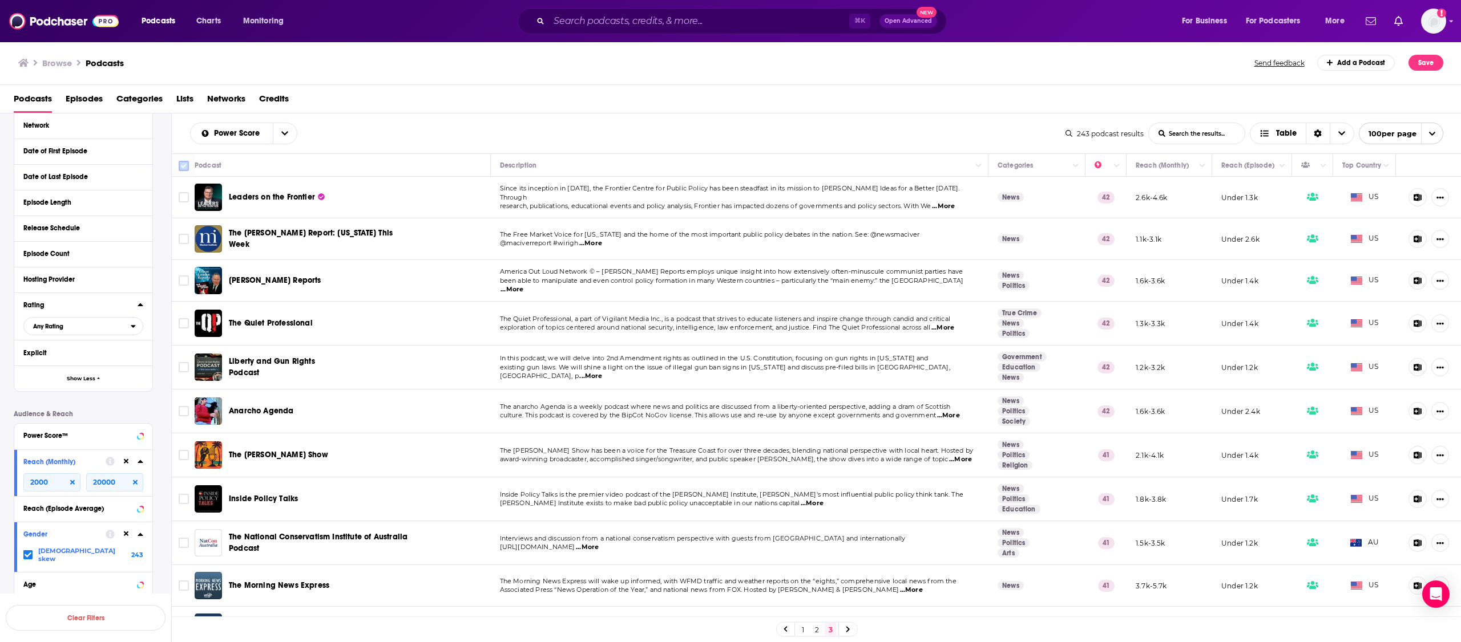
click at [181, 161] on input "Toggle select all" at bounding box center [184, 166] width 10 height 10
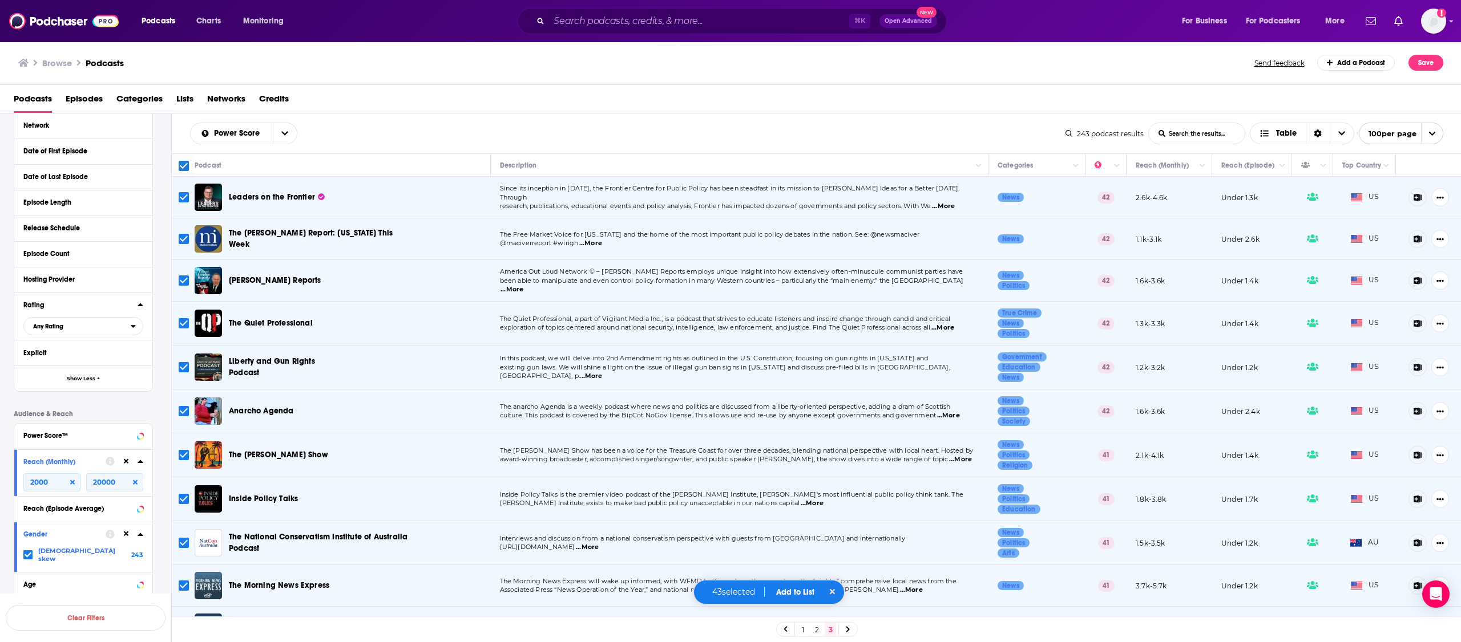
click at [795, 588] on button "Add to List" at bounding box center [795, 593] width 56 height 10
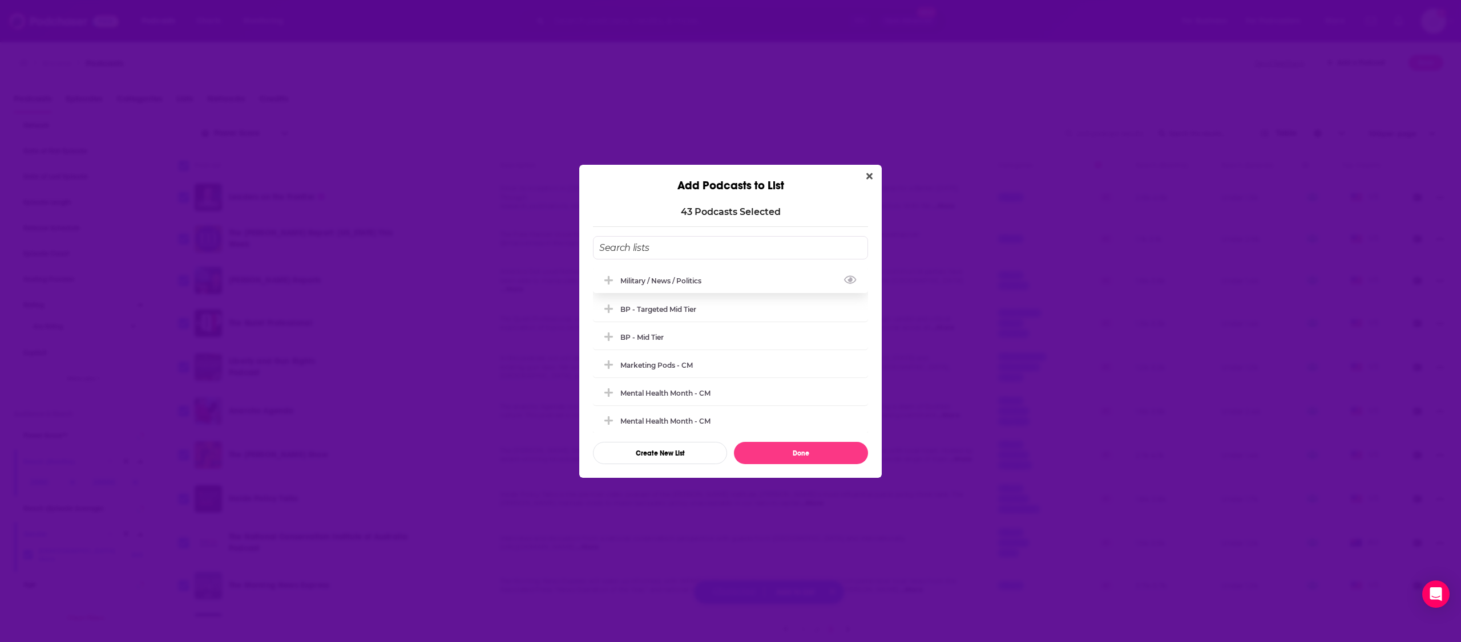
click at [673, 280] on div "Military / News / Politics" at bounding box center [664, 281] width 88 height 9
click at [814, 454] on button "Done" at bounding box center [801, 453] width 134 height 22
checkbox input "false"
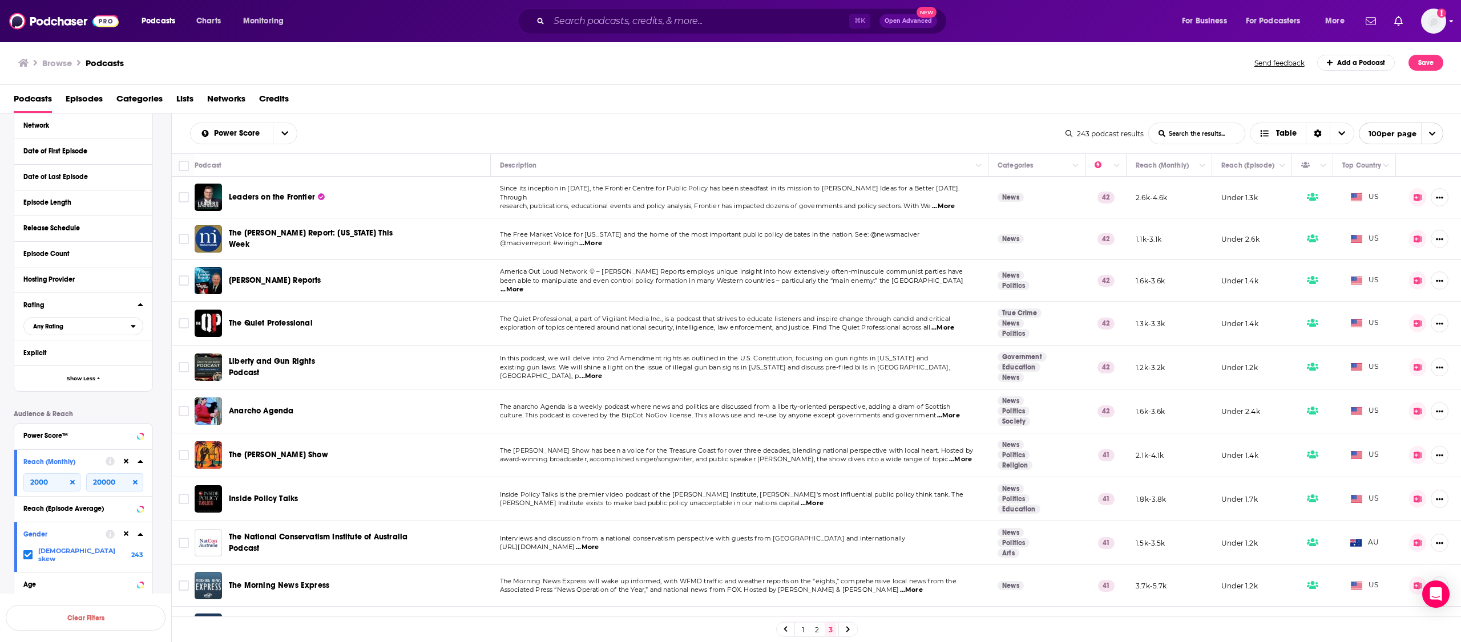
click at [1445, 22] on div "Podcasts Charts Monitoring ⌘ K Open Advanced New For Business For Podcasters Mo…" at bounding box center [730, 21] width 1461 height 42
click at [1441, 24] on img "Logged in as LLassiter" at bounding box center [1433, 21] width 25 height 25
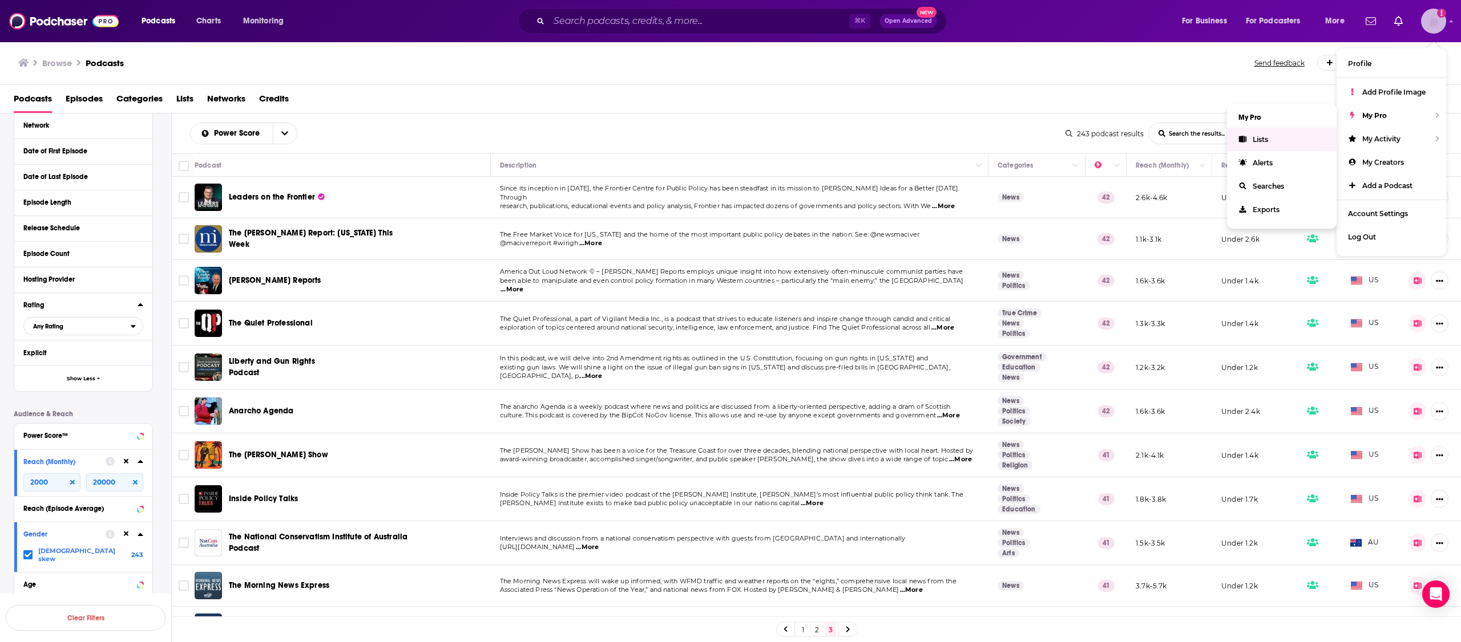
click at [1275, 136] on link "Lists" at bounding box center [1282, 139] width 110 height 23
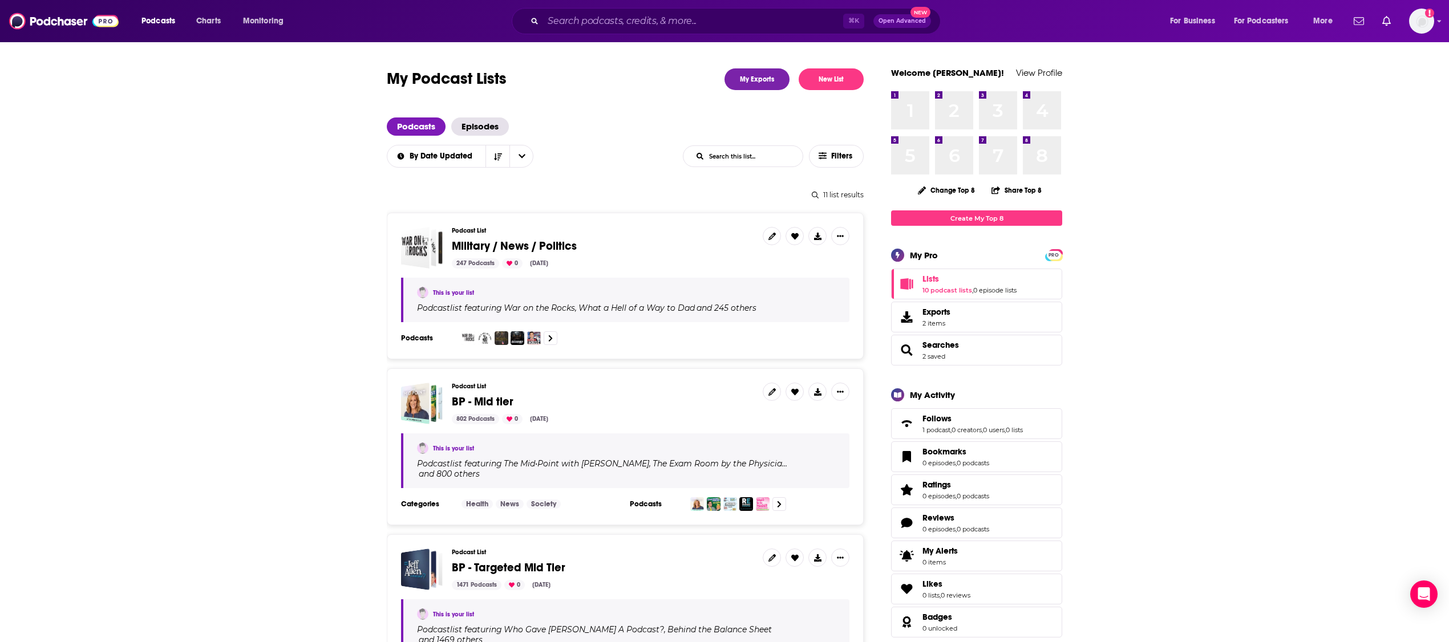
click at [639, 251] on span "Military / News / Politics" at bounding box center [603, 246] width 302 height 13
click at [815, 239] on icon at bounding box center [817, 236] width 7 height 7
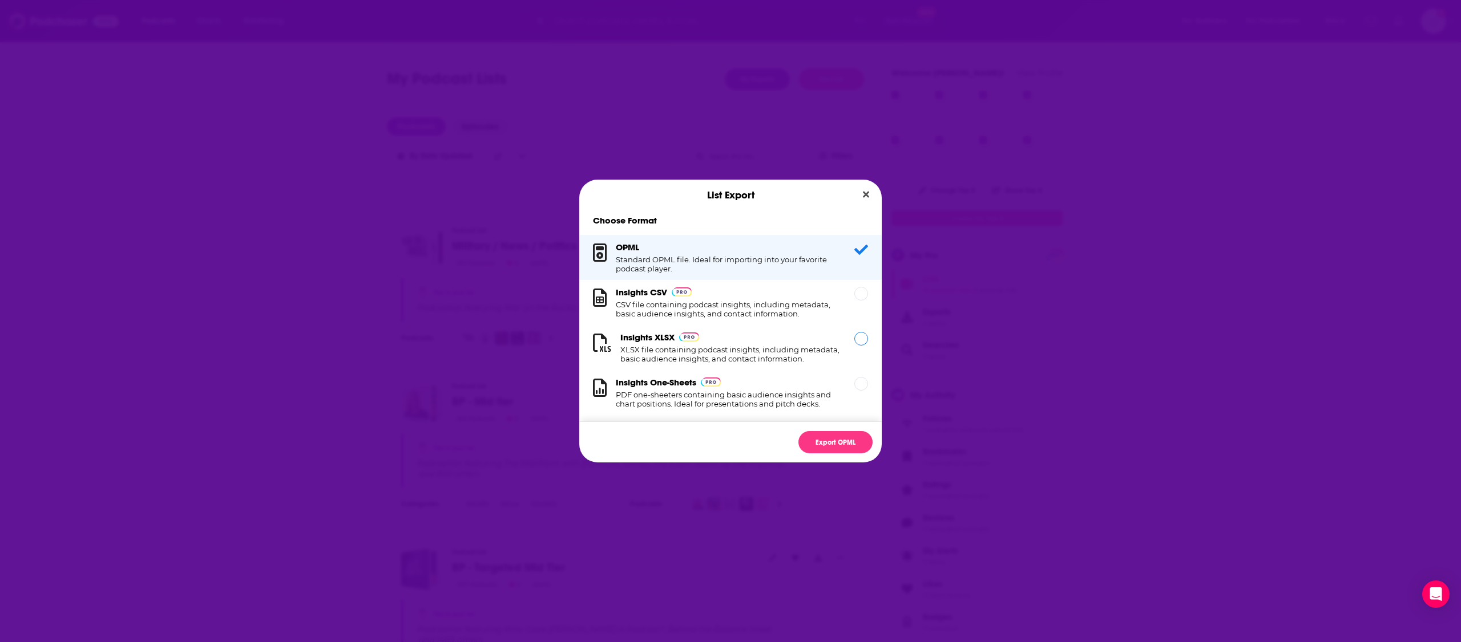
click at [787, 350] on h1 "XLSX file containing podcast insights, including metadata, basic audience insig…" at bounding box center [730, 354] width 220 height 18
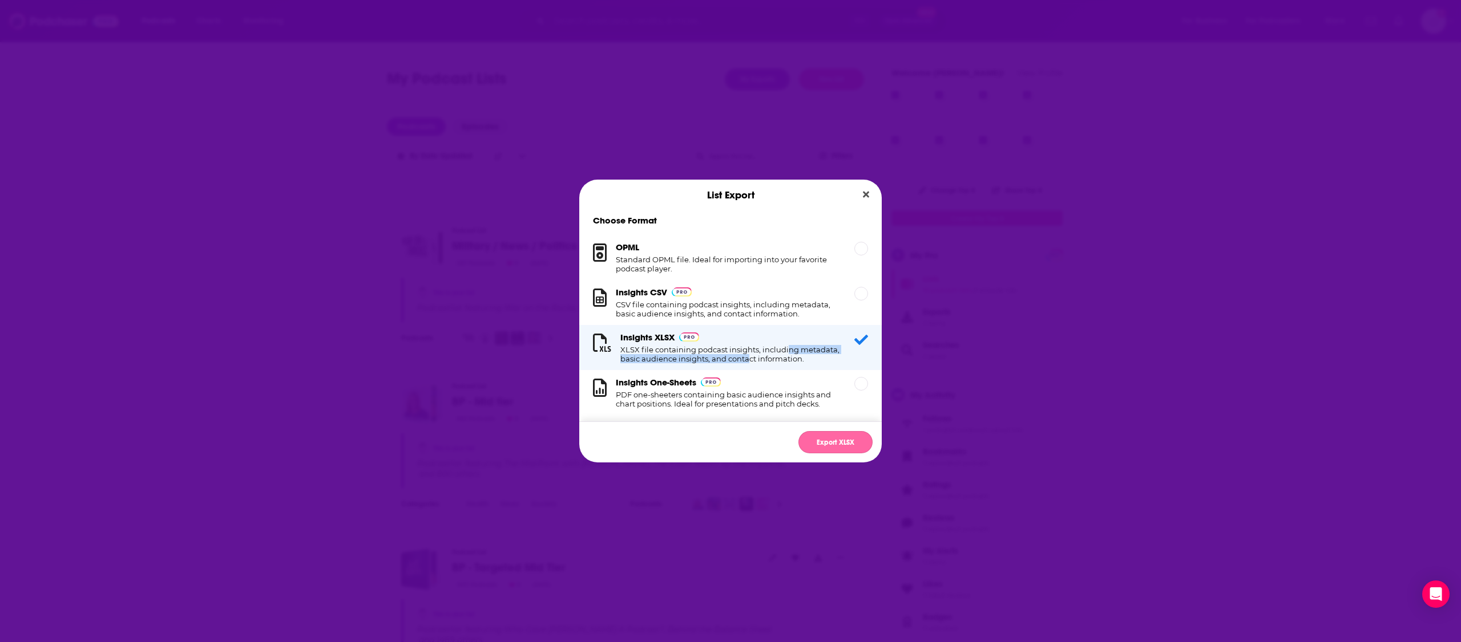
click at [853, 441] on button "Export XLSX" at bounding box center [835, 442] width 74 height 22
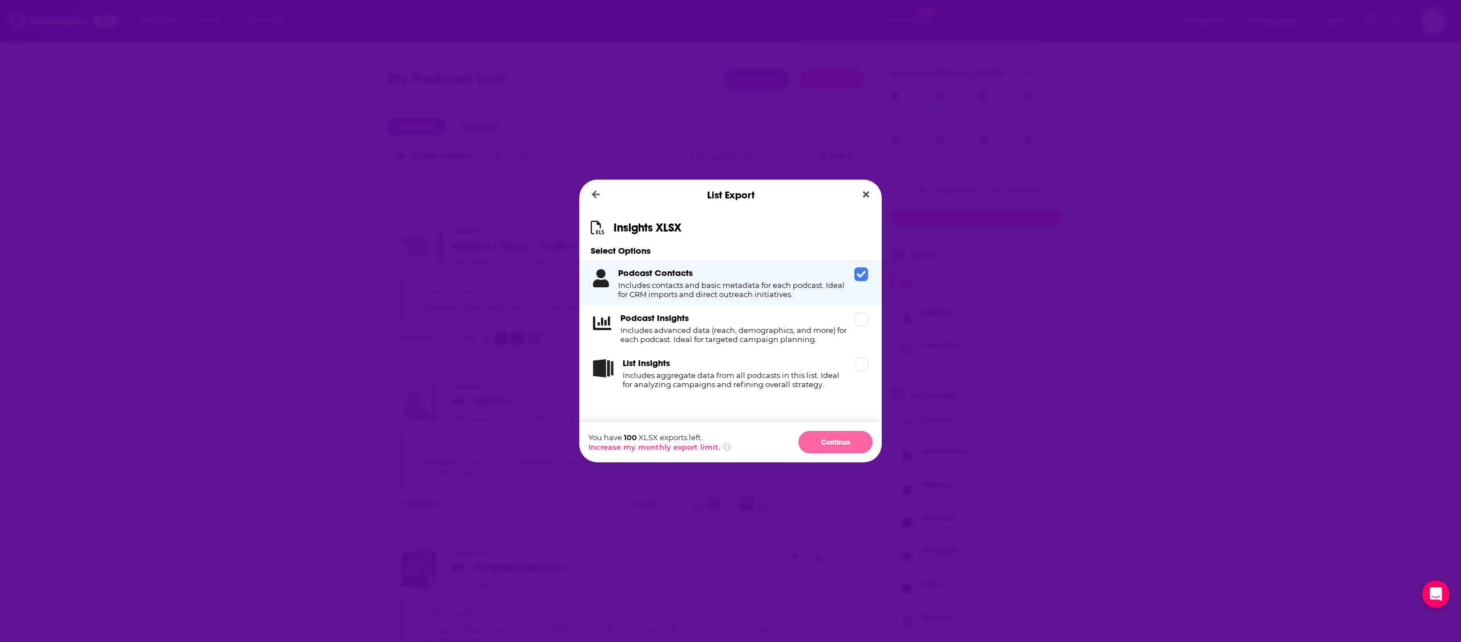
click at [845, 446] on button "Continue" at bounding box center [835, 442] width 74 height 22
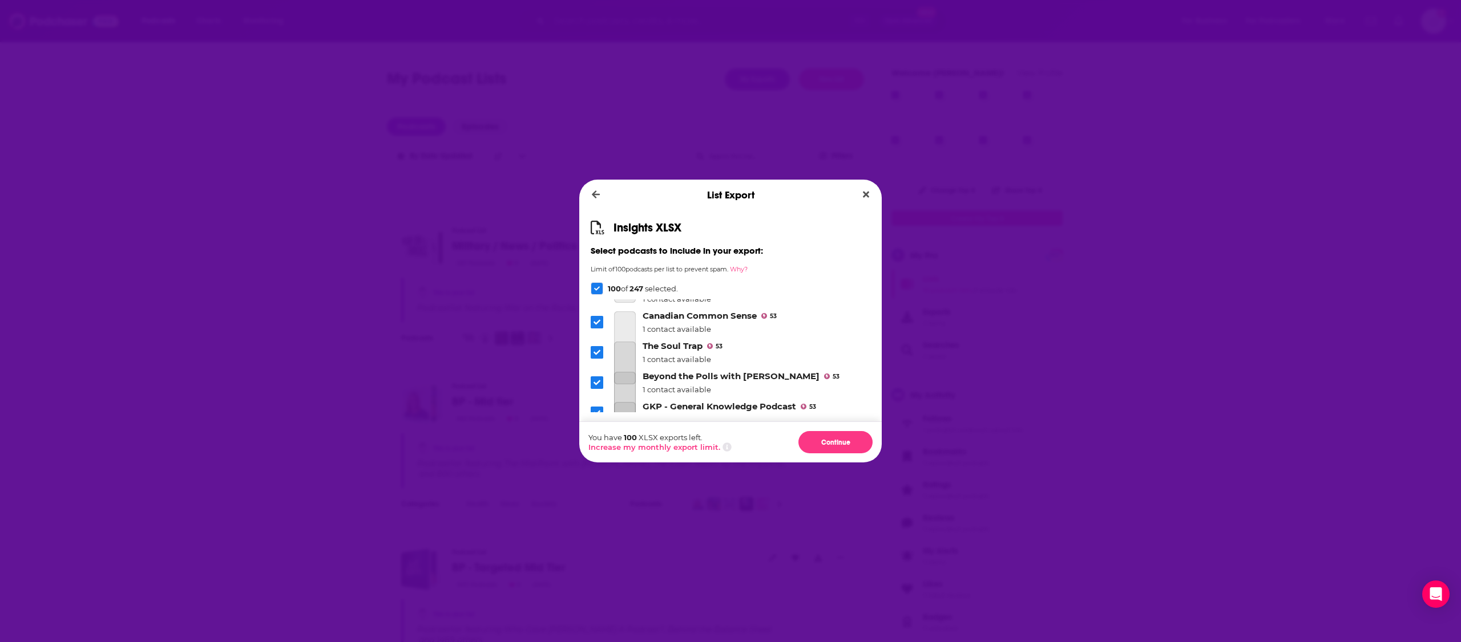
scroll to position [940, 0]
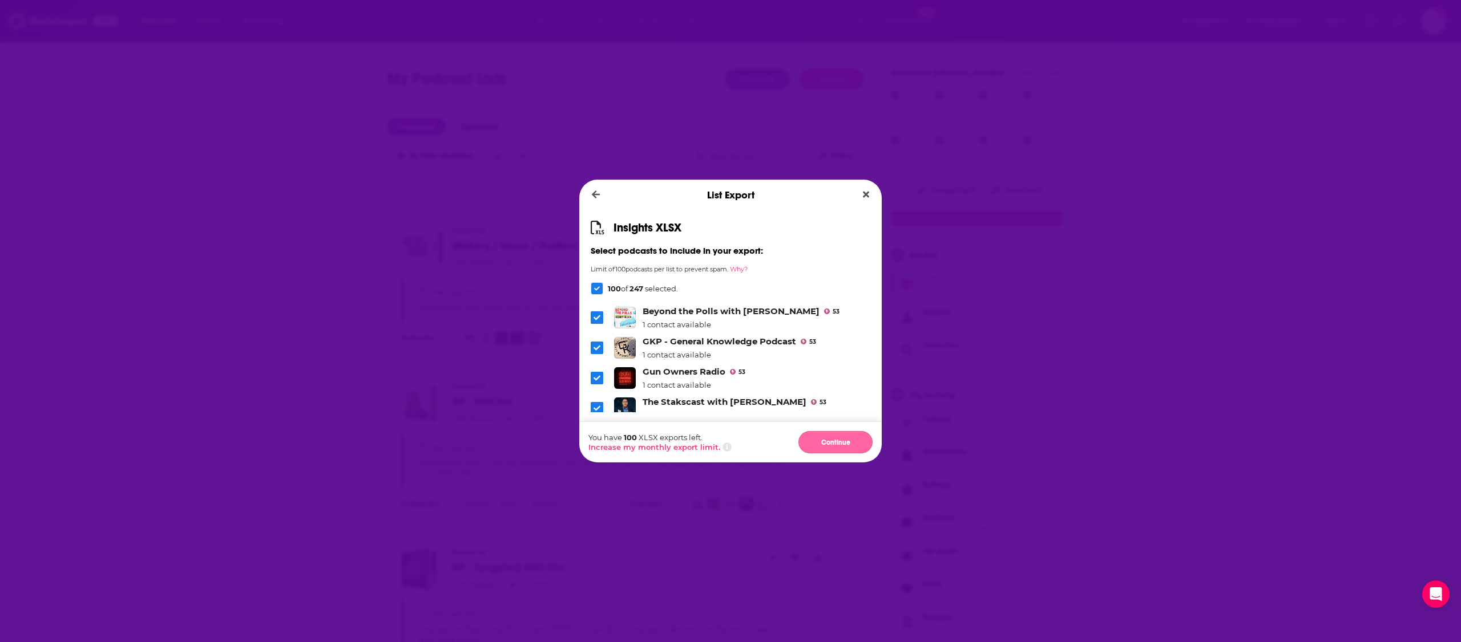
click at [831, 446] on button "Continue" at bounding box center [835, 442] width 74 height 22
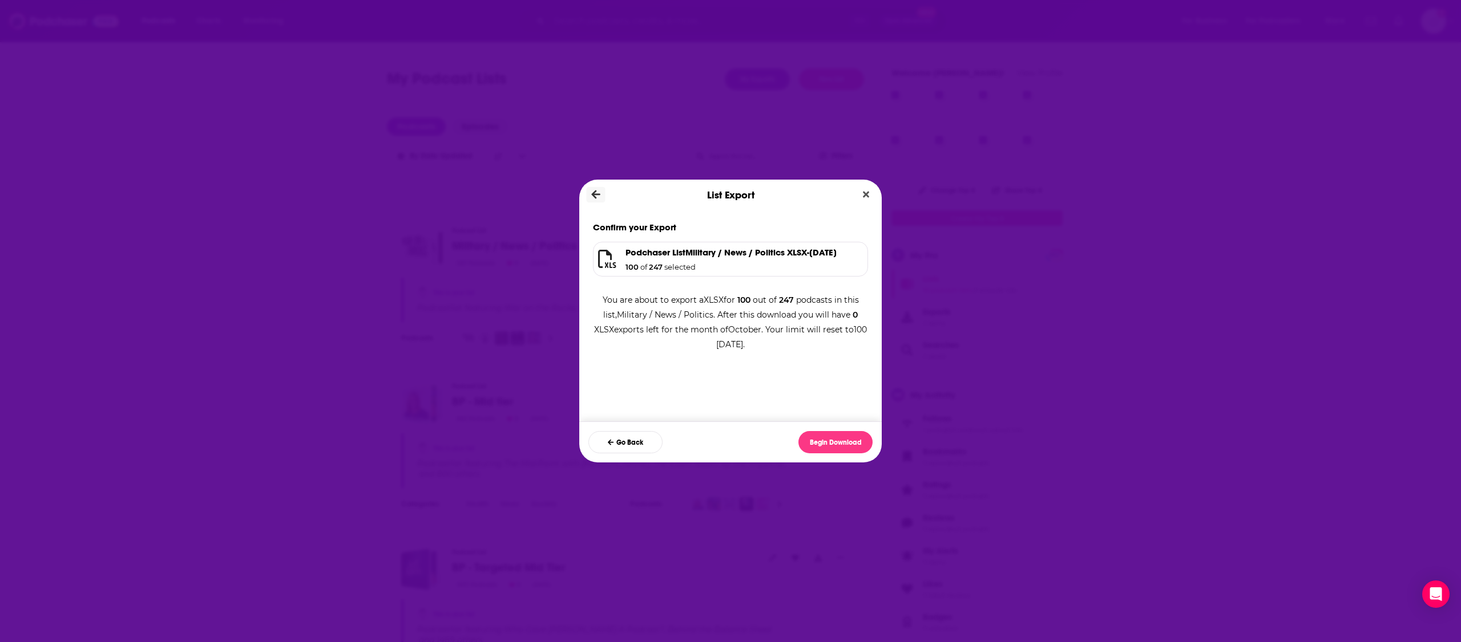
click at [597, 195] on icon "Dialog" at bounding box center [596, 195] width 9 height 9
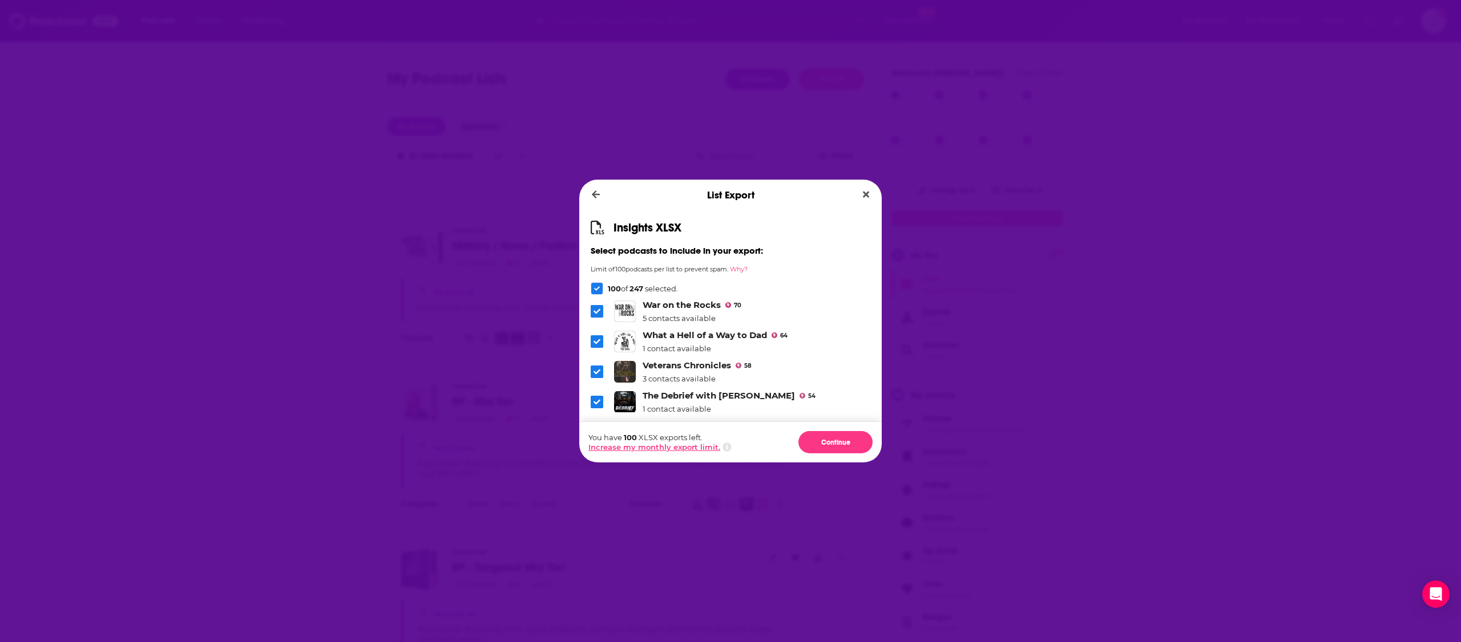
click at [666, 447] on button "Increase my monthly export limit." at bounding box center [654, 447] width 132 height 9
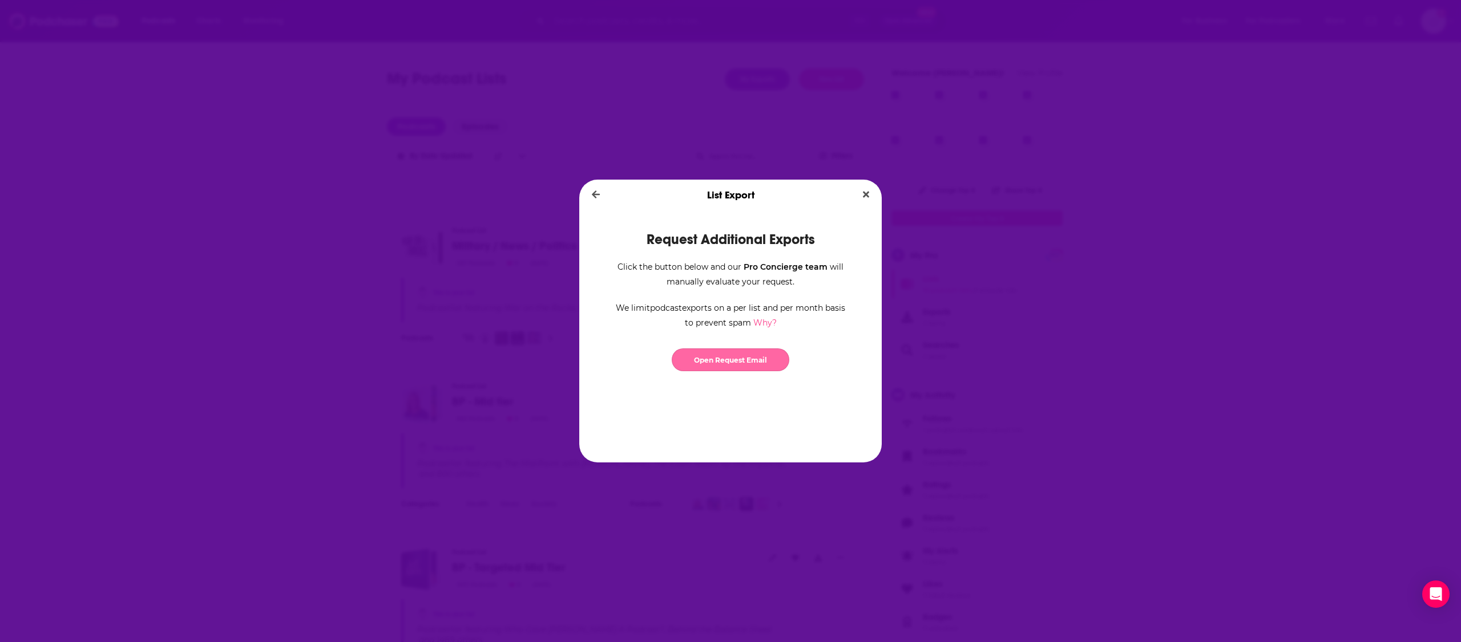
click at [729, 362] on link "Open Request Email" at bounding box center [731, 360] width 118 height 23
click at [596, 199] on icon "Dialog" at bounding box center [596, 195] width 9 height 10
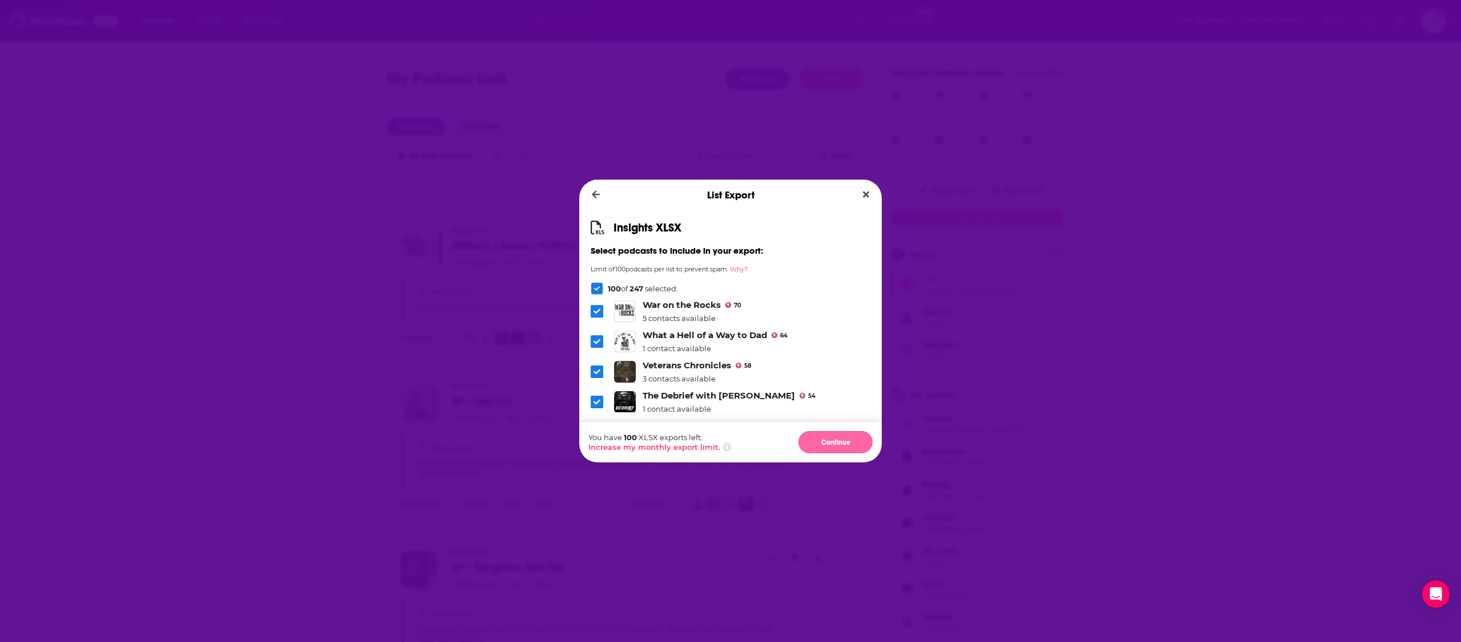
click at [839, 442] on button "Continue" at bounding box center [835, 442] width 74 height 22
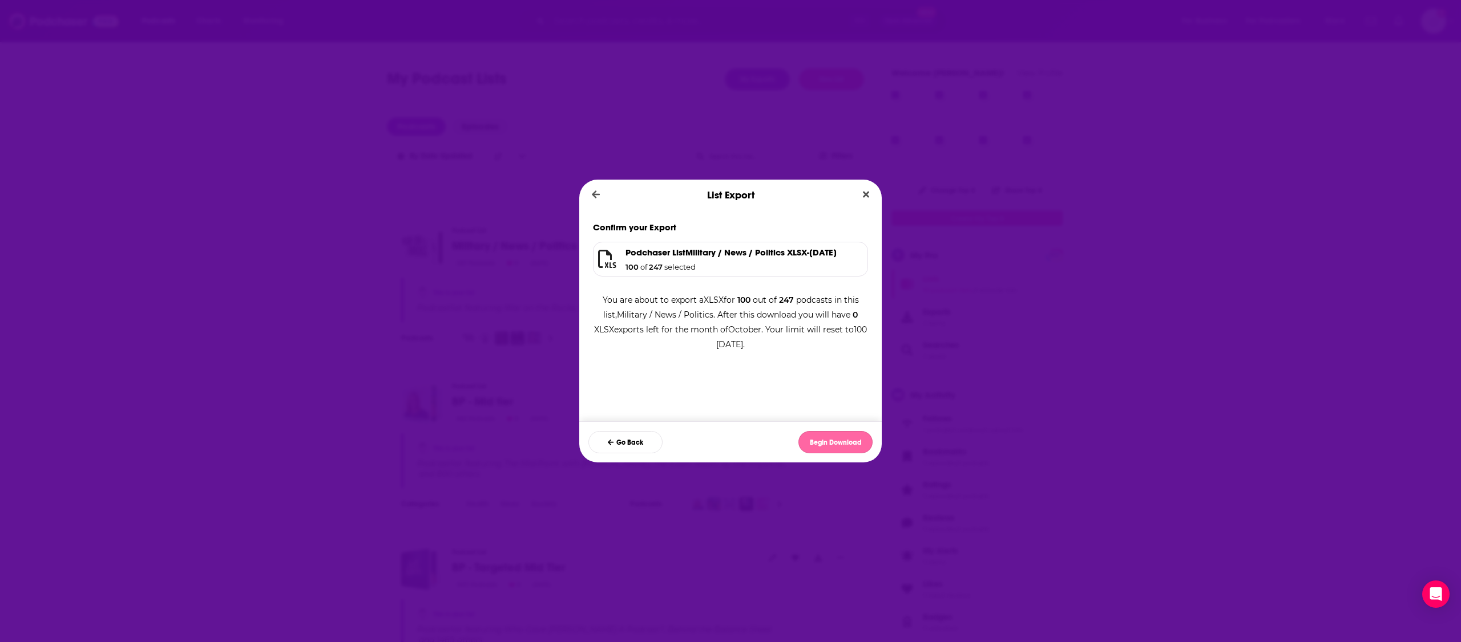
click at [831, 443] on button "Begin Download" at bounding box center [835, 442] width 74 height 22
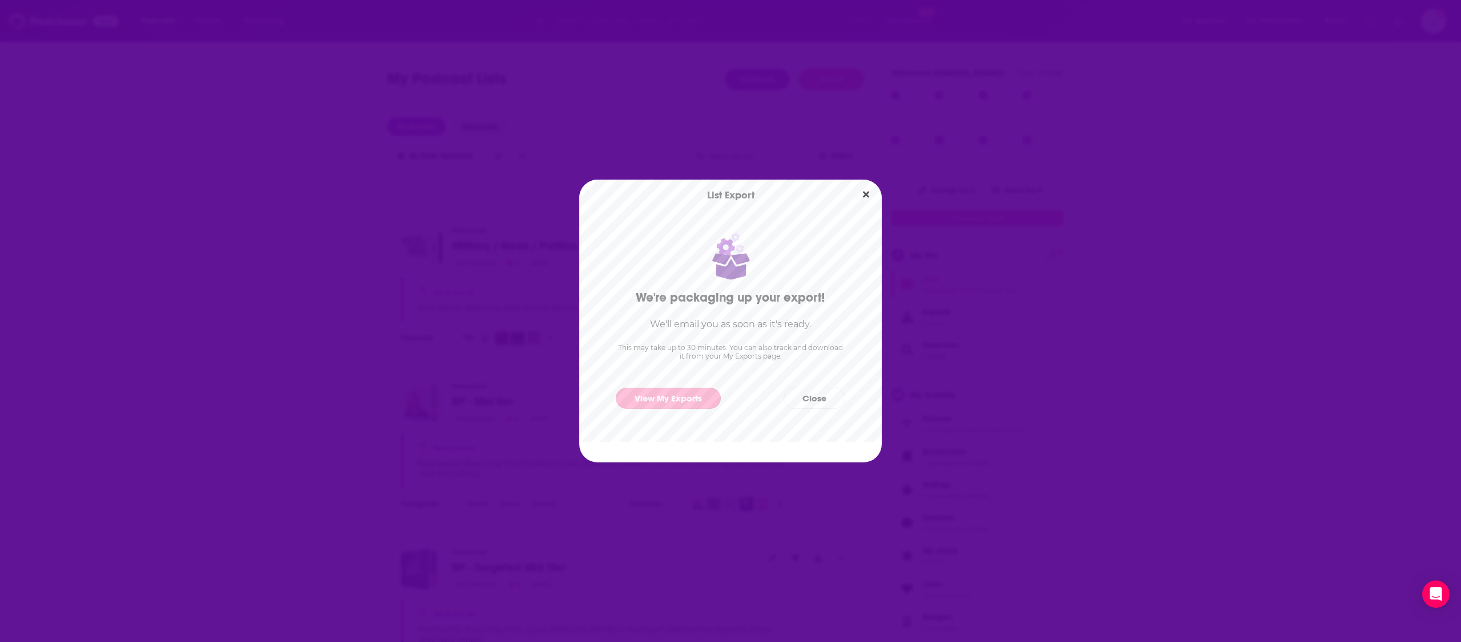
click at [672, 401] on link "View My Exports" at bounding box center [668, 398] width 105 height 21
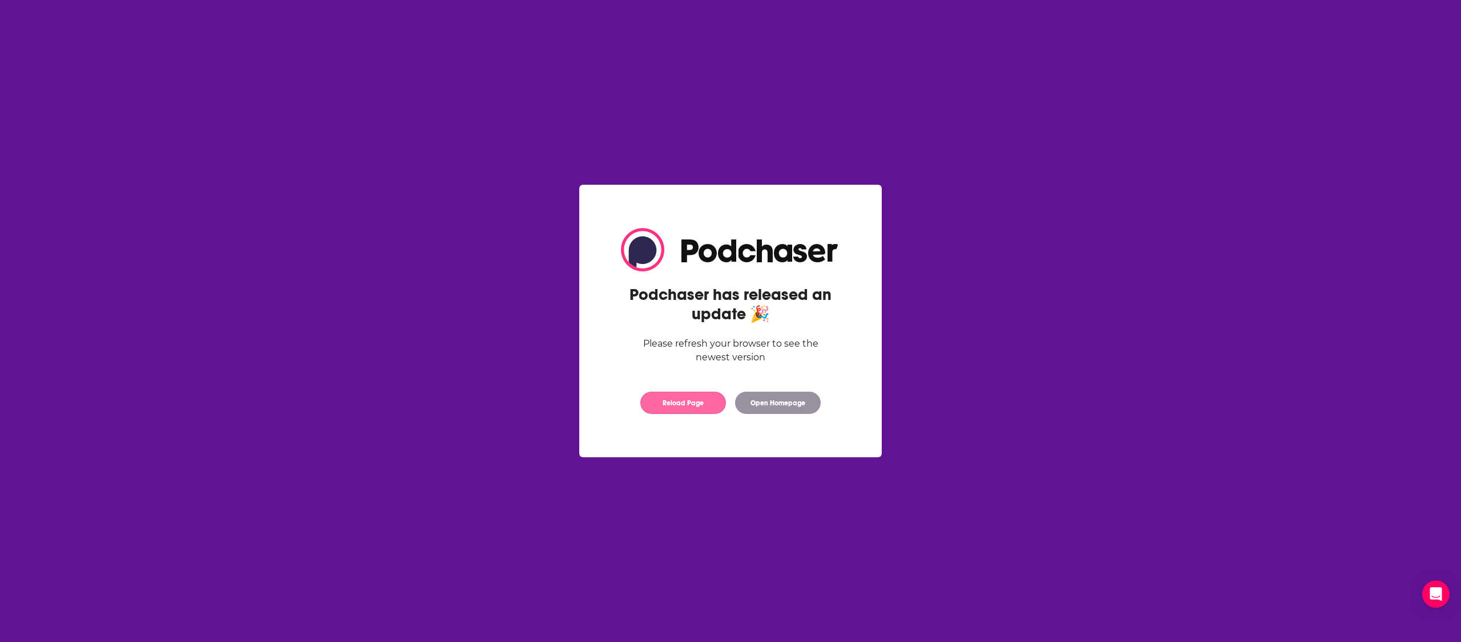
click at [686, 406] on button "Reload Page" at bounding box center [683, 403] width 86 height 22
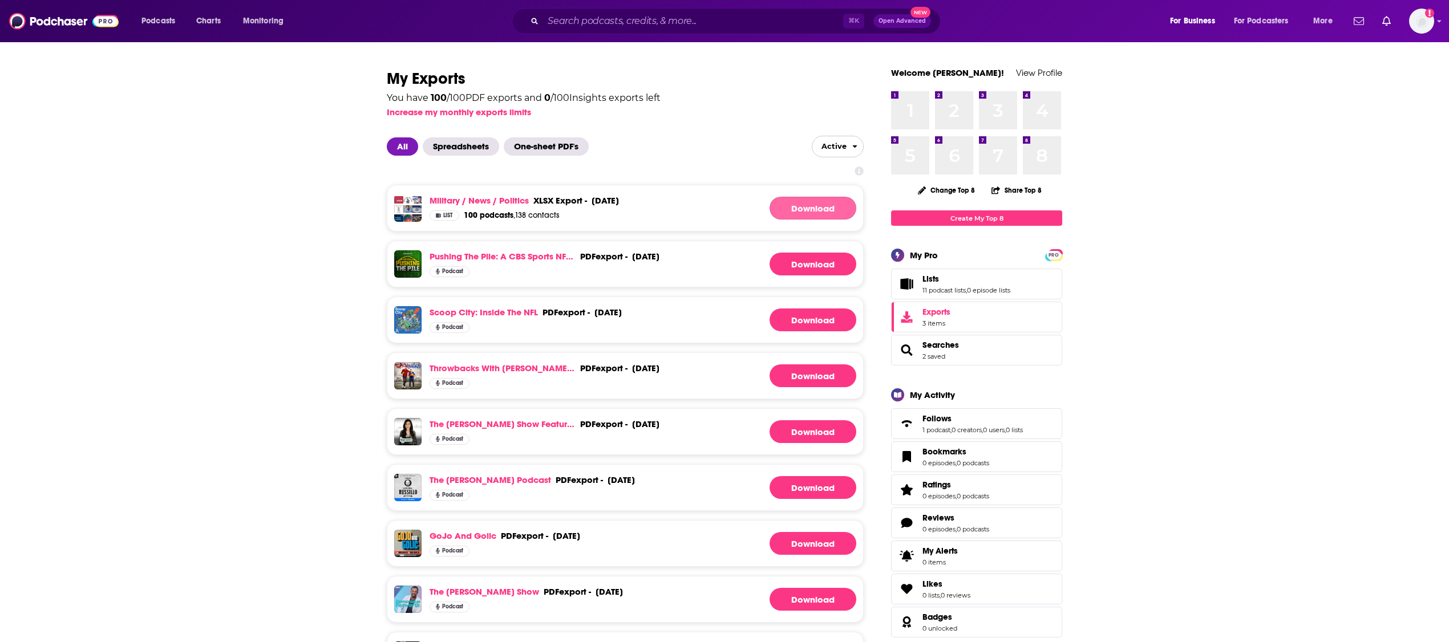
click at [793, 204] on link "Download" at bounding box center [813, 208] width 87 height 23
click at [914, 601] on span "Likes" at bounding box center [906, 589] width 23 height 23
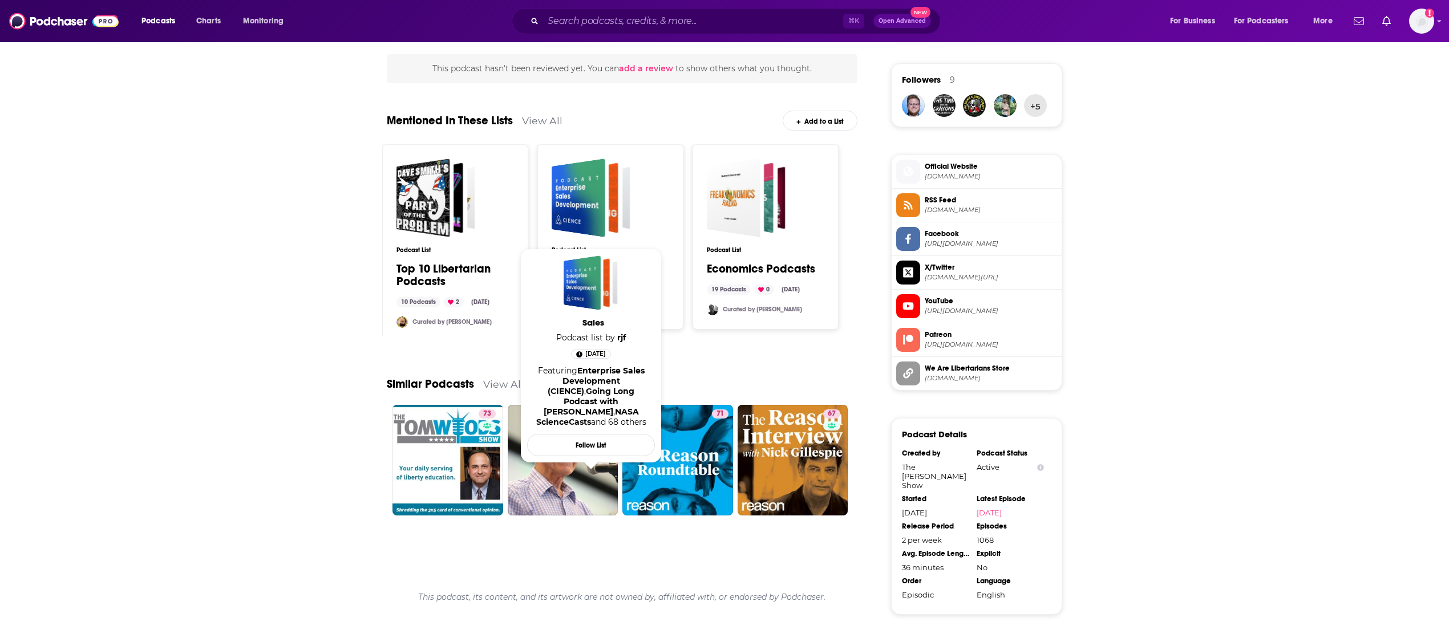
scroll to position [907, 0]
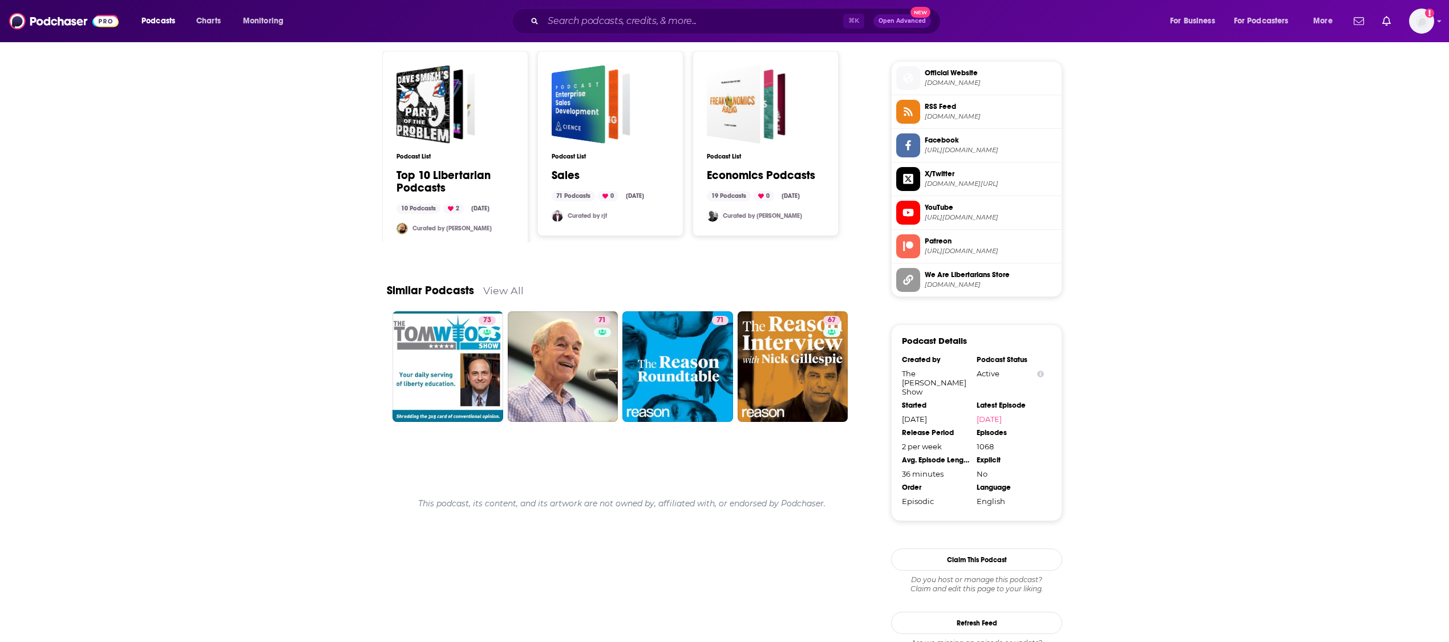
click at [1201, 327] on div "About Insights Episodes 1068 Reviews Credits 20 Lists 3 Similar Instead of focu…" at bounding box center [724, 0] width 1449 height 1442
